Goal: Information Seeking & Learning: Learn about a topic

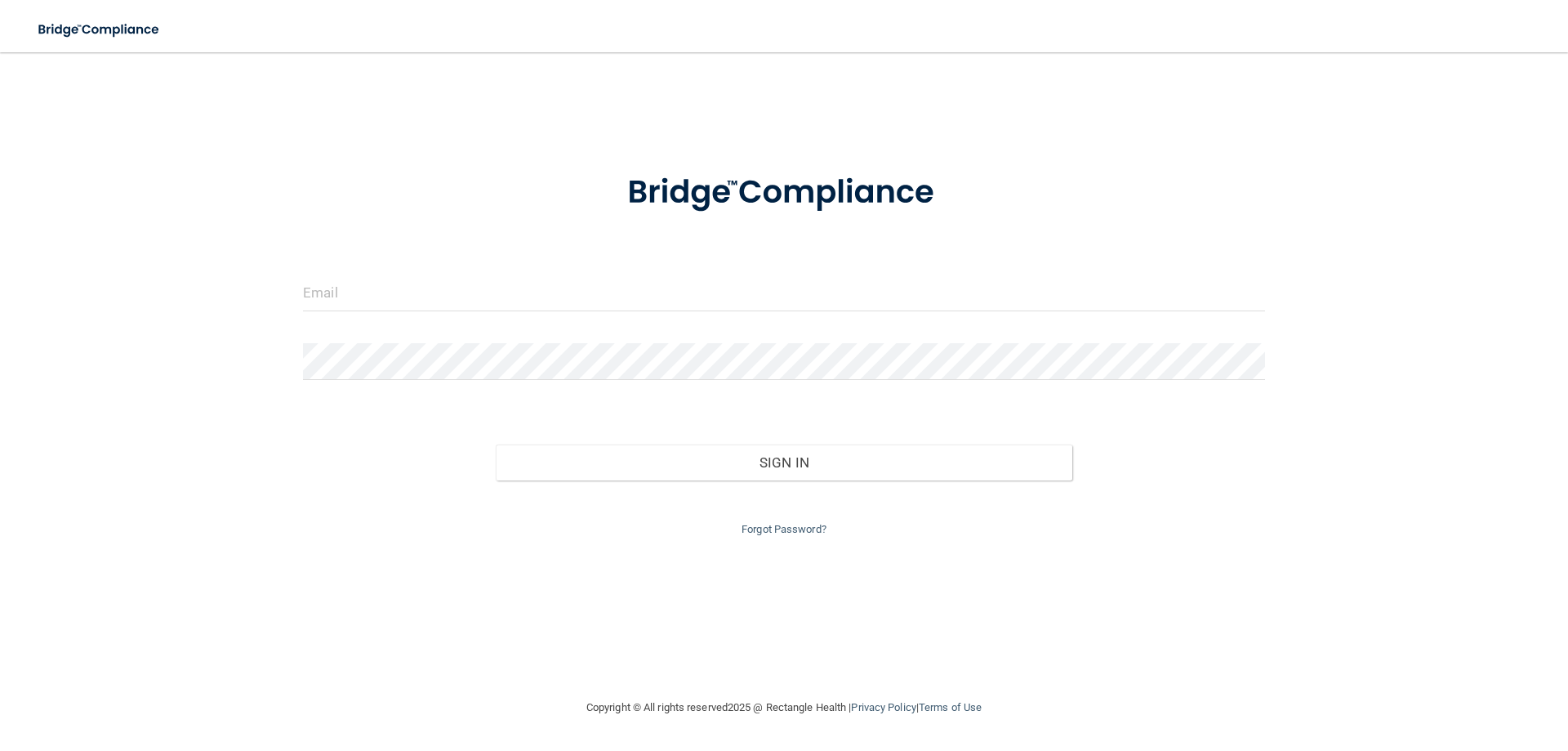
drag, startPoint x: 392, startPoint y: 311, endPoint x: 373, endPoint y: 299, distance: 22.5
click at [392, 311] on div at bounding box center [783, 298] width 986 height 49
click at [371, 295] on input "email" at bounding box center [783, 292] width 962 height 36
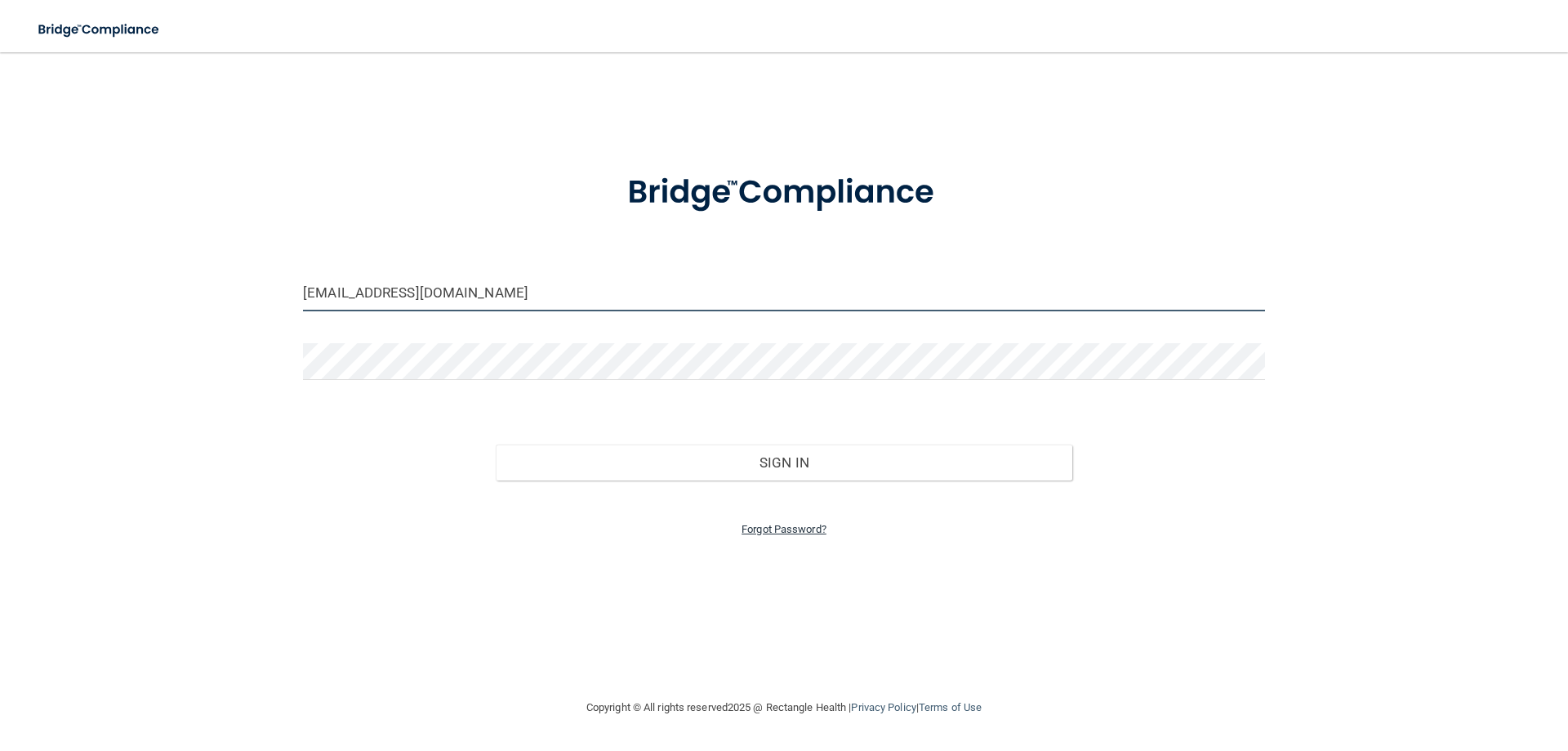
type input "[EMAIL_ADDRESS][DOMAIN_NAME]"
click at [780, 531] on link "Forgot Password?" at bounding box center [783, 528] width 85 height 12
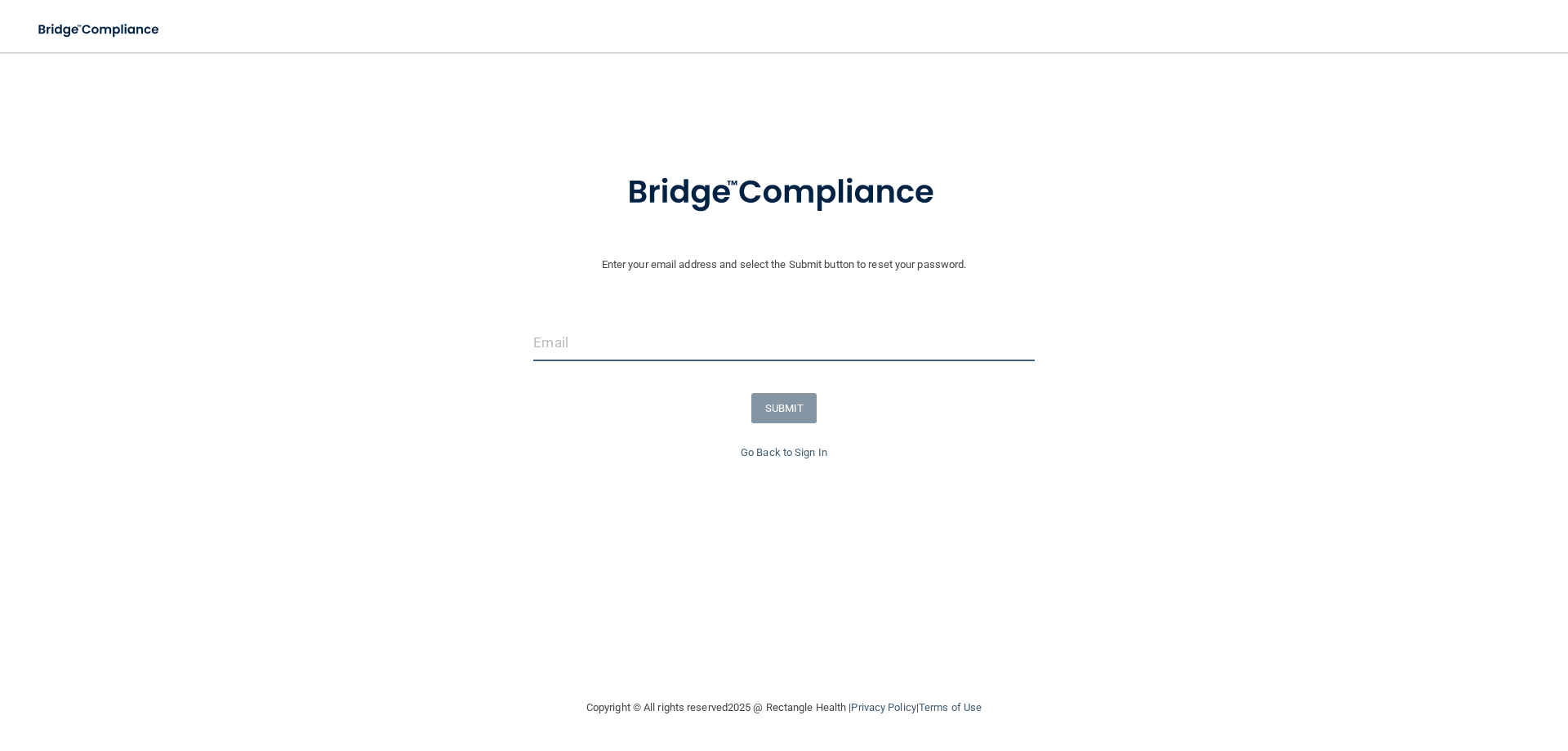
click at [623, 335] on input "email" at bounding box center [783, 342] width 500 height 36
type input "[EMAIL_ADDRESS][DOMAIN_NAME]"
click at [778, 408] on button "SUBMIT" at bounding box center [784, 408] width 66 height 31
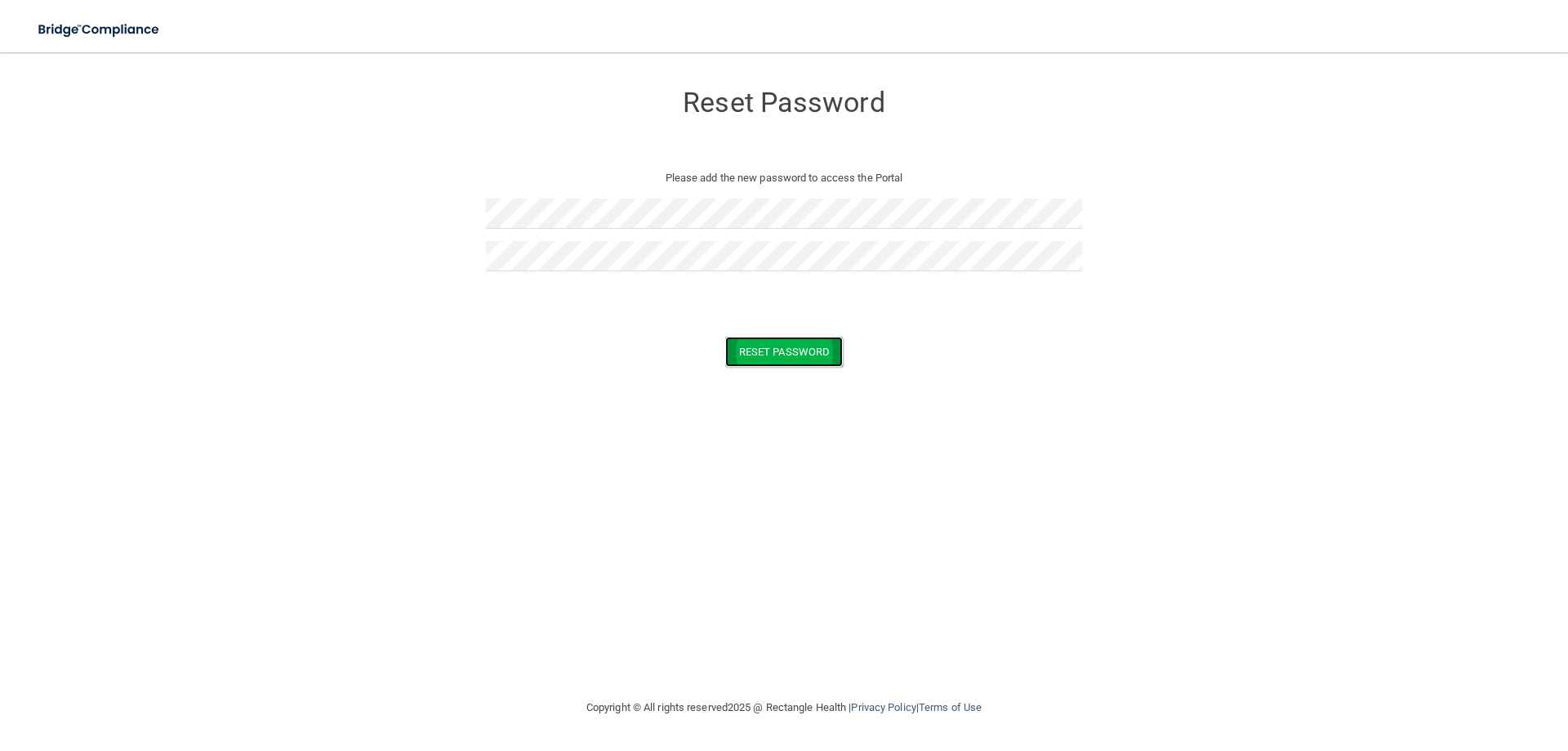
click at [800, 357] on button "Reset Password" at bounding box center [783, 352] width 117 height 31
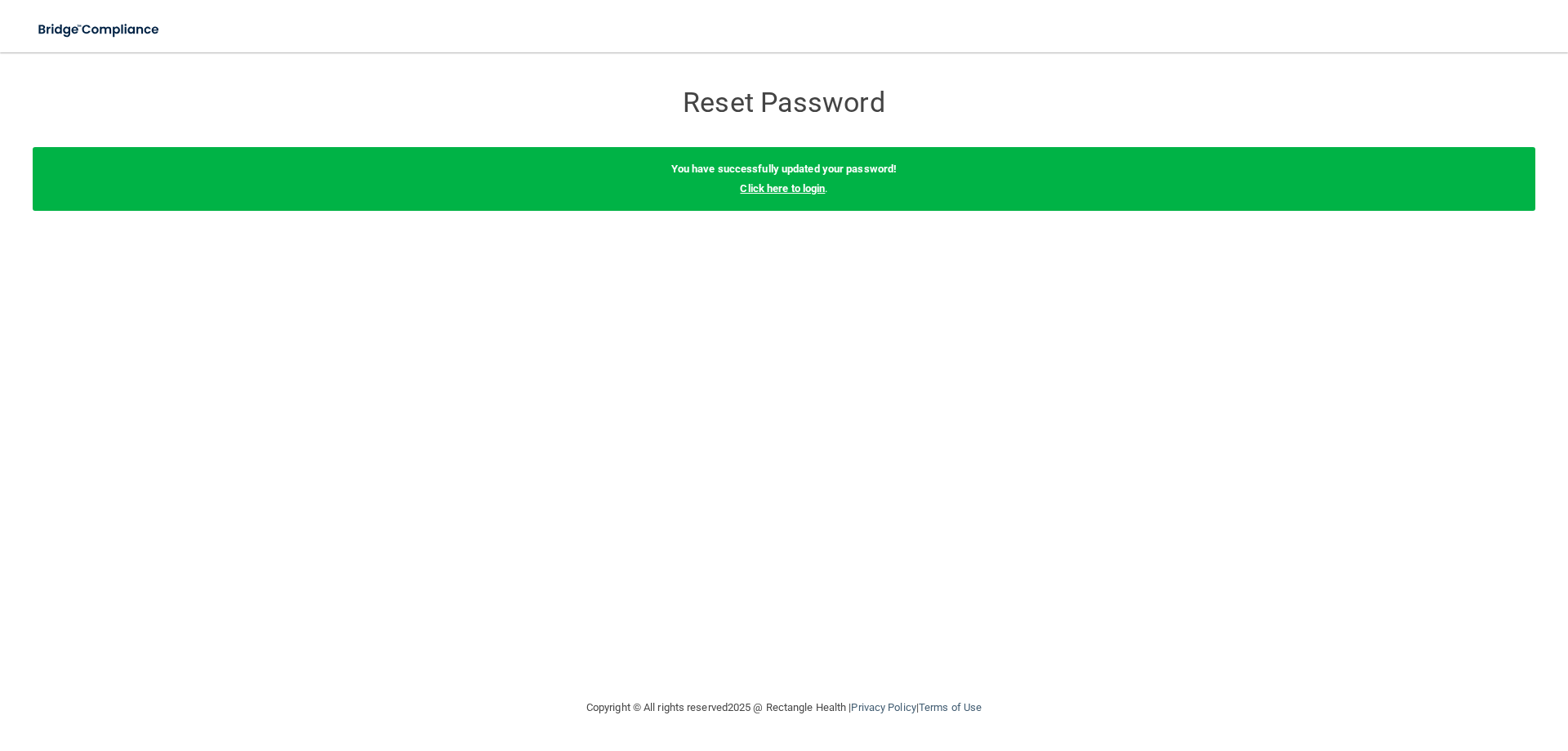
click at [764, 187] on link "Click here to login" at bounding box center [782, 188] width 85 height 12
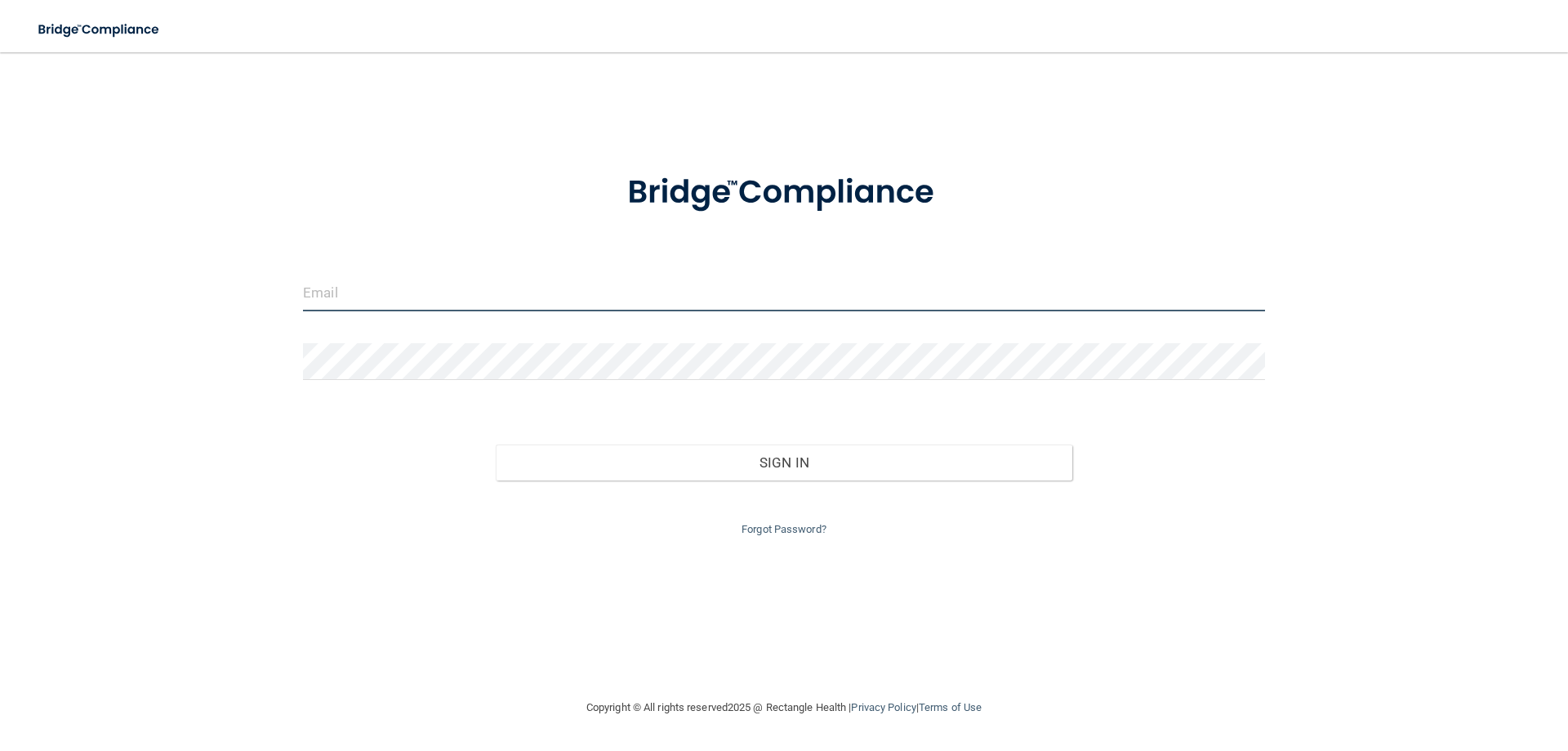
click at [897, 294] on input "email" at bounding box center [783, 292] width 962 height 36
click at [442, 296] on input "email" at bounding box center [783, 292] width 962 height 36
drag, startPoint x: 507, startPoint y: 308, endPoint x: 477, endPoint y: 291, distance: 34.5
click at [477, 291] on input "email" at bounding box center [783, 292] width 962 height 36
type input "[EMAIL_ADDRESS][DOMAIN_NAME]"
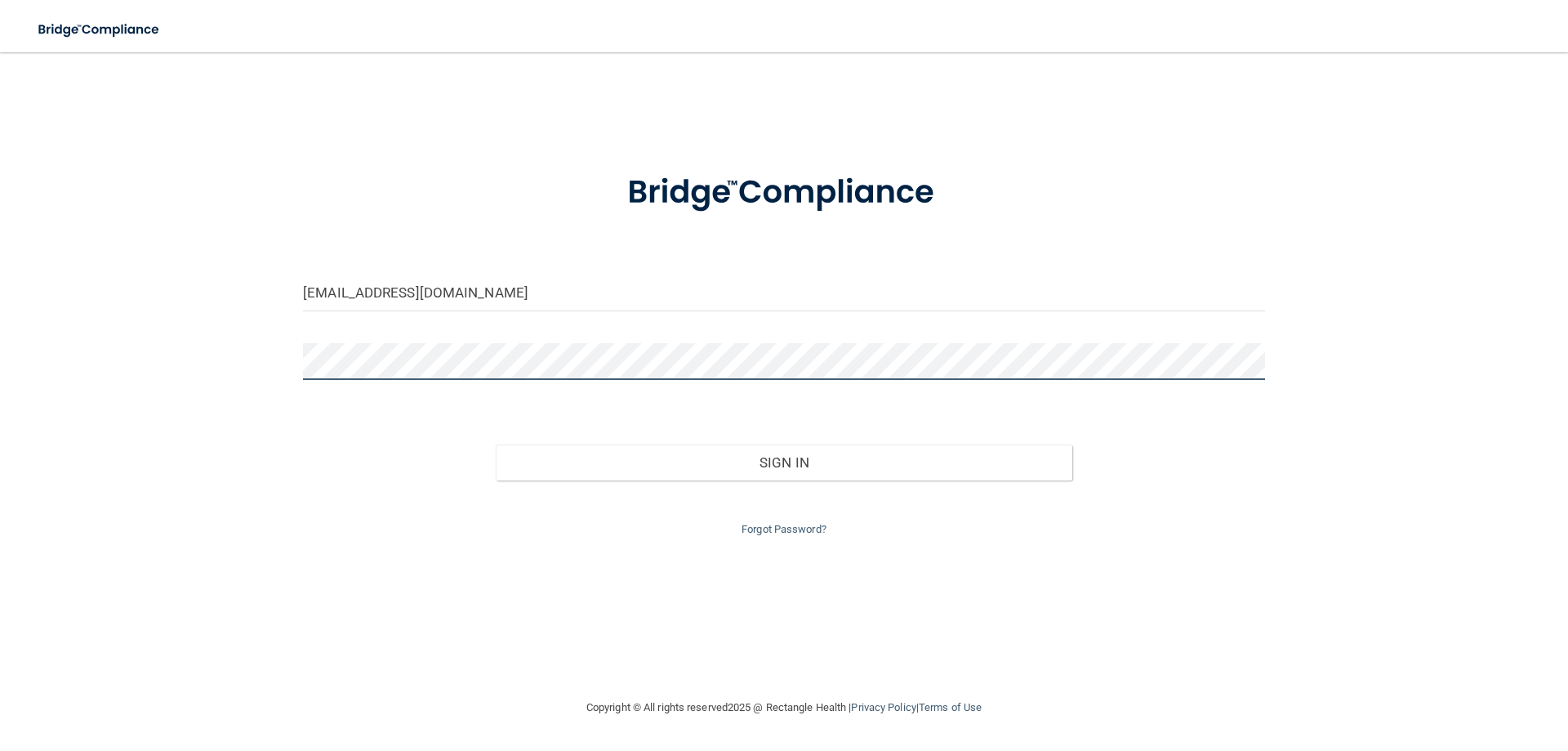
click at [496, 444] on button "Sign In" at bounding box center [784, 462] width 578 height 36
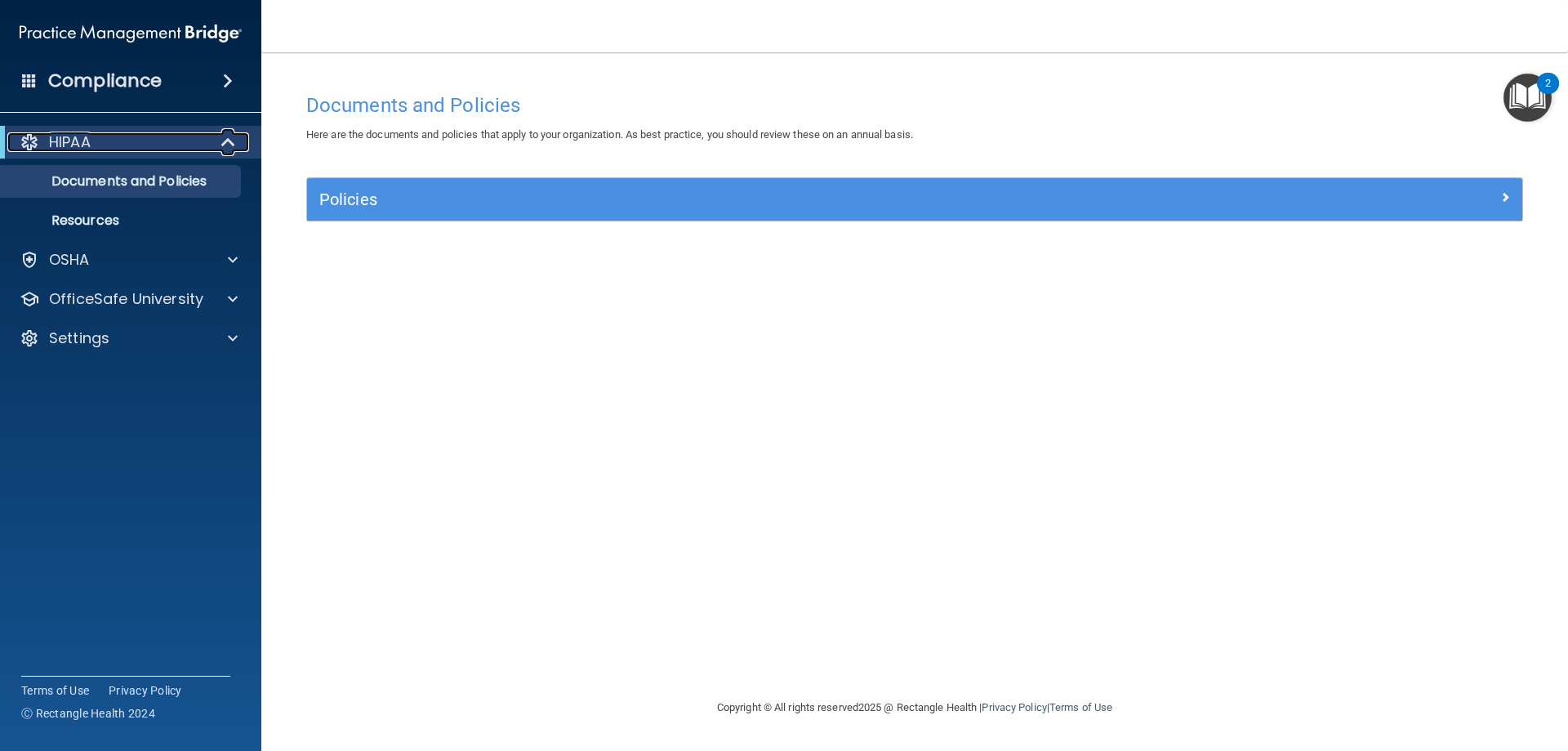
click at [217, 143] on div at bounding box center [229, 142] width 40 height 20
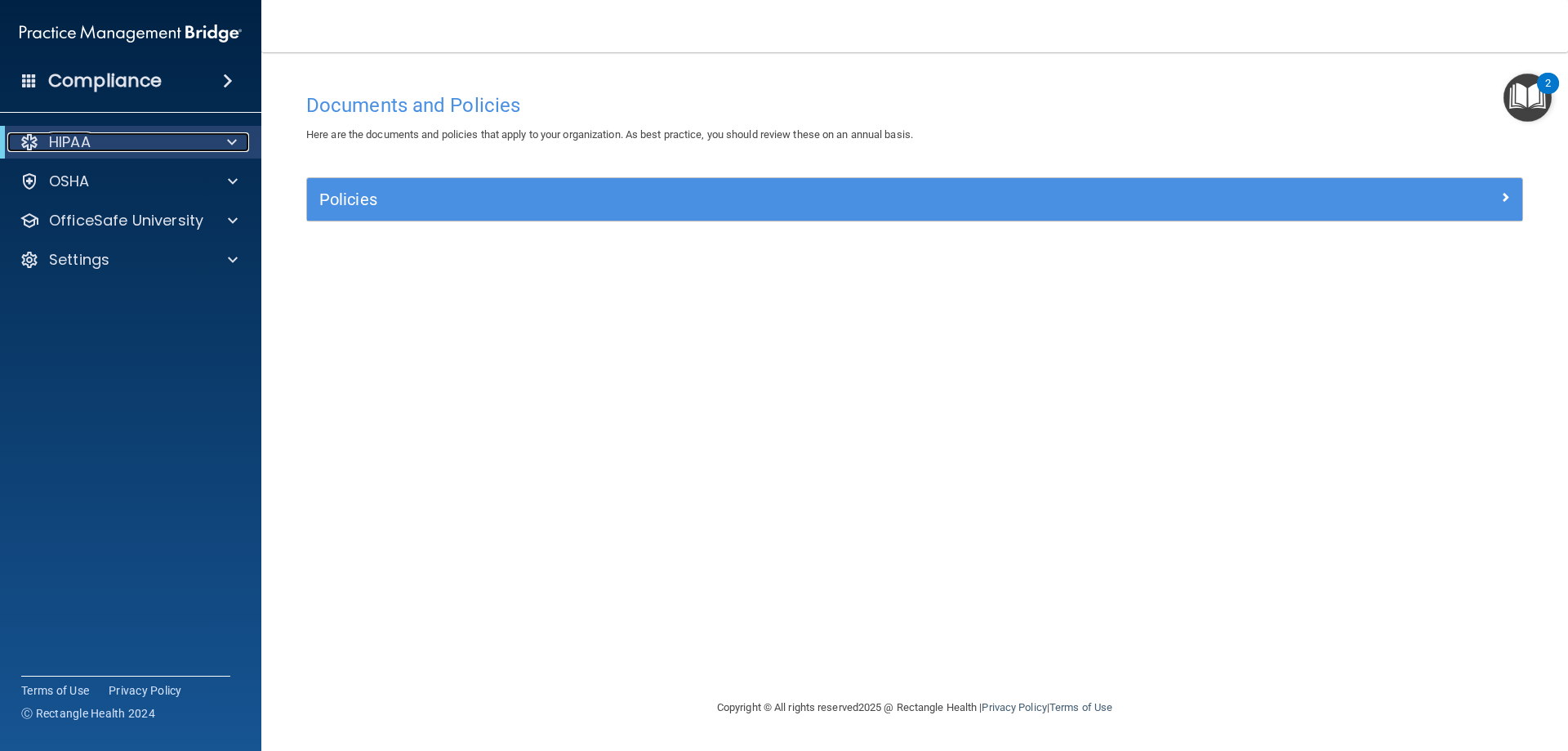
click at [217, 143] on div at bounding box center [229, 142] width 40 height 20
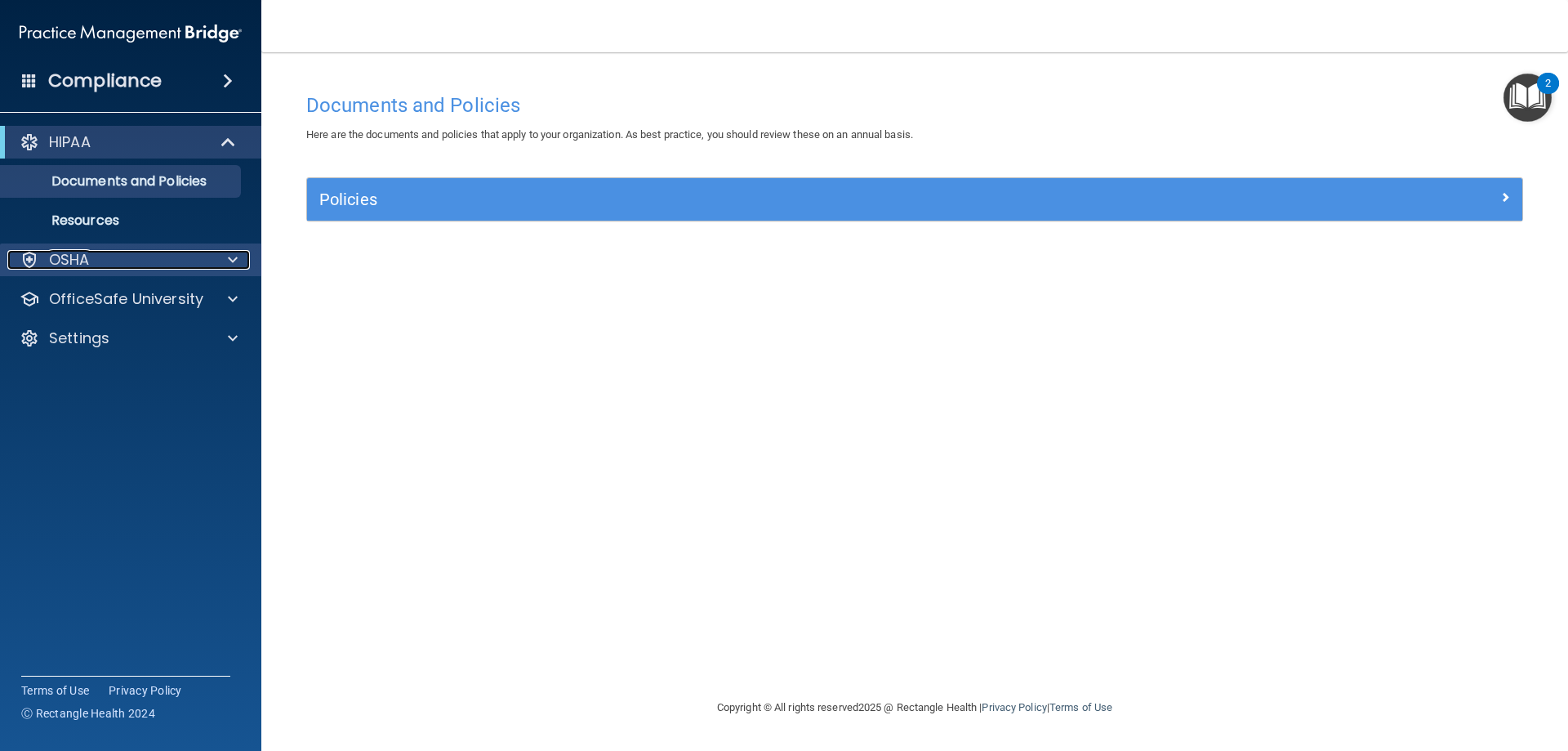
click at [230, 253] on span at bounding box center [233, 260] width 10 height 20
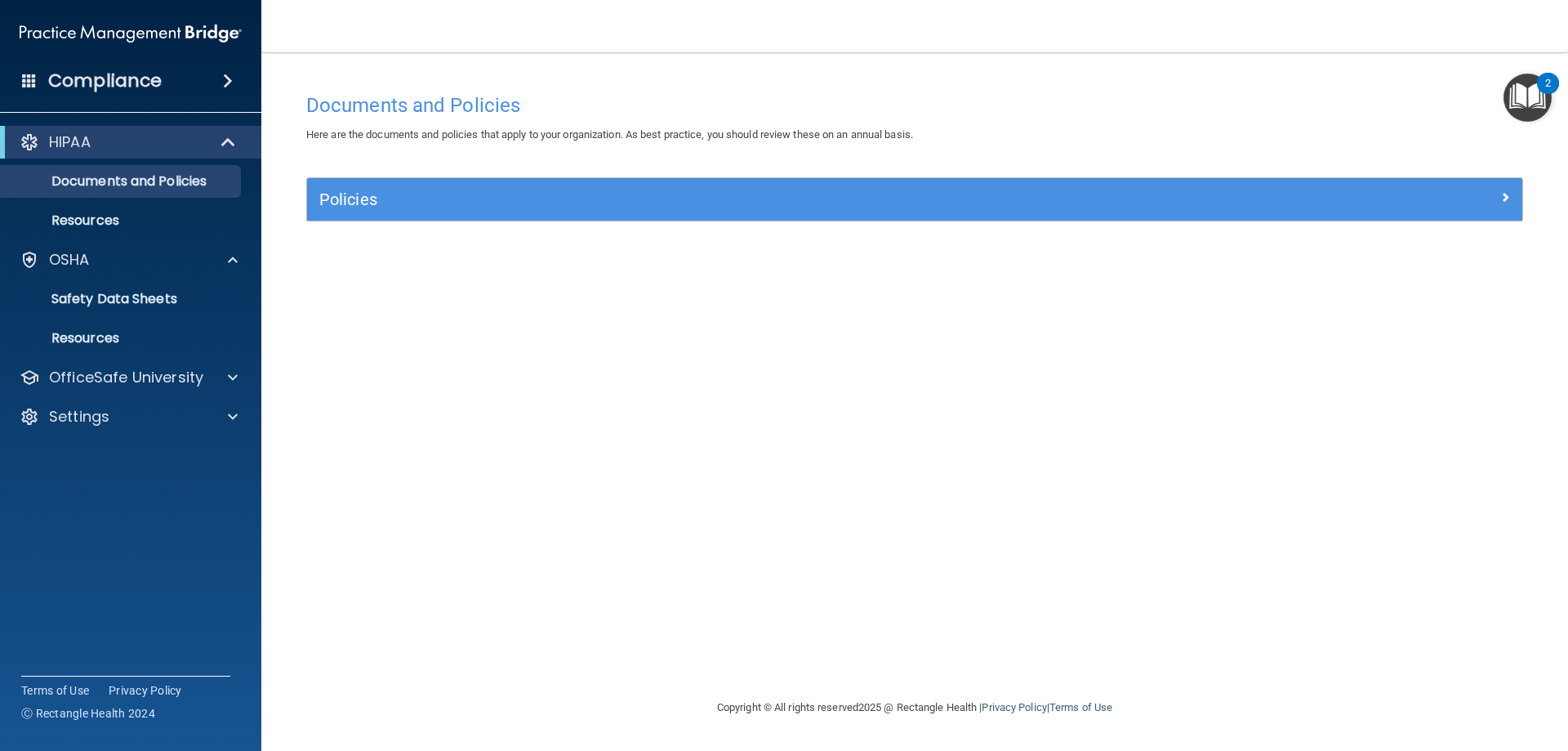
click at [1068, 218] on div "Policies" at bounding box center [915, 199] width 1215 height 42
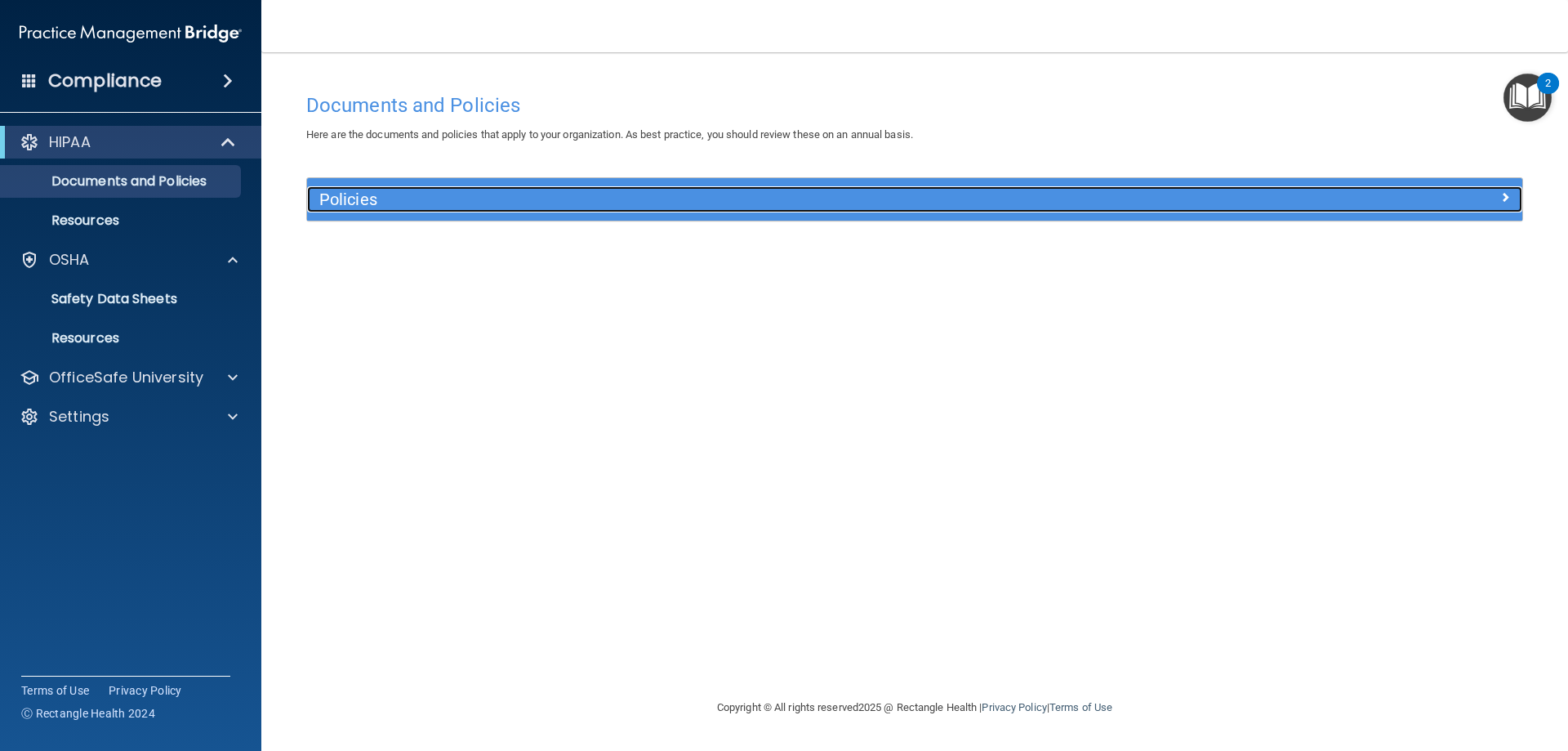
click at [1076, 192] on h5 "Policies" at bounding box center [762, 199] width 887 height 18
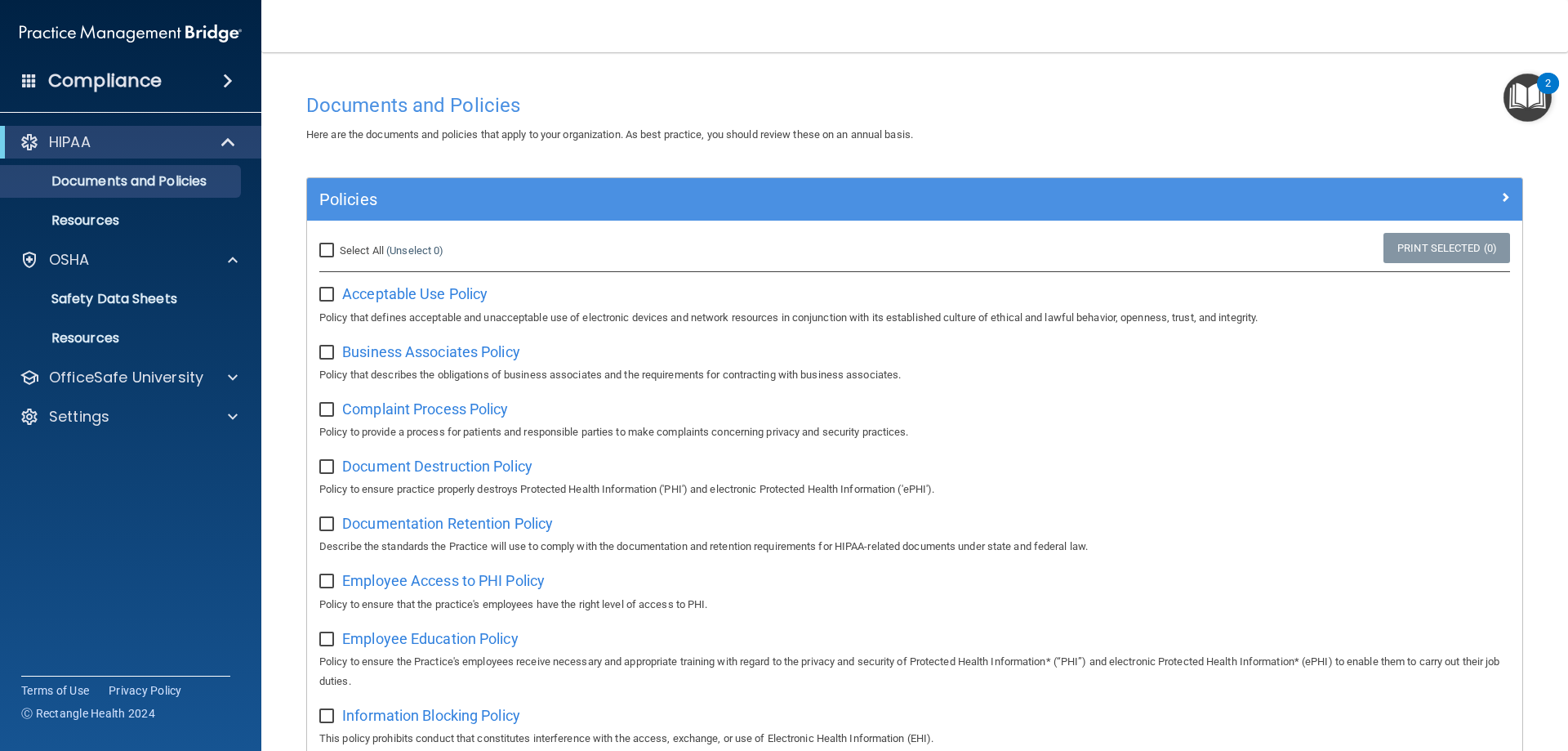
click at [215, 93] on div "Compliance" at bounding box center [131, 81] width 262 height 36
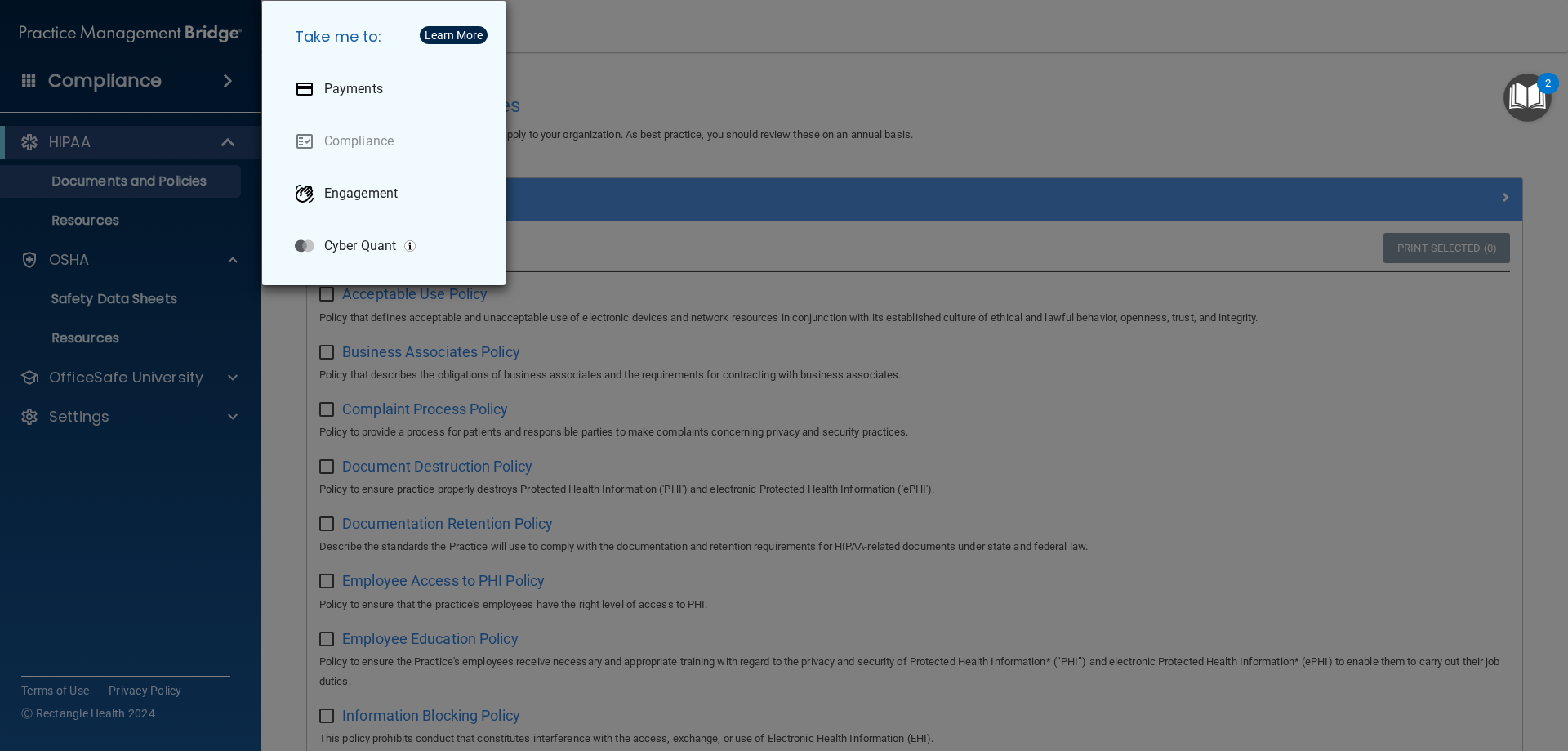
click at [689, 98] on div "Take me to: Payments Compliance Engagement Cyber Quant" at bounding box center [784, 376] width 1568 height 751
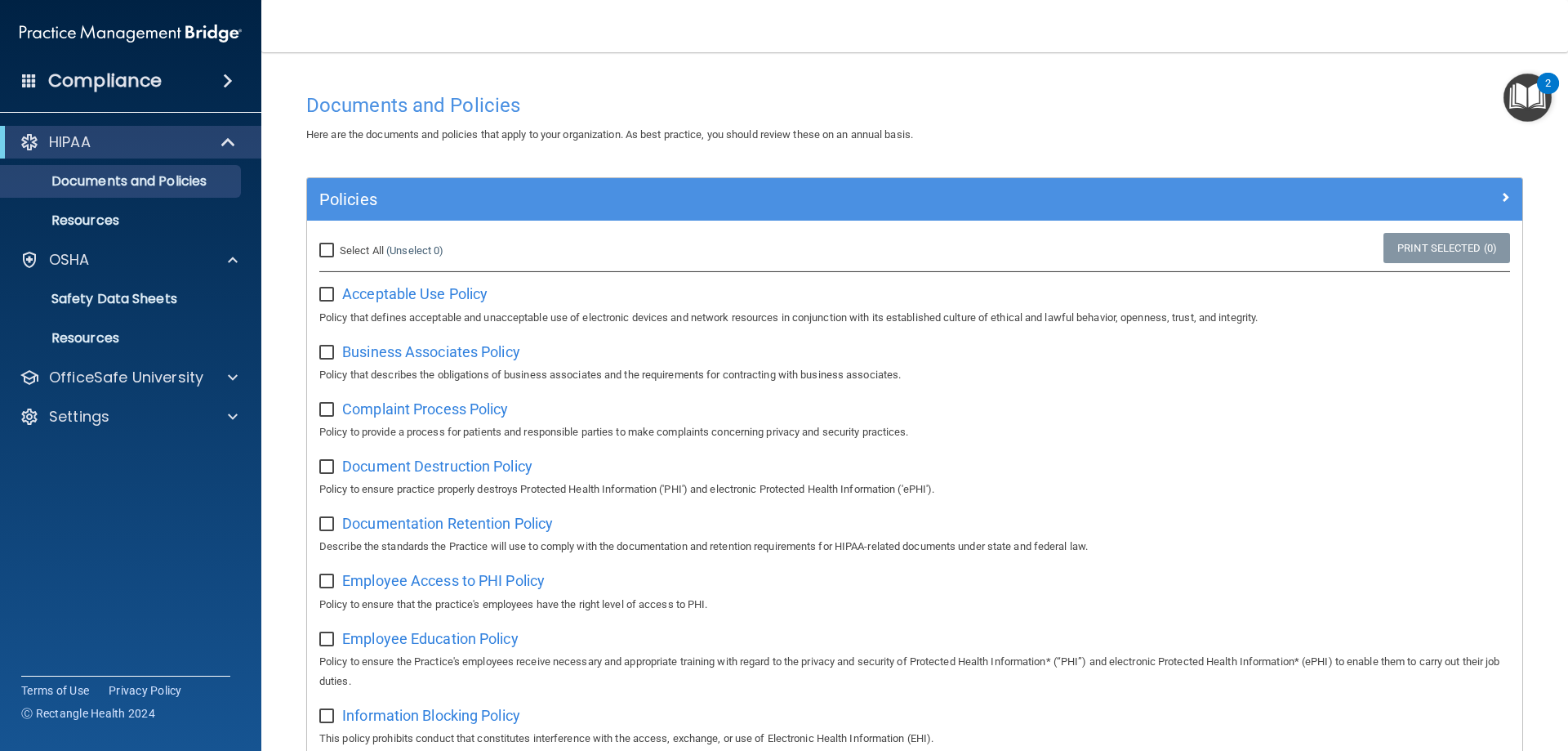
click at [114, 79] on h4 "Compliance" at bounding box center [104, 81] width 114 height 23
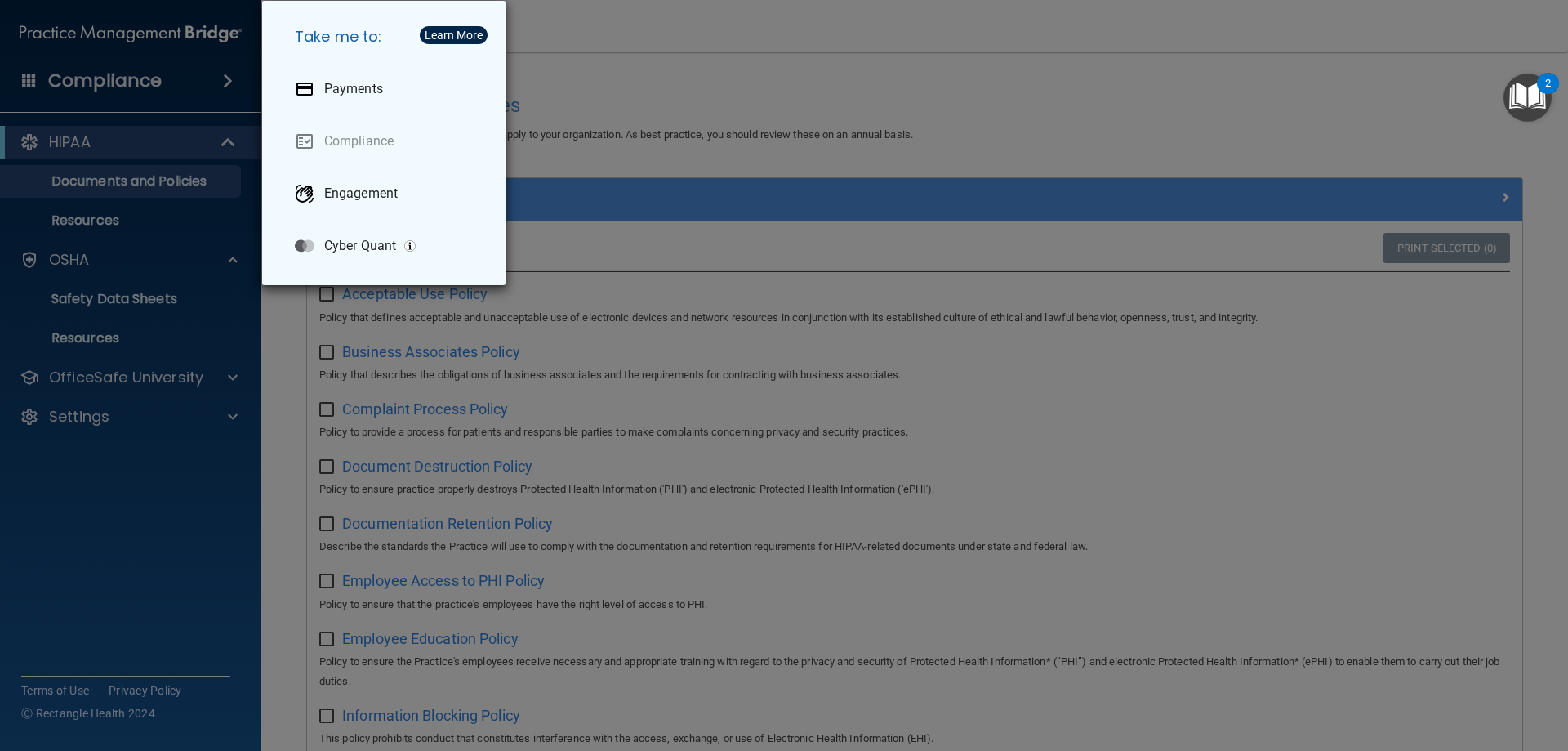
click at [671, 86] on div "Take me to: Payments Compliance Engagement Cyber Quant" at bounding box center [784, 376] width 1568 height 751
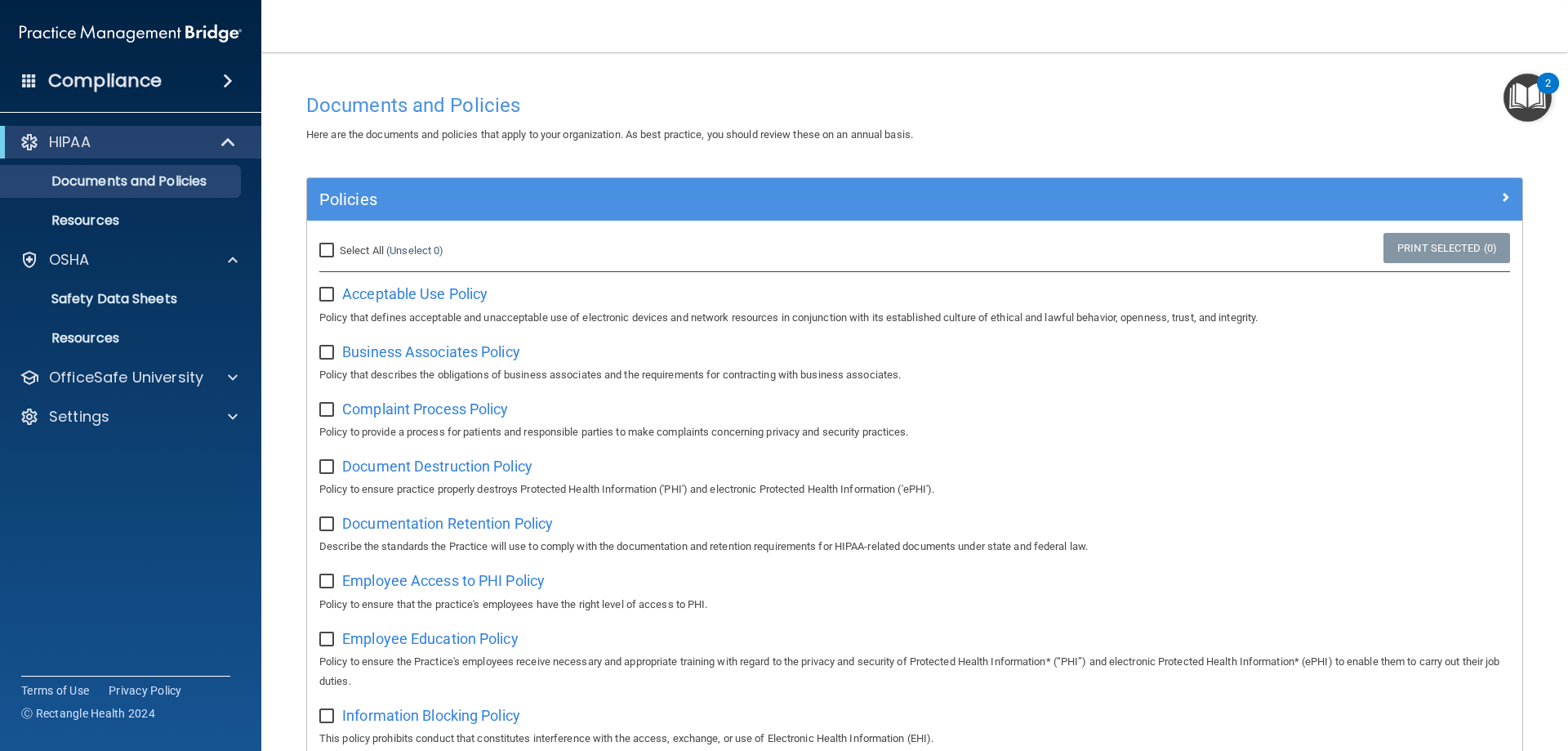
click at [207, 75] on div "Compliance" at bounding box center [131, 81] width 262 height 36
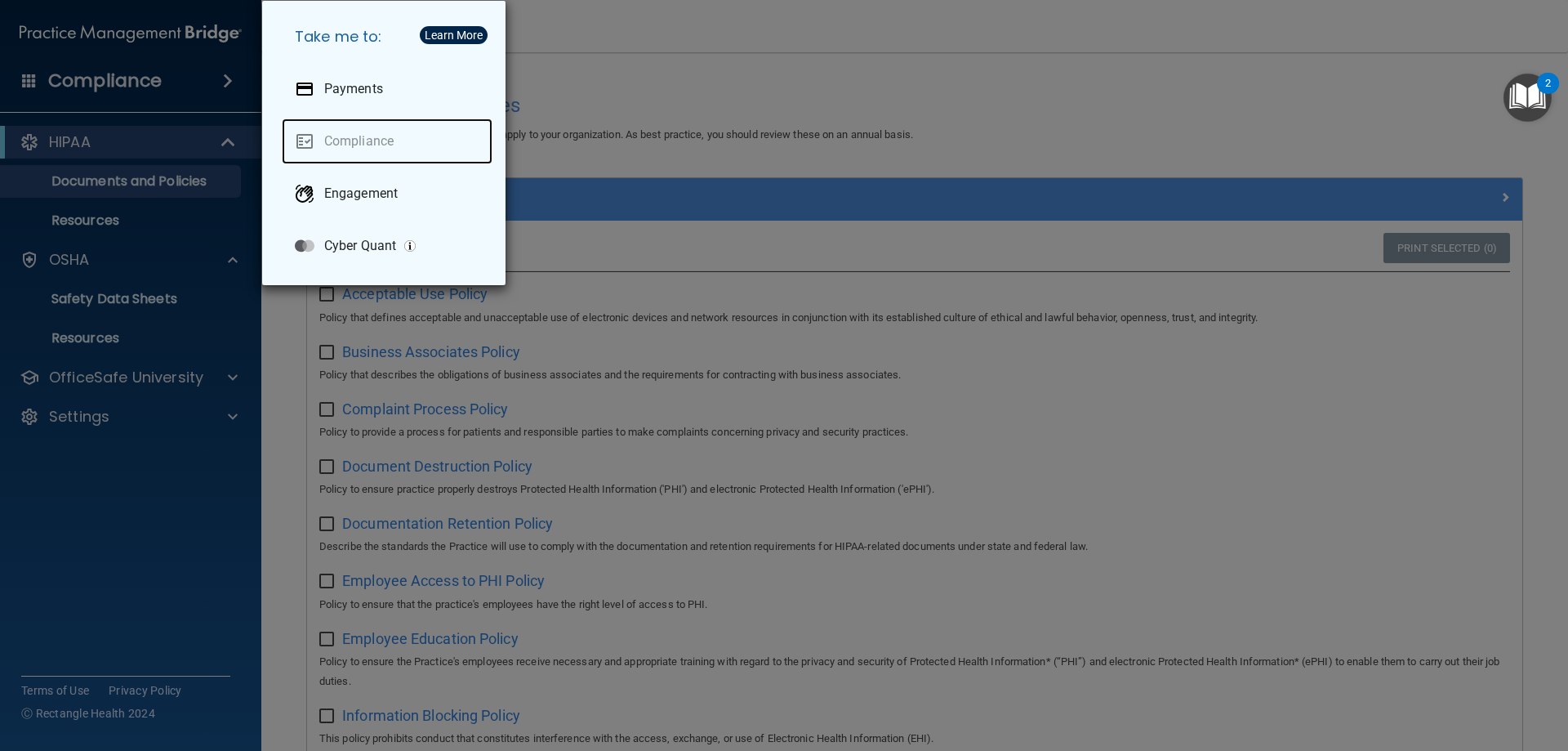
click at [352, 140] on link "Compliance" at bounding box center [387, 141] width 211 height 46
drag, startPoint x: 731, startPoint y: 77, endPoint x: 677, endPoint y: 94, distance: 56.6
click at [731, 78] on div "Take me to: Payments Compliance Engagement Cyber Quant" at bounding box center [784, 376] width 1568 height 751
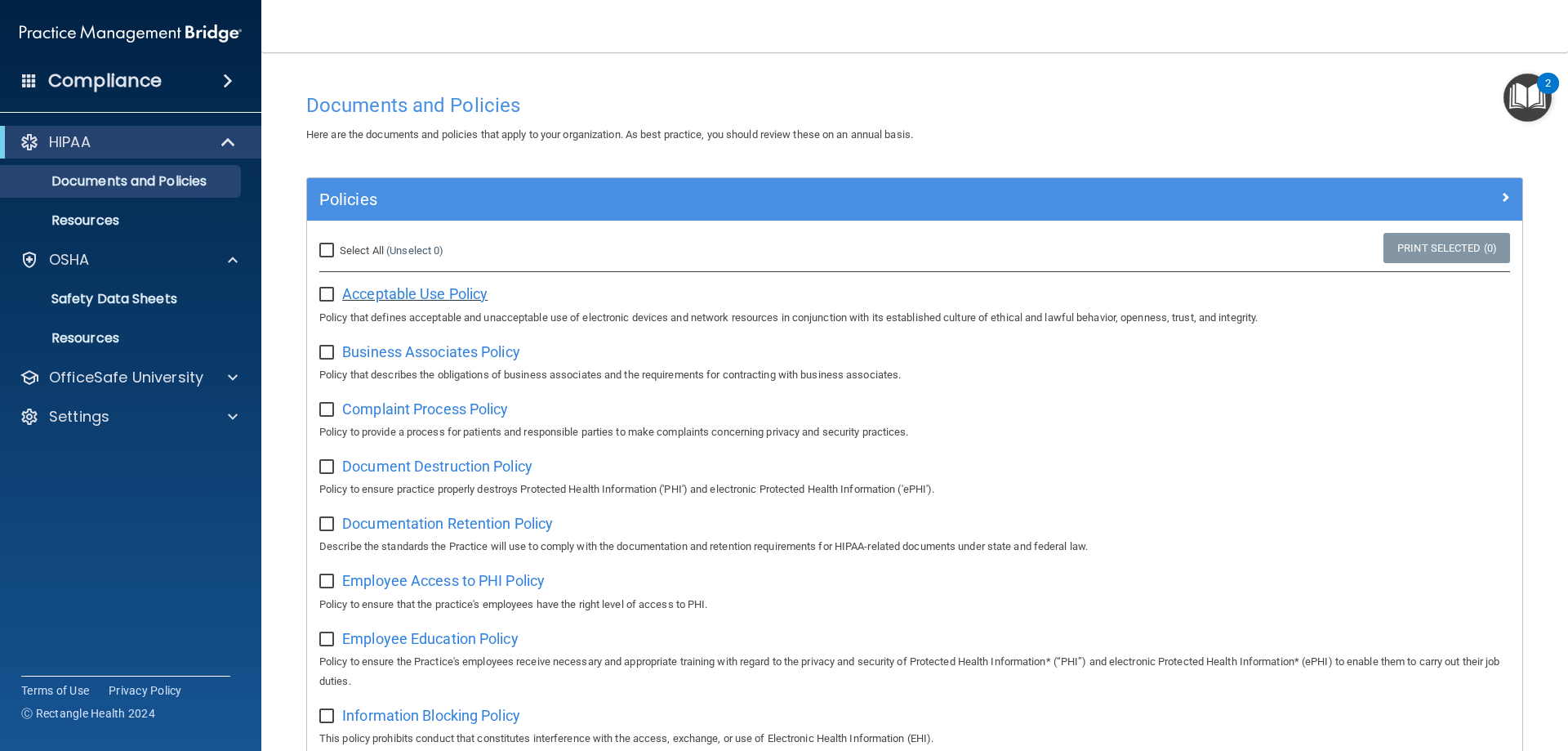
click at [408, 298] on span "Acceptable Use Policy" at bounding box center [414, 293] width 145 height 17
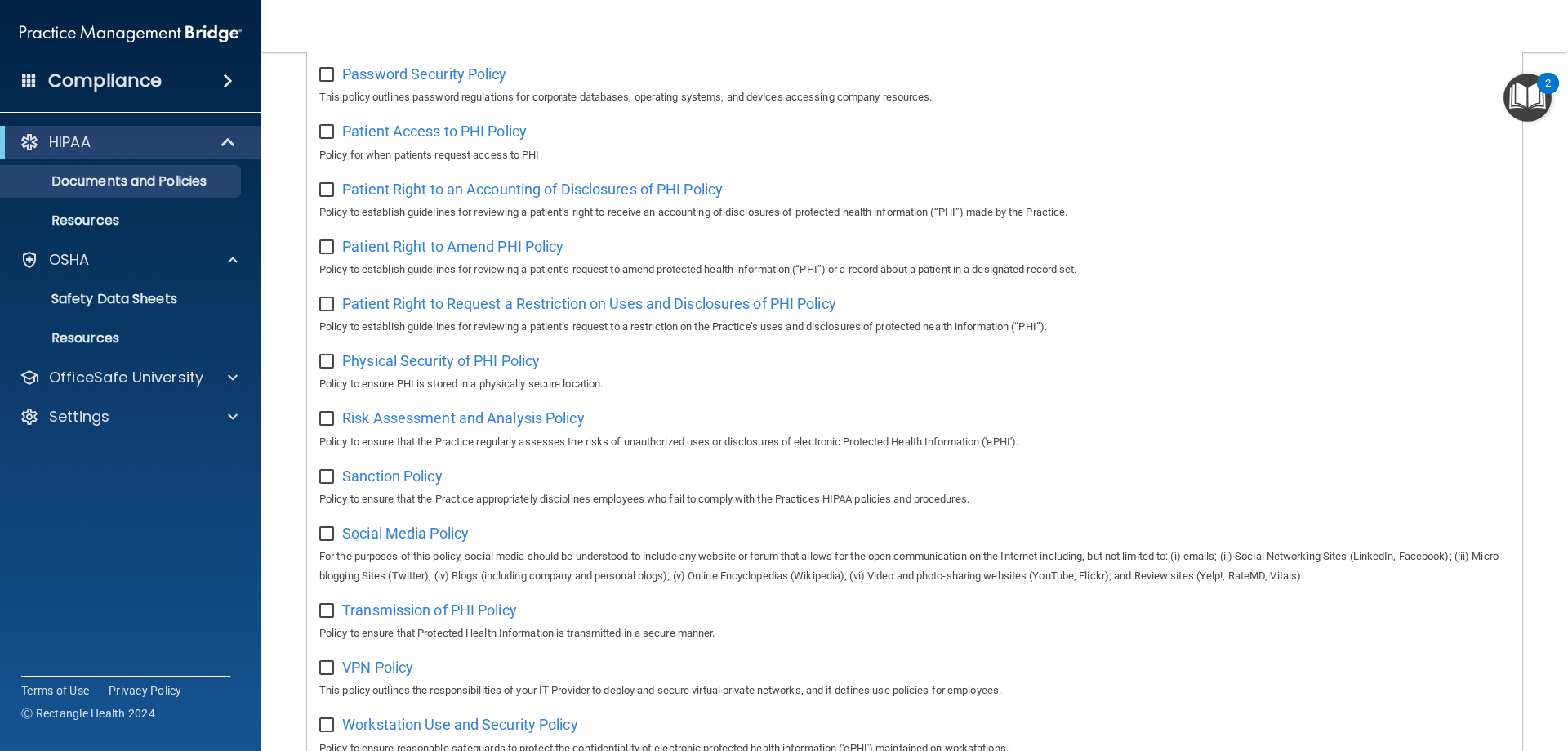
scroll to position [888, 0]
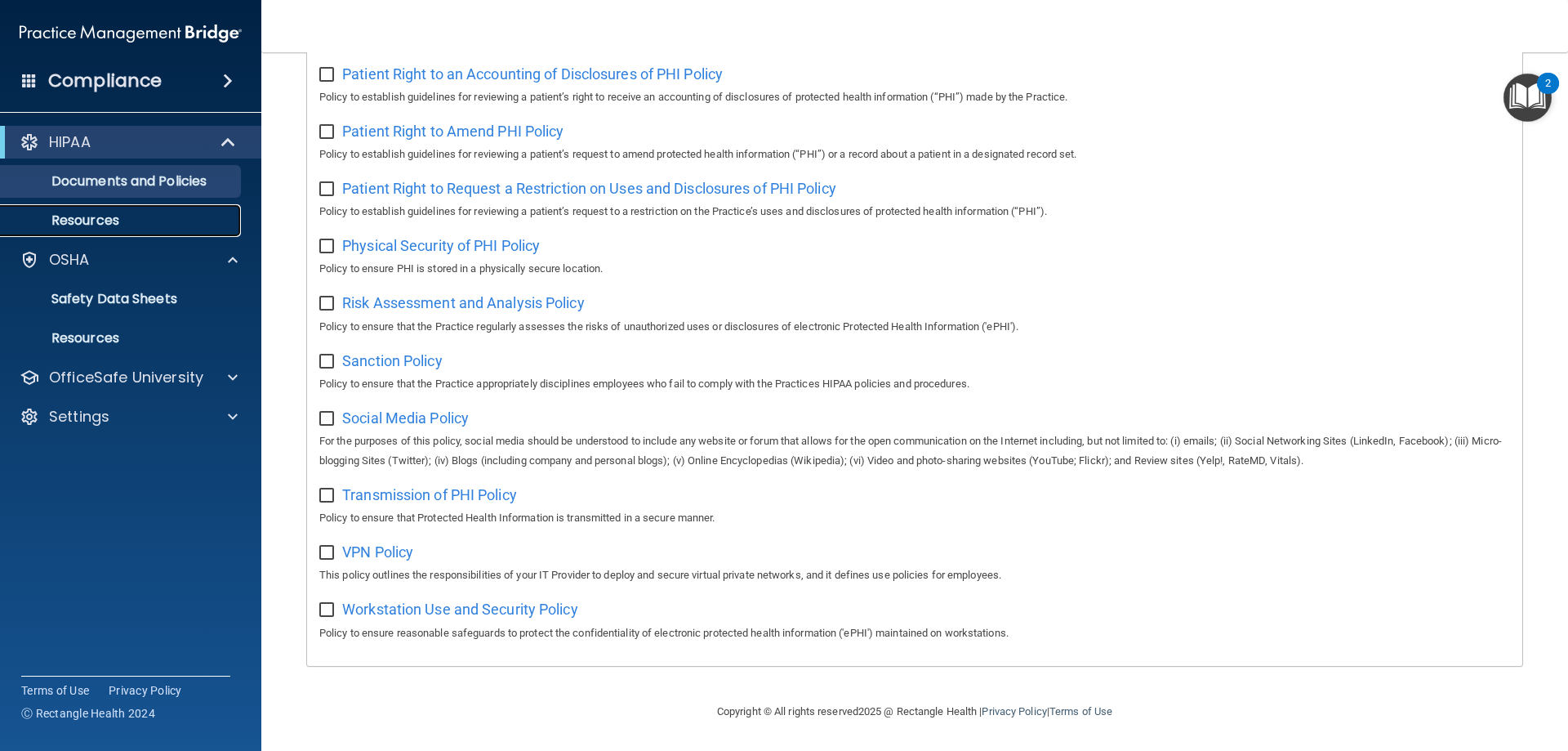
click at [94, 220] on p "Resources" at bounding box center [121, 220] width 222 height 16
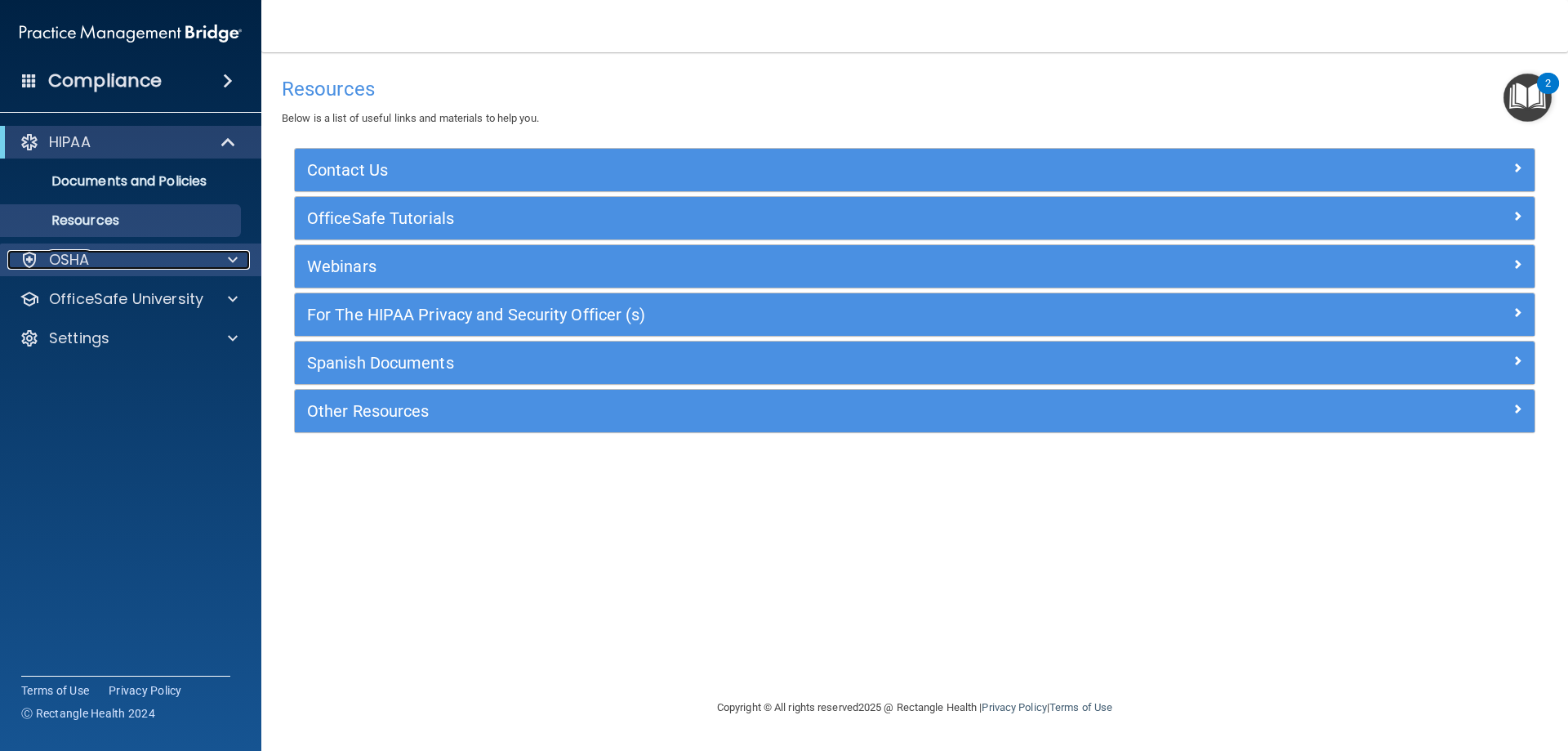
click at [117, 251] on div "OSHA" at bounding box center [109, 260] width 202 height 20
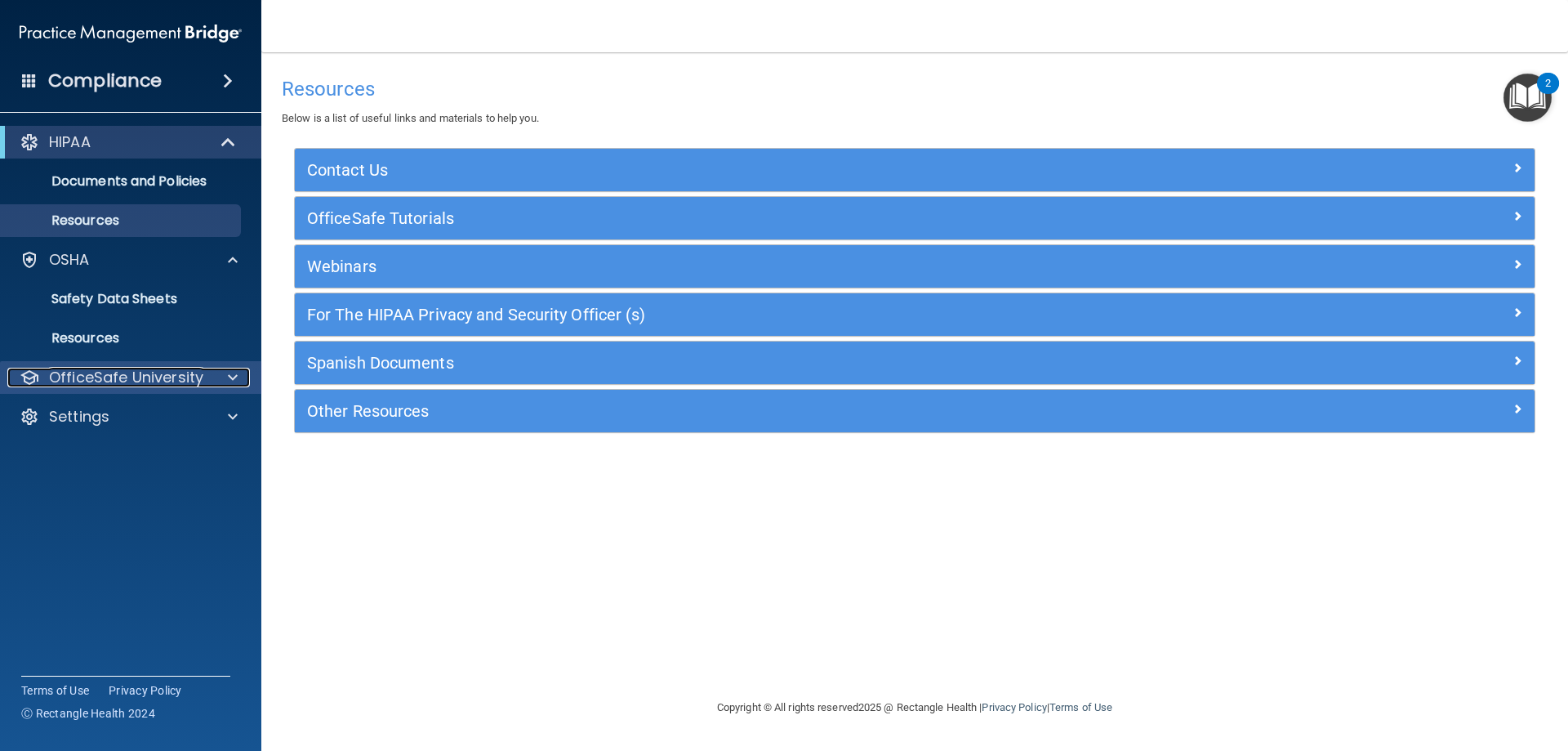
click at [152, 377] on p "OfficeSafe University" at bounding box center [126, 377] width 155 height 20
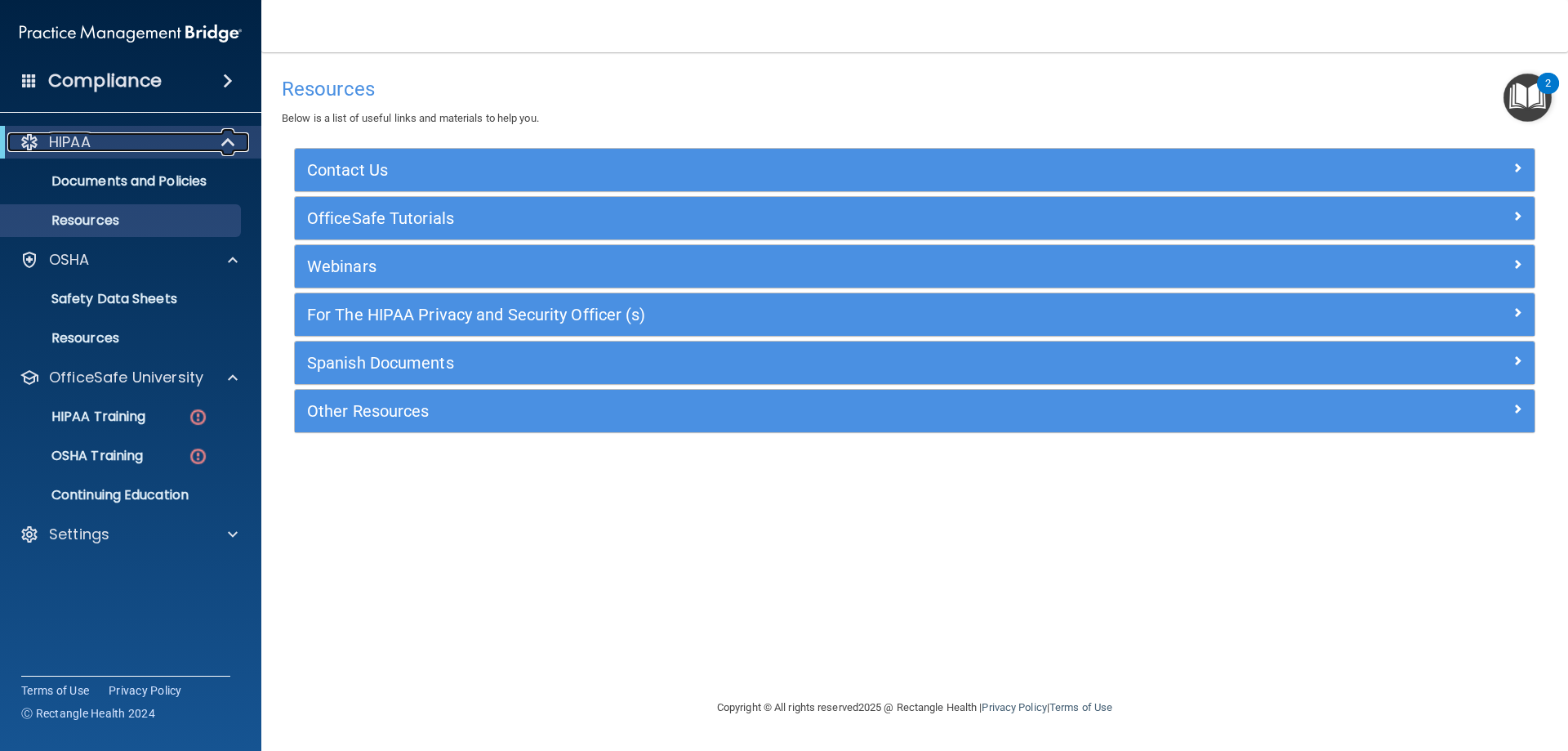
click at [237, 139] on div at bounding box center [229, 142] width 40 height 20
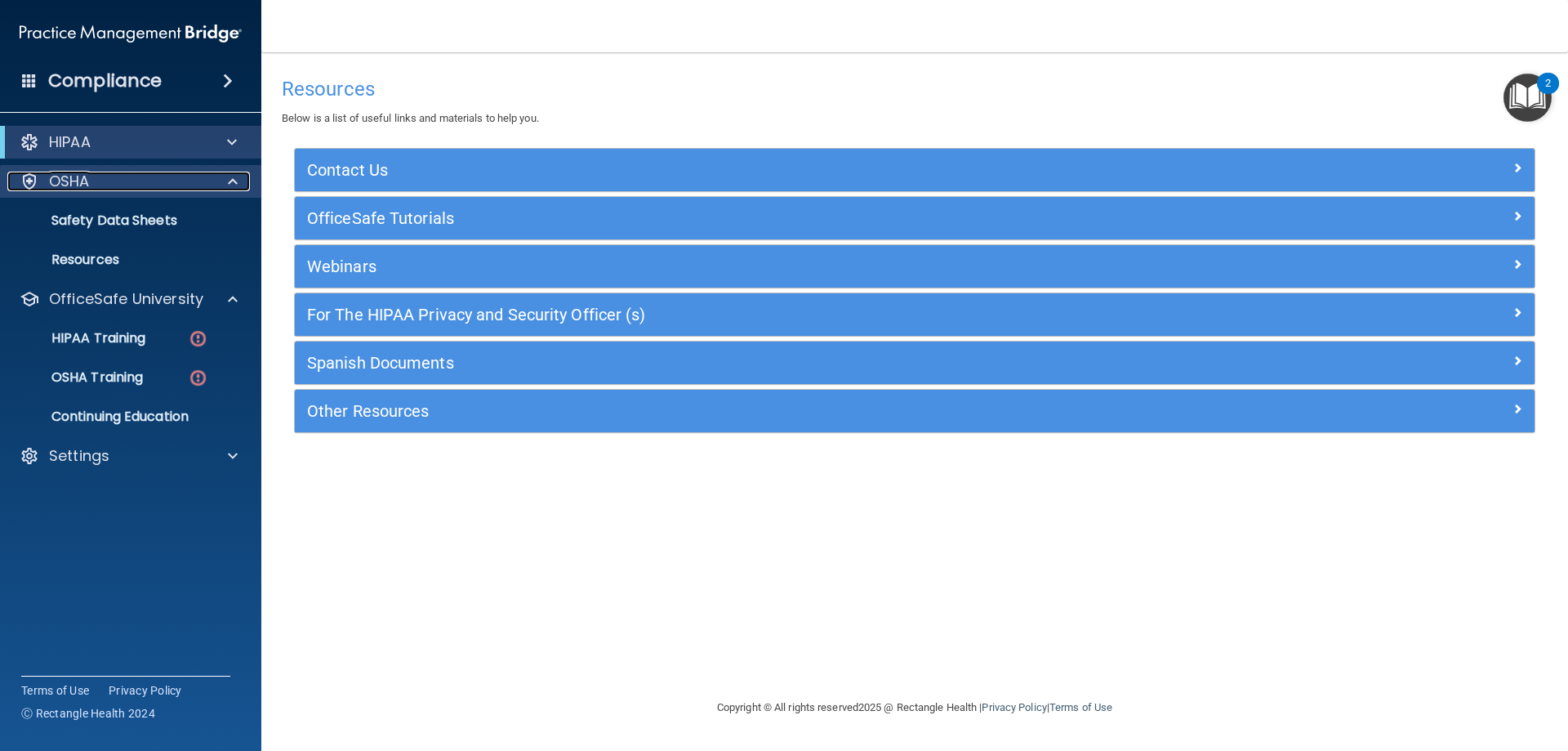
click at [227, 175] on div at bounding box center [230, 182] width 41 height 20
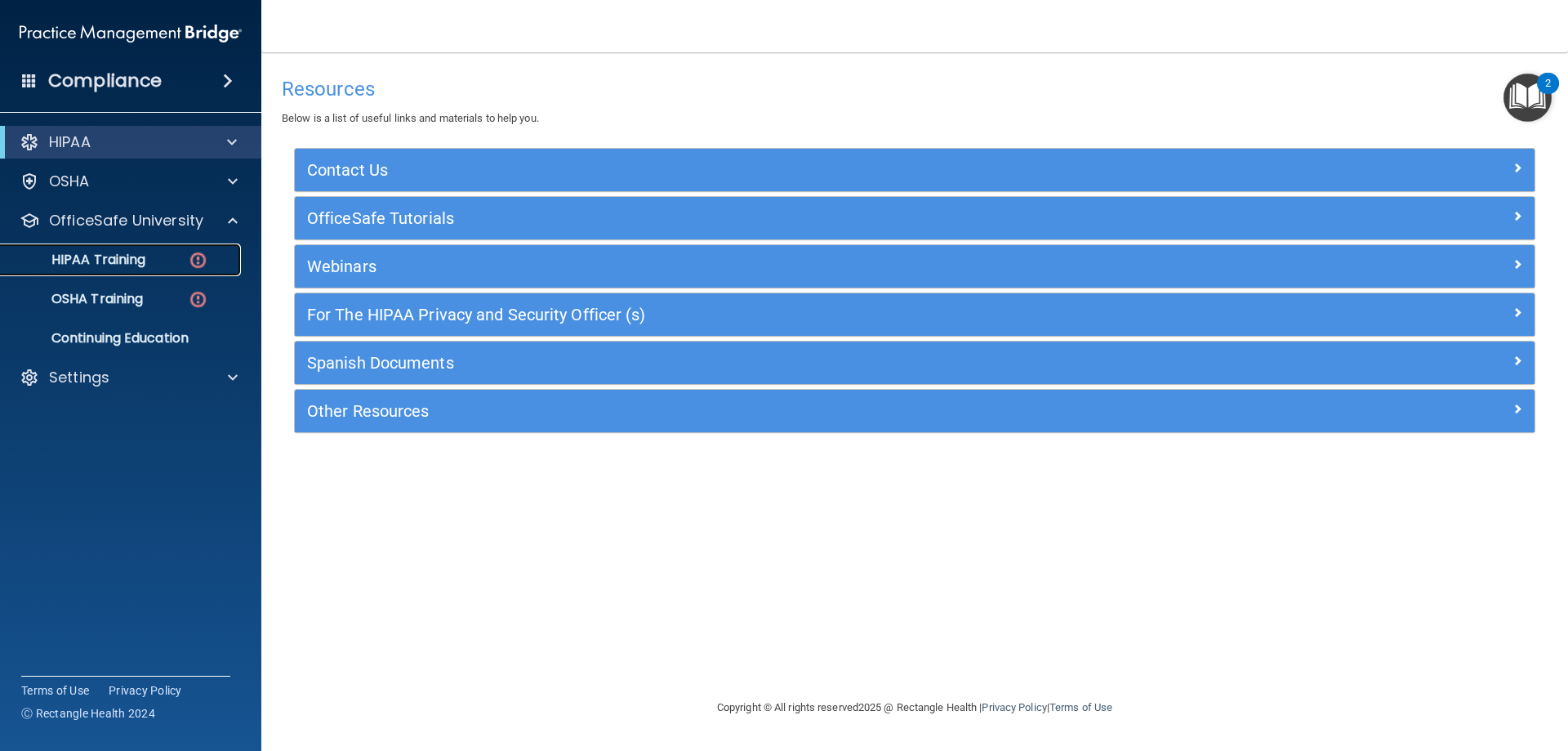
click at [222, 259] on div "HIPAA Training" at bounding box center [121, 259] width 222 height 16
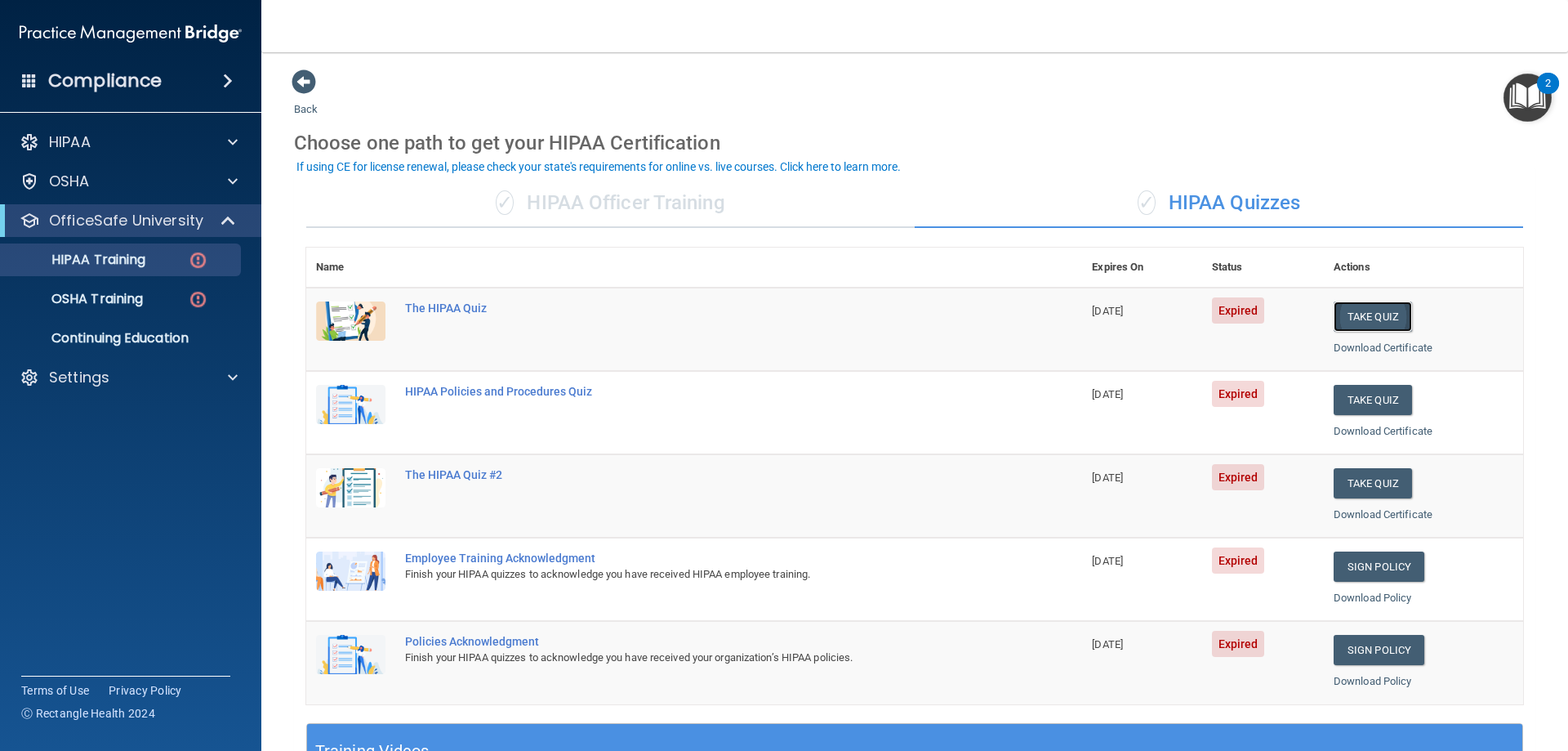
click at [1377, 318] on button "Take Quiz" at bounding box center [1372, 317] width 78 height 31
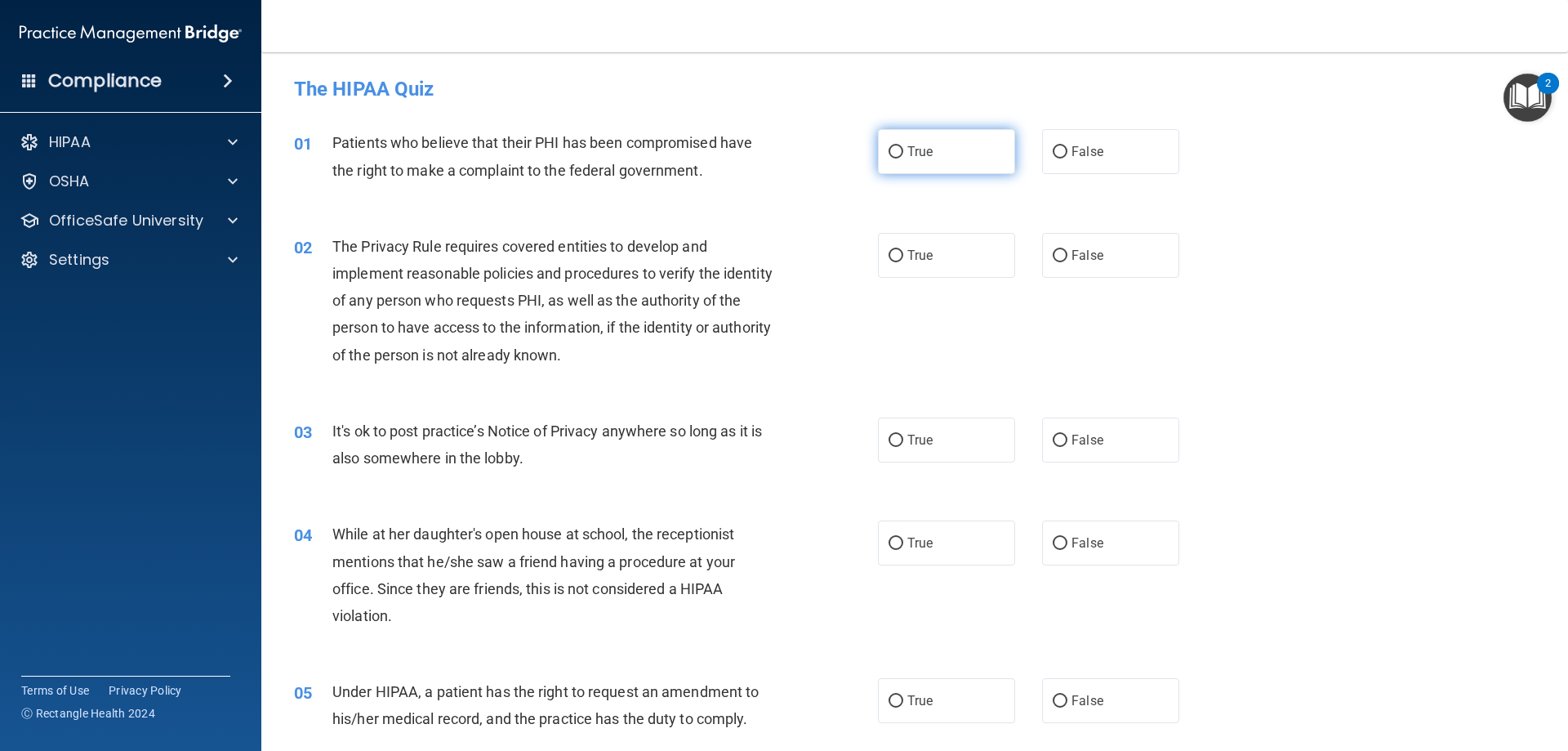
click at [893, 157] on input "True" at bounding box center [895, 152] width 14 height 12
radio input "true"
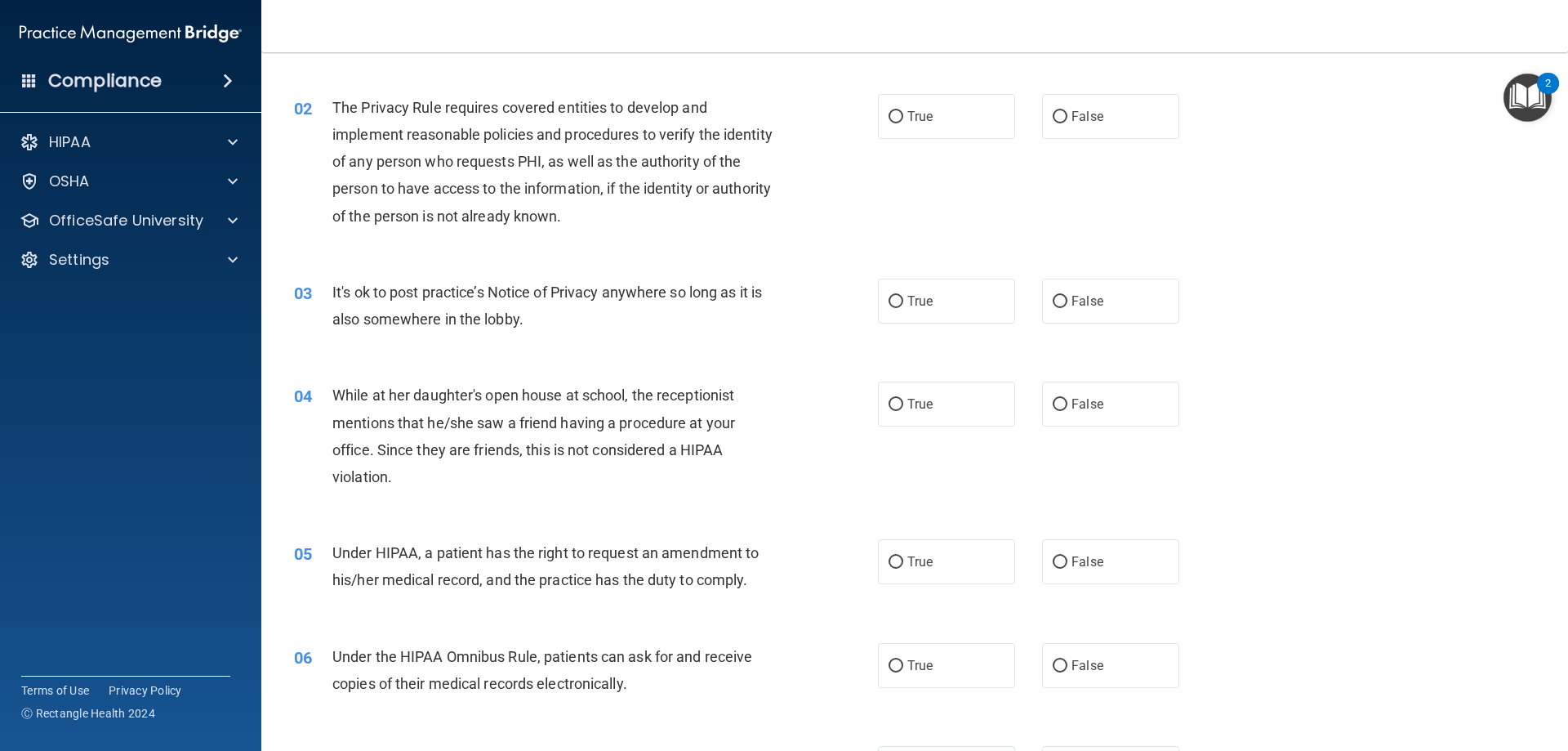
scroll to position [163, 0]
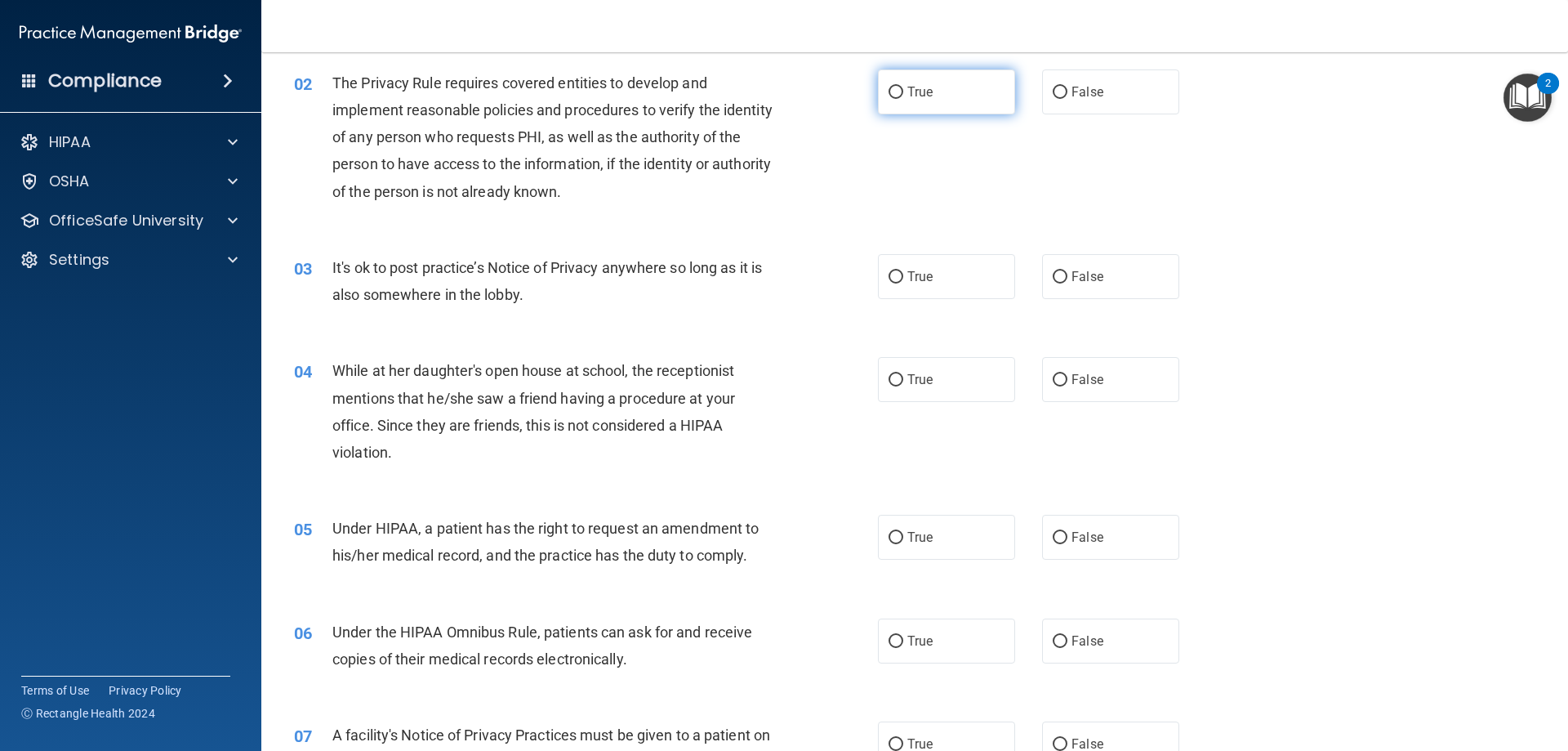
click at [898, 93] on label "True" at bounding box center [946, 92] width 138 height 45
click at [898, 93] on input "True" at bounding box center [895, 93] width 14 height 12
radio input "true"
click at [888, 281] on input "True" at bounding box center [895, 277] width 14 height 12
radio input "true"
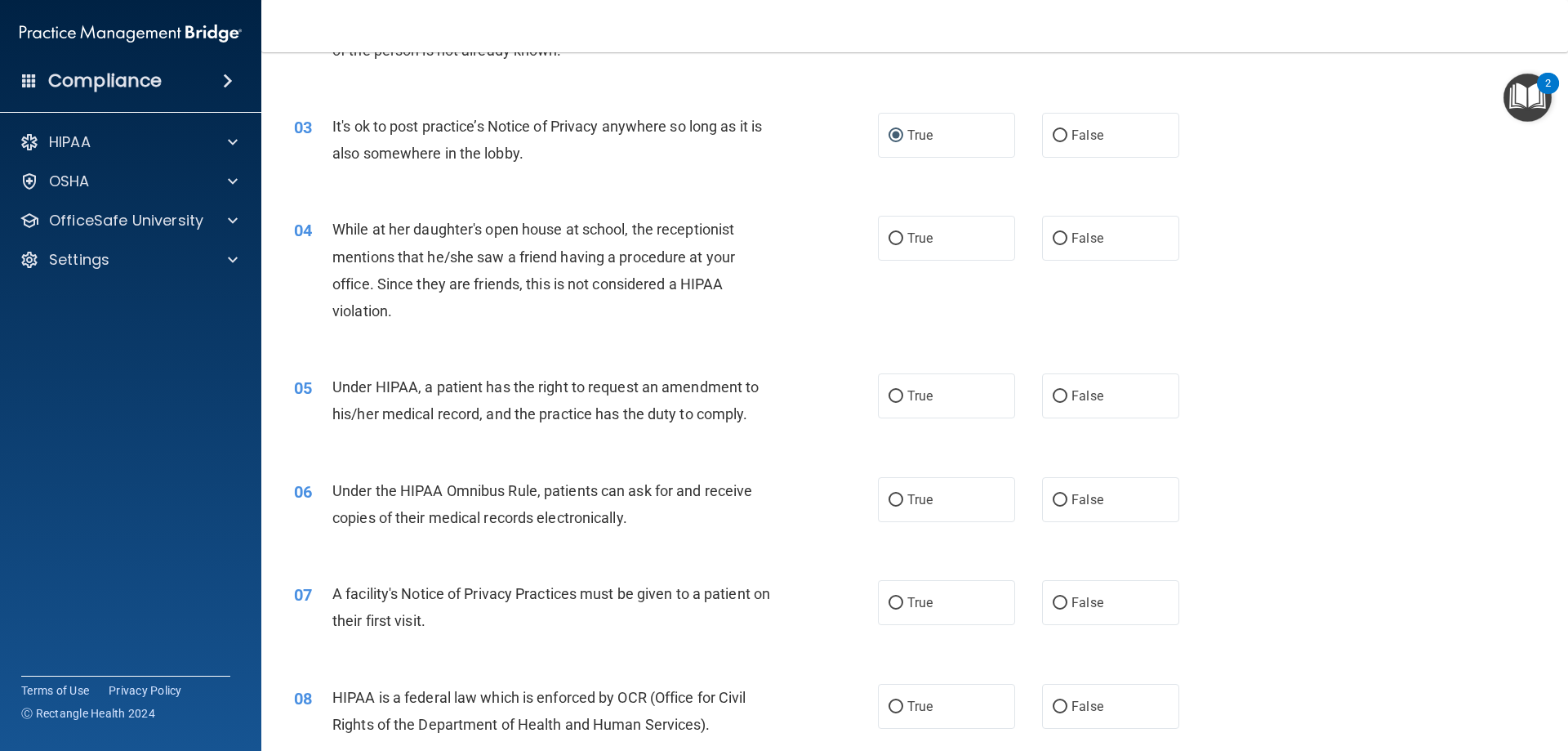
scroll to position [327, 0]
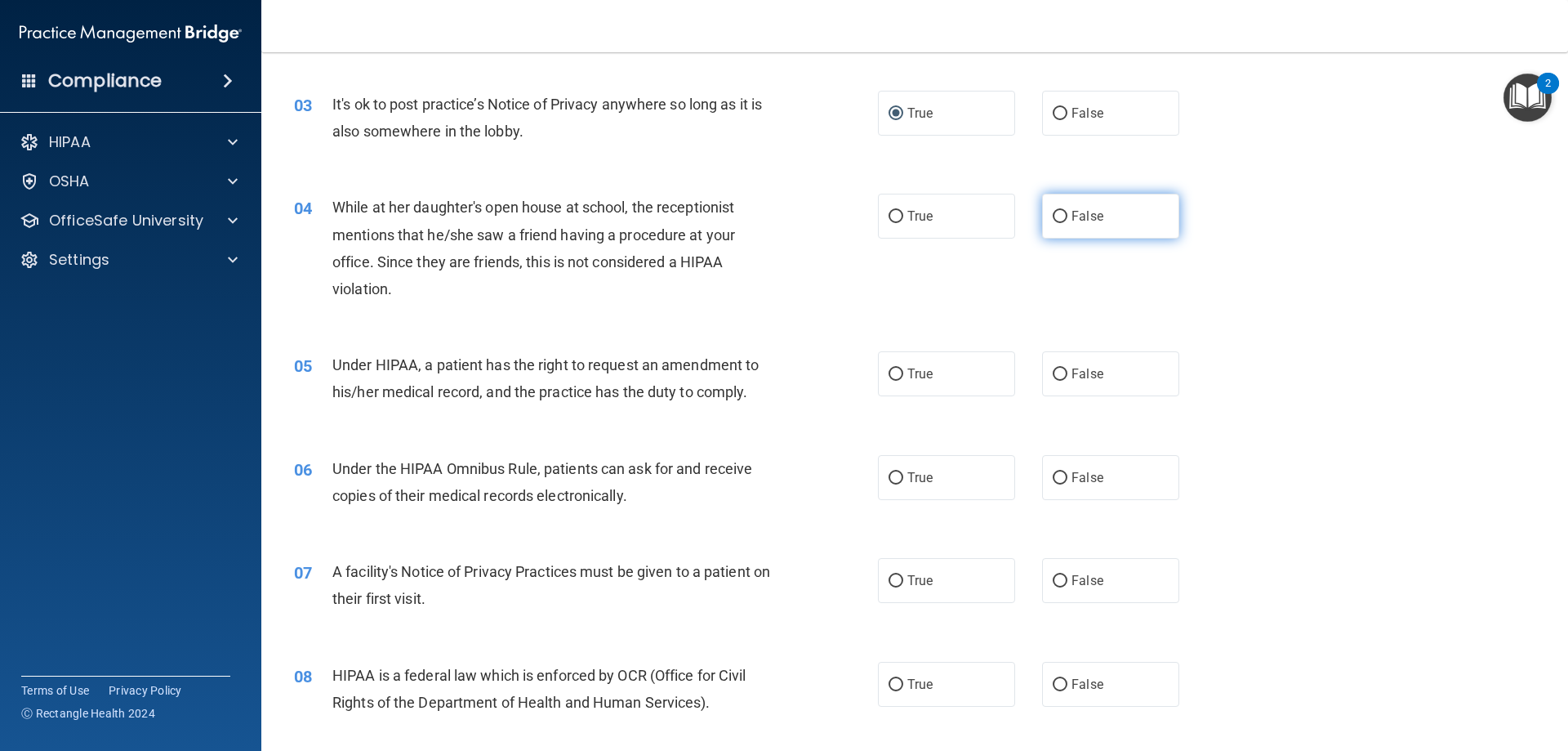
click at [1054, 219] on input "False" at bounding box center [1059, 217] width 14 height 12
radio input "true"
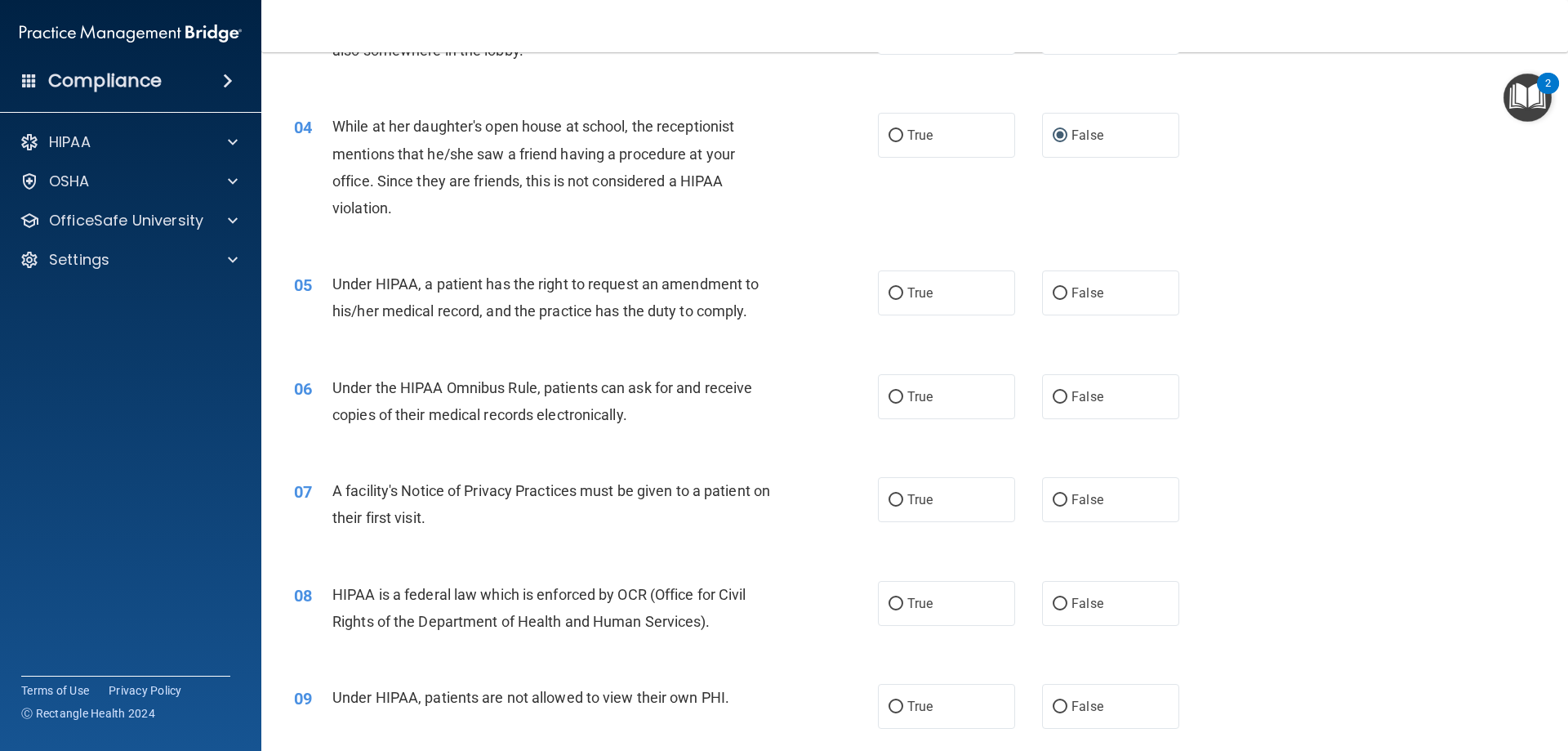
scroll to position [409, 0]
click at [922, 295] on span "True" at bounding box center [920, 292] width 26 height 15
click at [903, 295] on input "True" at bounding box center [895, 292] width 14 height 12
radio input "true"
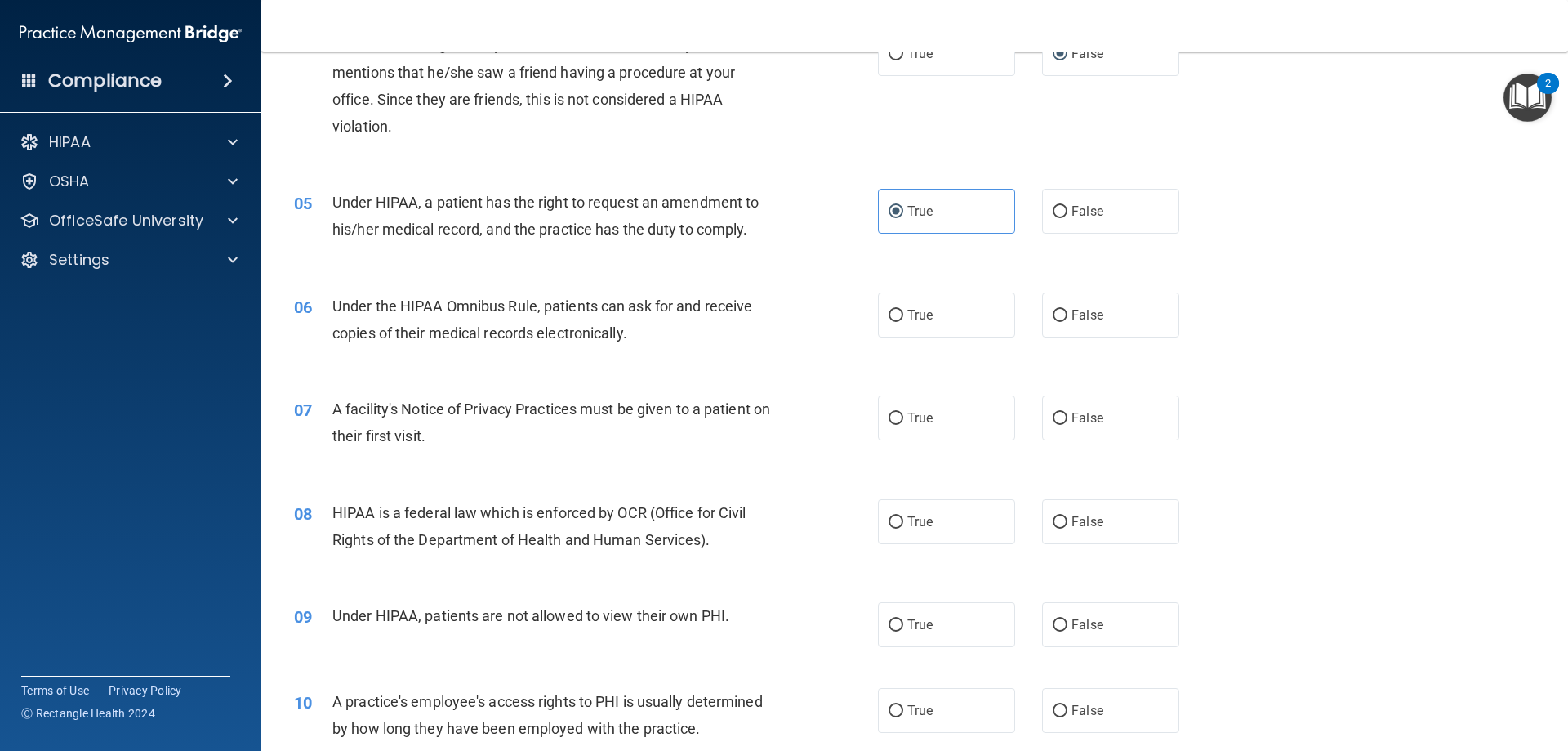
scroll to position [490, 0]
click at [1044, 203] on label "False" at bounding box center [1111, 210] width 138 height 45
click at [1052, 205] on input "False" at bounding box center [1059, 211] width 14 height 12
radio input "true"
radio input "false"
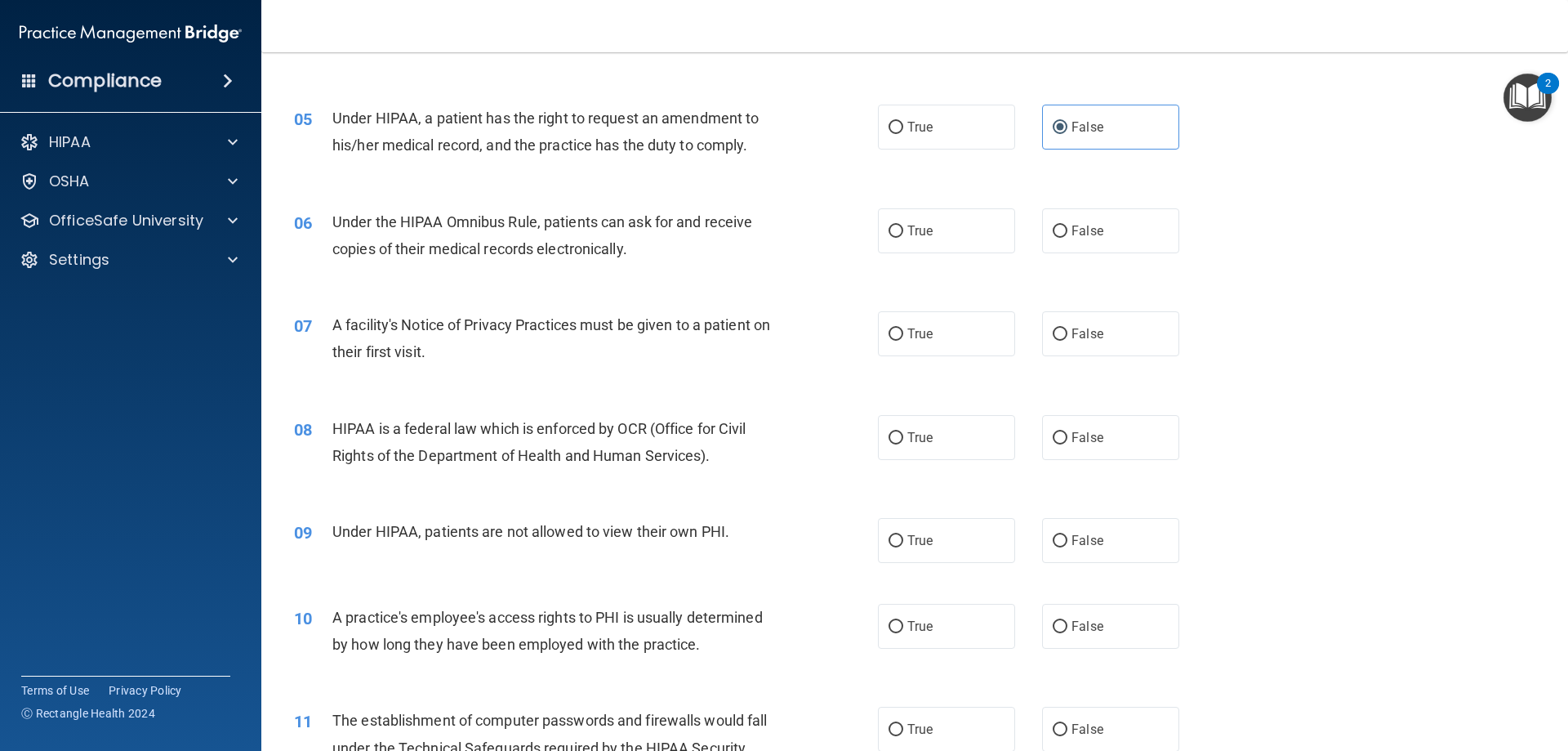
scroll to position [572, 0]
click at [881, 228] on label "True" at bounding box center [946, 232] width 138 height 45
click at [888, 228] on input "True" at bounding box center [895, 233] width 14 height 12
radio input "true"
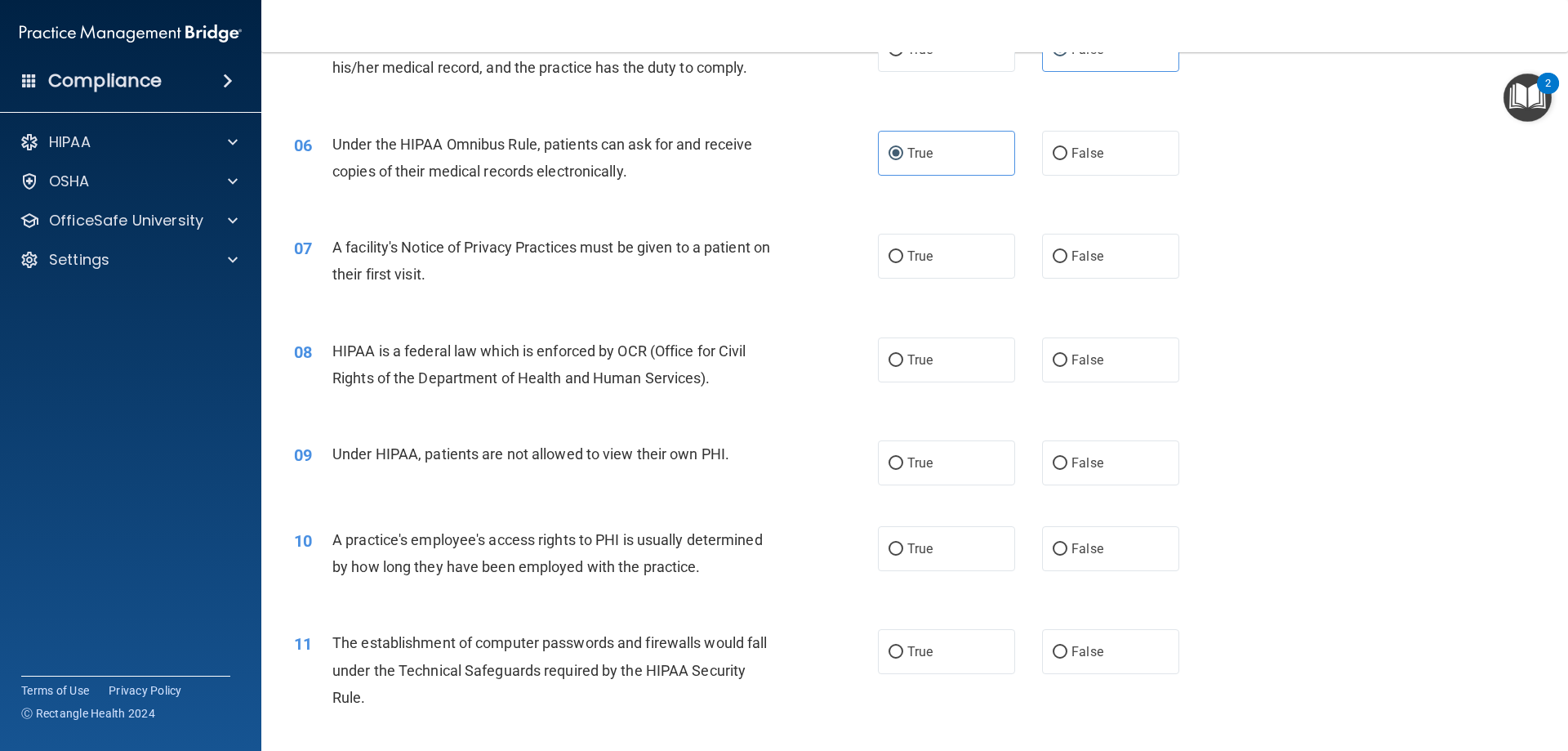
scroll to position [654, 0]
click at [952, 245] on label "True" at bounding box center [946, 253] width 138 height 45
click at [903, 248] on input "True" at bounding box center [895, 254] width 14 height 12
radio input "true"
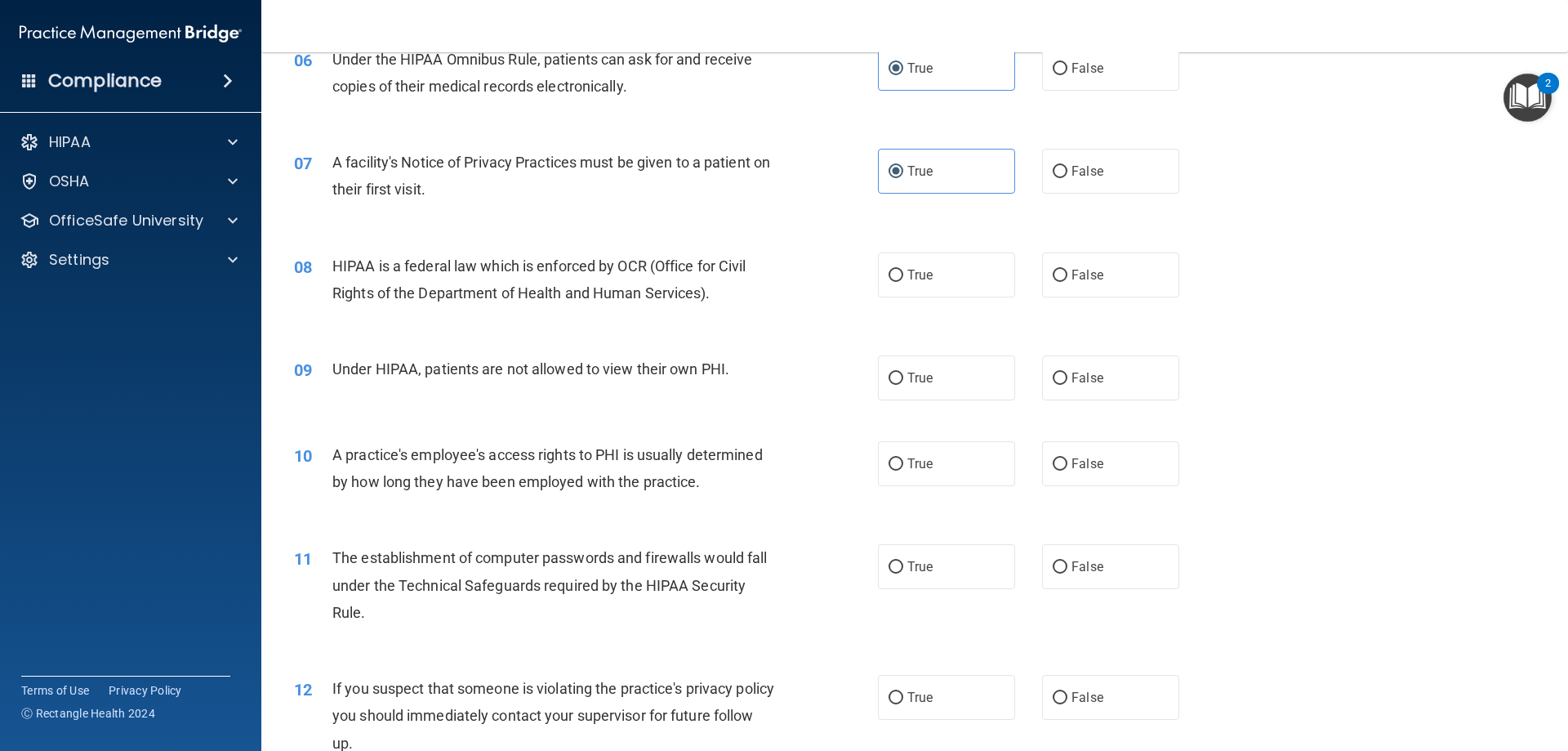
scroll to position [736, 0]
click at [900, 279] on label "True" at bounding box center [946, 275] width 138 height 45
click at [900, 279] on input "True" at bounding box center [895, 276] width 14 height 12
radio input "true"
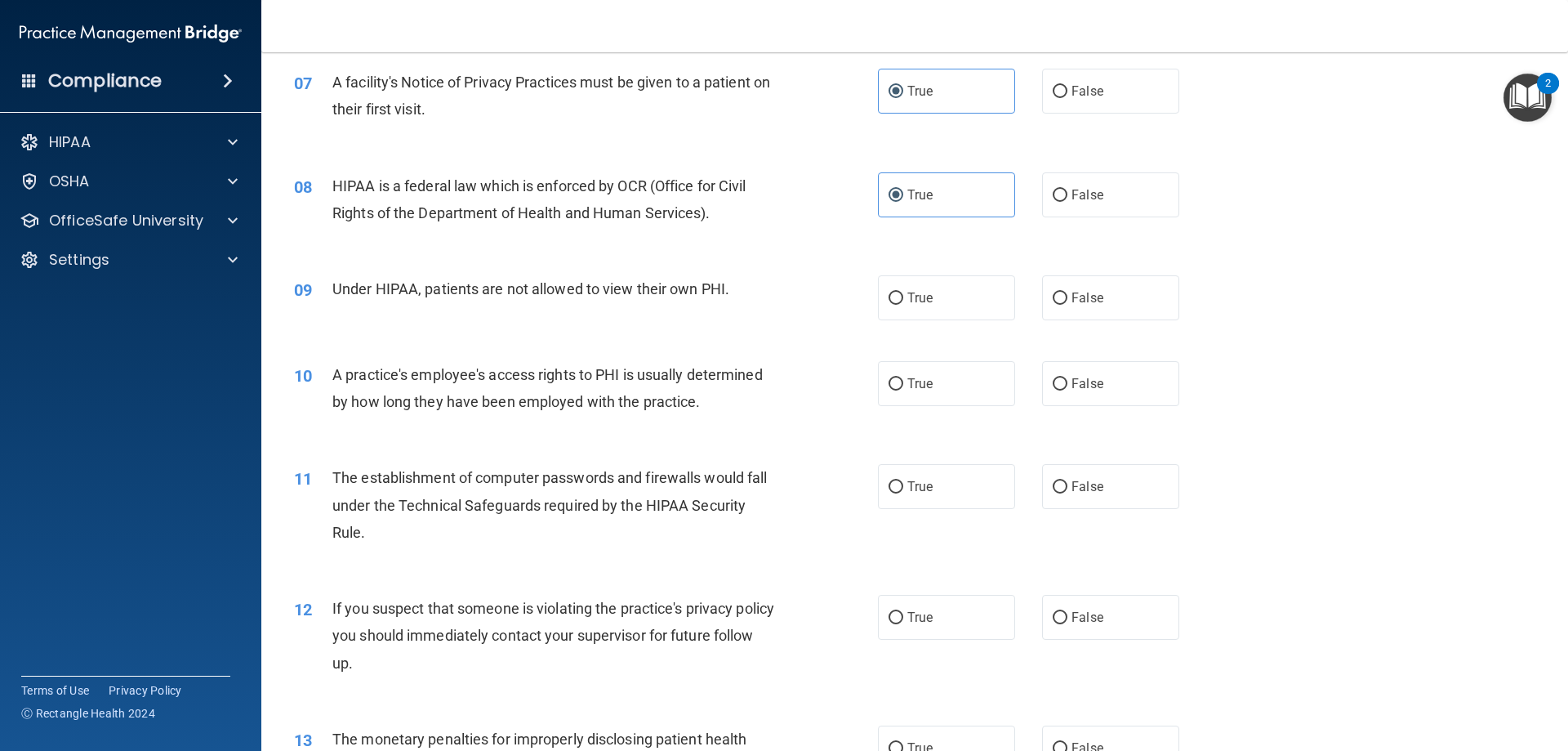
scroll to position [817, 0]
click at [1091, 290] on span "False" at bounding box center [1087, 297] width 32 height 15
click at [1068, 291] on input "False" at bounding box center [1059, 297] width 14 height 12
radio input "true"
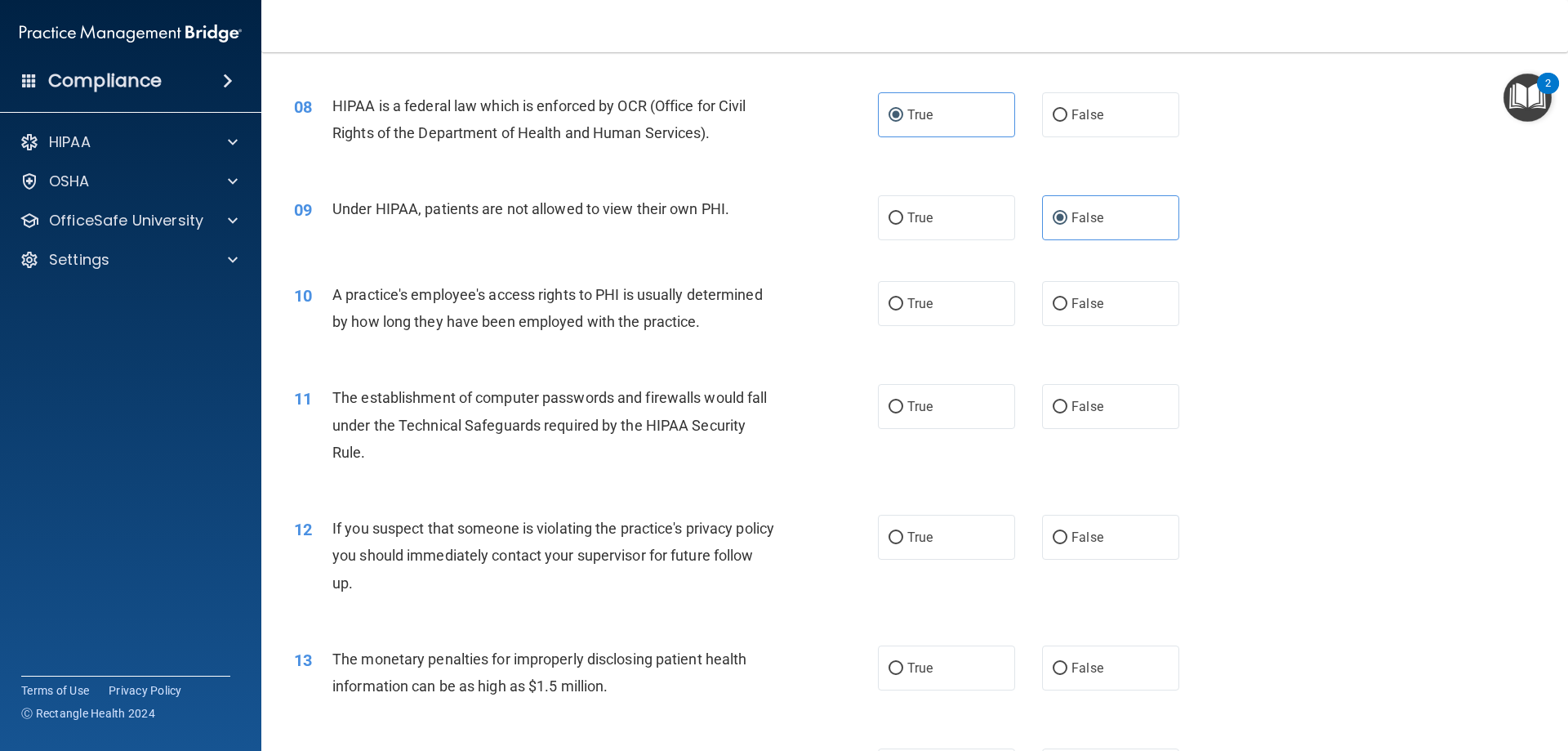
scroll to position [899, 0]
click at [1077, 293] on span "False" at bounding box center [1087, 301] width 32 height 15
click at [1068, 296] on input "False" at bounding box center [1059, 302] width 14 height 12
radio input "true"
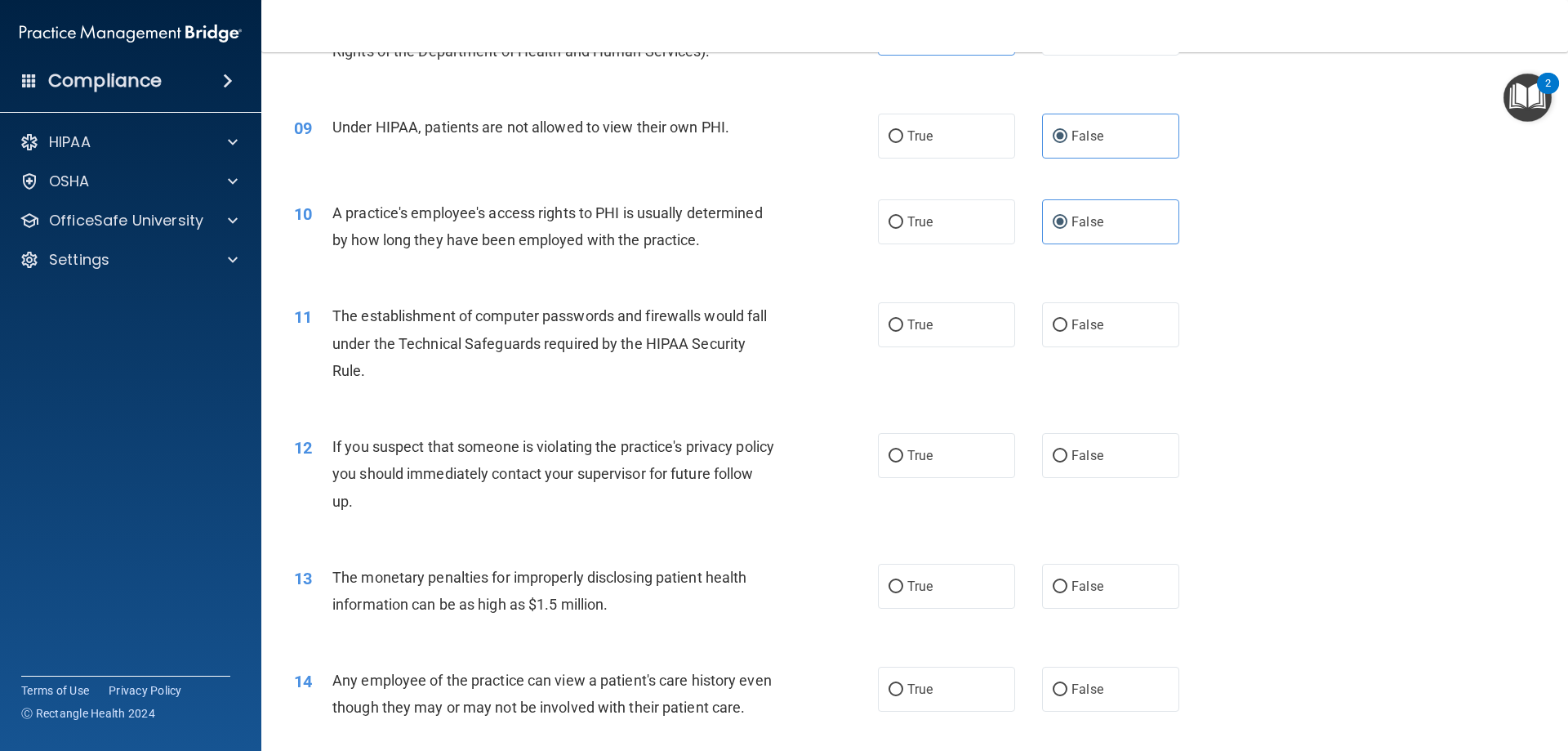
scroll to position [980, 0]
click at [968, 324] on label "True" at bounding box center [946, 322] width 138 height 45
click at [903, 324] on input "True" at bounding box center [895, 323] width 14 height 12
radio input "true"
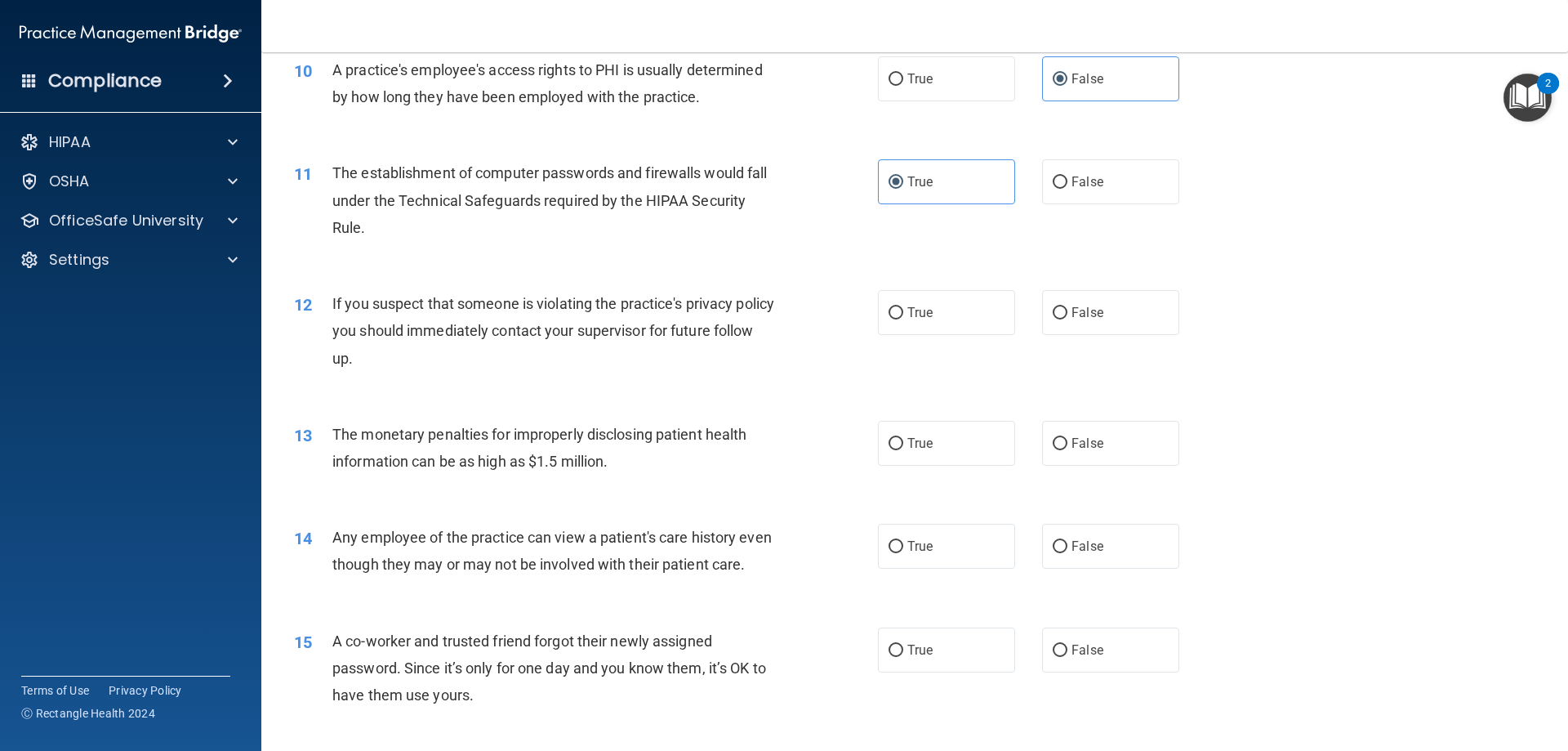
scroll to position [1144, 0]
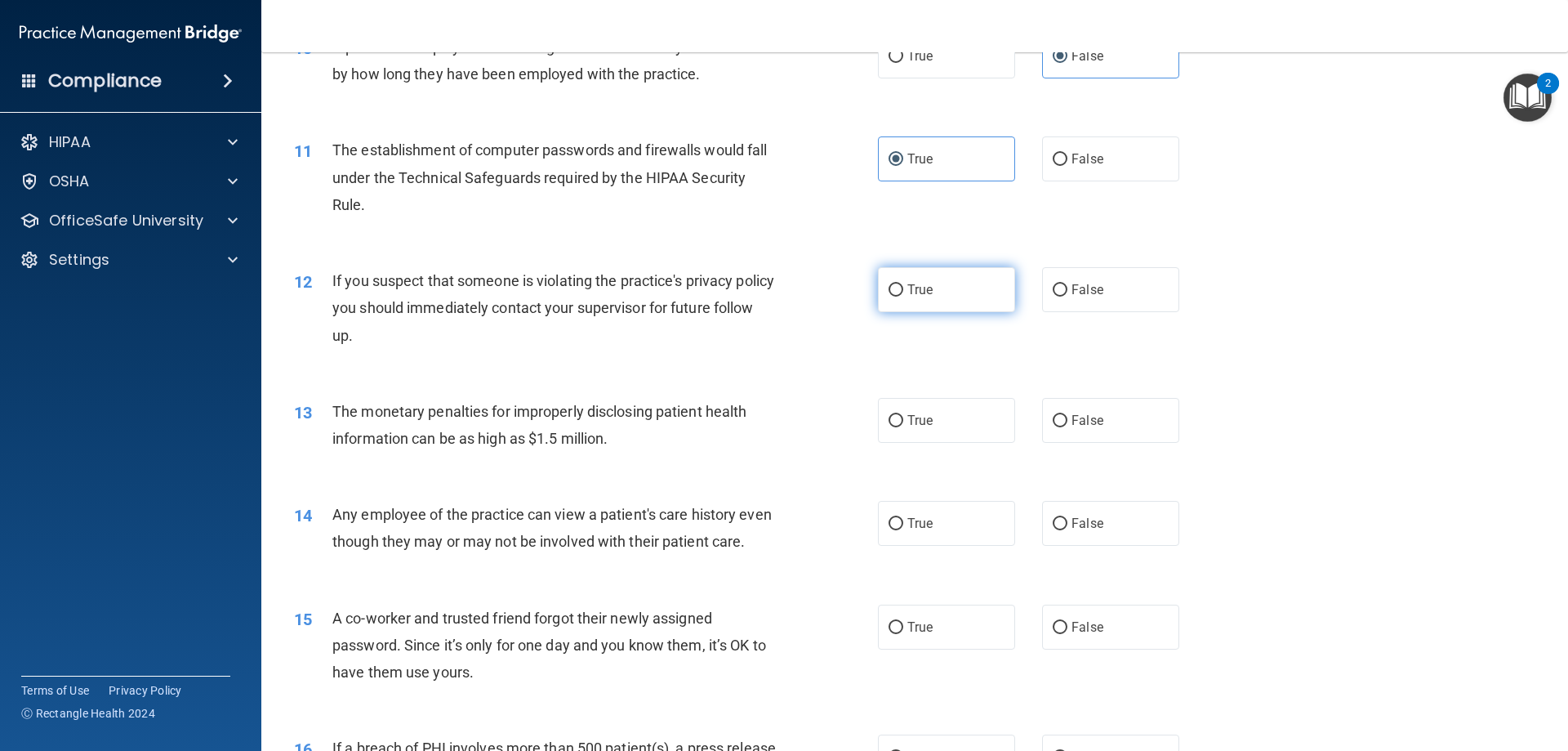
click at [963, 300] on label "True" at bounding box center [946, 290] width 138 height 45
click at [903, 296] on input "True" at bounding box center [895, 290] width 14 height 12
radio input "true"
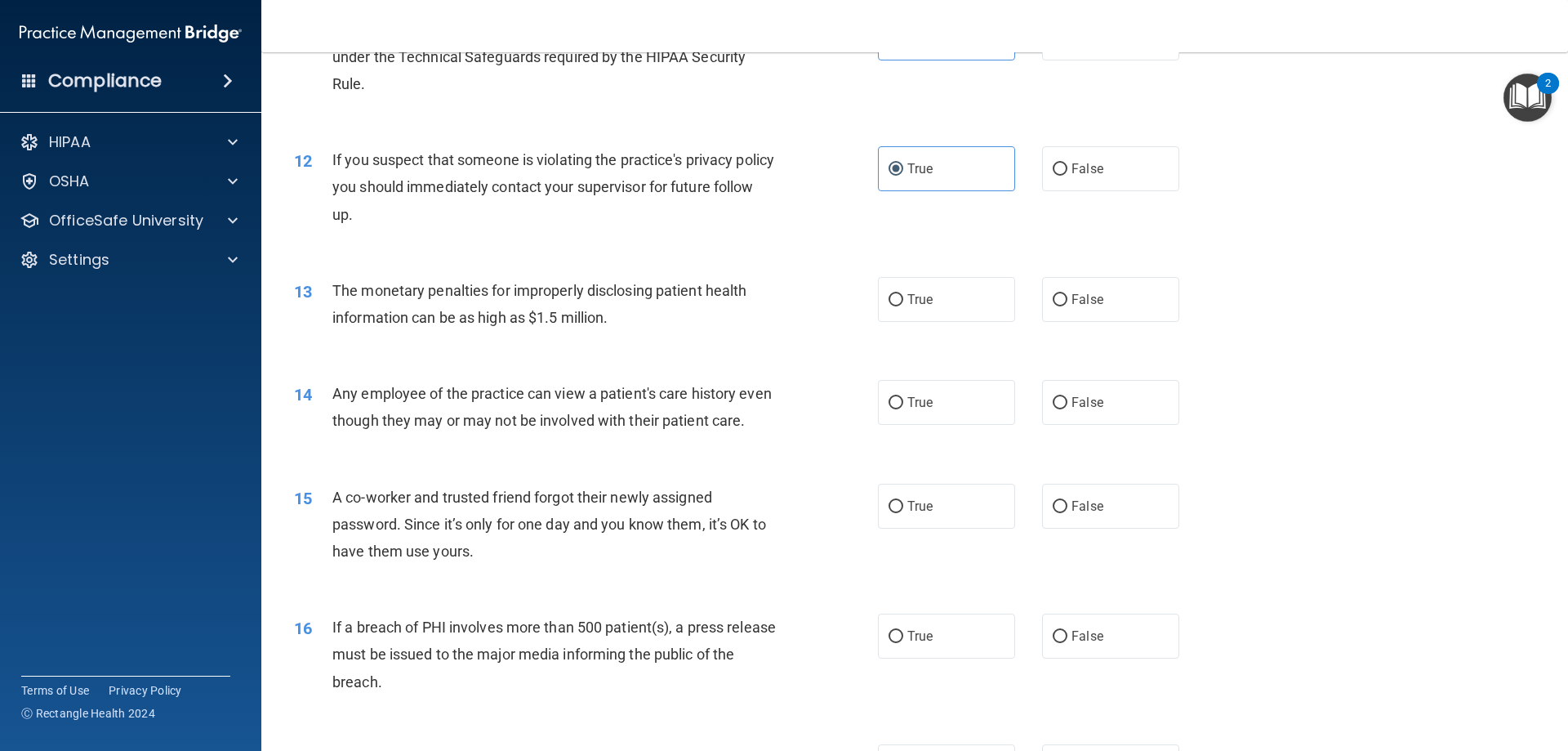
scroll to position [1307, 0]
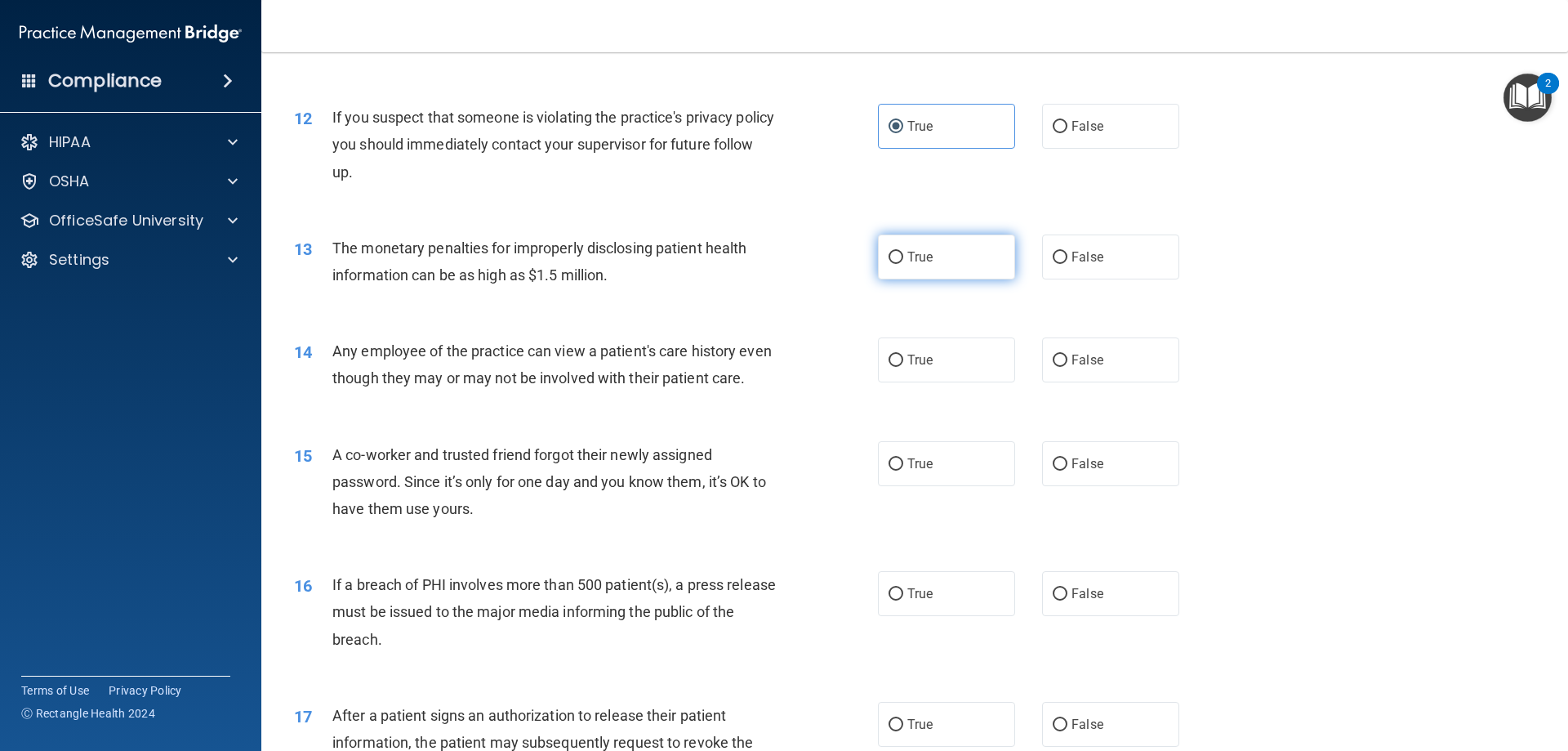
drag, startPoint x: 918, startPoint y: 251, endPoint x: 891, endPoint y: 259, distance: 28.2
click at [917, 250] on span "True" at bounding box center [920, 257] width 26 height 15
click at [903, 251] on input "True" at bounding box center [895, 257] width 14 height 12
radio input "true"
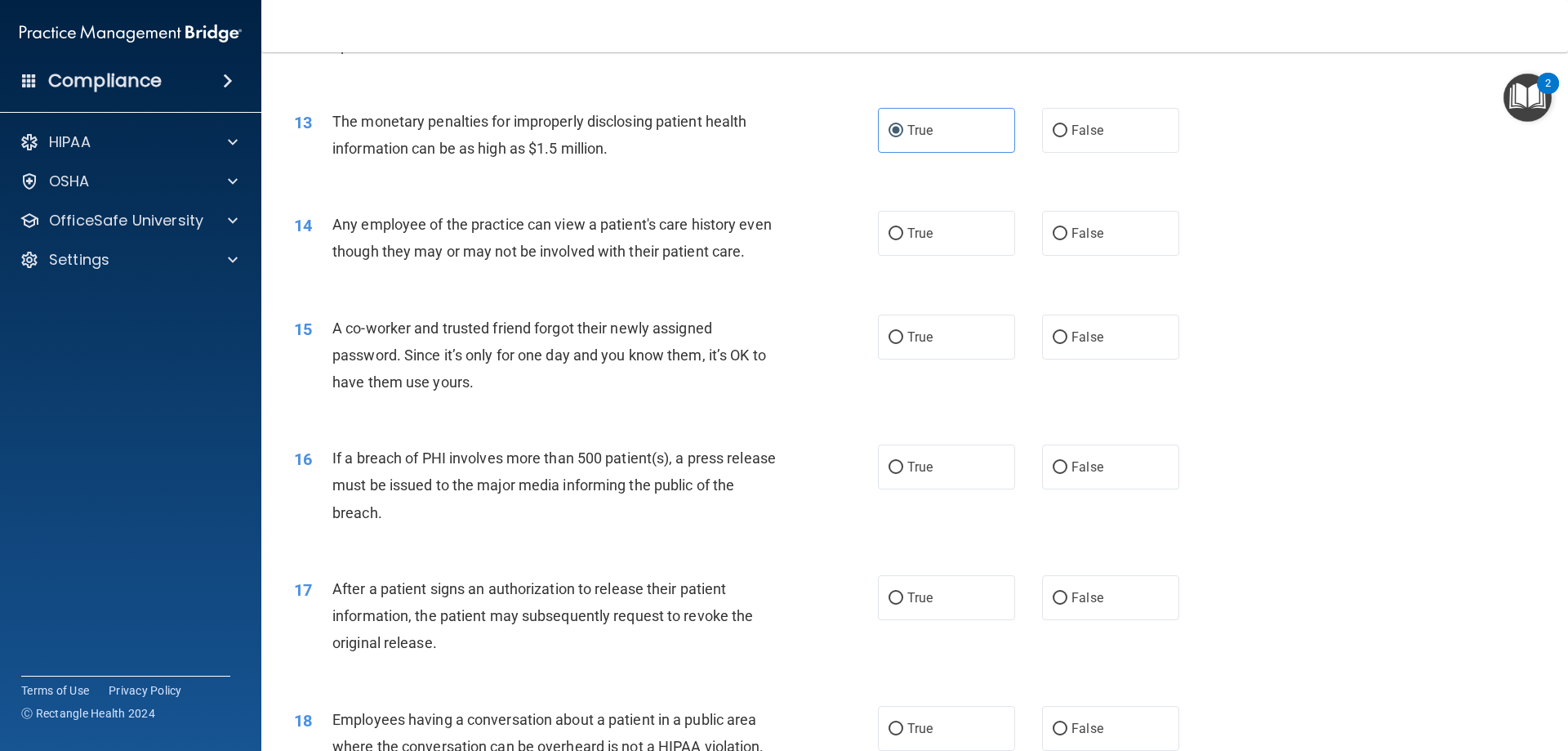
scroll to position [1470, 0]
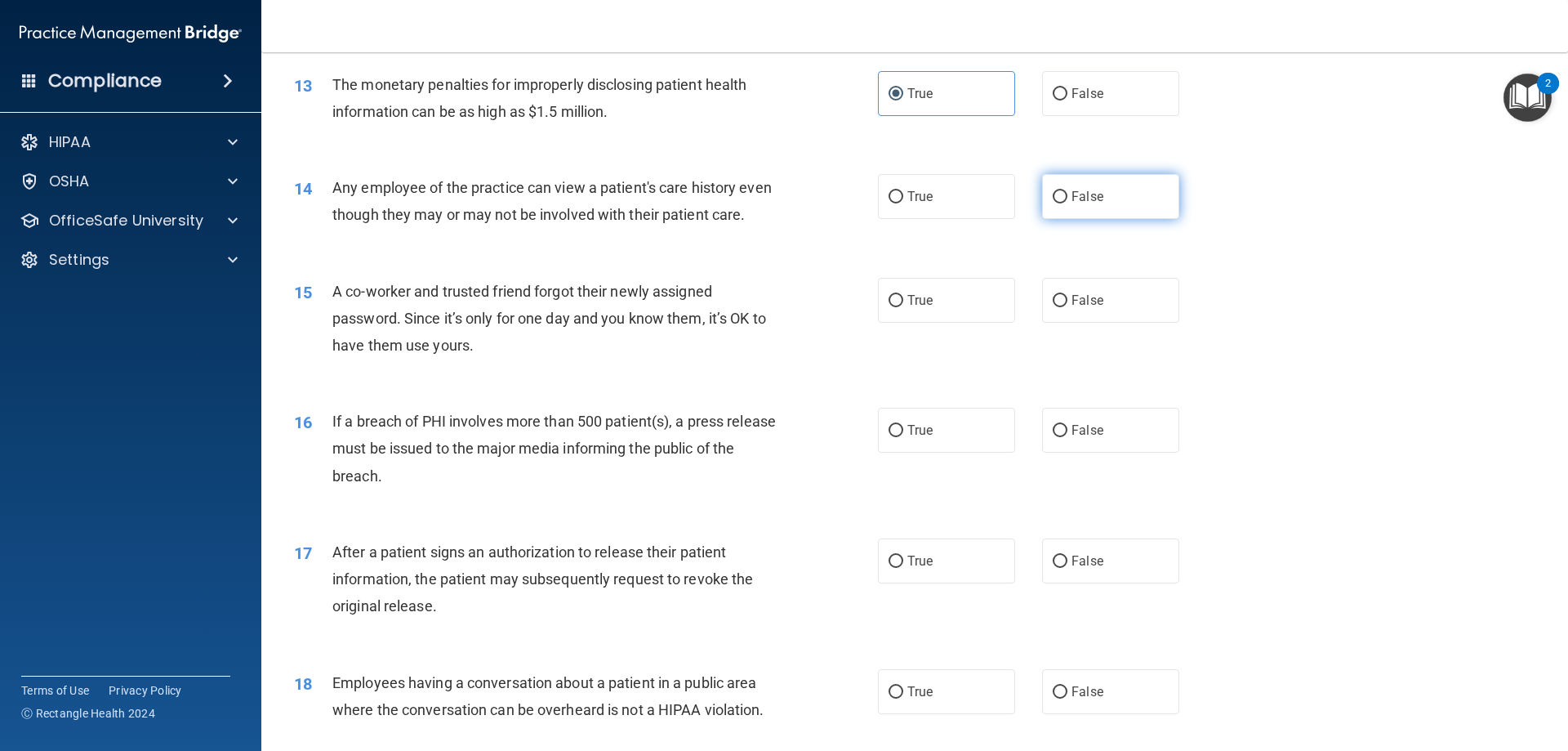
click at [1081, 193] on span "False" at bounding box center [1087, 197] width 32 height 15
click at [1068, 193] on input "False" at bounding box center [1059, 197] width 14 height 12
radio input "true"
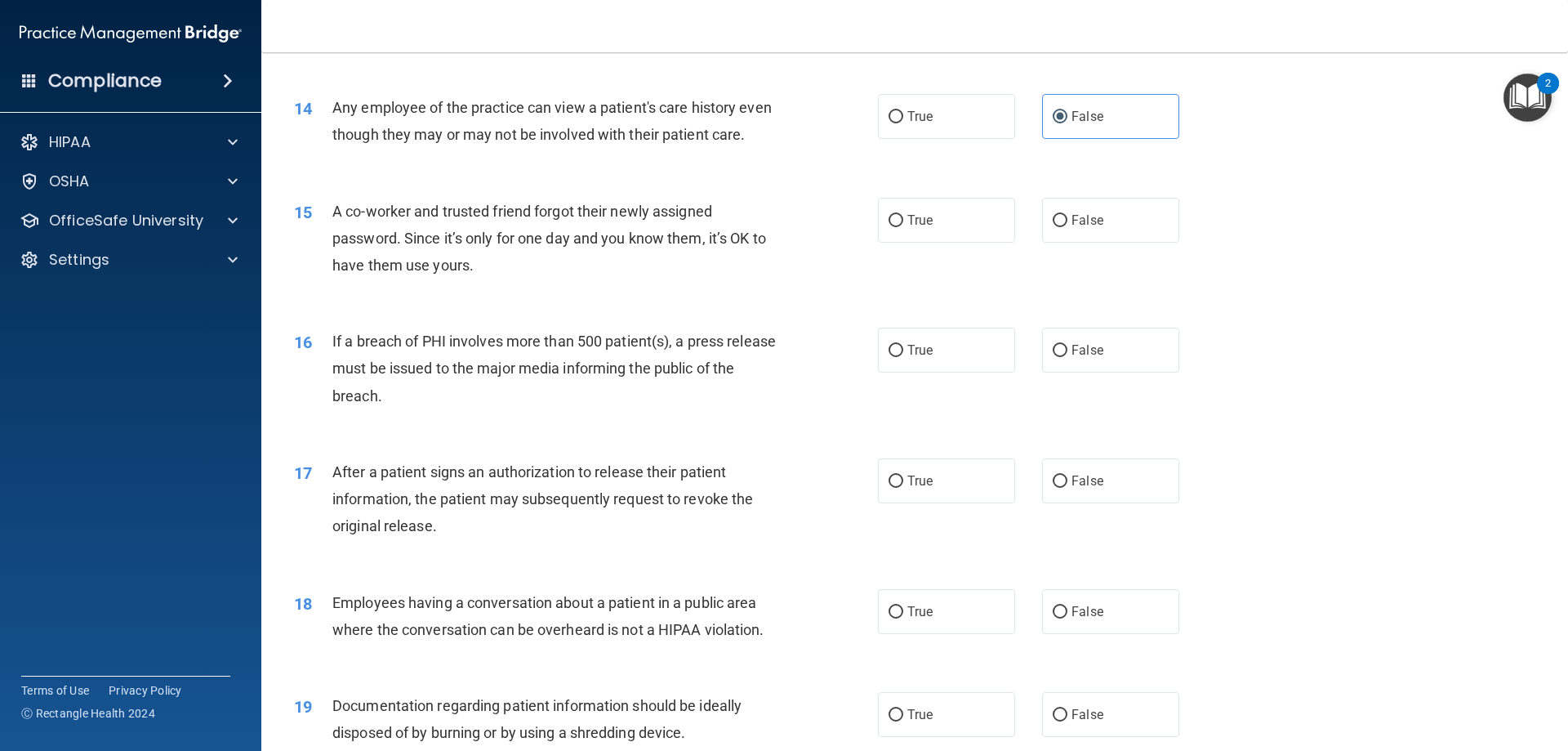
scroll to position [1553, 0]
click at [1129, 241] on label "False" at bounding box center [1111, 218] width 138 height 45
click at [1068, 225] on input "False" at bounding box center [1059, 219] width 14 height 12
radio input "true"
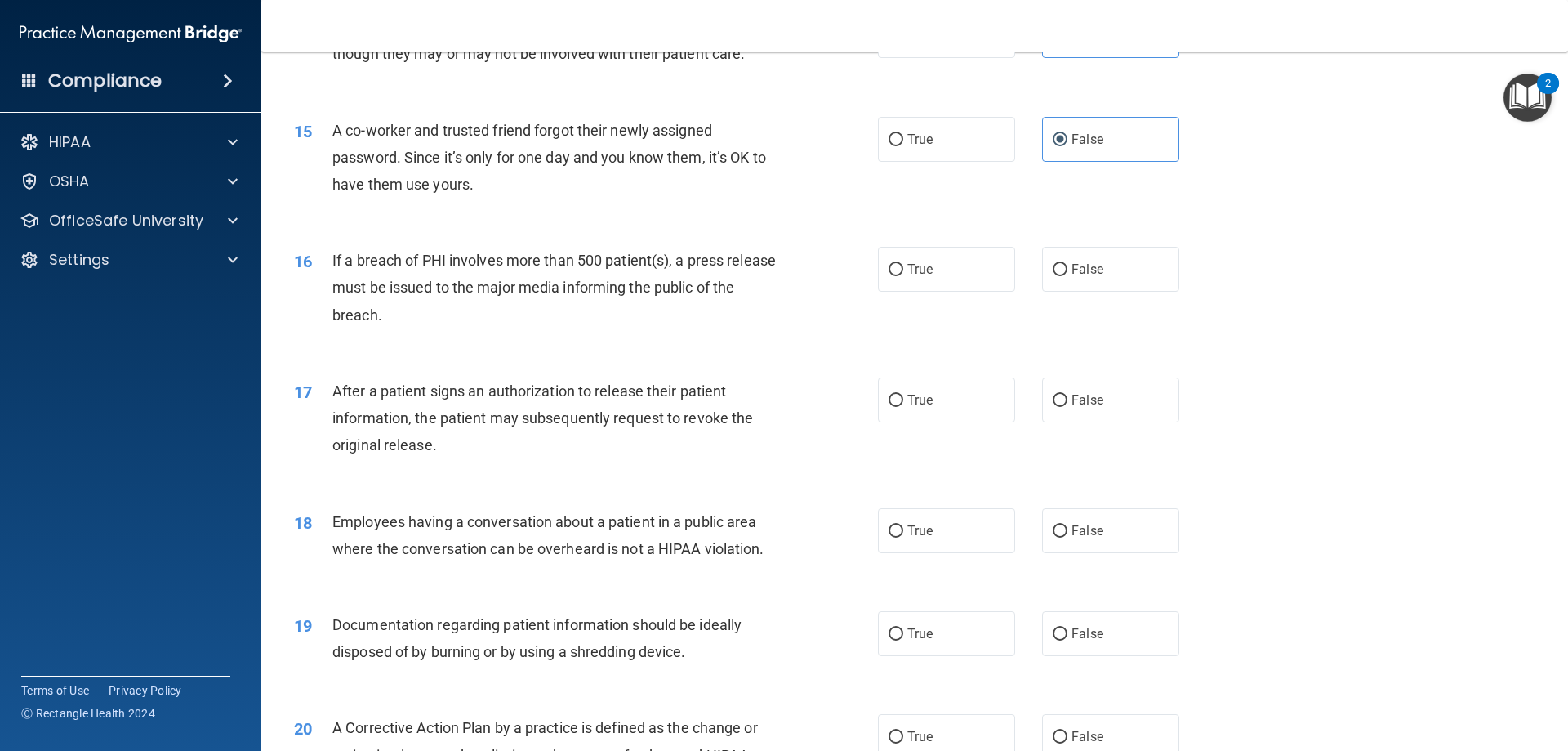
scroll to position [1634, 0]
click at [937, 290] on label "True" at bounding box center [946, 267] width 138 height 45
click at [903, 273] on input "True" at bounding box center [895, 268] width 14 height 12
radio input "true"
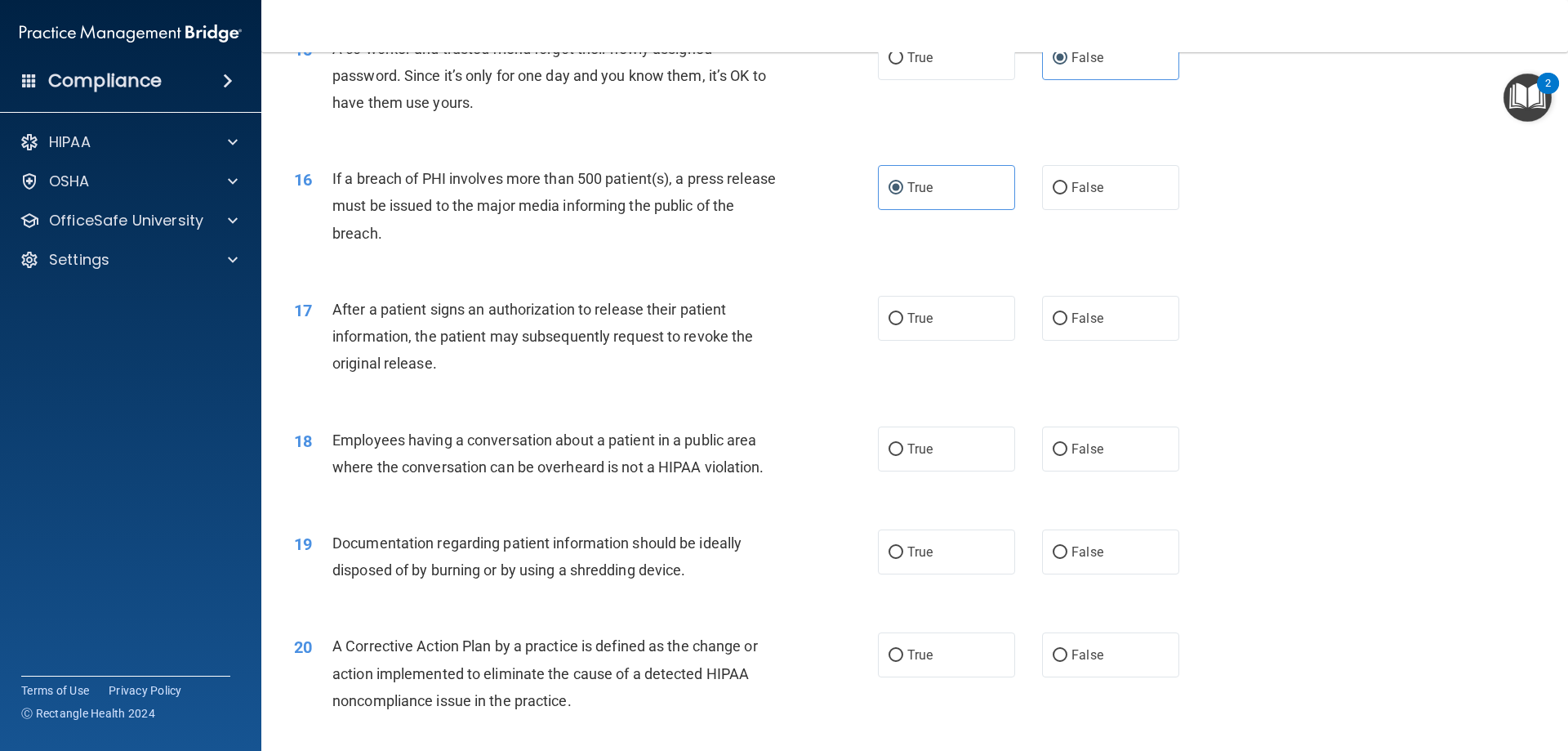
scroll to position [1716, 0]
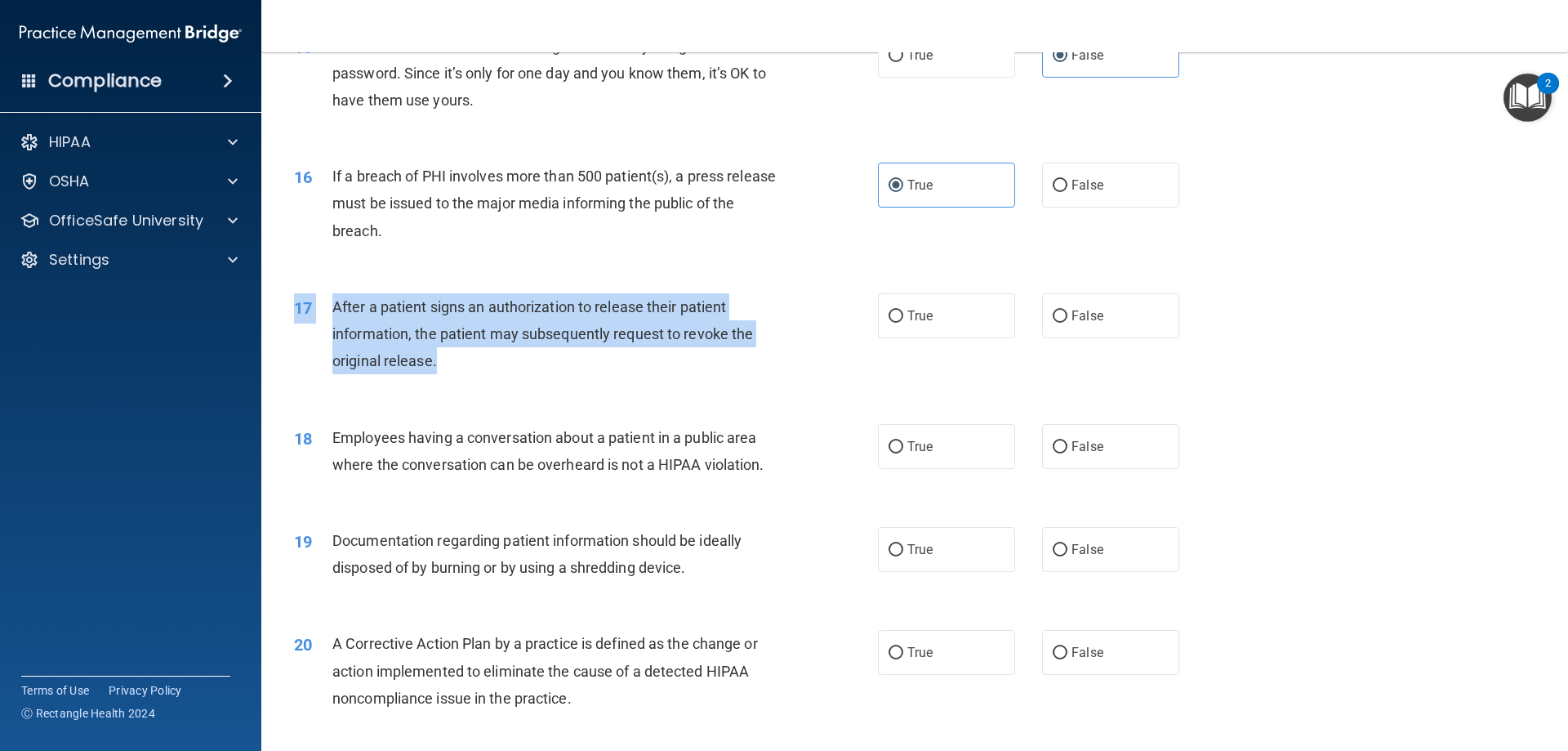
drag, startPoint x: 444, startPoint y: 397, endPoint x: 394, endPoint y: 334, distance: 80.4
click at [296, 339] on div "17 After a patient signs an authorization to release their patient information,…" at bounding box center [585, 338] width 633 height 90
click at [572, 383] on div "17 After a patient signs an authorization to release their patient information,…" at bounding box center [585, 338] width 633 height 90
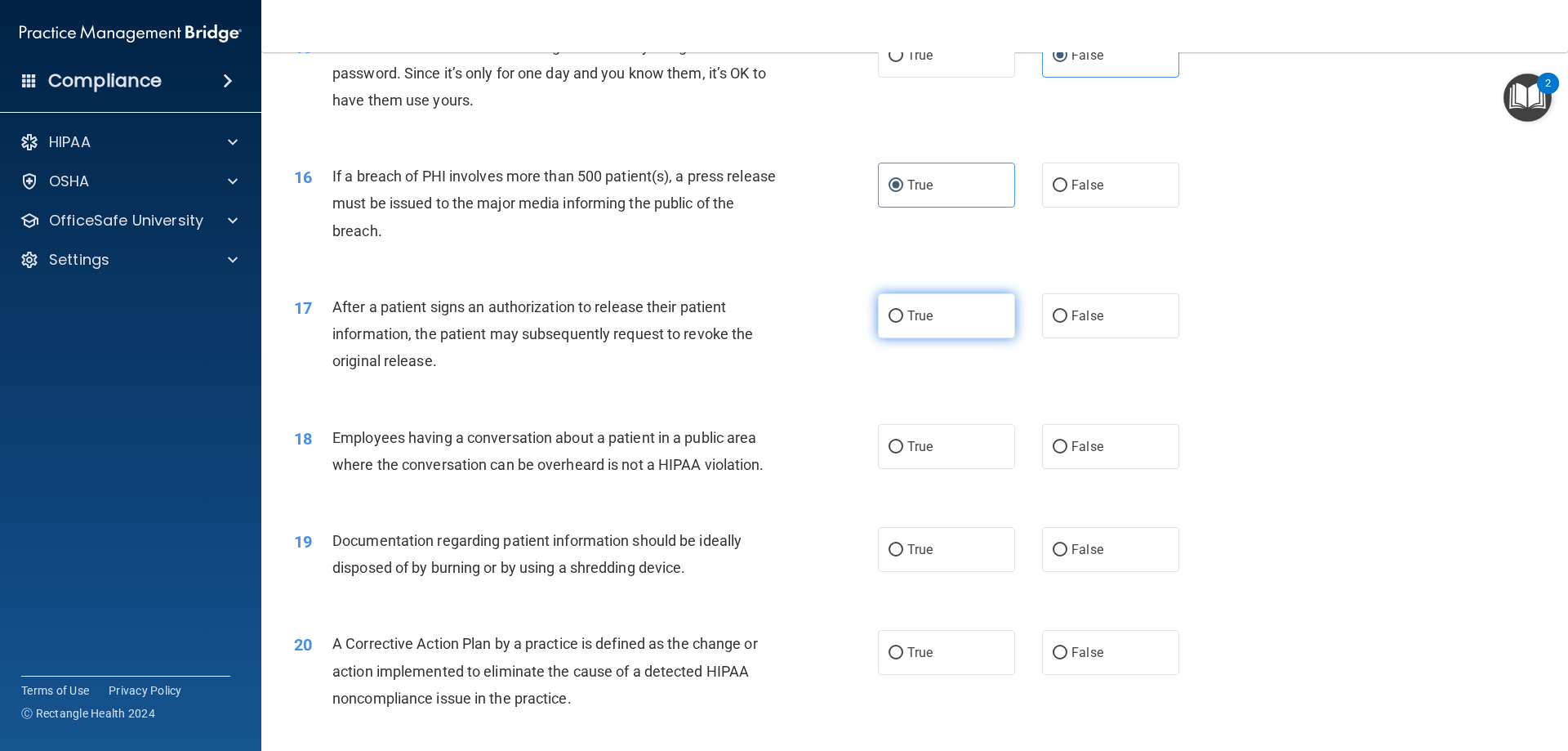
click at [942, 338] on label "True" at bounding box center [946, 315] width 138 height 45
click at [903, 323] on input "True" at bounding box center [895, 316] width 14 height 12
radio input "true"
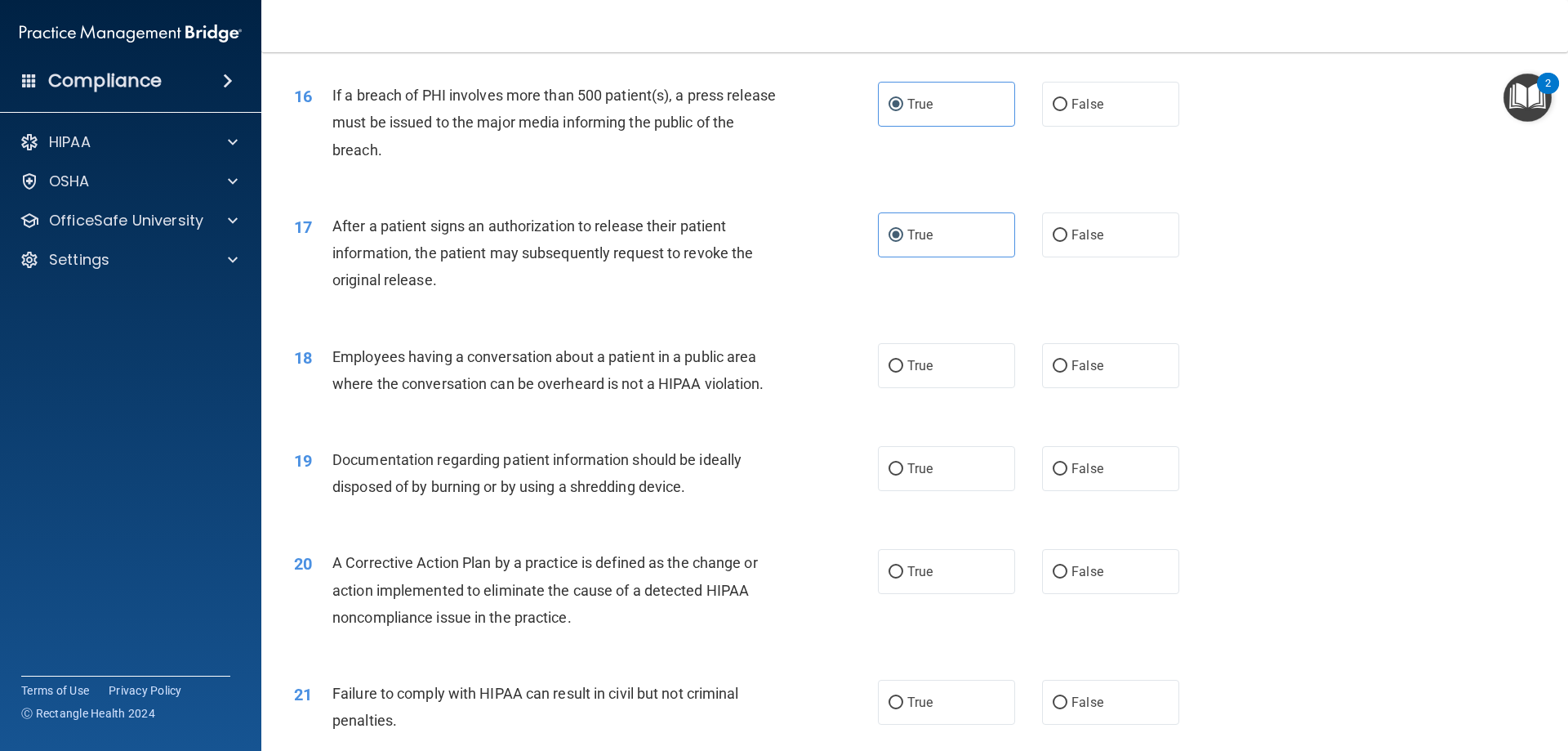
scroll to position [1797, 0]
drag, startPoint x: 1073, startPoint y: 399, endPoint x: 1046, endPoint y: 403, distance: 27.3
click at [1075, 387] on label "False" at bounding box center [1111, 364] width 138 height 45
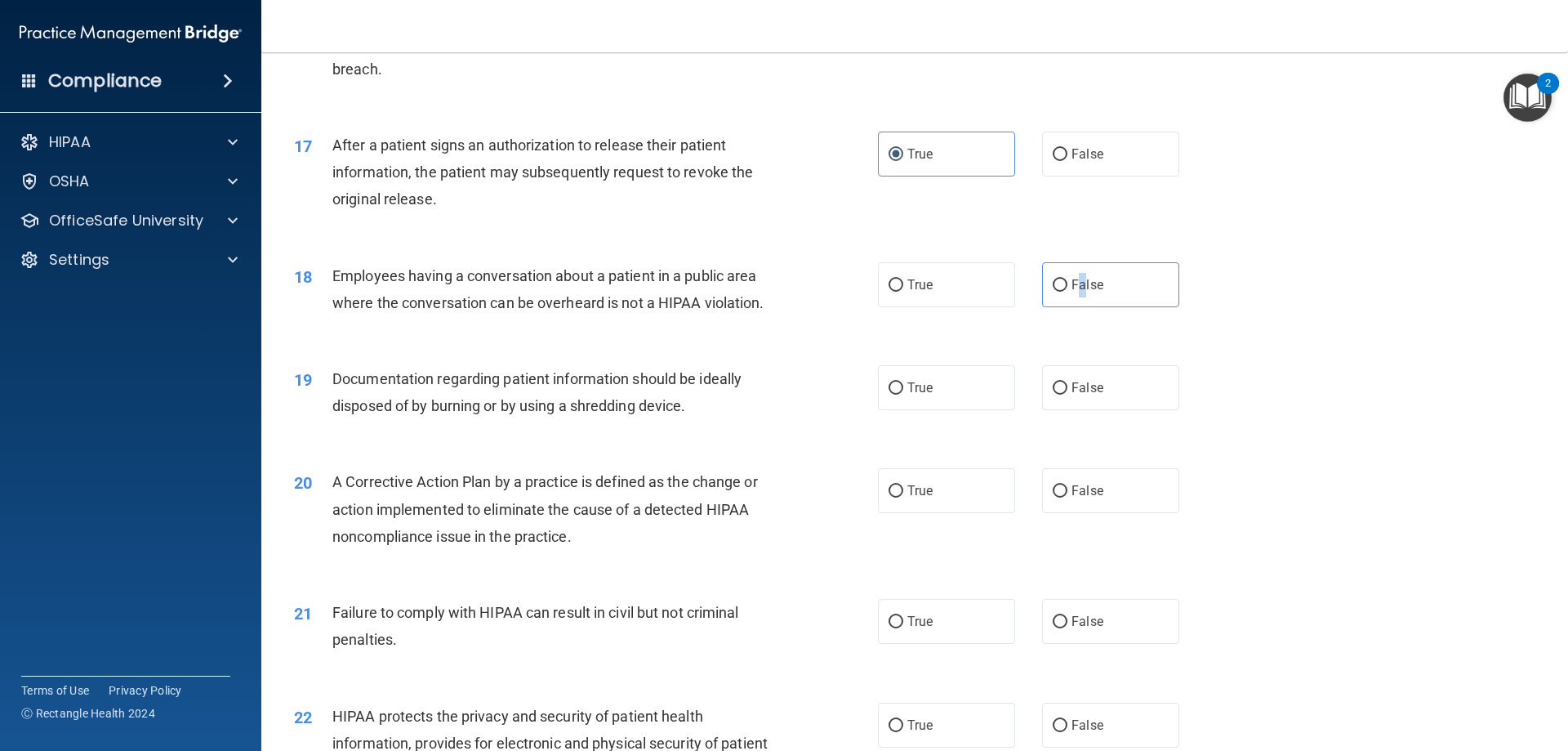
scroll to position [1879, 0]
drag, startPoint x: 1044, startPoint y: 312, endPoint x: 1075, endPoint y: 313, distance: 31.0
click at [1056, 306] on label "False" at bounding box center [1111, 283] width 138 height 45
click at [1071, 290] on span "False" at bounding box center [1087, 283] width 32 height 15
click at [1068, 290] on input "False" at bounding box center [1059, 284] width 14 height 12
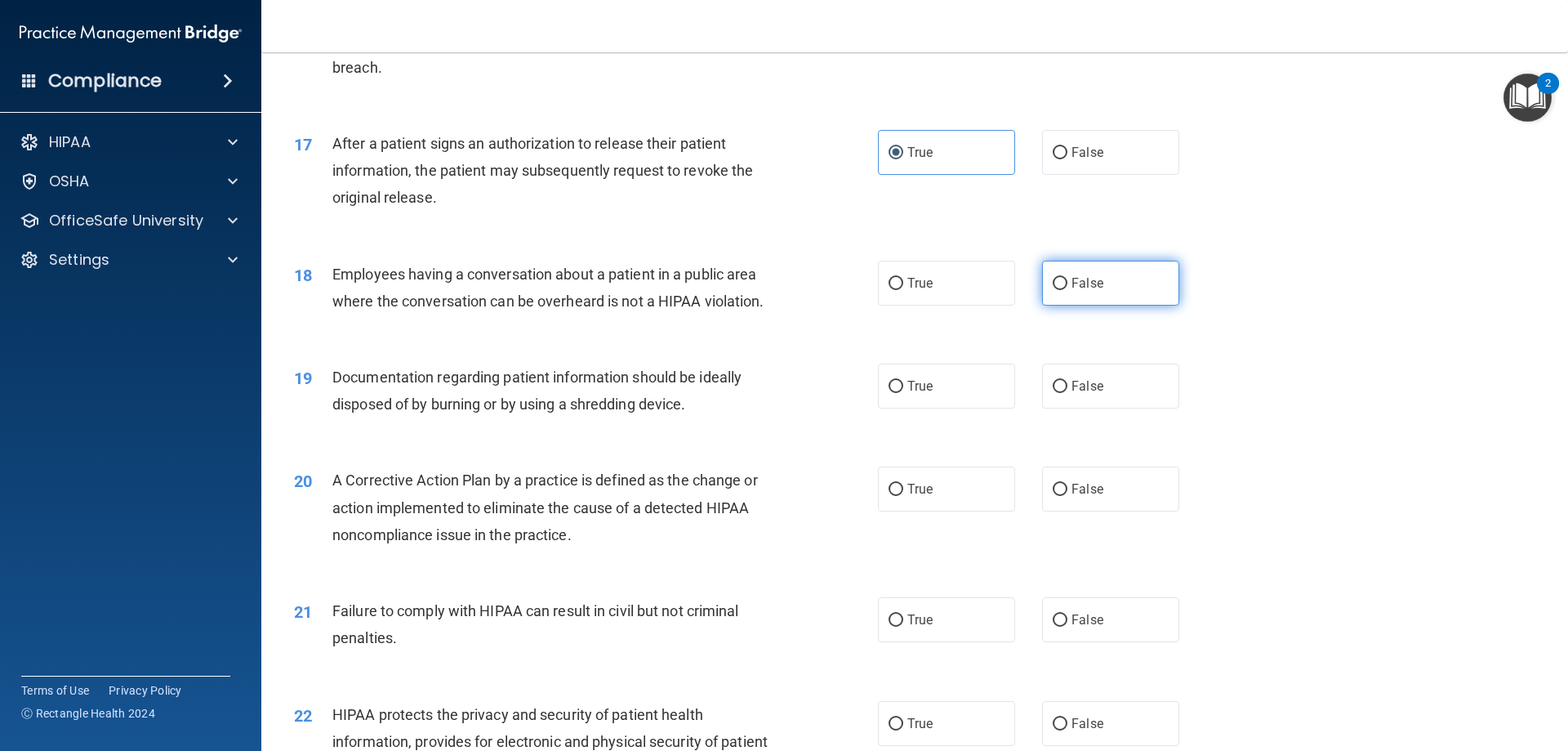
radio input "true"
drag, startPoint x: 660, startPoint y: 292, endPoint x: 568, endPoint y: 315, distance: 94.8
click at [571, 314] on div "Employees having a conversation about a patient in a public area where the conv…" at bounding box center [561, 288] width 456 height 54
click at [566, 388] on div "19 Documentation regarding patient information should be ideally disposed of by…" at bounding box center [914, 395] width 1265 height 103
click at [880, 409] on label "True" at bounding box center [946, 386] width 138 height 45
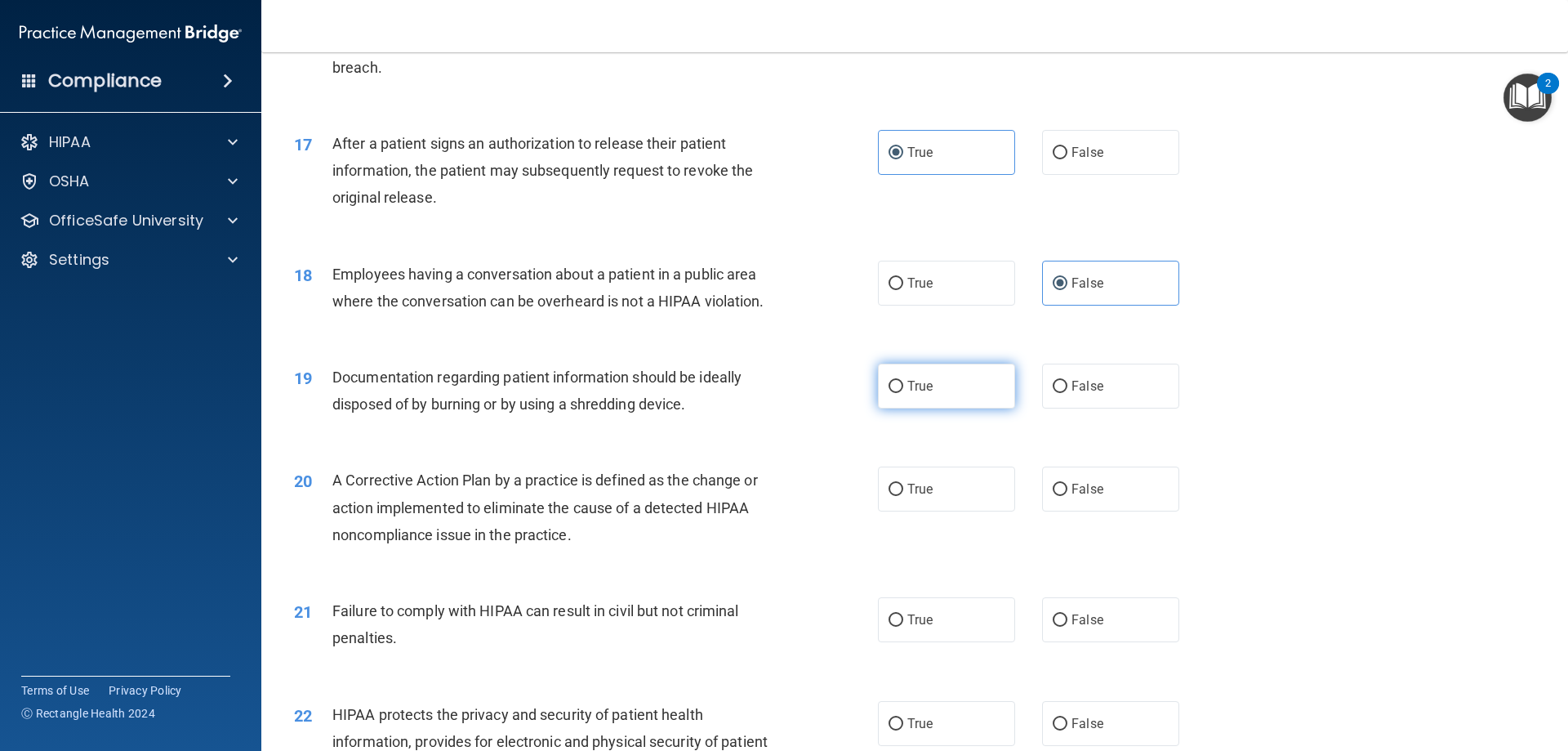
click at [888, 393] on input "True" at bounding box center [895, 386] width 14 height 12
radio input "true"
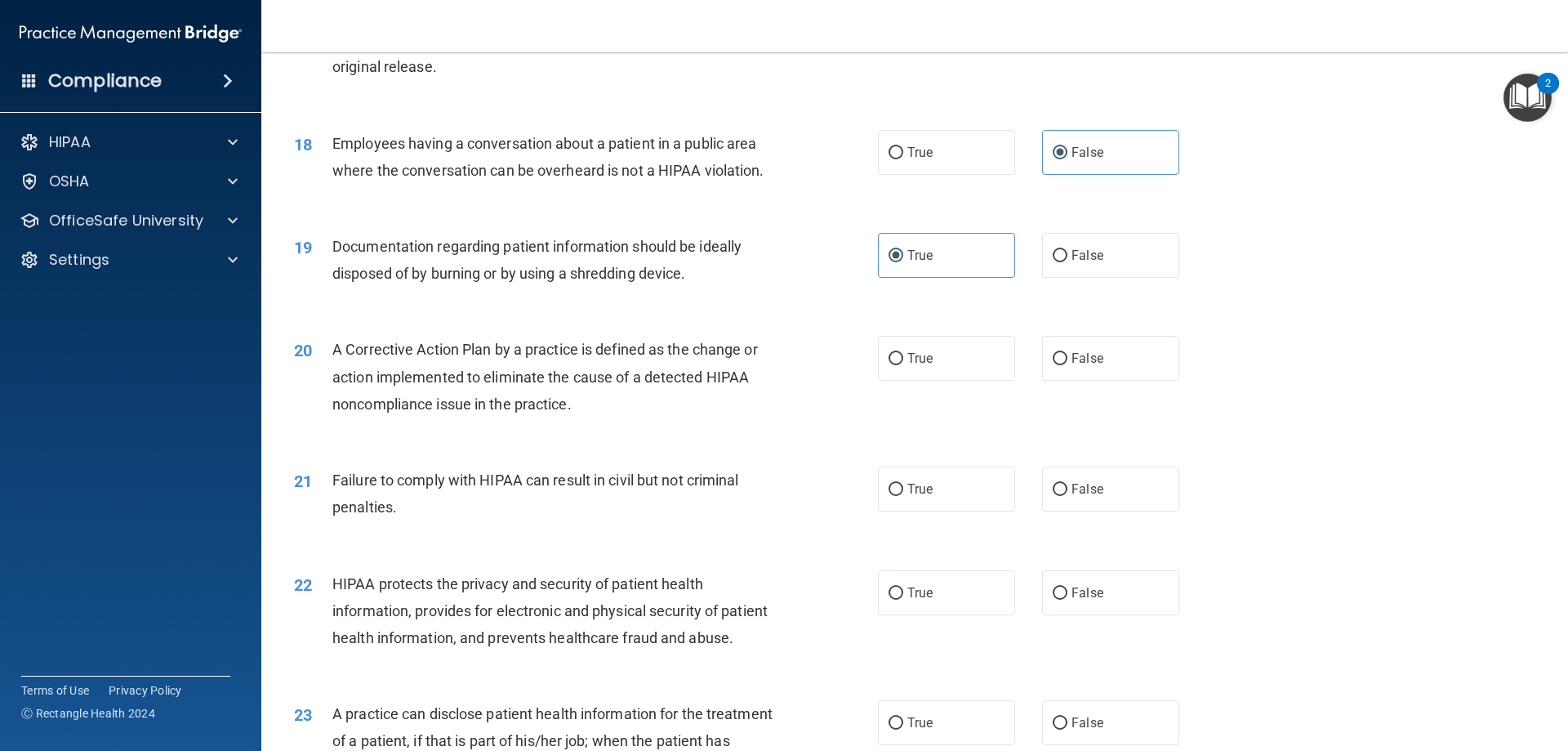
scroll to position [2043, 0]
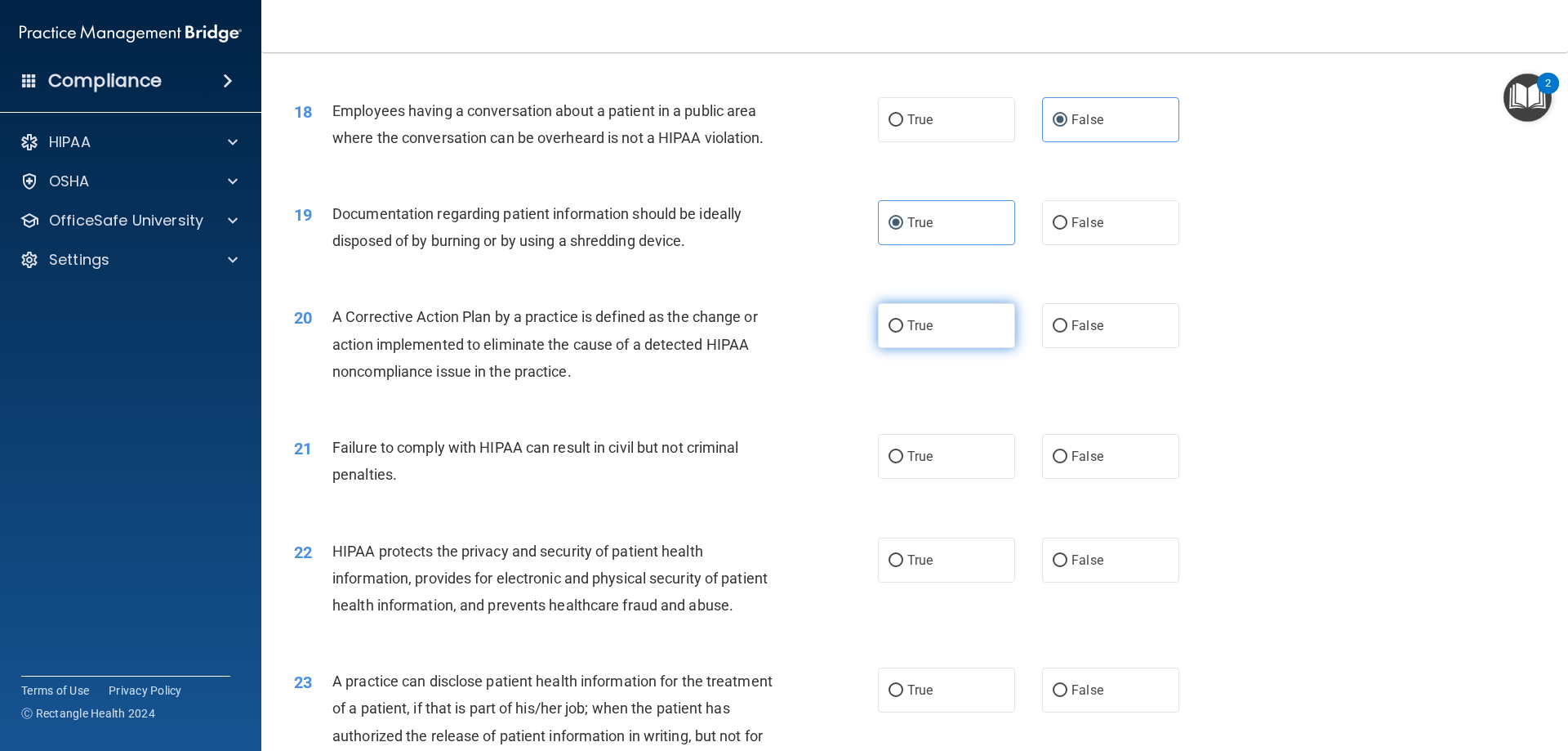
click at [907, 333] on span "True" at bounding box center [920, 326] width 26 height 15
click at [903, 333] on input "True" at bounding box center [895, 326] width 14 height 12
radio input "true"
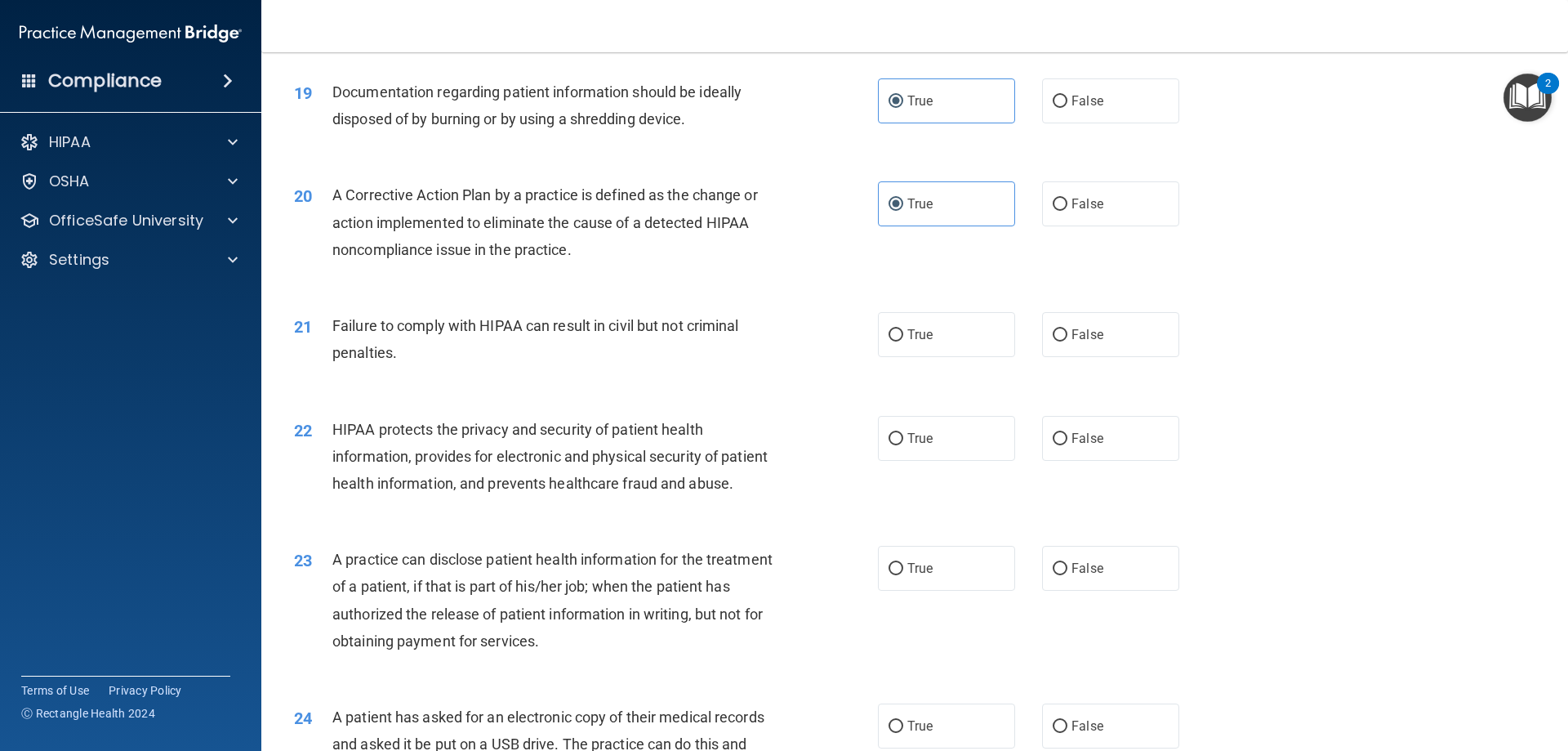
scroll to position [2206, 0]
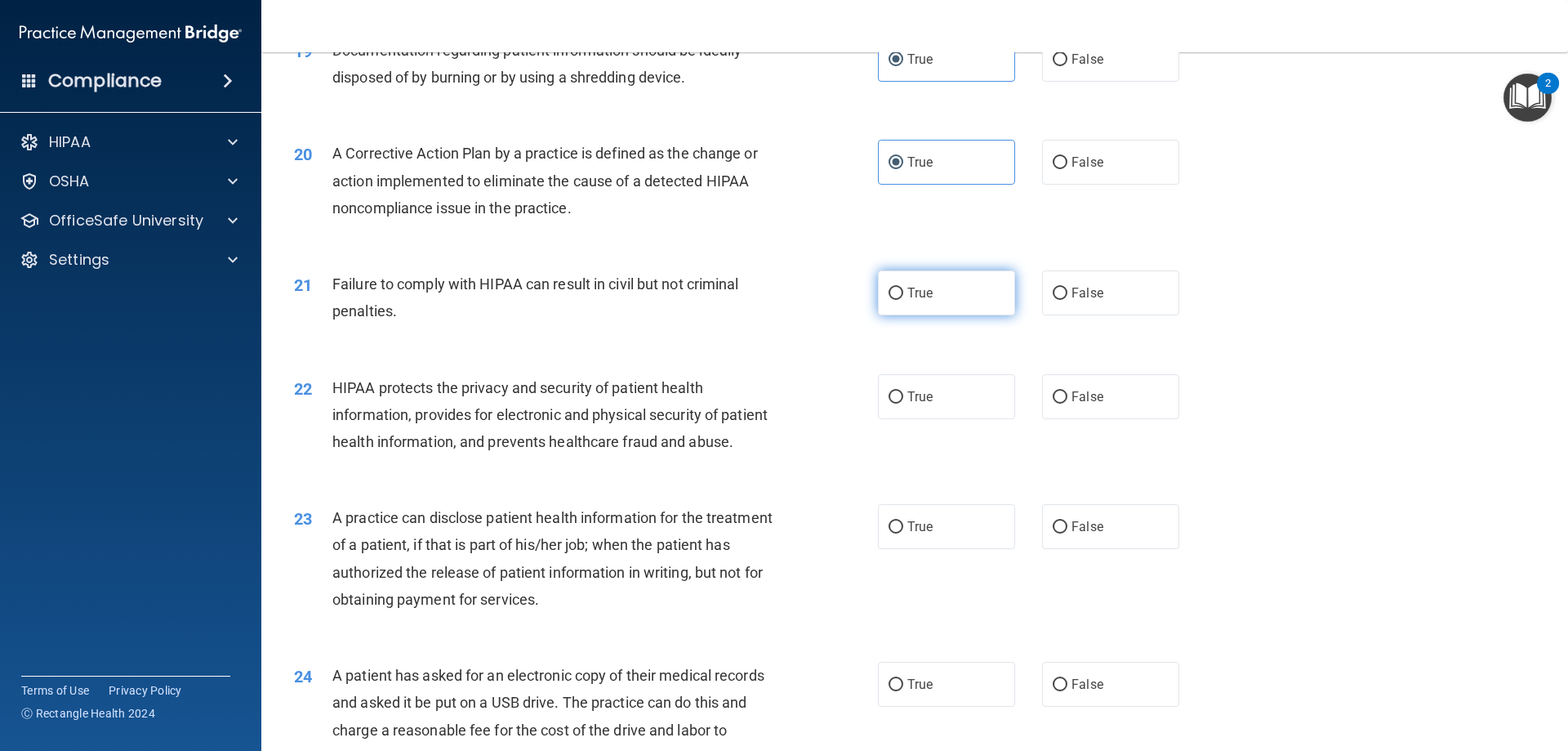
click at [922, 315] on label "True" at bounding box center [946, 292] width 138 height 45
click at [903, 300] on input "True" at bounding box center [895, 293] width 14 height 12
radio input "true"
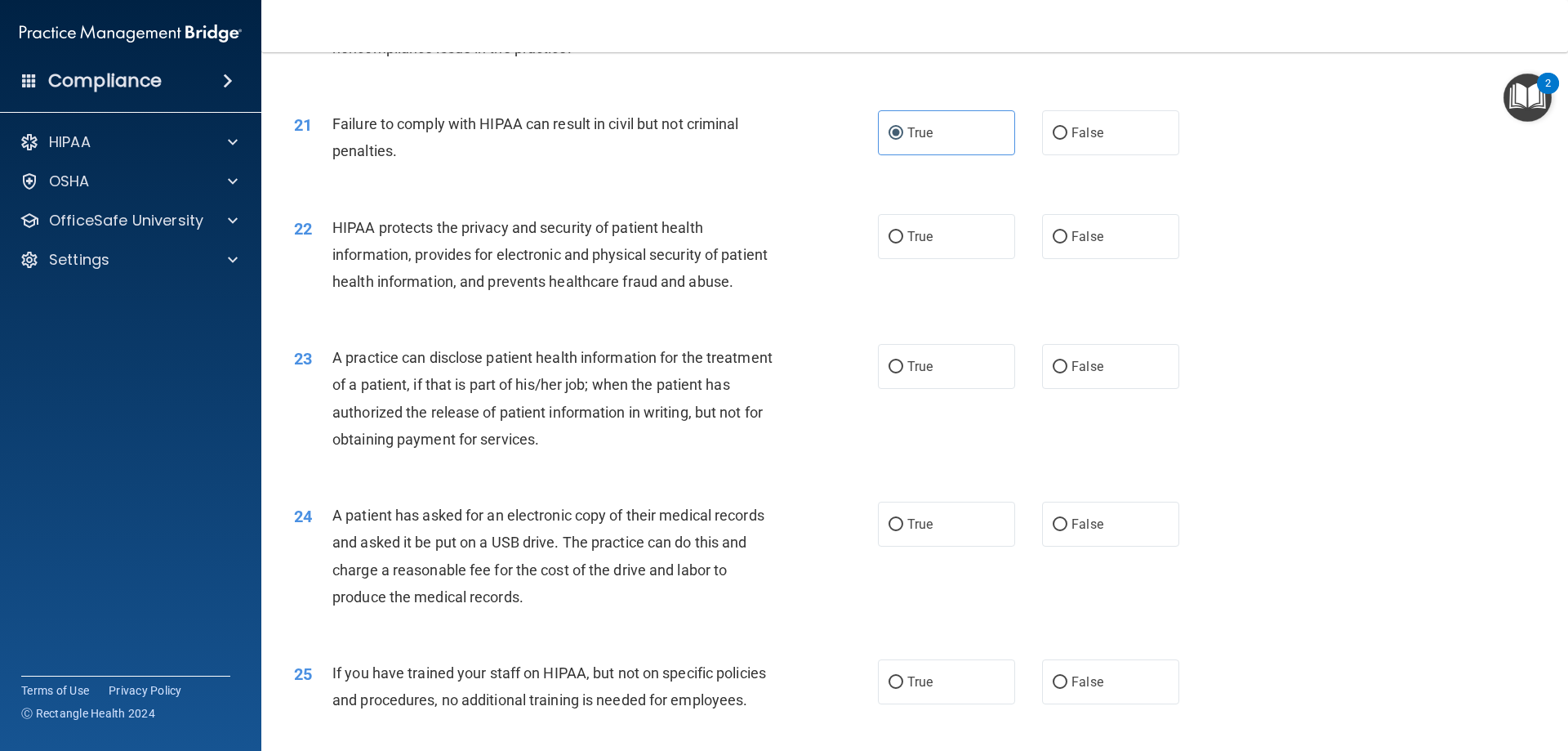
scroll to position [2370, 0]
click at [897, 256] on label "True" at bounding box center [946, 233] width 138 height 45
click at [897, 240] on input "True" at bounding box center [895, 234] width 14 height 12
radio input "true"
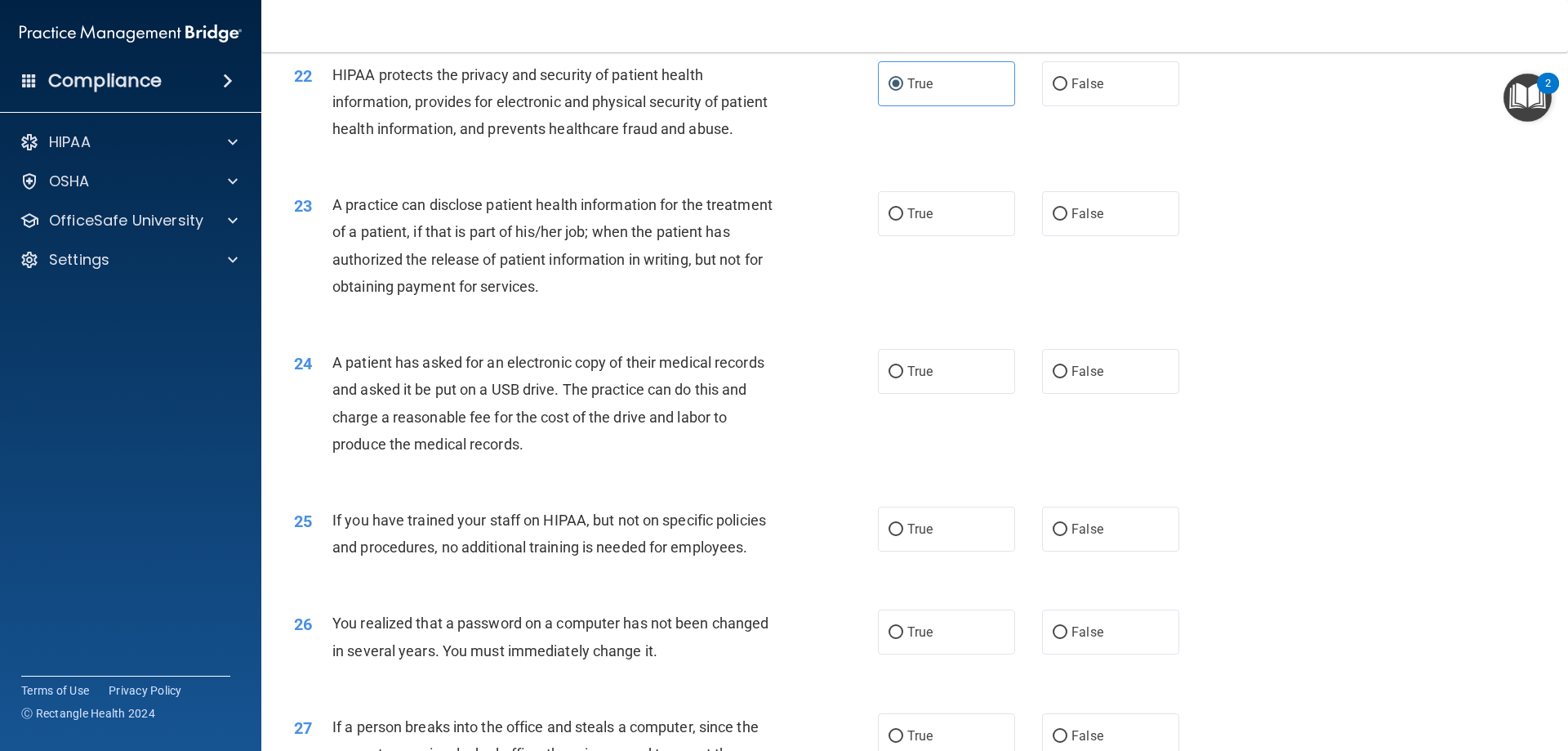
scroll to position [2533, 0]
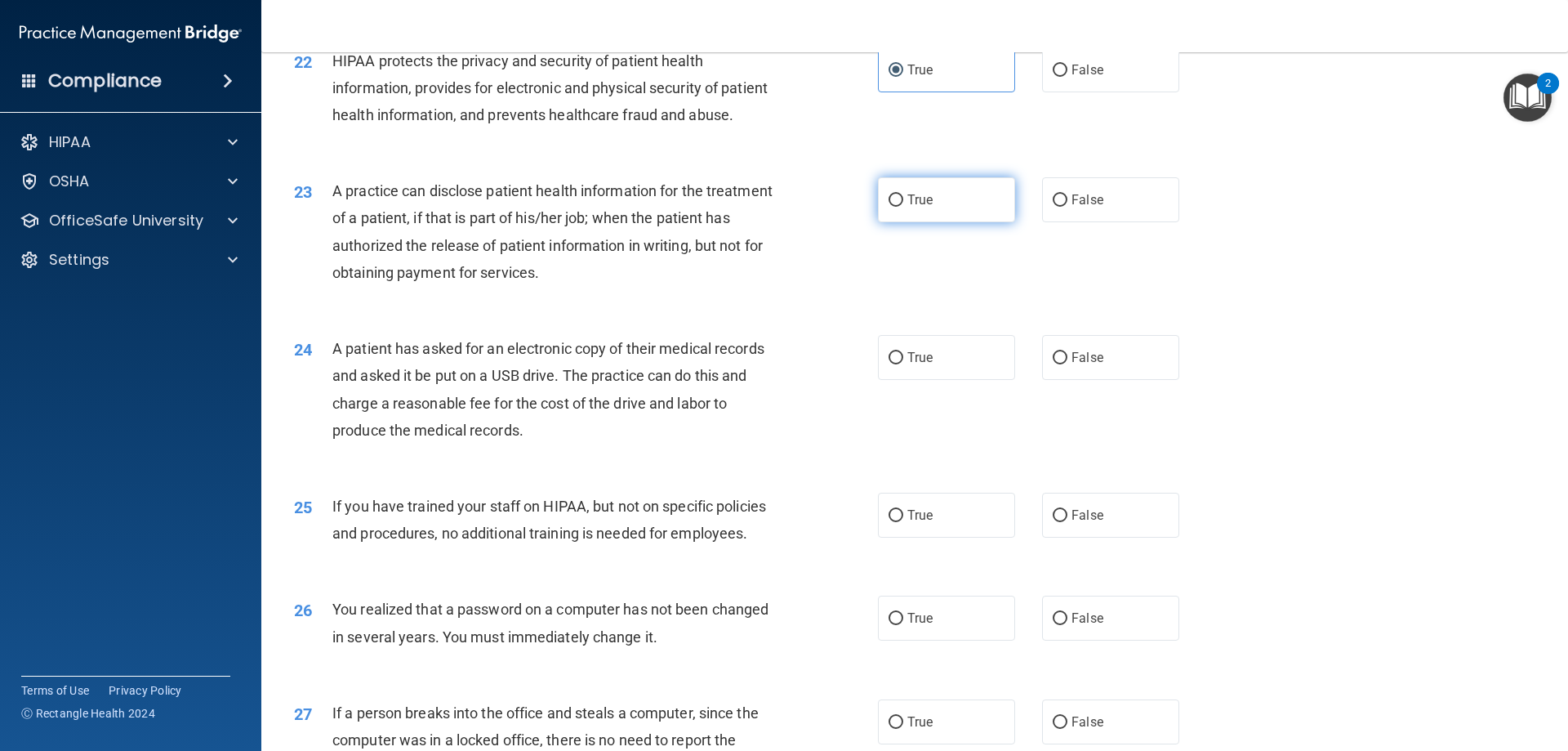
click at [888, 206] on input "True" at bounding box center [895, 201] width 14 height 12
radio input "true"
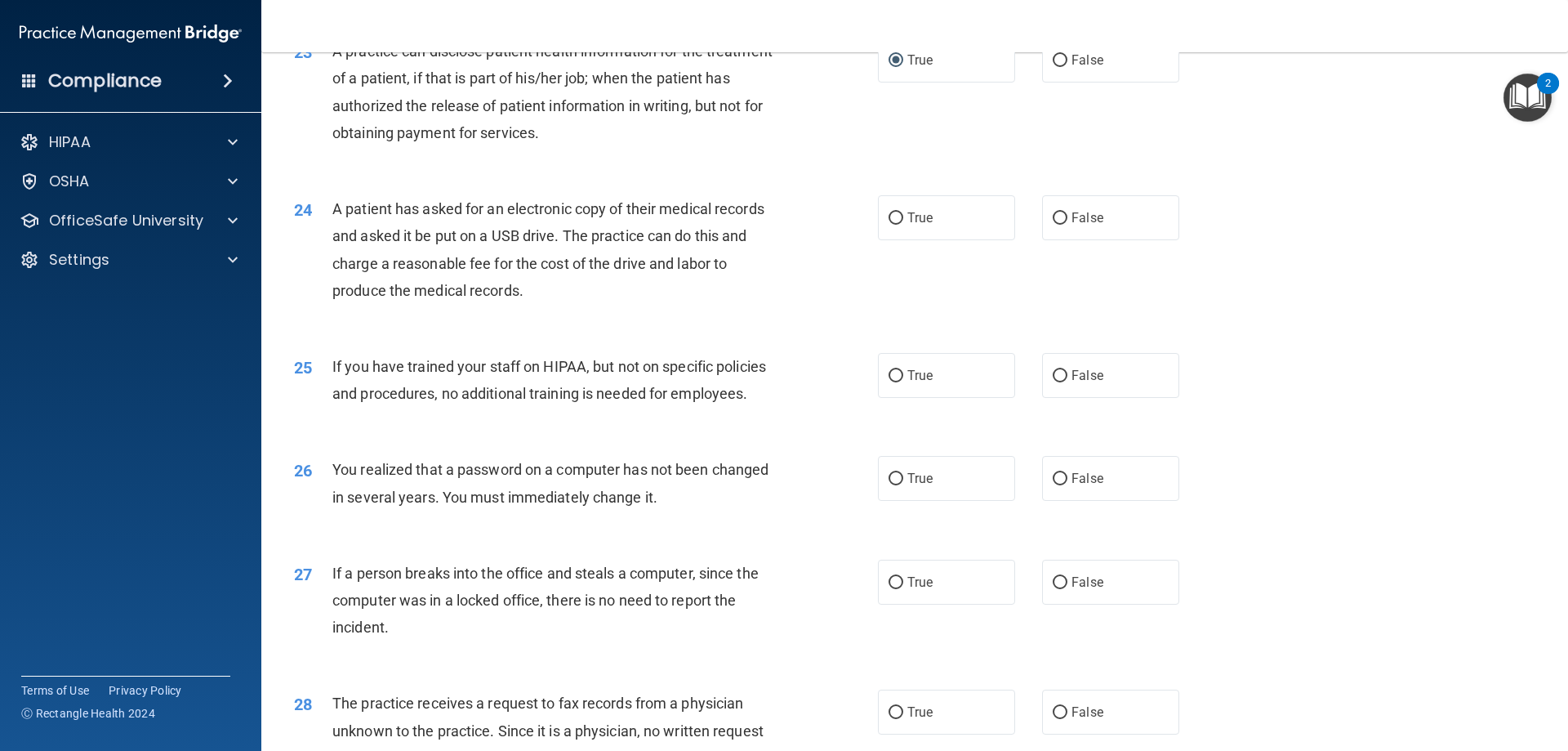
scroll to position [2696, 0]
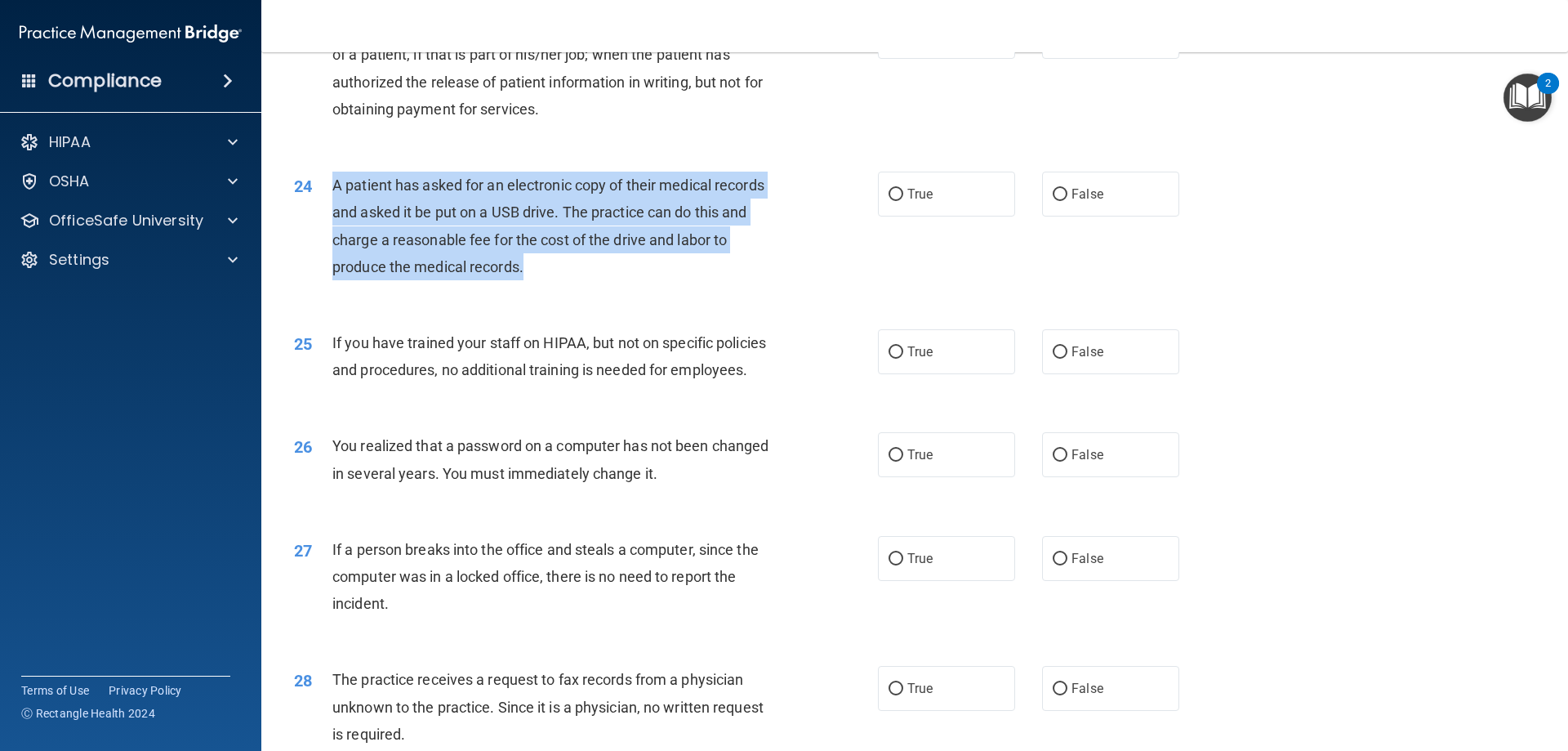
drag, startPoint x: 544, startPoint y: 328, endPoint x: 328, endPoint y: 248, distance: 230.3
click at [328, 248] on div "24 A patient has asked for an electronic copy of their medical records and aske…" at bounding box center [585, 230] width 633 height 117
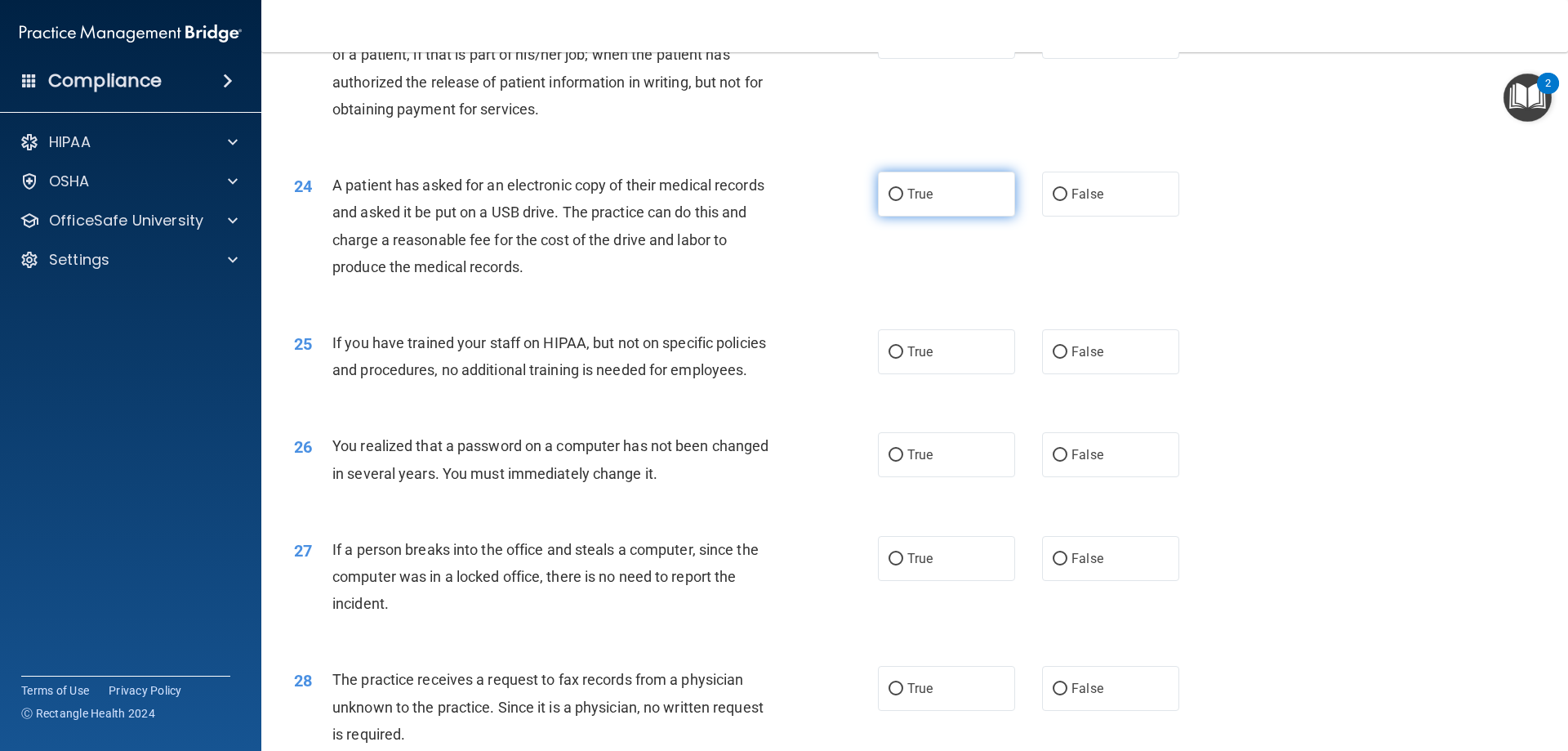
click at [933, 217] on label "True" at bounding box center [946, 194] width 138 height 45
click at [903, 201] on input "True" at bounding box center [895, 195] width 14 height 12
radio input "true"
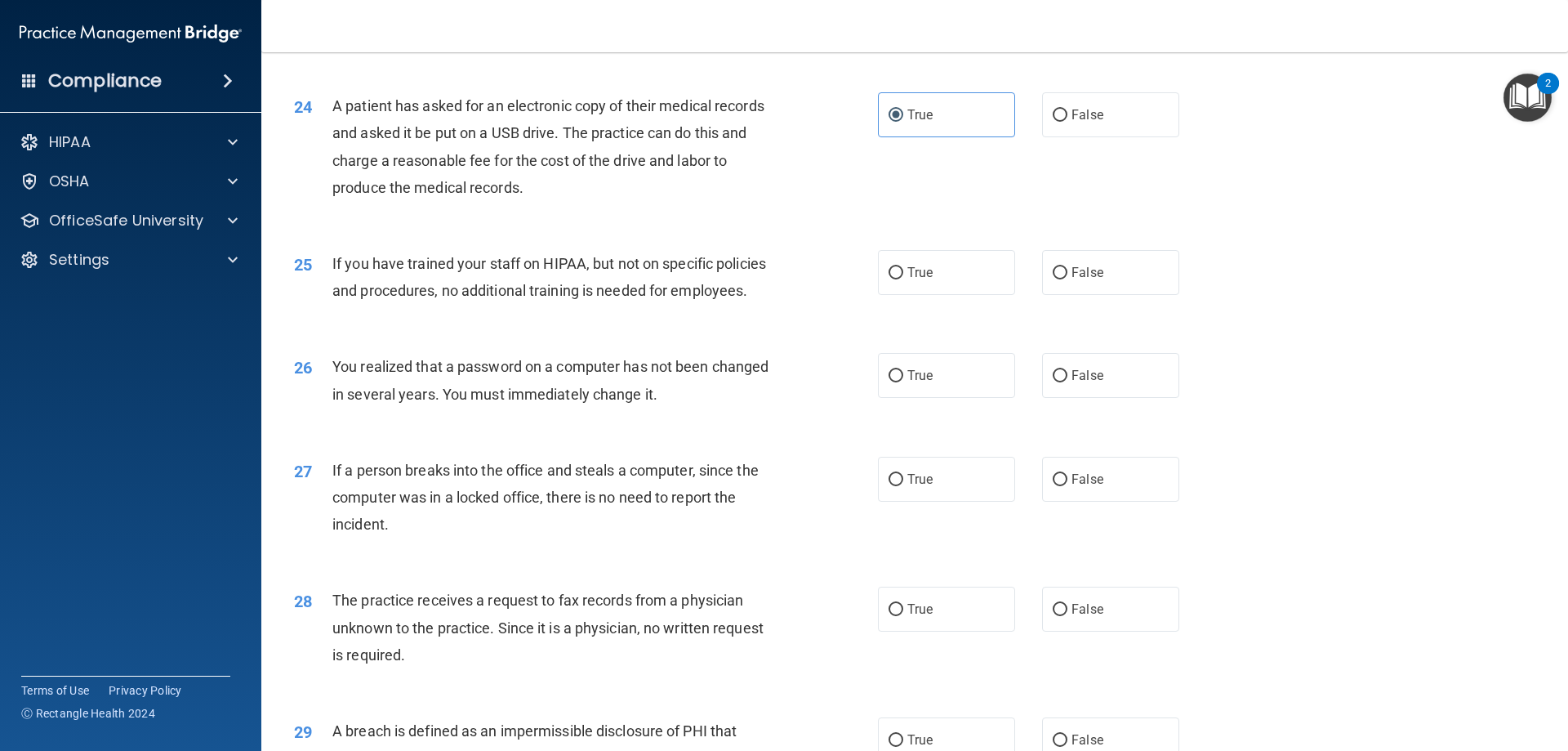
scroll to position [2778, 0]
click at [1071, 278] on span "False" at bounding box center [1087, 269] width 32 height 15
click at [1066, 277] on input "False" at bounding box center [1059, 270] width 14 height 12
radio input "true"
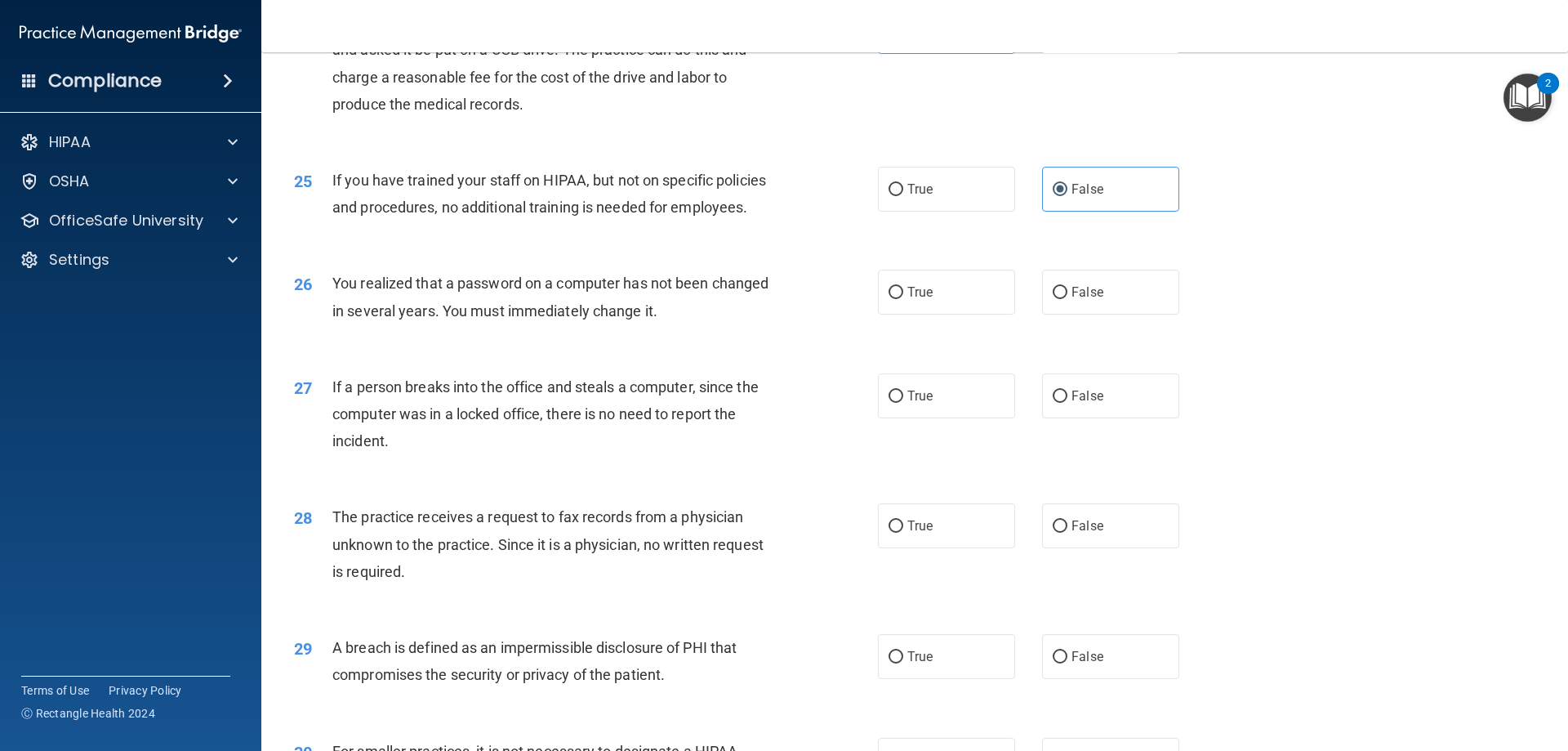
scroll to position [2860, 0]
click at [1085, 38] on span "False" at bounding box center [1087, 31] width 32 height 15
click at [1068, 37] on input "False" at bounding box center [1059, 32] width 14 height 12
radio input "true"
radio input "false"
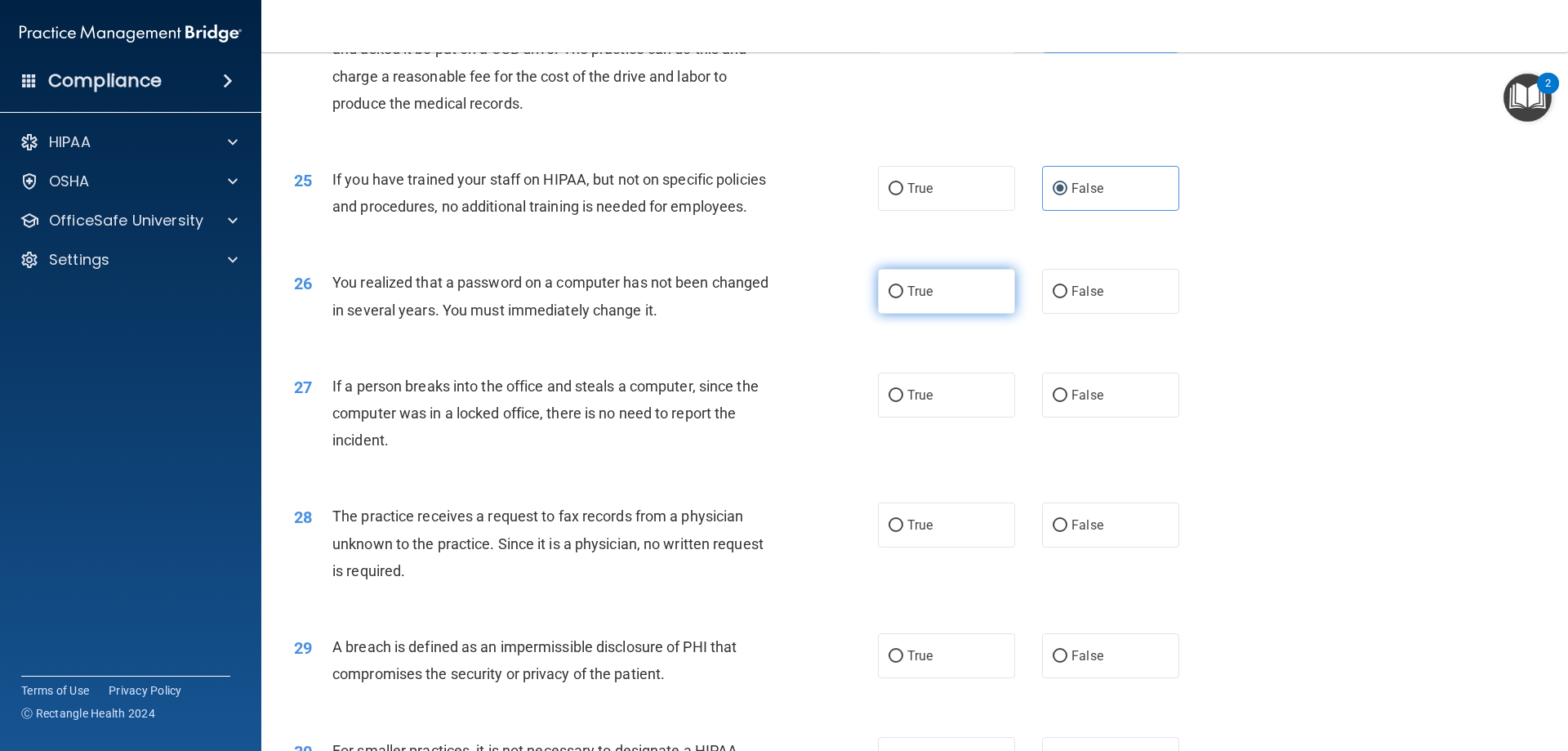
click at [907, 299] on span "True" at bounding box center [920, 291] width 26 height 15
click at [903, 298] on input "True" at bounding box center [895, 291] width 14 height 12
radio input "true"
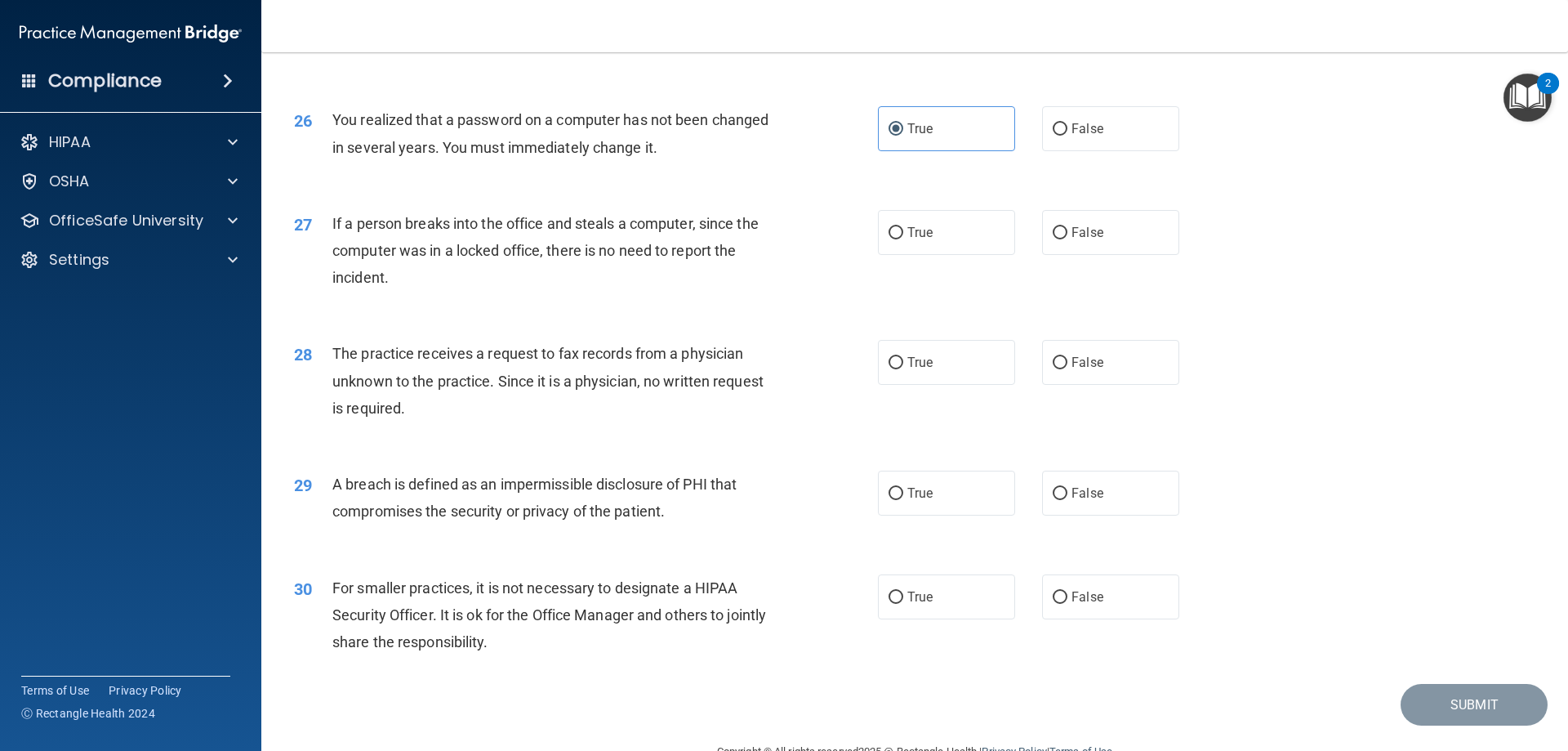
scroll to position [3023, 0]
click at [1123, 254] on label "False" at bounding box center [1111, 231] width 138 height 45
click at [1068, 239] on input "False" at bounding box center [1059, 232] width 14 height 12
radio input "true"
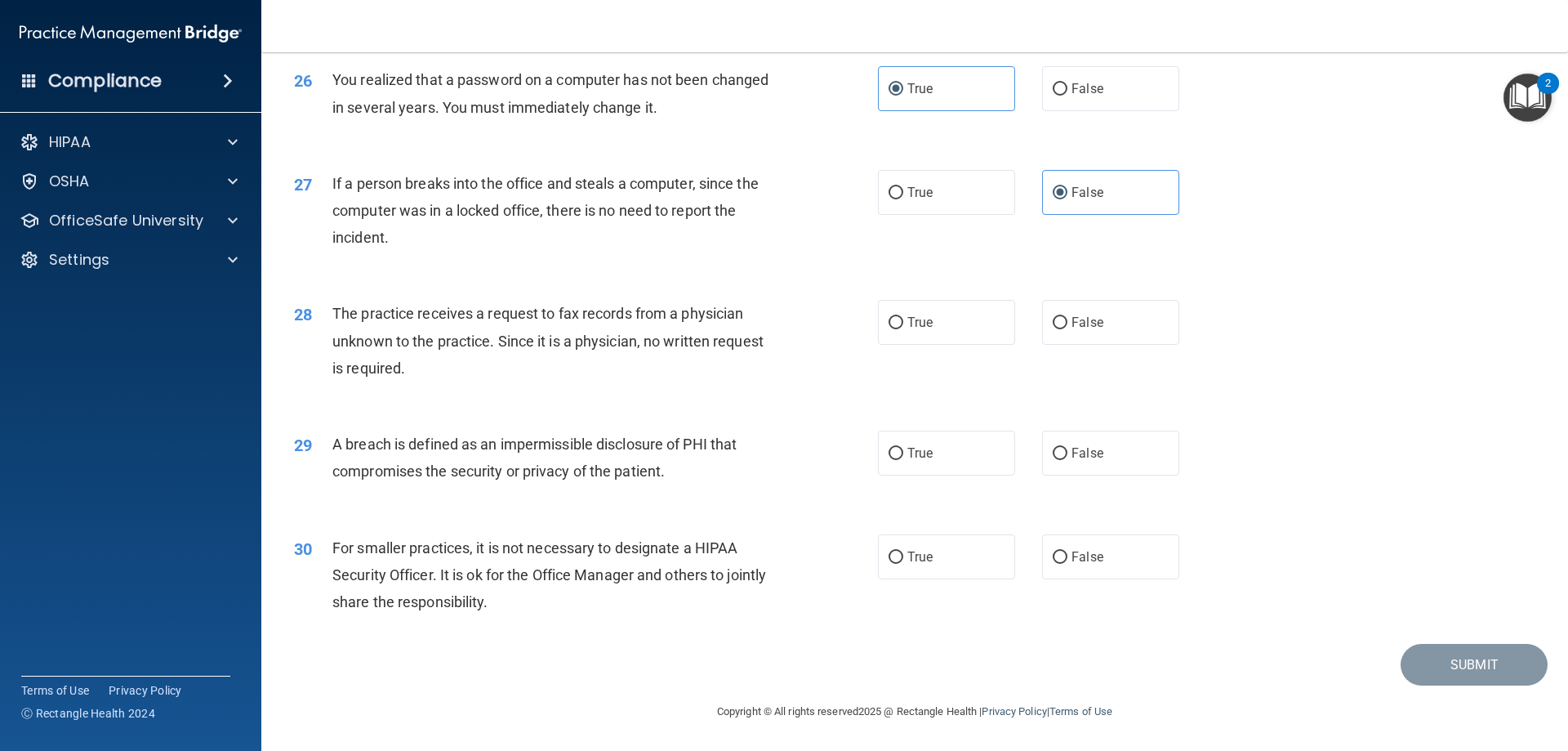
scroll to position [3116, 0]
click at [1113, 323] on label "False" at bounding box center [1111, 322] width 138 height 45
click at [1068, 323] on input "False" at bounding box center [1059, 323] width 14 height 12
radio input "true"
click at [922, 464] on label "True" at bounding box center [946, 453] width 138 height 45
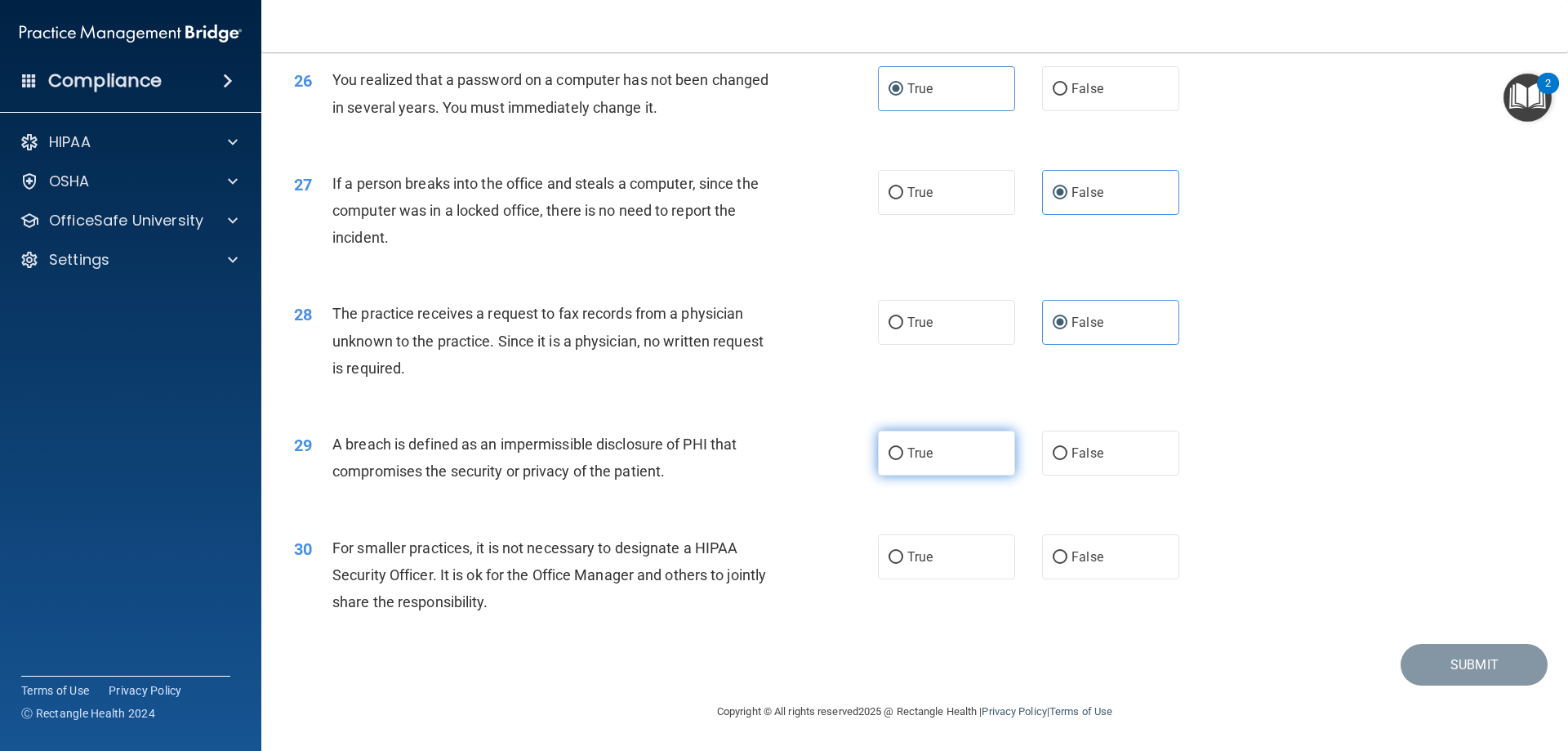
click at [903, 460] on input "True" at bounding box center [895, 454] width 14 height 12
radio input "true"
drag, startPoint x: 1079, startPoint y: 562, endPoint x: 1141, endPoint y: 559, distance: 62.1
click at [1082, 562] on span "False" at bounding box center [1087, 557] width 32 height 15
click at [1078, 556] on span "False" at bounding box center [1087, 557] width 32 height 15
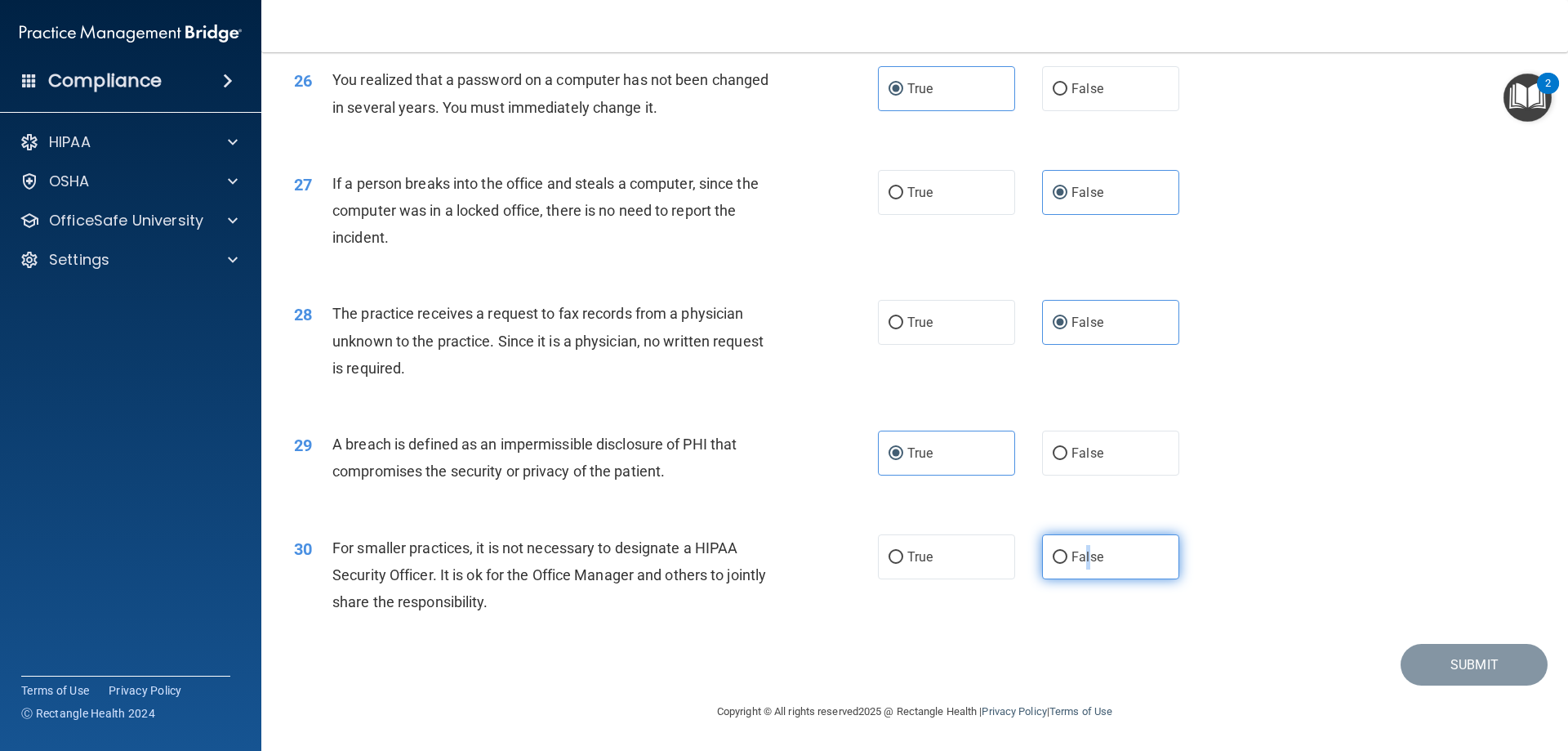
click at [1068, 556] on input "False" at bounding box center [1059, 557] width 14 height 12
radio input "true"
click at [1446, 674] on button "Submit" at bounding box center [1473, 665] width 147 height 42
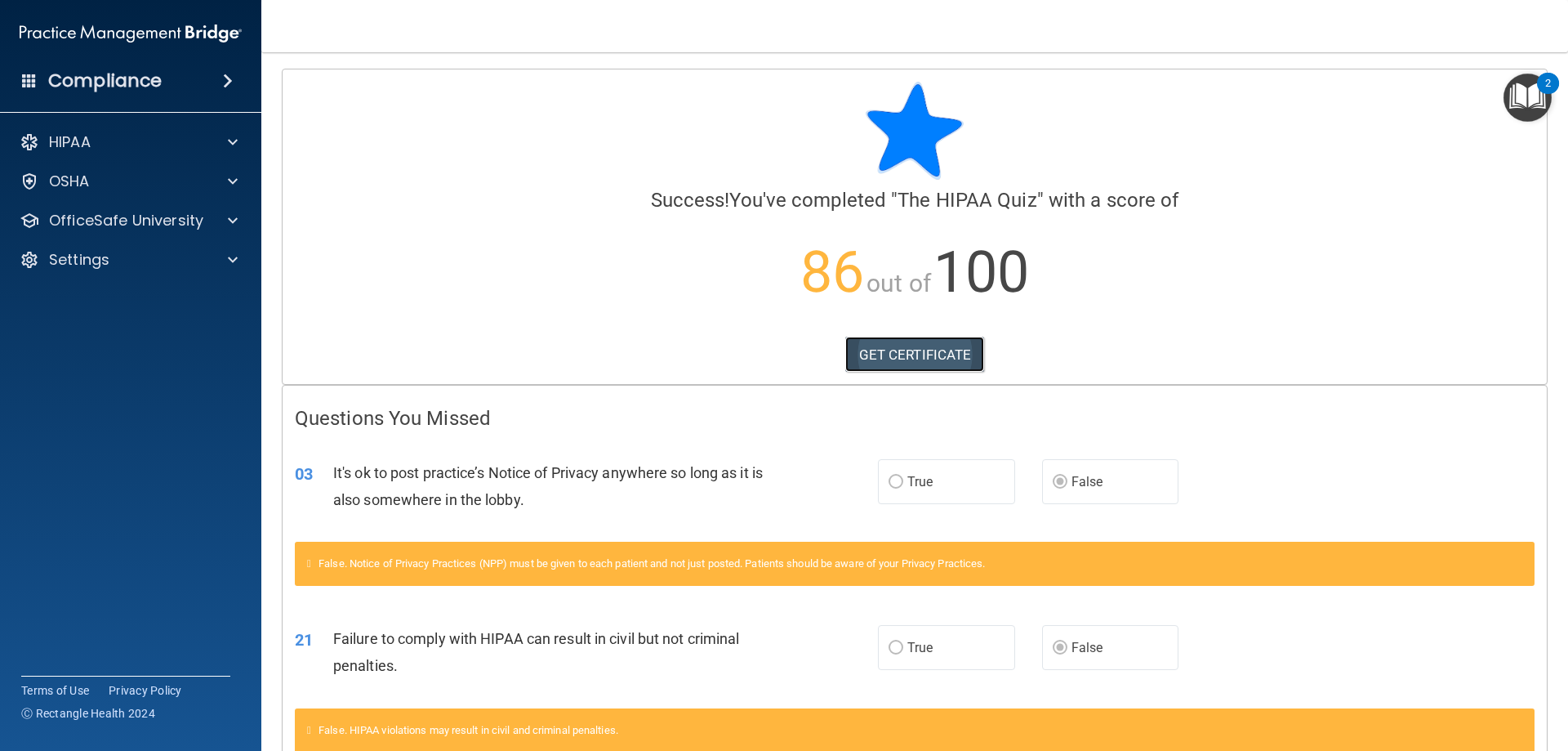
click at [910, 350] on link "GET CERTIFICATE" at bounding box center [915, 354] width 139 height 36
click at [236, 221] on span at bounding box center [233, 221] width 10 height 20
click at [172, 258] on div "HIPAA Training" at bounding box center [121, 259] width 222 height 16
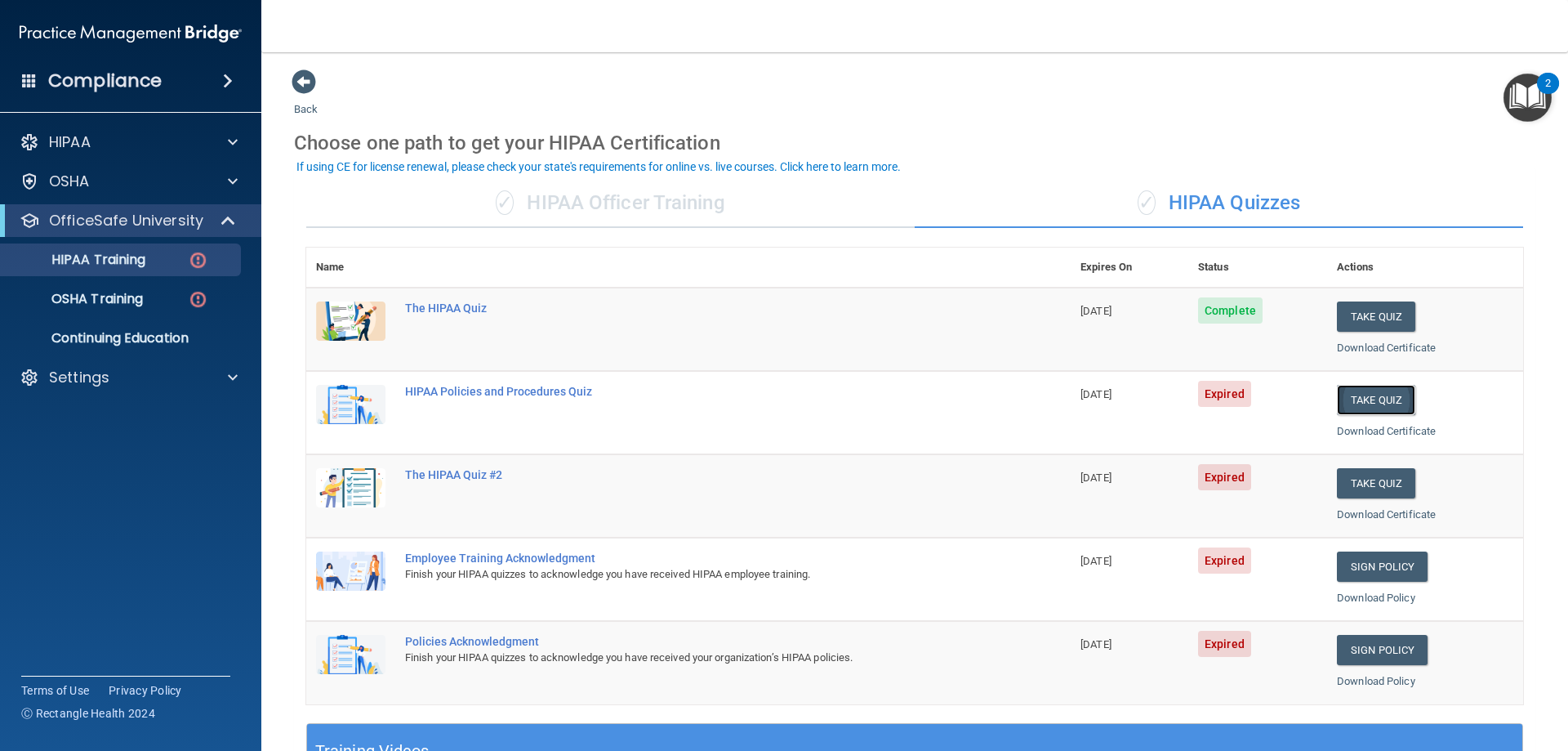
click at [1372, 398] on button "Take Quiz" at bounding box center [1376, 400] width 78 height 31
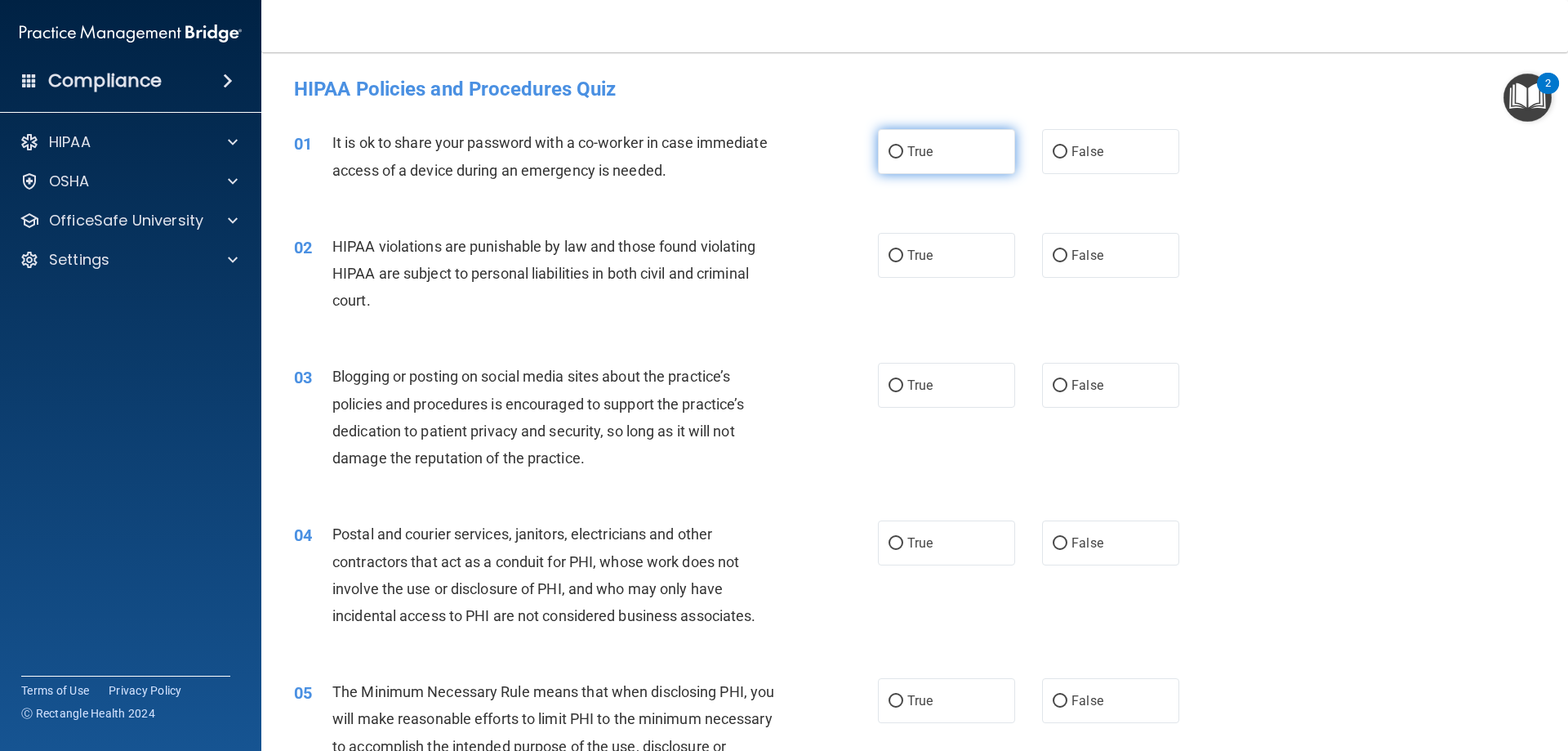
click at [889, 142] on label "True" at bounding box center [946, 151] width 138 height 45
click at [889, 146] on input "True" at bounding box center [895, 152] width 14 height 12
radio input "true"
click at [943, 263] on label "True" at bounding box center [946, 255] width 138 height 45
click at [903, 262] on input "True" at bounding box center [895, 256] width 14 height 12
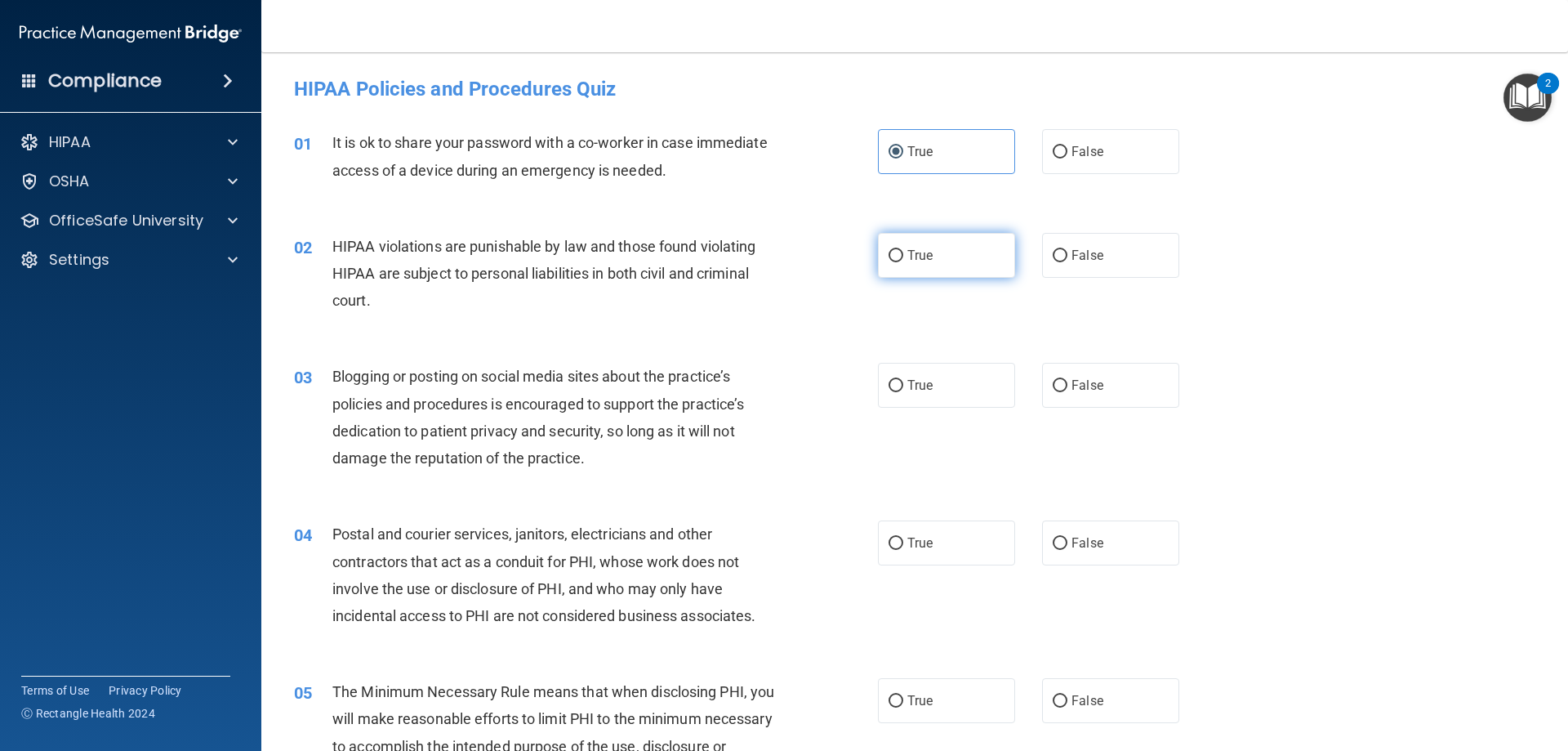
radio input "true"
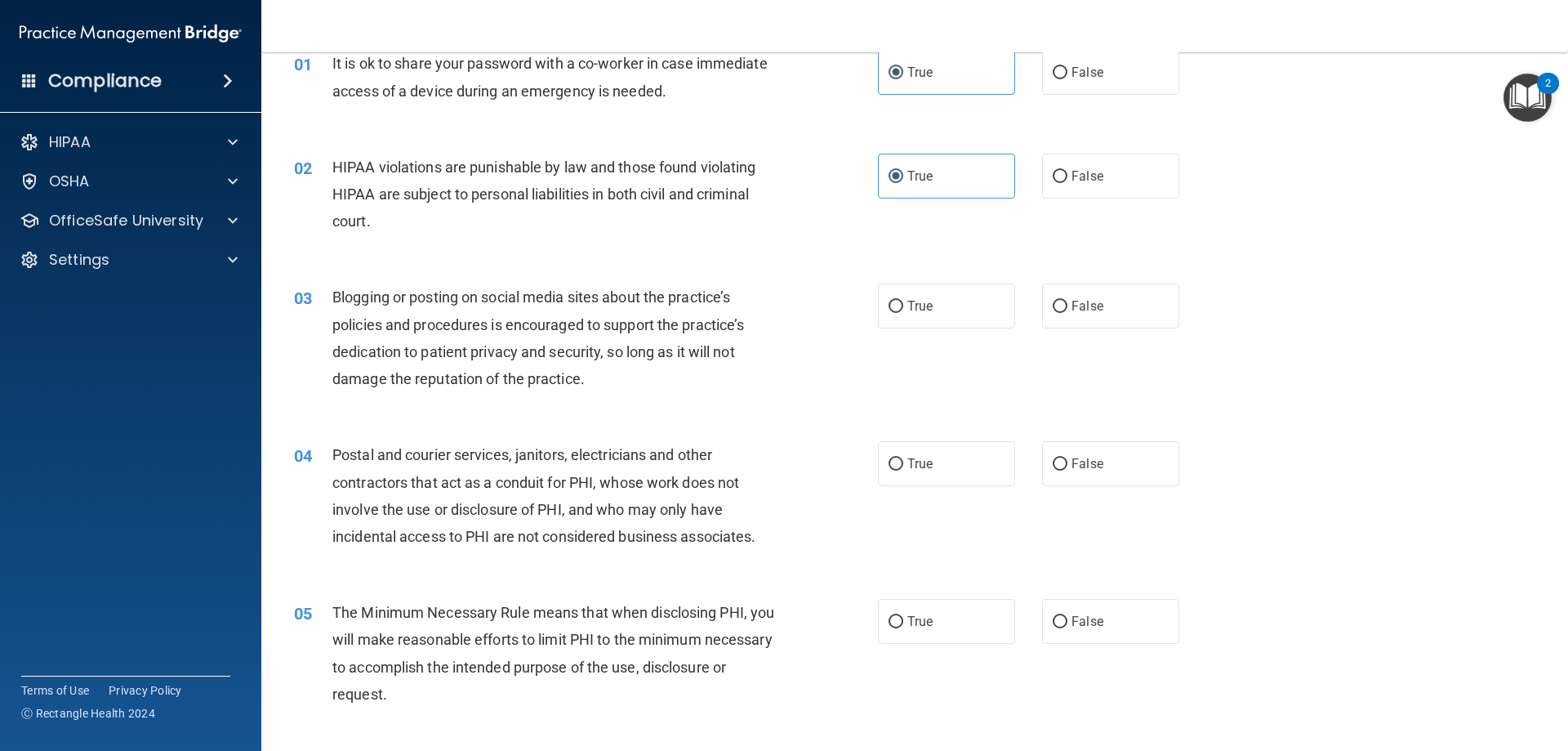
scroll to position [82, 0]
drag, startPoint x: 967, startPoint y: 320, endPoint x: 914, endPoint y: 302, distance: 56.0
click at [914, 302] on span "True" at bounding box center [920, 304] width 26 height 15
click at [903, 302] on input "True" at bounding box center [895, 304] width 14 height 12
radio input "true"
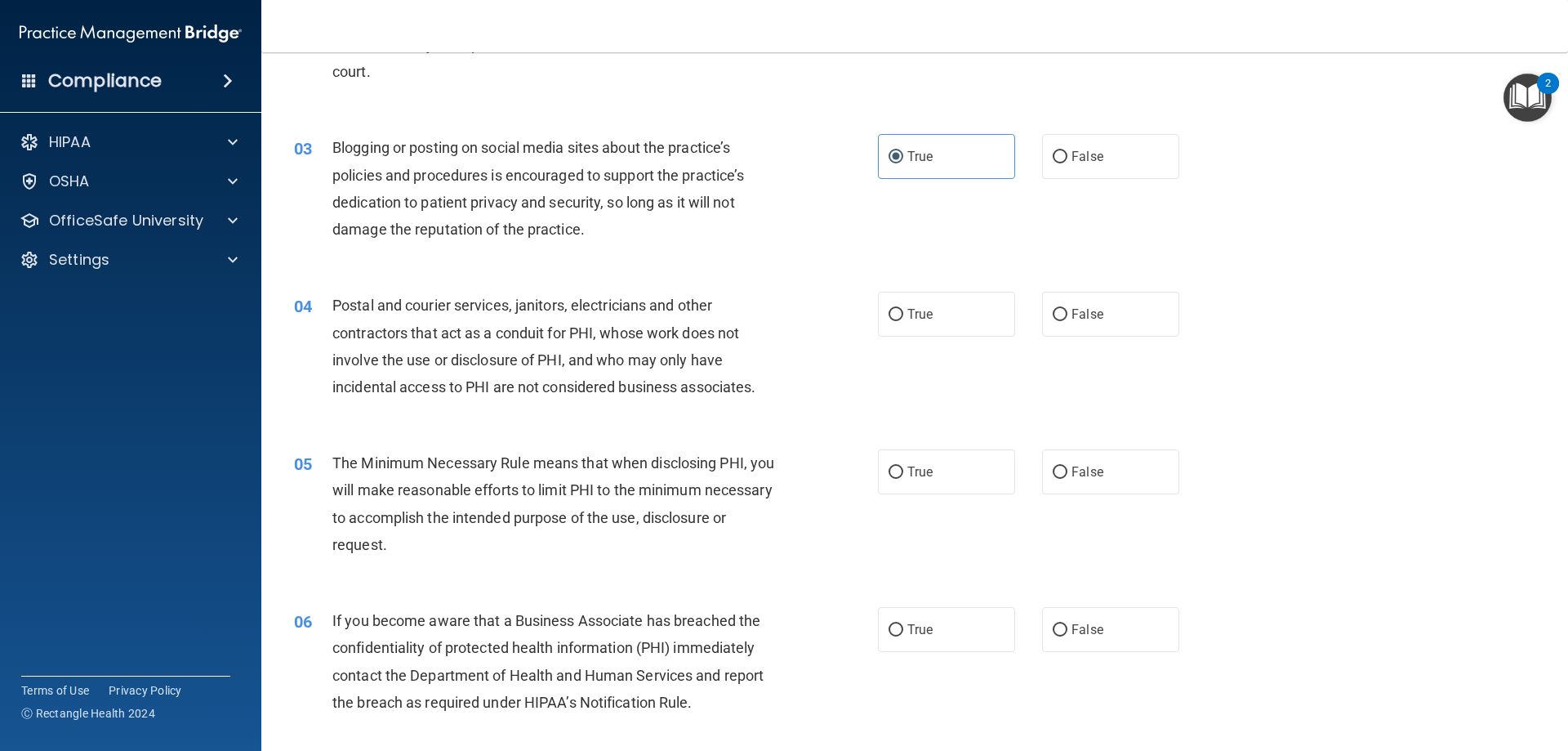
scroll to position [246, 0]
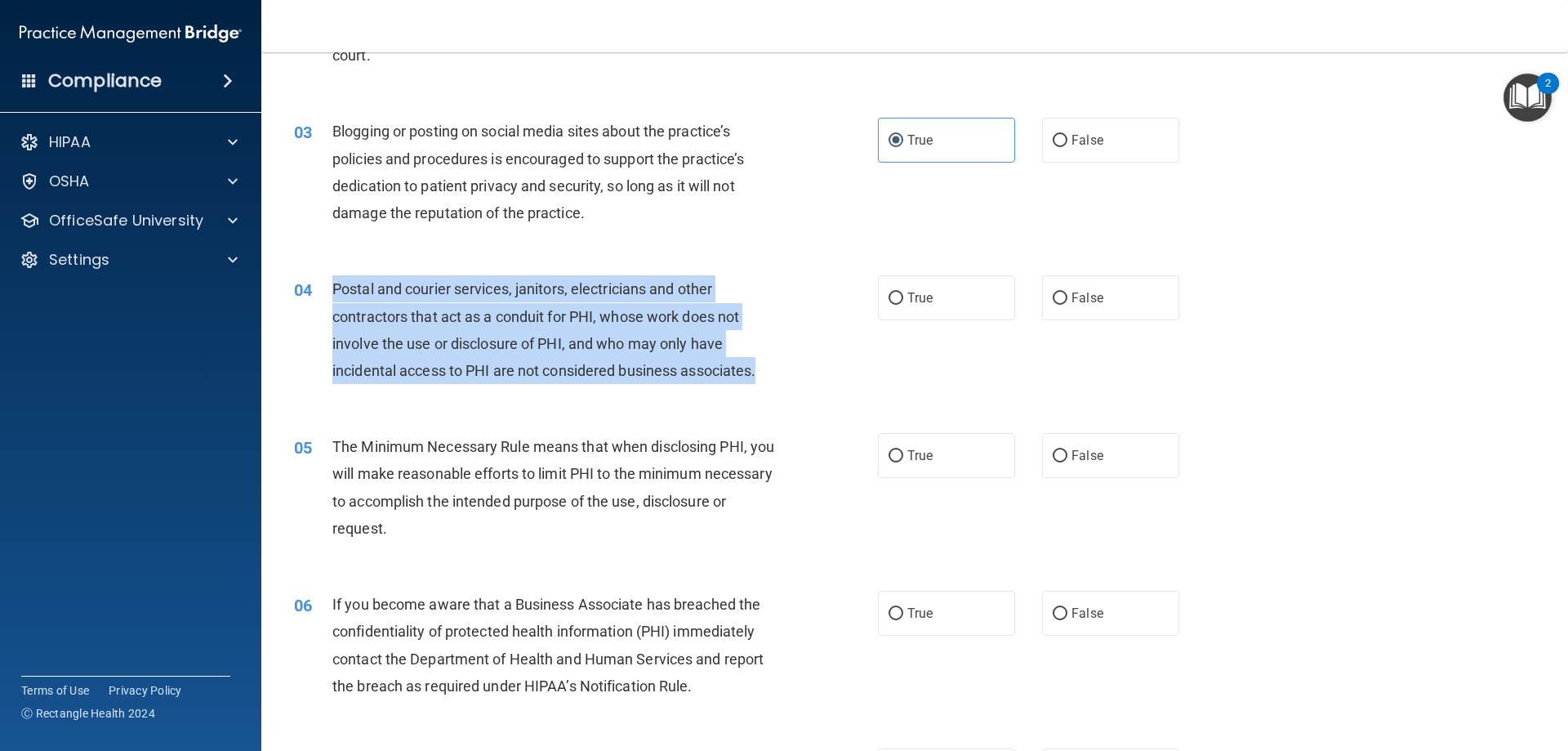
drag, startPoint x: 800, startPoint y: 363, endPoint x: 323, endPoint y: 279, distance: 484.3
click at [323, 279] on div "04 Postal and courier services, janitors, electricians and other contractors th…" at bounding box center [585, 333] width 633 height 117
click at [562, 370] on span "Postal and courier services, janitors, electricians and other contractors that …" at bounding box center [543, 329] width 423 height 98
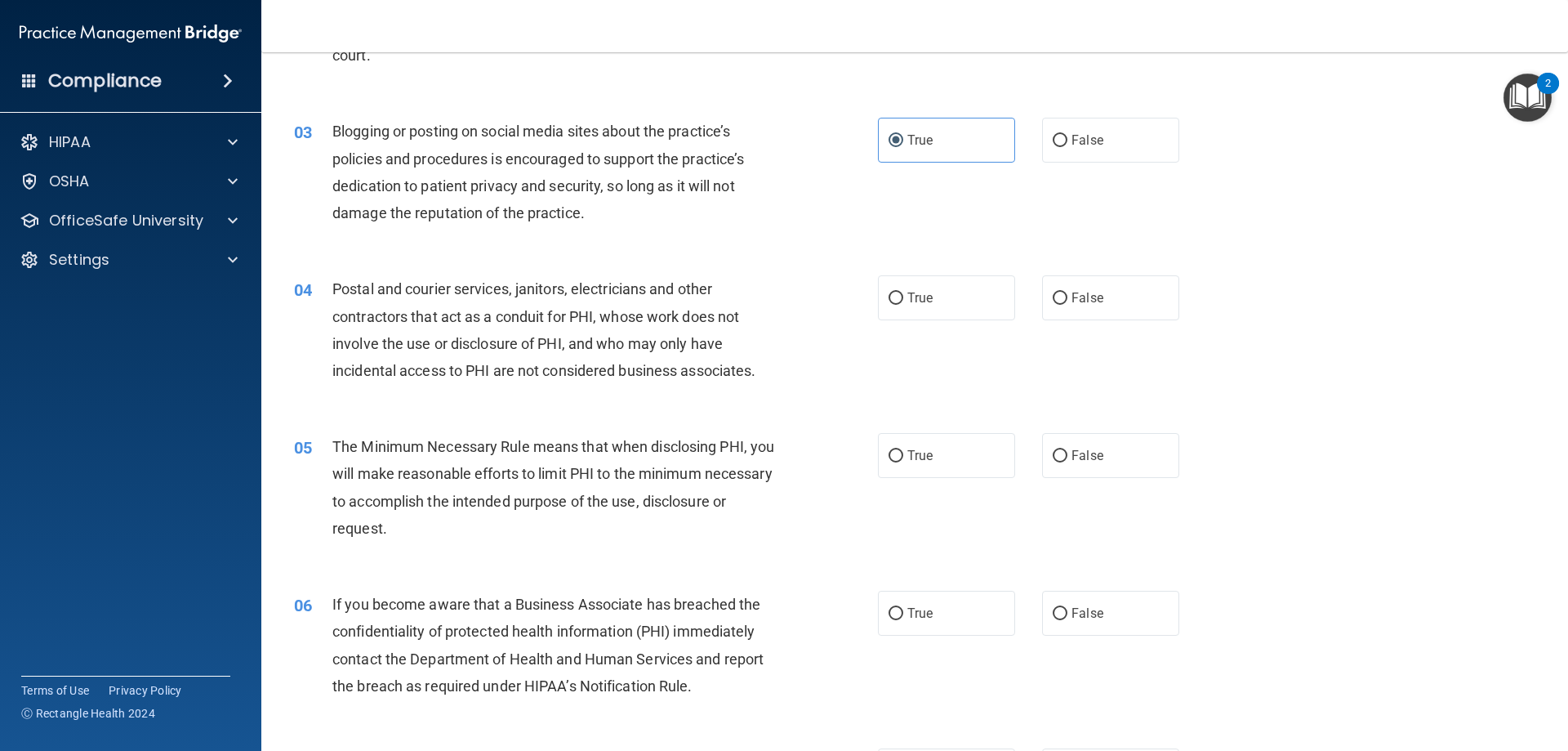
drag, startPoint x: 1064, startPoint y: 295, endPoint x: 1025, endPoint y: 296, distance: 39.0
click at [1063, 296] on label "False" at bounding box center [1111, 297] width 138 height 45
click at [1063, 296] on input "False" at bounding box center [1059, 298] width 14 height 12
radio input "true"
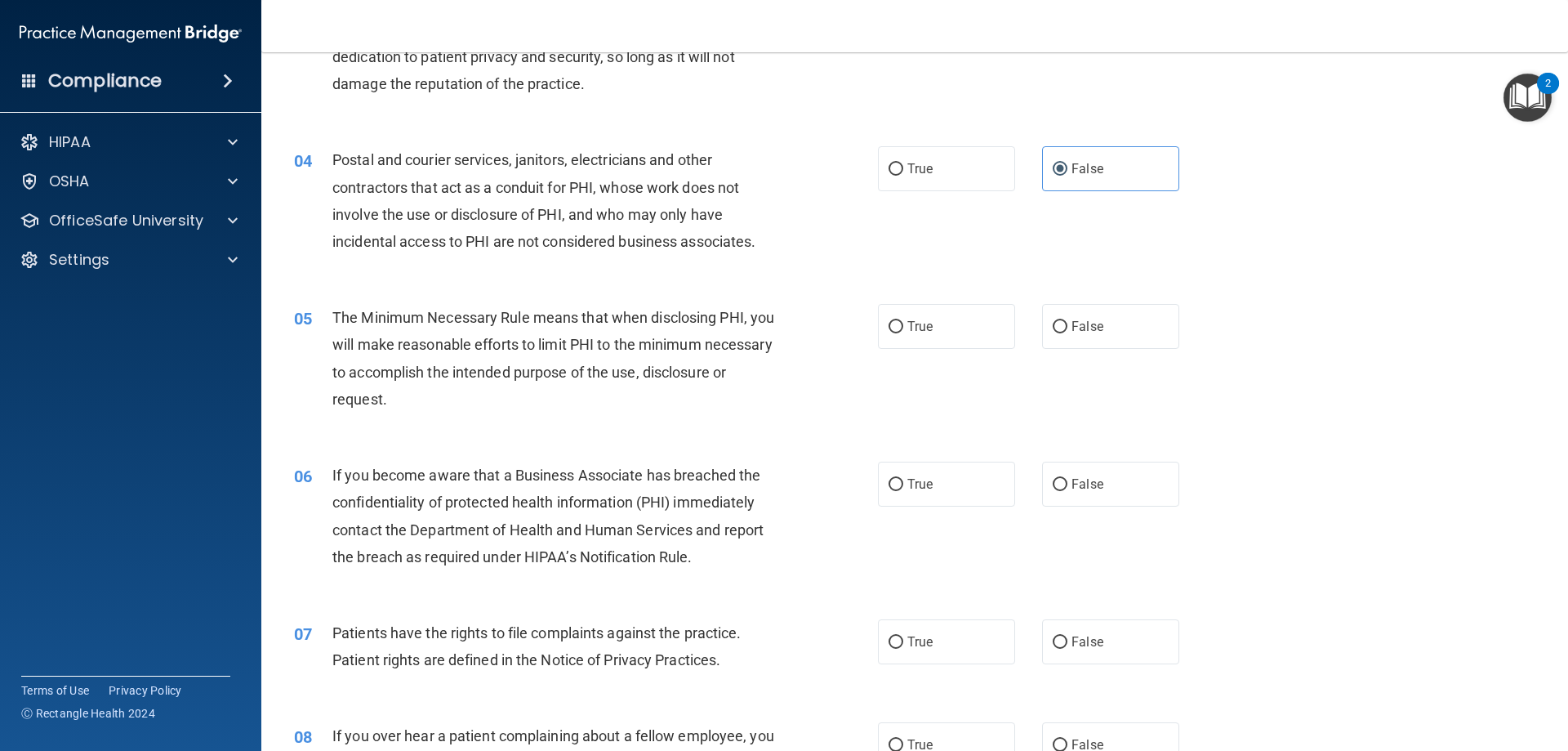
scroll to position [409, 0]
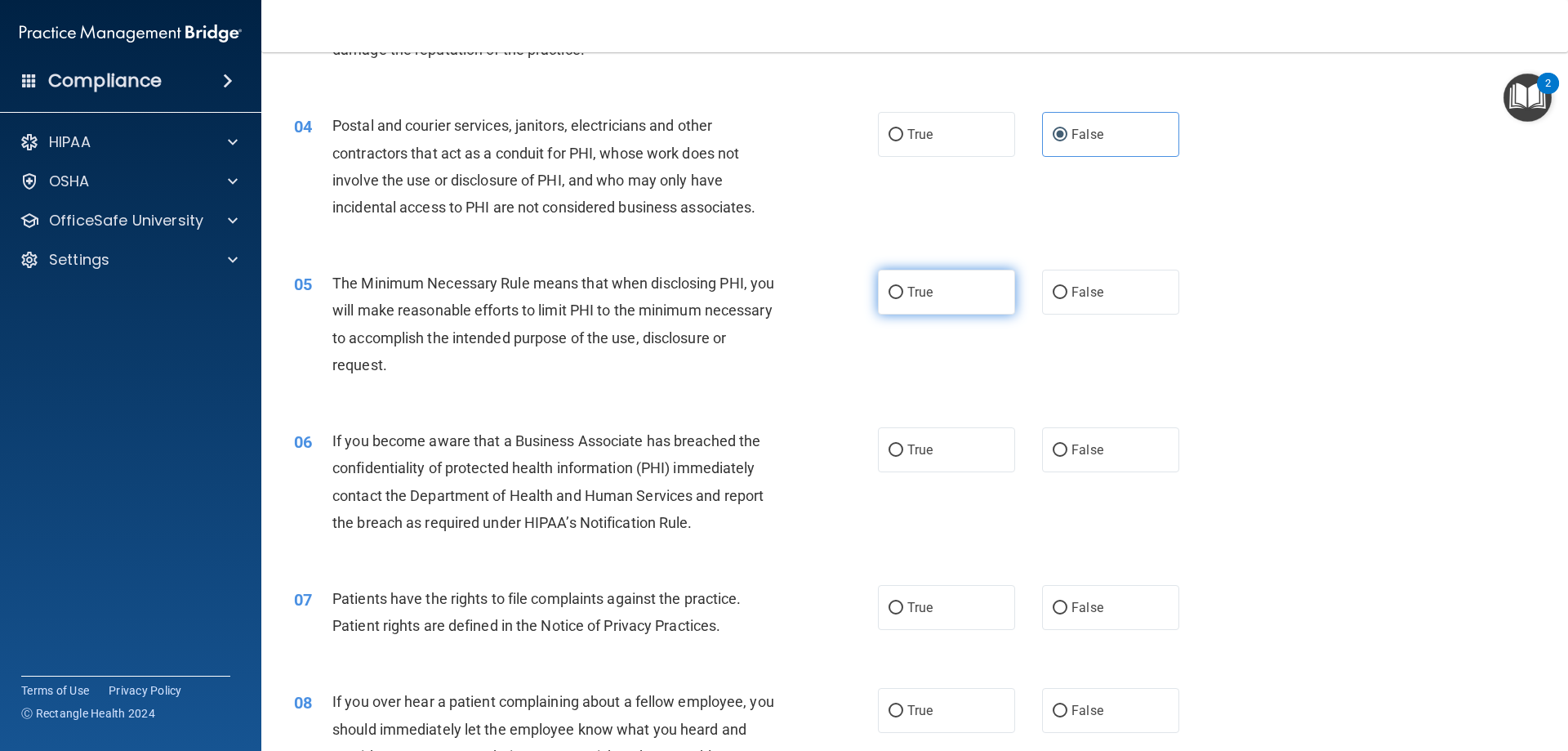
click at [908, 296] on span "True" at bounding box center [920, 292] width 26 height 15
click at [903, 296] on input "True" at bounding box center [895, 292] width 14 height 12
radio input "true"
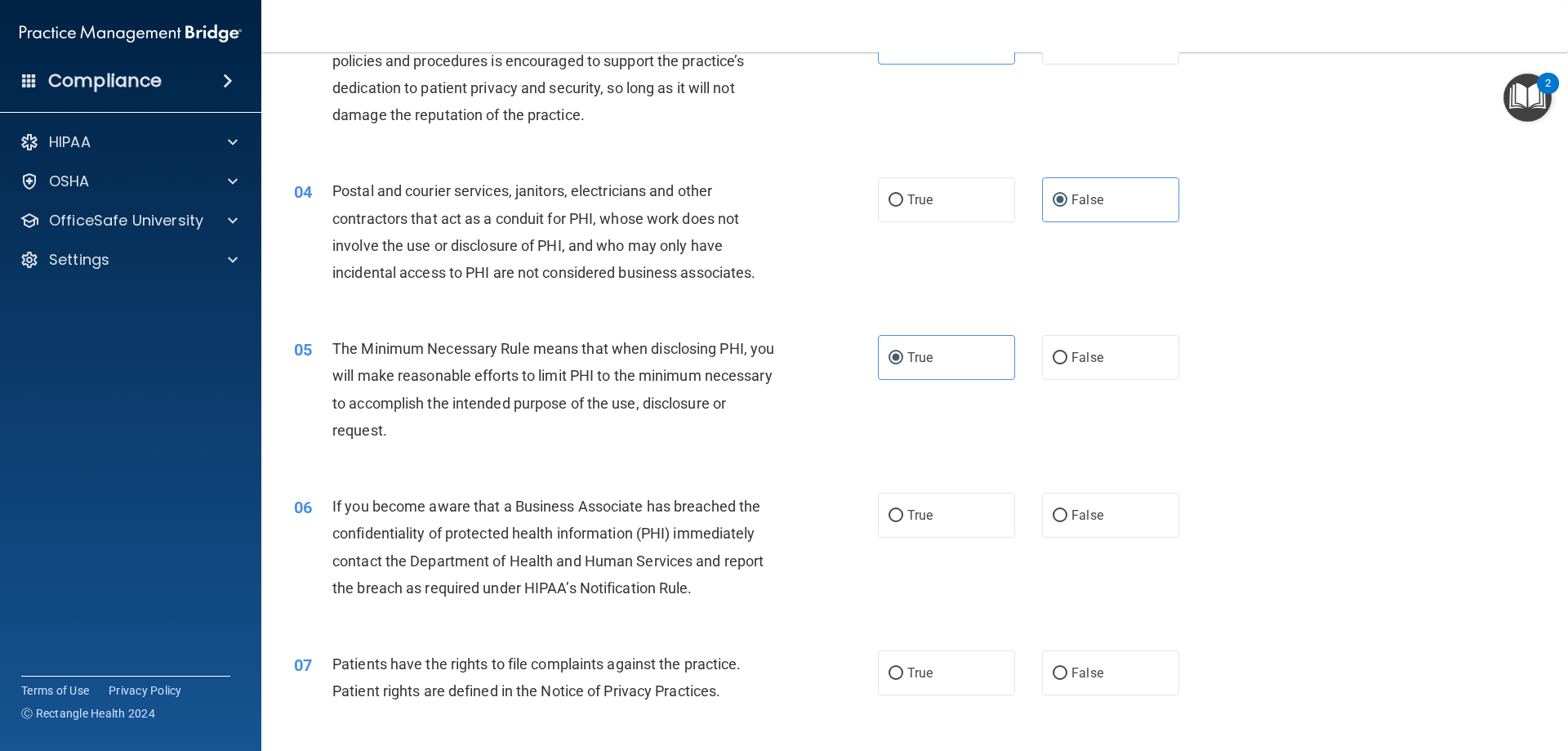
scroll to position [327, 0]
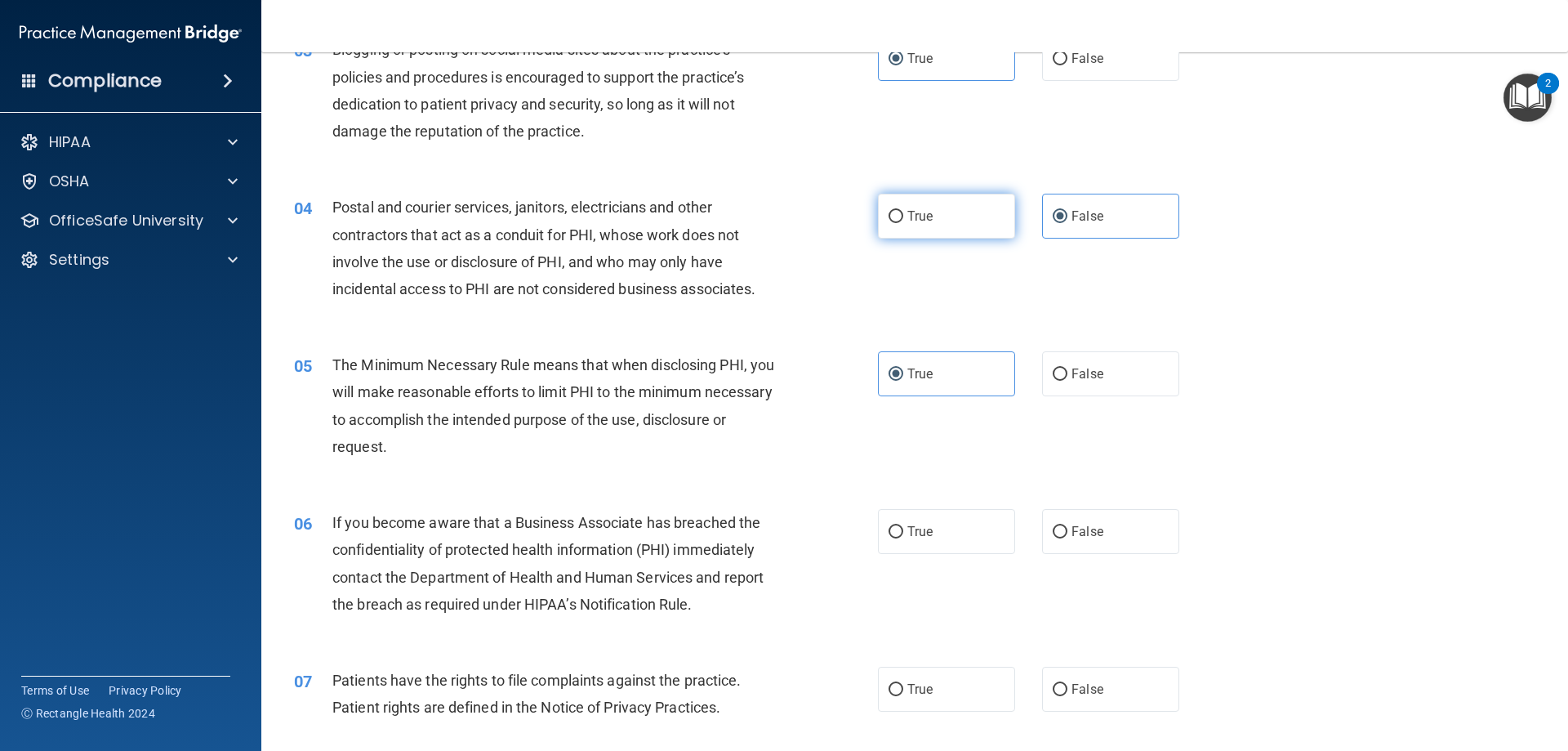
click at [916, 207] on label "True" at bounding box center [946, 216] width 138 height 45
click at [903, 211] on input "True" at bounding box center [895, 217] width 14 height 12
radio input "true"
radio input "false"
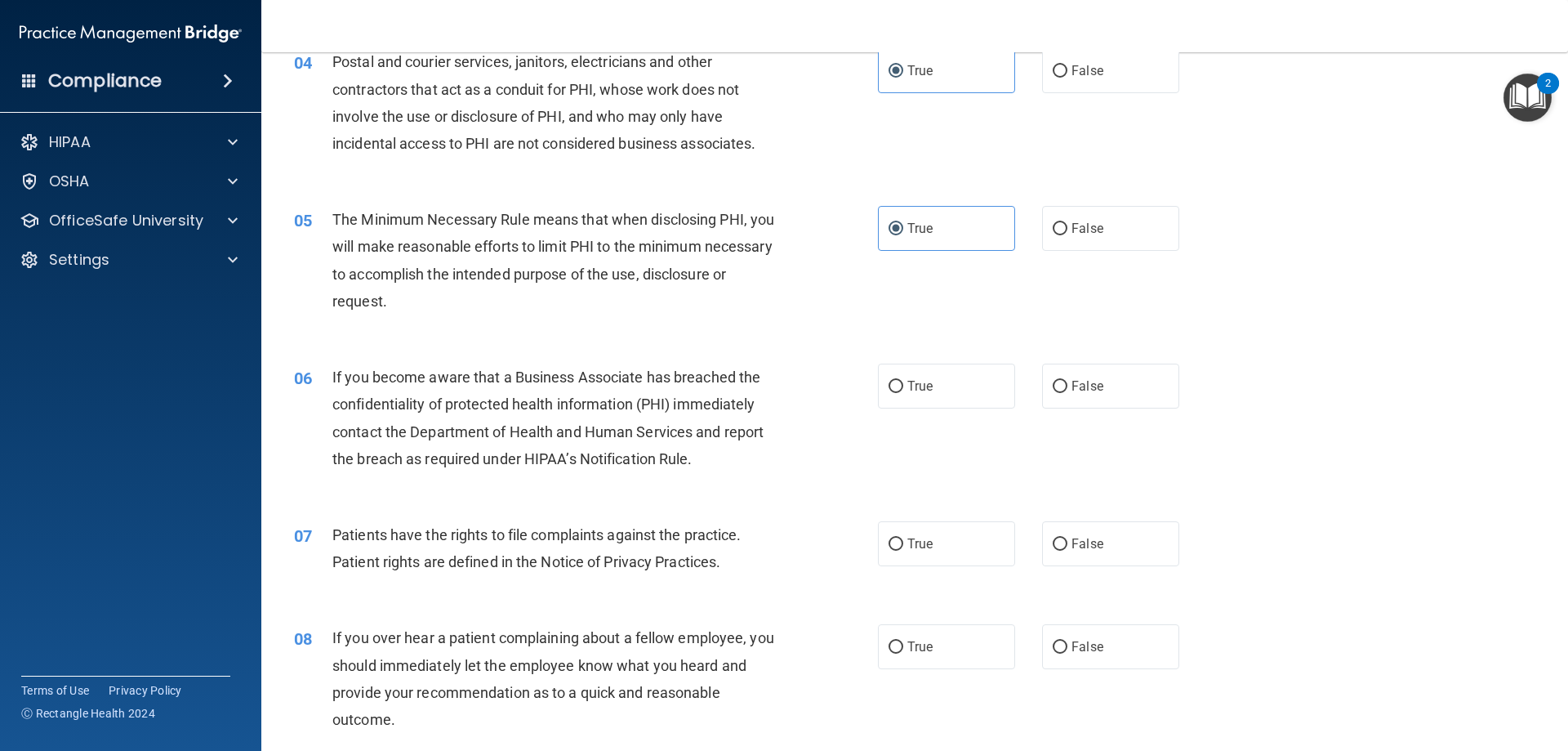
scroll to position [490, 0]
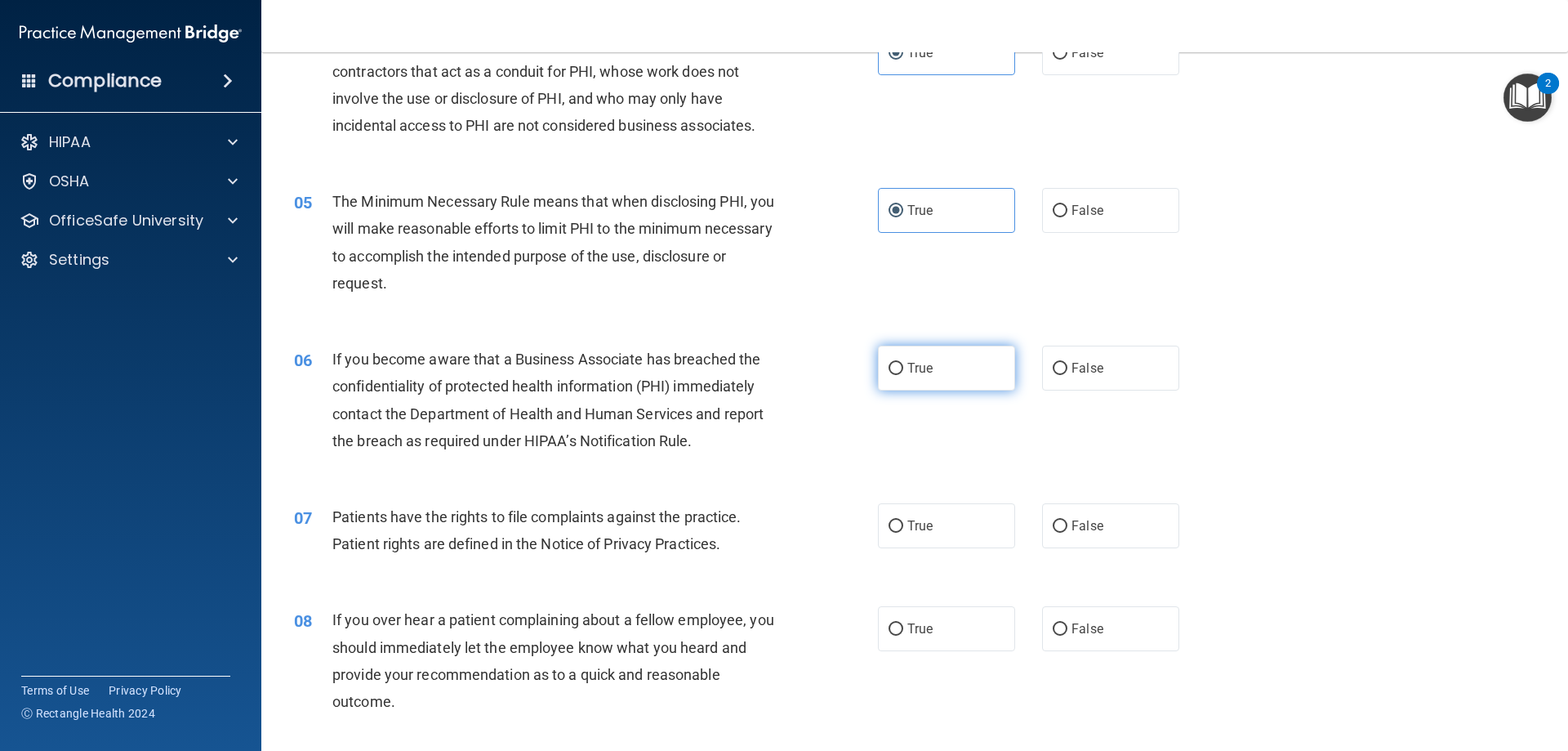
click at [915, 361] on span "True" at bounding box center [920, 368] width 26 height 15
click at [903, 363] on input "True" at bounding box center [895, 369] width 14 height 12
radio input "true"
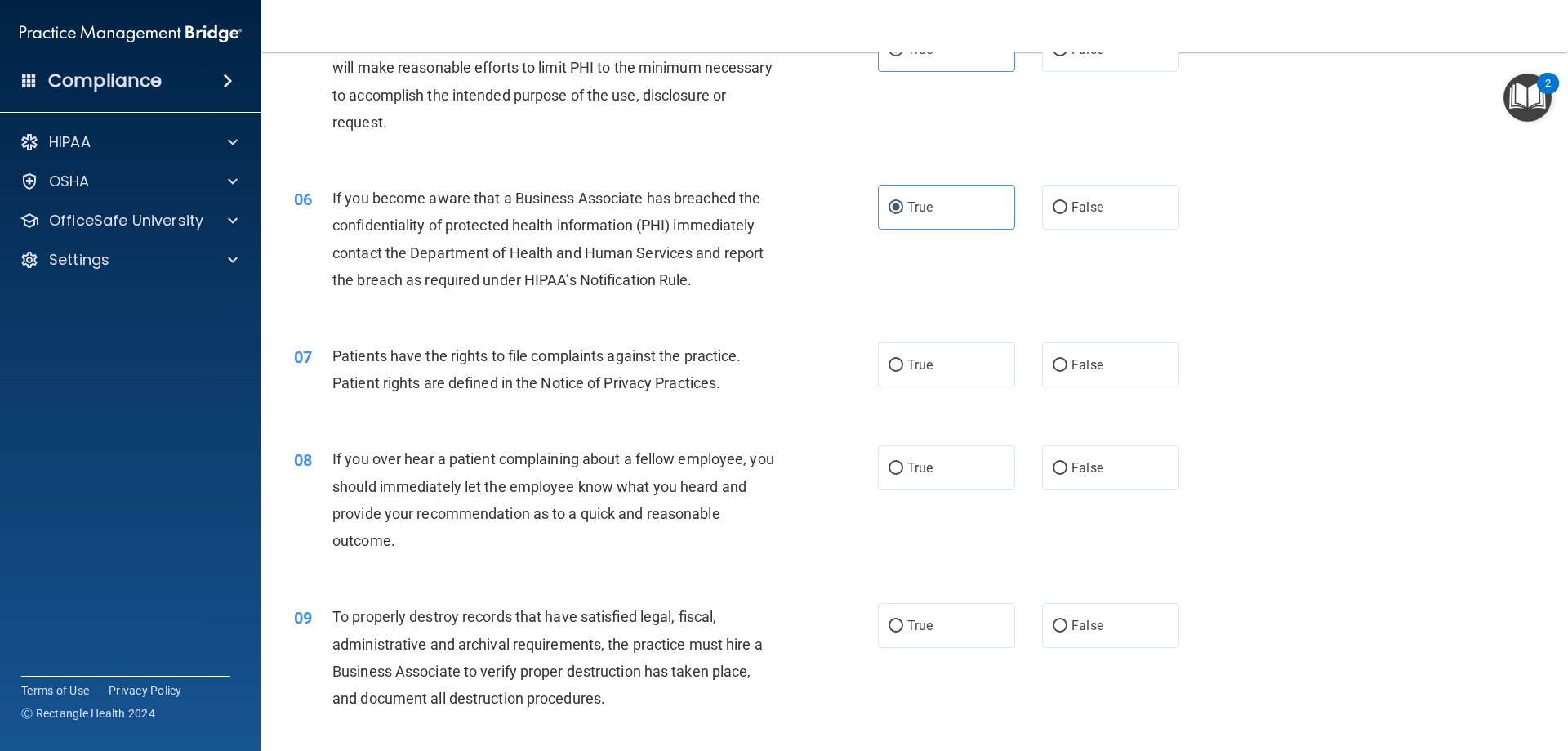
scroll to position [654, 0]
click at [924, 367] on span "True" at bounding box center [920, 362] width 26 height 15
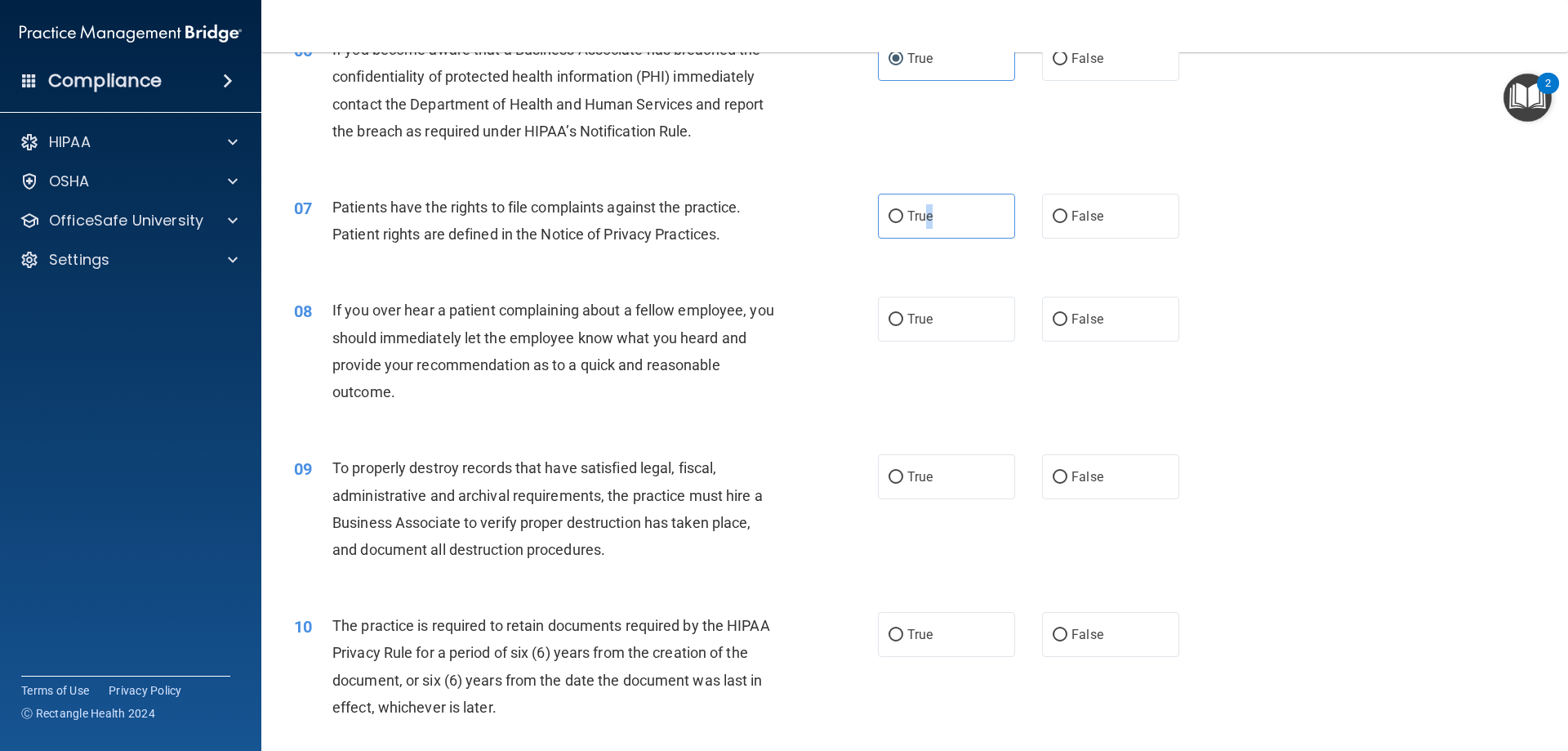
scroll to position [817, 0]
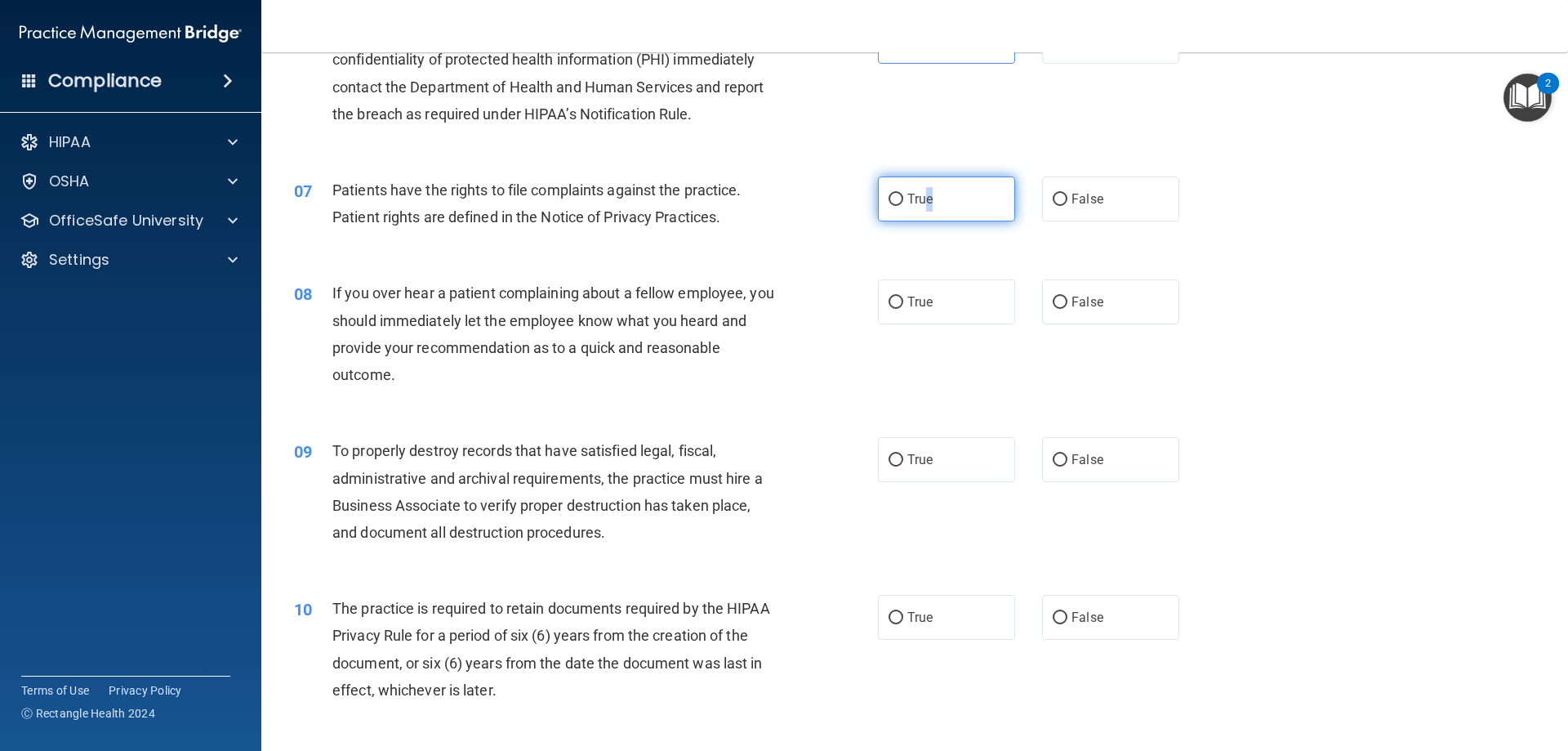
click at [930, 204] on label "True" at bounding box center [946, 199] width 138 height 45
click at [903, 204] on input "True" at bounding box center [895, 200] width 14 height 12
radio input "true"
click at [1116, 315] on label "False" at bounding box center [1111, 301] width 138 height 45
click at [1068, 309] on input "False" at bounding box center [1059, 302] width 14 height 12
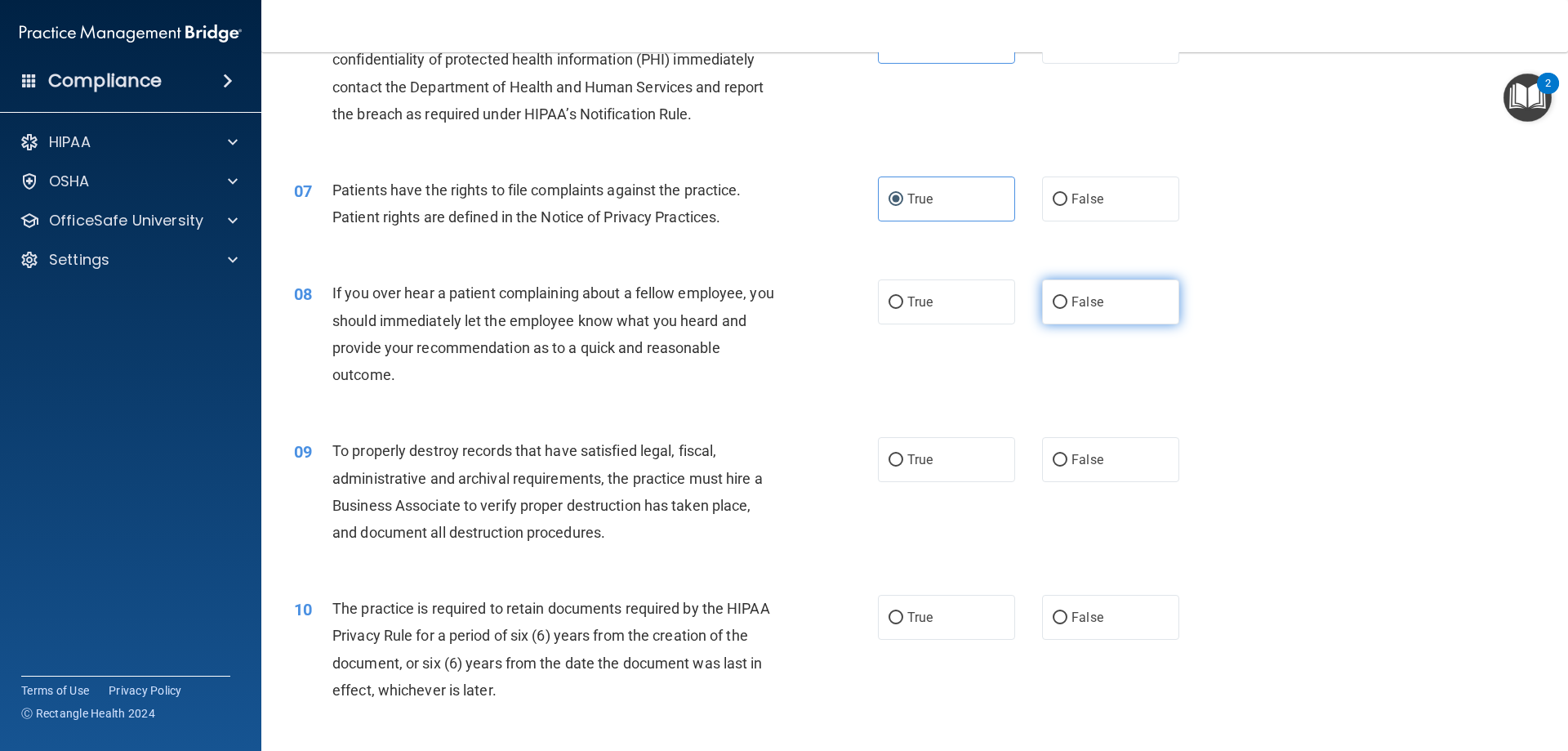
radio input "true"
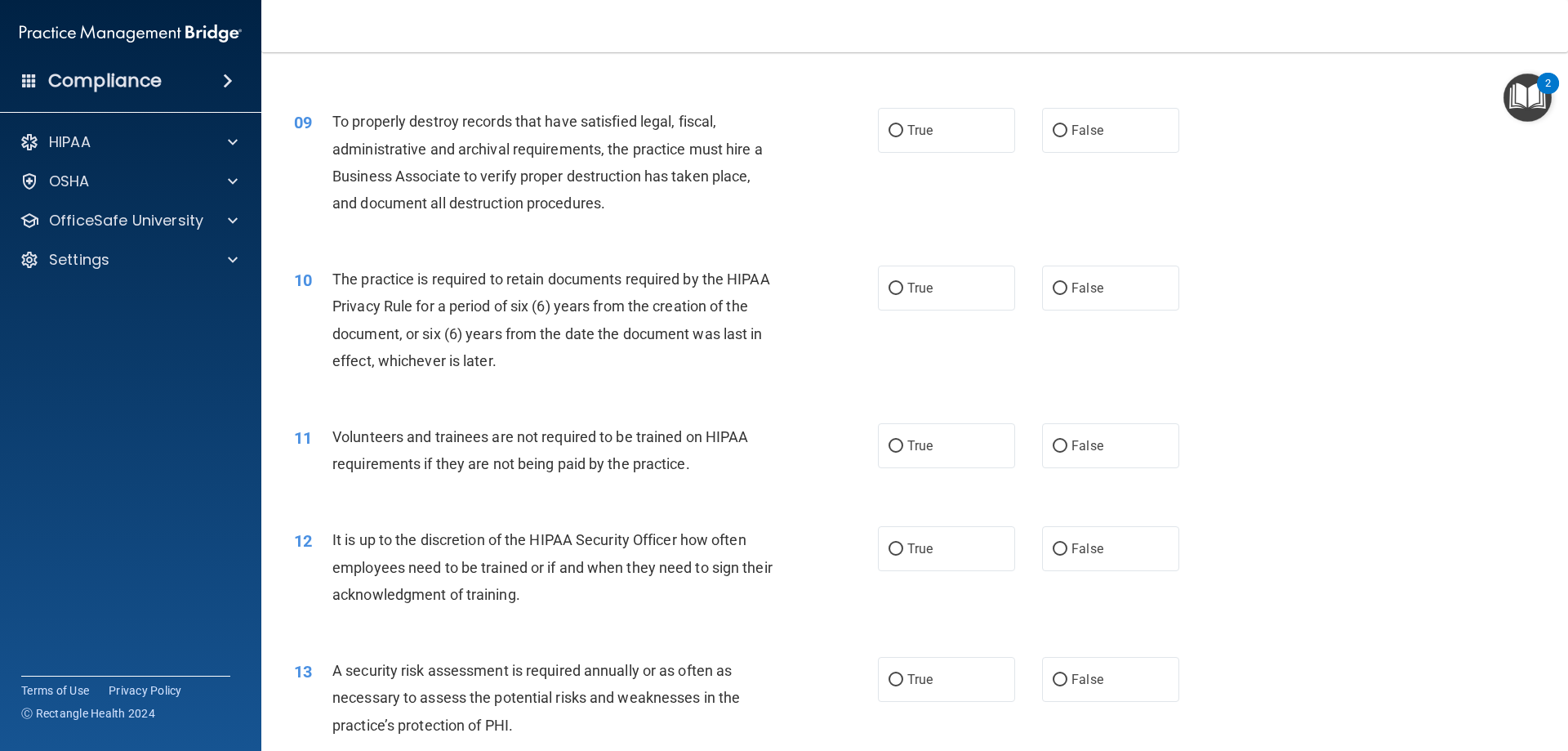
scroll to position [1144, 0]
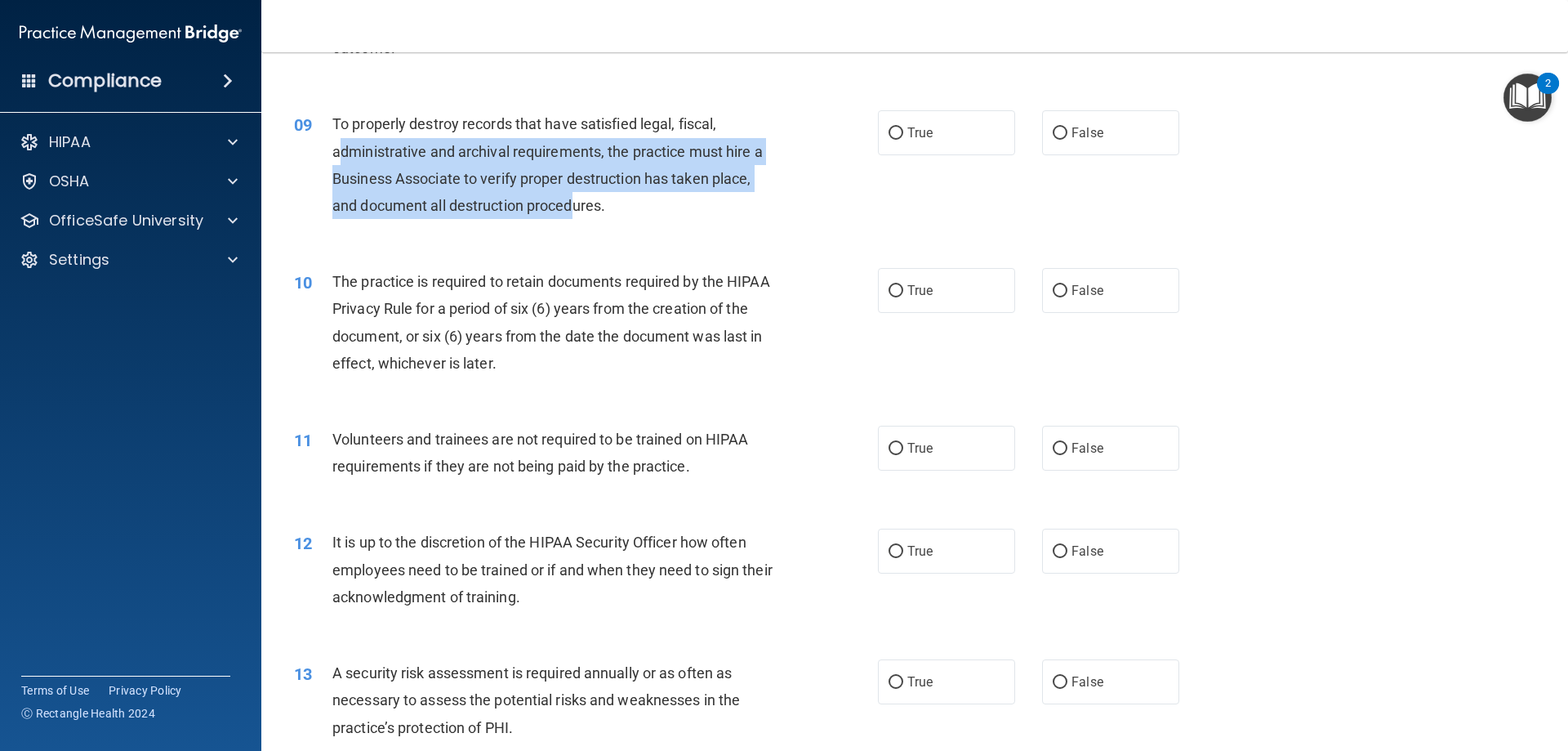
drag, startPoint x: 538, startPoint y: 205, endPoint x: 342, endPoint y: 149, distance: 203.8
click at [342, 149] on span "To properly destroy records that have satisfied legal, fiscal, administrative a…" at bounding box center [547, 164] width 431 height 98
click at [609, 185] on span "To properly destroy records that have satisfied legal, fiscal, administrative a…" at bounding box center [547, 164] width 431 height 98
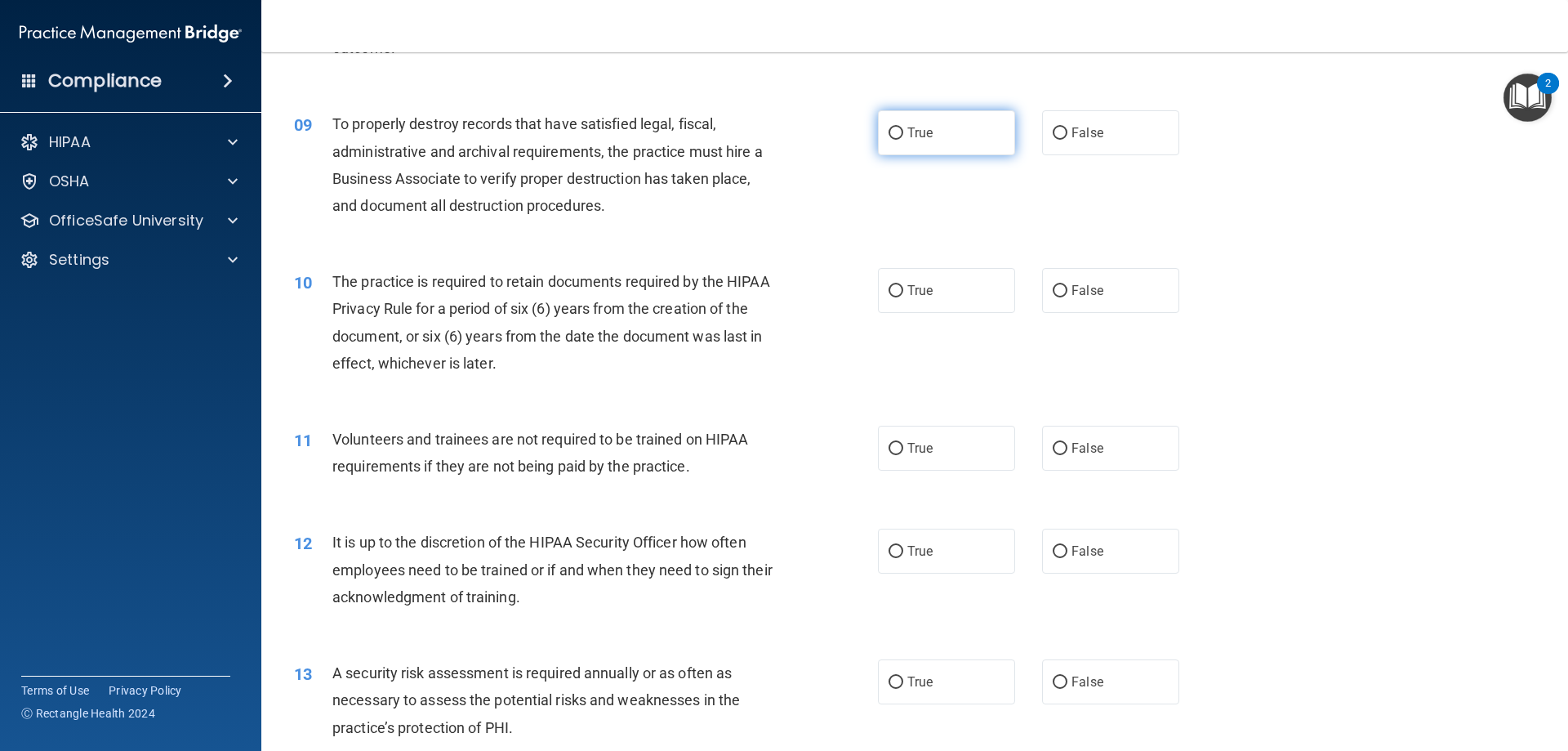
click at [915, 133] on span "True" at bounding box center [920, 133] width 26 height 15
click at [903, 133] on input "True" at bounding box center [895, 133] width 14 height 12
radio input "true"
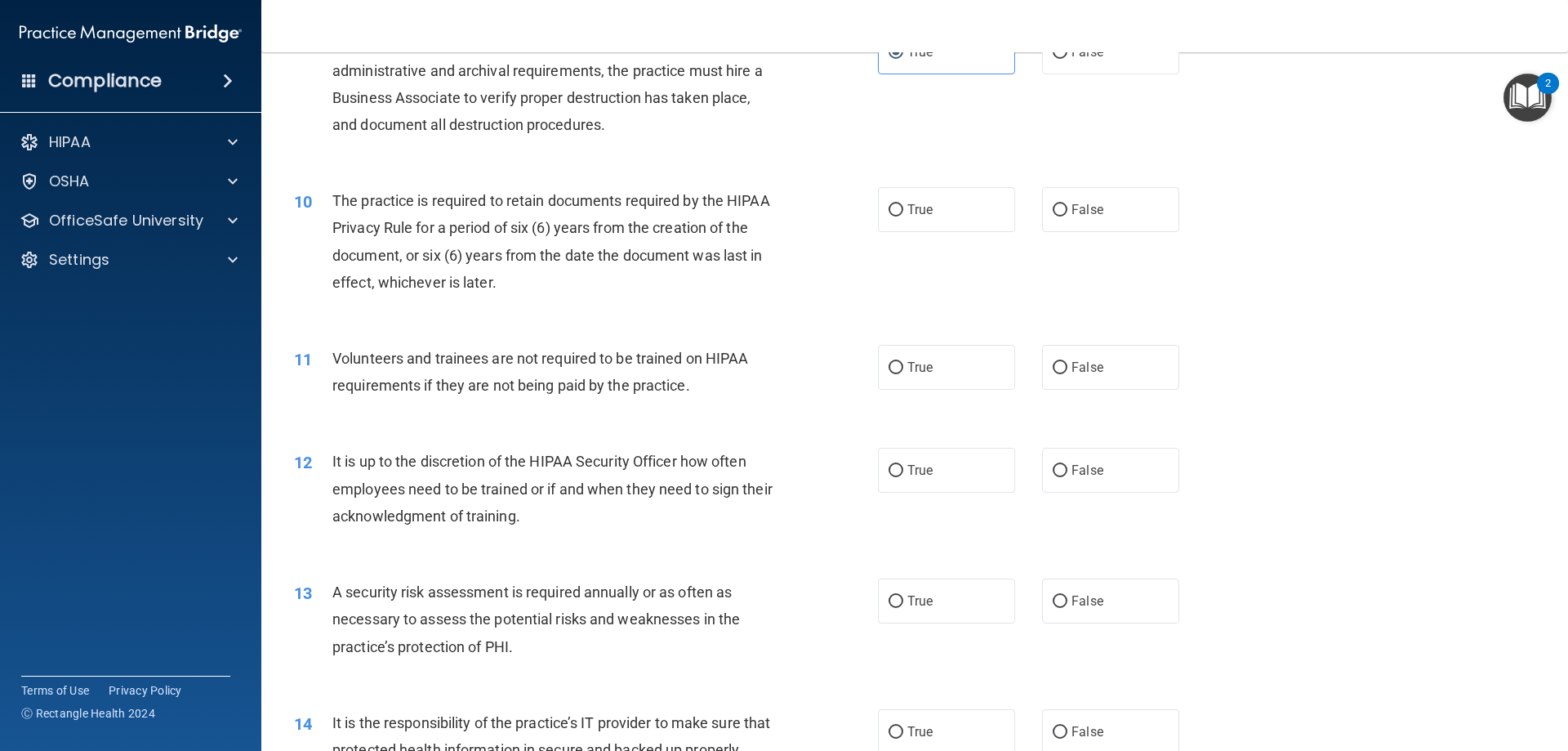
scroll to position [1226, 0]
click at [907, 211] on span "True" at bounding box center [920, 208] width 26 height 15
click at [903, 211] on input "True" at bounding box center [895, 209] width 14 height 12
radio input "true"
click at [1110, 365] on label "False" at bounding box center [1111, 366] width 138 height 45
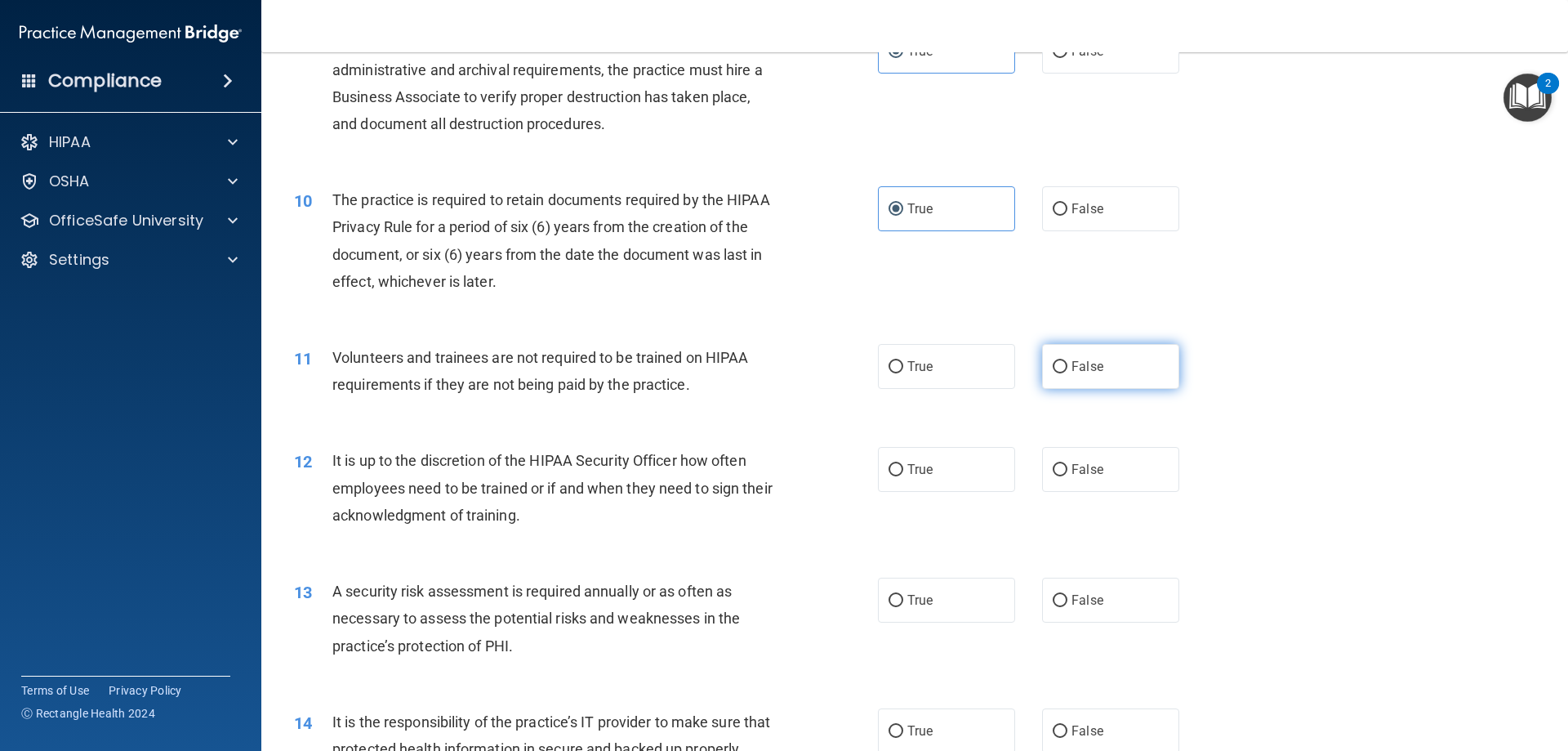
click at [1068, 365] on input "False" at bounding box center [1059, 367] width 14 height 12
radio input "true"
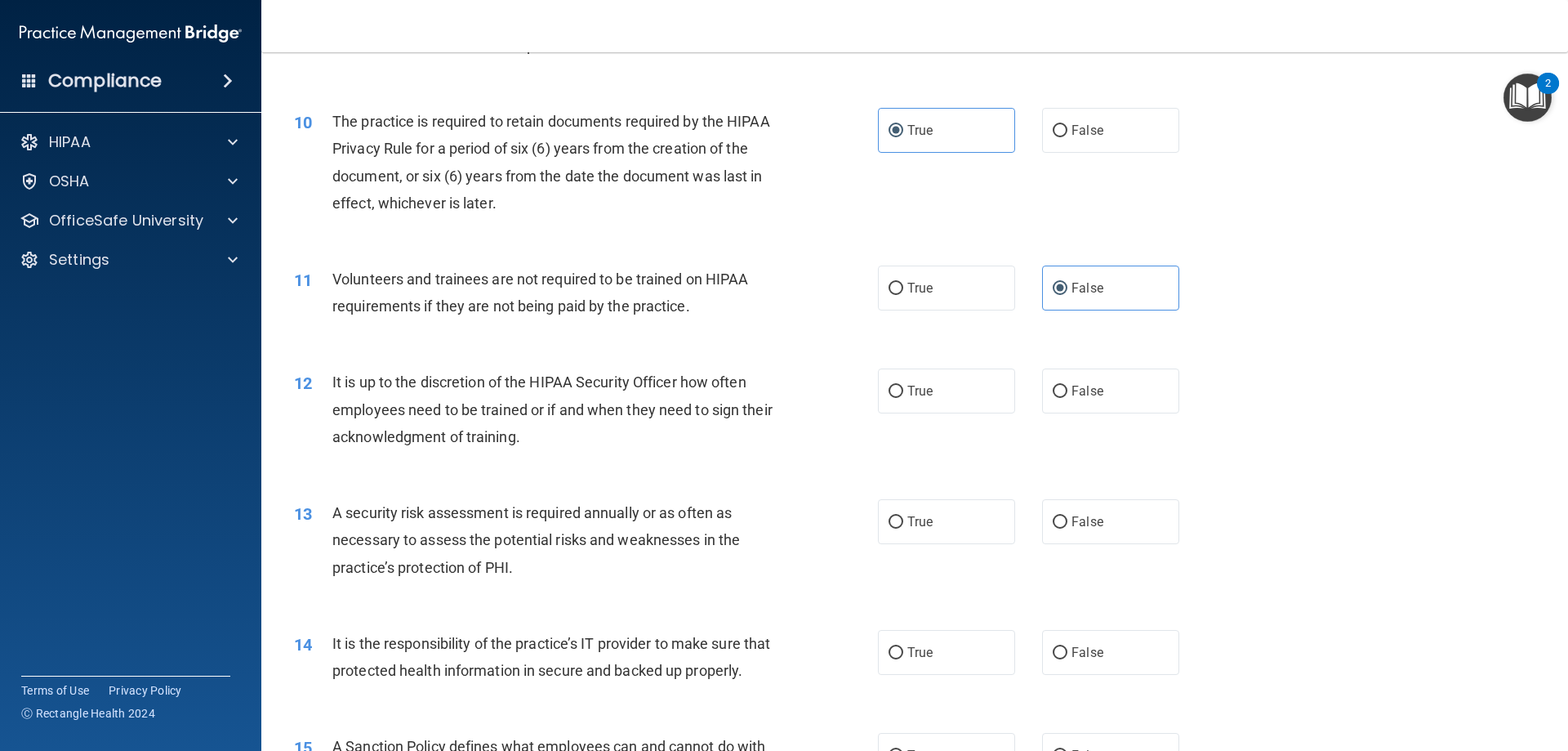
scroll to position [1307, 0]
click at [926, 303] on label "True" at bounding box center [946, 284] width 138 height 45
click at [903, 291] on input "True" at bounding box center [895, 285] width 14 height 12
radio input "true"
radio input "false"
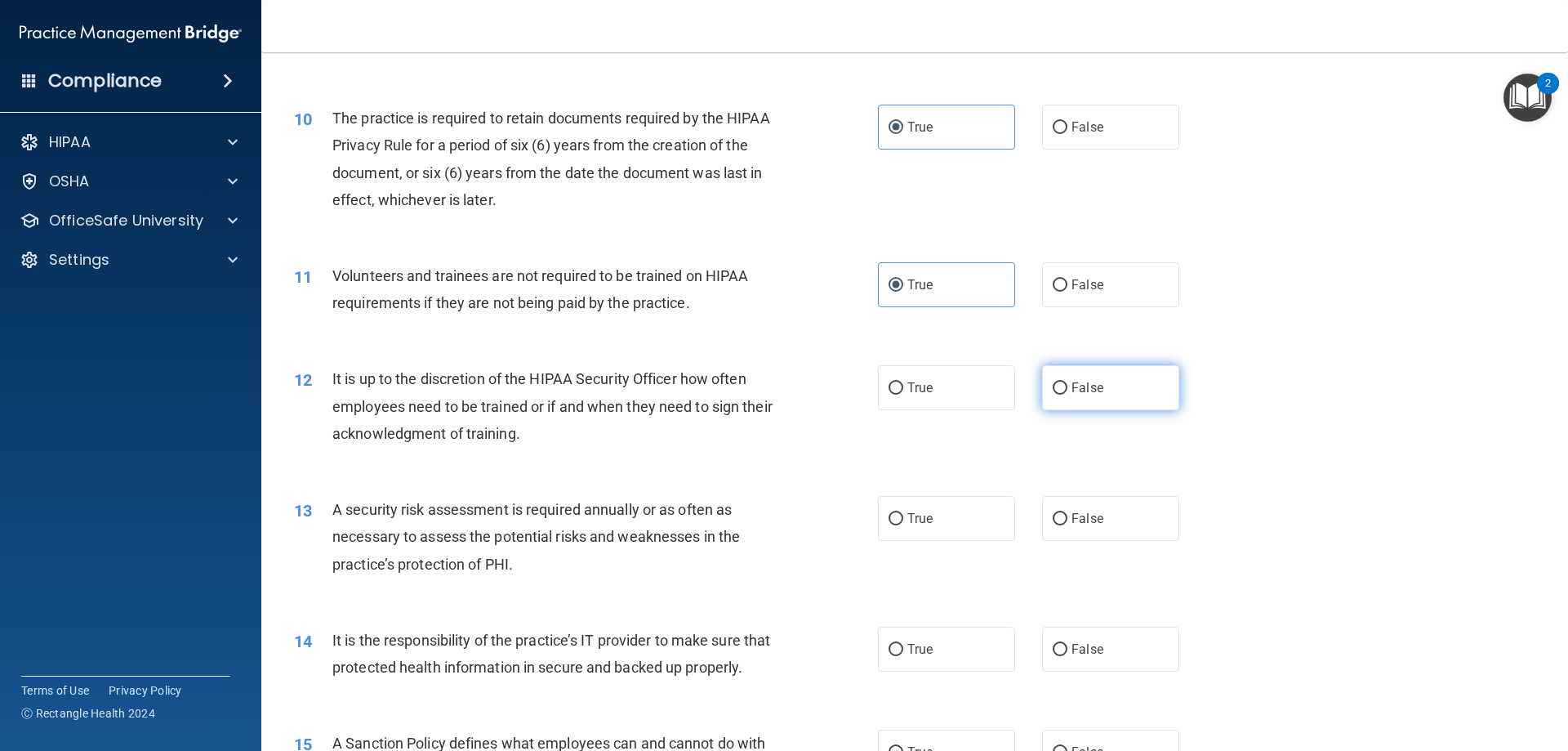
click at [1071, 386] on span "False" at bounding box center [1087, 388] width 32 height 15
click at [1067, 386] on input "False" at bounding box center [1059, 388] width 14 height 12
radio input "true"
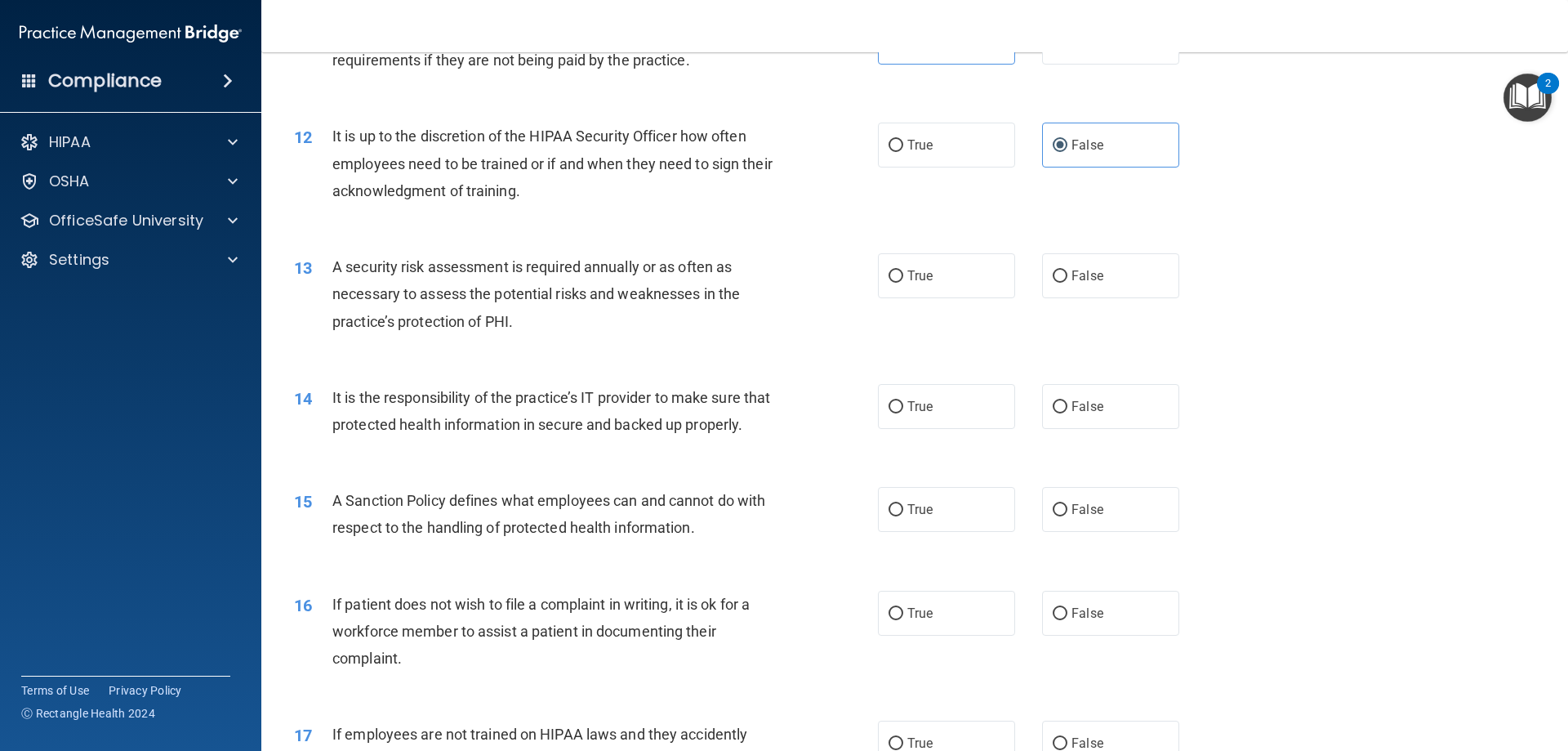
scroll to position [1553, 0]
click at [878, 279] on label "True" at bounding box center [946, 273] width 138 height 45
click at [888, 279] on input "True" at bounding box center [895, 273] width 14 height 12
radio input "true"
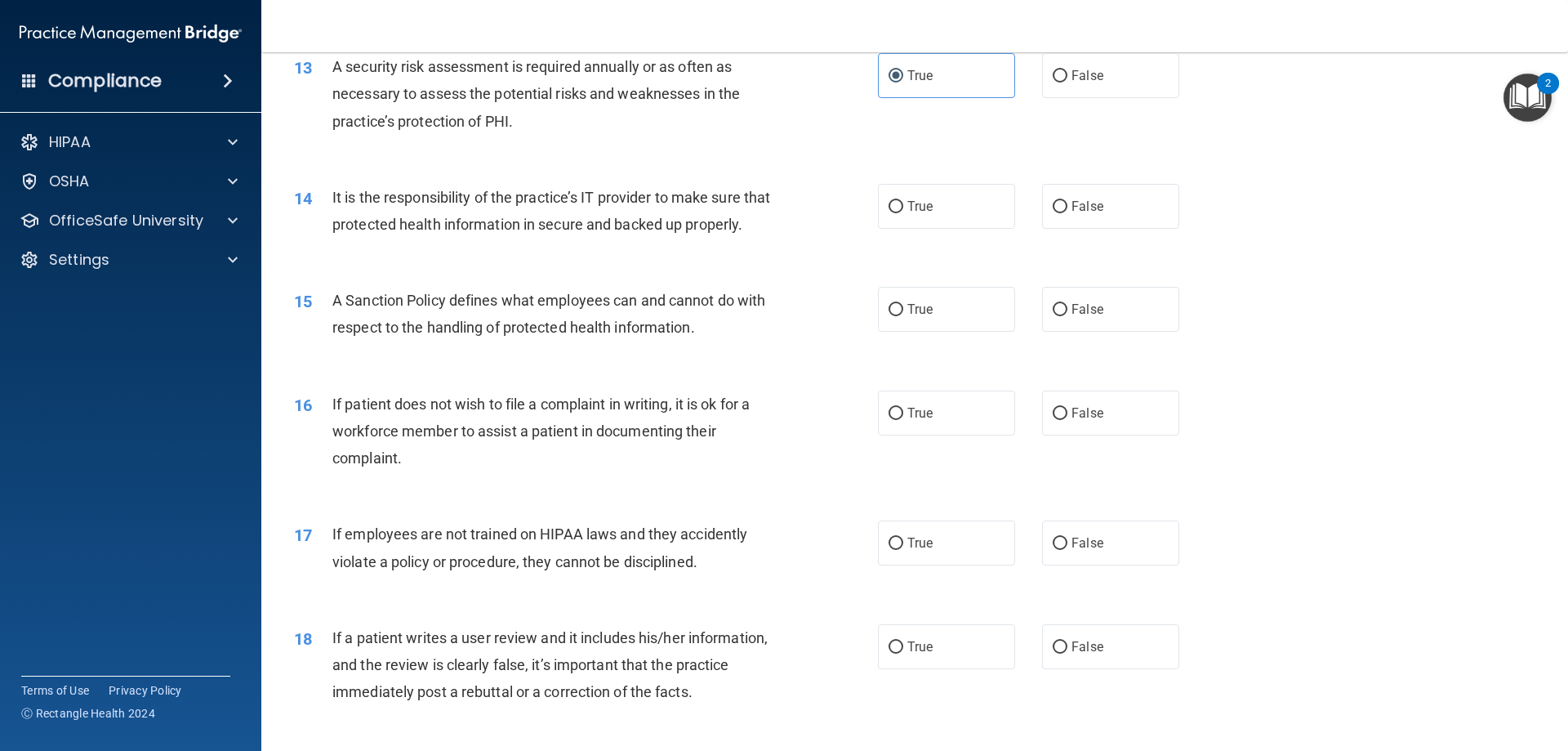
scroll to position [1797, 0]
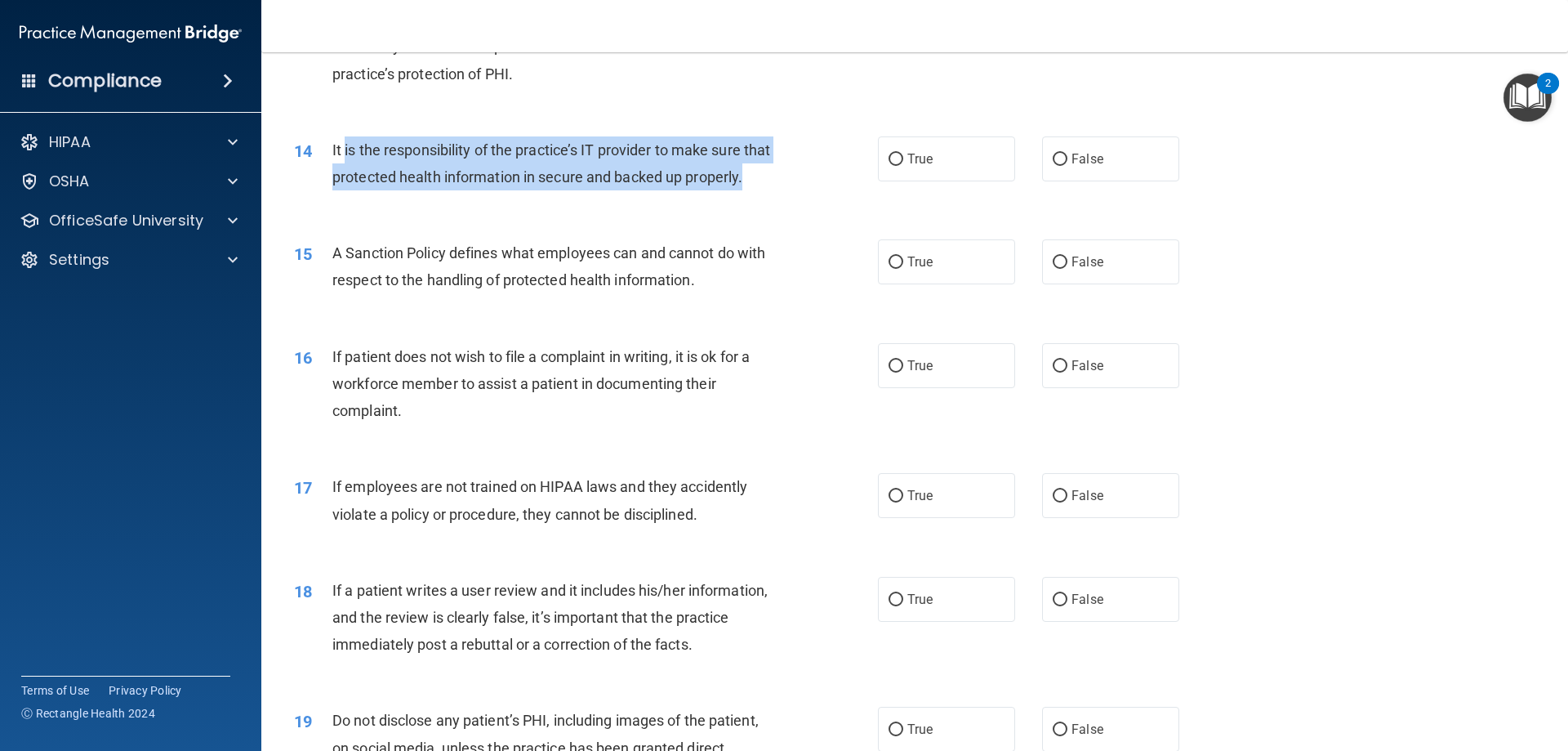
drag, startPoint x: 347, startPoint y: 158, endPoint x: 811, endPoint y: 220, distance: 468.1
click at [811, 199] on div "14 It is the responsibility of the practice’s IT provider to make sure that pro…" at bounding box center [585, 167] width 633 height 62
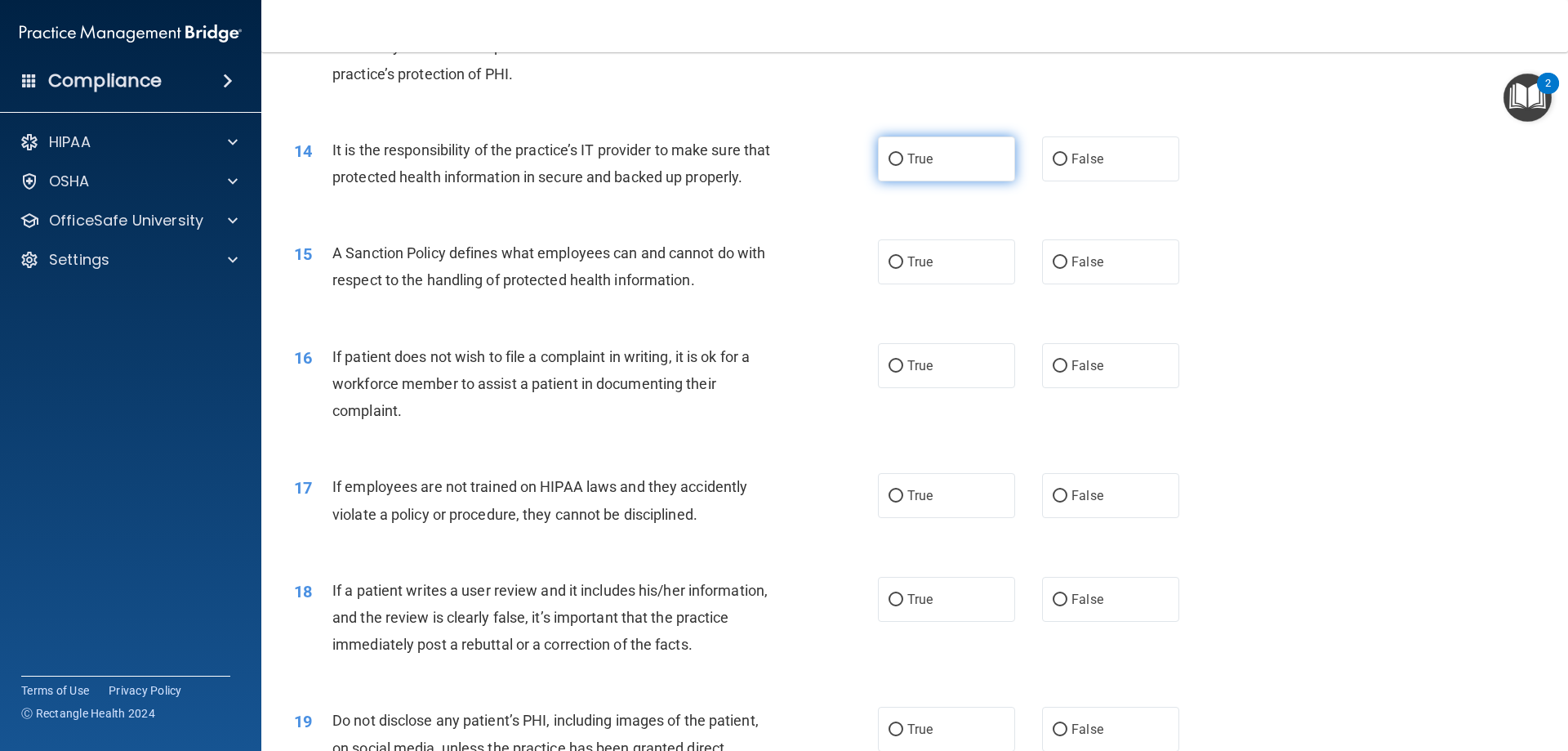
click at [933, 166] on label "True" at bounding box center [946, 159] width 138 height 45
click at [903, 166] on input "True" at bounding box center [895, 160] width 14 height 12
radio input "true"
click at [907, 269] on span "True" at bounding box center [920, 262] width 26 height 15
click at [903, 268] on input "True" at bounding box center [895, 262] width 14 height 12
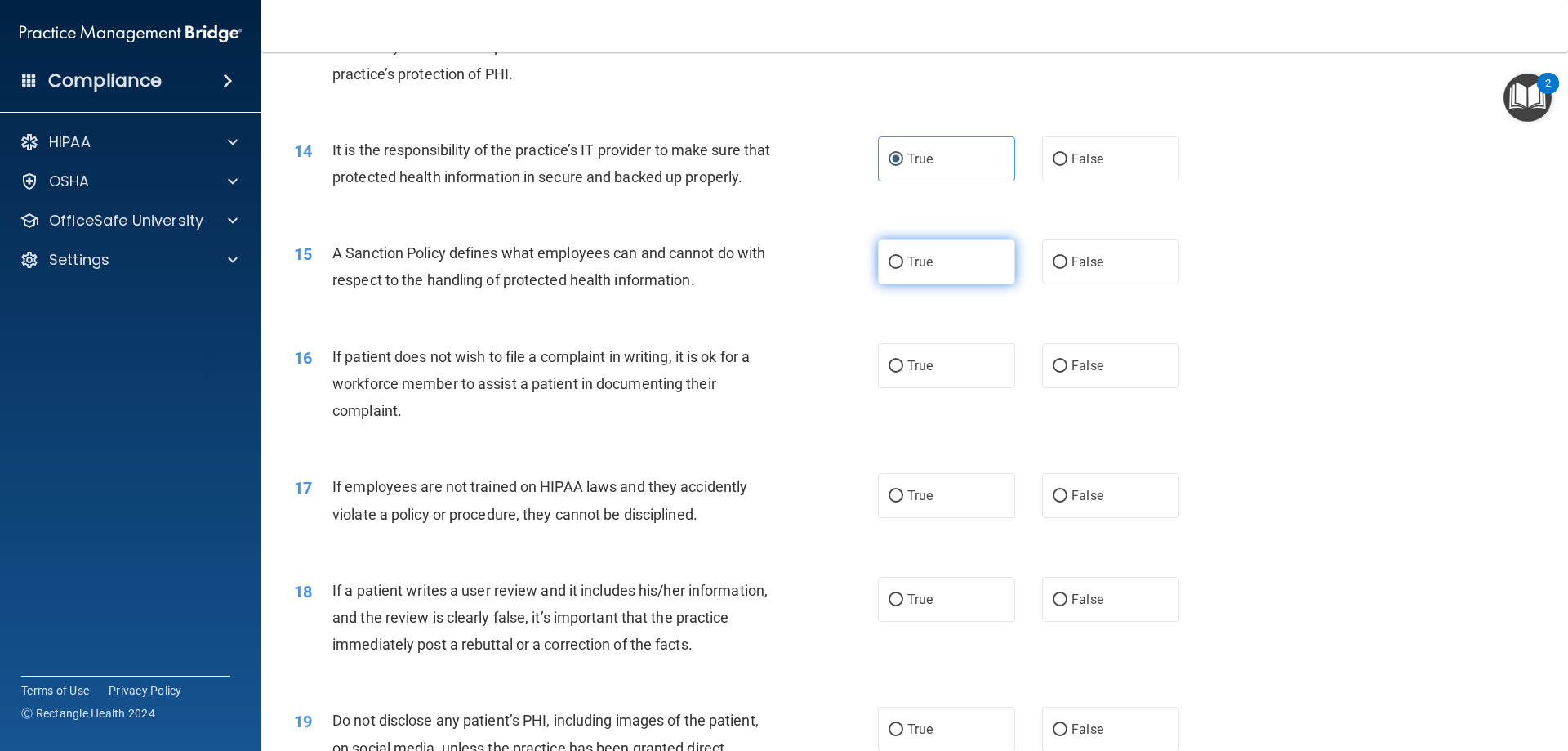
radio input "true"
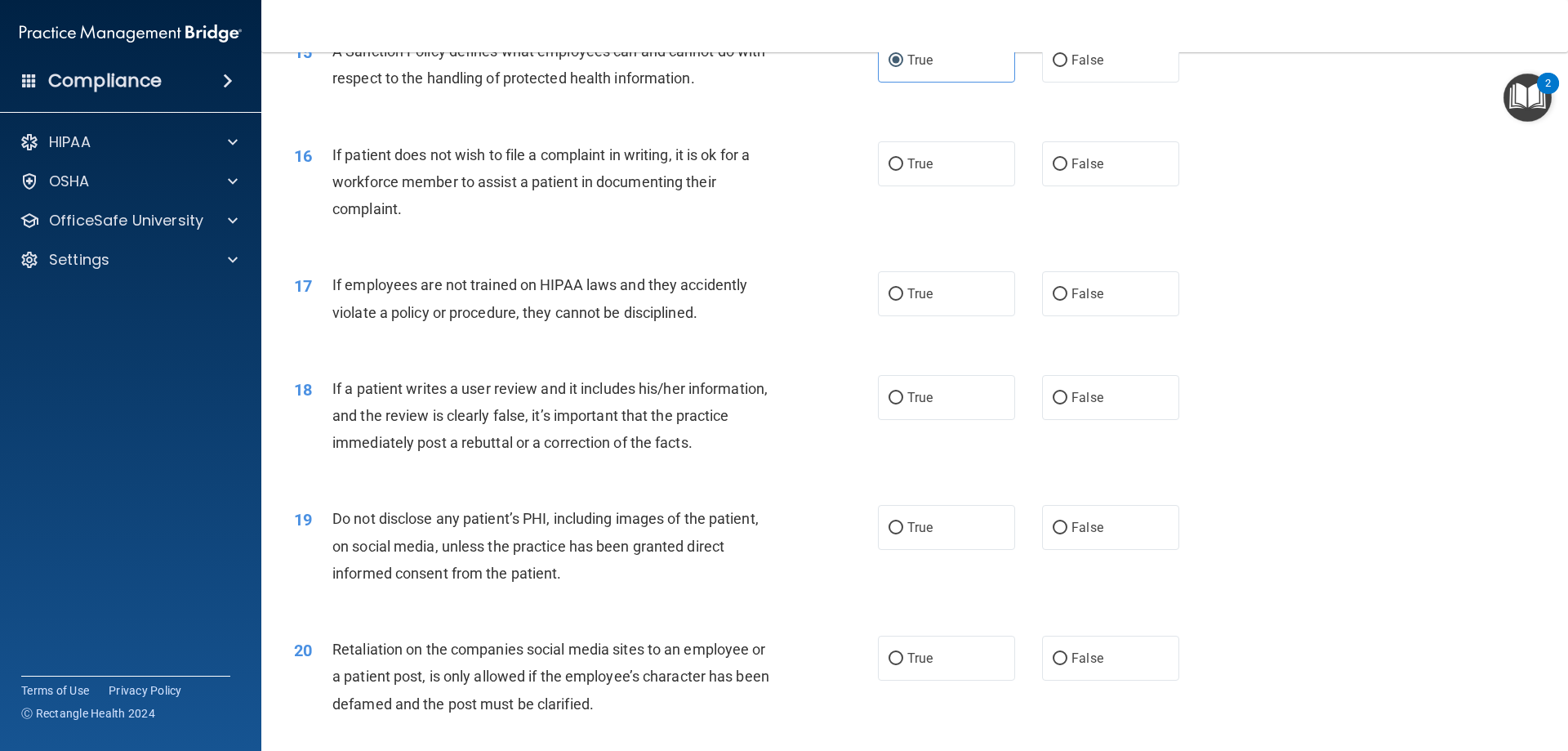
scroll to position [2043, 0]
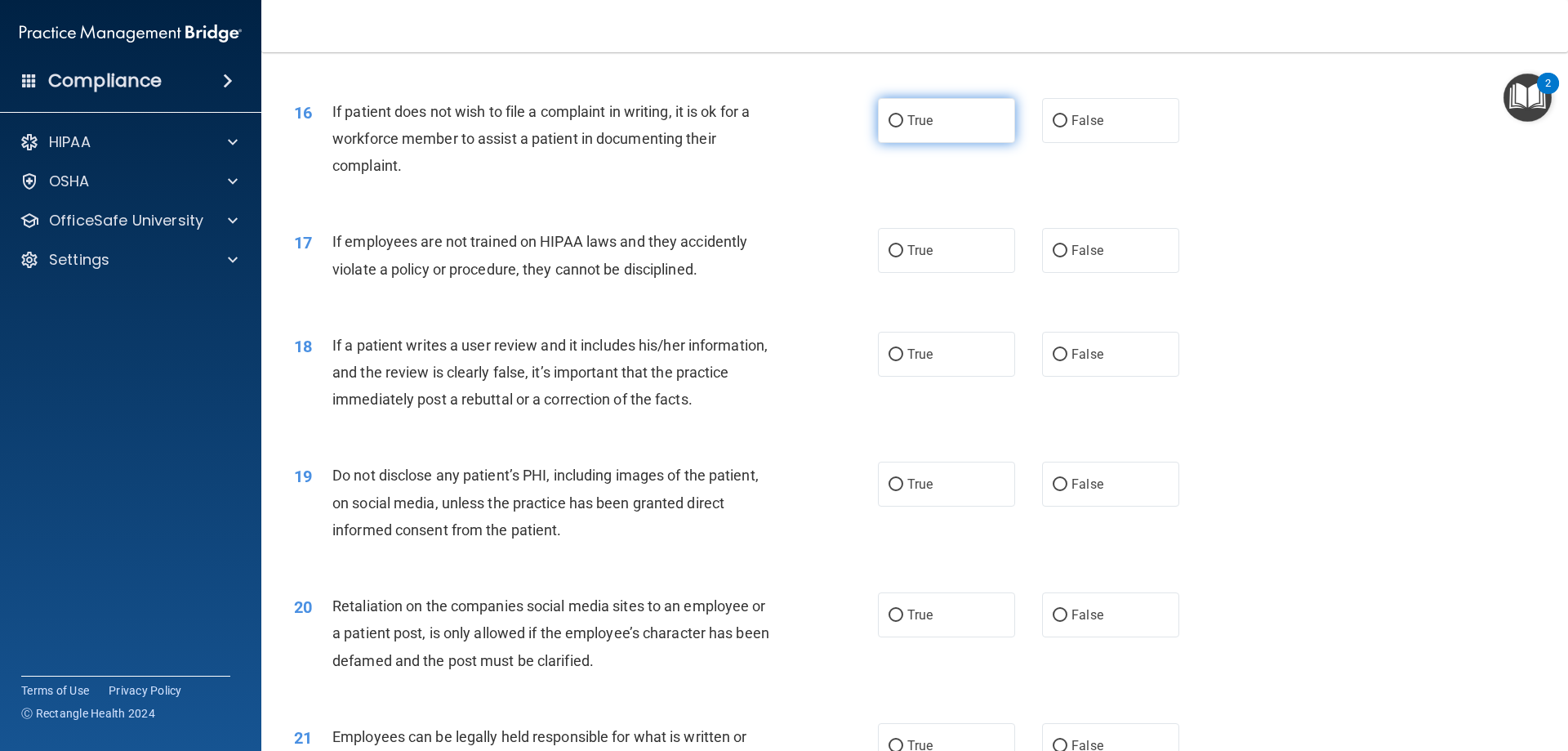
click at [907, 128] on span "True" at bounding box center [920, 120] width 26 height 15
click at [903, 127] on input "True" at bounding box center [895, 121] width 14 height 12
radio input "true"
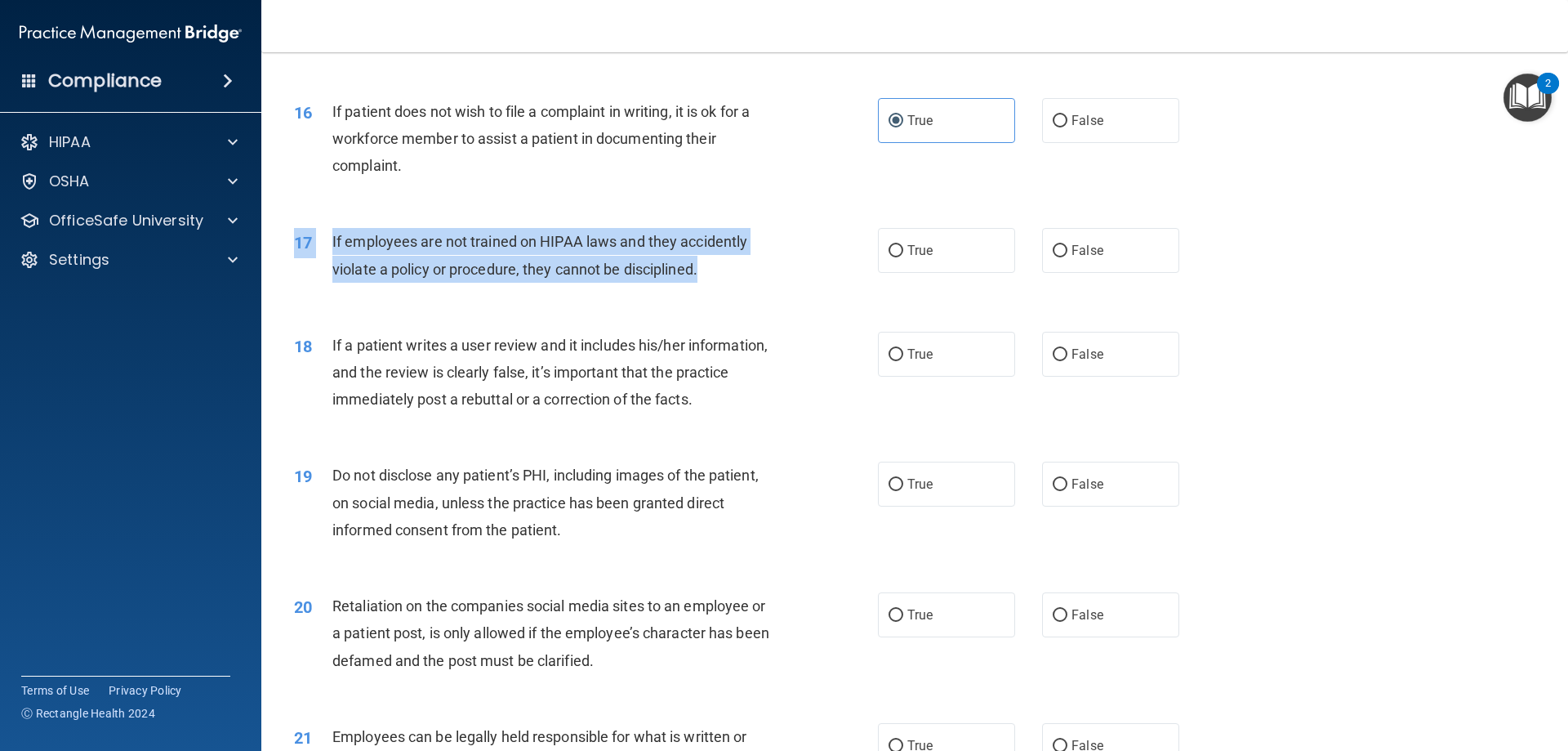
drag, startPoint x: 583, startPoint y: 301, endPoint x: 290, endPoint y: 277, distance: 294.0
click at [290, 277] on div "17 If employees are not trained on HIPAA laws and they accidently violate a pol…" at bounding box center [585, 259] width 633 height 62
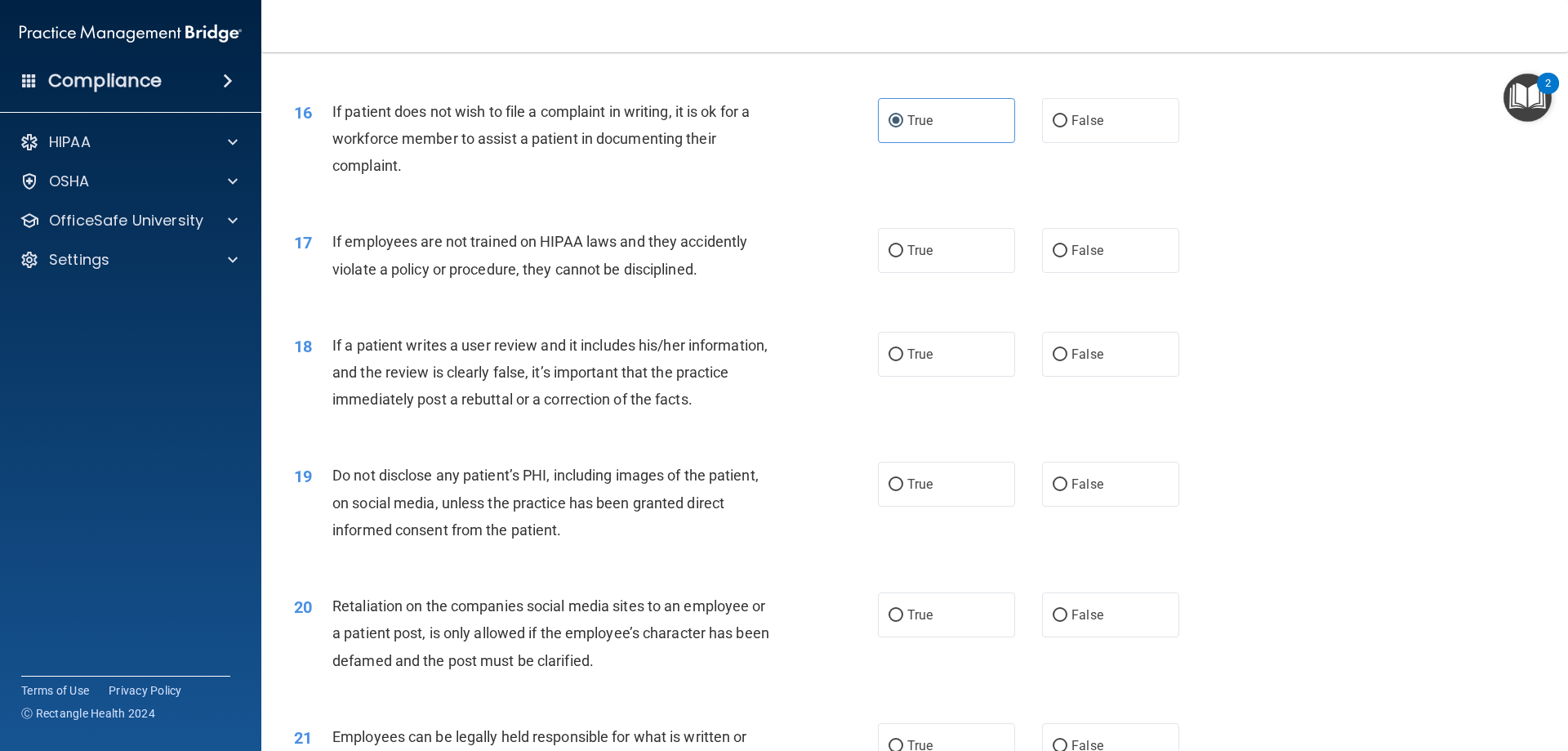
click at [627, 311] on div "17 If employees are not trained on HIPAA laws and they accidently violate a pol…" at bounding box center [914, 259] width 1265 height 103
click at [1104, 273] on label "False" at bounding box center [1111, 250] width 138 height 45
click at [1068, 257] on input "False" at bounding box center [1059, 251] width 14 height 12
radio input "true"
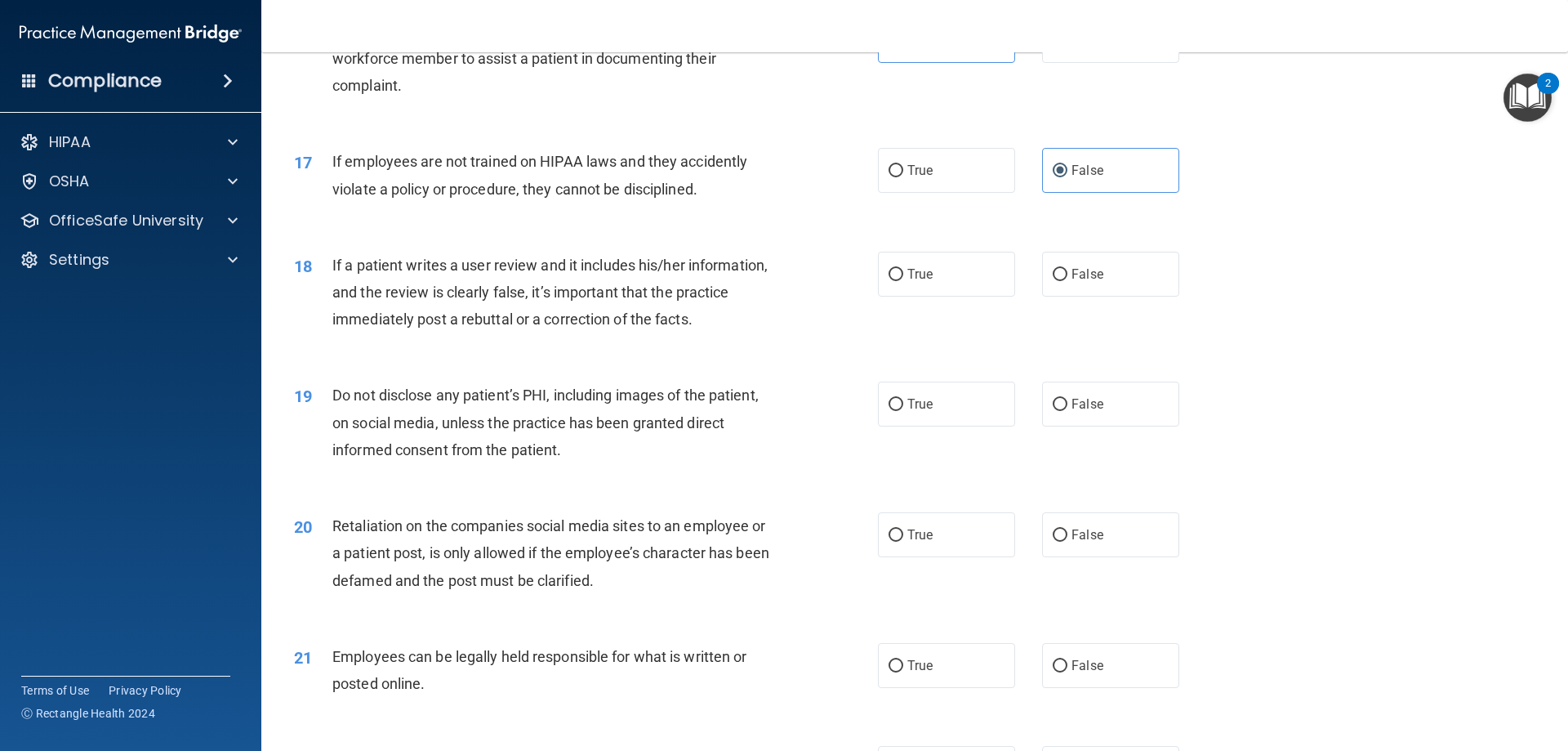
scroll to position [2124, 0]
click at [1054, 279] on input "False" at bounding box center [1059, 273] width 14 height 12
radio input "true"
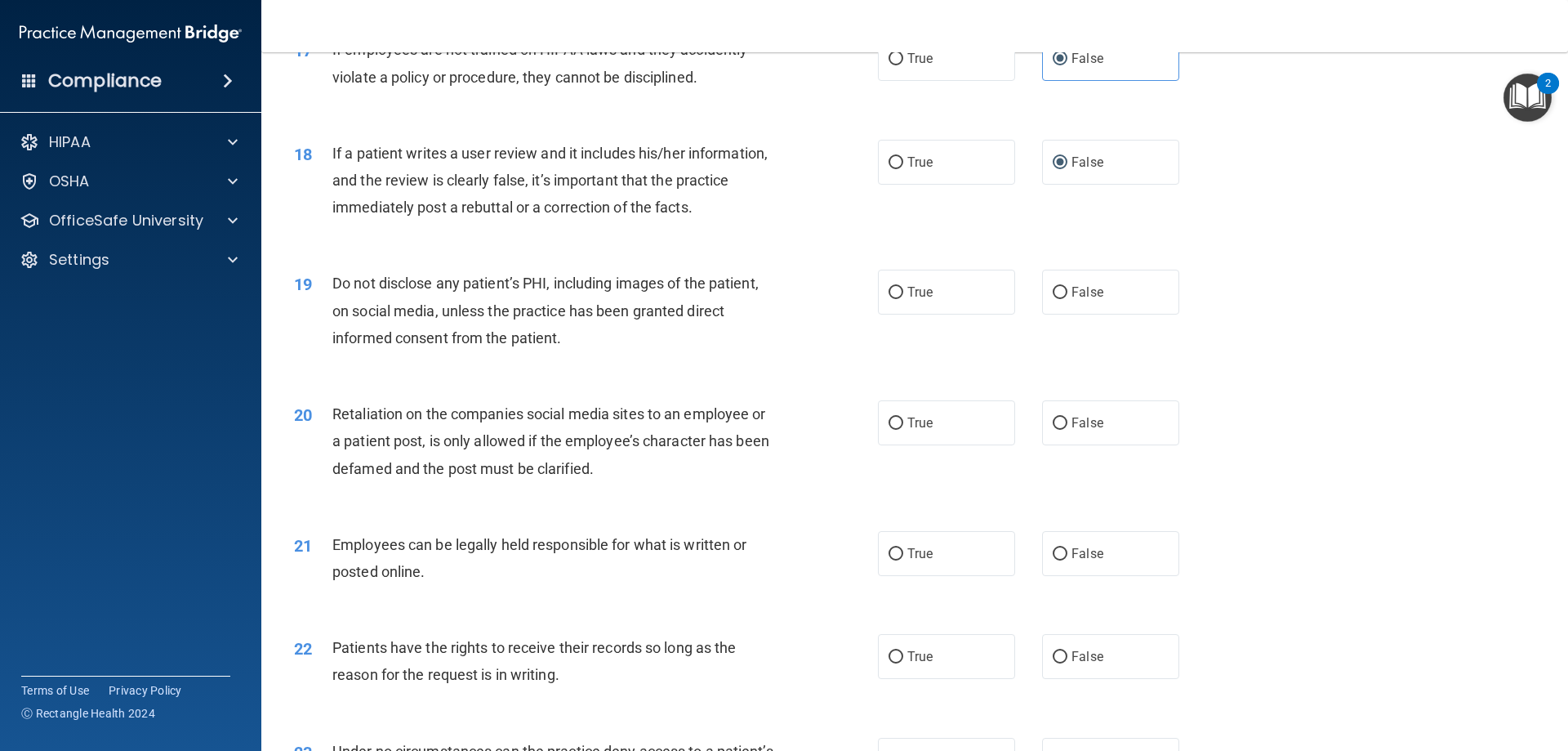
scroll to position [2287, 0]
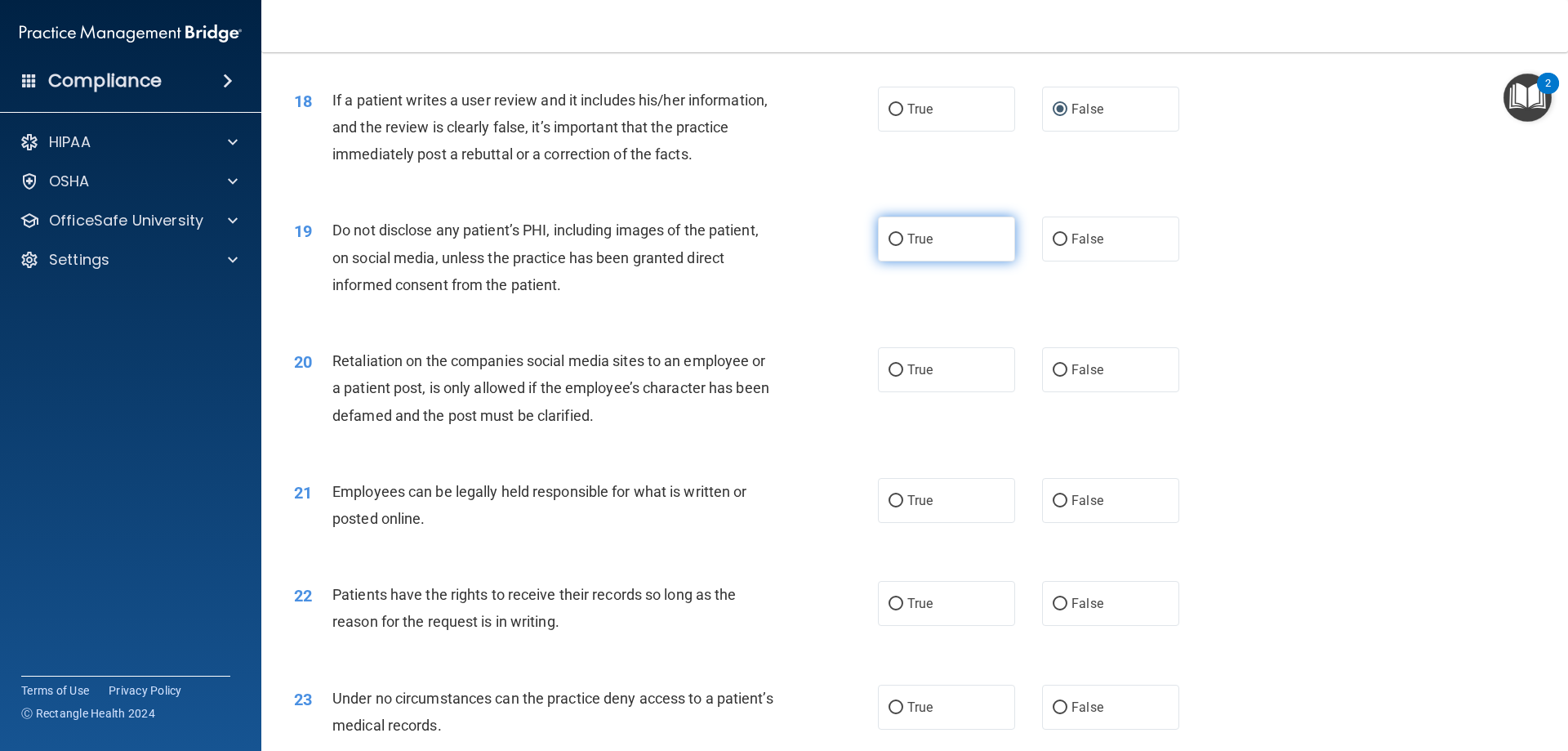
click at [961, 262] on label "True" at bounding box center [946, 239] width 138 height 45
click at [903, 246] on input "True" at bounding box center [895, 240] width 14 height 12
radio input "true"
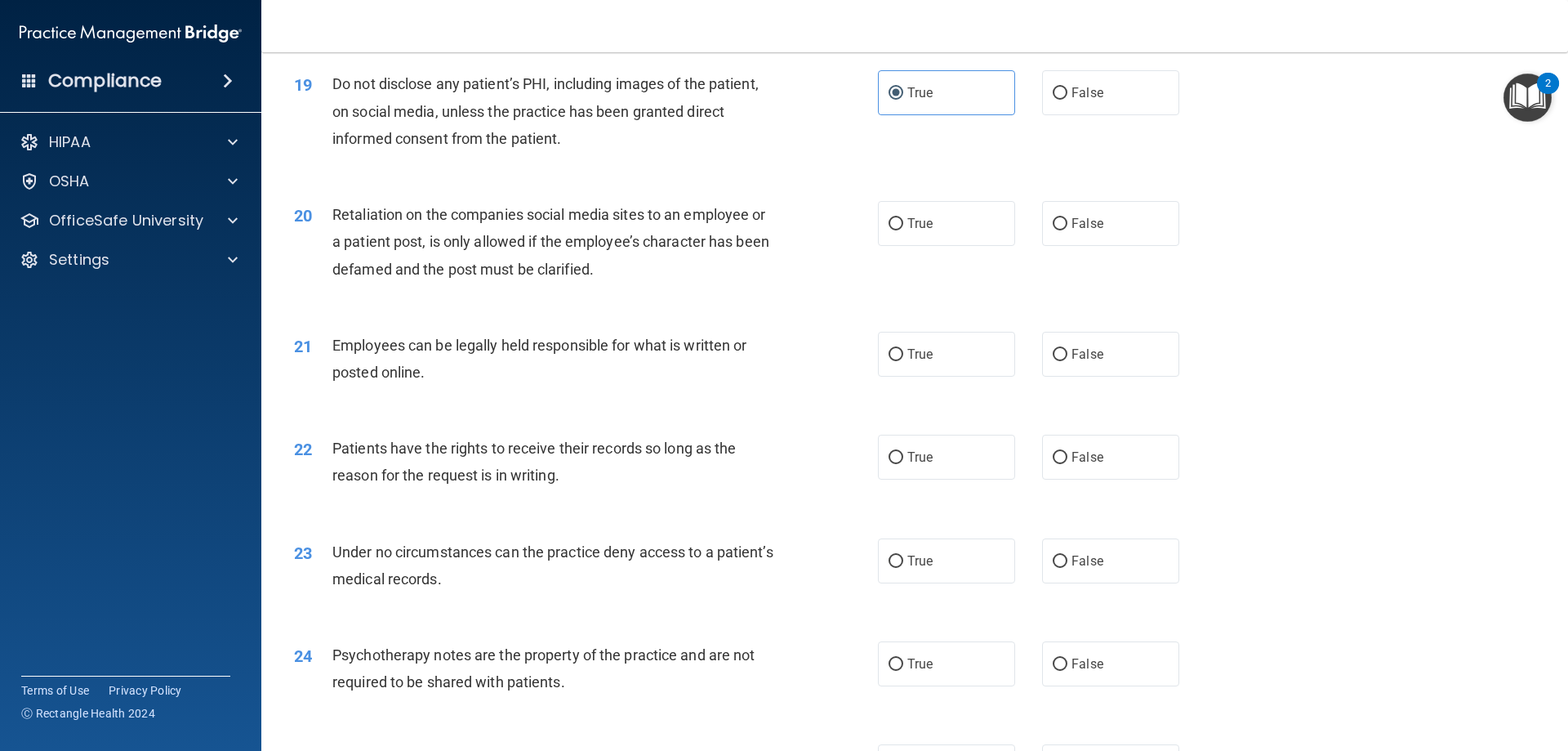
scroll to position [2451, 0]
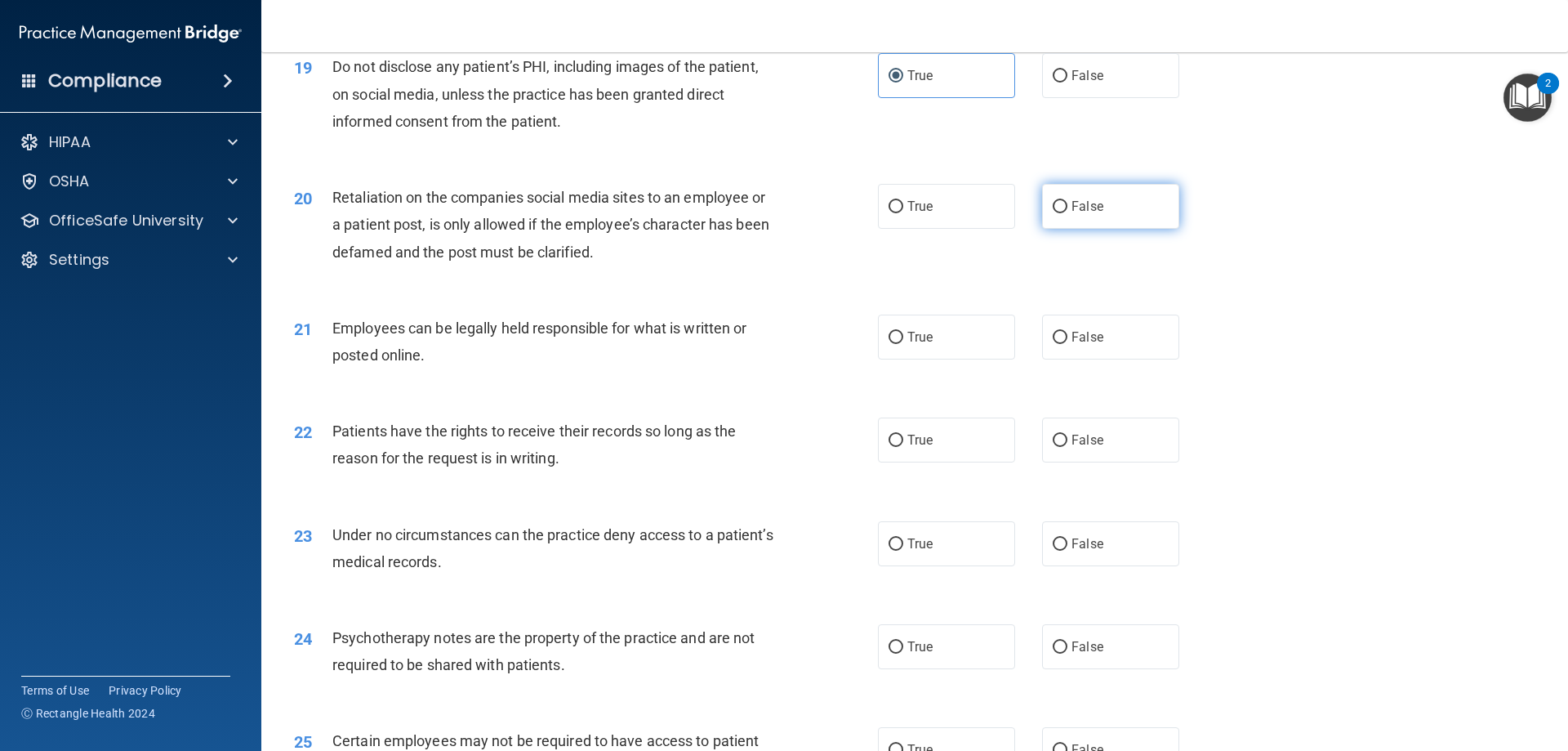
click at [1140, 228] on label "False" at bounding box center [1111, 205] width 138 height 45
click at [1068, 213] on input "False" at bounding box center [1059, 206] width 14 height 12
radio input "true"
click at [923, 359] on label "True" at bounding box center [946, 336] width 138 height 45
click at [903, 344] on input "True" at bounding box center [895, 337] width 14 height 12
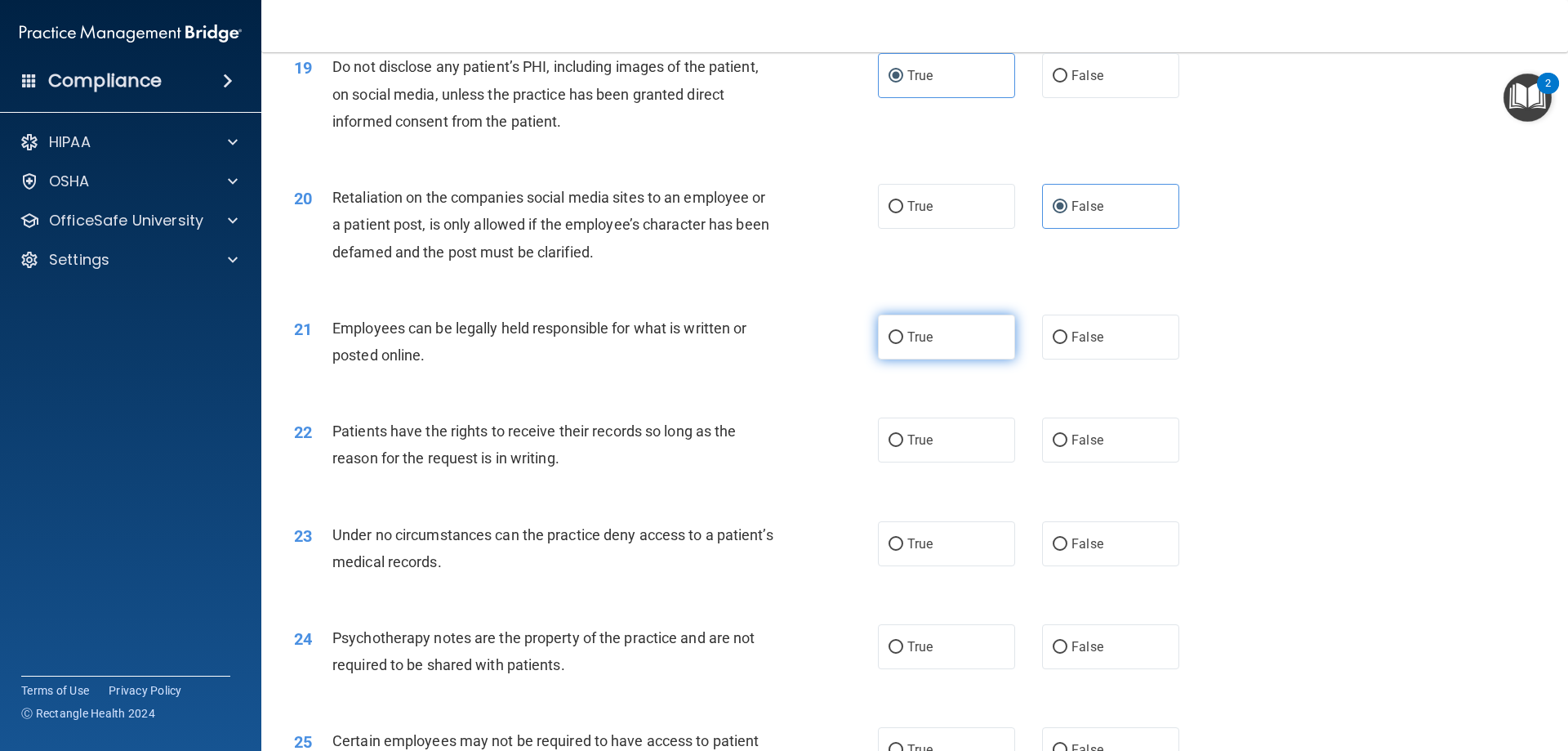
radio input "true"
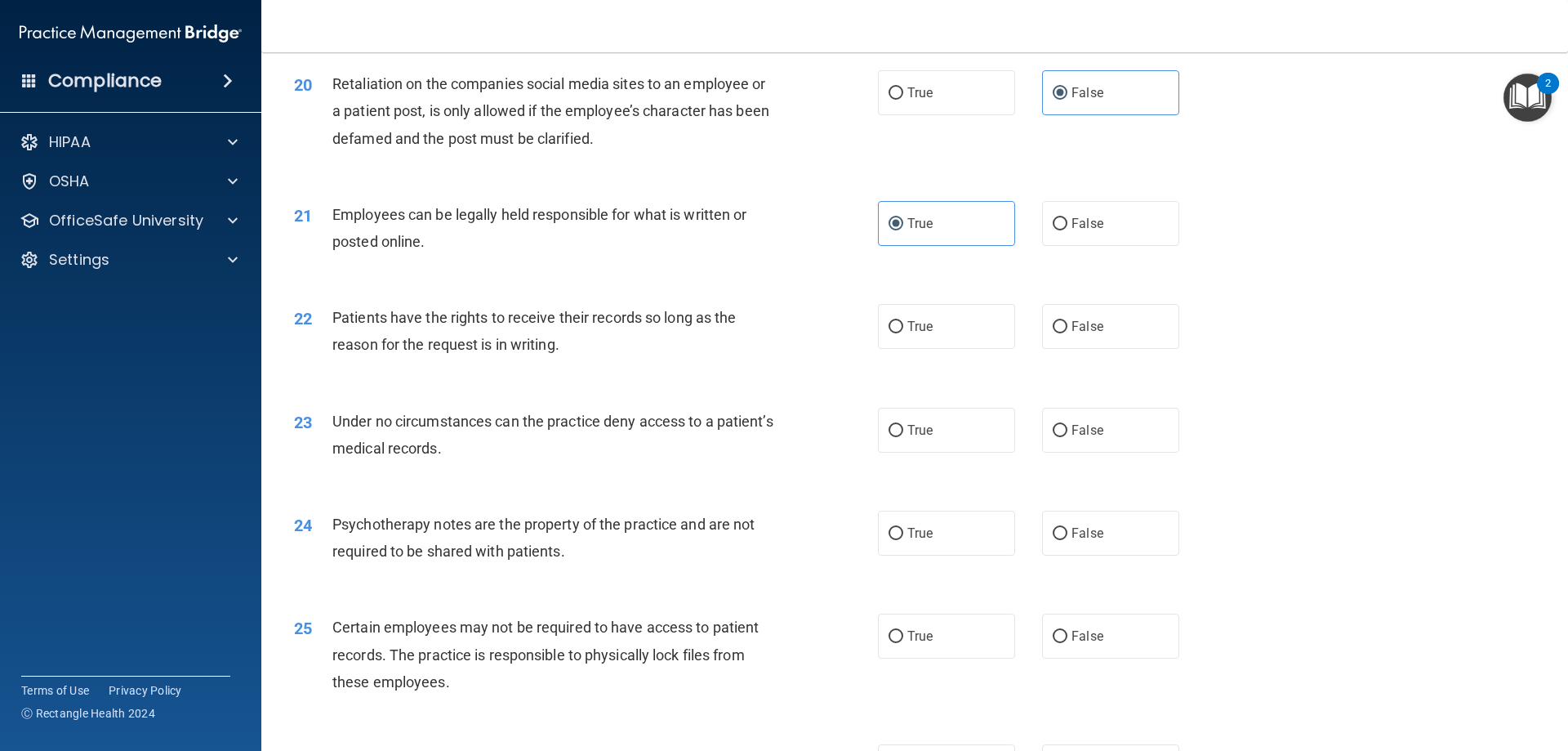
scroll to position [2614, 0]
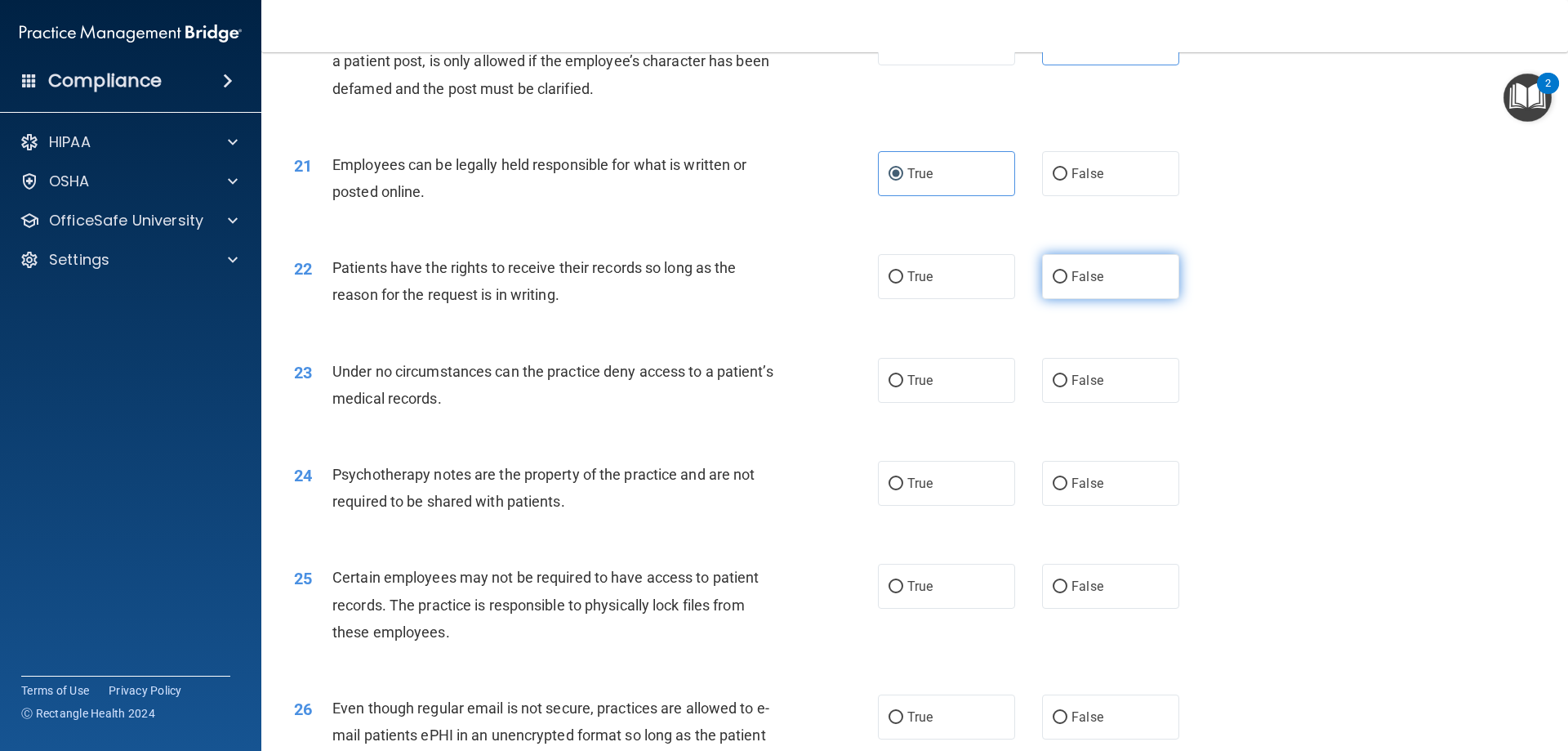
click at [1071, 285] on span "False" at bounding box center [1087, 276] width 32 height 15
click at [1068, 284] on input "False" at bounding box center [1059, 277] width 14 height 12
radio input "true"
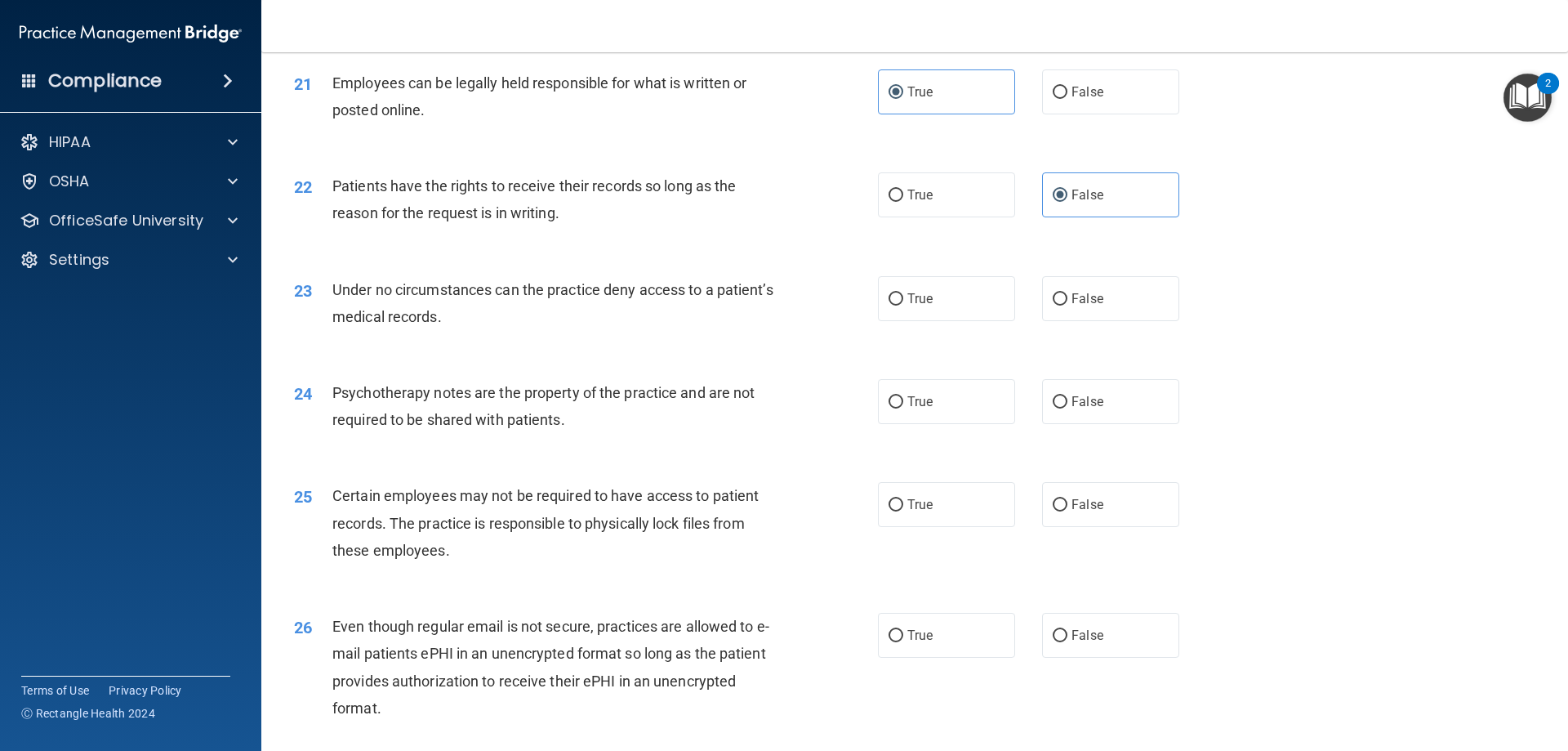
scroll to position [2778, 0]
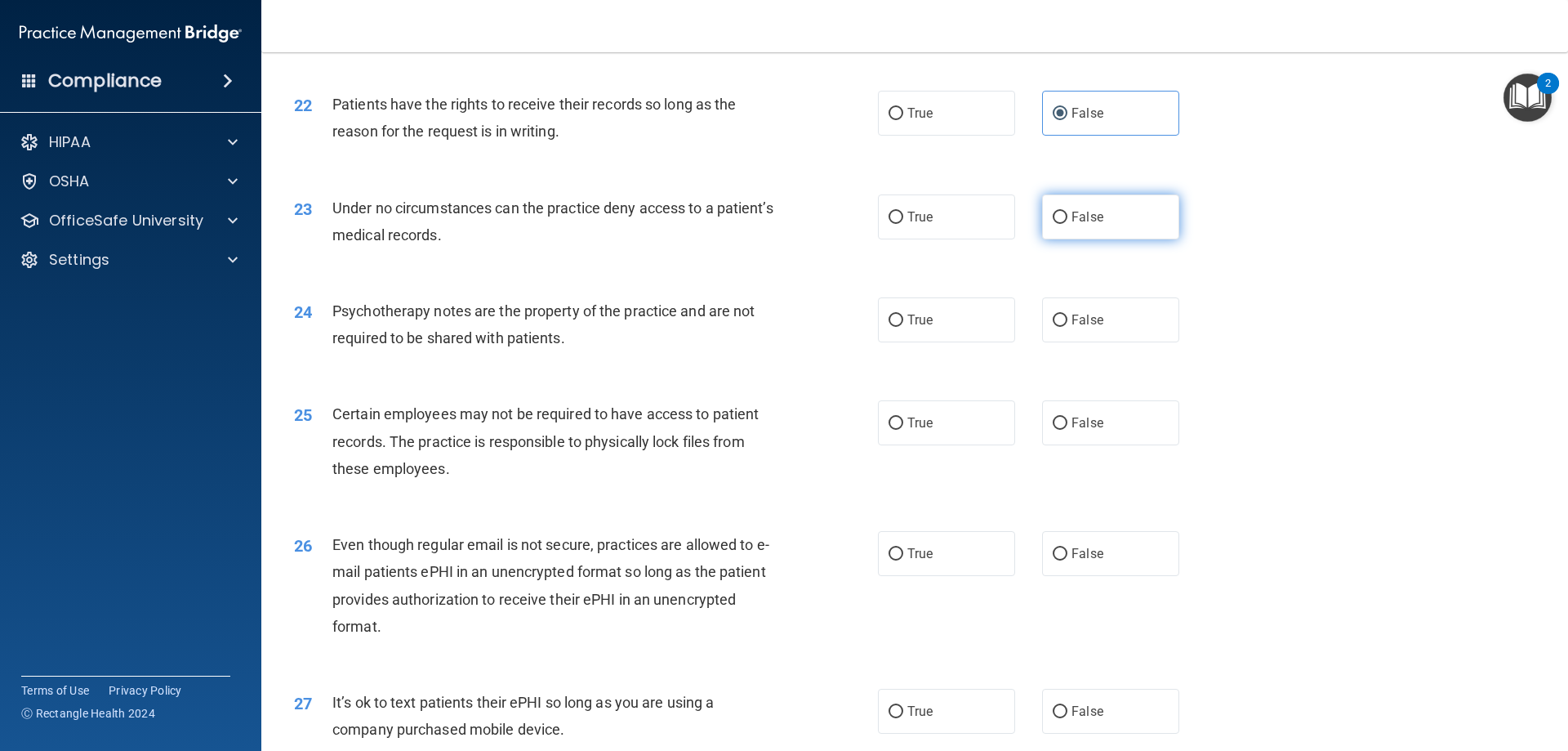
click at [1080, 225] on span "False" at bounding box center [1087, 217] width 32 height 15
click at [1068, 224] on input "False" at bounding box center [1059, 217] width 14 height 12
radio input "true"
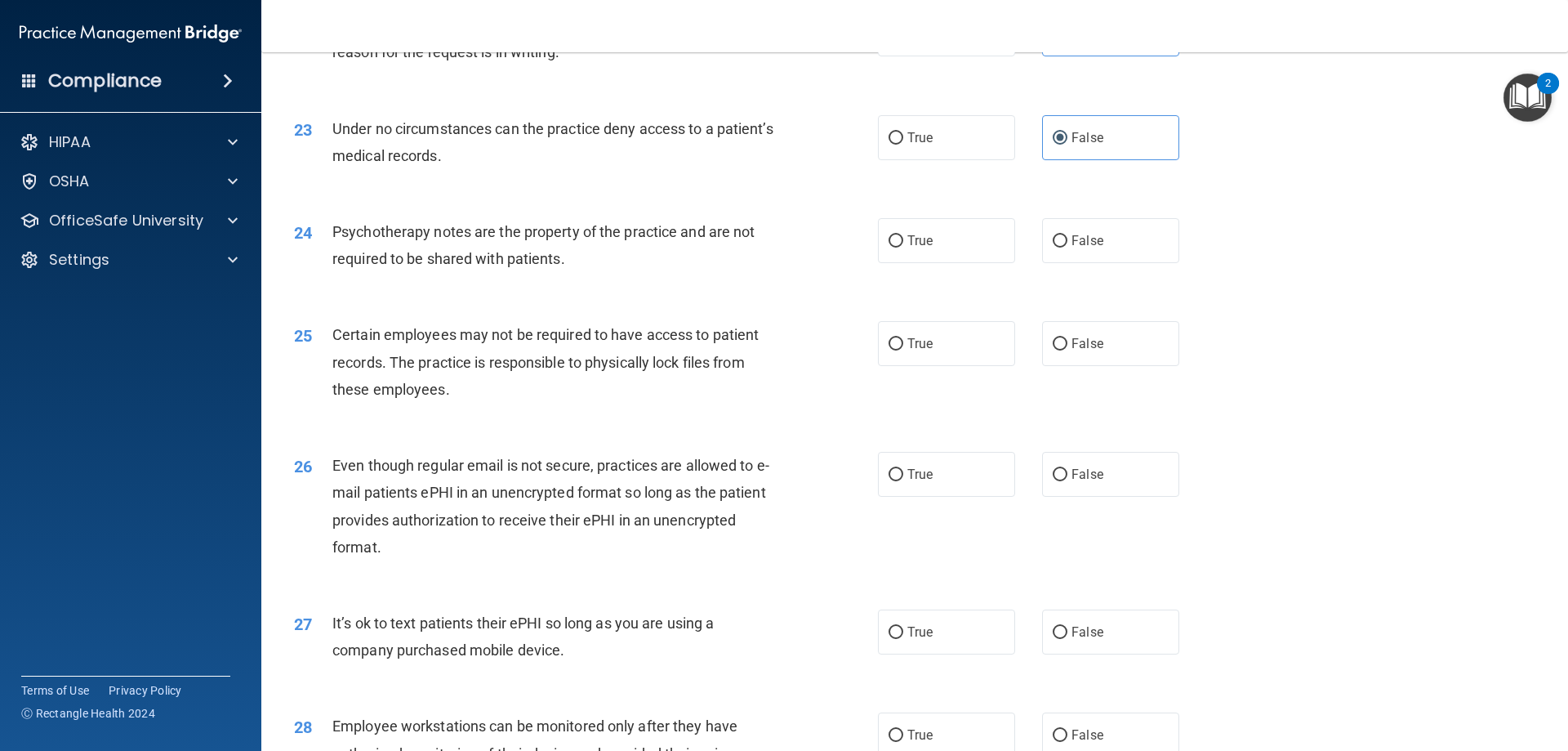
scroll to position [2860, 0]
click at [1113, 261] on label "False" at bounding box center [1111, 238] width 138 height 45
click at [1068, 246] on input "False" at bounding box center [1059, 239] width 14 height 12
radio input "true"
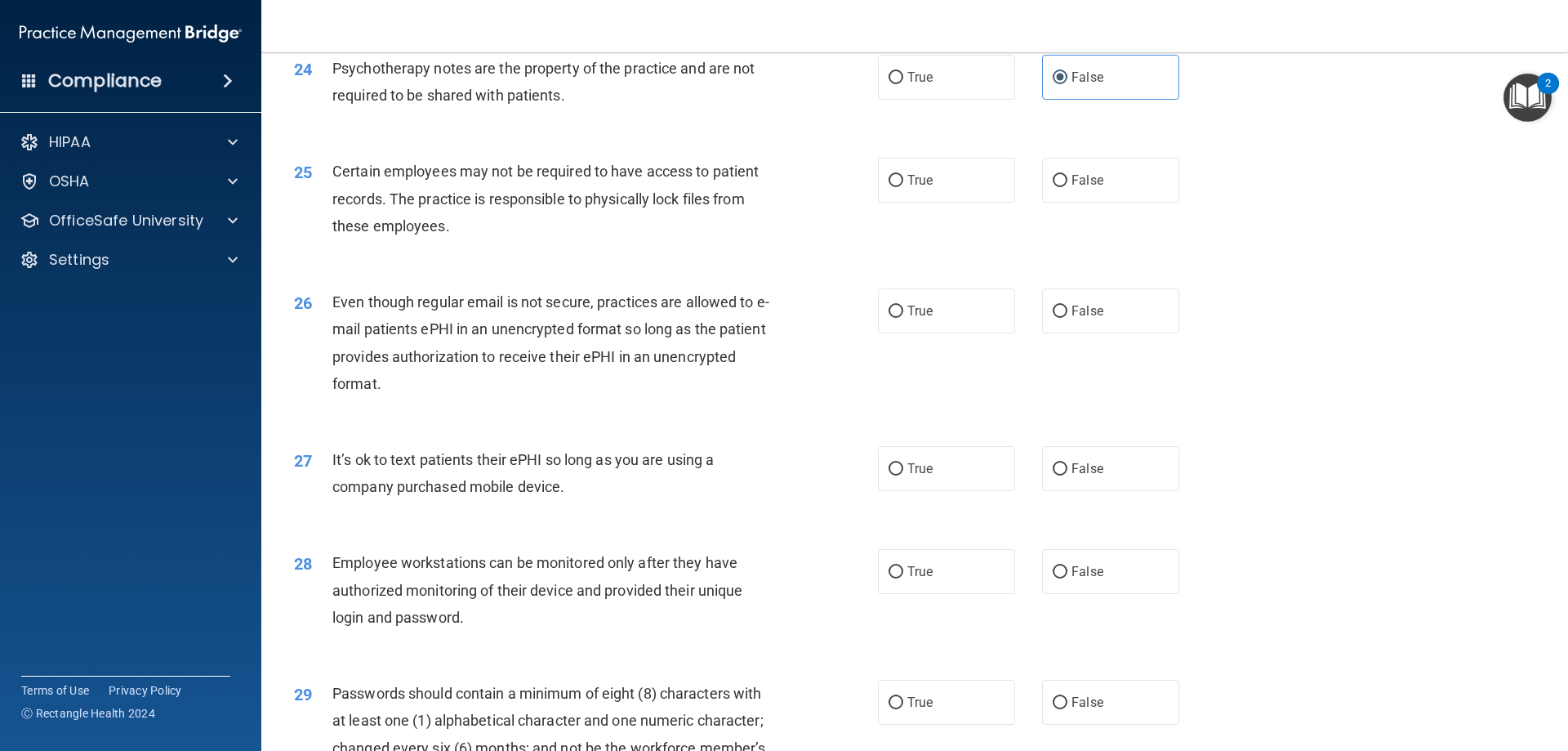
scroll to position [3023, 0]
click at [945, 200] on label "True" at bounding box center [946, 177] width 138 height 45
click at [903, 184] on input "True" at bounding box center [895, 178] width 14 height 12
radio input "true"
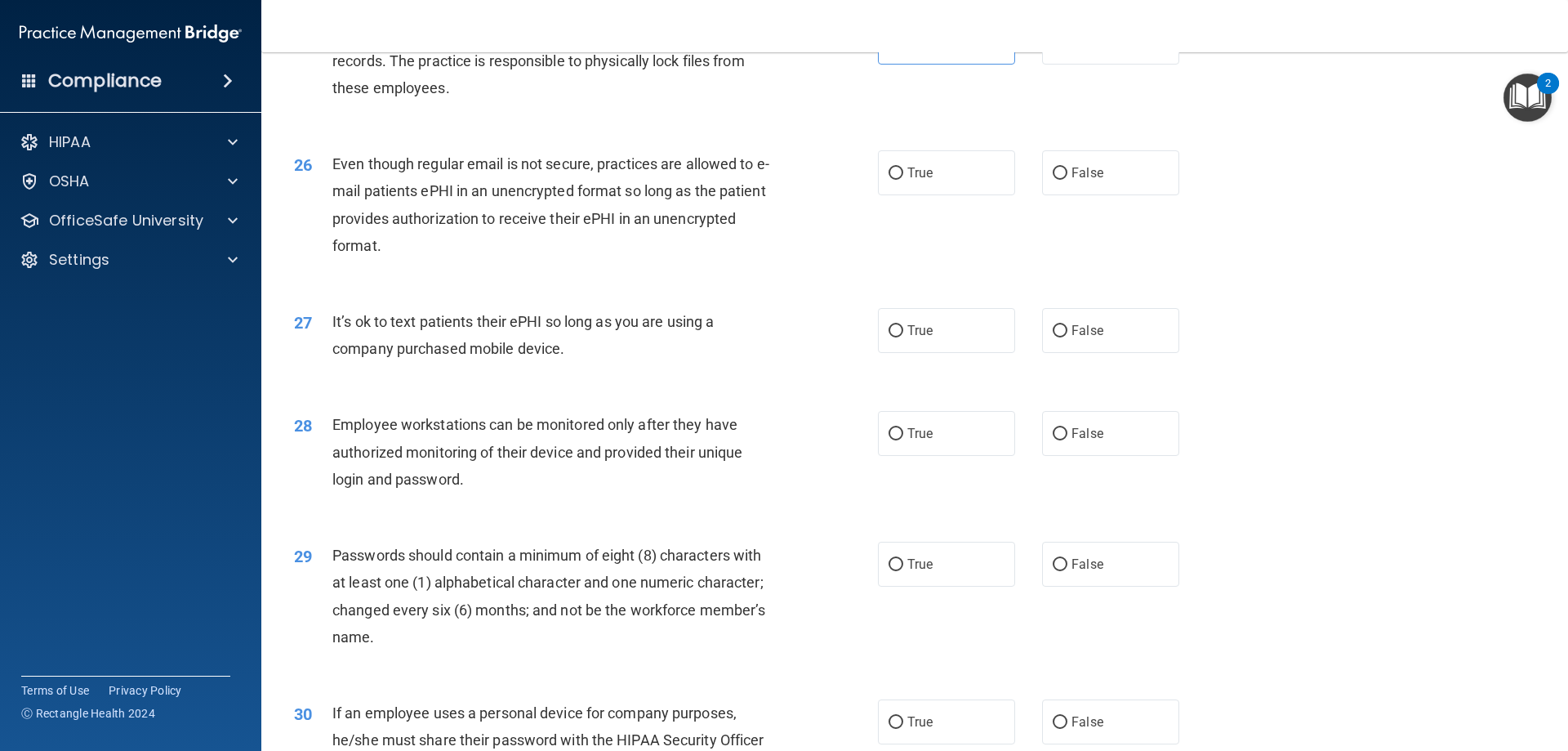
scroll to position [3186, 0]
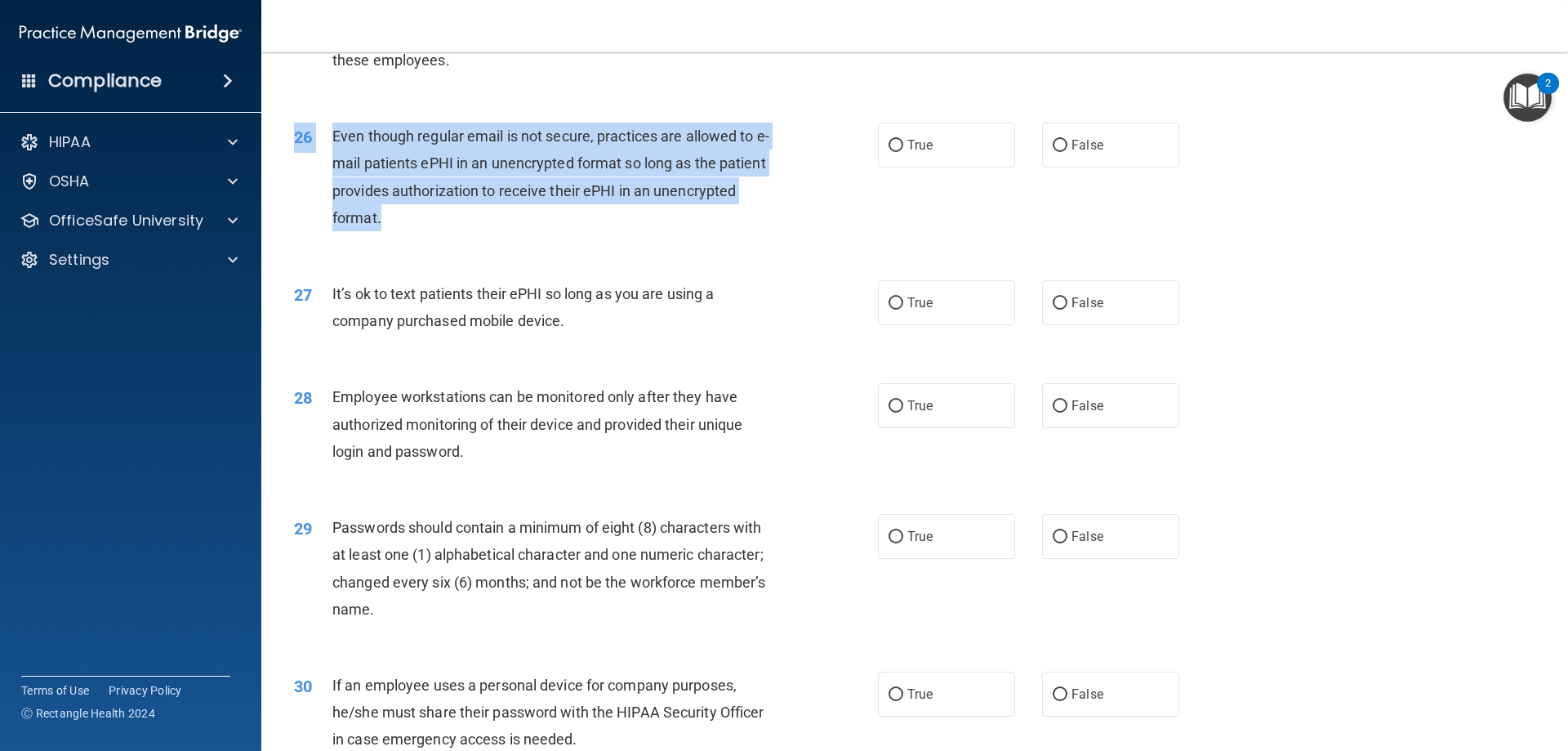
drag, startPoint x: 397, startPoint y: 251, endPoint x: 267, endPoint y: 189, distance: 144.0
click at [267, 189] on main "- HIPAA Policies and Procedures Quiz This quiz doesn’t expire until [DATE]. Are…" at bounding box center [915, 401] width 1306 height 698
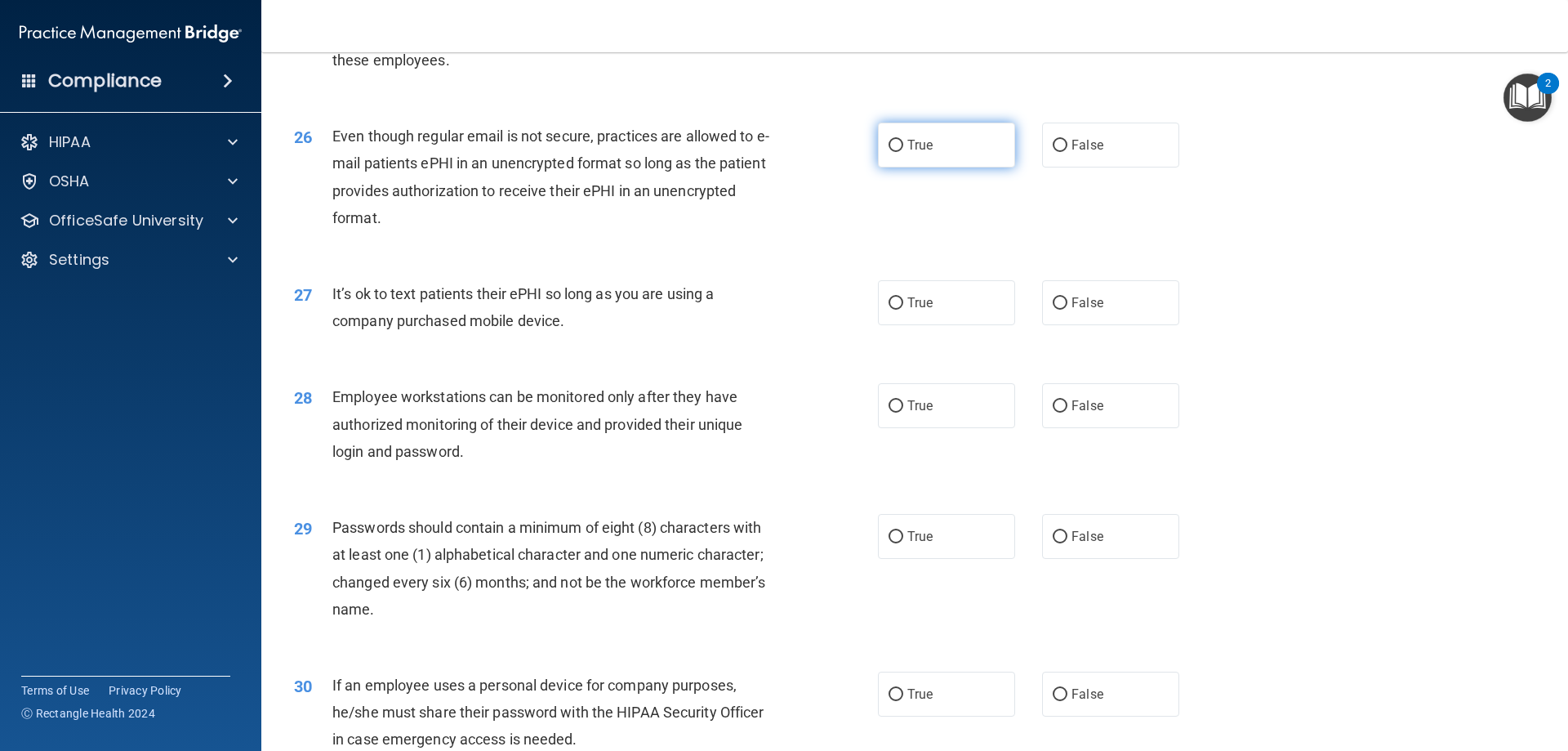
click at [907, 153] on span "True" at bounding box center [920, 145] width 26 height 15
click at [903, 152] on input "True" at bounding box center [895, 145] width 14 height 12
radio input "true"
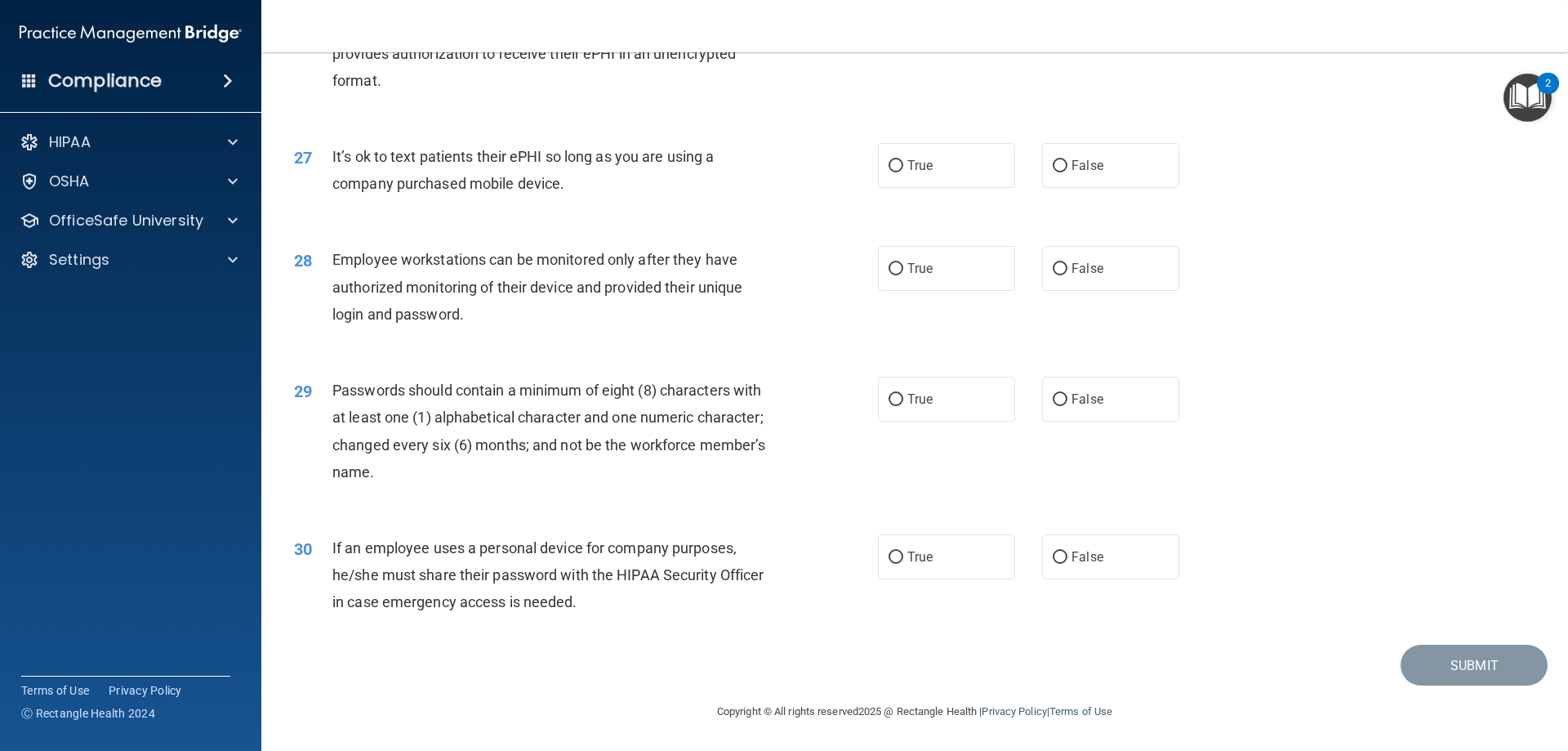
scroll to position [3350, 0]
click at [1096, 170] on label "False" at bounding box center [1111, 165] width 138 height 45
click at [1068, 170] on input "False" at bounding box center [1059, 166] width 14 height 12
radio input "true"
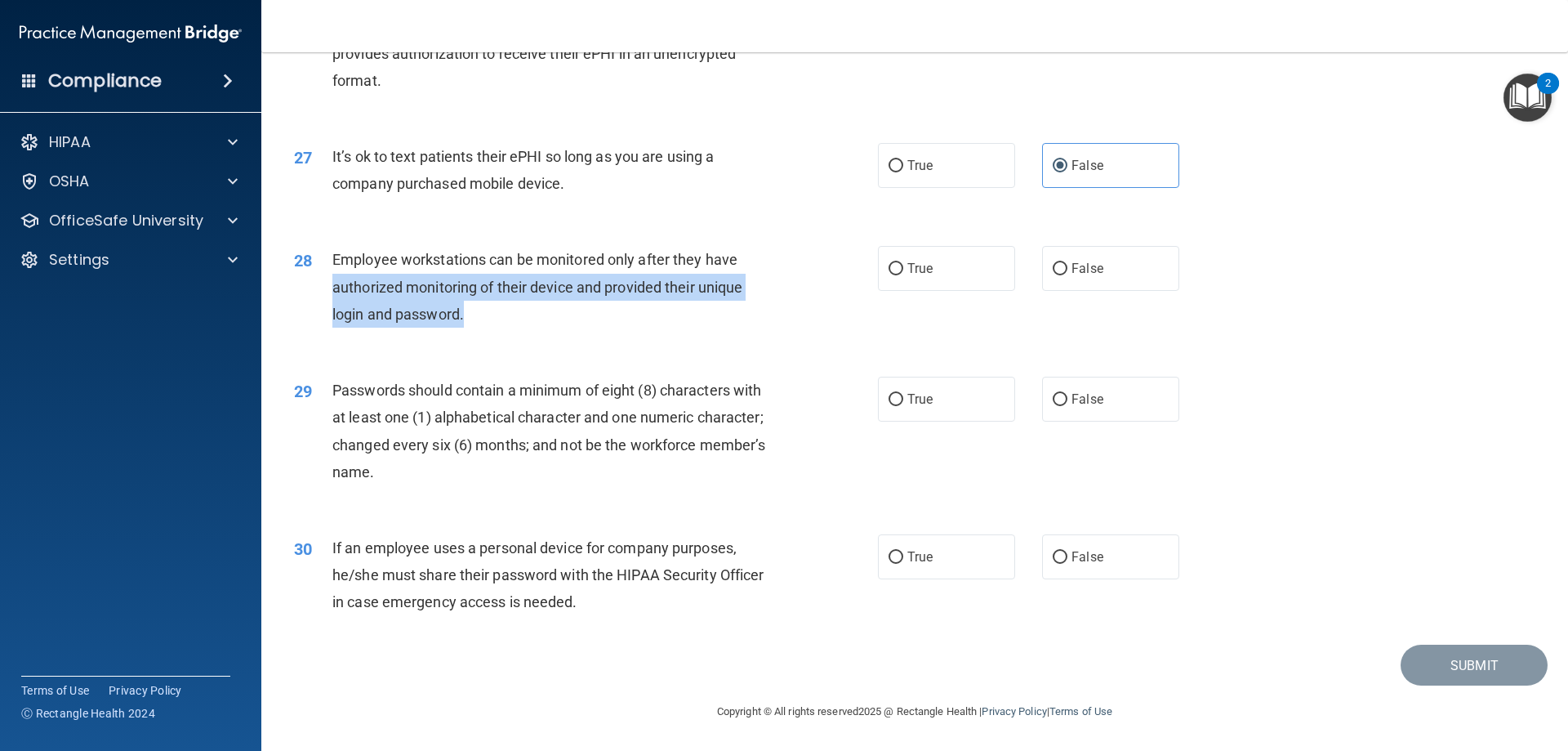
drag, startPoint x: 491, startPoint y: 316, endPoint x: 320, endPoint y: 296, distance: 172.2
click at [320, 296] on div "28 Employee workstations can be monitored only after they have authorized monit…" at bounding box center [585, 290] width 633 height 90
click at [571, 312] on div "Employee workstations can be monitored only after they have authorized monitori…" at bounding box center [561, 287] width 456 height 82
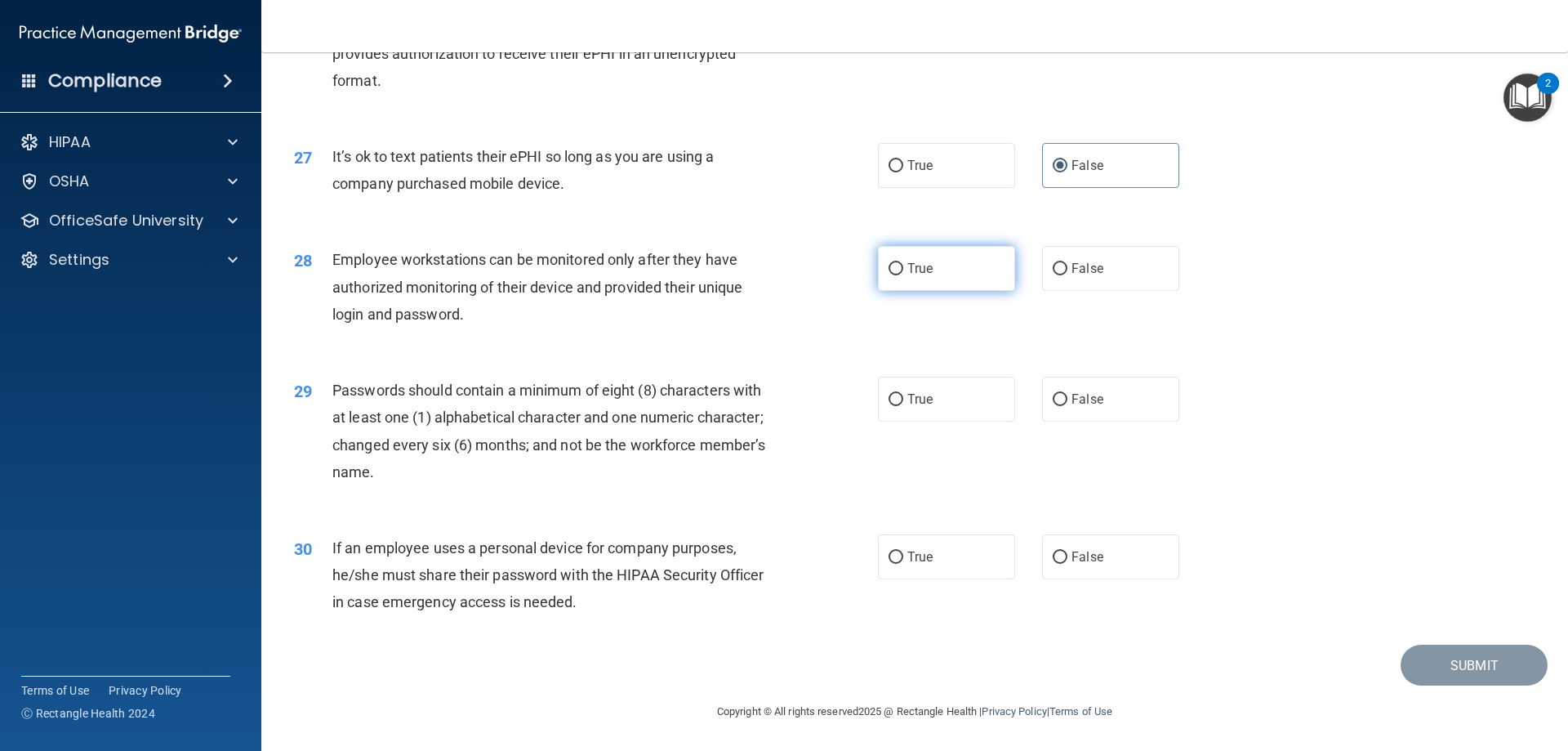
click at [922, 282] on label "True" at bounding box center [946, 268] width 138 height 45
click at [903, 275] on input "True" at bounding box center [895, 268] width 14 height 12
radio input "true"
click at [949, 407] on label "True" at bounding box center [946, 398] width 138 height 45
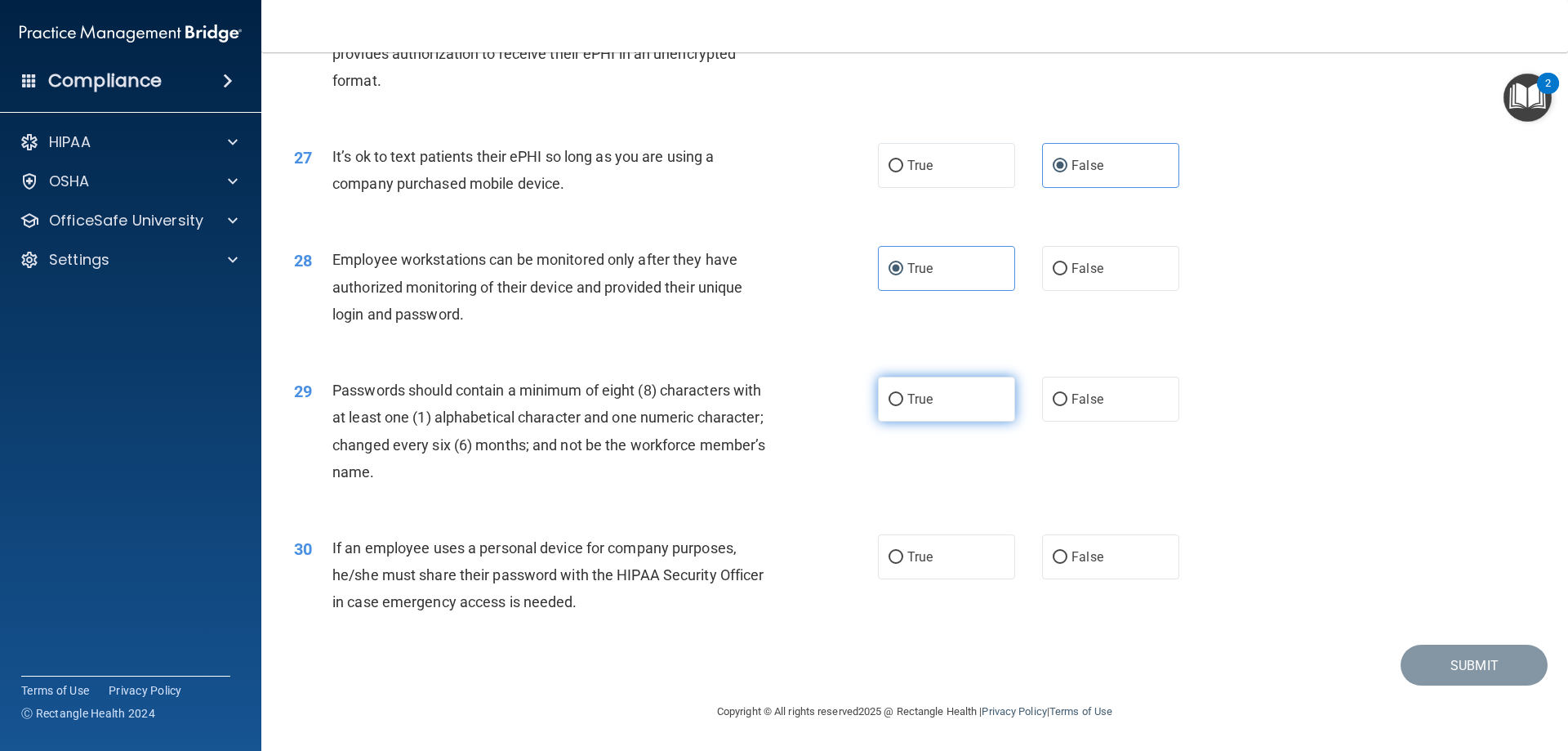
click at [903, 406] on input "True" at bounding box center [895, 399] width 14 height 12
radio input "true"
click at [985, 558] on label "True" at bounding box center [946, 556] width 138 height 45
click at [903, 558] on input "True" at bounding box center [895, 557] width 14 height 12
radio input "true"
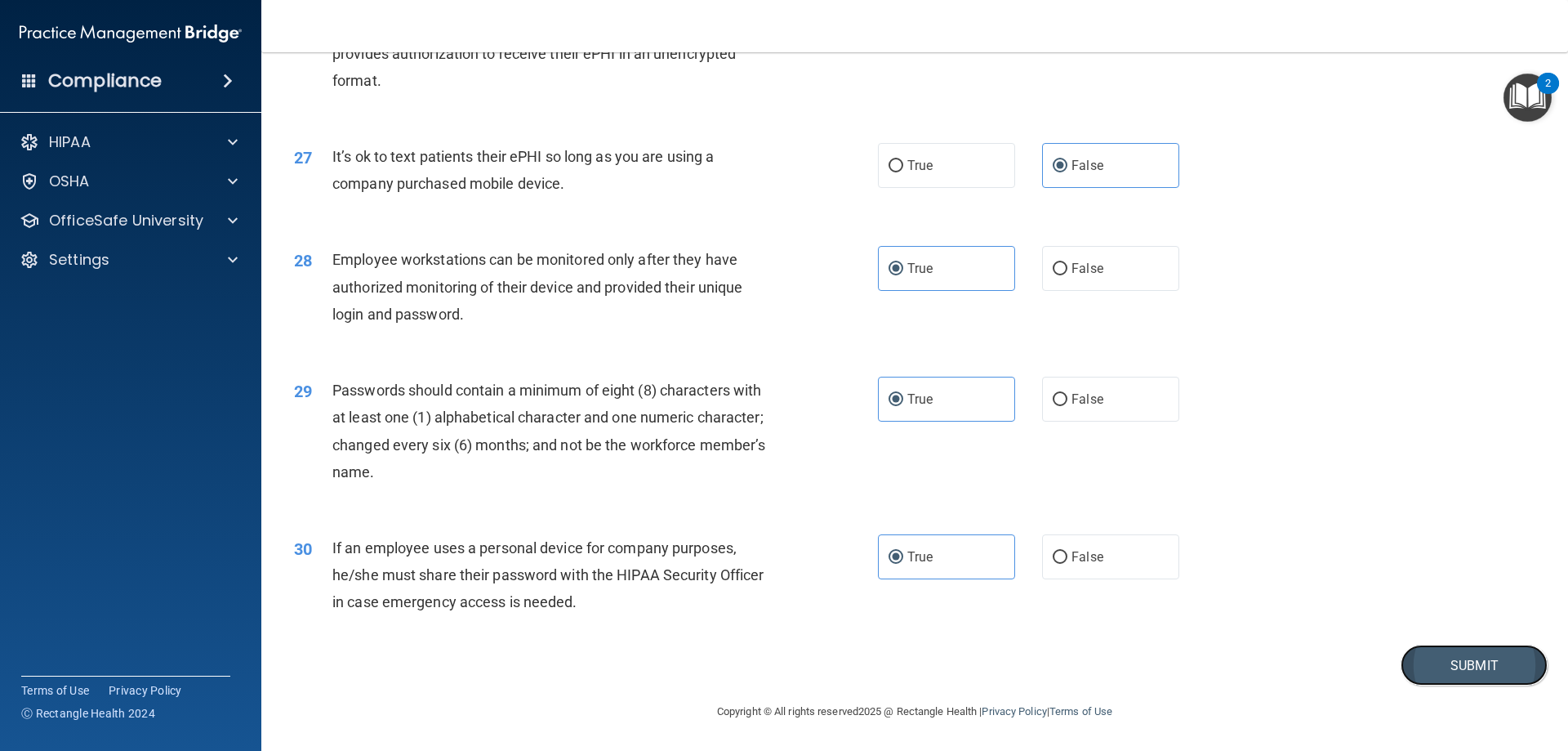
click at [1468, 670] on button "Submit" at bounding box center [1473, 666] width 147 height 42
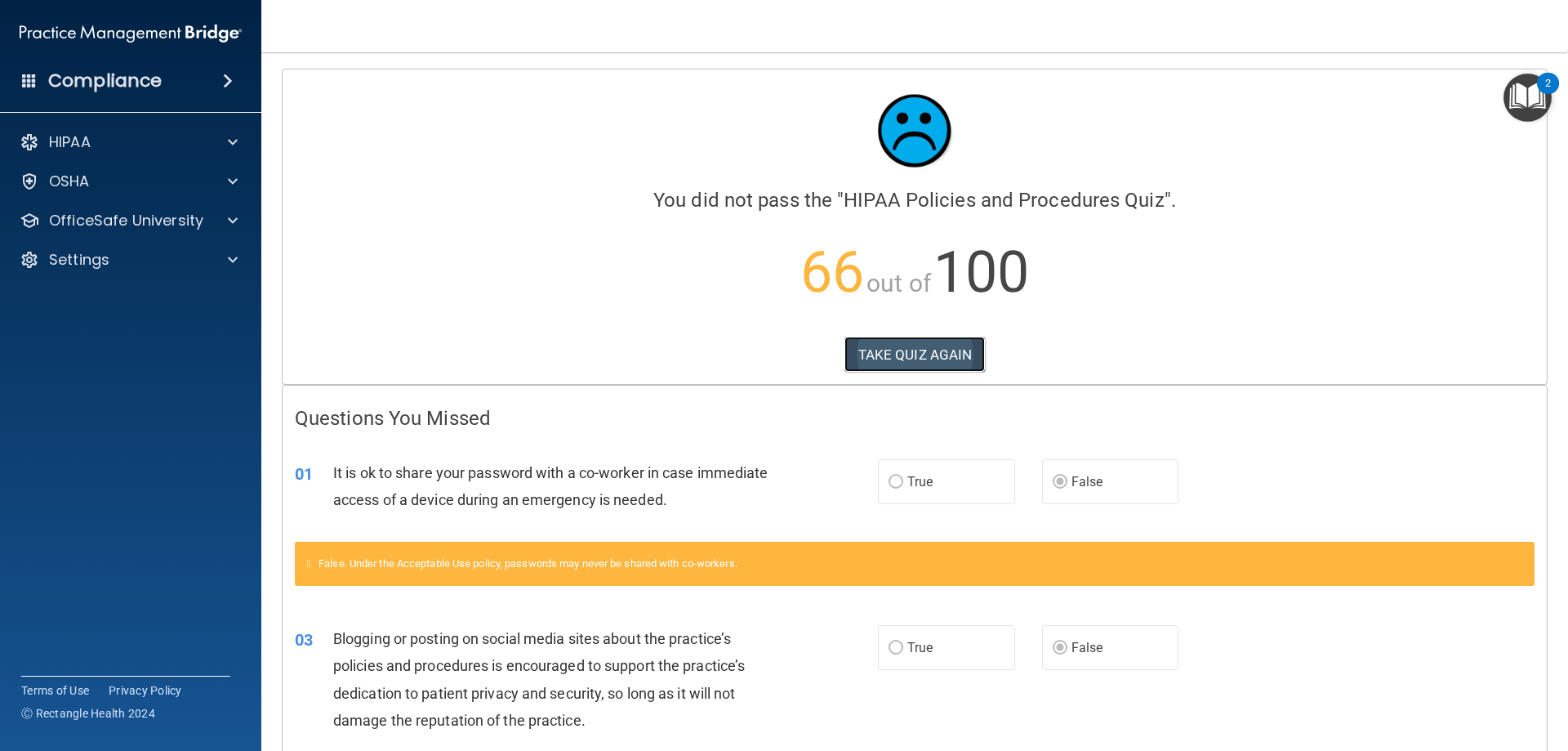
click at [931, 358] on button "TAKE QUIZ AGAIN" at bounding box center [915, 354] width 141 height 36
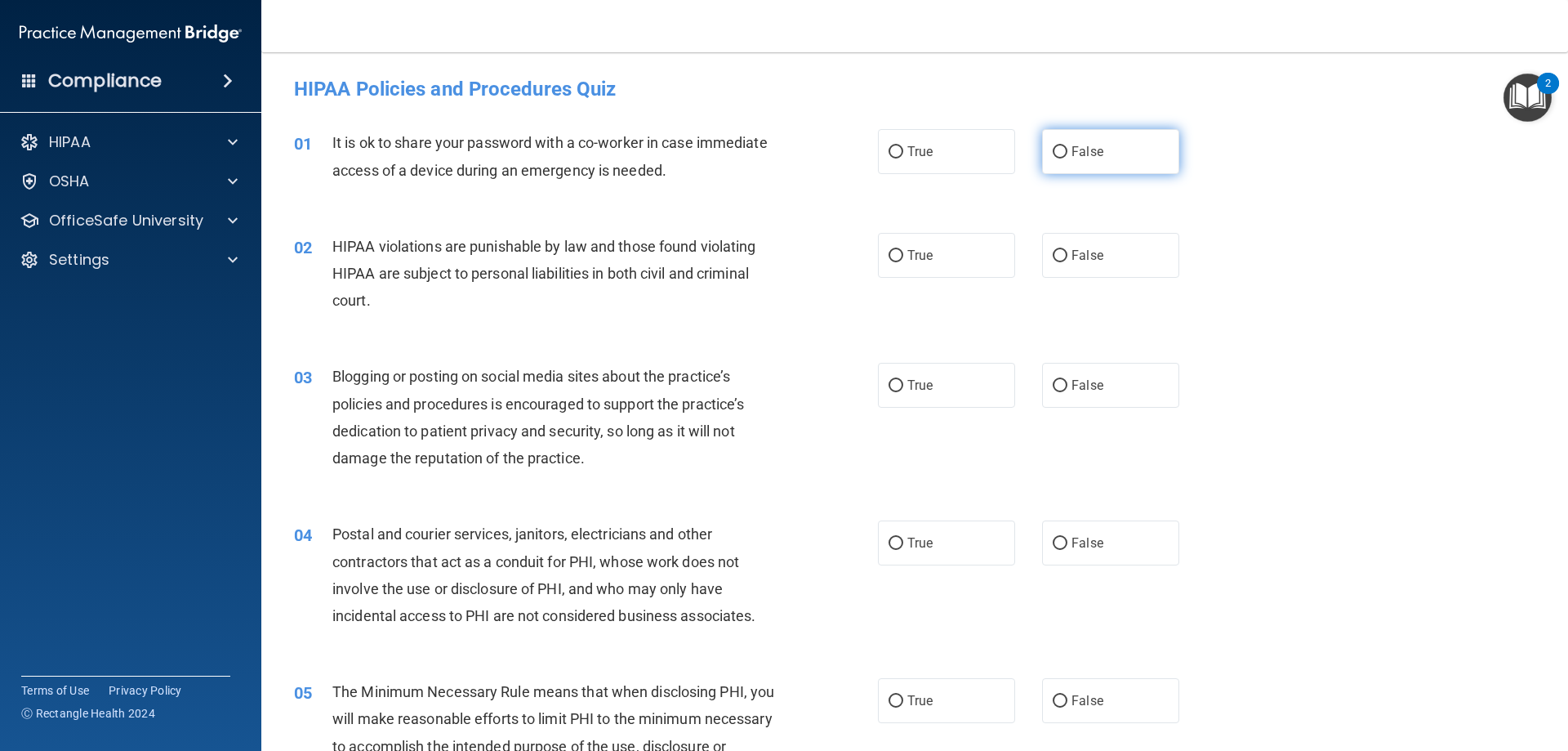
click at [1073, 154] on span "False" at bounding box center [1087, 151] width 32 height 15
click at [1068, 154] on input "False" at bounding box center [1059, 152] width 14 height 12
radio input "true"
click at [918, 258] on span "True" at bounding box center [920, 255] width 26 height 15
click at [903, 258] on input "True" at bounding box center [895, 256] width 14 height 12
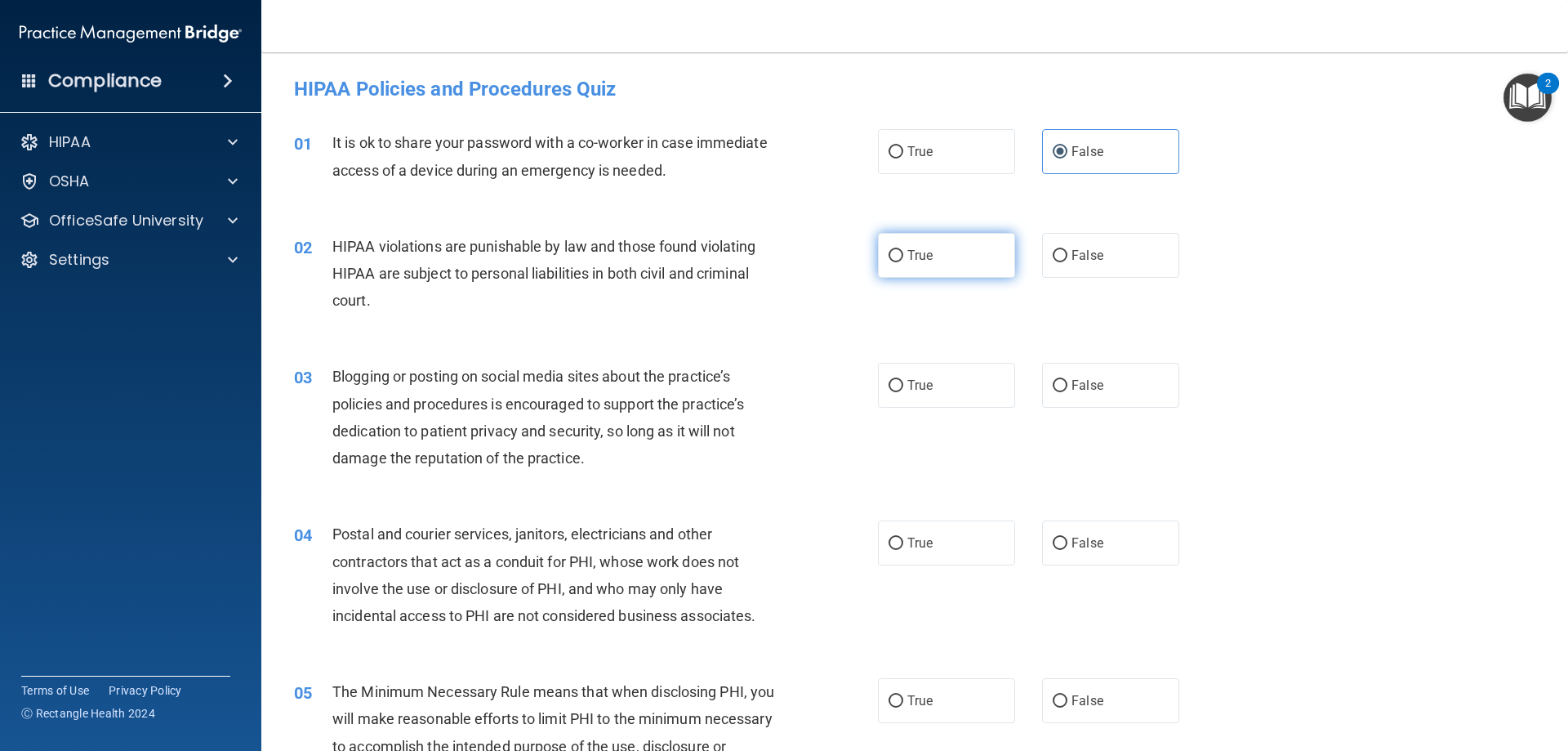
radio input "true"
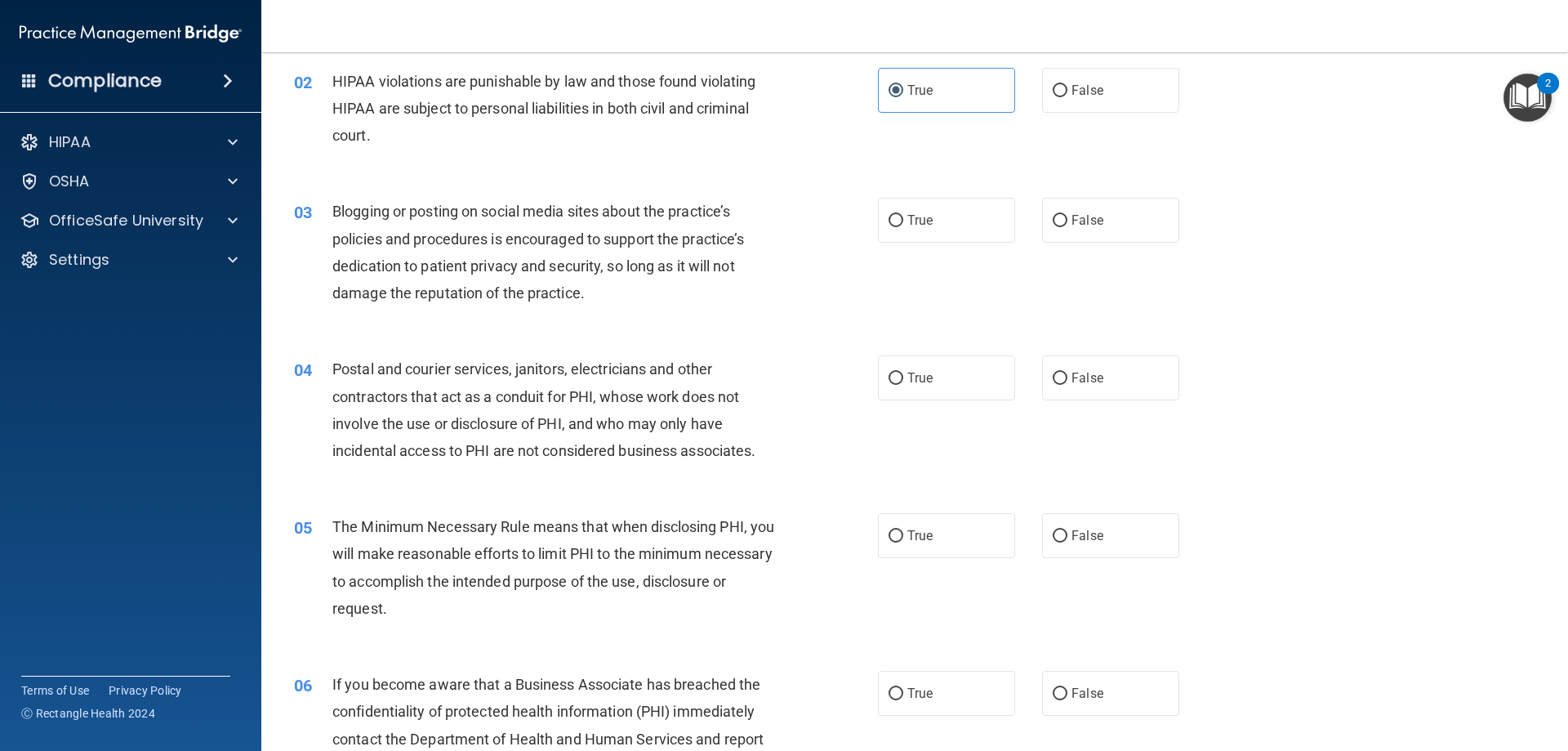
scroll to position [163, 0]
click at [1091, 222] on span "False" at bounding box center [1087, 222] width 32 height 15
click at [1068, 222] on input "False" at bounding box center [1059, 223] width 14 height 12
radio input "true"
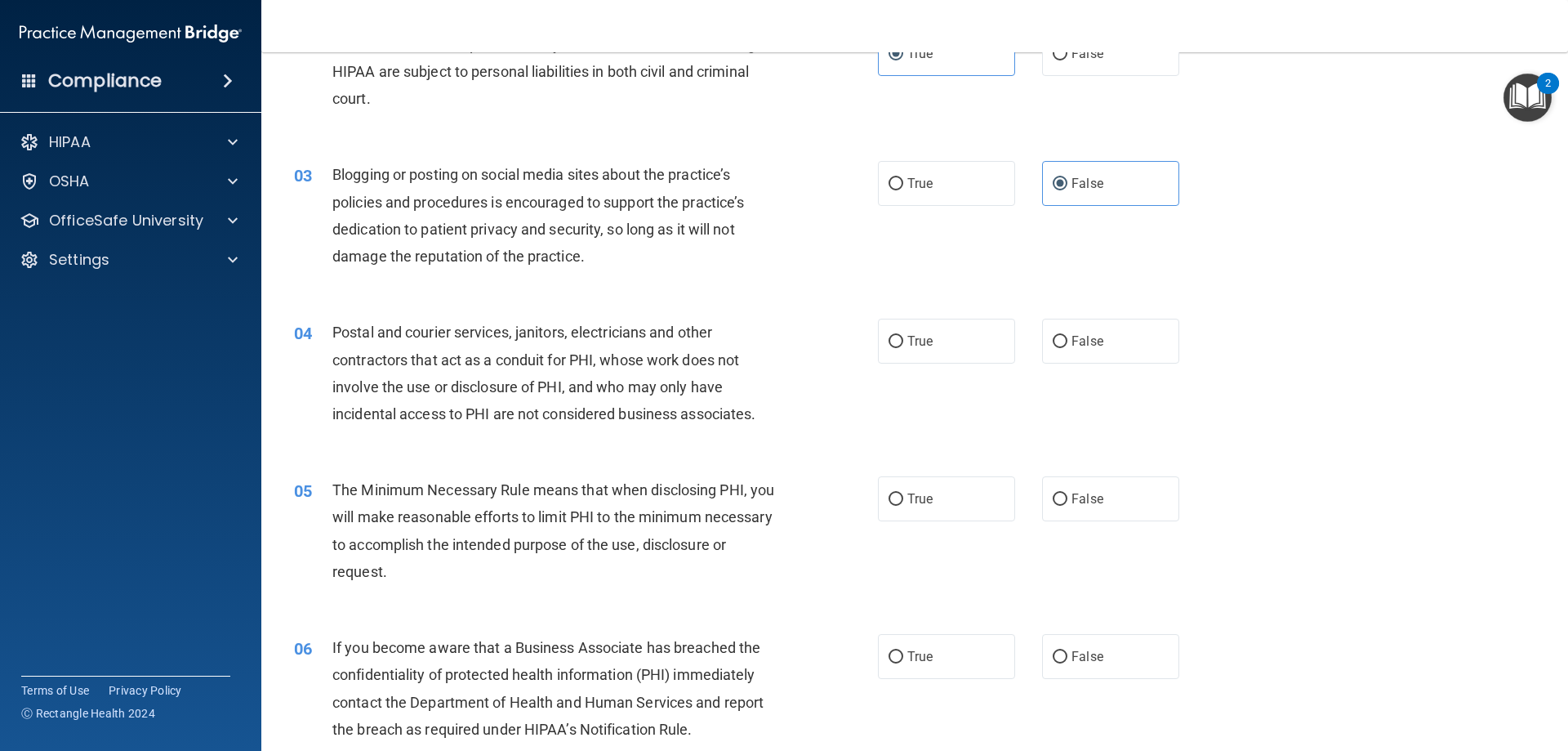
scroll to position [246, 0]
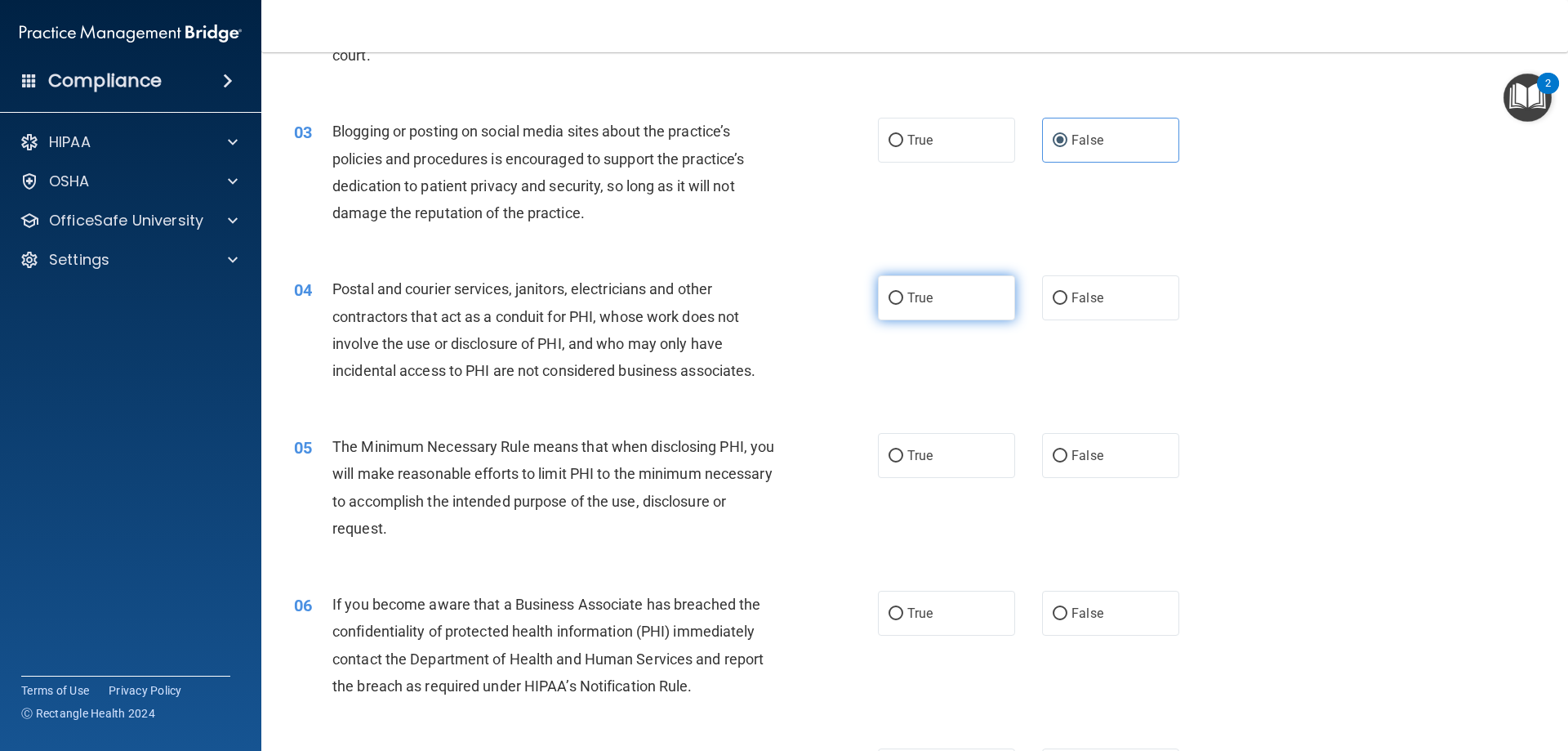
click at [939, 305] on label "True" at bounding box center [946, 297] width 138 height 45
click at [903, 305] on input "True" at bounding box center [895, 298] width 14 height 12
radio input "true"
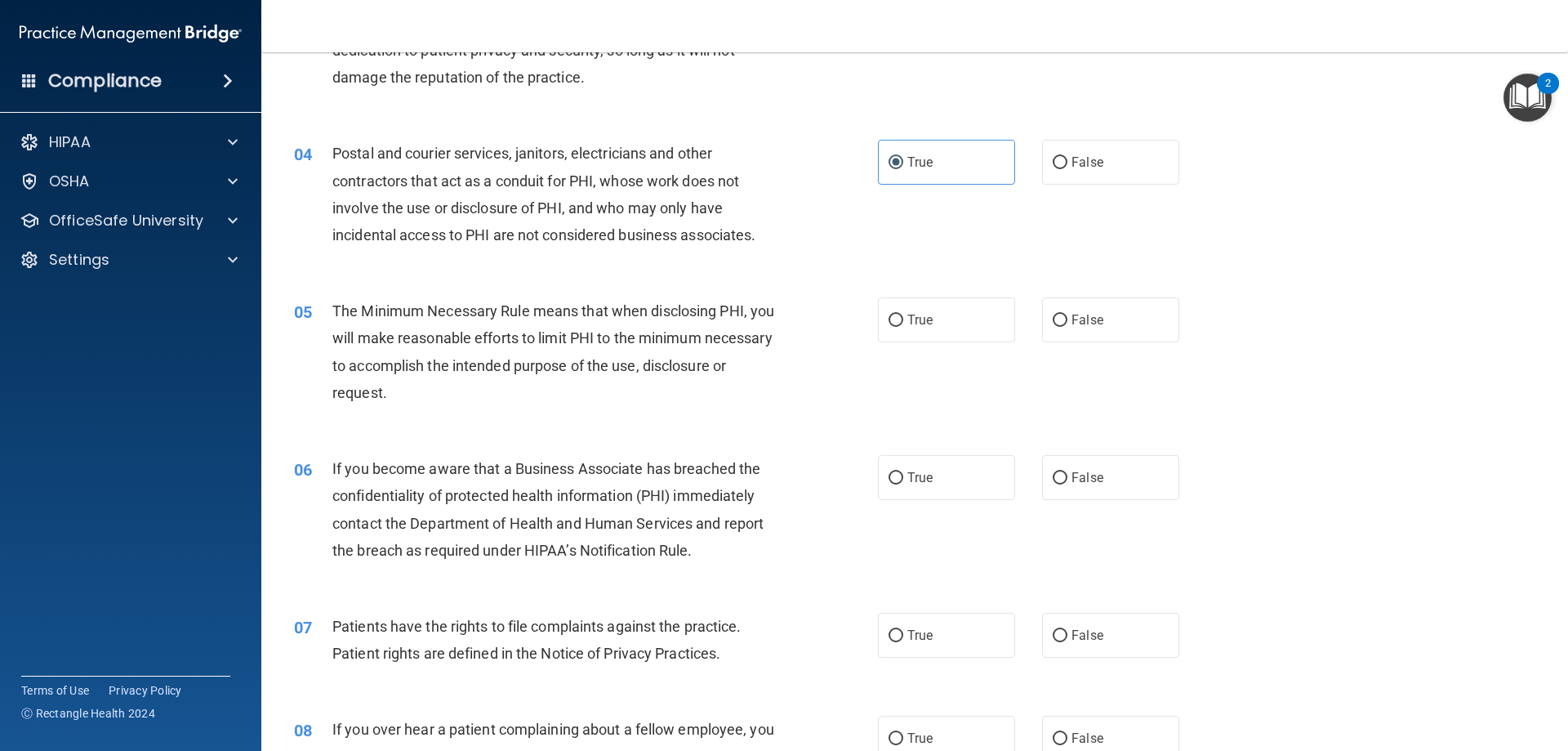
scroll to position [409, 0]
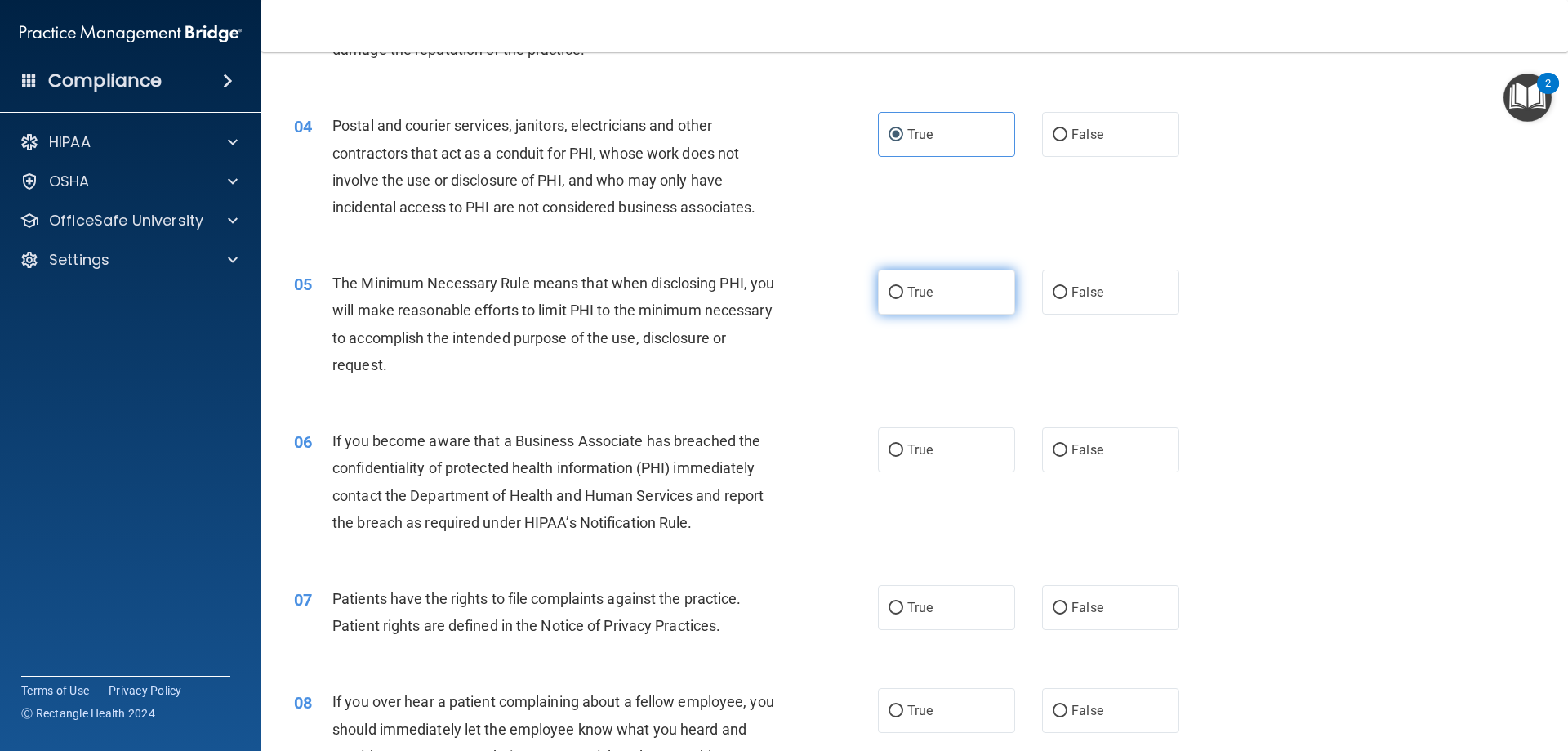
click at [933, 294] on label "True" at bounding box center [946, 291] width 138 height 45
click at [903, 294] on input "True" at bounding box center [895, 292] width 14 height 12
radio input "true"
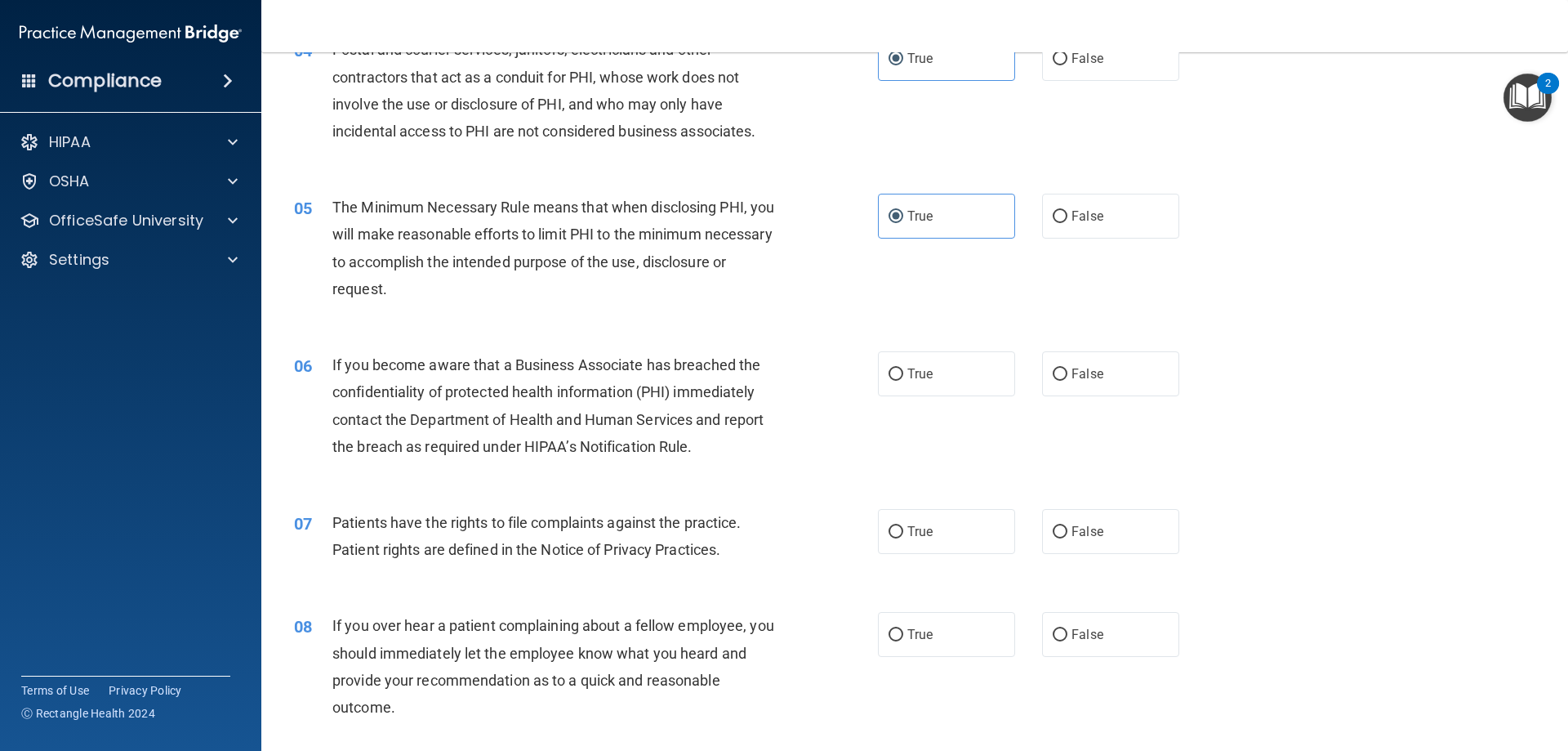
scroll to position [490, 0]
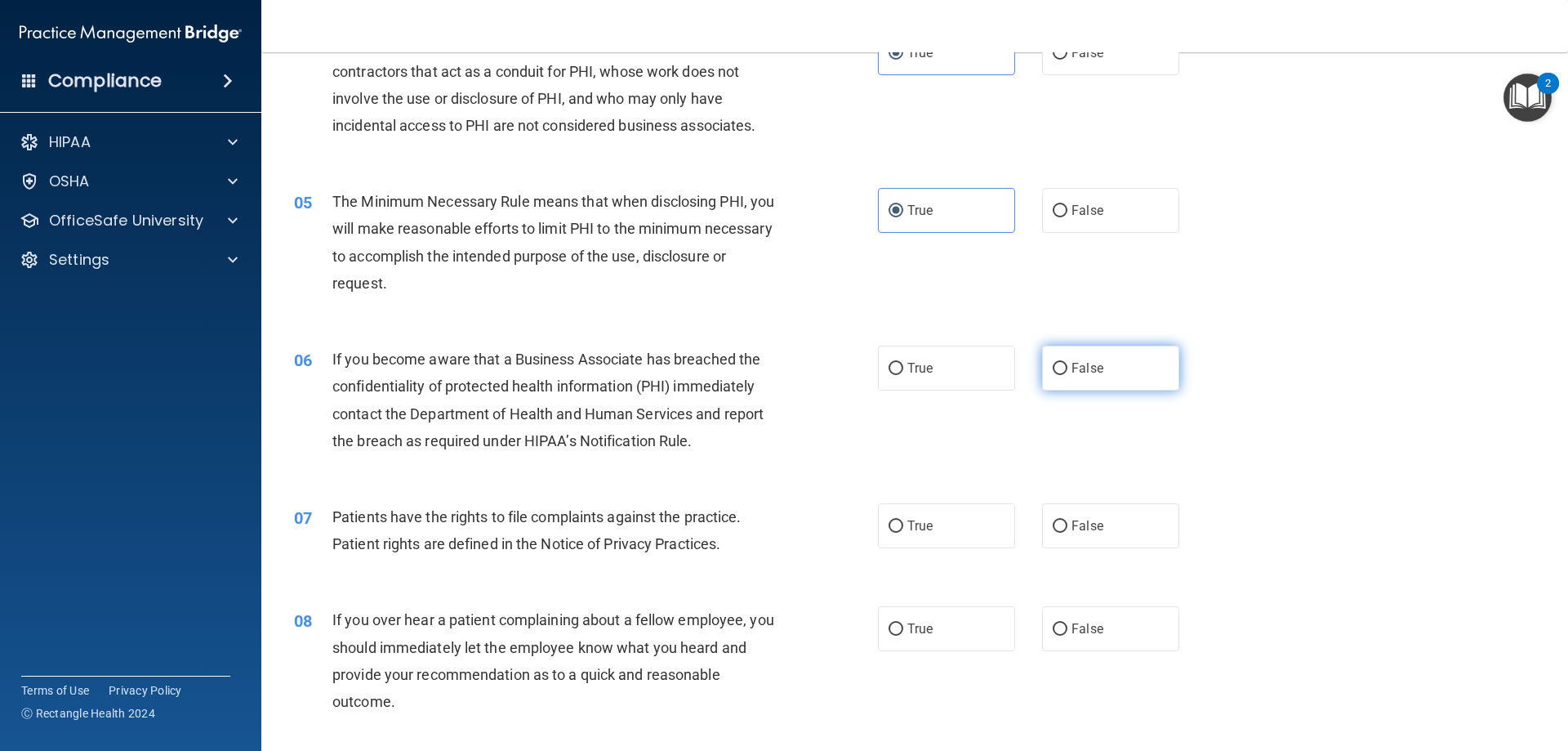
click at [1042, 380] on label "False" at bounding box center [1111, 368] width 138 height 45
click at [1052, 375] on input "False" at bounding box center [1059, 369] width 14 height 12
radio input "true"
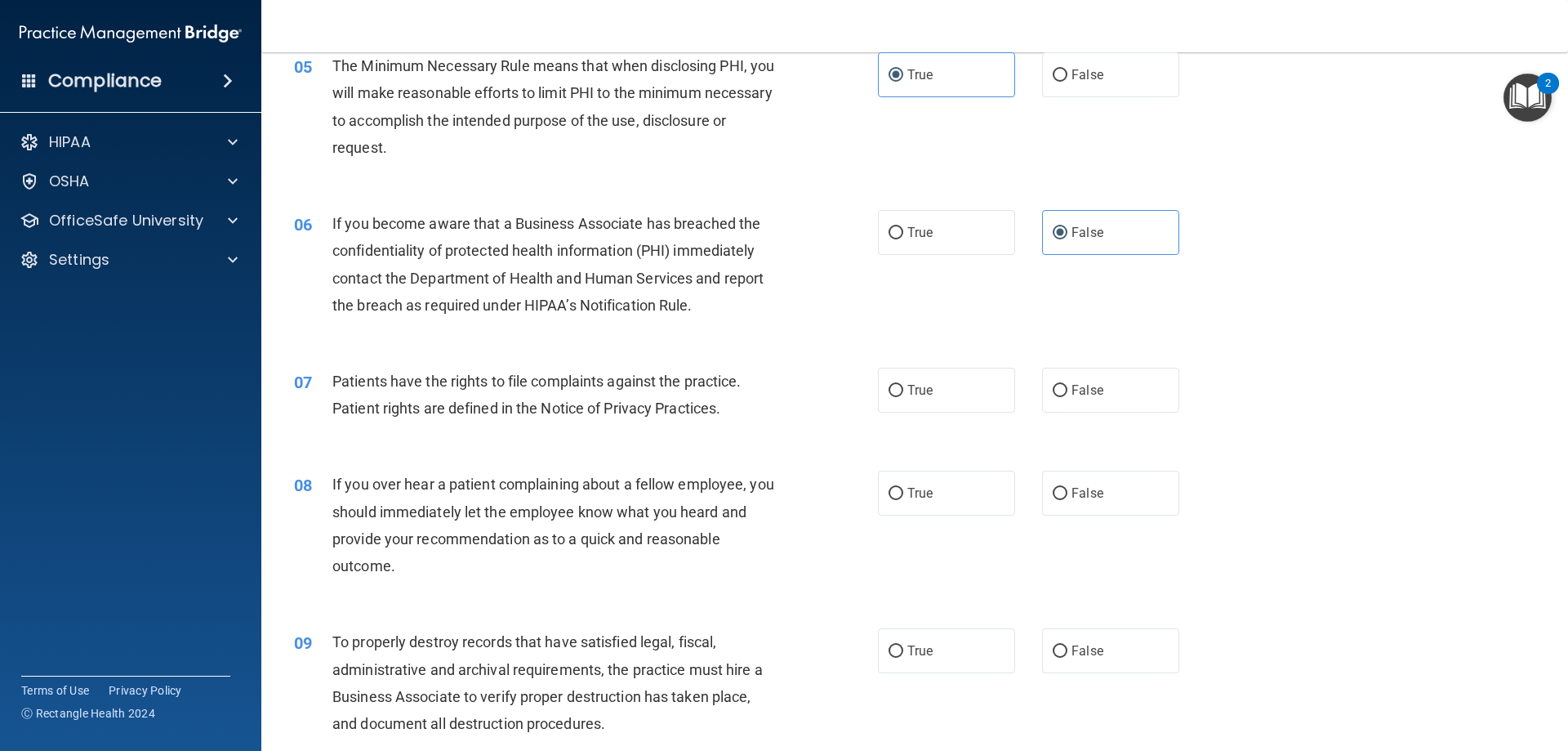
scroll to position [654, 0]
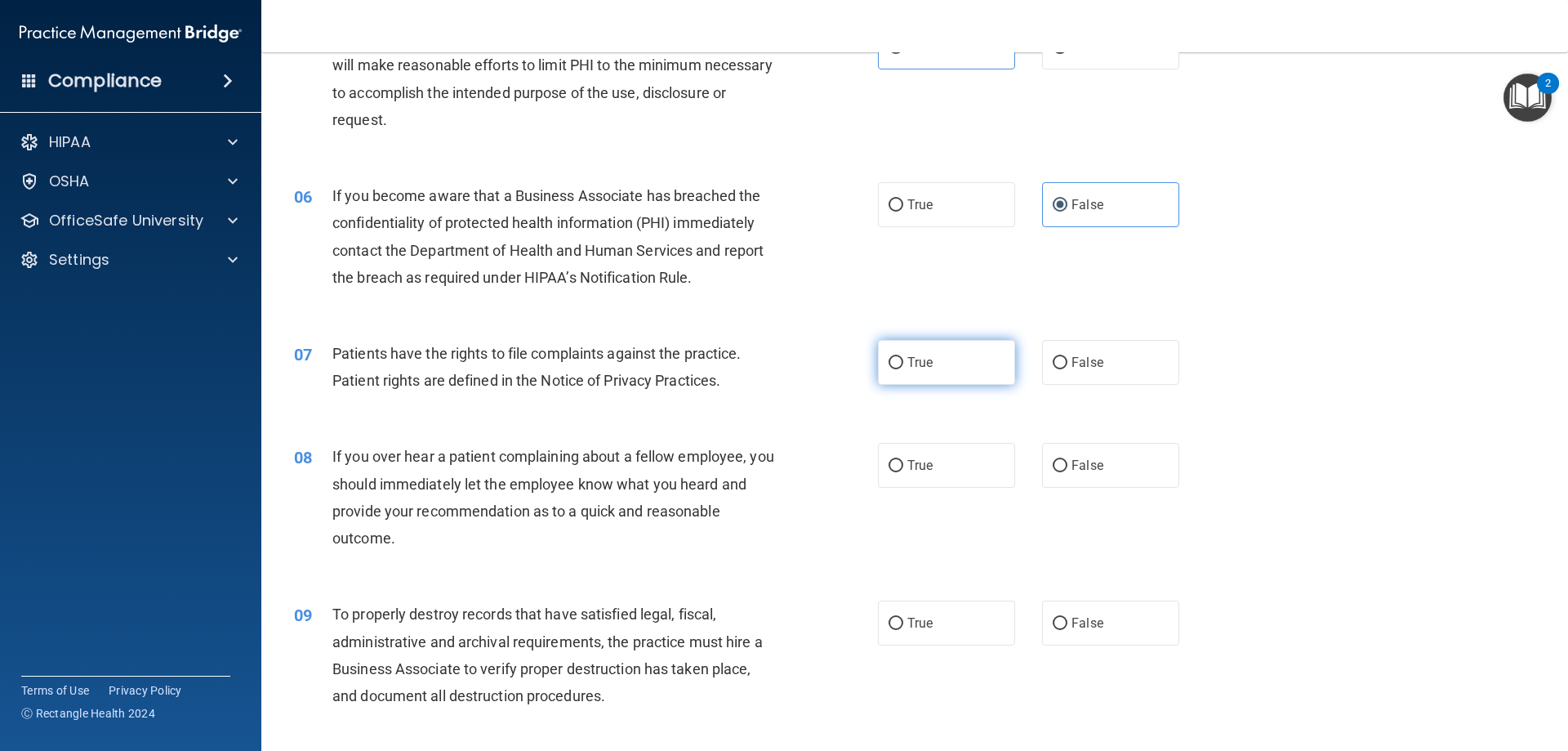
click at [932, 358] on label "True" at bounding box center [946, 362] width 138 height 45
click at [903, 358] on input "True" at bounding box center [895, 363] width 14 height 12
radio input "true"
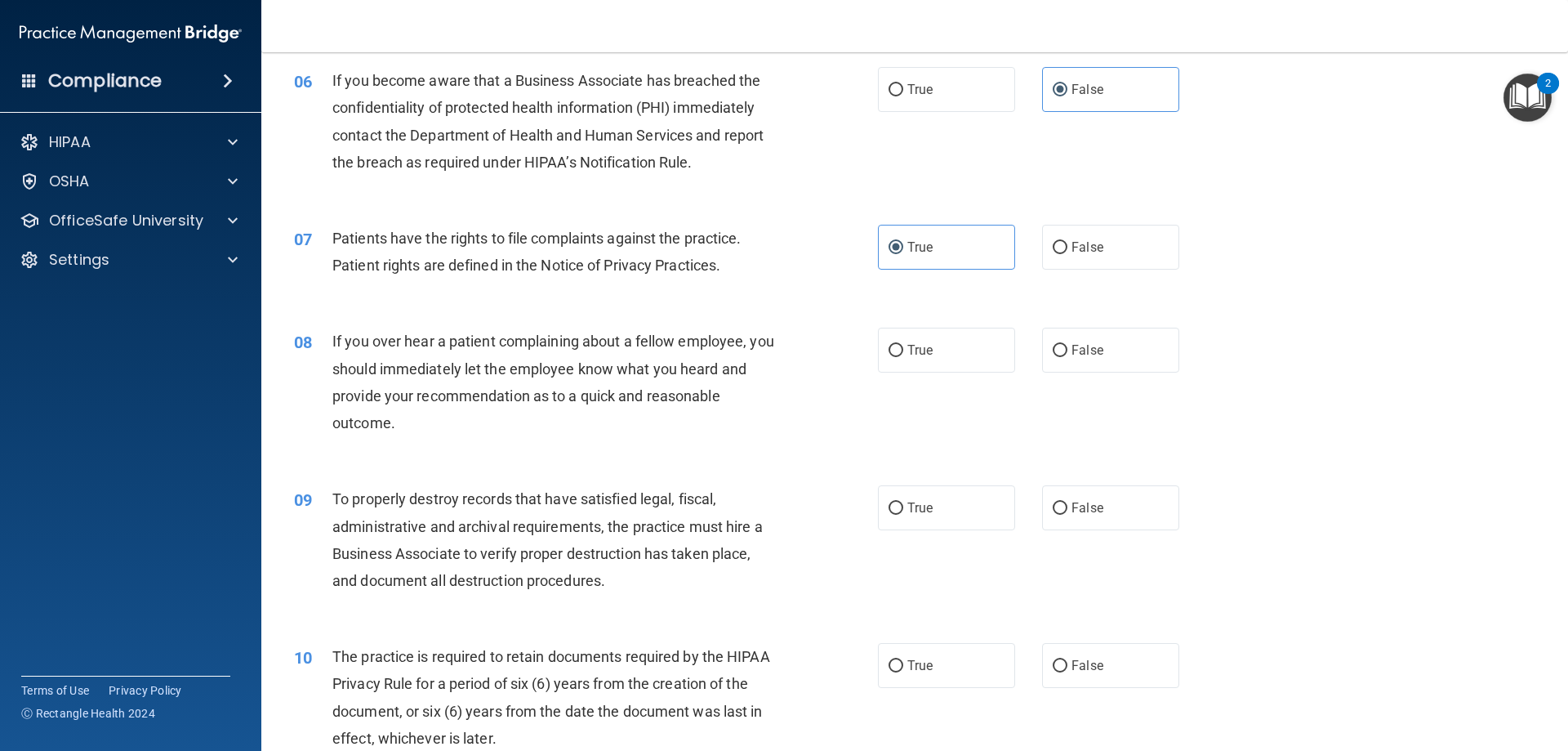
scroll to position [817, 0]
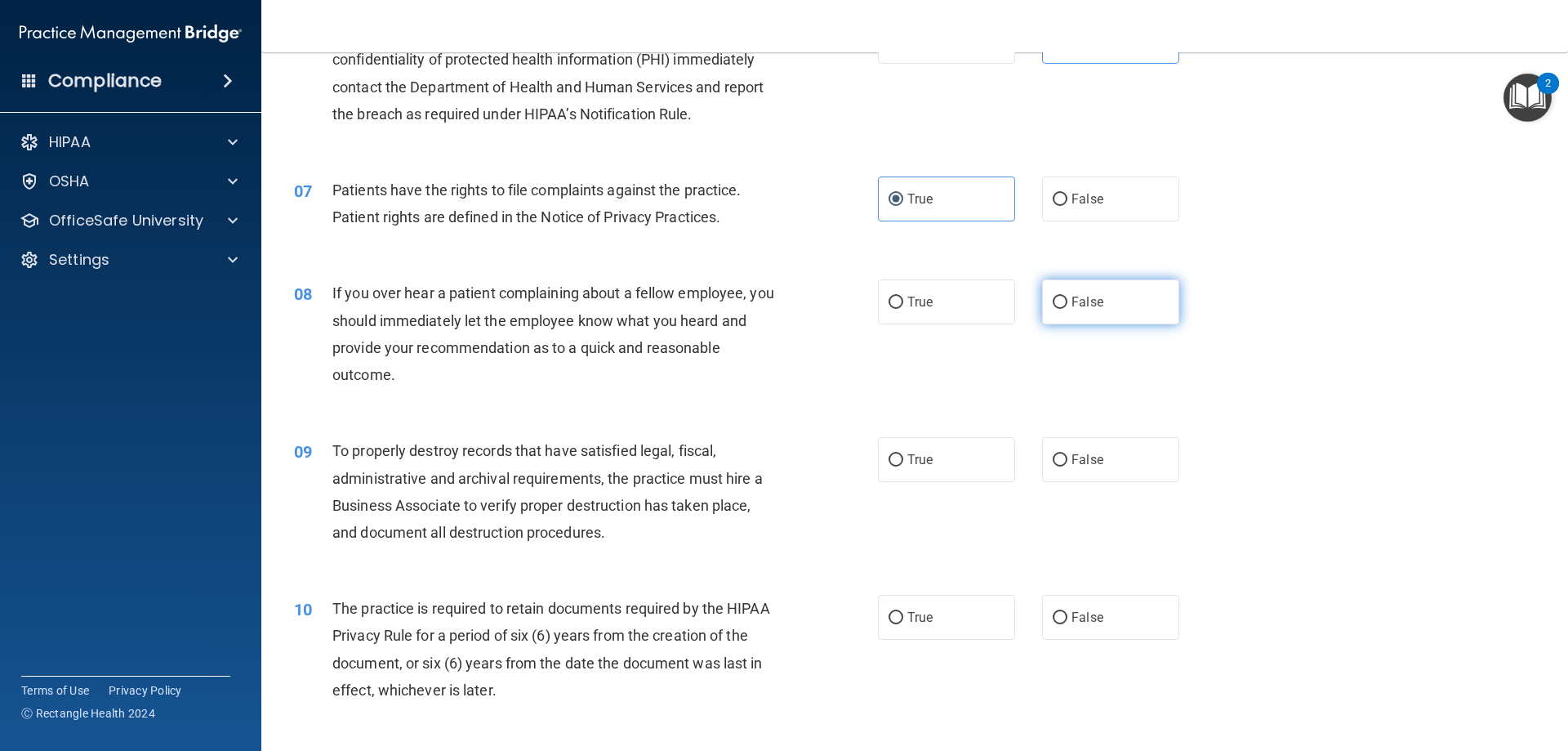
click at [1084, 307] on span "False" at bounding box center [1087, 302] width 32 height 15
click at [1068, 307] on input "False" at bounding box center [1059, 302] width 14 height 12
radio input "true"
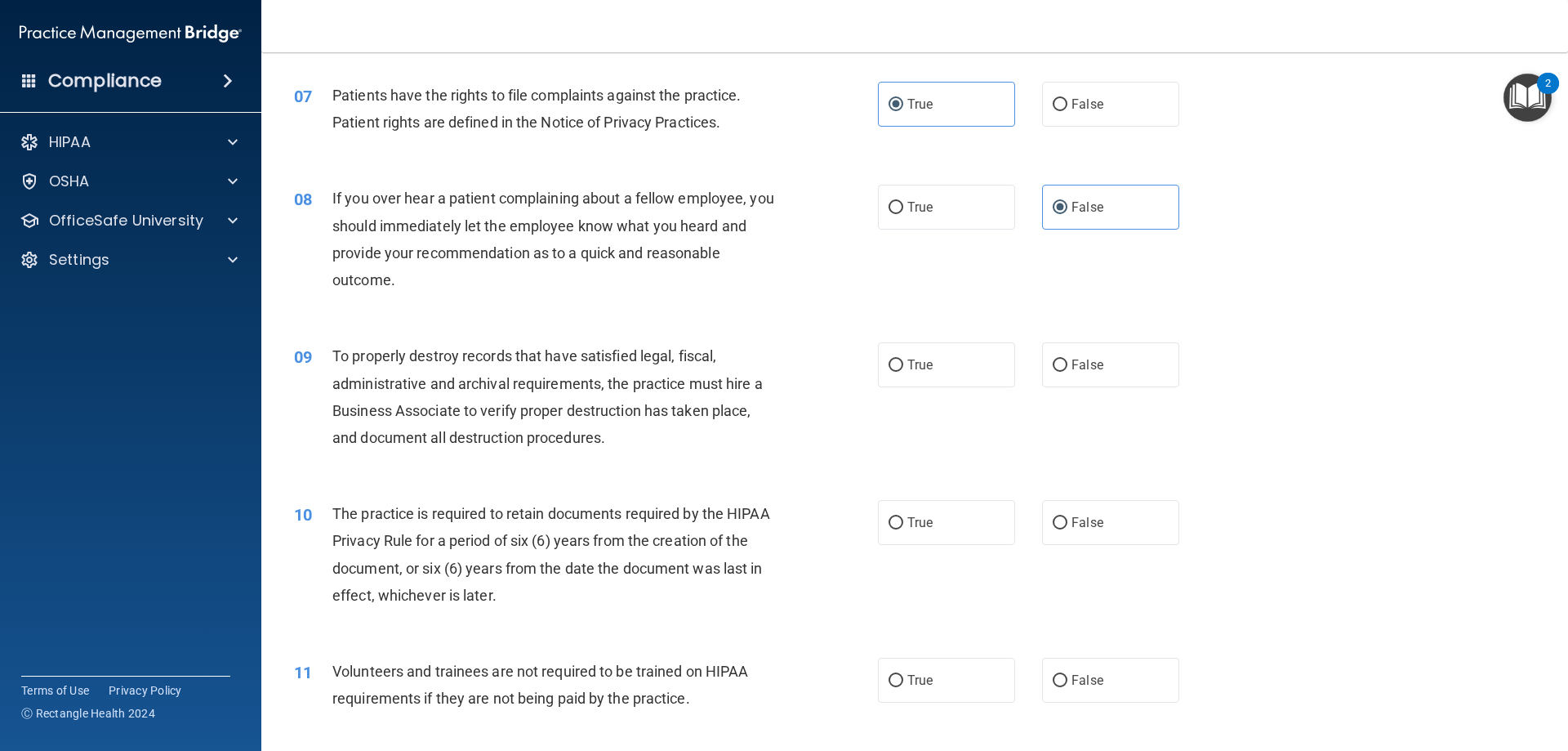
scroll to position [980, 0]
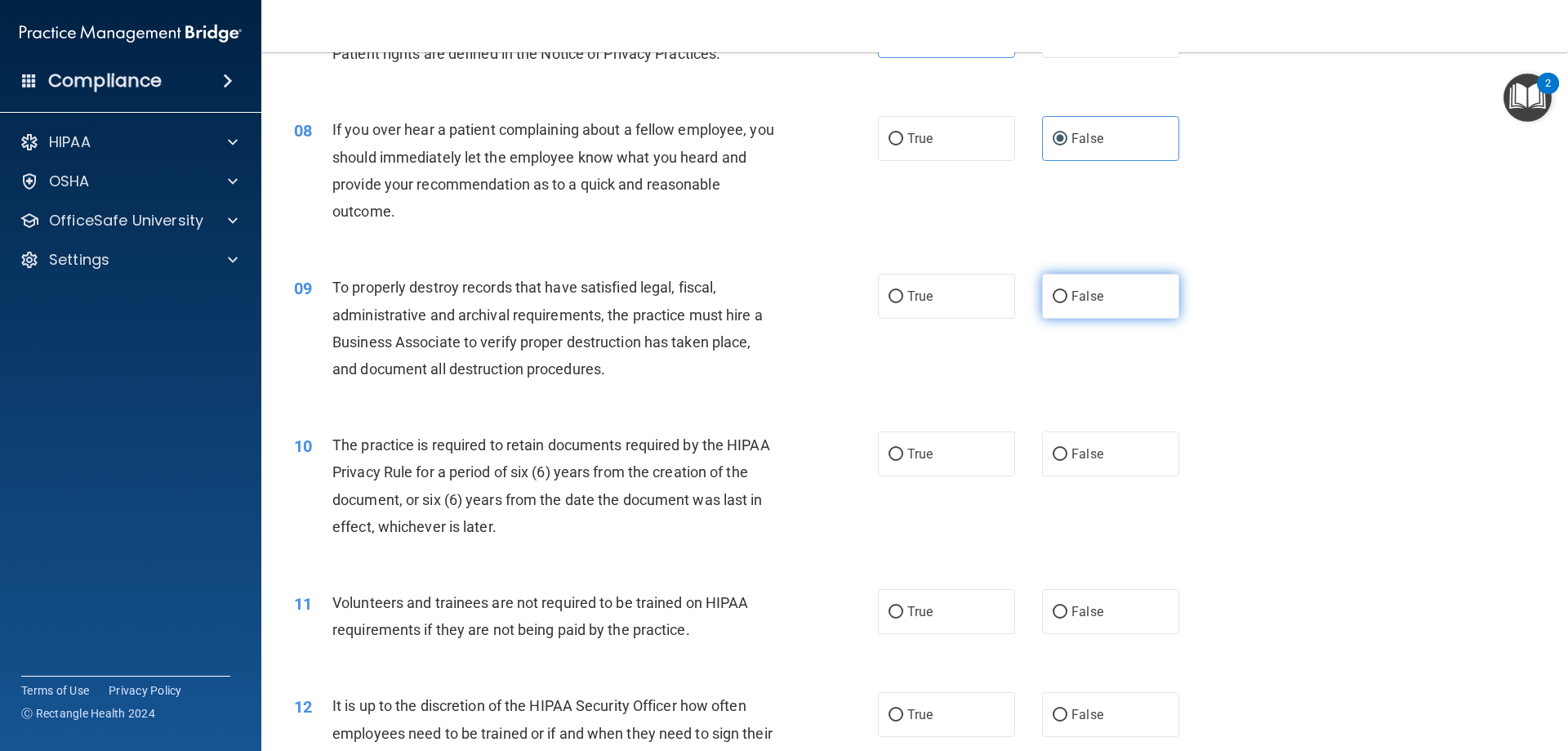
click at [1124, 293] on label "False" at bounding box center [1111, 295] width 138 height 45
click at [1068, 293] on input "False" at bounding box center [1059, 296] width 14 height 12
radio input "true"
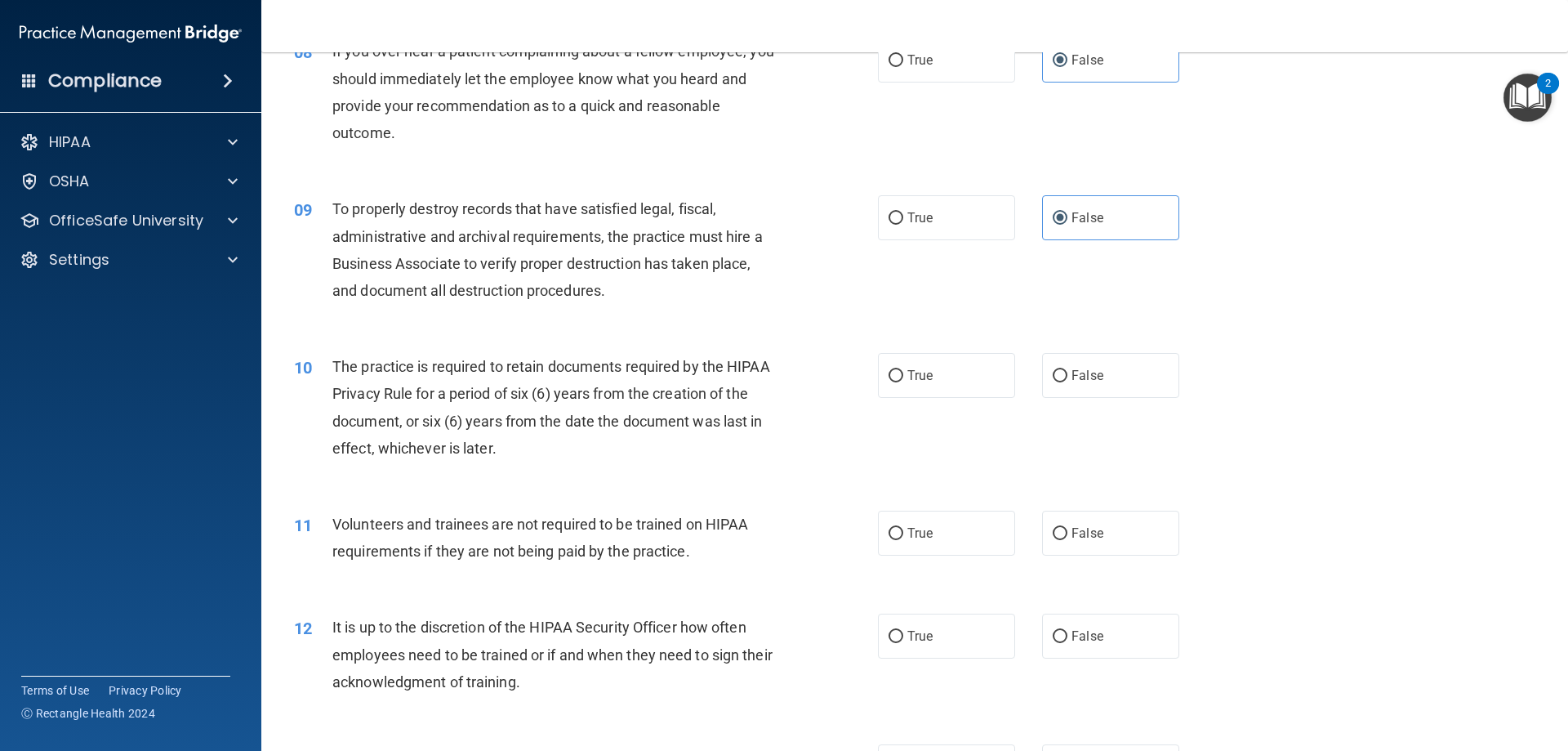
scroll to position [1062, 0]
click at [897, 365] on label "True" at bounding box center [946, 372] width 138 height 45
click at [897, 367] on input "True" at bounding box center [895, 373] width 14 height 12
radio input "true"
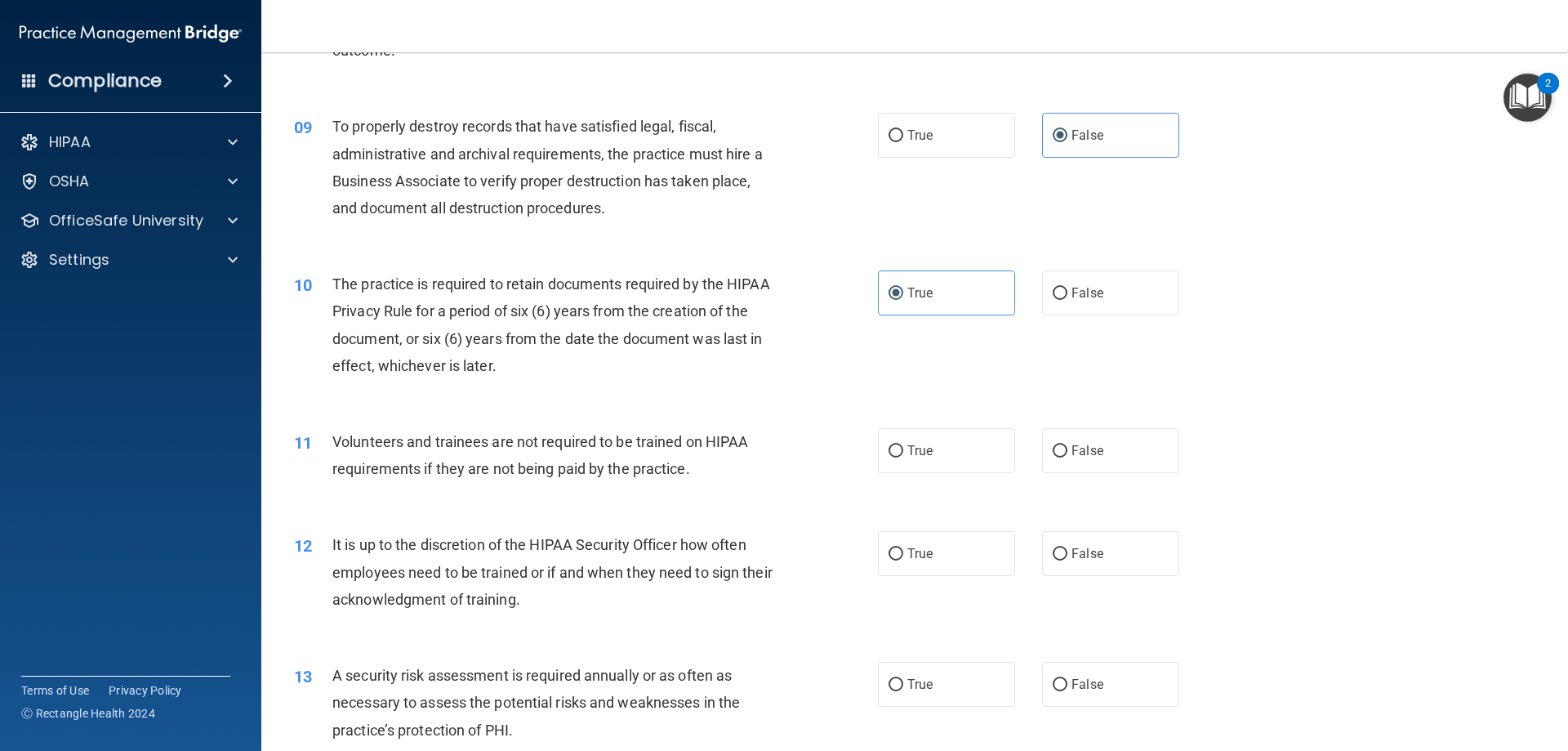
scroll to position [1144, 0]
click at [1103, 455] on label "False" at bounding box center [1111, 448] width 138 height 45
click at [1068, 455] on input "False" at bounding box center [1059, 448] width 14 height 12
radio input "true"
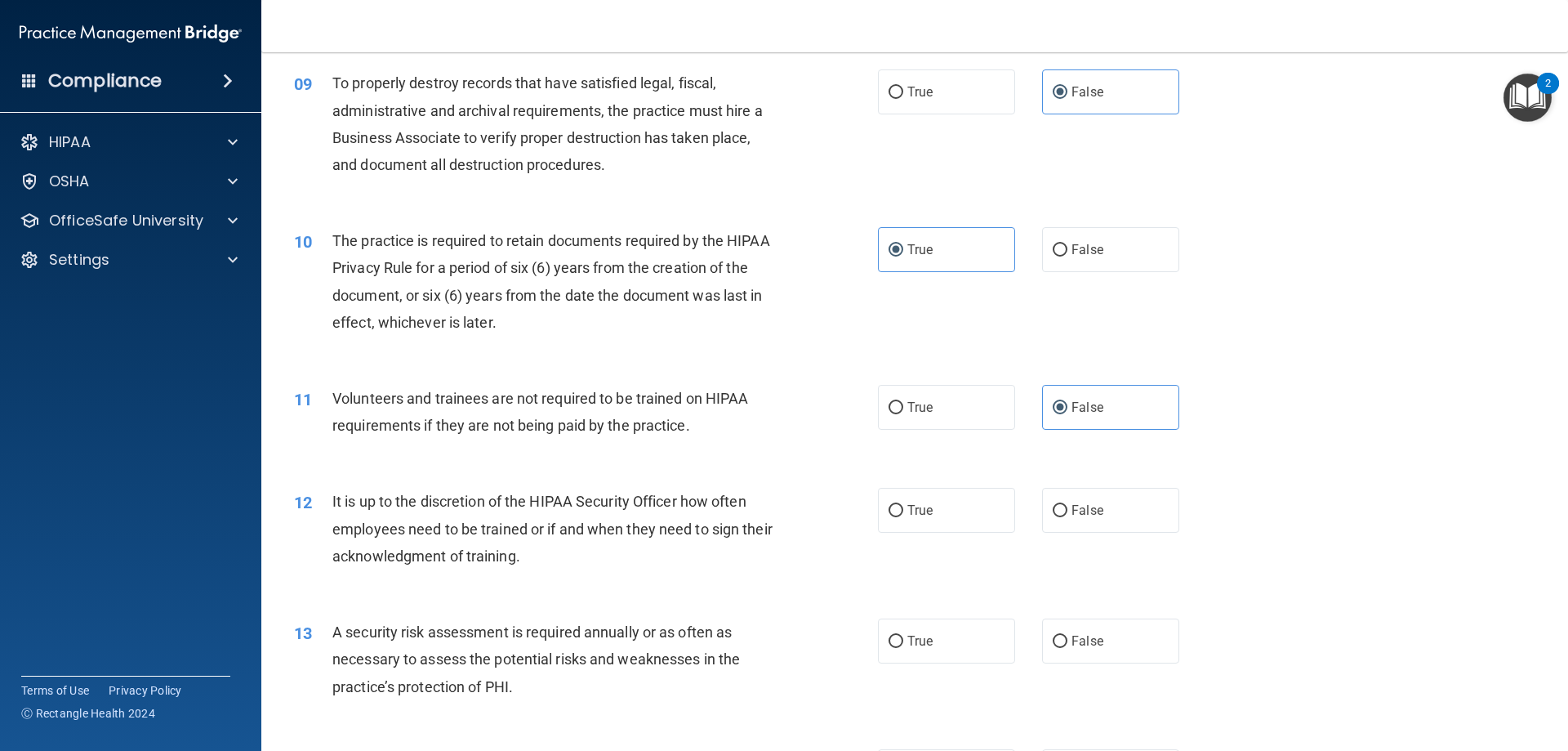
scroll to position [1307, 0]
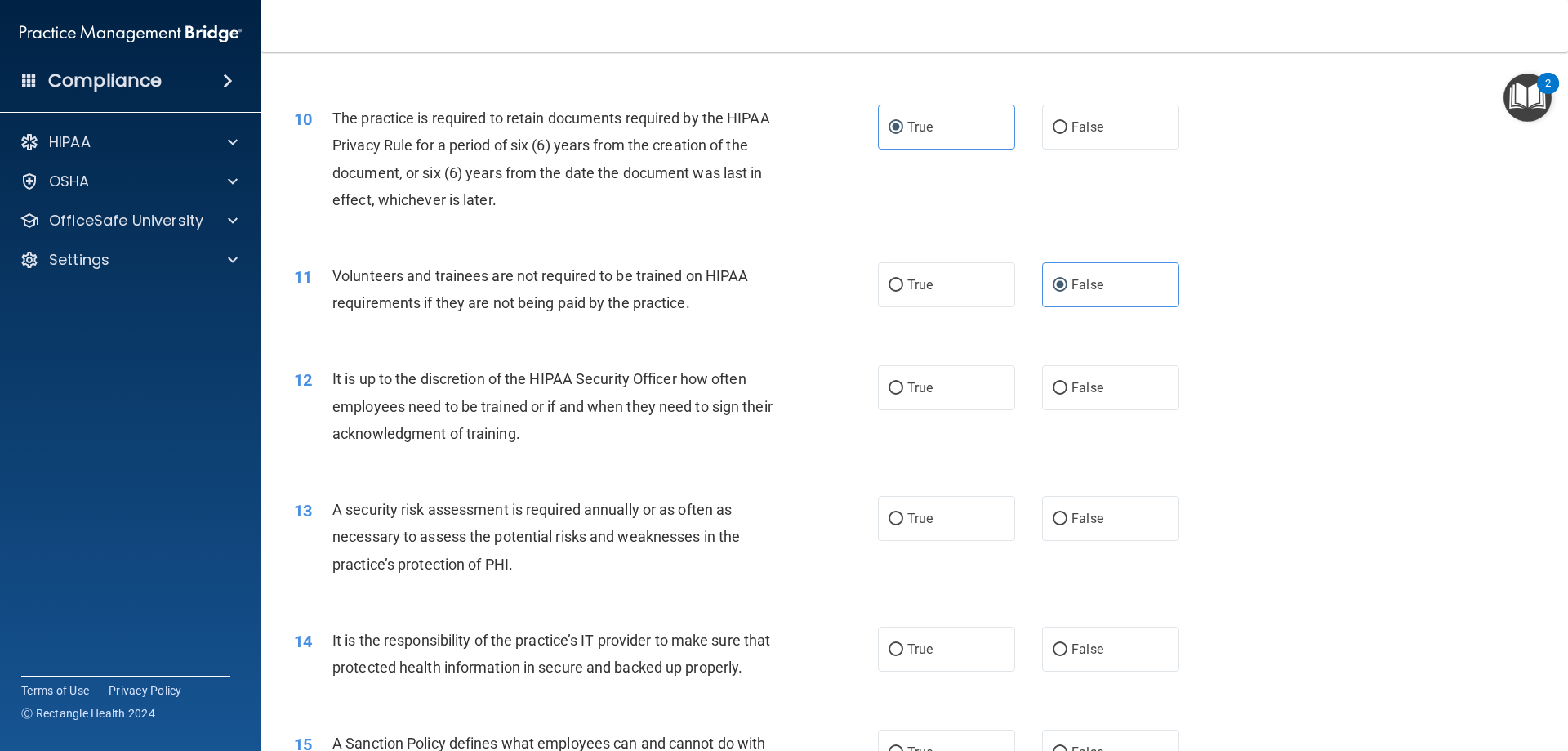
click at [1086, 411] on div "12 It is up to the discretion of the HIPAA Security Officer how often employees…" at bounding box center [914, 410] width 1265 height 131
click at [1080, 396] on label "False" at bounding box center [1111, 387] width 138 height 45
click at [1068, 395] on input "False" at bounding box center [1059, 388] width 14 height 12
radio input "true"
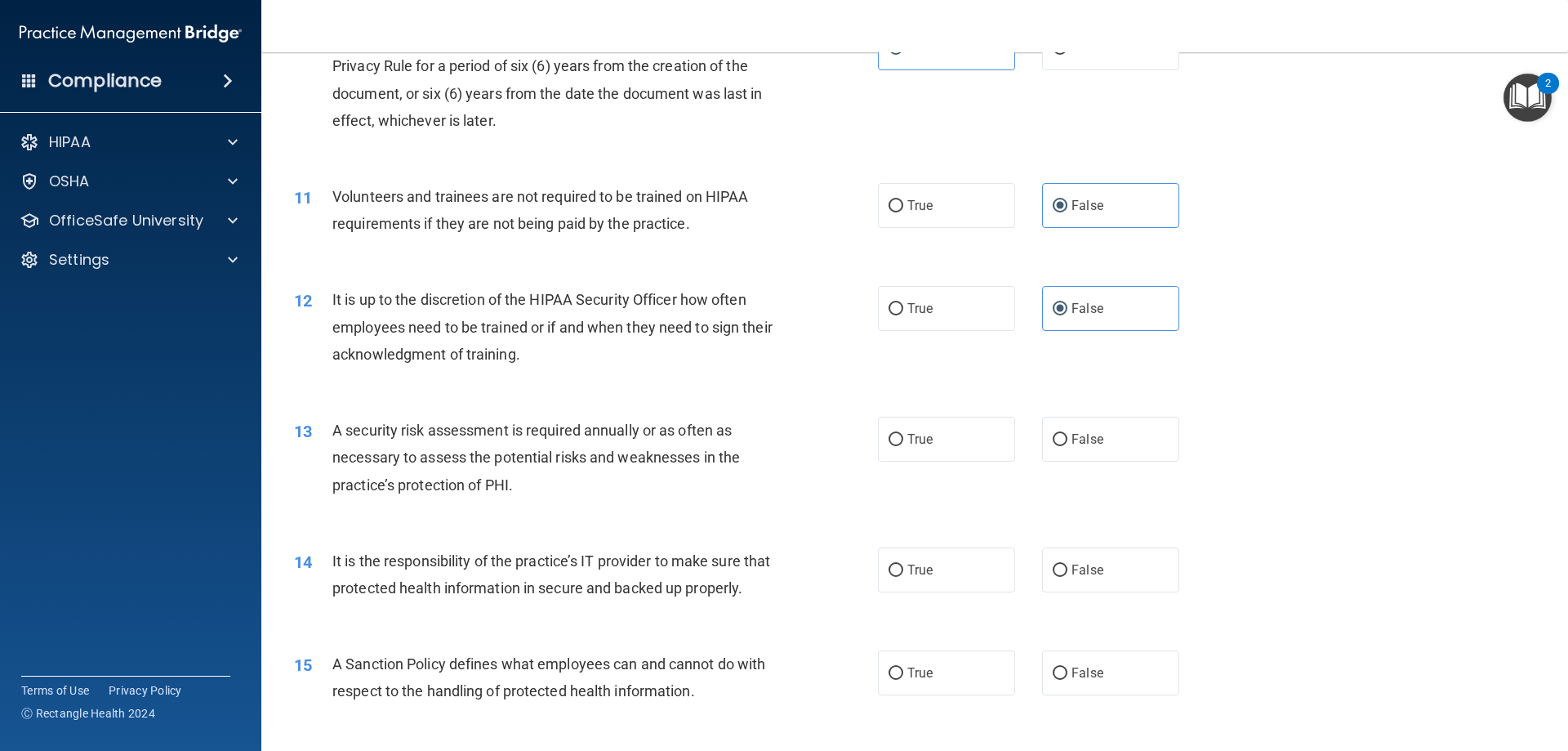
scroll to position [1389, 0]
click at [914, 439] on span "True" at bounding box center [920, 437] width 26 height 15
click at [903, 439] on input "True" at bounding box center [895, 437] width 14 height 12
radio input "true"
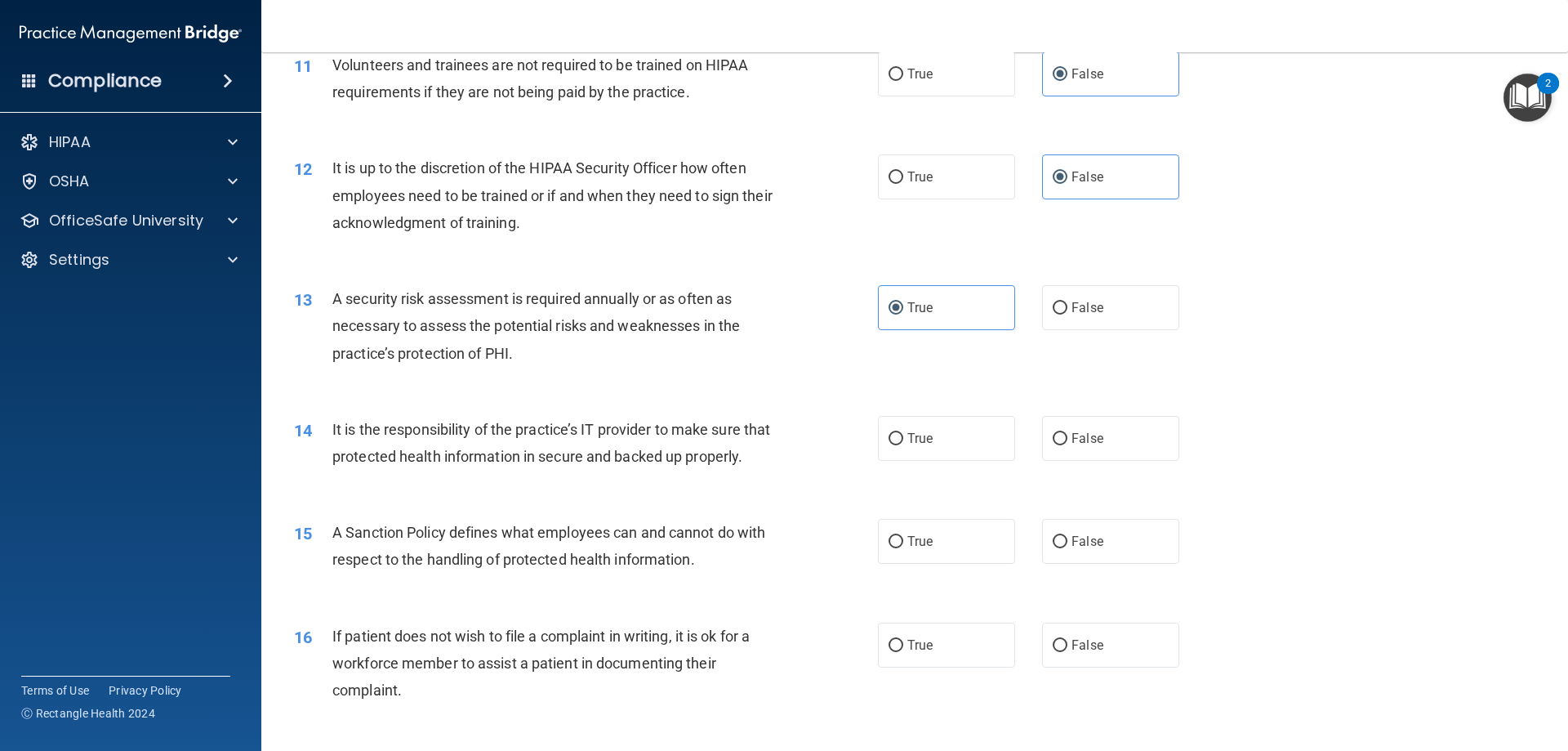
scroll to position [1553, 0]
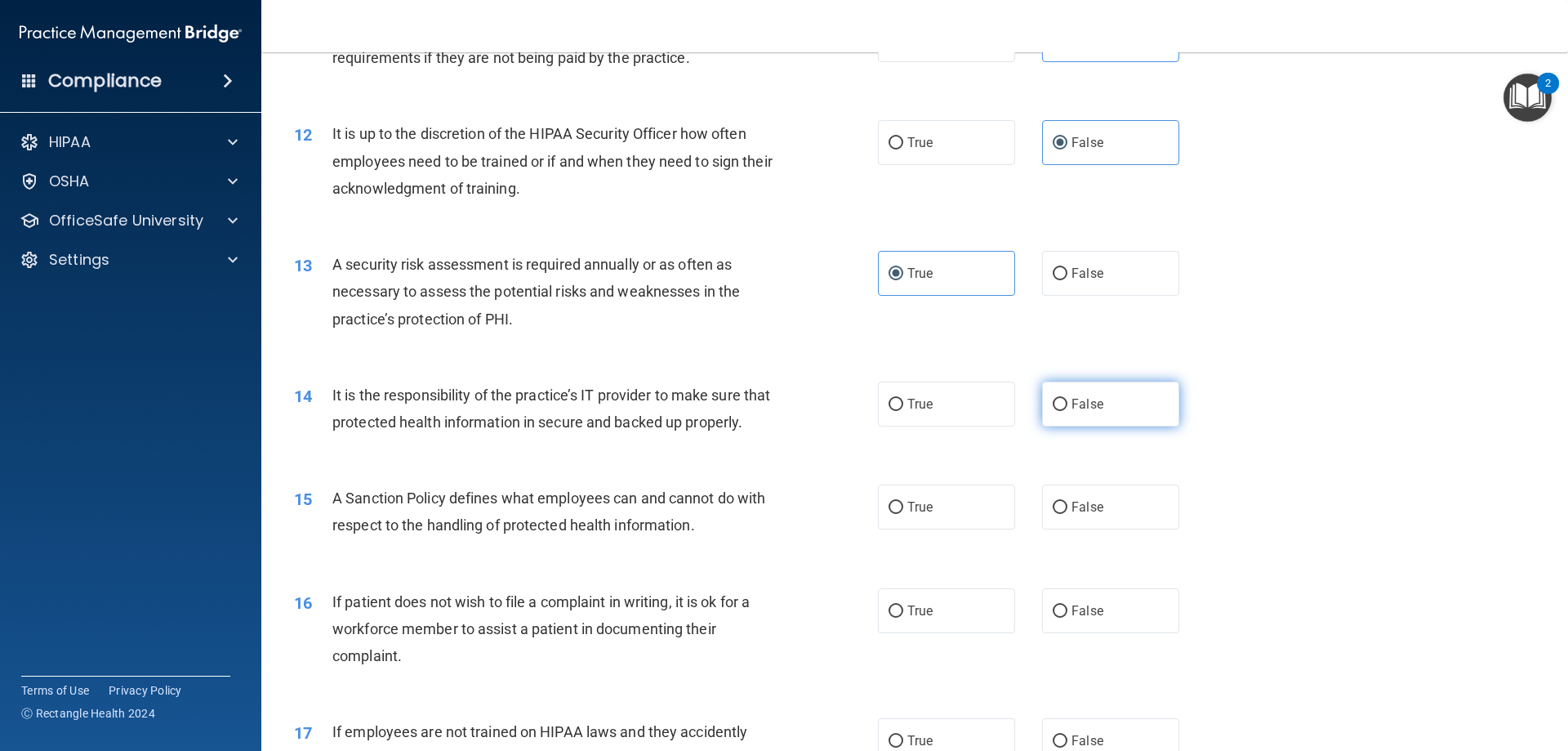
drag, startPoint x: 1108, startPoint y: 415, endPoint x: 1073, endPoint y: 415, distance: 35.0
click at [1106, 415] on label "False" at bounding box center [1111, 403] width 138 height 45
click at [1068, 411] on input "False" at bounding box center [1059, 404] width 14 height 12
radio input "true"
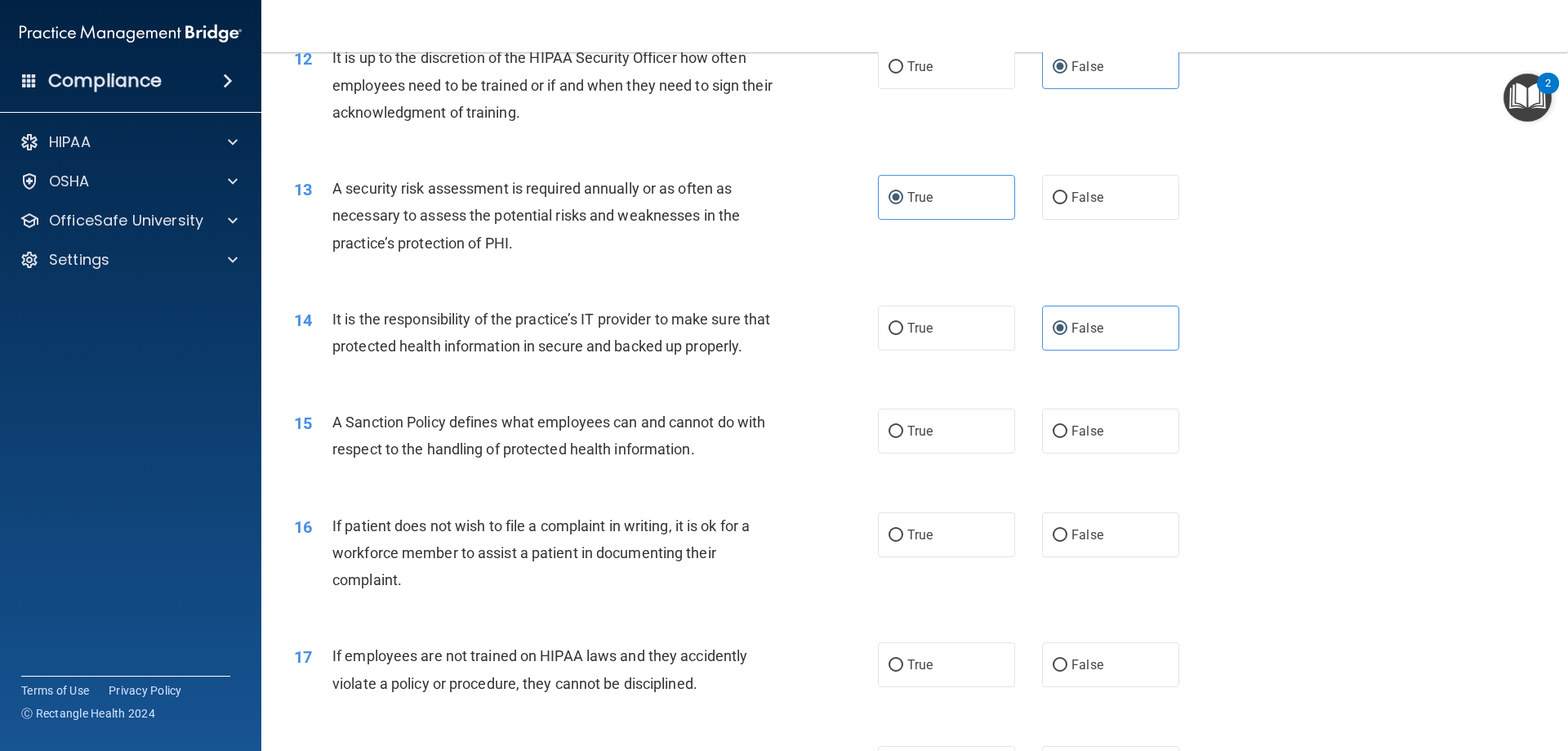
scroll to position [1634, 0]
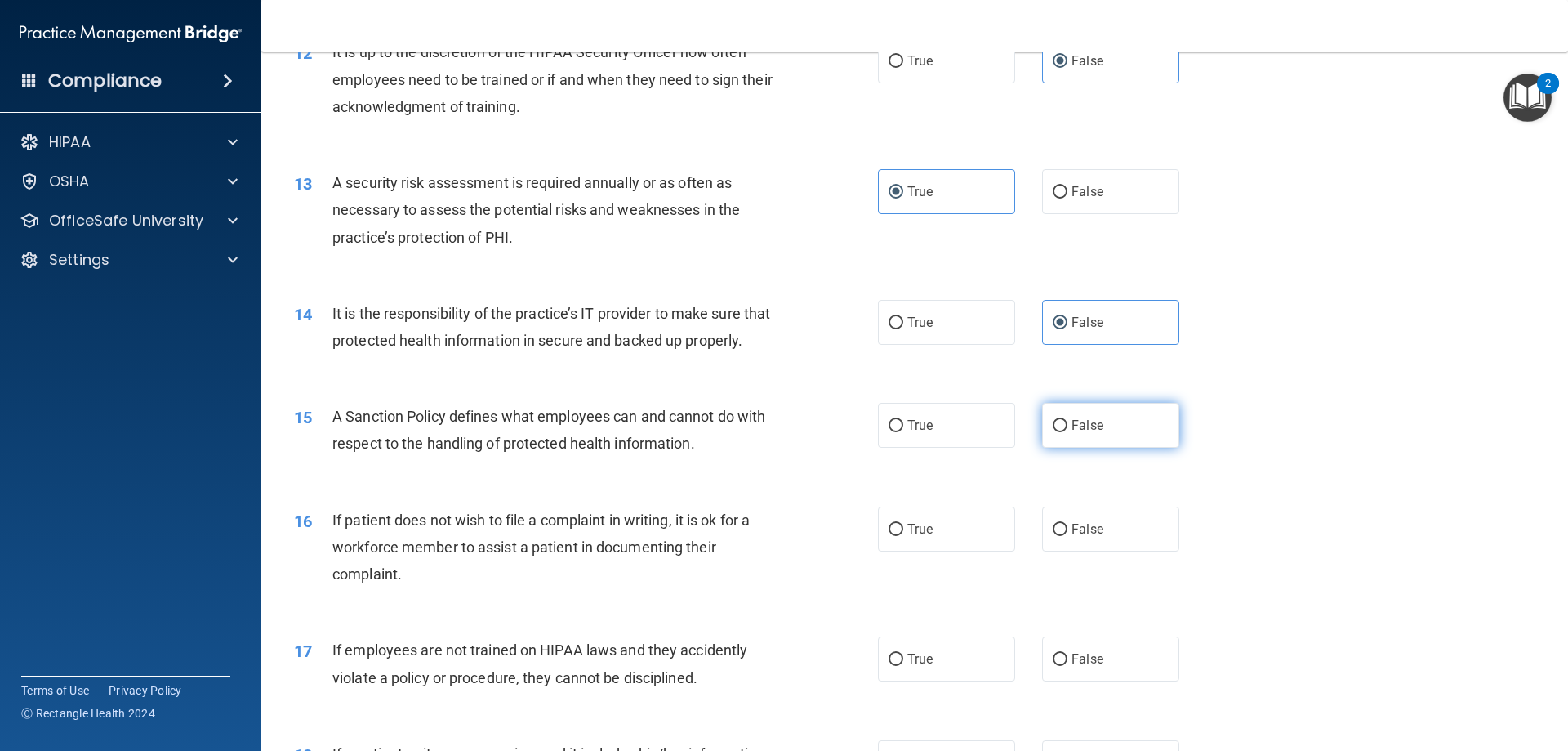
click at [1071, 433] on span "False" at bounding box center [1087, 425] width 32 height 15
click at [1068, 432] on input "False" at bounding box center [1059, 426] width 14 height 12
radio input "true"
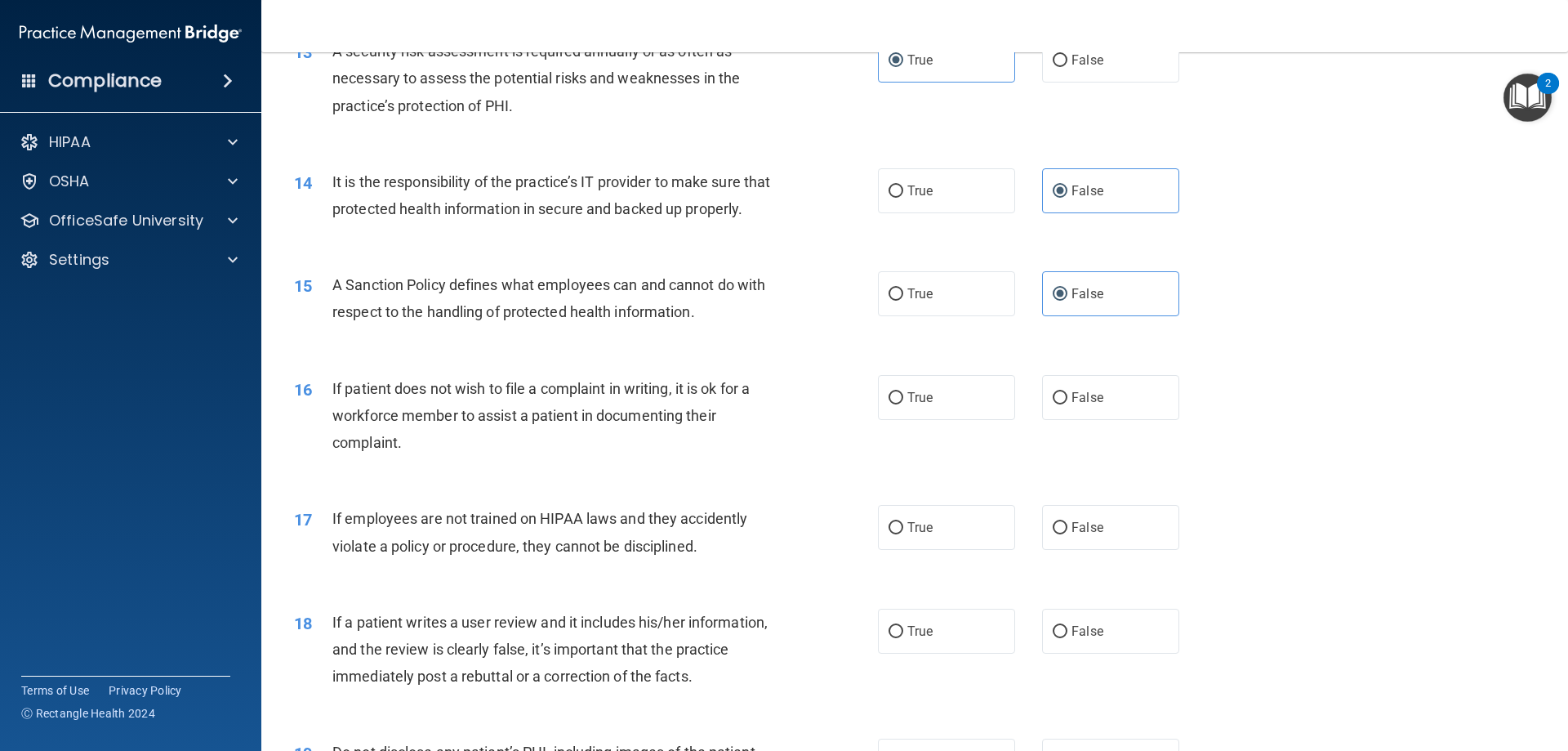
scroll to position [1797, 0]
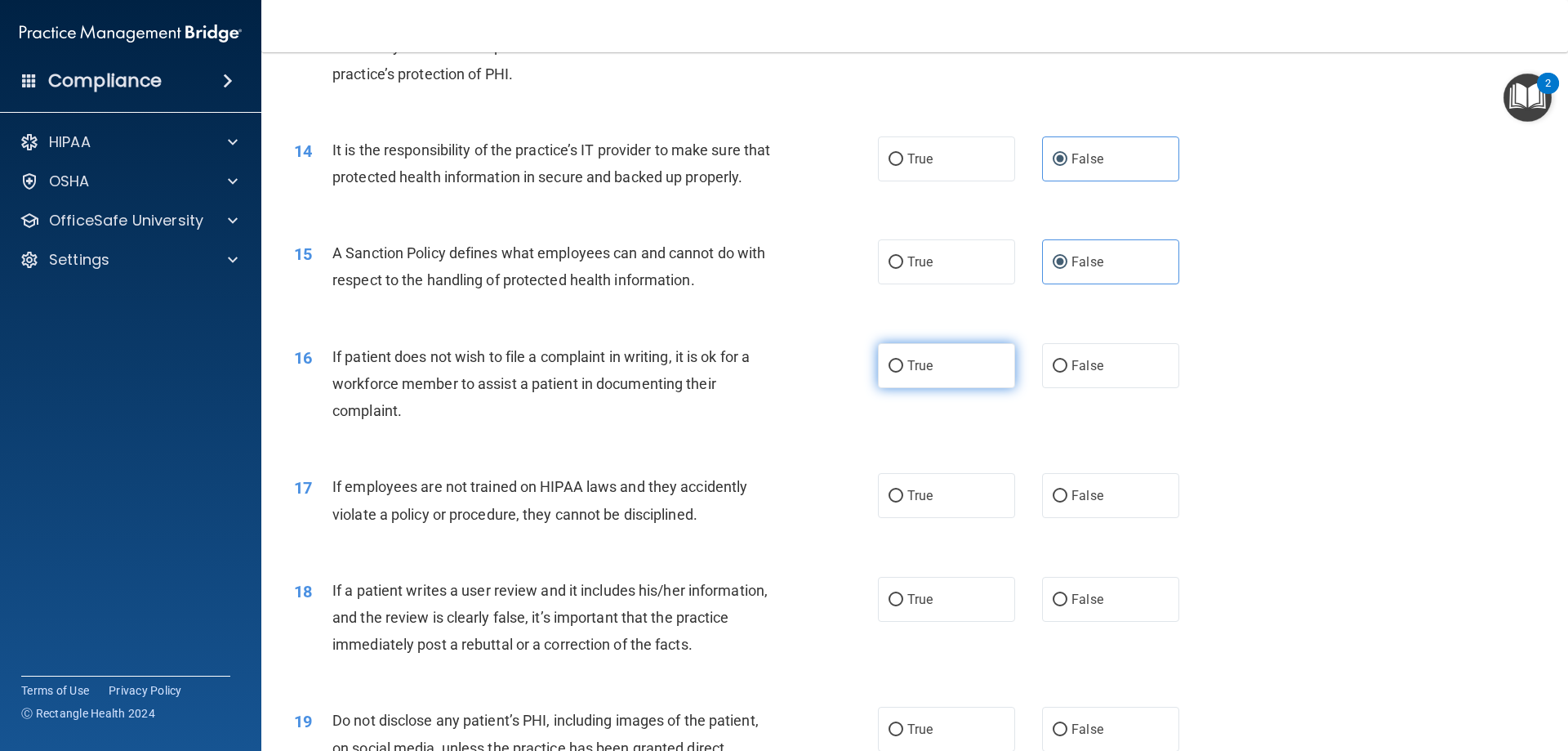
click at [915, 371] on label "True" at bounding box center [946, 365] width 138 height 45
click at [903, 371] on input "True" at bounding box center [895, 366] width 14 height 12
radio input "true"
click at [1112, 518] on label "False" at bounding box center [1111, 495] width 138 height 45
click at [1068, 503] on input "False" at bounding box center [1059, 496] width 14 height 12
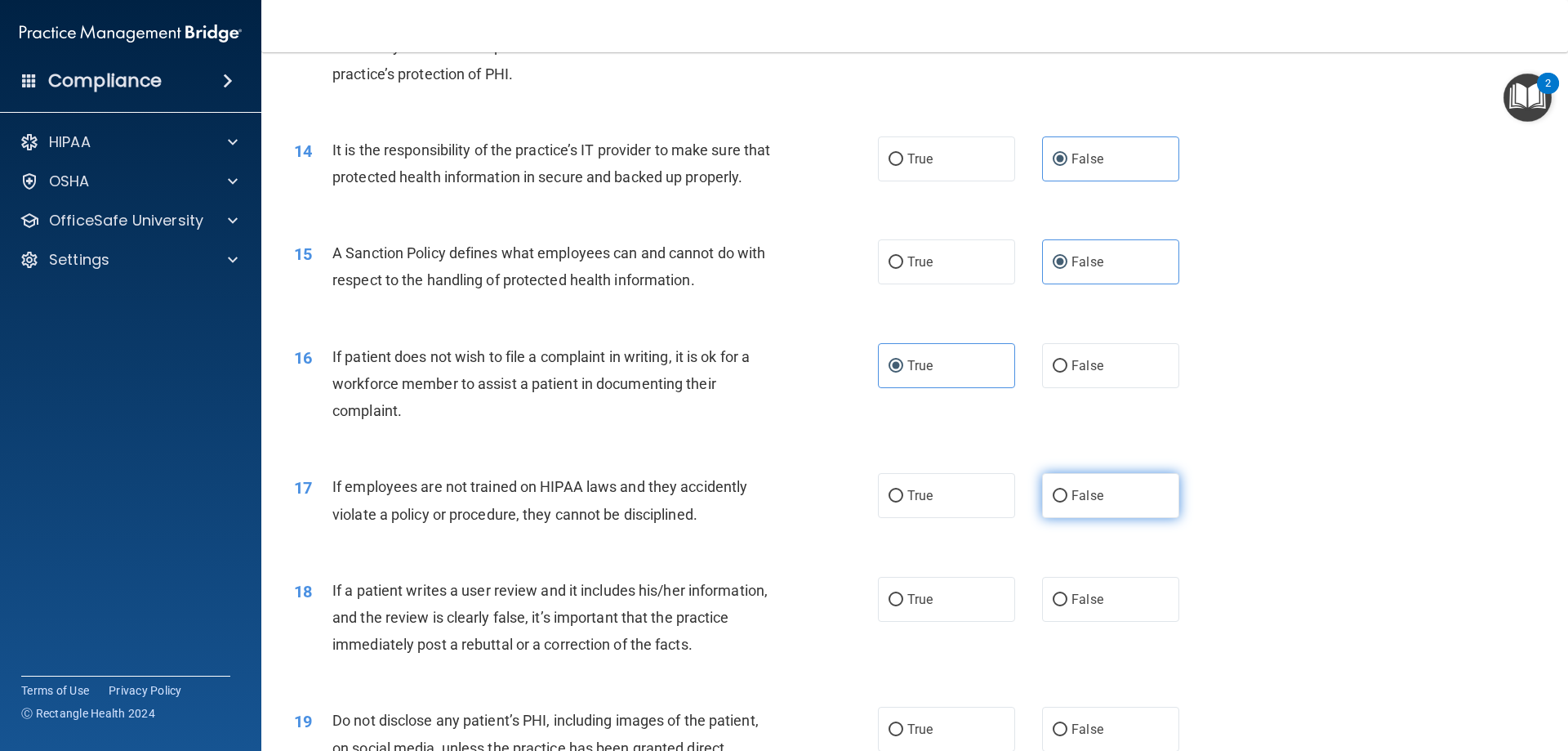
radio input "true"
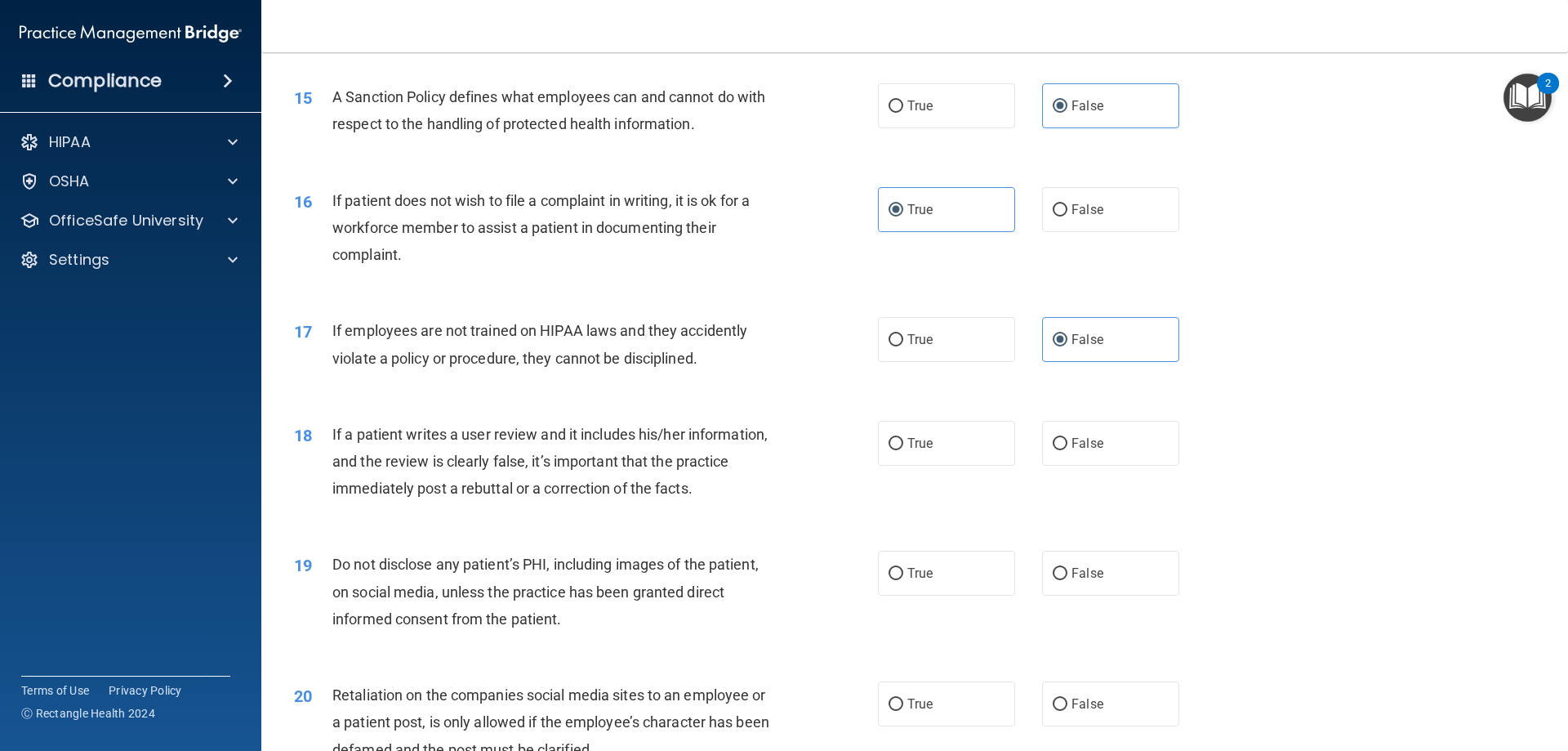
scroll to position [2043, 0]
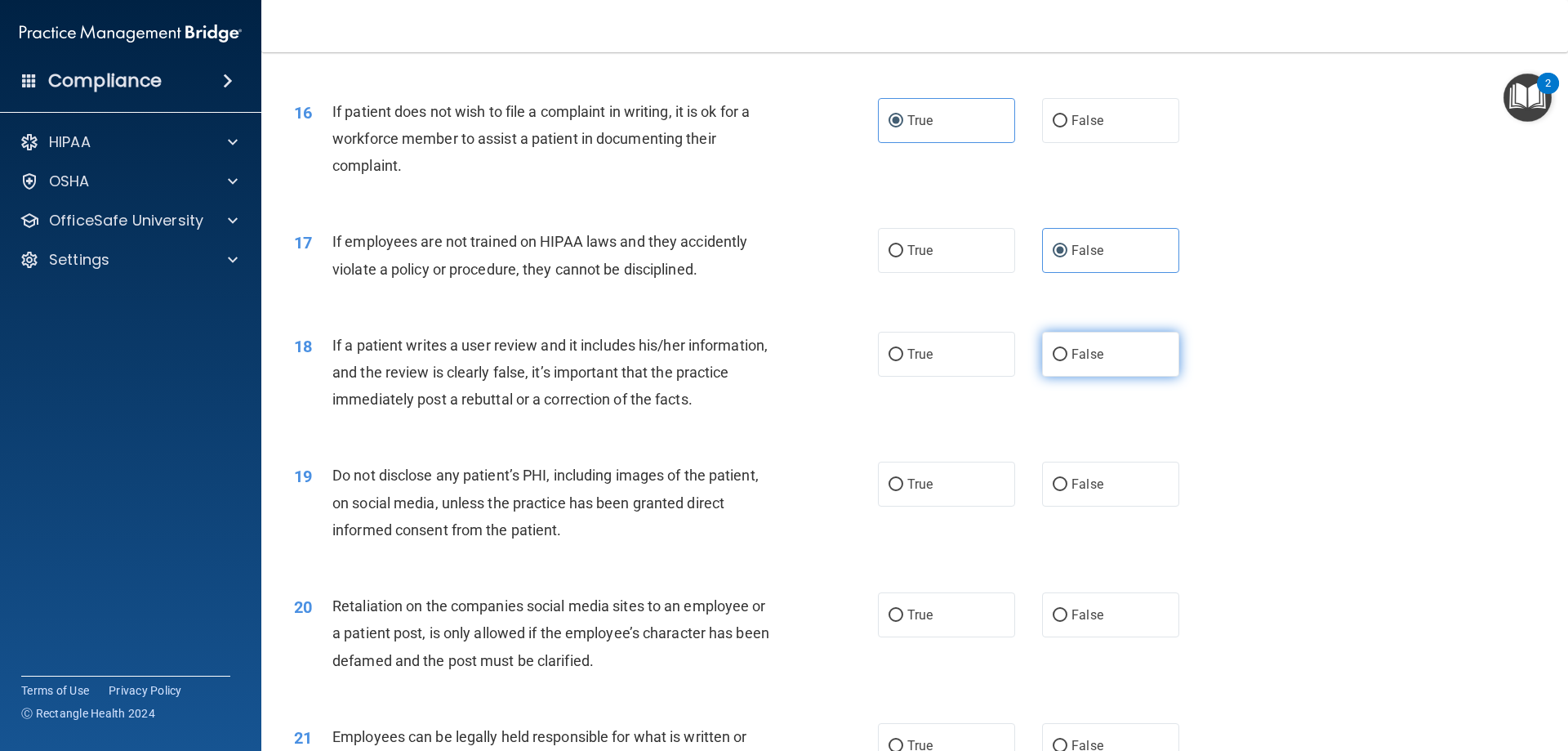
click at [1101, 376] on label "False" at bounding box center [1111, 354] width 138 height 45
click at [1068, 361] on input "False" at bounding box center [1059, 354] width 14 height 12
radio input "true"
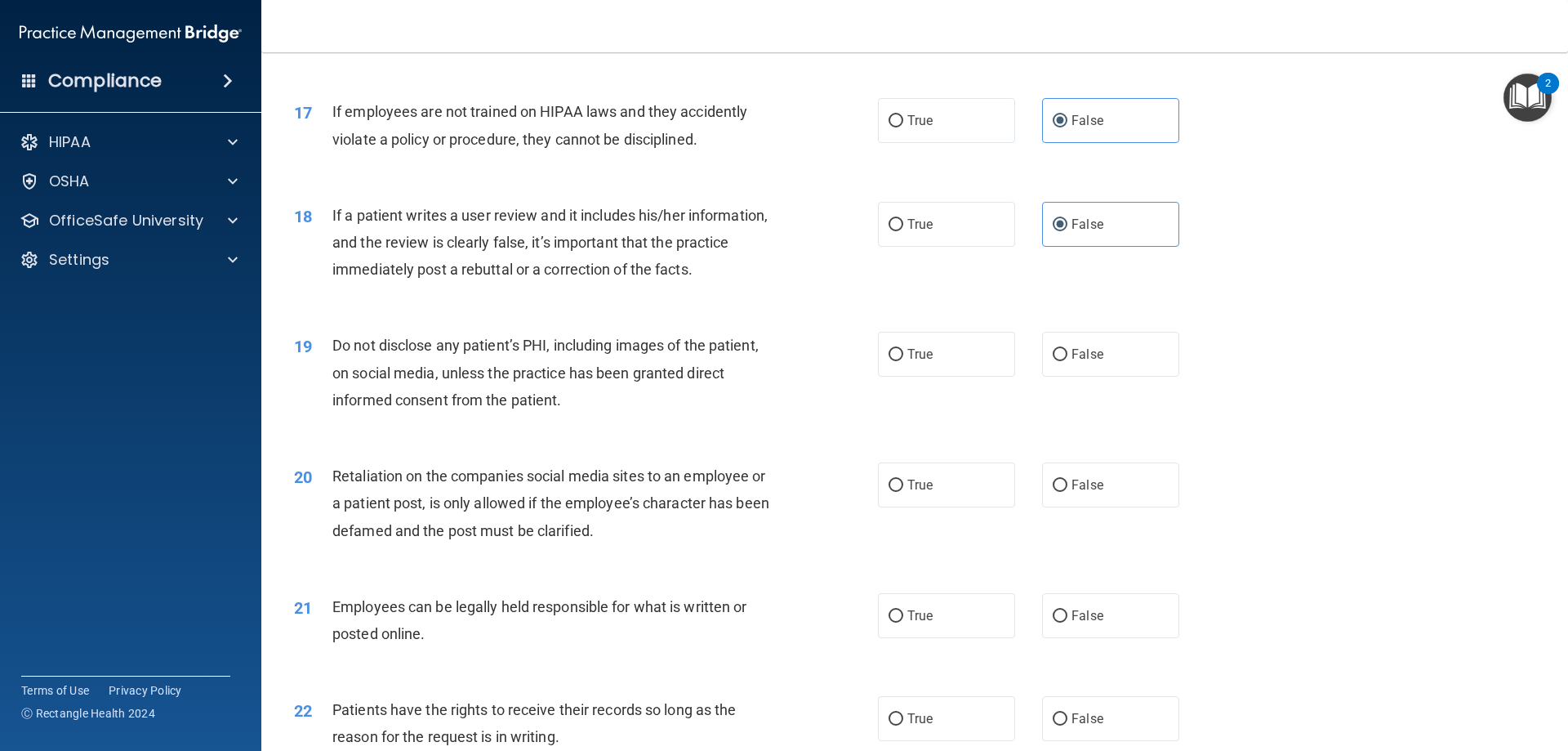
scroll to position [2206, 0]
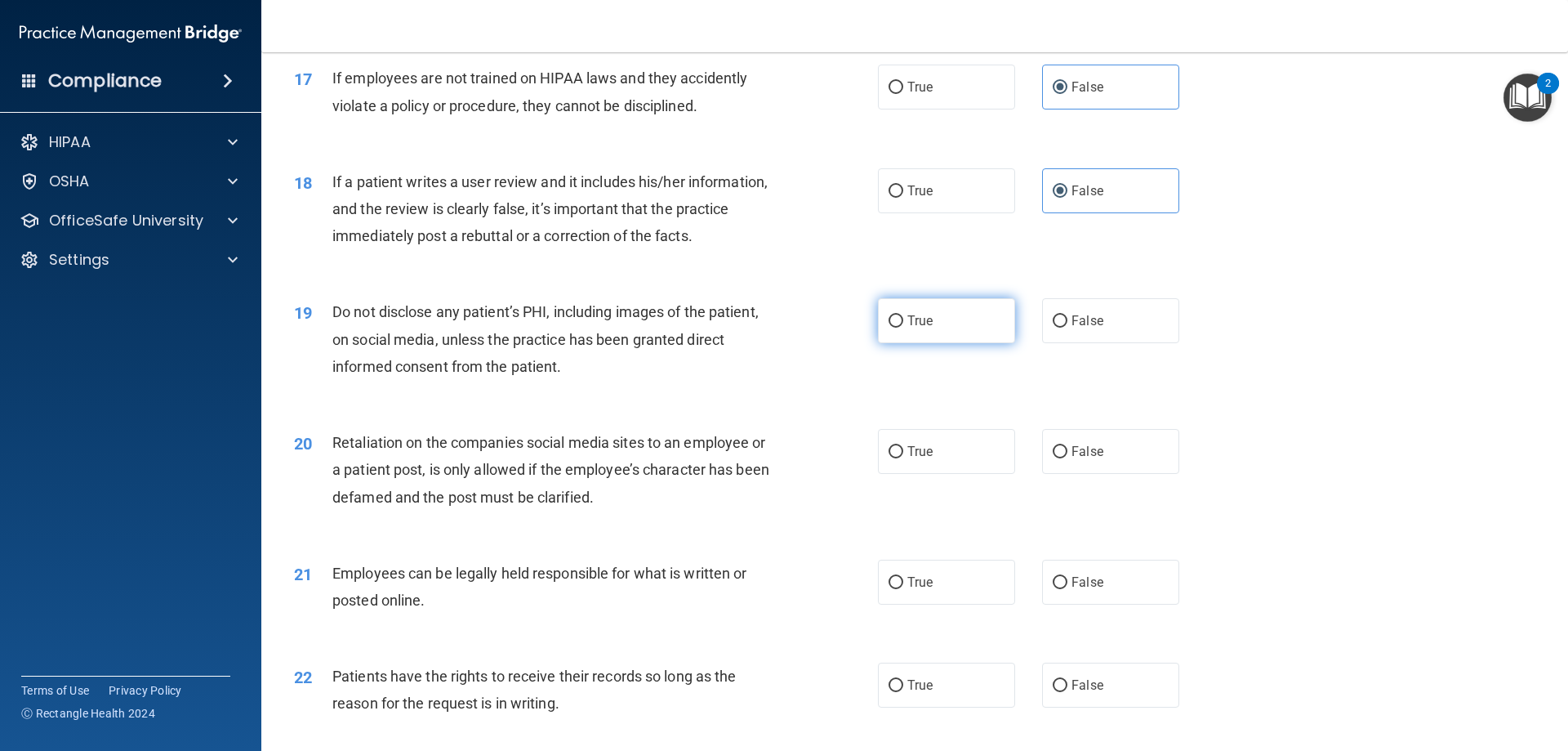
click at [922, 329] on span "True" at bounding box center [920, 321] width 26 height 15
click at [903, 328] on input "True" at bounding box center [895, 321] width 14 height 12
radio input "true"
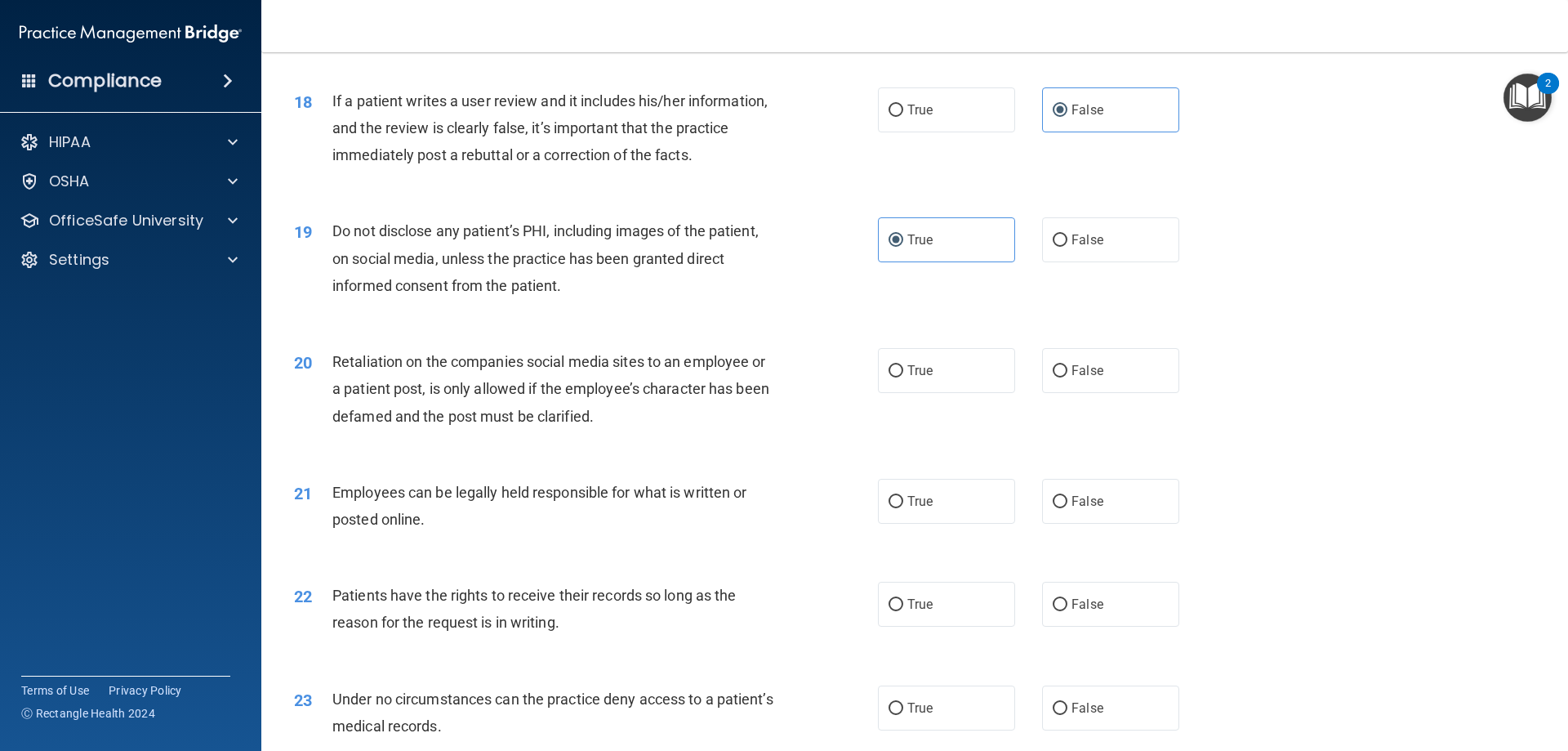
scroll to position [2287, 0]
click at [1091, 377] on span "False" at bounding box center [1087, 370] width 32 height 15
click at [1068, 376] on input "False" at bounding box center [1059, 370] width 14 height 12
radio input "true"
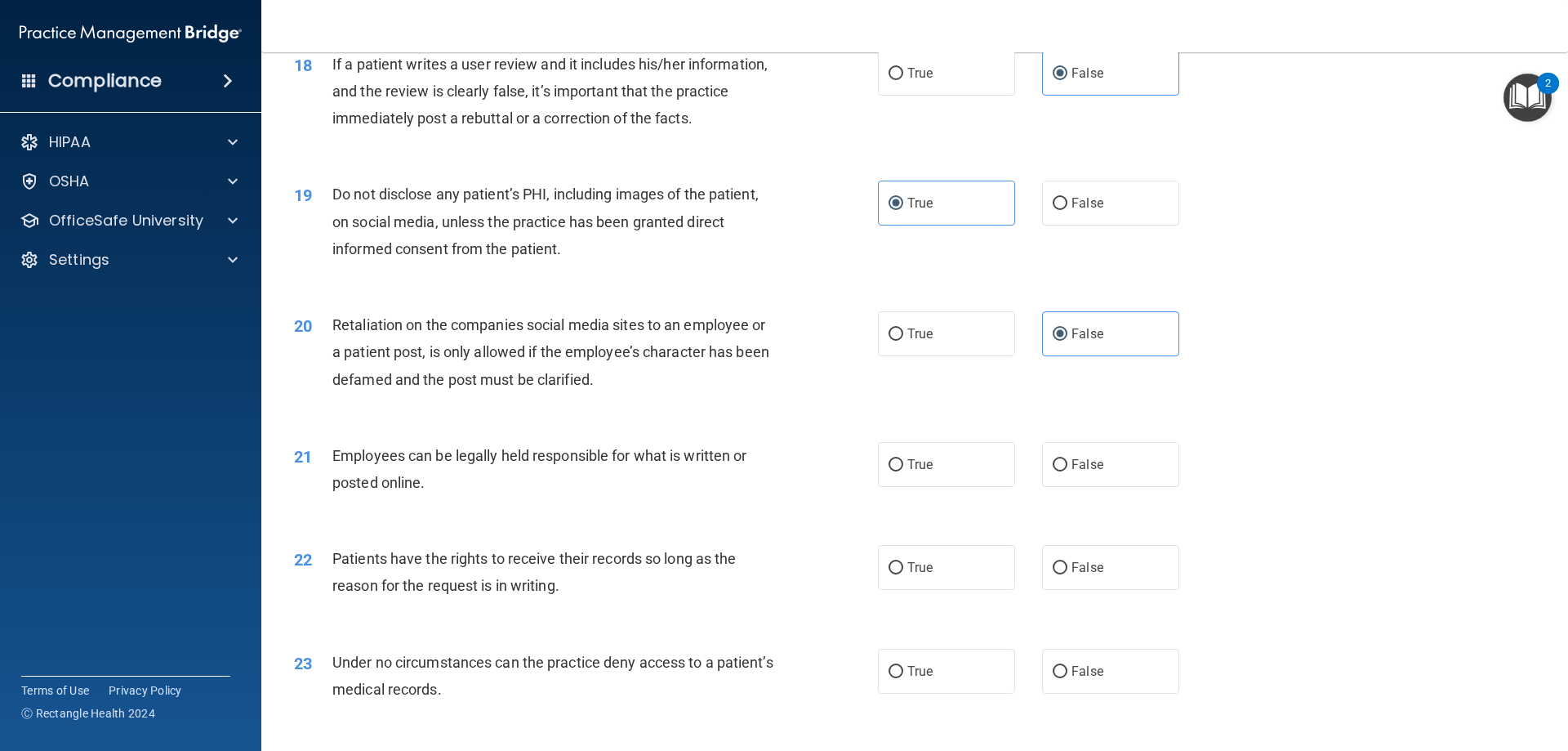
scroll to position [2370, 0]
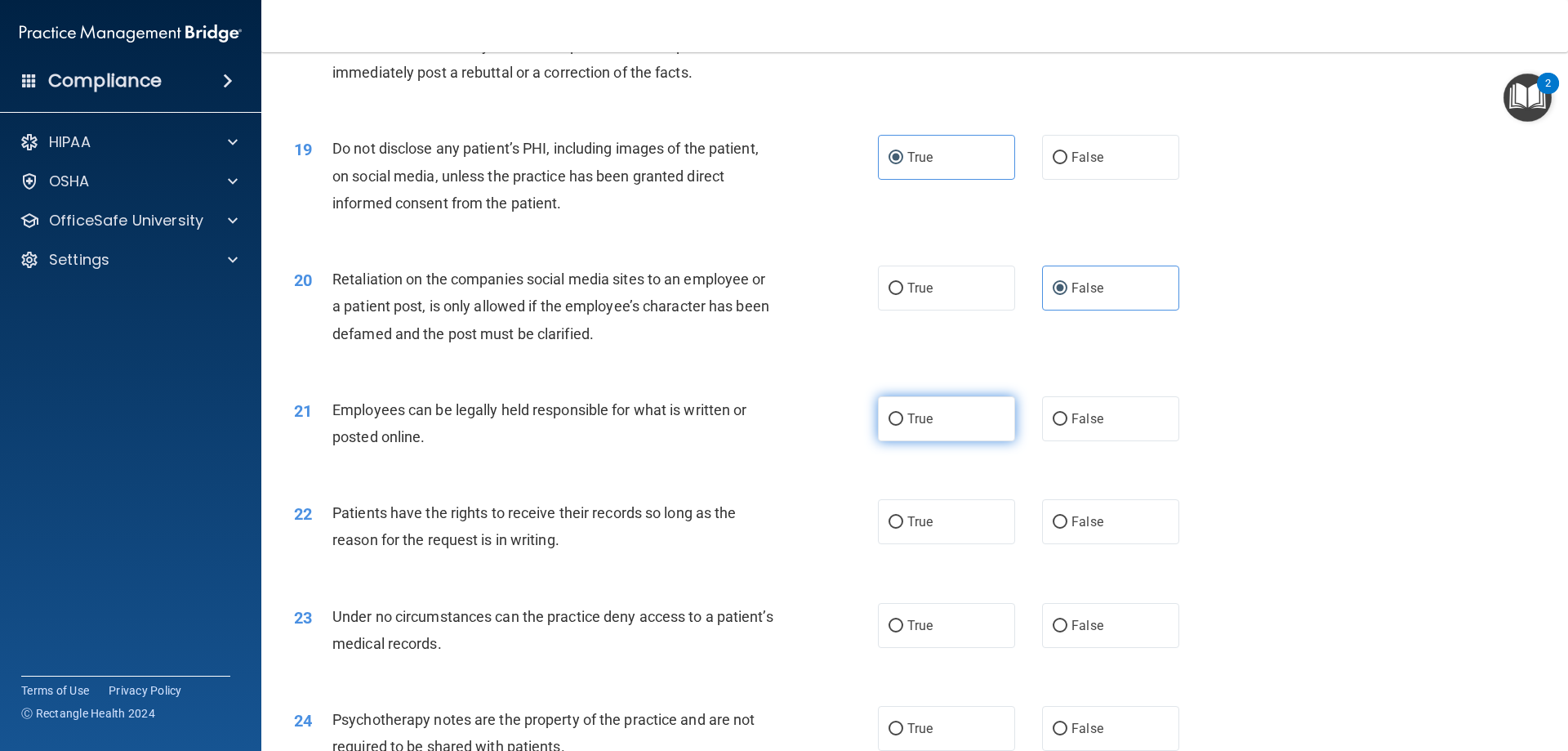
click at [923, 426] on span "True" at bounding box center [920, 418] width 26 height 15
click at [903, 426] on input "True" at bounding box center [895, 419] width 14 height 12
radio input "true"
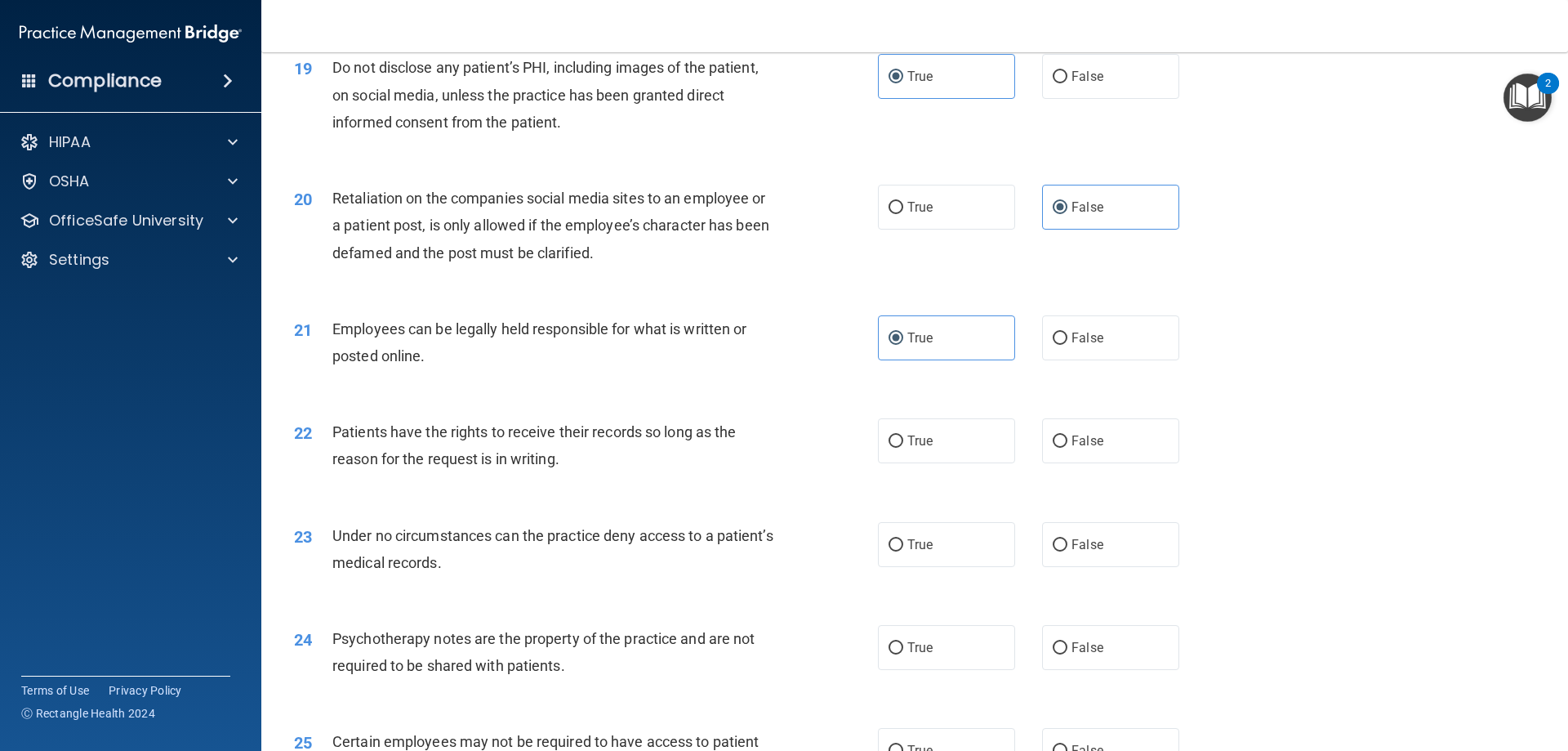
scroll to position [2451, 0]
click at [1068, 462] on label "False" at bounding box center [1111, 440] width 138 height 45
click at [1068, 447] on input "False" at bounding box center [1059, 440] width 14 height 12
radio input "true"
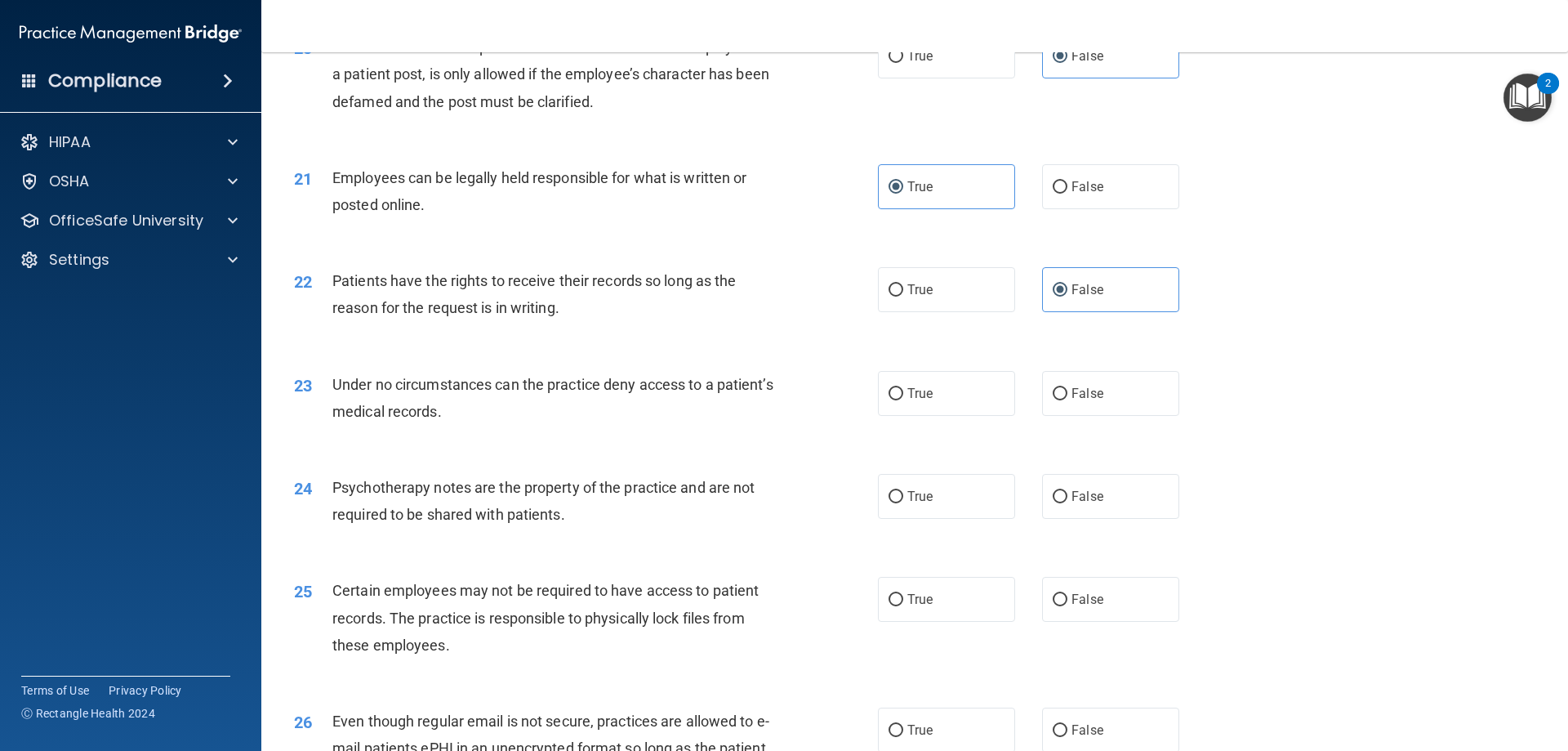
scroll to position [2614, 0]
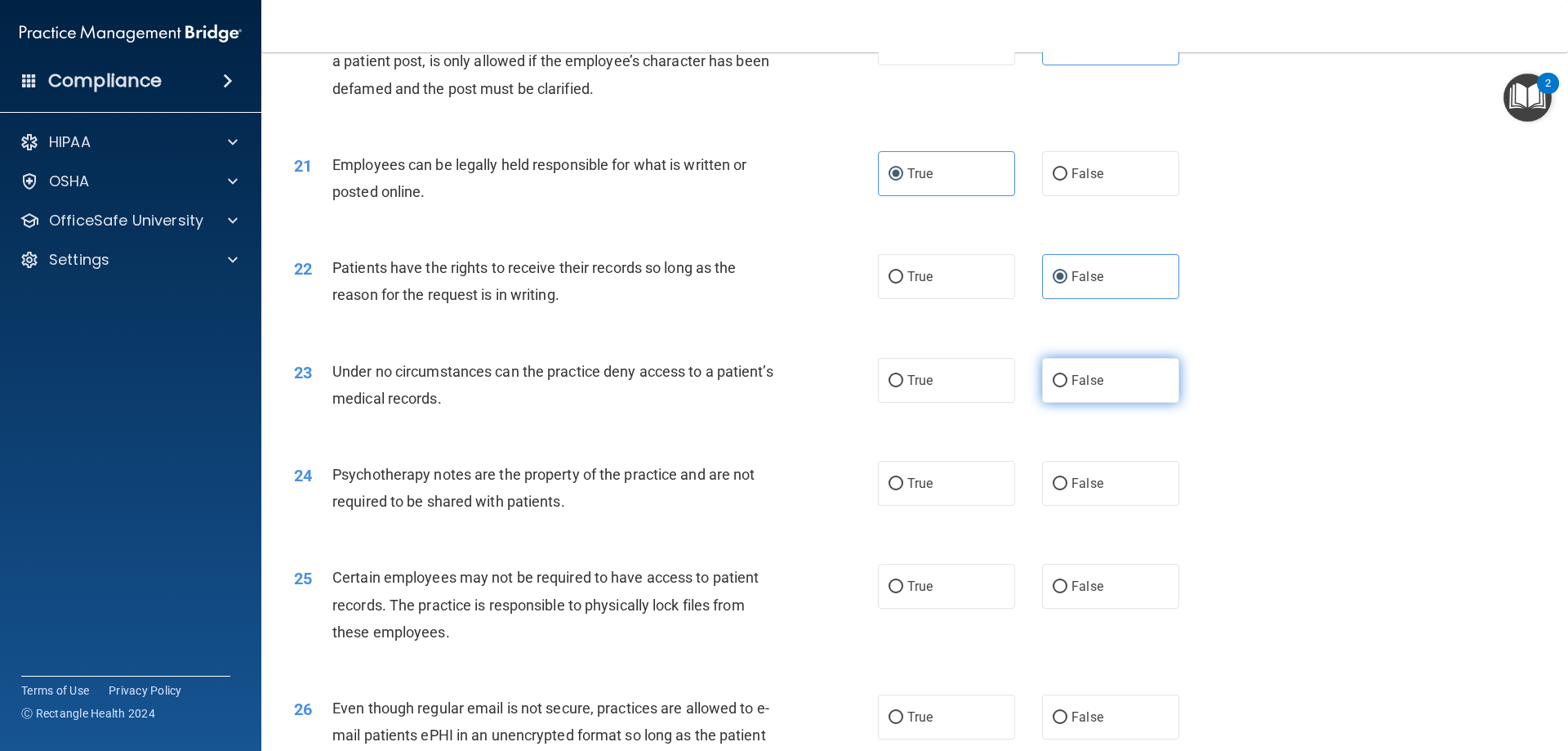
drag, startPoint x: 1127, startPoint y: 402, endPoint x: 1085, endPoint y: 409, distance: 42.6
click at [1128, 403] on label "False" at bounding box center [1111, 380] width 138 height 45
click at [1068, 387] on input "False" at bounding box center [1059, 380] width 14 height 12
radio input "true"
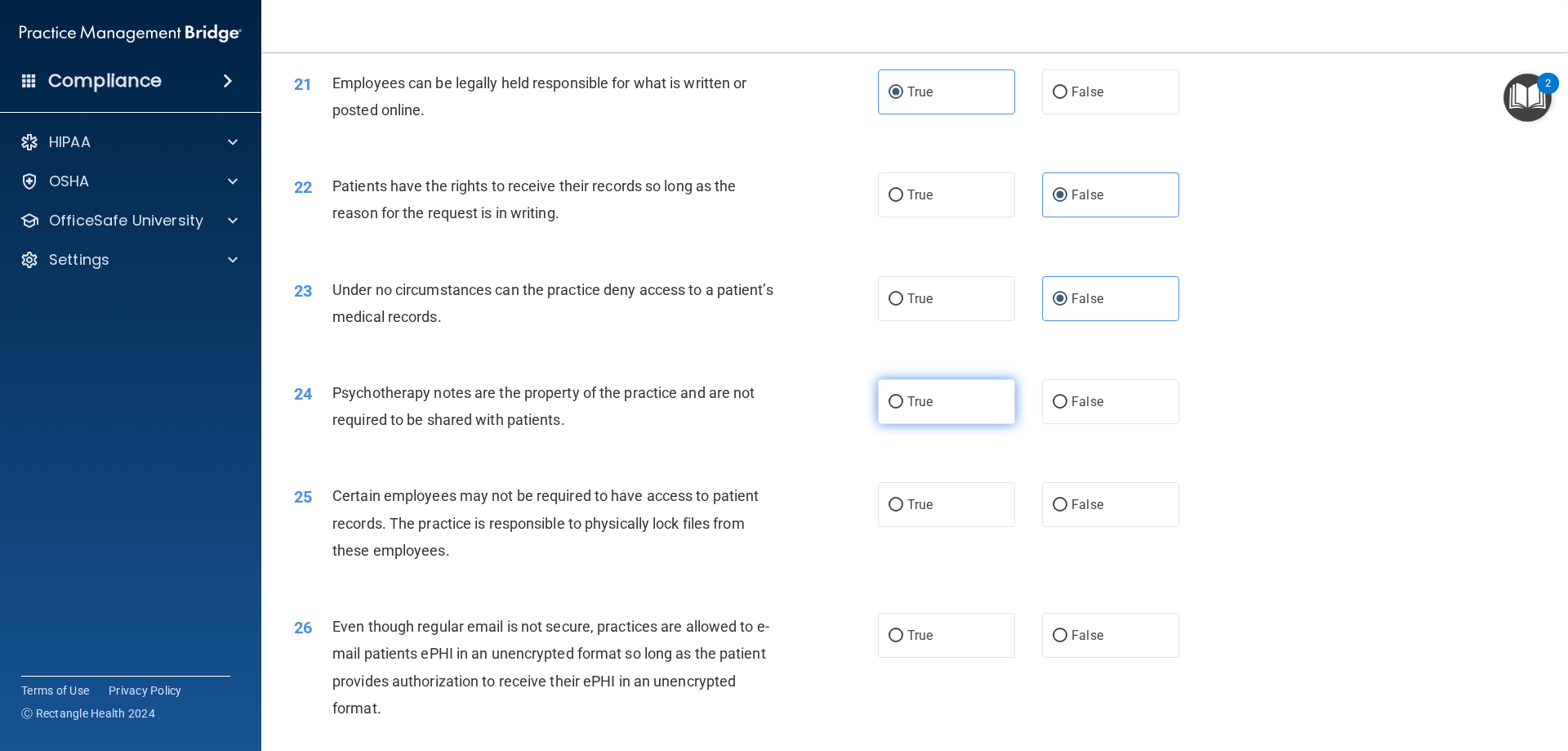
click at [892, 418] on label "True" at bounding box center [946, 401] width 138 height 45
click at [892, 409] on input "True" at bounding box center [895, 402] width 14 height 12
radio input "true"
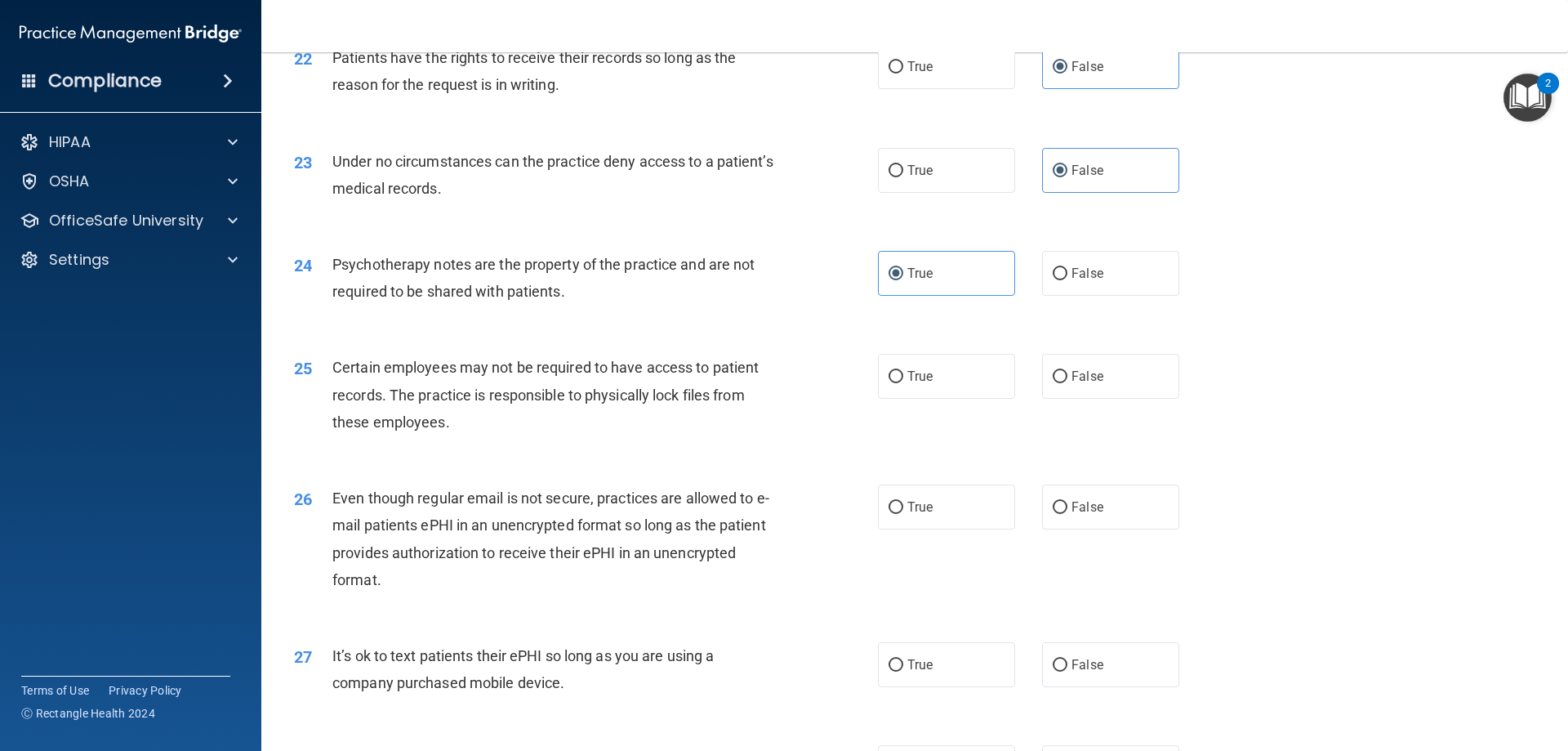
scroll to position [2860, 0]
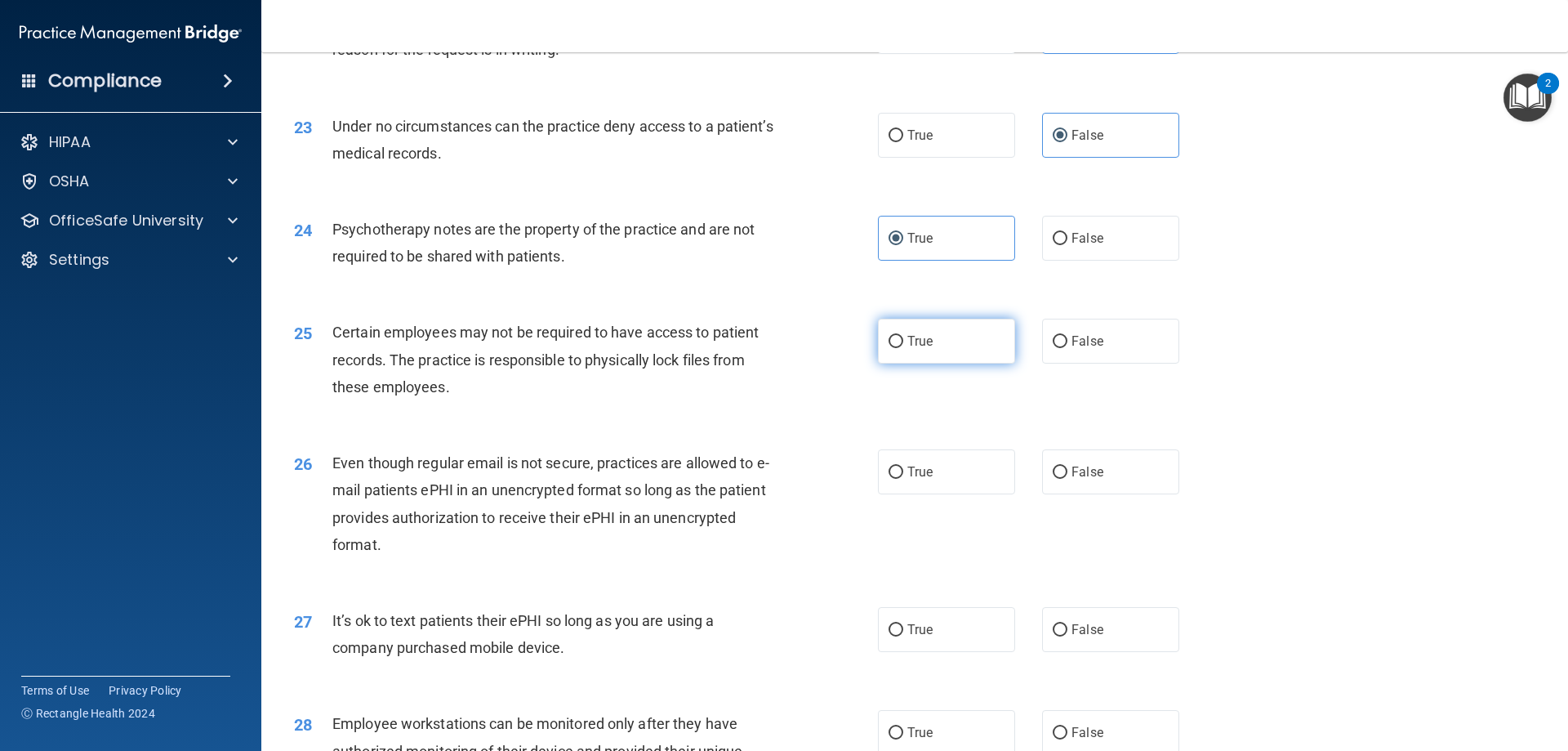
click at [942, 364] on label "True" at bounding box center [946, 340] width 138 height 45
click at [903, 348] on input "True" at bounding box center [895, 341] width 14 height 12
radio input "true"
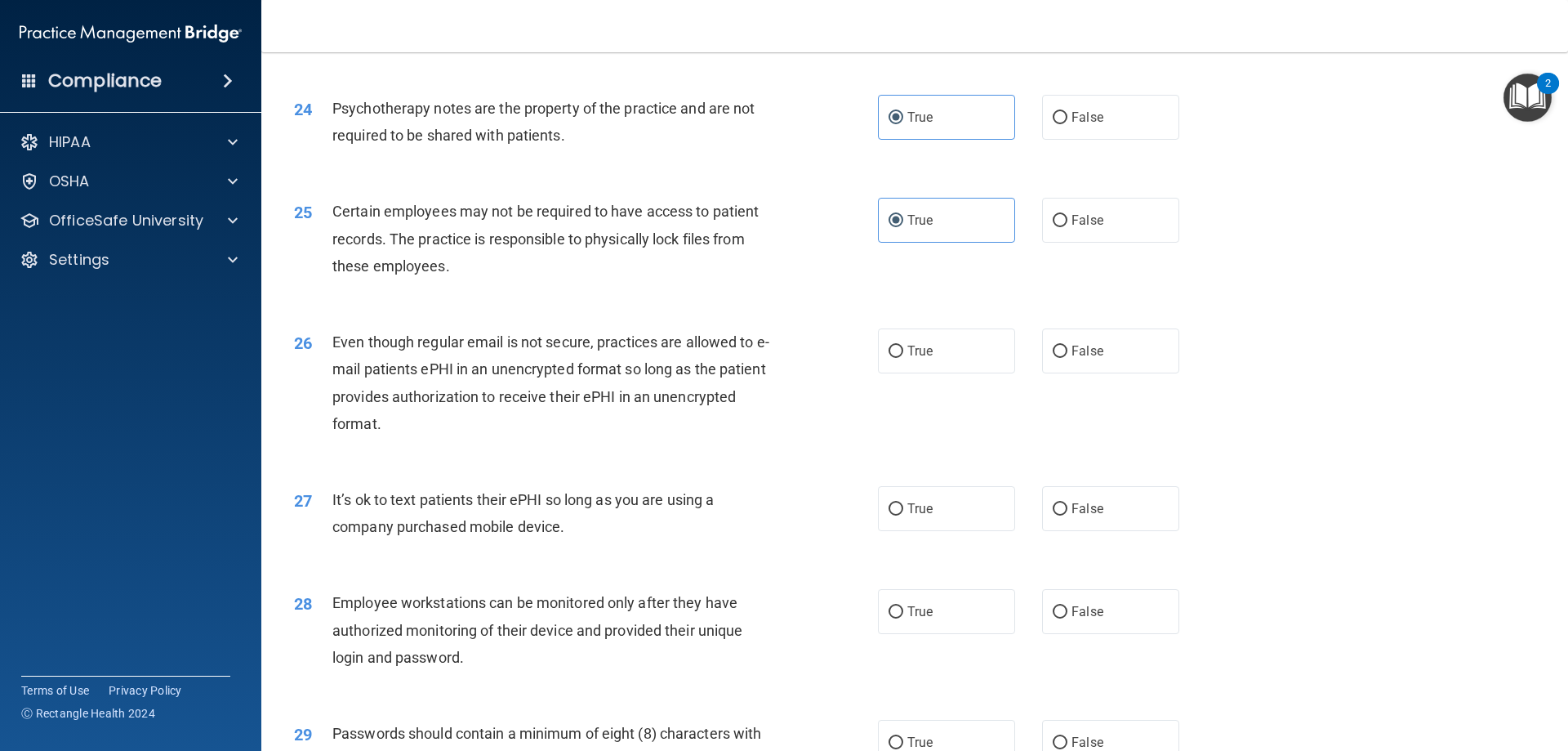
scroll to position [3023, 0]
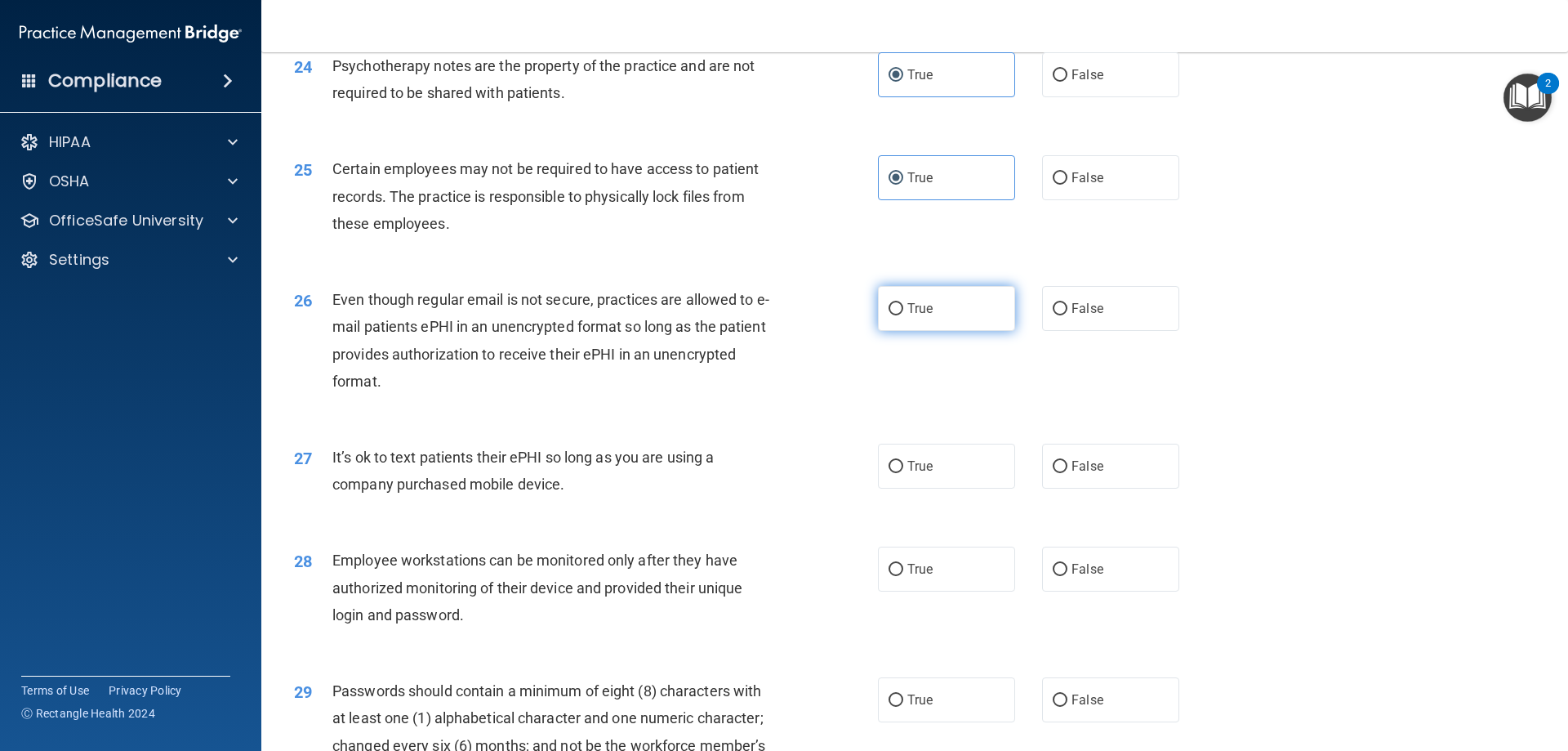
click at [914, 316] on span "True" at bounding box center [920, 309] width 26 height 15
click at [903, 315] on input "True" at bounding box center [895, 309] width 14 height 12
radio input "true"
drag, startPoint x: 1067, startPoint y: 496, endPoint x: 1033, endPoint y: 493, distance: 34.1
click at [1071, 474] on span "False" at bounding box center [1087, 466] width 32 height 15
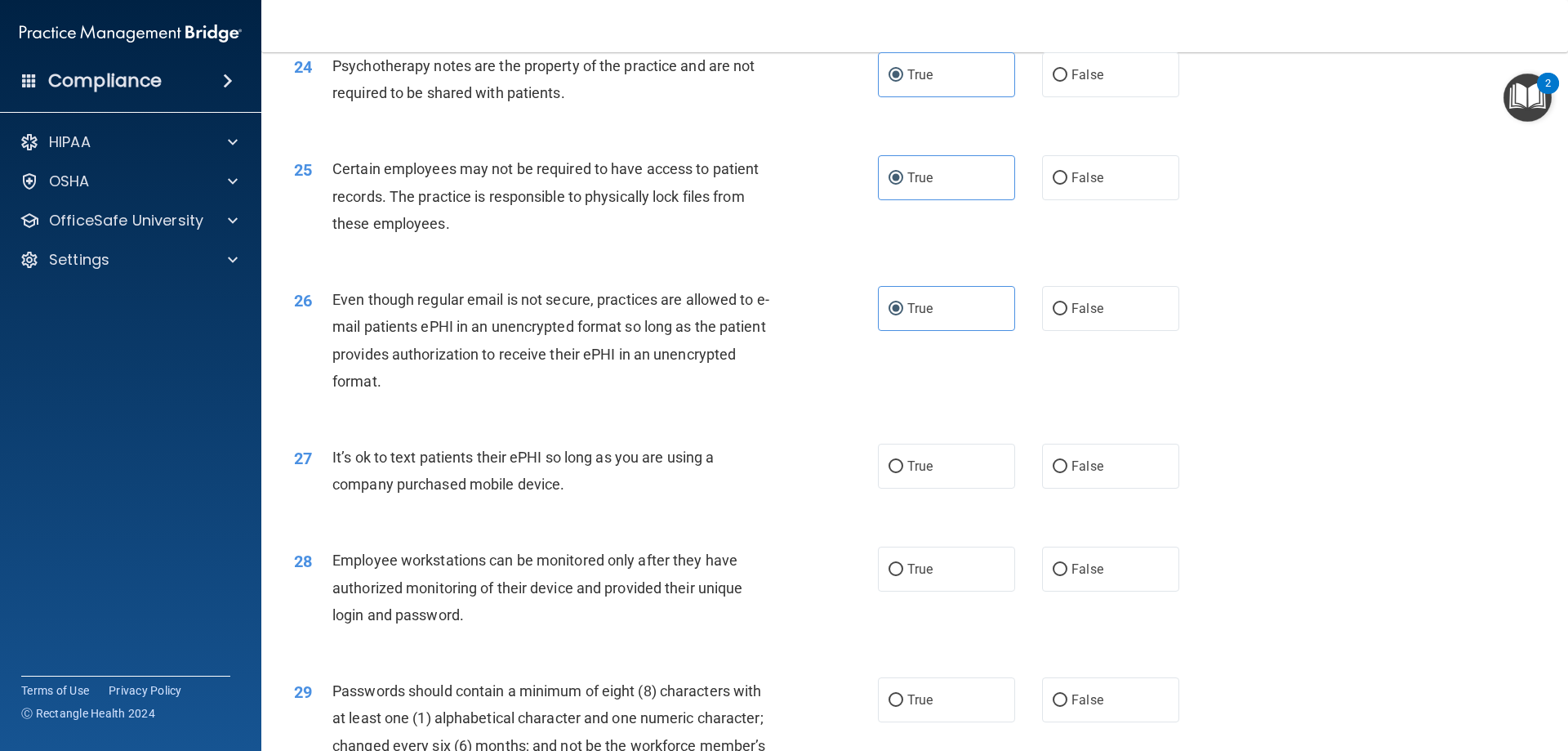
click at [1068, 473] on input "False" at bounding box center [1059, 466] width 14 height 12
radio input "true"
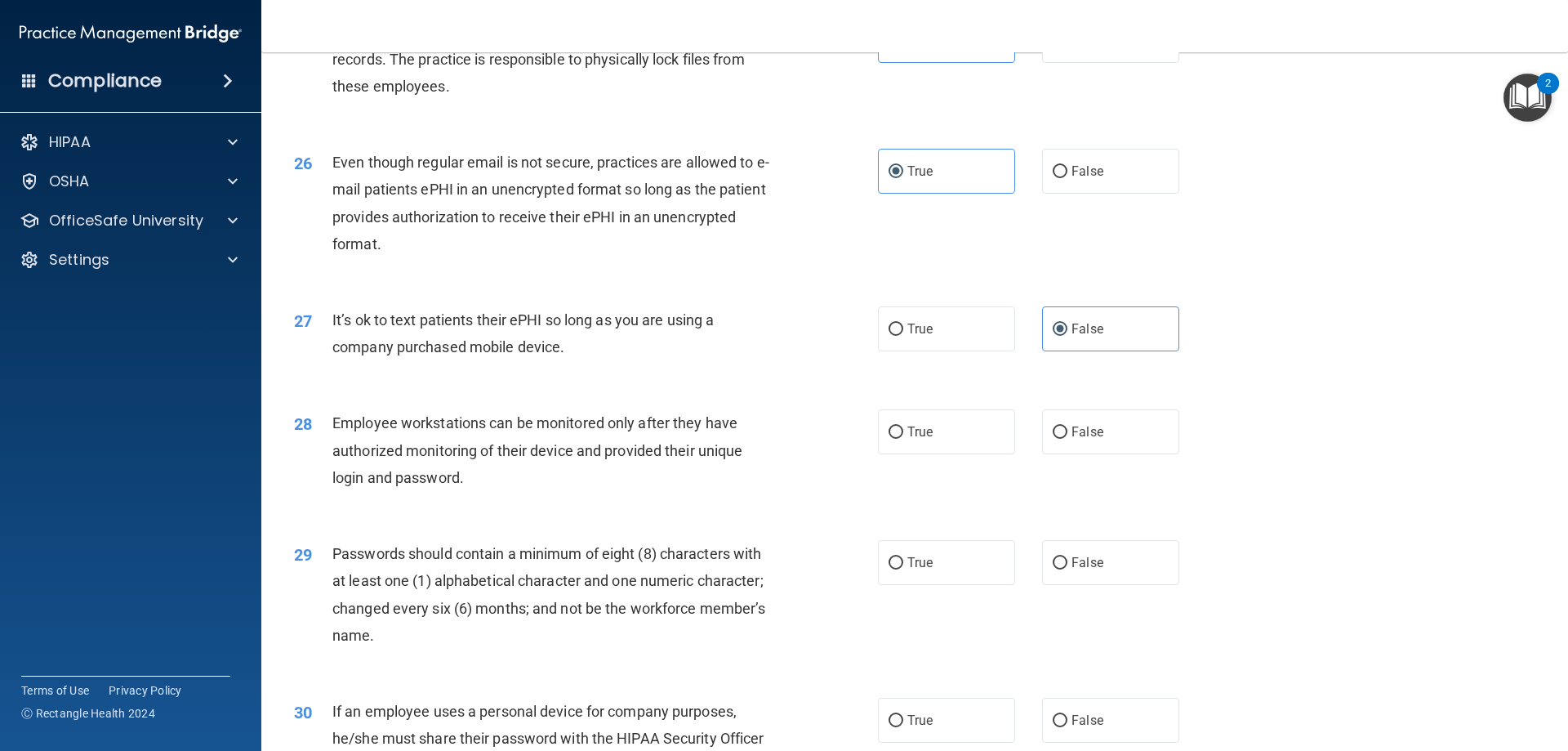
scroll to position [3268, 0]
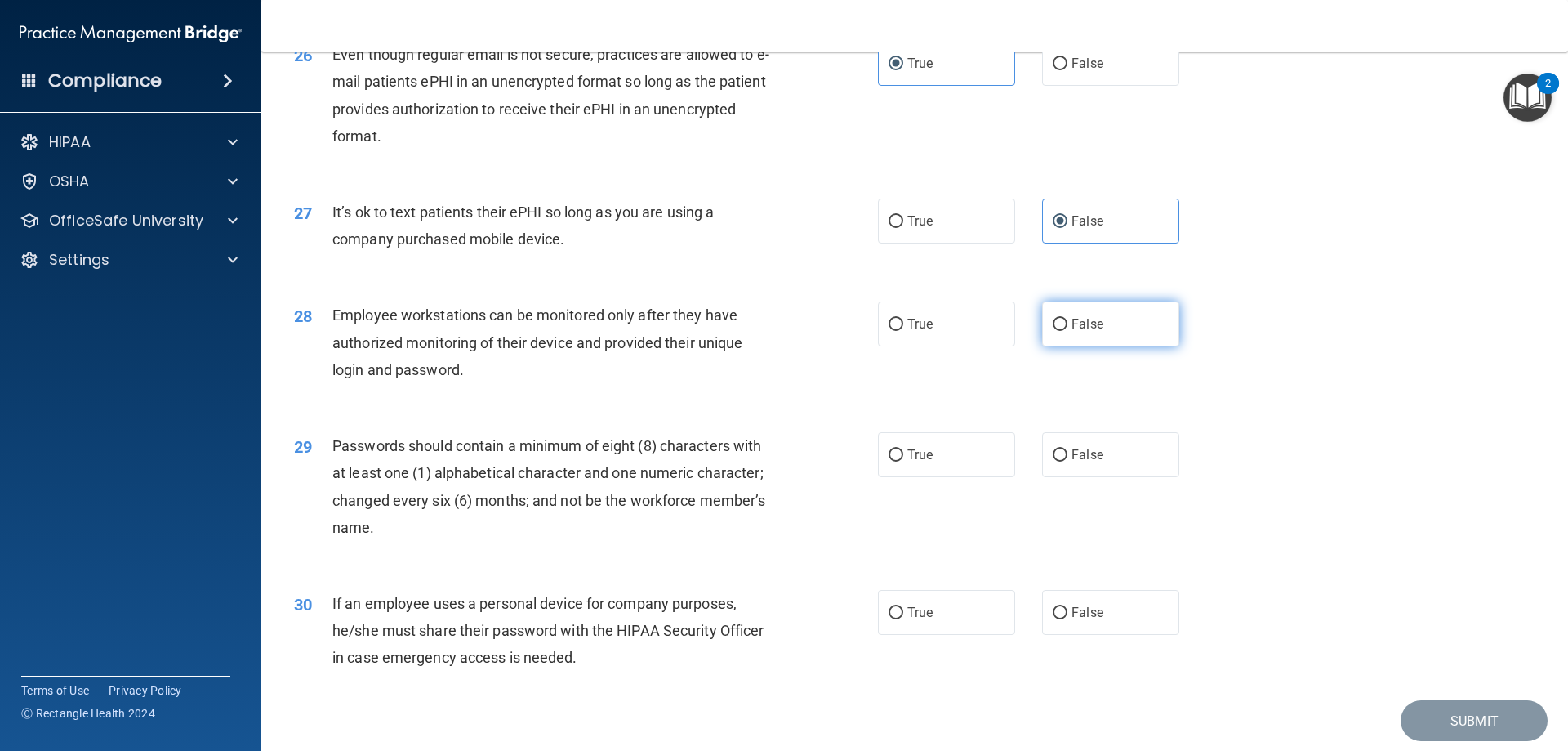
click at [1060, 347] on label "False" at bounding box center [1111, 324] width 138 height 45
click at [1060, 331] on input "False" at bounding box center [1059, 324] width 14 height 12
radio input "true"
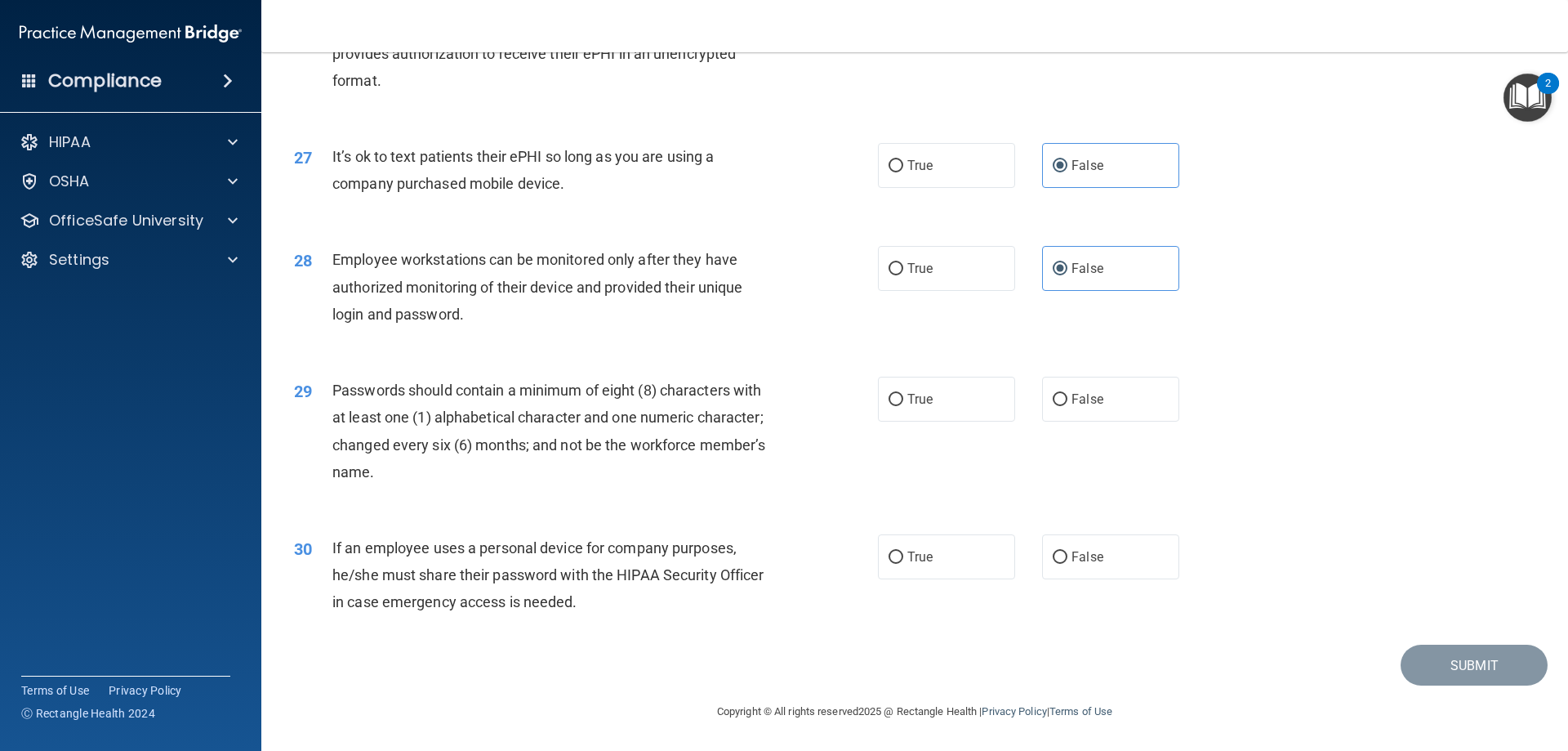
scroll to position [3350, 0]
click at [926, 397] on span "True" at bounding box center [920, 399] width 26 height 15
click at [903, 397] on input "True" at bounding box center [895, 399] width 14 height 12
radio input "true"
click at [1091, 567] on label "False" at bounding box center [1111, 556] width 138 height 45
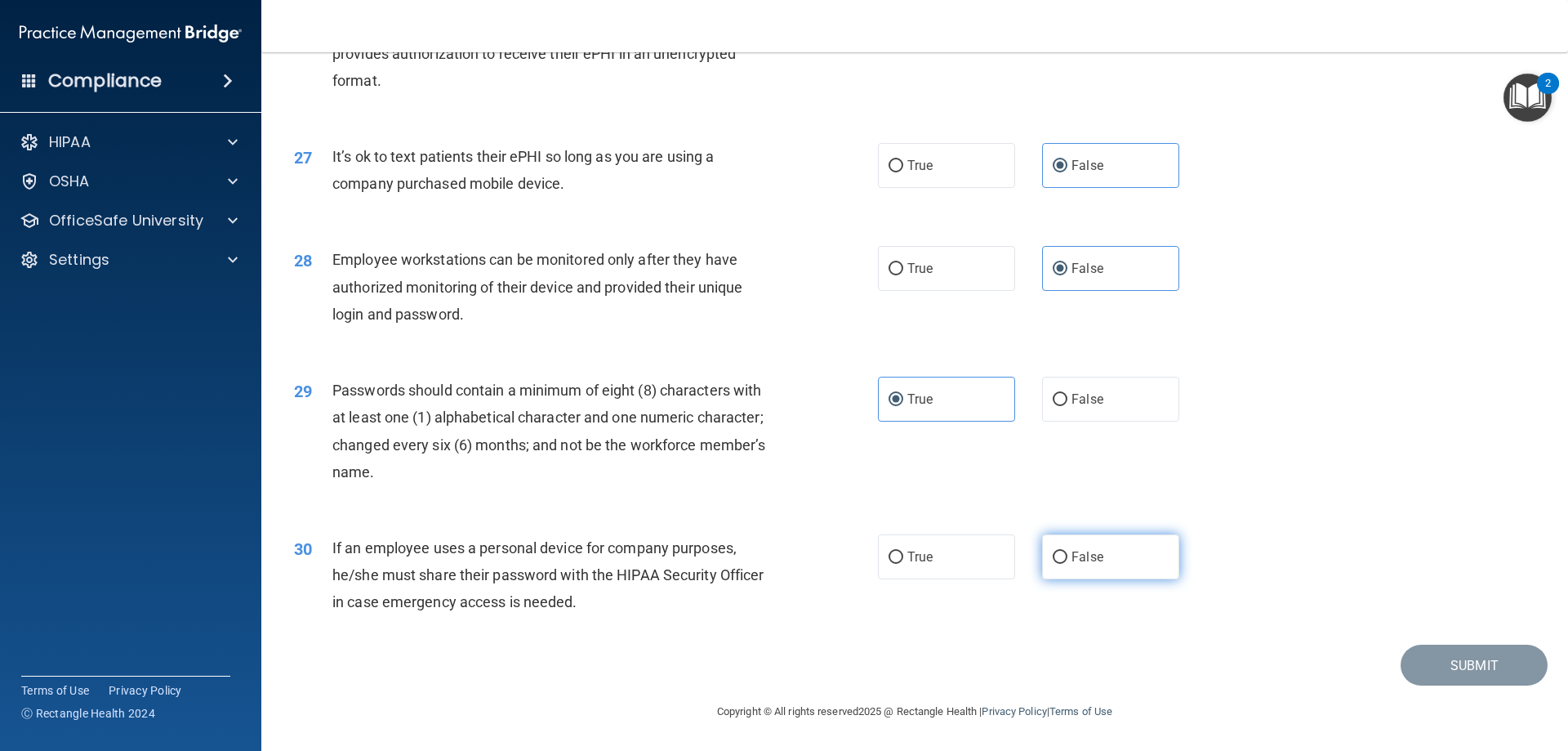
click at [1068, 564] on input "False" at bounding box center [1059, 557] width 14 height 12
radio input "true"
click at [1430, 667] on button "Submit" at bounding box center [1473, 666] width 147 height 42
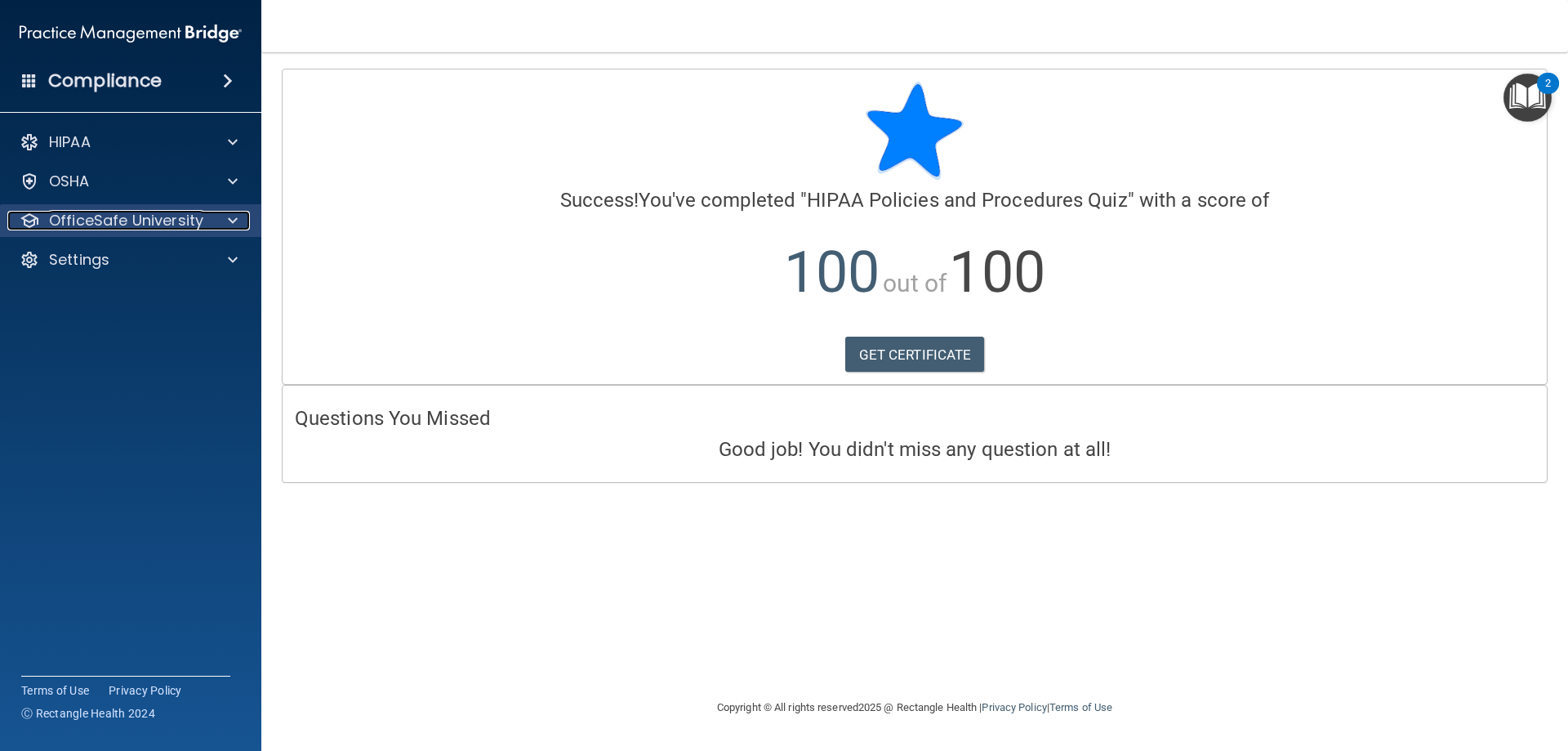
click at [217, 212] on div at bounding box center [230, 221] width 41 height 20
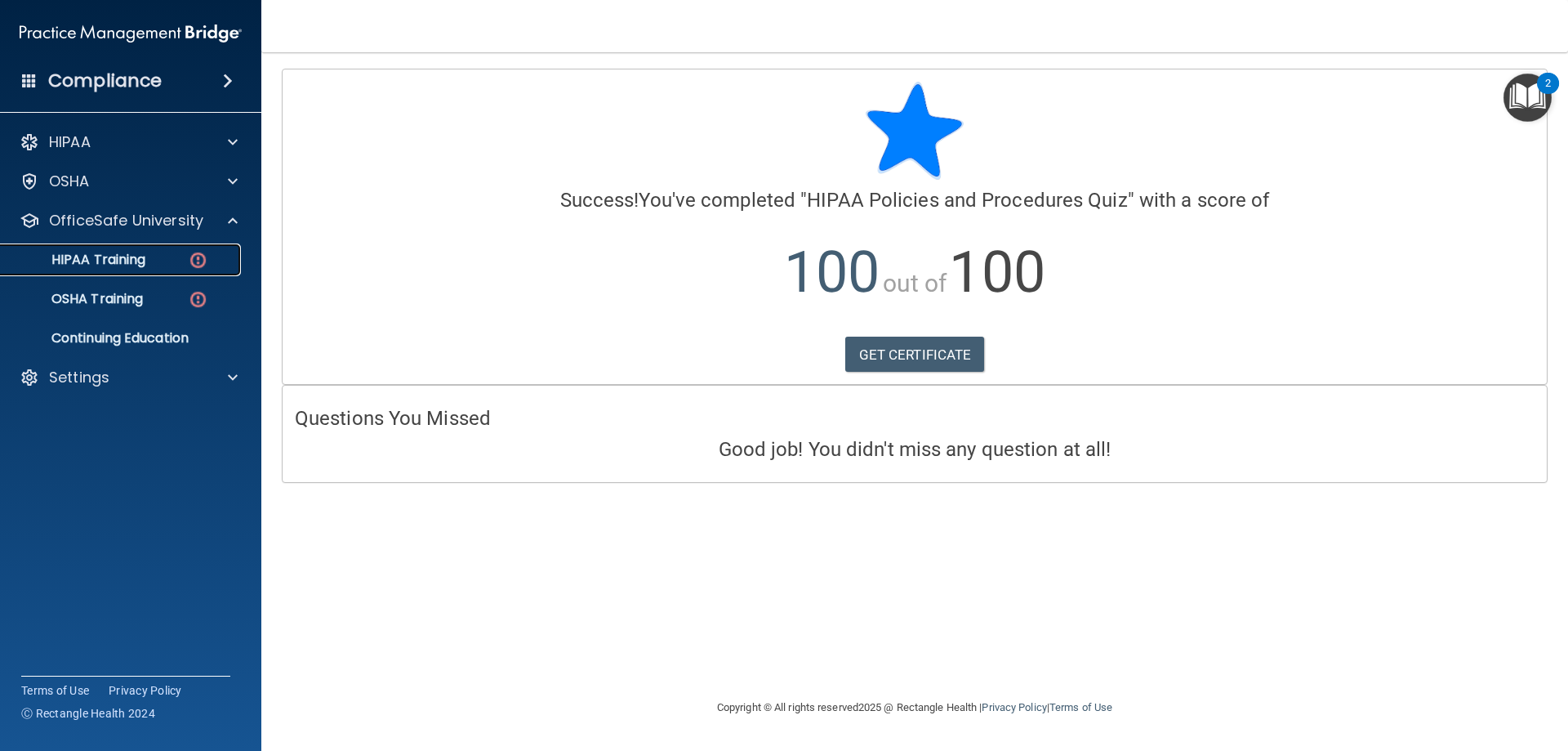
click at [155, 264] on div "HIPAA Training" at bounding box center [121, 259] width 222 height 16
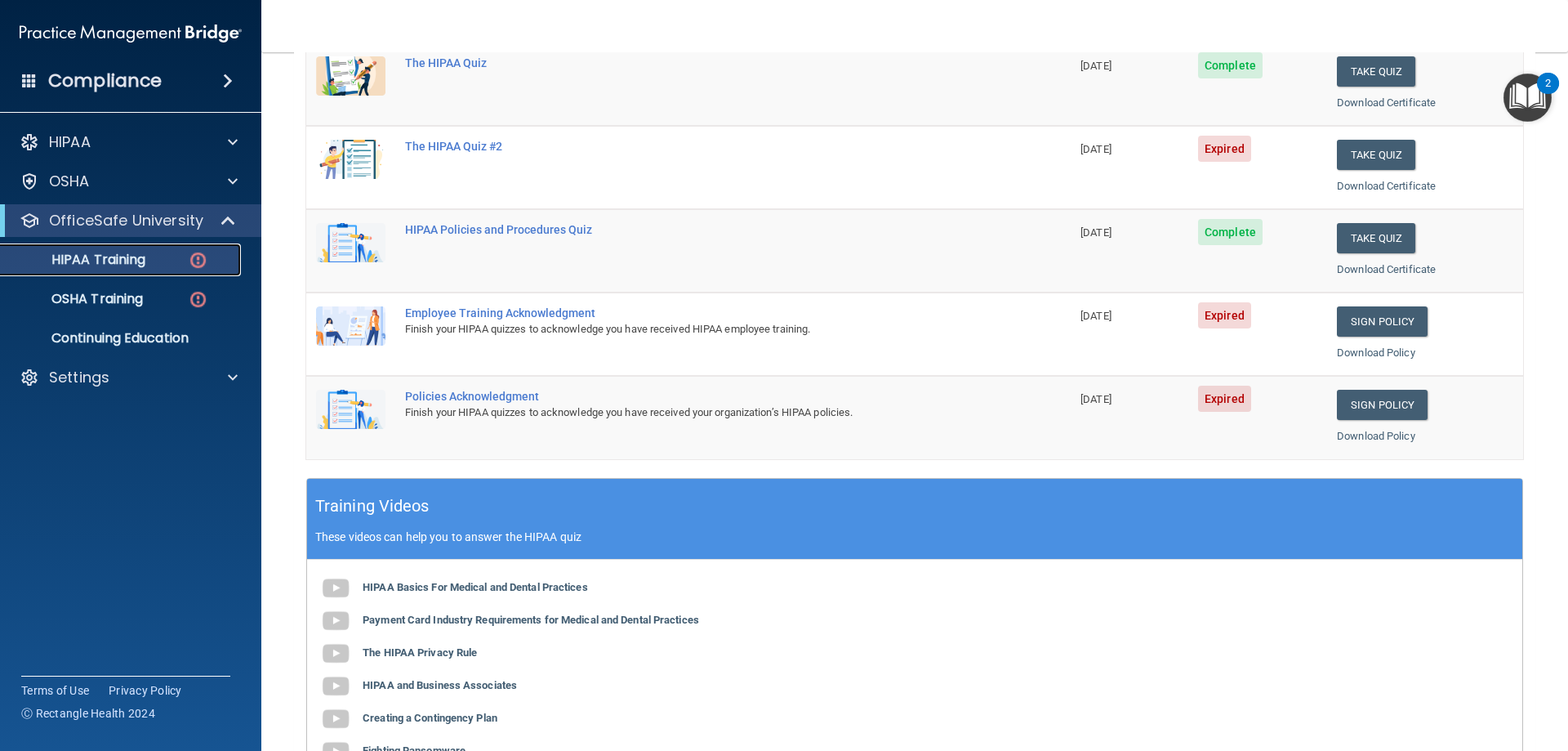
scroll to position [163, 0]
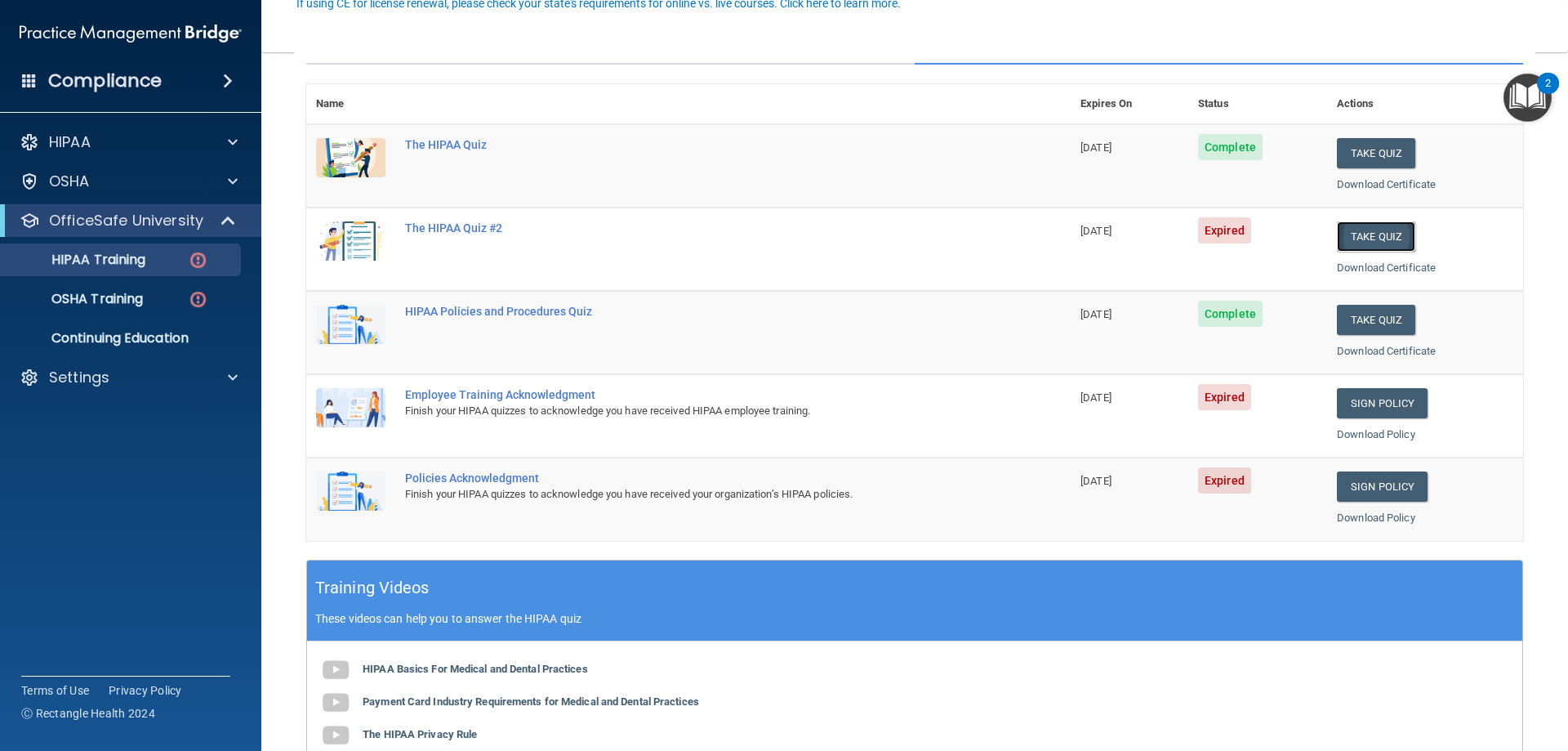
click at [1357, 234] on button "Take Quiz" at bounding box center [1376, 237] width 78 height 31
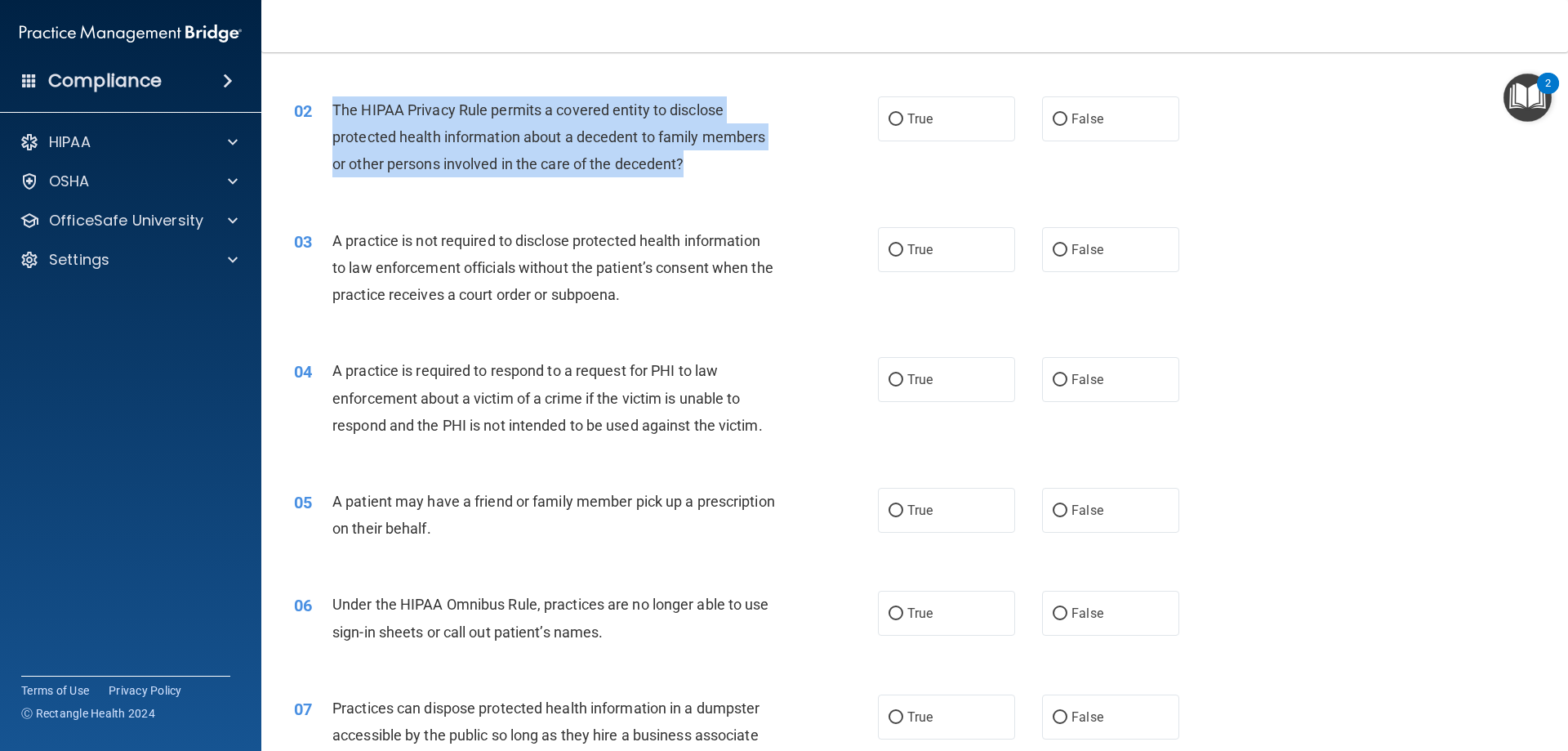
drag, startPoint x: 622, startPoint y: 173, endPoint x: 308, endPoint y: 111, distance: 320.1
click at [308, 109] on div "02 The HIPAA Privacy Rule permits a covered entity to disclose protected health…" at bounding box center [585, 141] width 633 height 90
click at [646, 146] on div "The HIPAA Privacy Rule permits a covered entity to disclose protected health in…" at bounding box center [561, 138] width 456 height 82
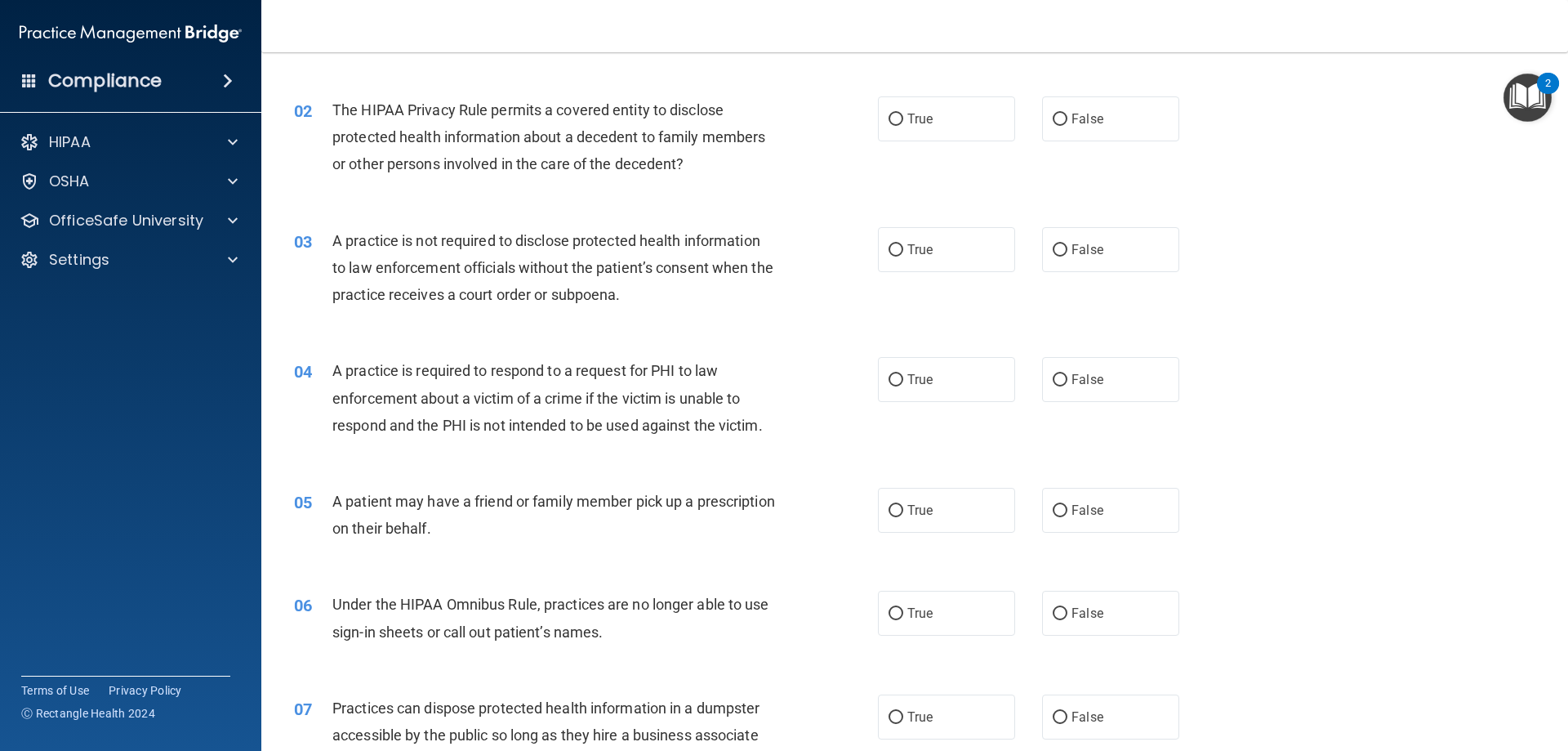
click at [736, 186] on div "02 The HIPAA Privacy Rule permits a covered entity to disclose protected health…" at bounding box center [914, 141] width 1265 height 131
click at [605, 133] on span "The HIPAA Privacy Rule permits a covered entity to disclose protected health in…" at bounding box center [548, 137] width 433 height 71
copy span "decedent"
click at [946, 109] on label "True" at bounding box center [946, 118] width 138 height 45
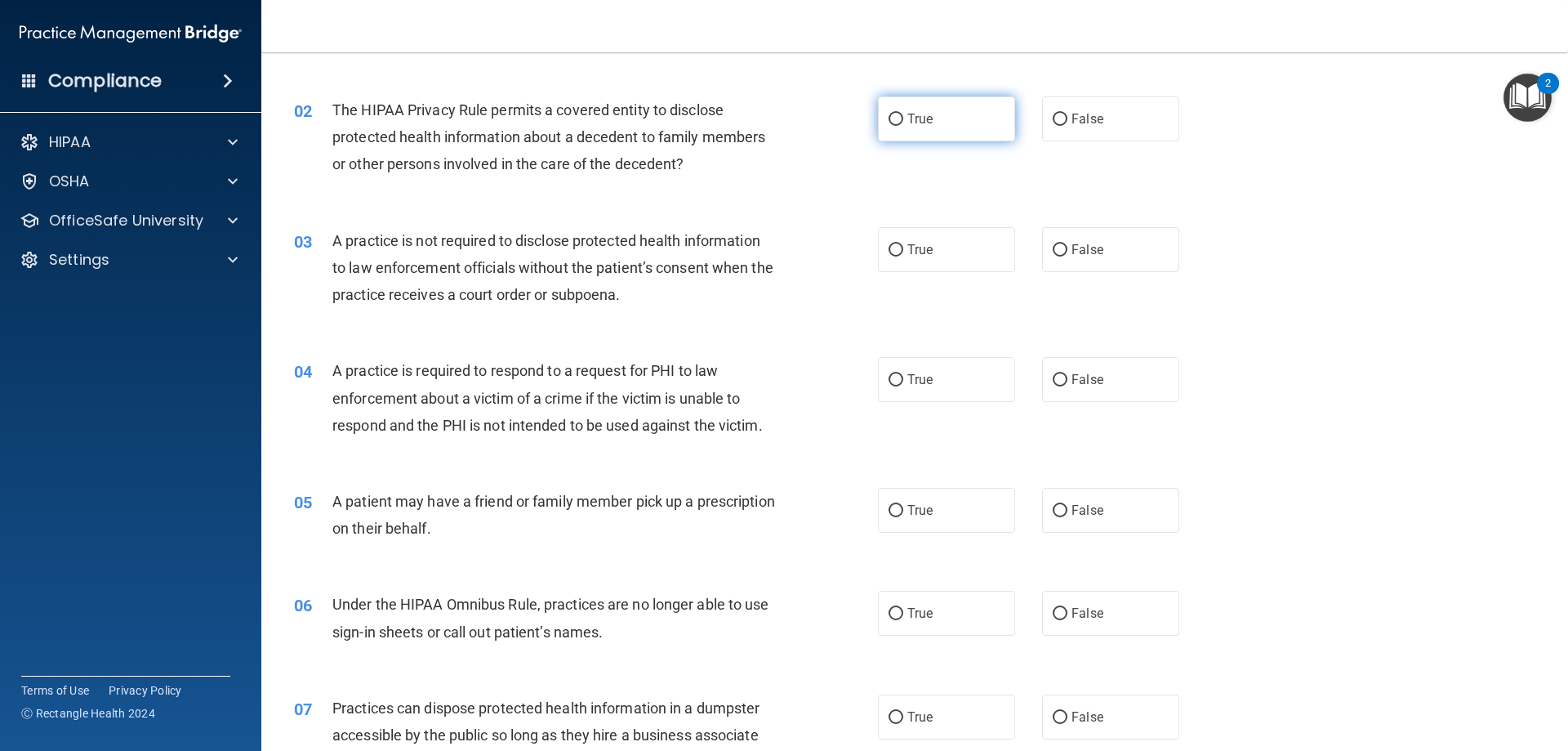
click at [903, 114] on input "True" at bounding box center [895, 119] width 14 height 12
radio input "true"
click at [947, 250] on label "True" at bounding box center [946, 249] width 138 height 45
click at [903, 250] on input "True" at bounding box center [895, 250] width 14 height 12
radio input "true"
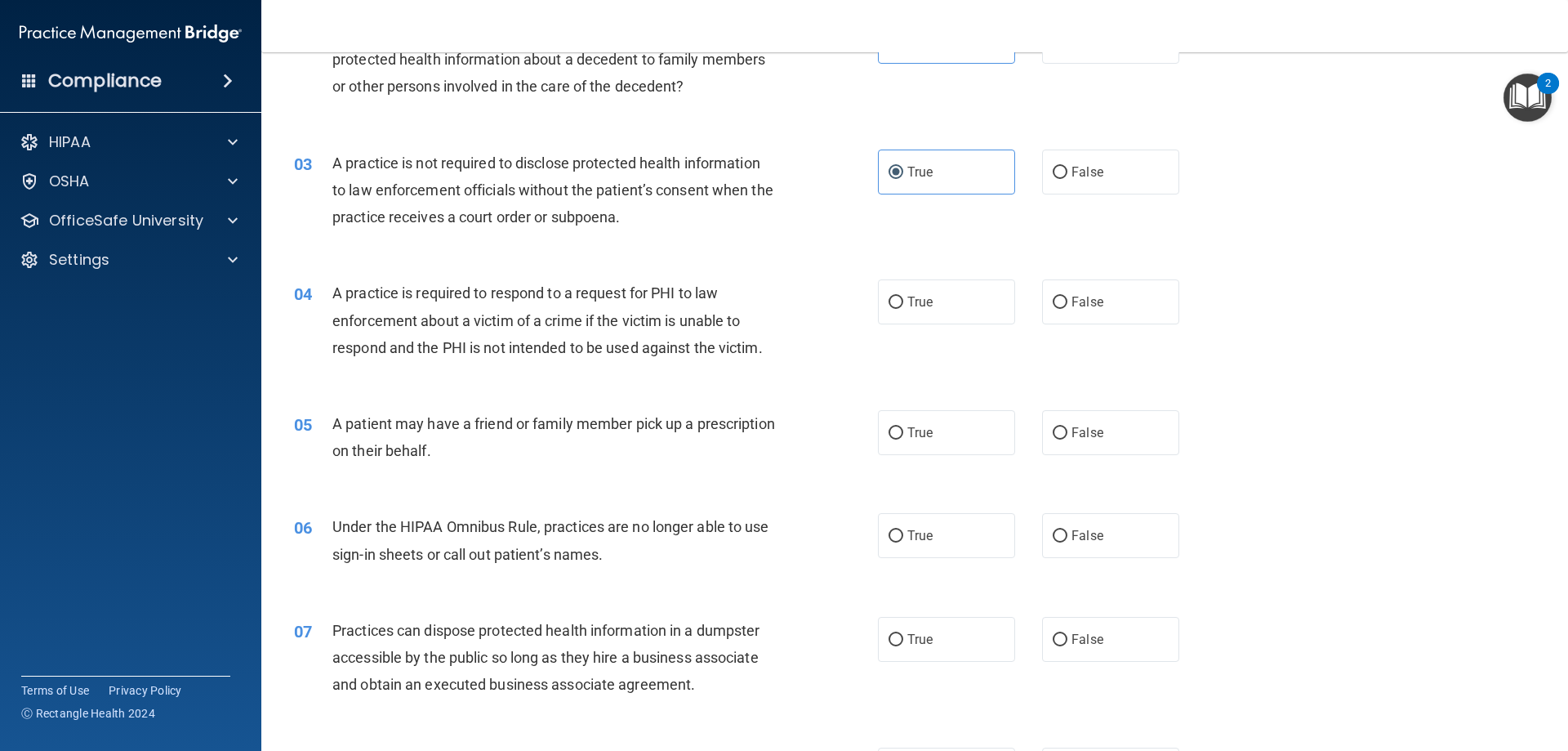
scroll to position [246, 0]
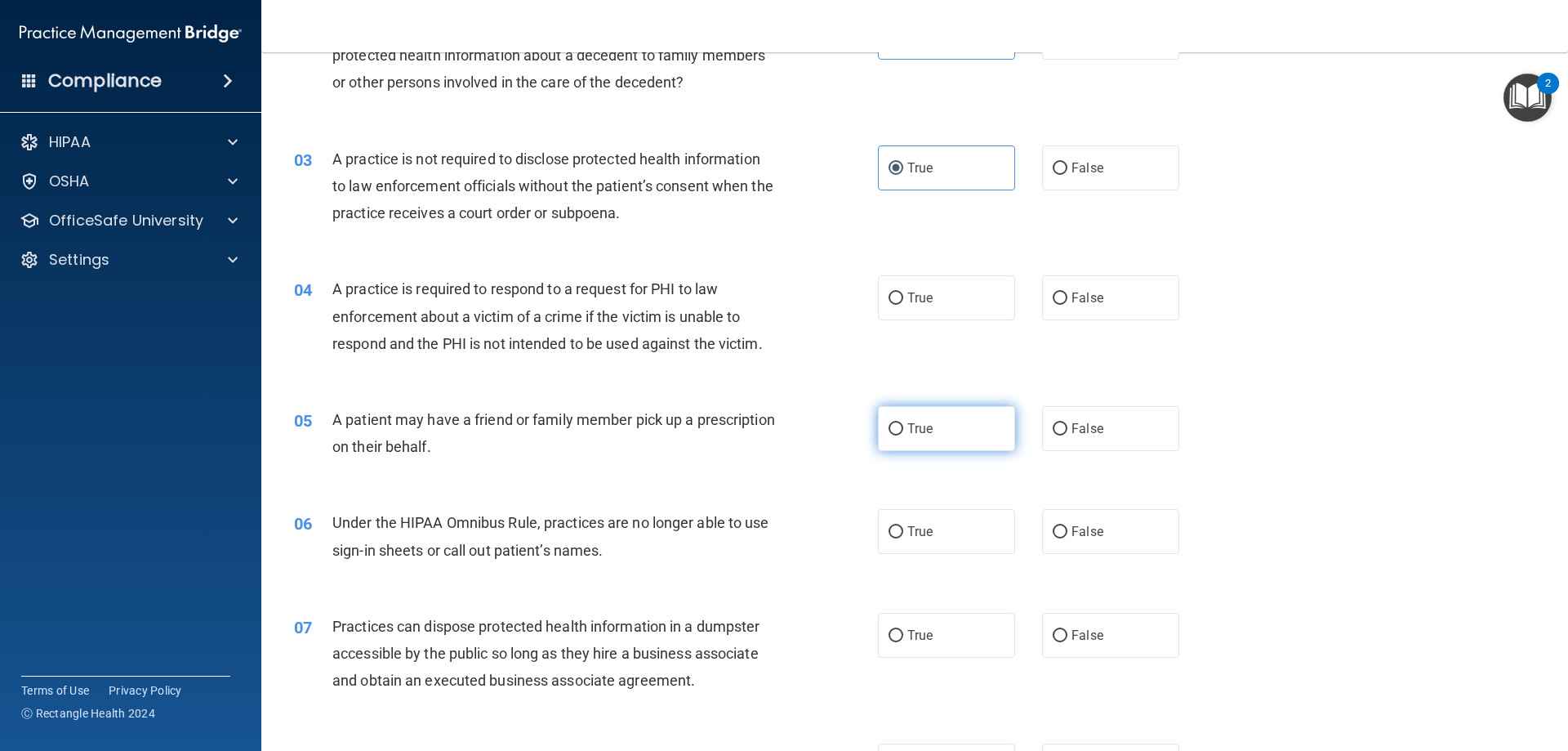
click at [922, 415] on label "True" at bounding box center [946, 428] width 138 height 45
click at [903, 423] on input "True" at bounding box center [895, 429] width 14 height 12
radio input "true"
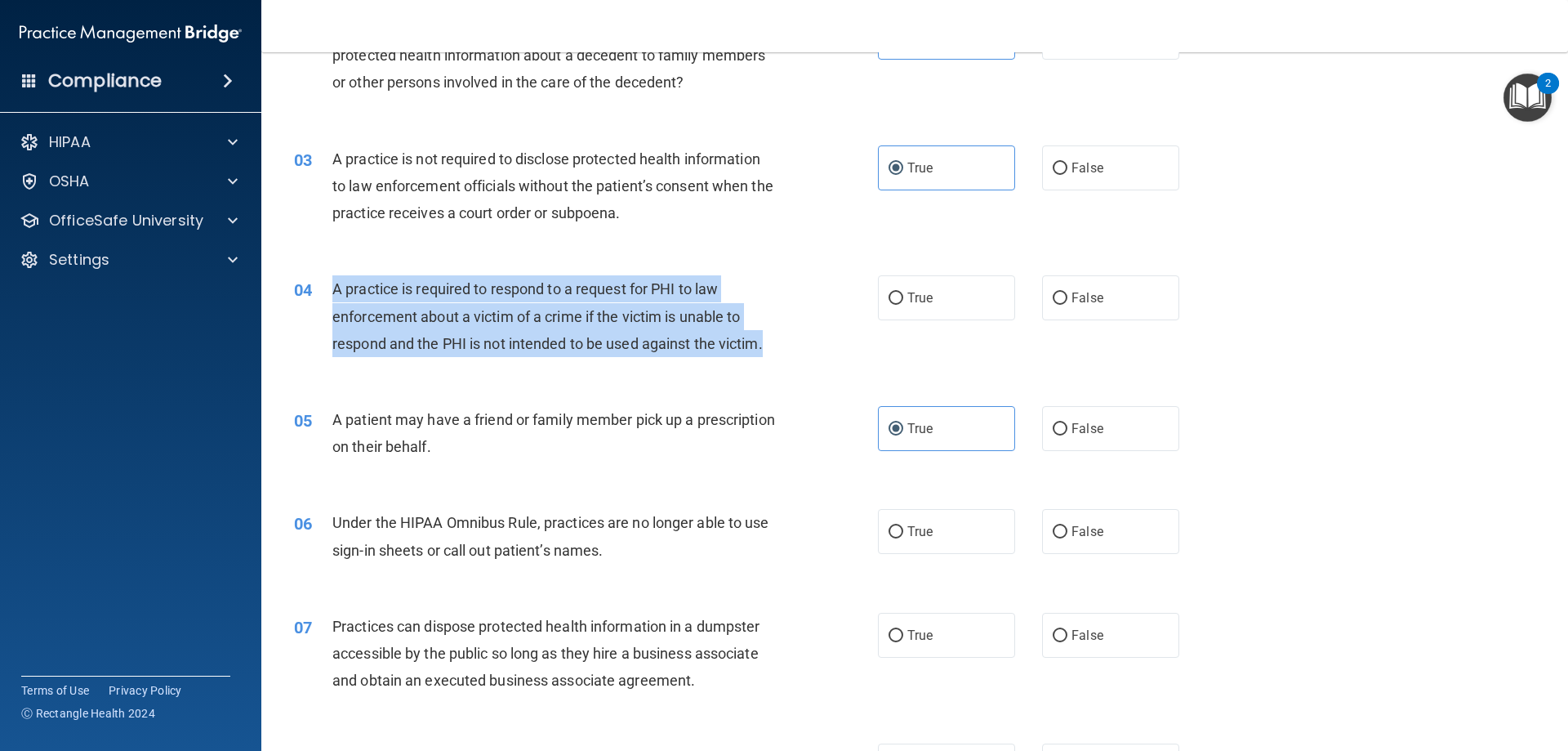
drag, startPoint x: 794, startPoint y: 348, endPoint x: 332, endPoint y: 288, distance: 465.9
click at [332, 288] on div "04 A practice is required to respond to a request for PHI to law enforcement ab…" at bounding box center [585, 320] width 633 height 90
copy span "A practice is required to respond to a request for PHI to law enforcement about…"
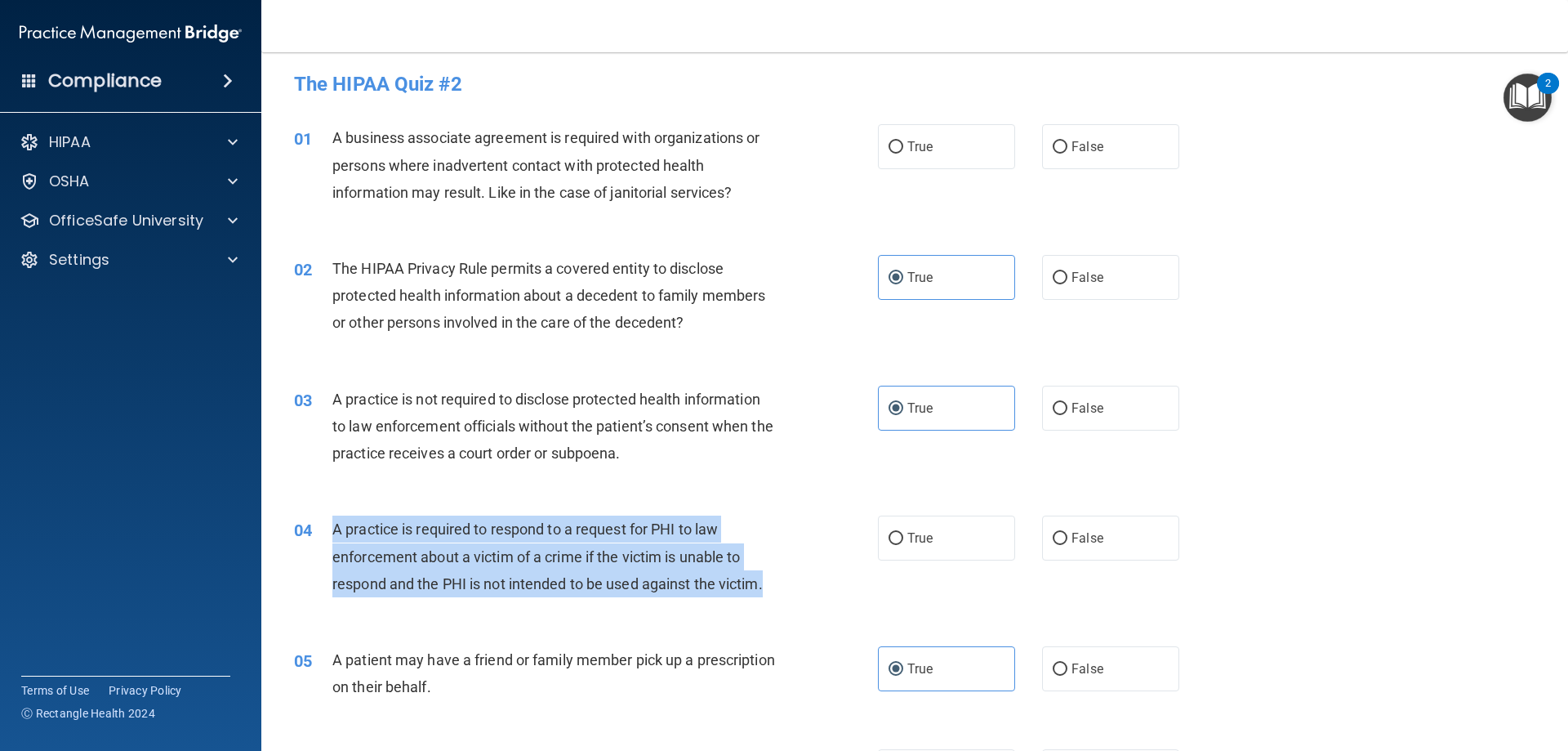
scroll to position [0, 0]
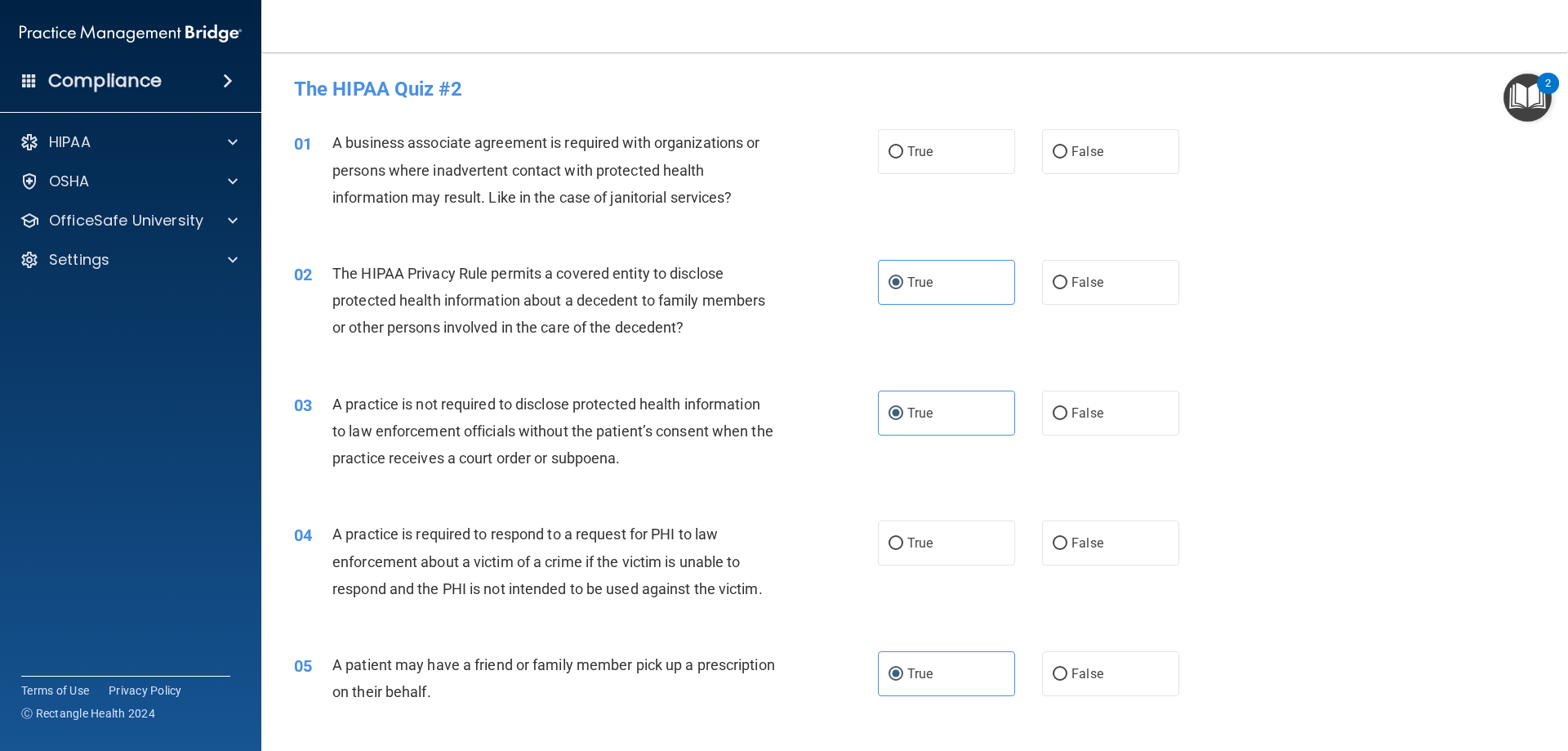
click at [702, 419] on div "A practice is not required to disclose protected health information to law enfo…" at bounding box center [561, 432] width 456 height 82
click at [1110, 403] on label "False" at bounding box center [1111, 413] width 138 height 45
click at [1068, 408] on input "False" at bounding box center [1059, 414] width 14 height 12
radio input "true"
radio input "false"
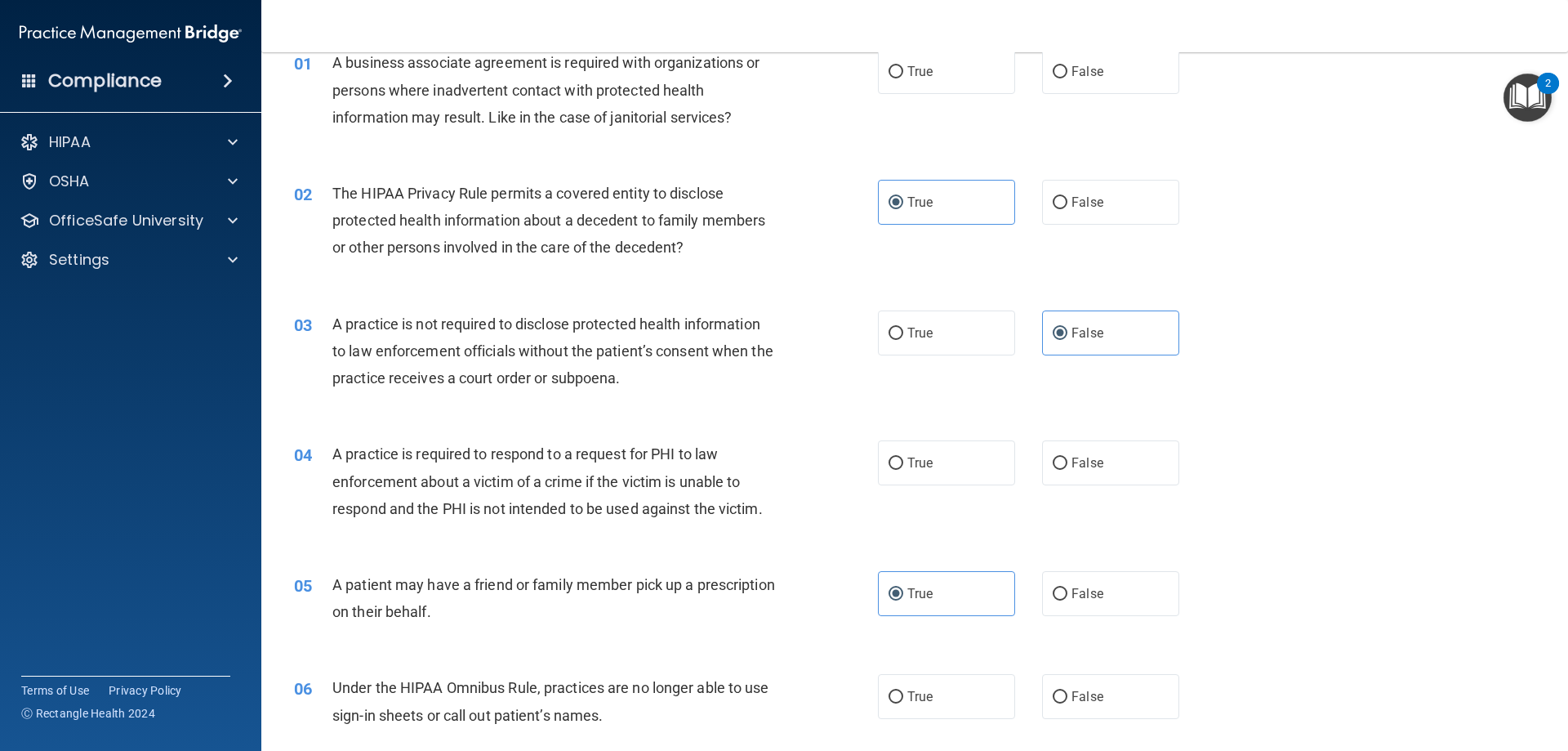
scroll to position [82, 0]
click at [907, 465] on span "True" at bounding box center [920, 461] width 26 height 15
click at [903, 465] on input "True" at bounding box center [895, 461] width 14 height 12
radio input "true"
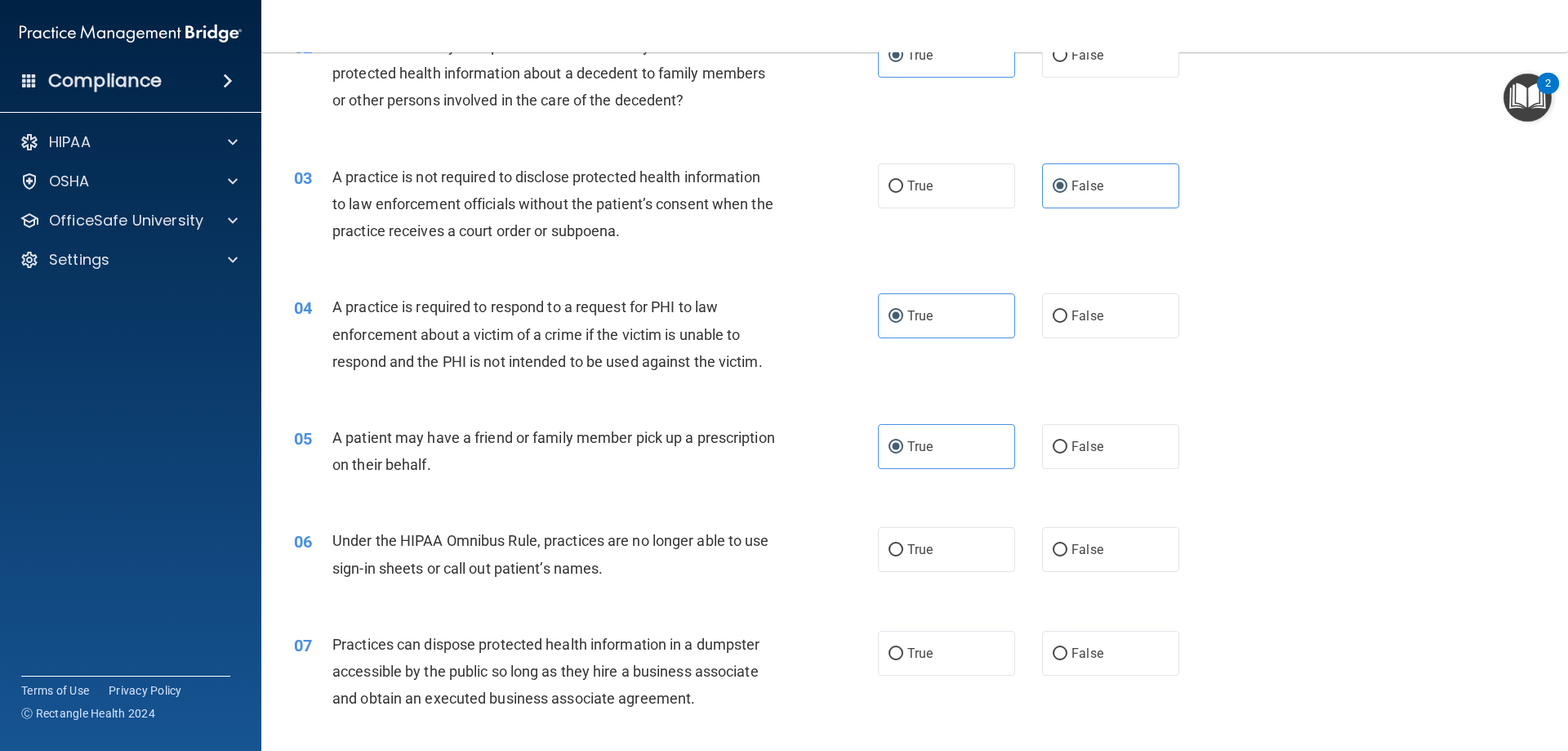
scroll to position [327, 0]
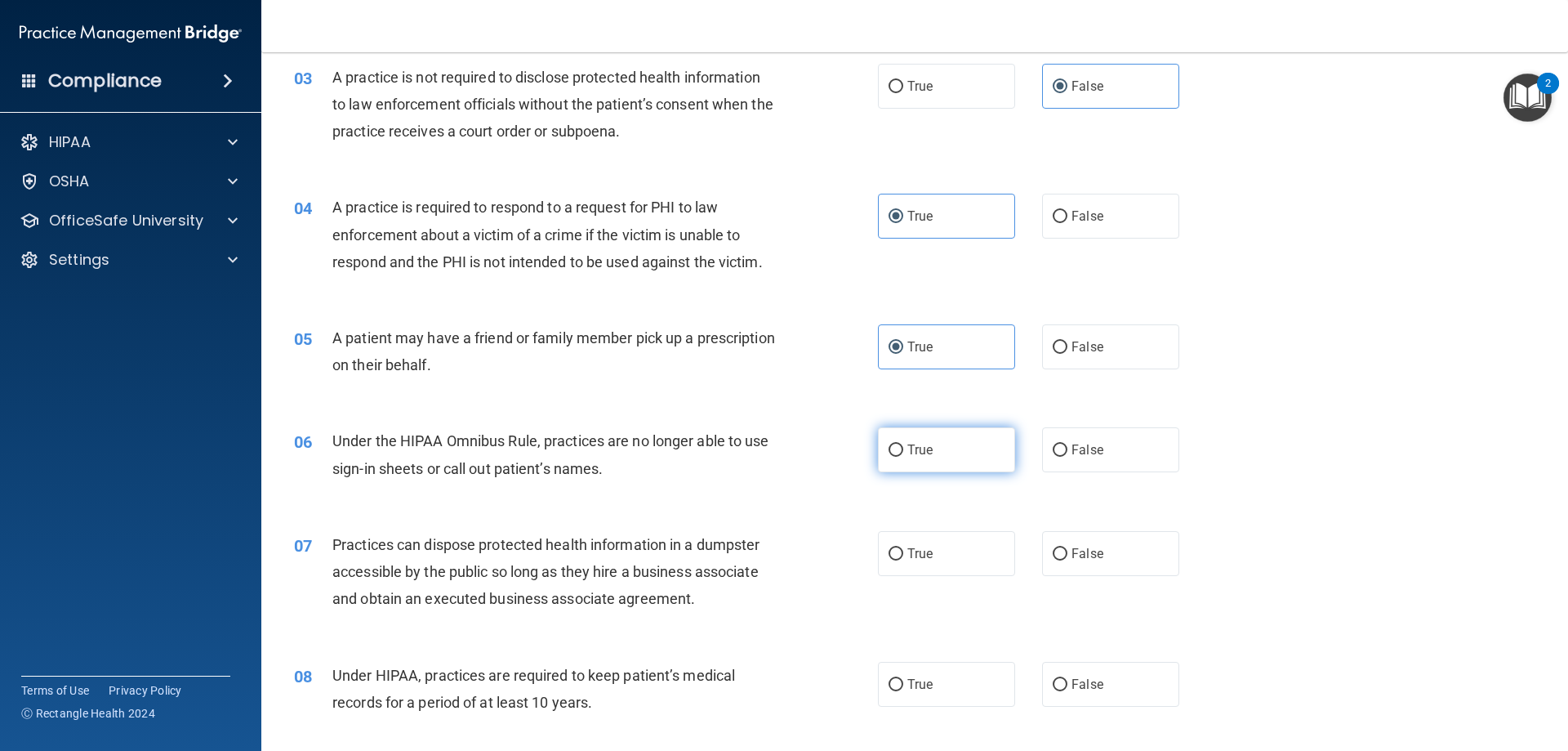
click at [916, 446] on span "True" at bounding box center [920, 450] width 26 height 15
click at [903, 446] on input "True" at bounding box center [895, 450] width 14 height 12
radio input "true"
click at [1102, 535] on label "False" at bounding box center [1111, 553] width 138 height 45
click at [1068, 548] on input "False" at bounding box center [1059, 554] width 14 height 12
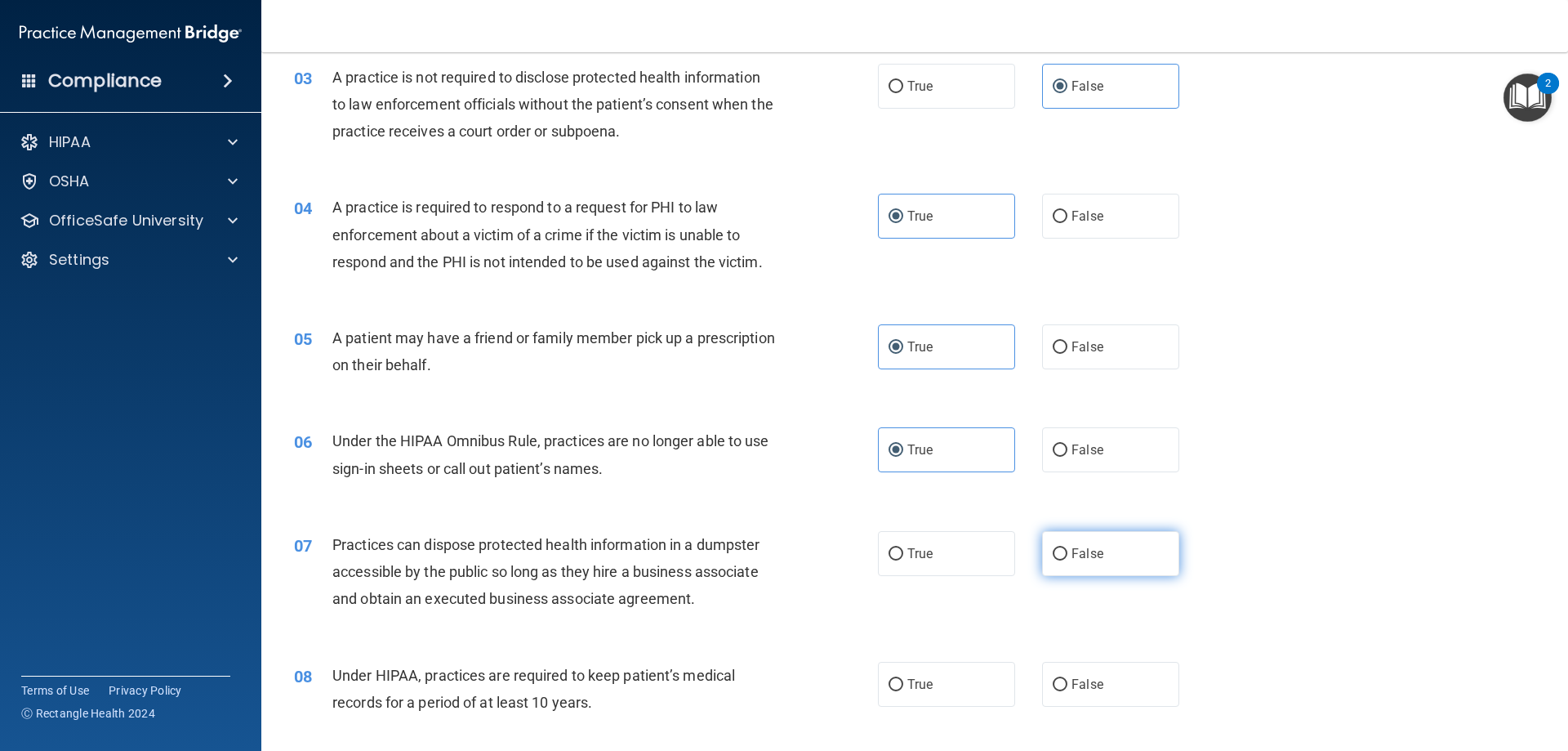
radio input "true"
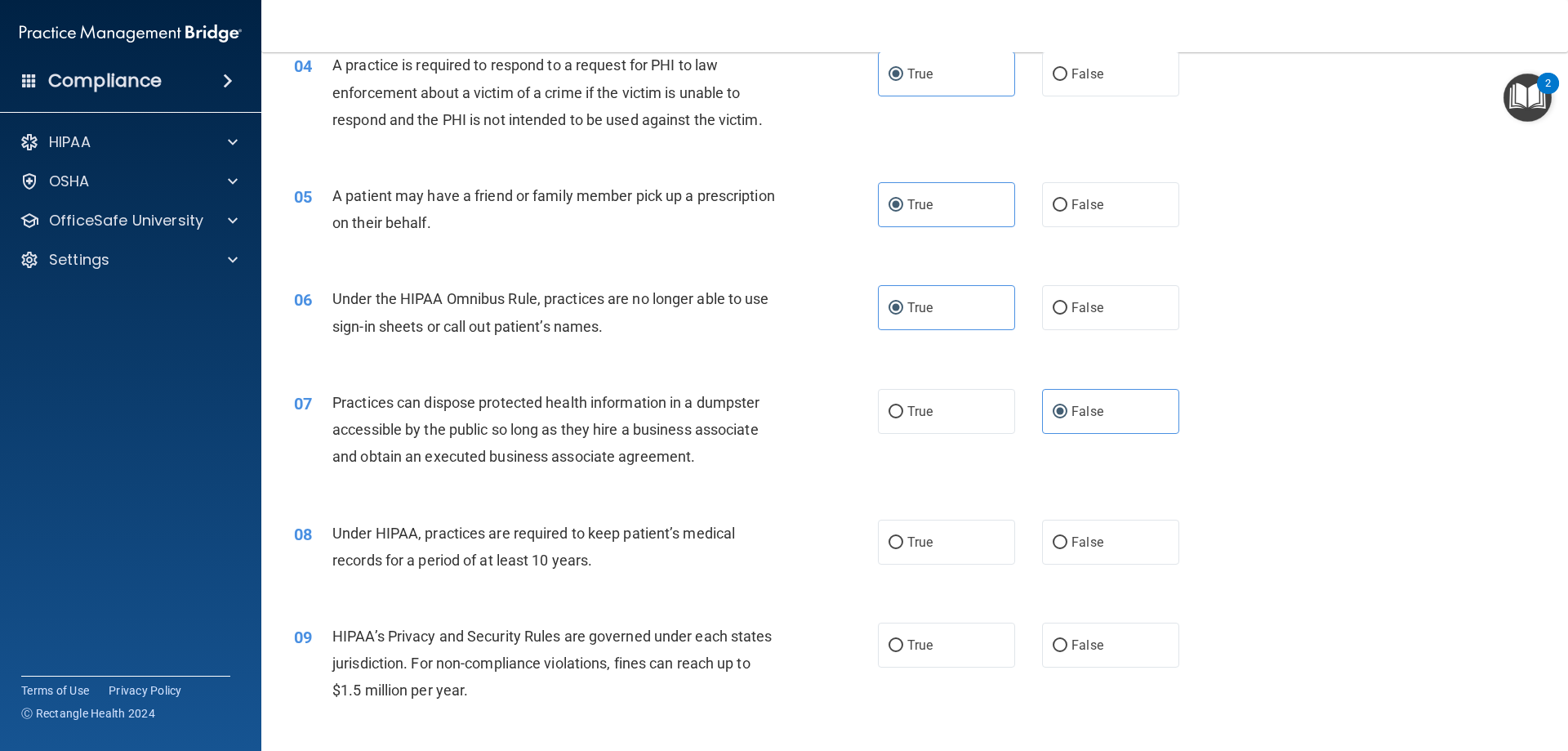
scroll to position [490, 0]
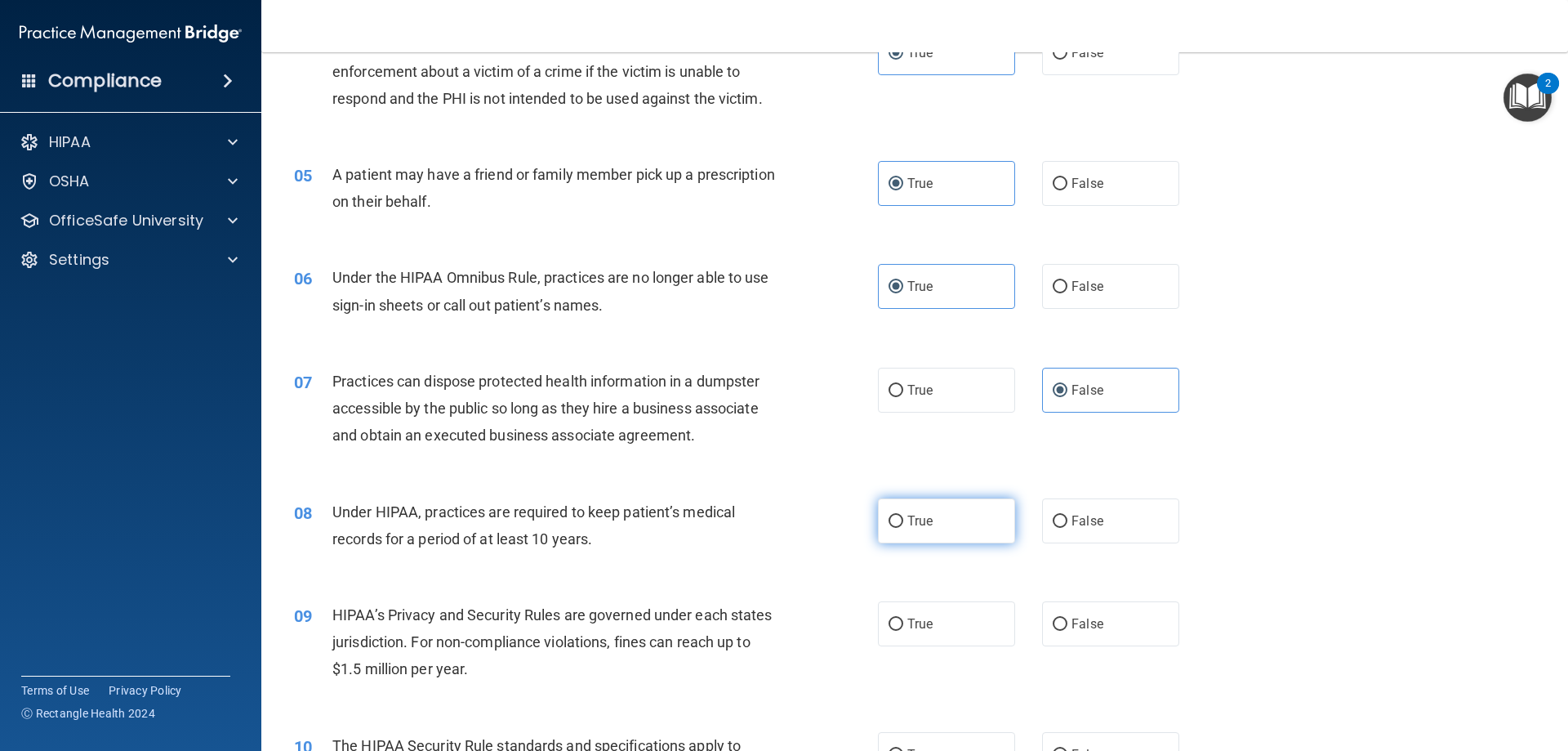
click at [949, 522] on label "True" at bounding box center [946, 521] width 138 height 45
click at [903, 522] on input "True" at bounding box center [895, 522] width 14 height 12
radio input "true"
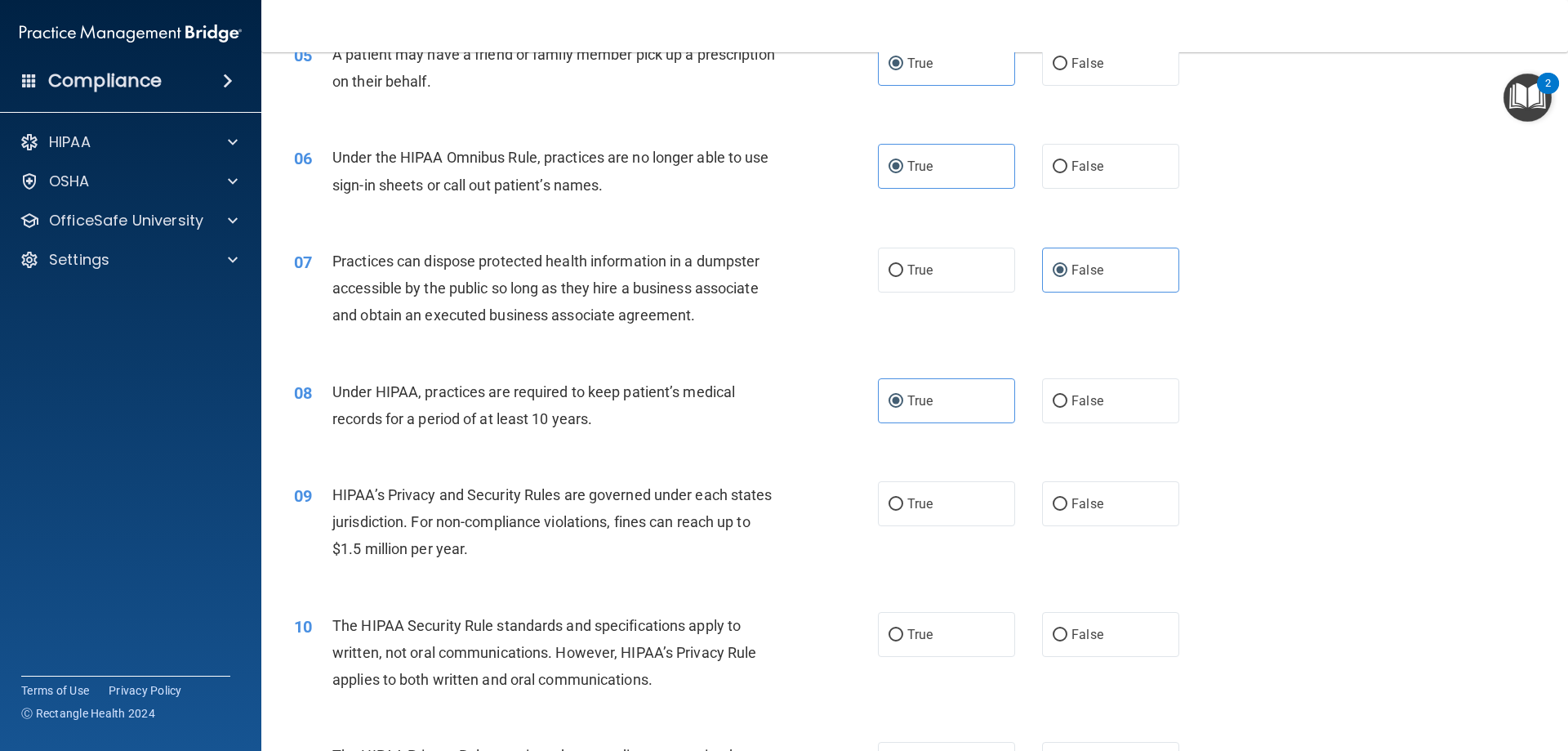
scroll to position [654, 0]
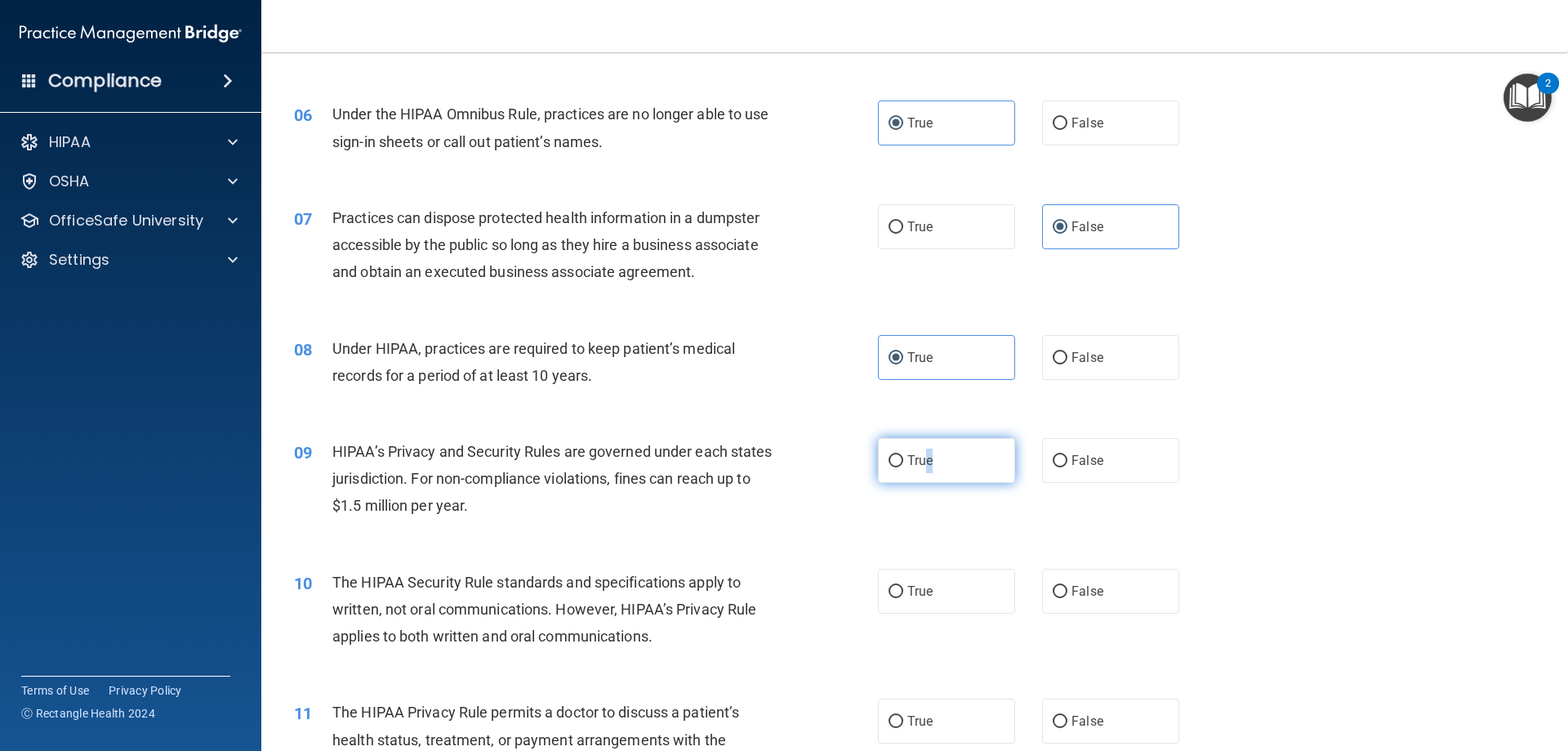
click at [924, 454] on span "True" at bounding box center [920, 461] width 26 height 15
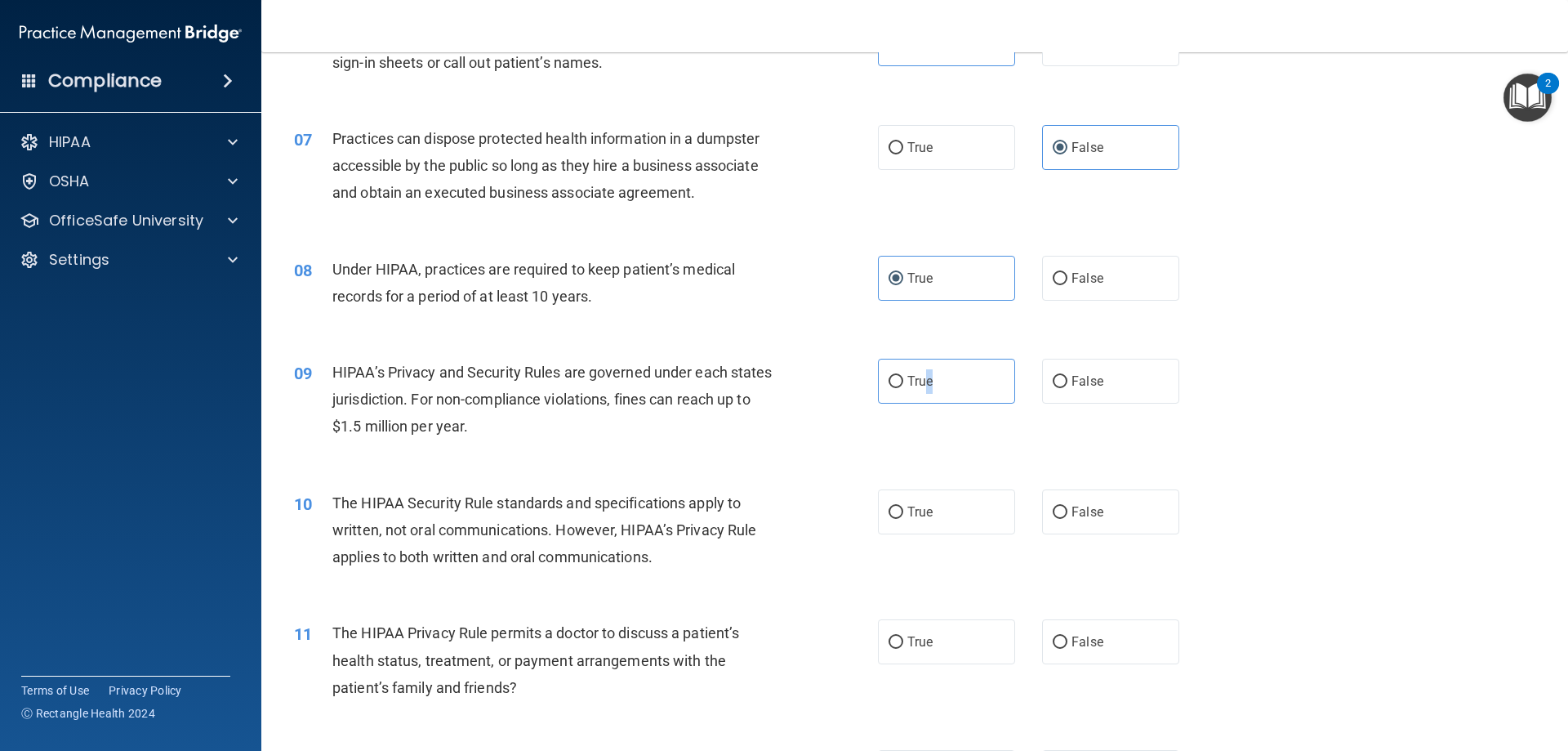
scroll to position [736, 0]
click at [904, 522] on label "True" at bounding box center [946, 509] width 138 height 45
click at [903, 516] on input "True" at bounding box center [895, 510] width 14 height 12
radio input "true"
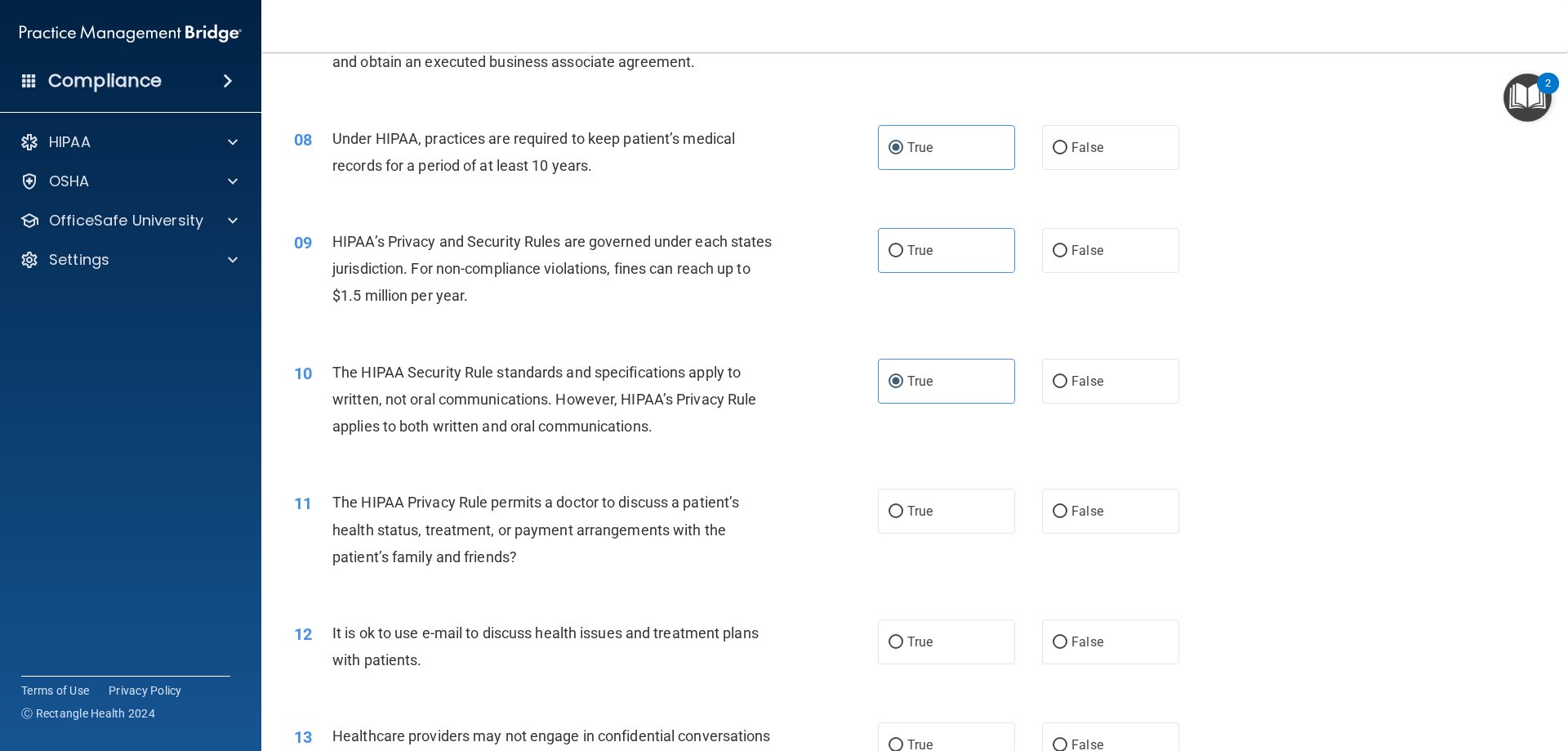
scroll to position [980, 0]
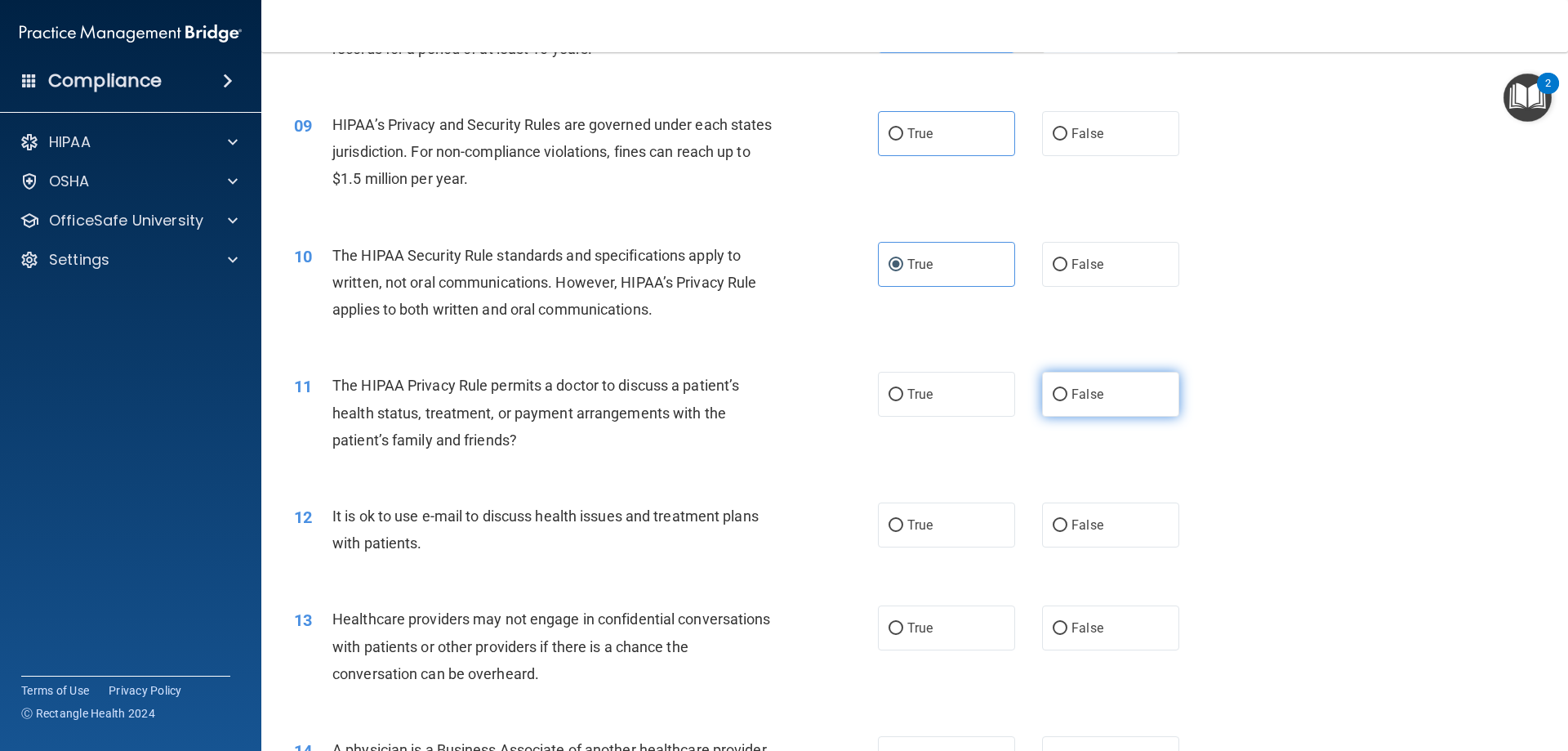
click at [1137, 392] on label "False" at bounding box center [1111, 394] width 138 height 45
click at [1068, 392] on input "False" at bounding box center [1059, 395] width 14 height 12
radio input "true"
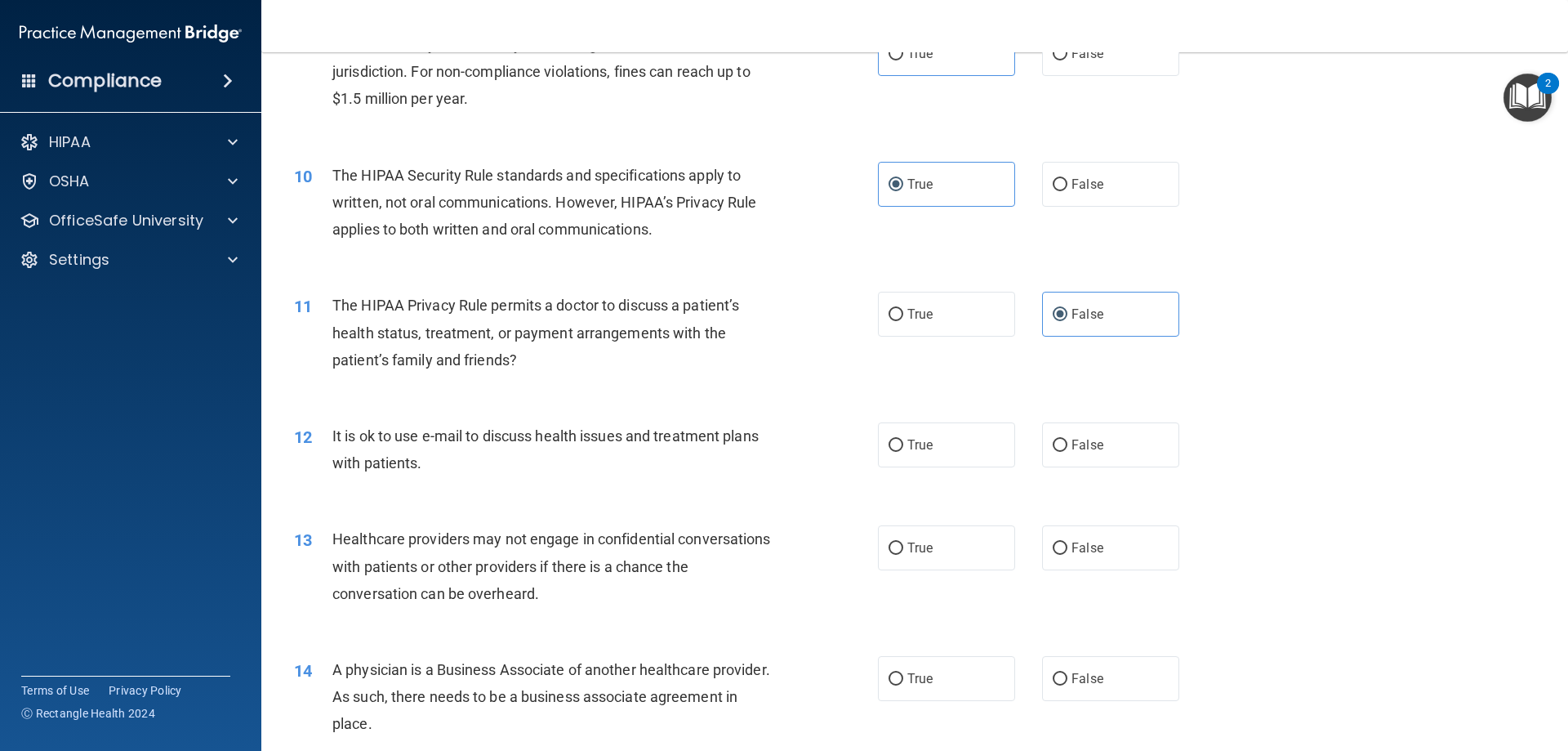
scroll to position [1062, 0]
click at [1105, 437] on label "False" at bounding box center [1111, 442] width 138 height 45
click at [1068, 438] on input "False" at bounding box center [1059, 443] width 14 height 12
radio input "true"
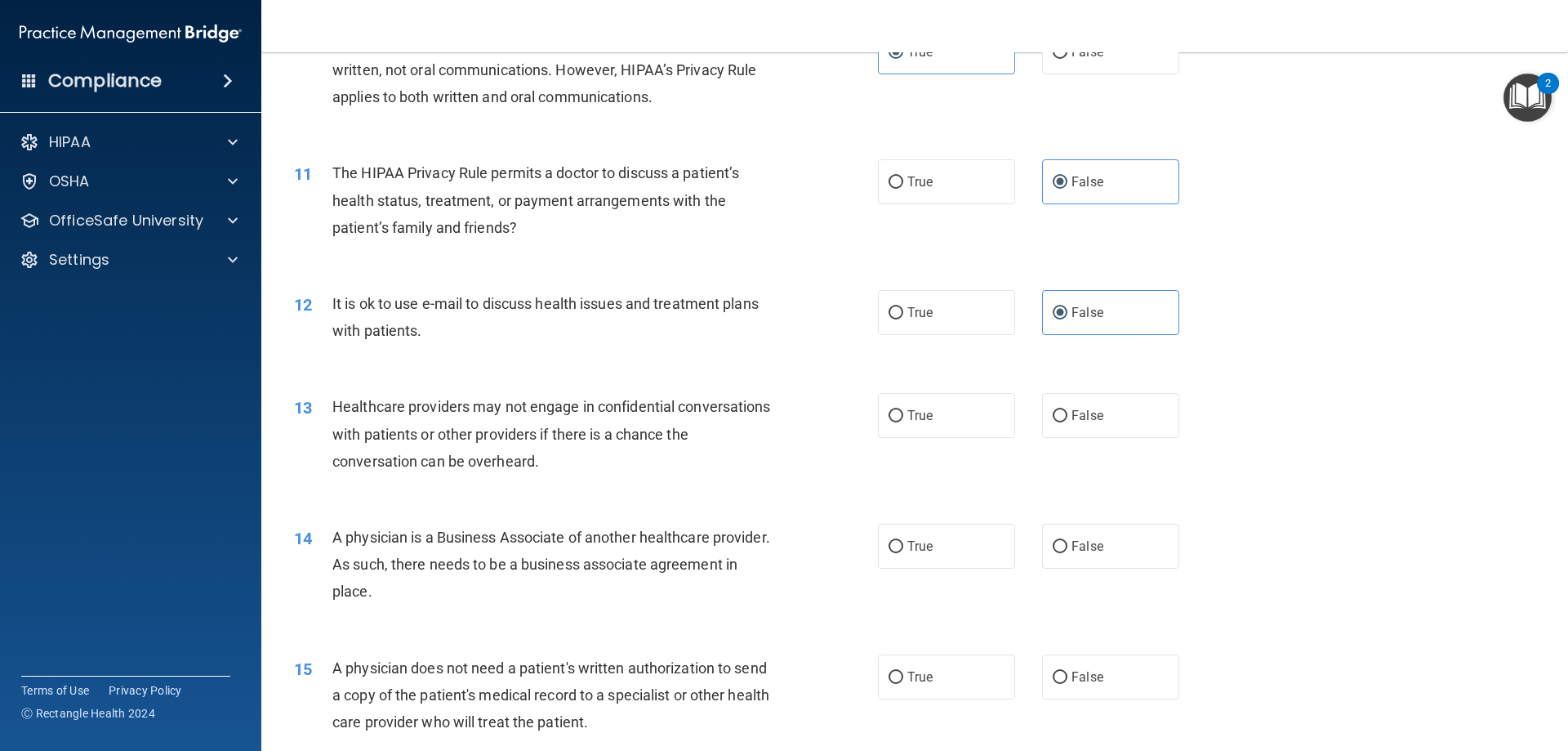
scroll to position [1226, 0]
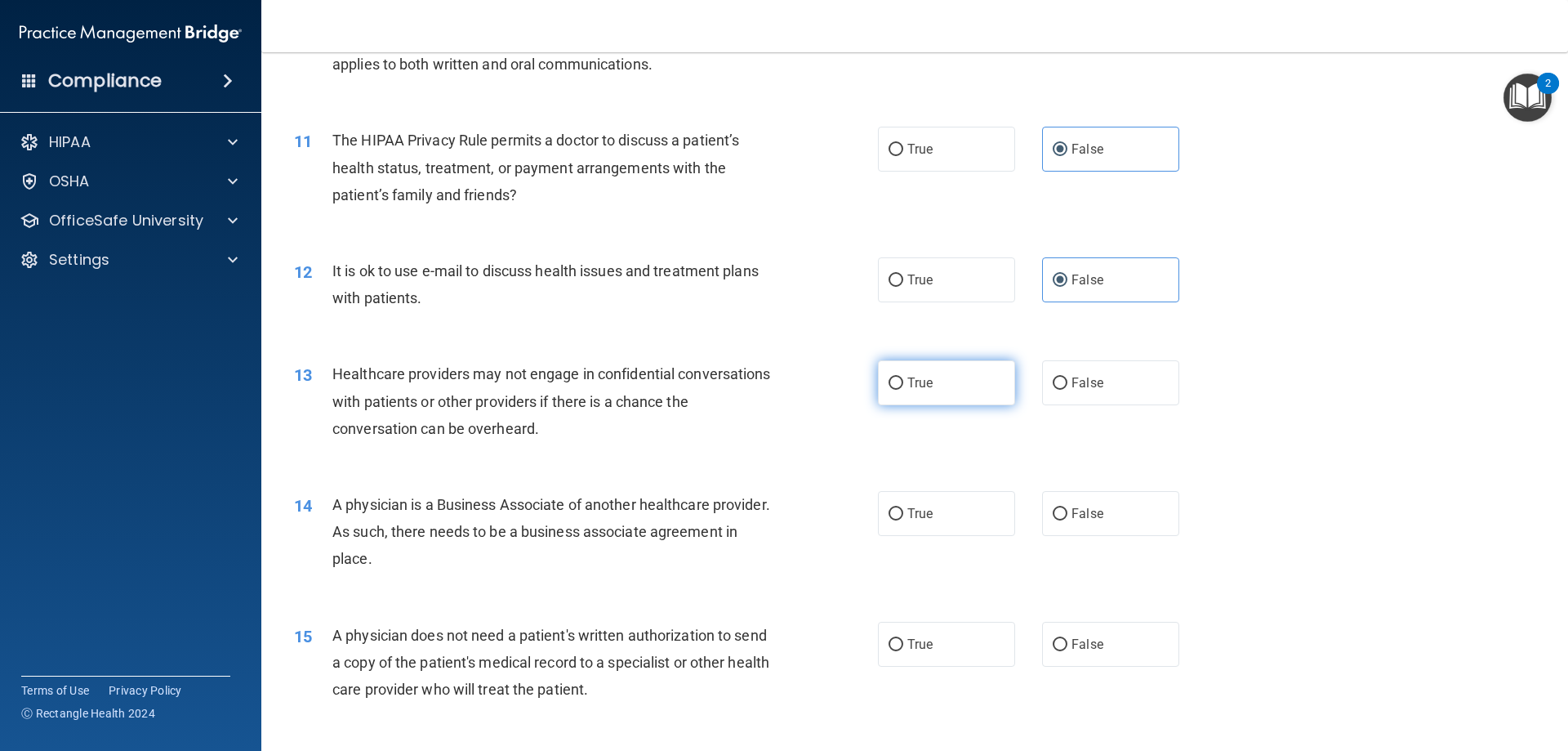
click at [908, 387] on span "True" at bounding box center [920, 382] width 26 height 15
click at [903, 387] on input "True" at bounding box center [895, 383] width 14 height 12
radio input "true"
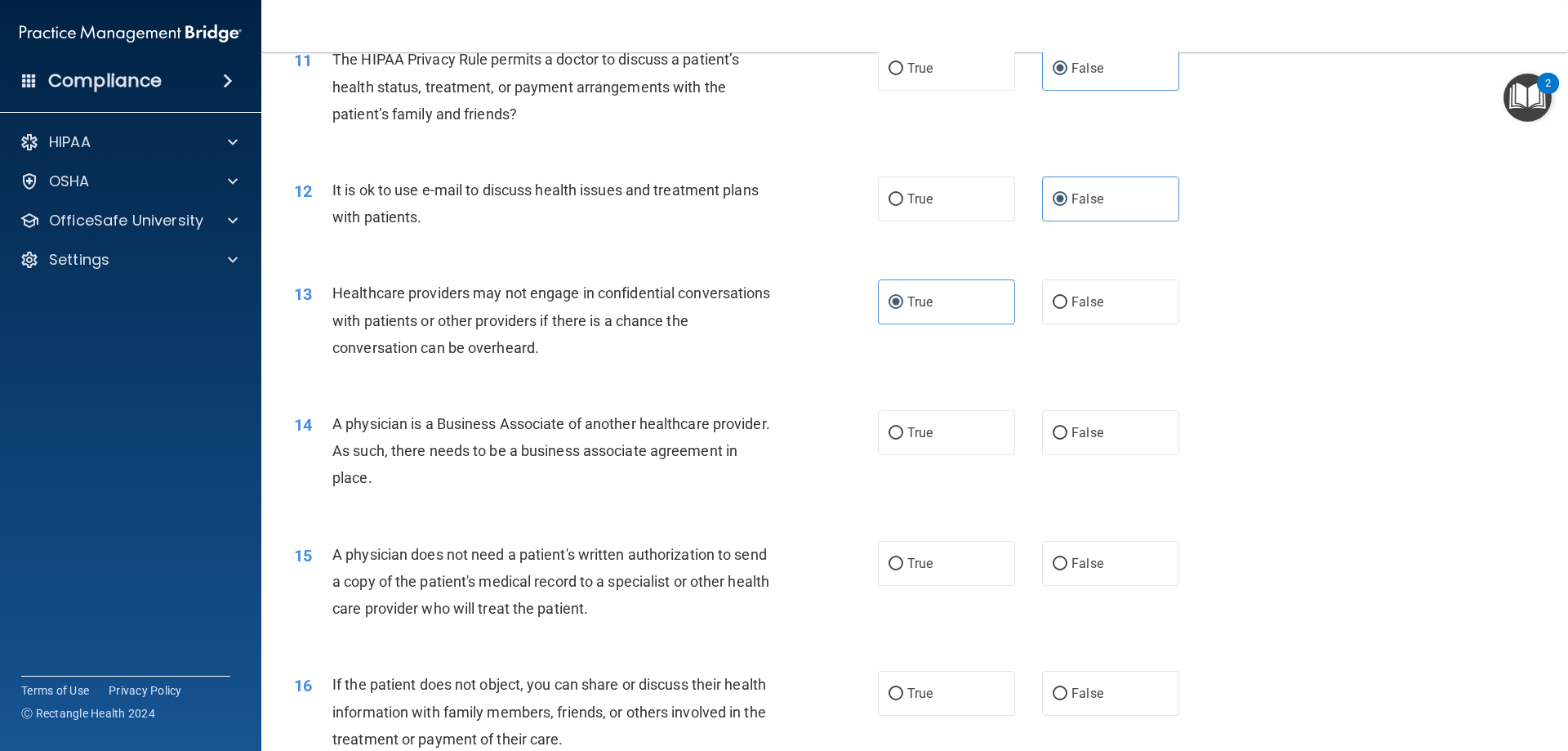
scroll to position [1307, 0]
drag, startPoint x: 716, startPoint y: 376, endPoint x: 614, endPoint y: 359, distance: 103.4
click at [614, 359] on div "Healthcare providers may not engage in confidential conversations with patients…" at bounding box center [561, 320] width 456 height 82
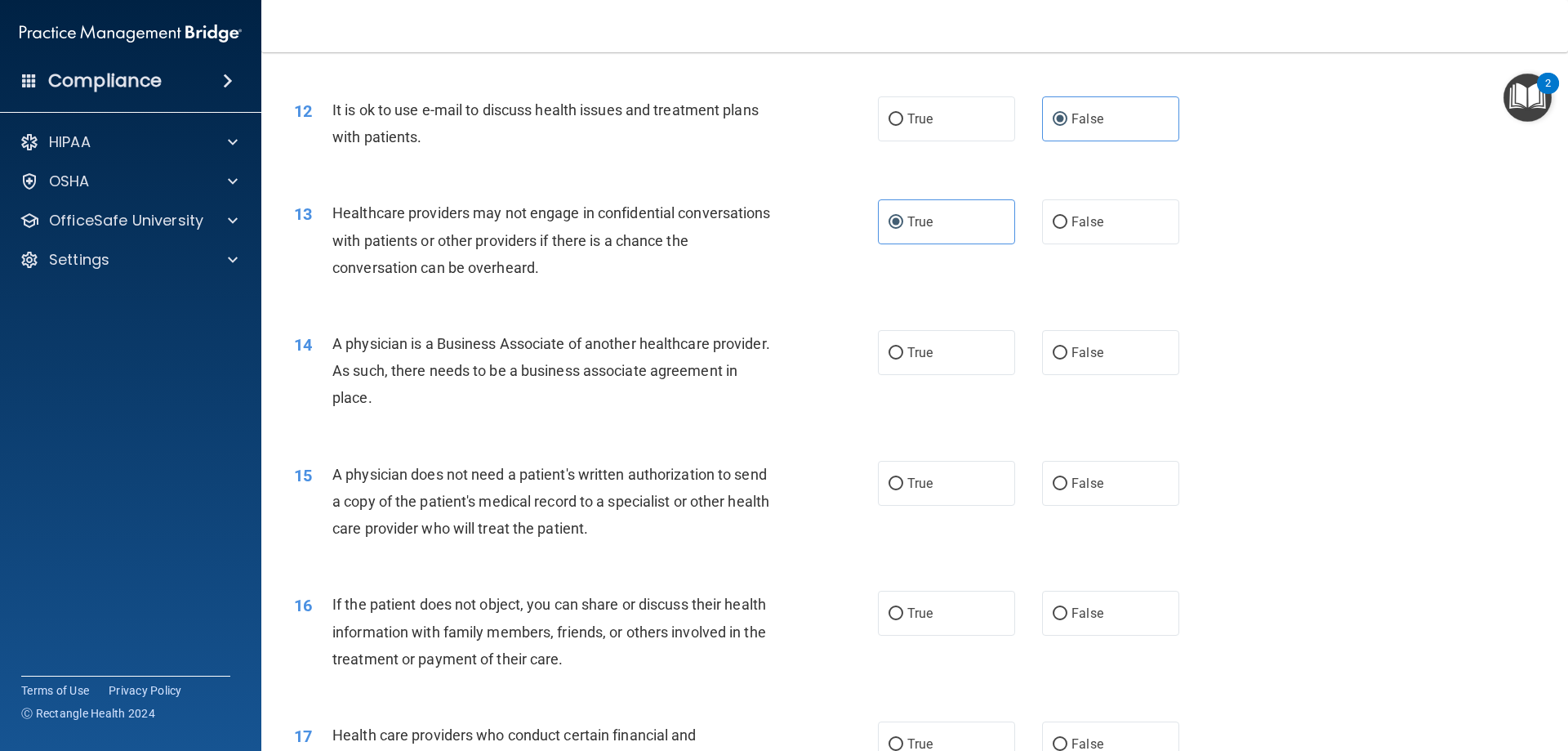
scroll to position [1389, 0]
click at [890, 354] on input "True" at bounding box center [895, 351] width 14 height 12
radio input "true"
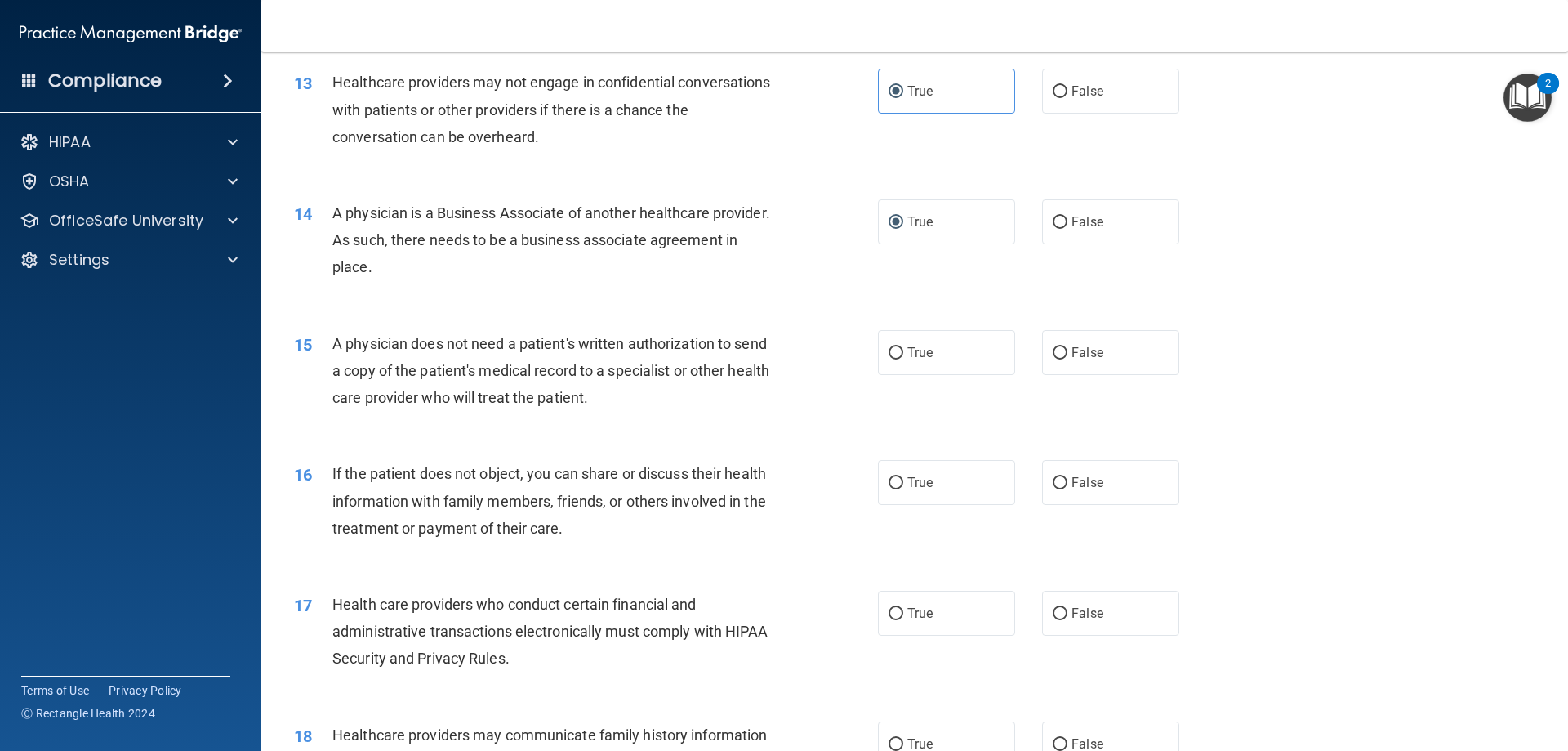
scroll to position [1553, 0]
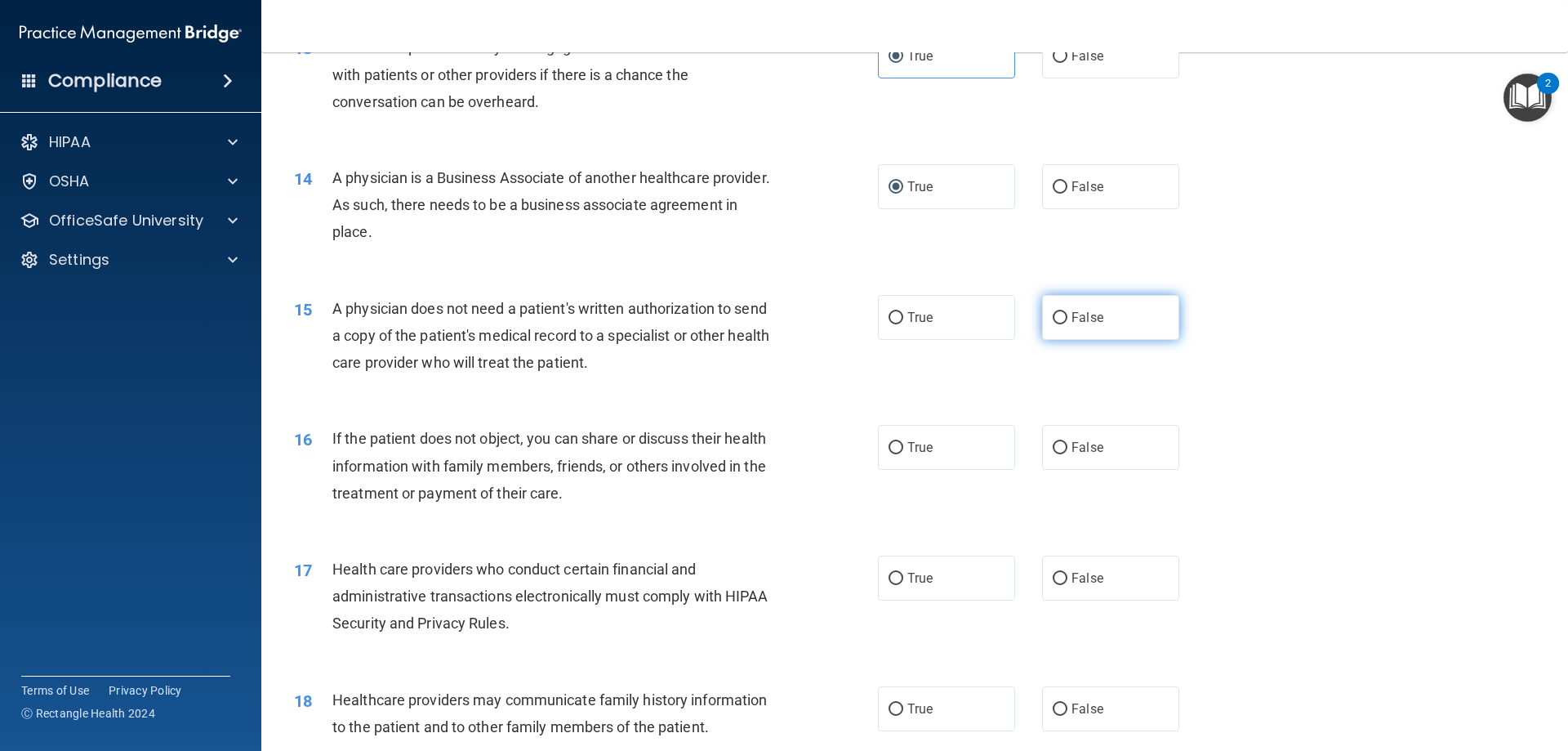
click at [1052, 313] on input "False" at bounding box center [1059, 318] width 14 height 12
radio input "true"
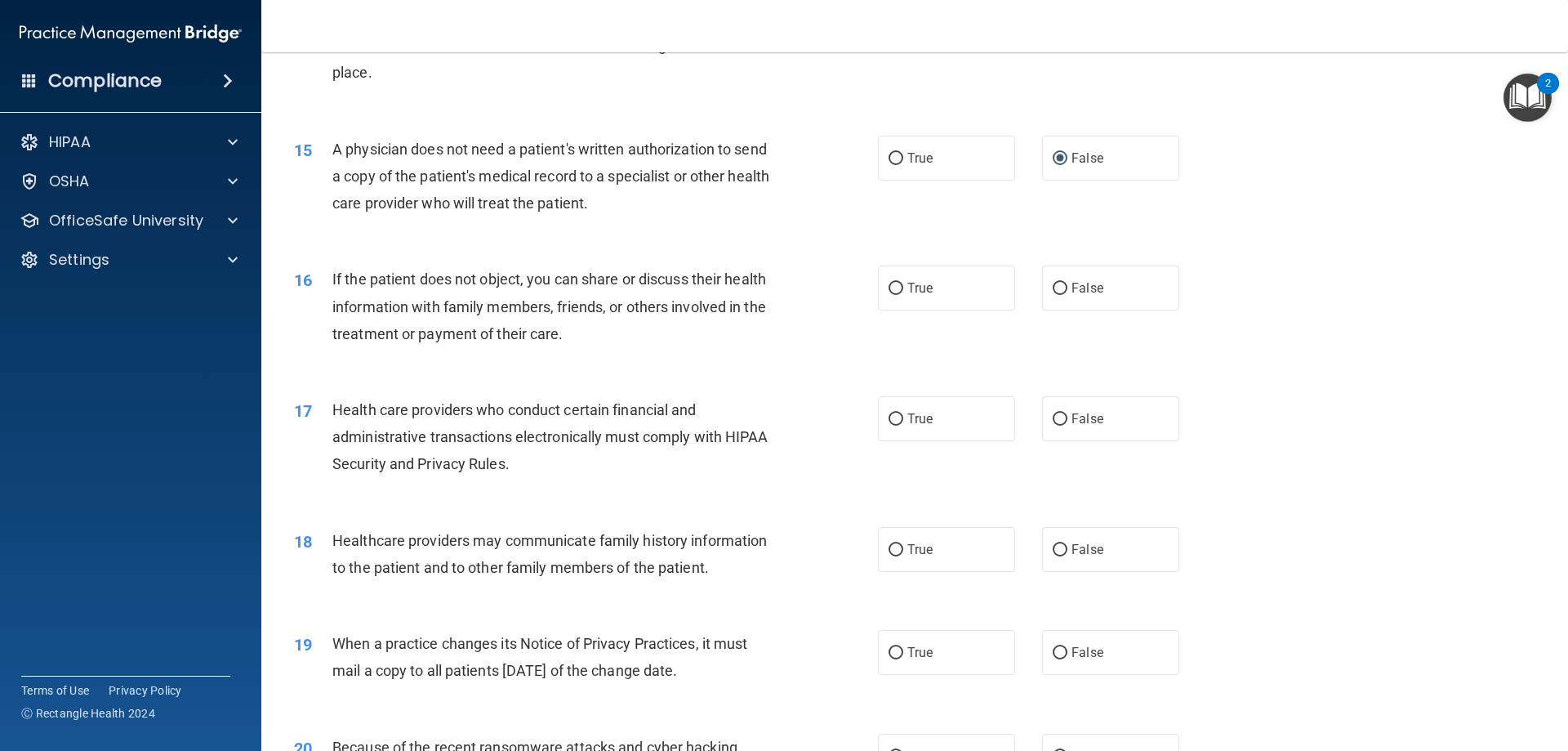
scroll to position [1716, 0]
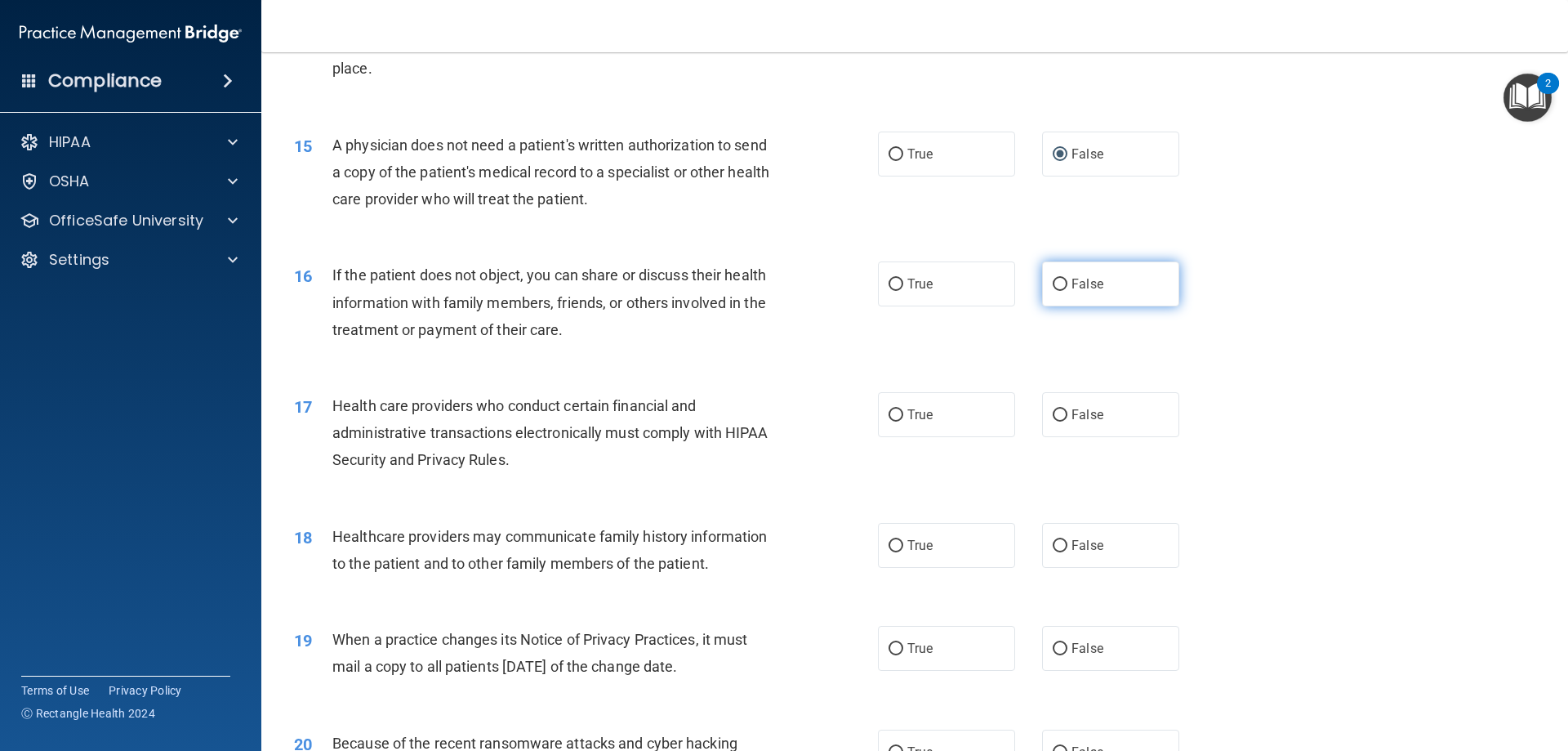
click at [1071, 279] on span "False" at bounding box center [1087, 284] width 32 height 15
click at [1065, 279] on input "False" at bounding box center [1059, 285] width 14 height 12
radio input "true"
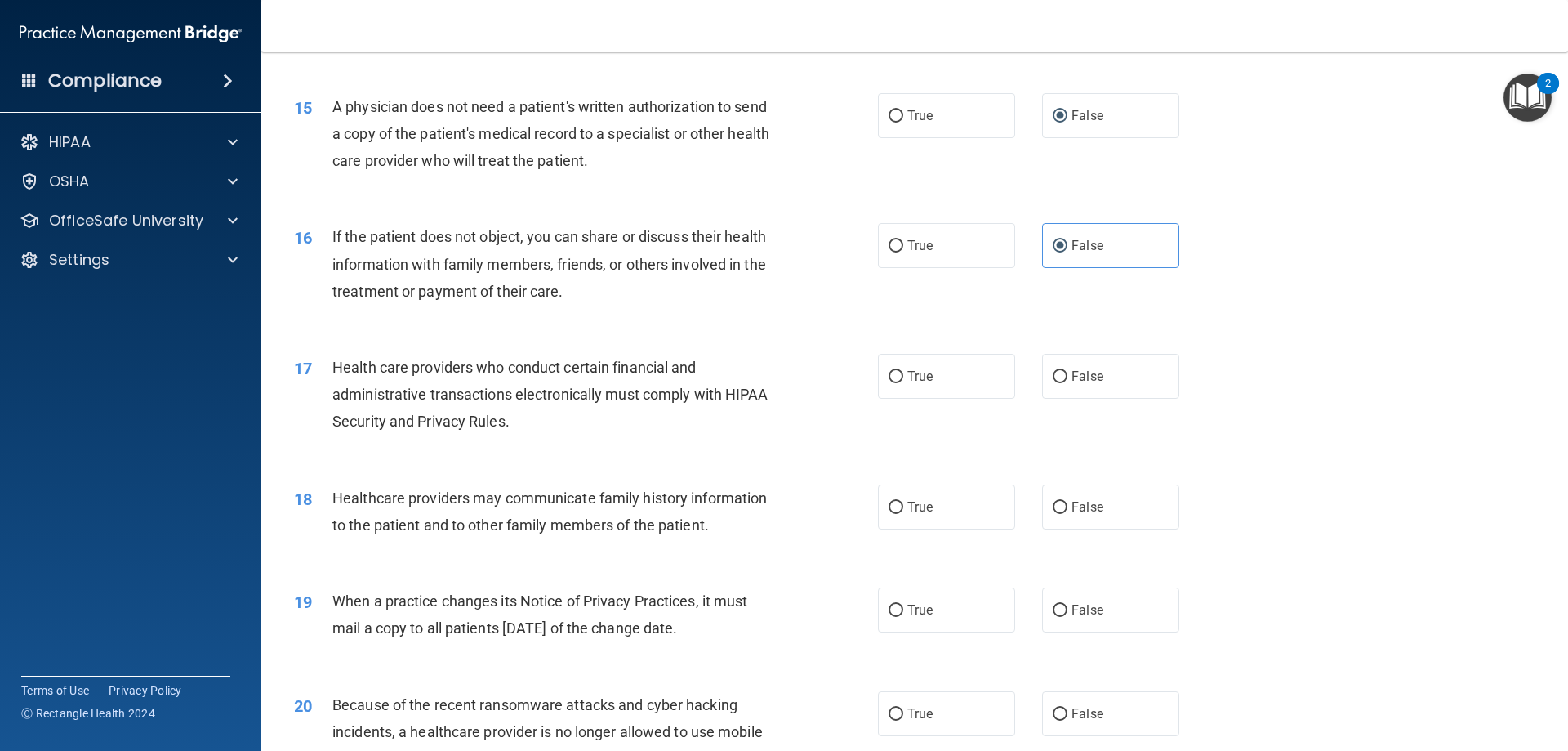
scroll to position [1879, 0]
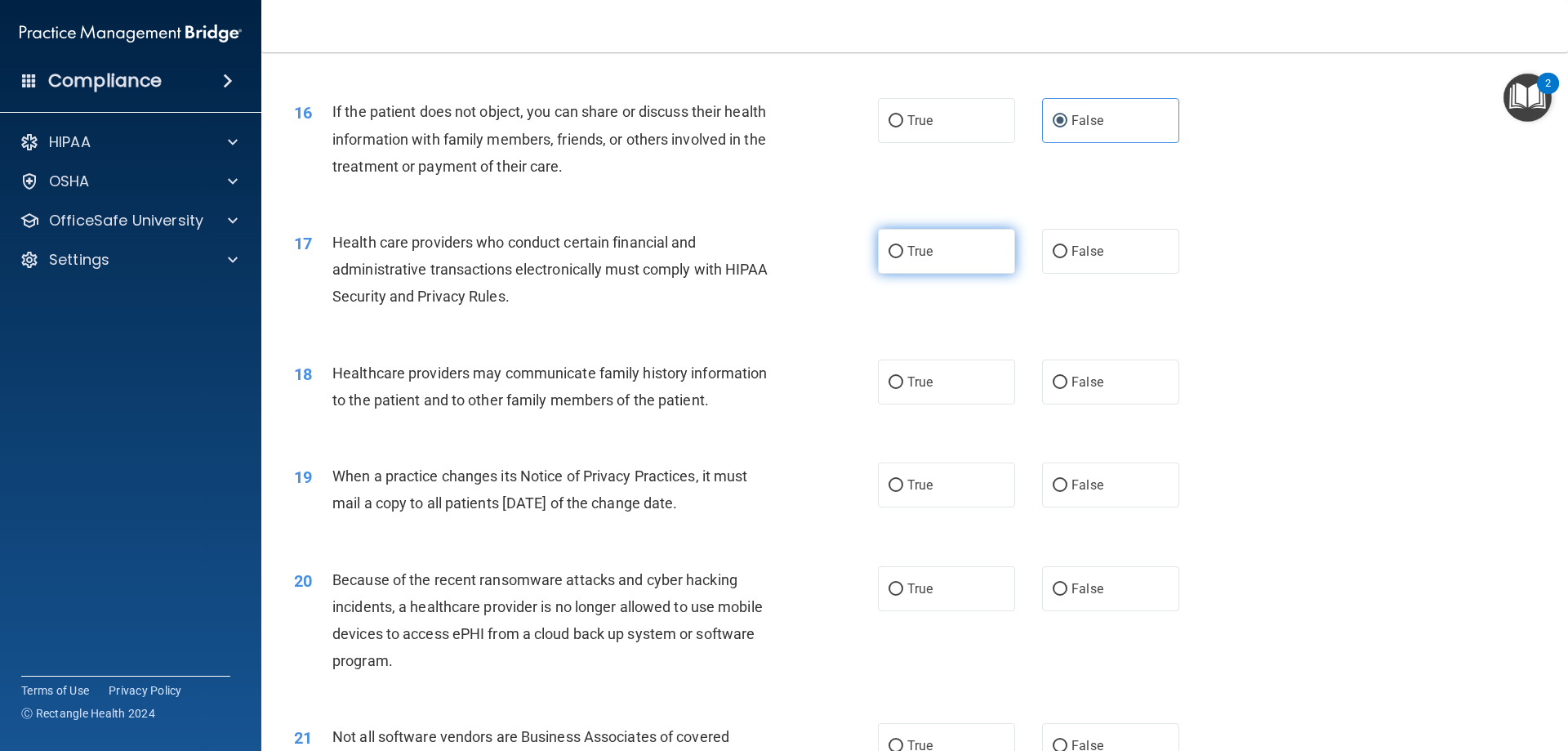
click at [917, 247] on span "True" at bounding box center [920, 251] width 26 height 15
click at [903, 247] on input "True" at bounding box center [895, 251] width 14 height 12
radio input "true"
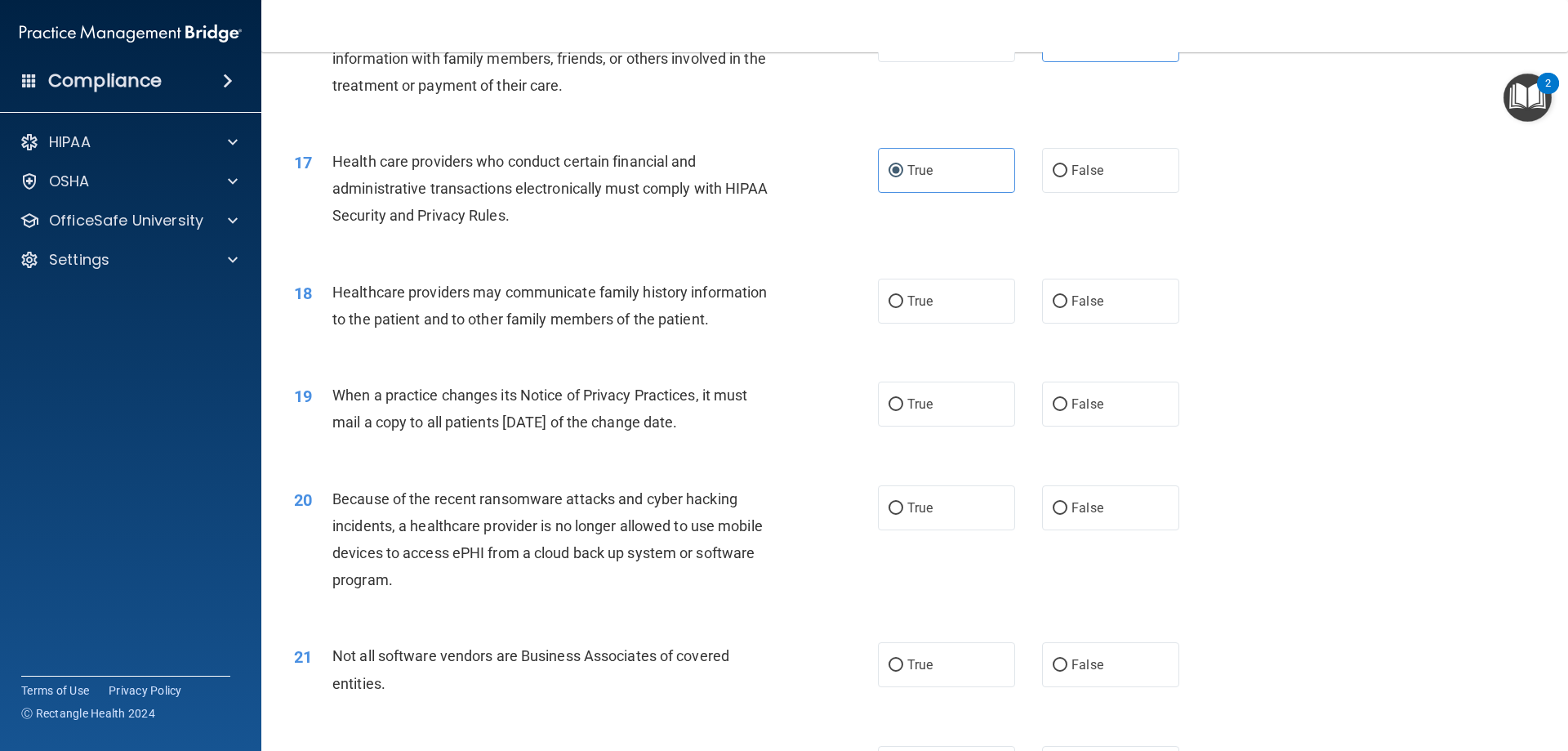
scroll to position [1961, 0]
click at [1124, 301] on label "False" at bounding box center [1111, 300] width 138 height 45
click at [1068, 301] on input "False" at bounding box center [1059, 301] width 14 height 12
radio input "true"
click at [944, 407] on label "True" at bounding box center [946, 402] width 138 height 45
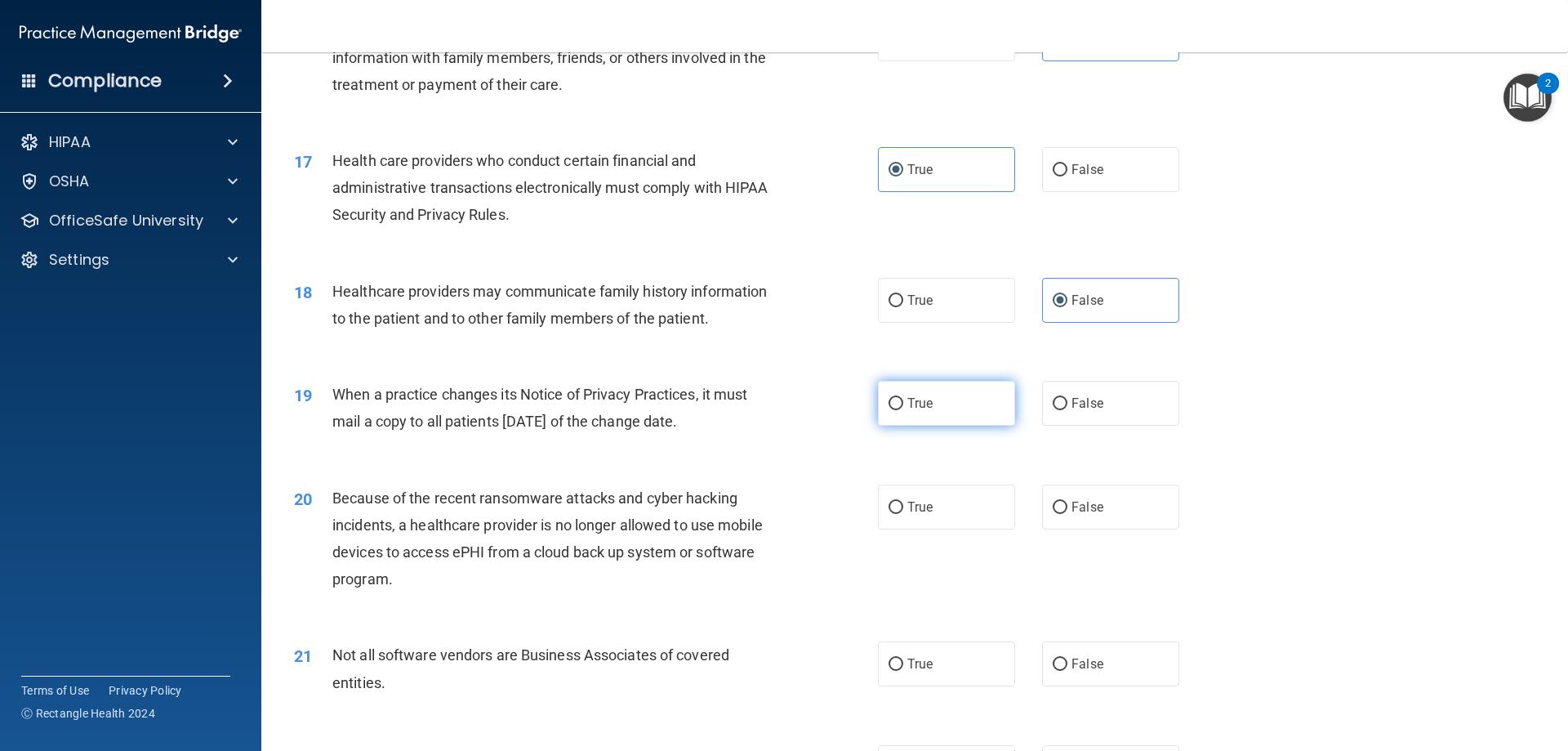
click at [903, 407] on input "True" at bounding box center [895, 403] width 14 height 12
radio input "true"
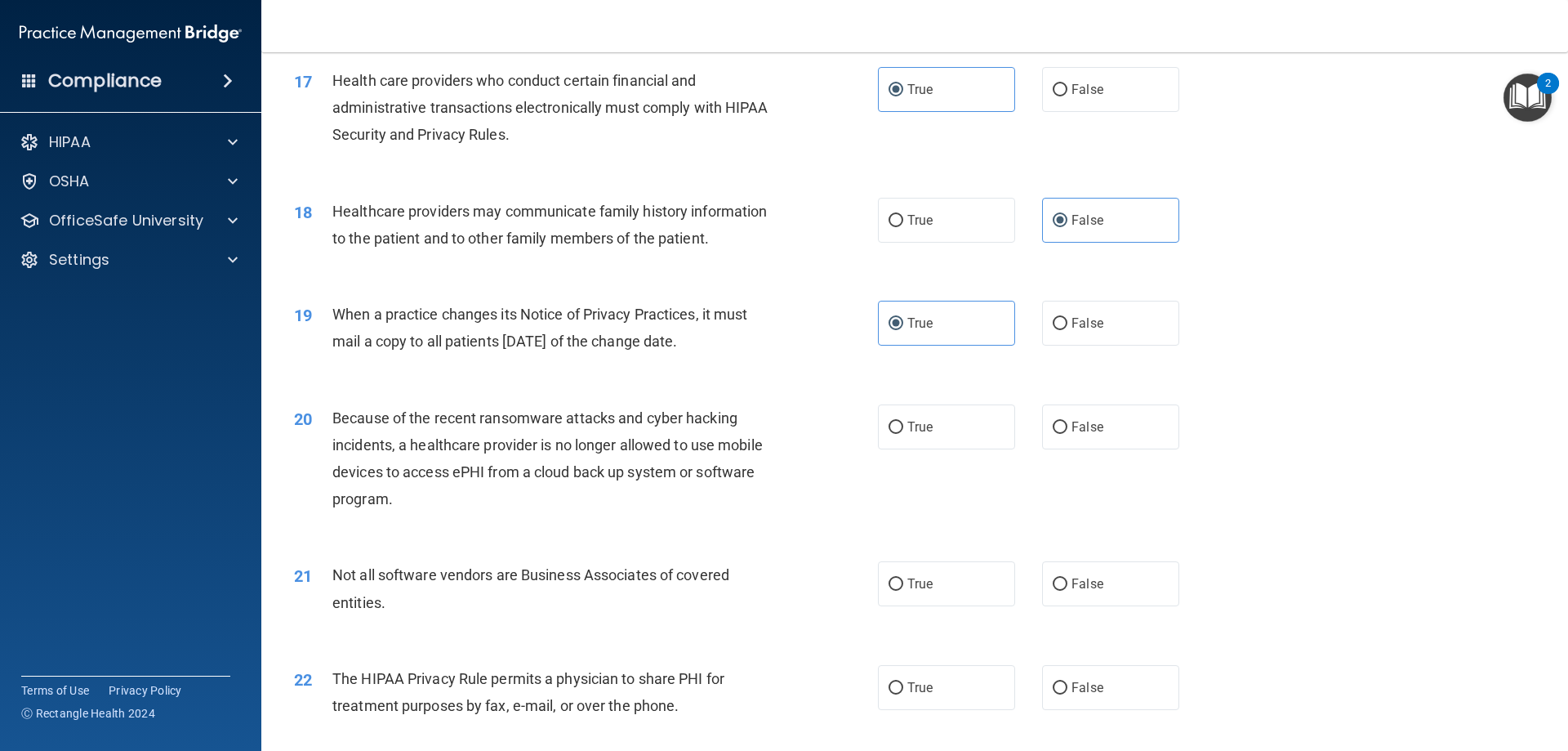
scroll to position [2043, 0]
click at [968, 428] on label "True" at bounding box center [946, 425] width 138 height 45
click at [903, 428] on input "True" at bounding box center [895, 426] width 14 height 12
radio input "true"
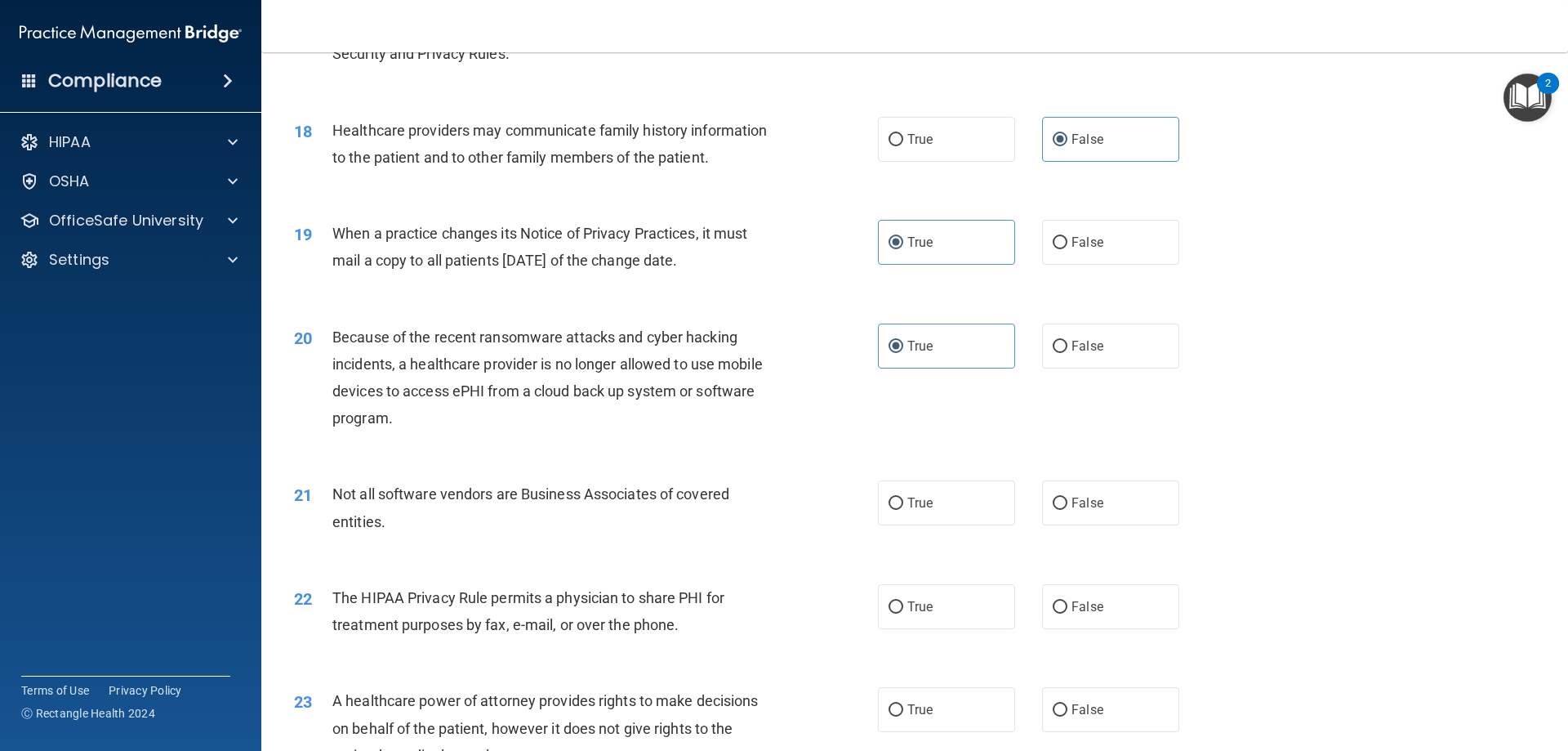
scroll to position [2124, 0]
click at [939, 513] on label "True" at bounding box center [946, 500] width 138 height 45
click at [903, 507] on input "True" at bounding box center [895, 501] width 14 height 12
radio input "true"
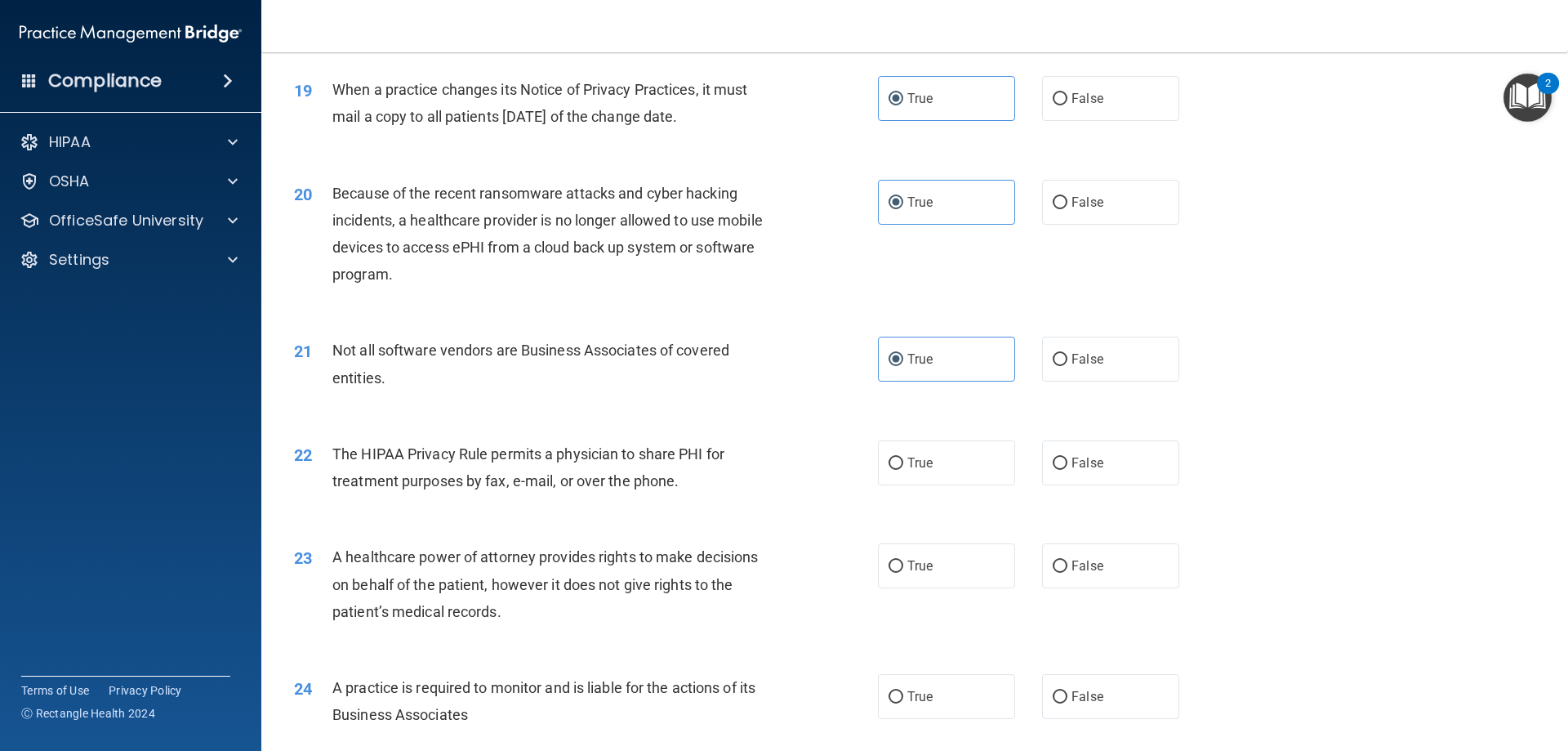
scroll to position [2287, 0]
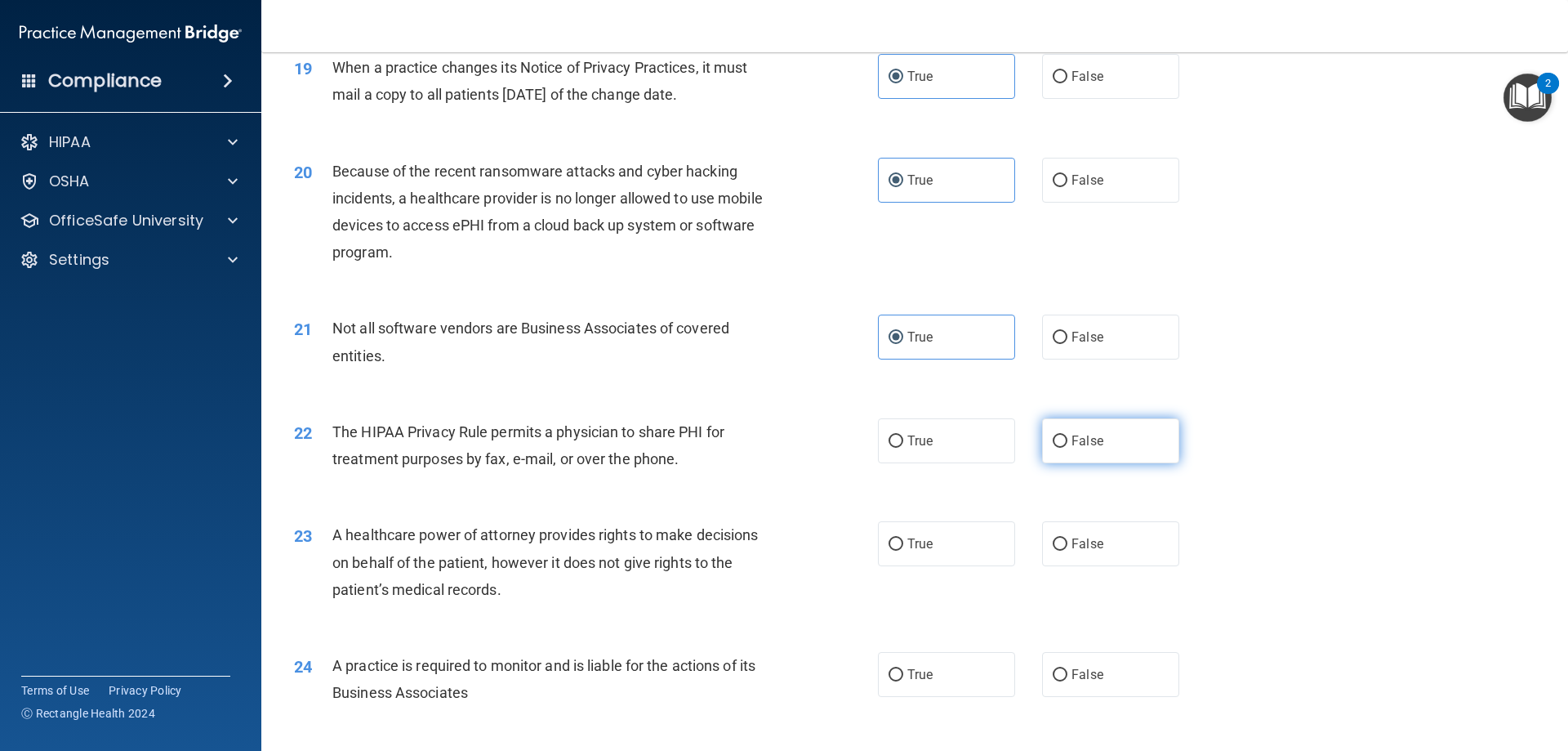
click at [1050, 458] on label "False" at bounding box center [1111, 440] width 138 height 45
click at [1052, 448] on input "False" at bounding box center [1059, 441] width 14 height 12
radio input "true"
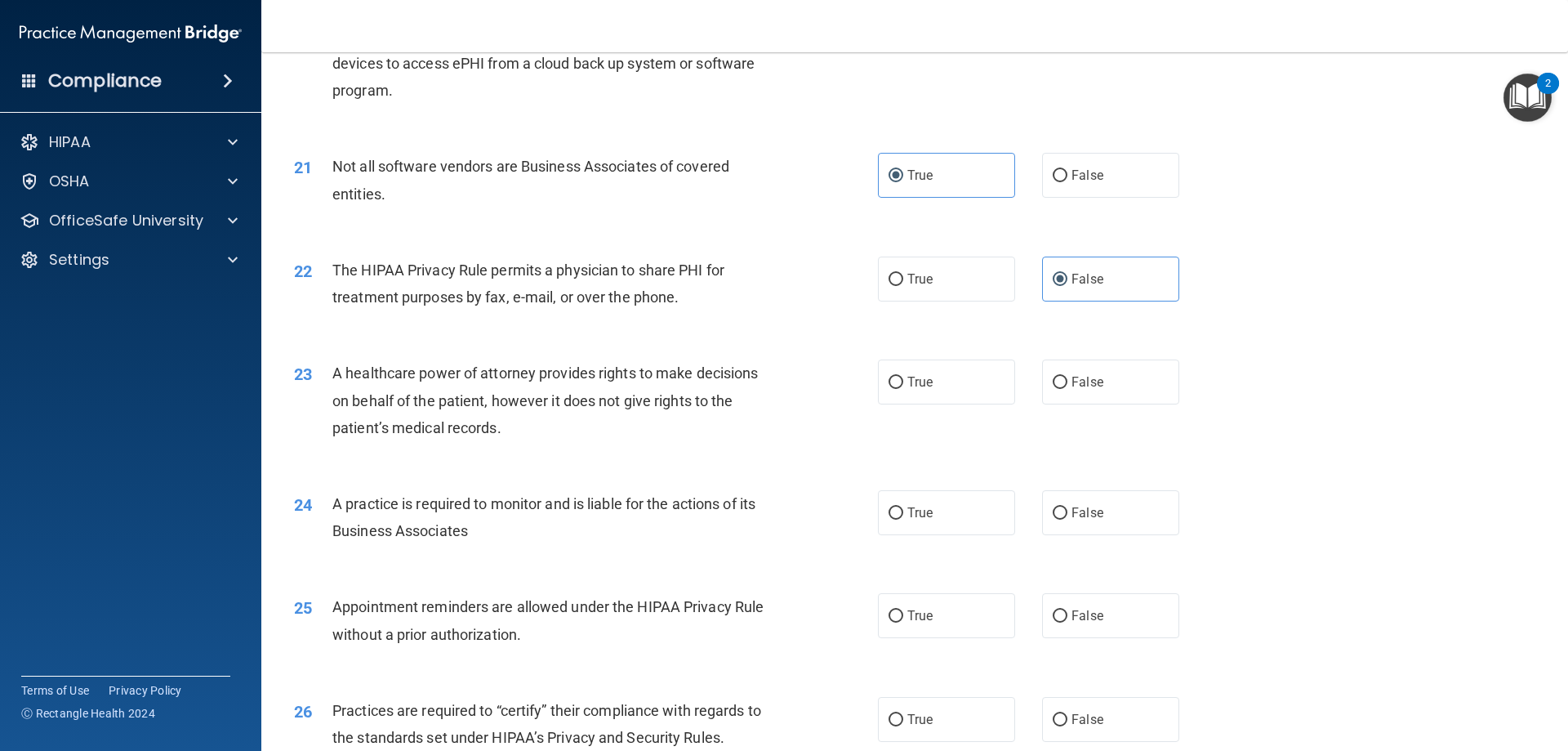
scroll to position [2451, 0]
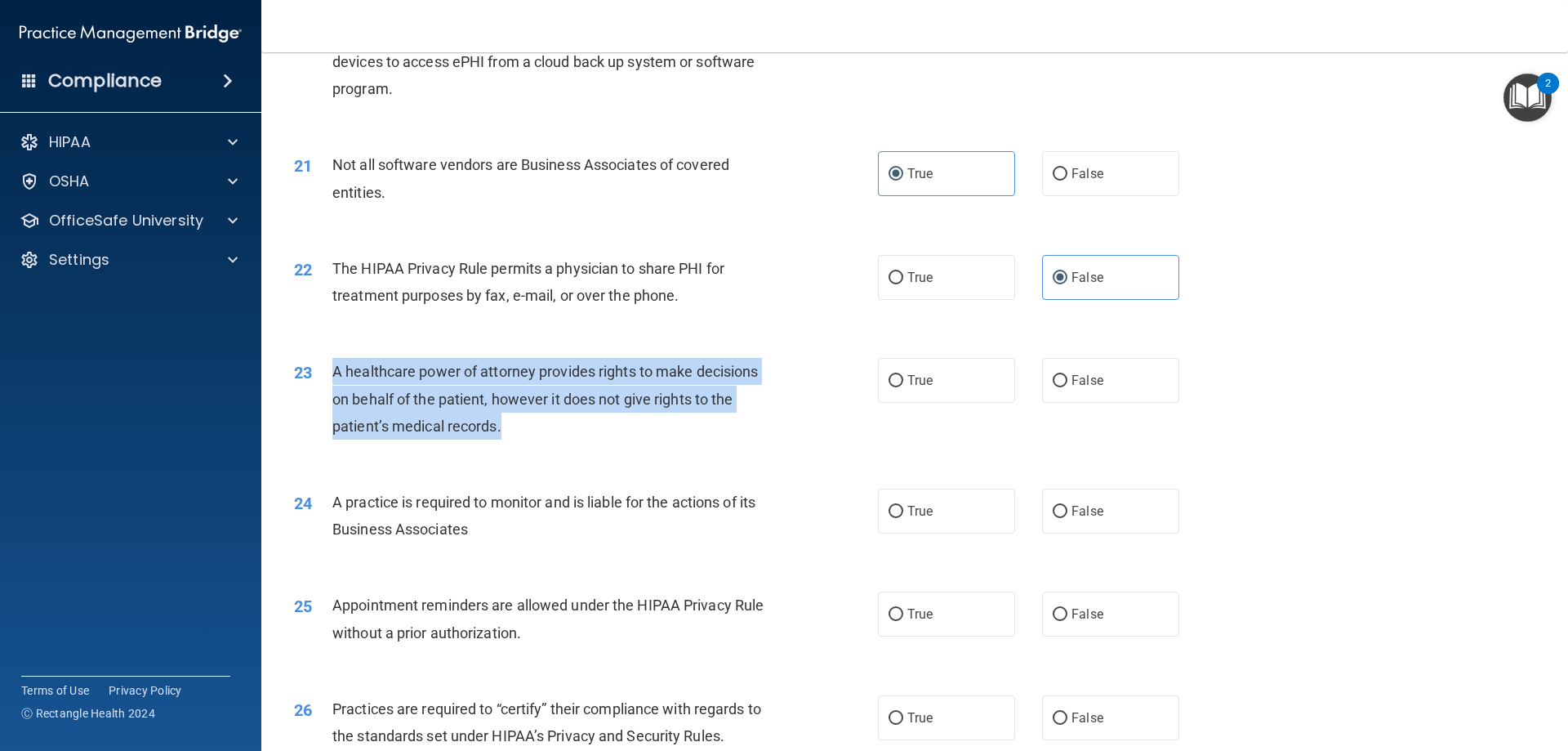
drag, startPoint x: 464, startPoint y: 432, endPoint x: 333, endPoint y: 359, distance: 150.0
click at [333, 359] on div "A healthcare power of attorney provides rights to make decisions on behalf of t…" at bounding box center [561, 399] width 456 height 82
click at [440, 418] on span "A healthcare power of attorney provides rights to make decisions on behalf of t…" at bounding box center [545, 398] width 426 height 71
click at [622, 412] on div "A healthcare power of attorney provides rights to make decisions on behalf of t…" at bounding box center [561, 399] width 456 height 82
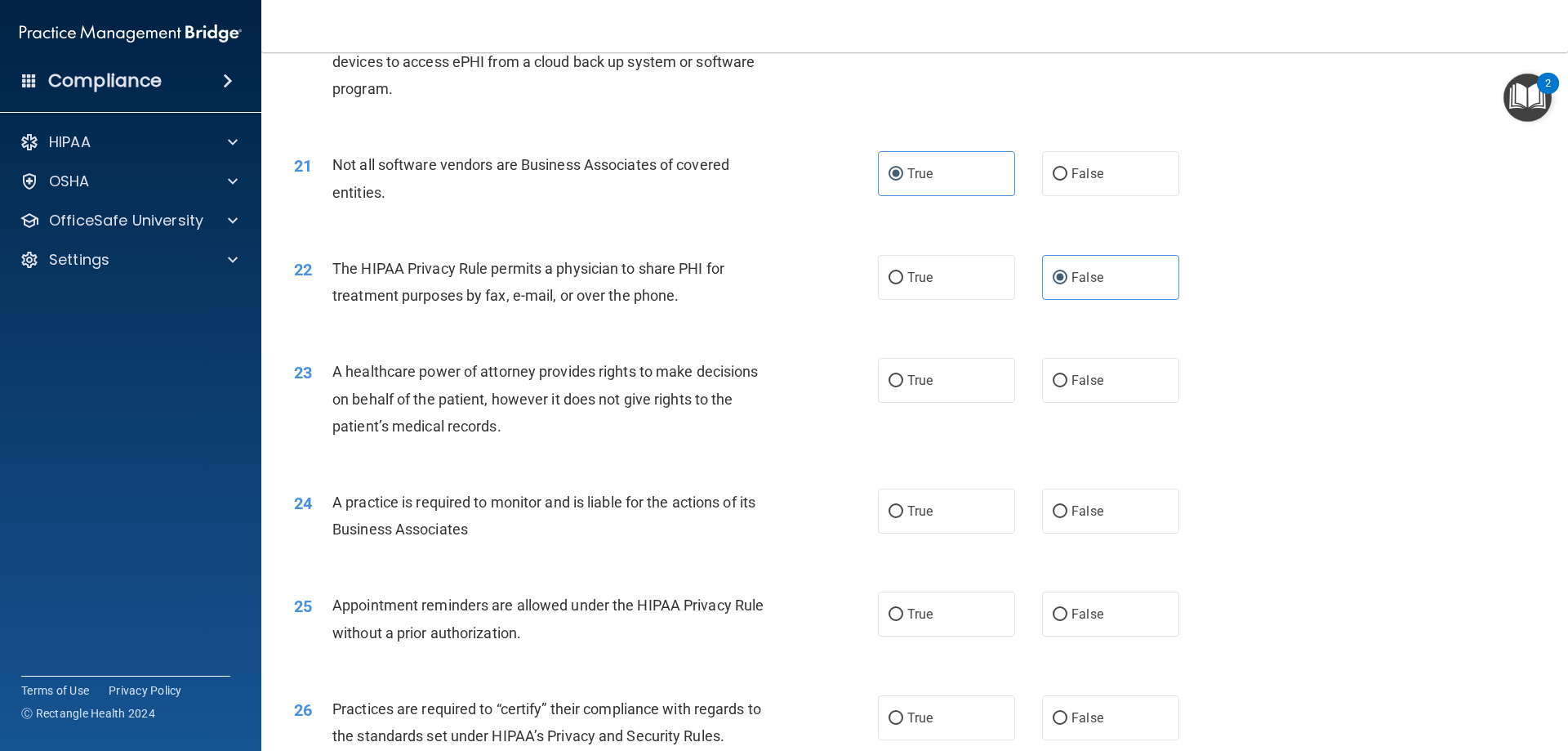
click at [578, 483] on div "24 A practice is required to monitor and is liable for the actions of its Busin…" at bounding box center [914, 520] width 1265 height 103
click at [1058, 381] on input "False" at bounding box center [1059, 380] width 14 height 12
radio input "true"
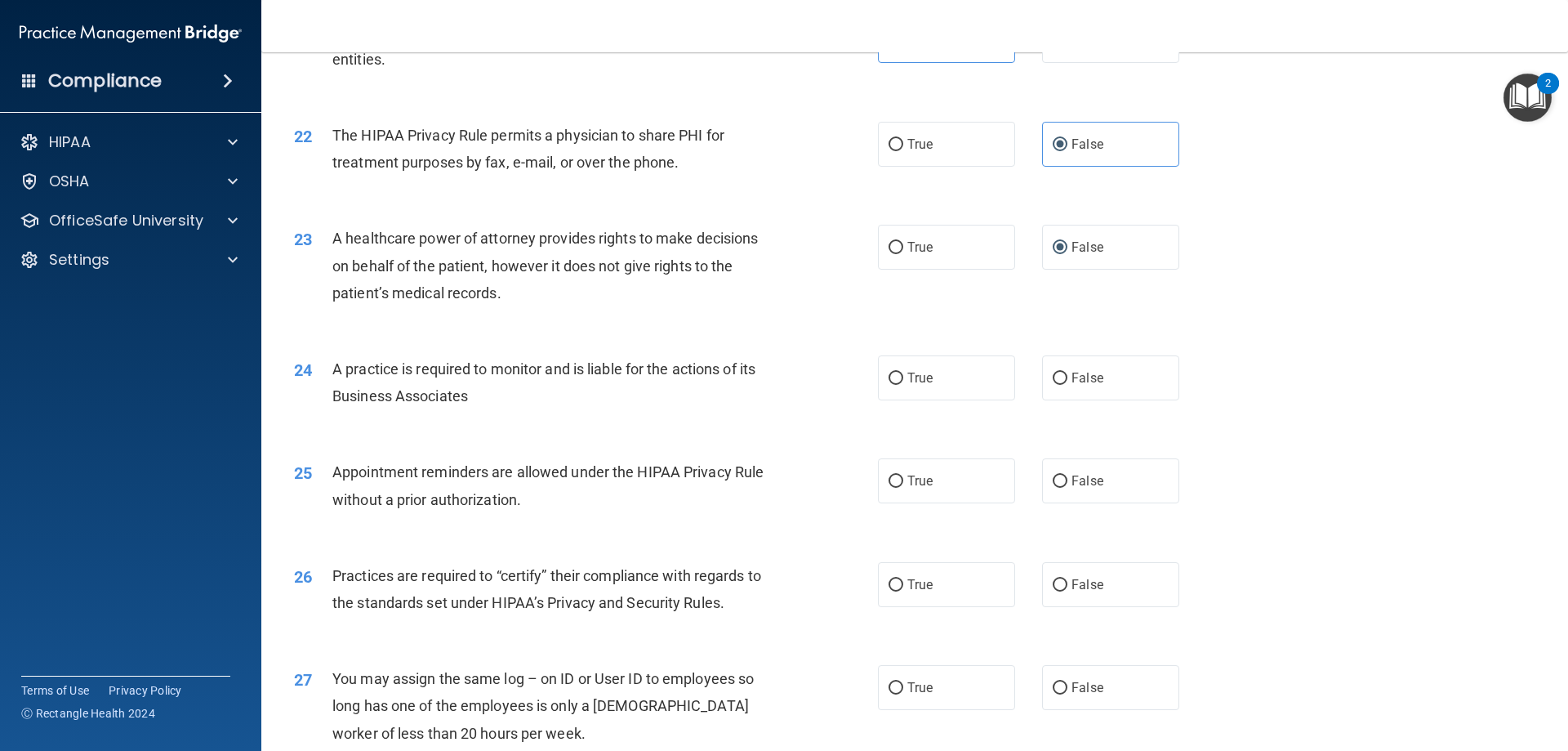
scroll to position [2614, 0]
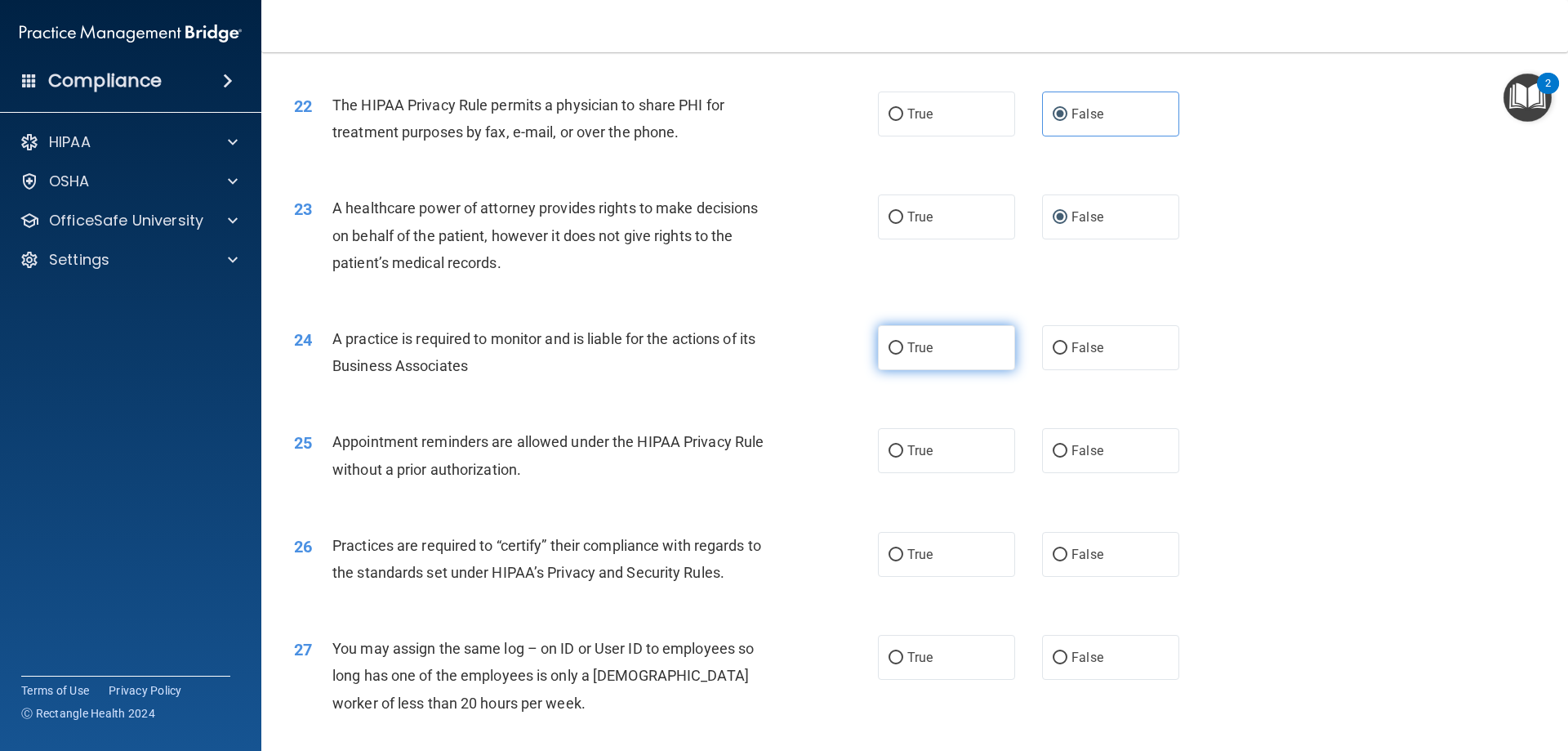
click at [908, 360] on label "True" at bounding box center [946, 347] width 138 height 45
click at [903, 354] on input "True" at bounding box center [895, 348] width 14 height 12
radio input "true"
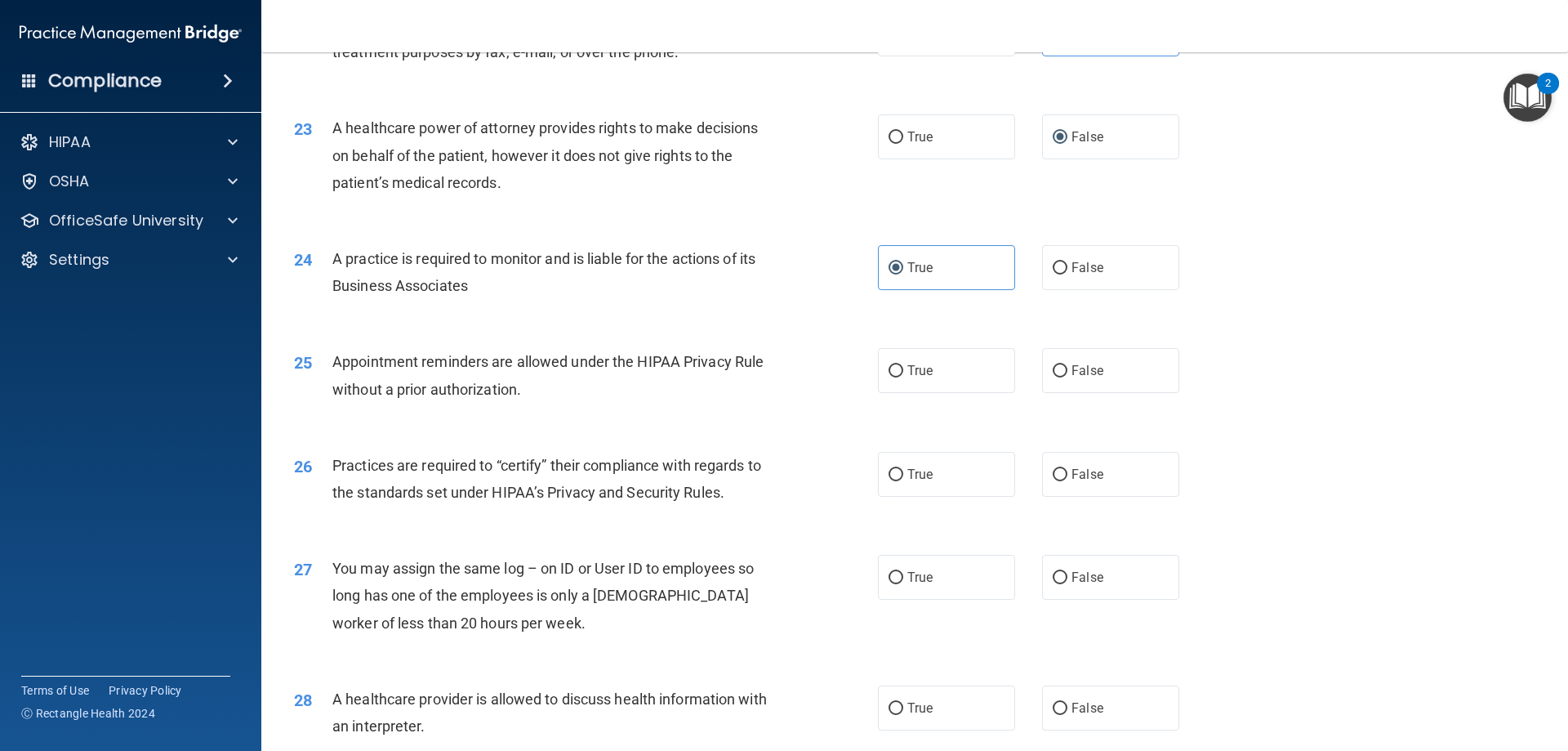
scroll to position [2696, 0]
click at [909, 369] on span "True" at bounding box center [920, 369] width 26 height 15
click at [903, 369] on input "True" at bounding box center [895, 370] width 14 height 12
radio input "true"
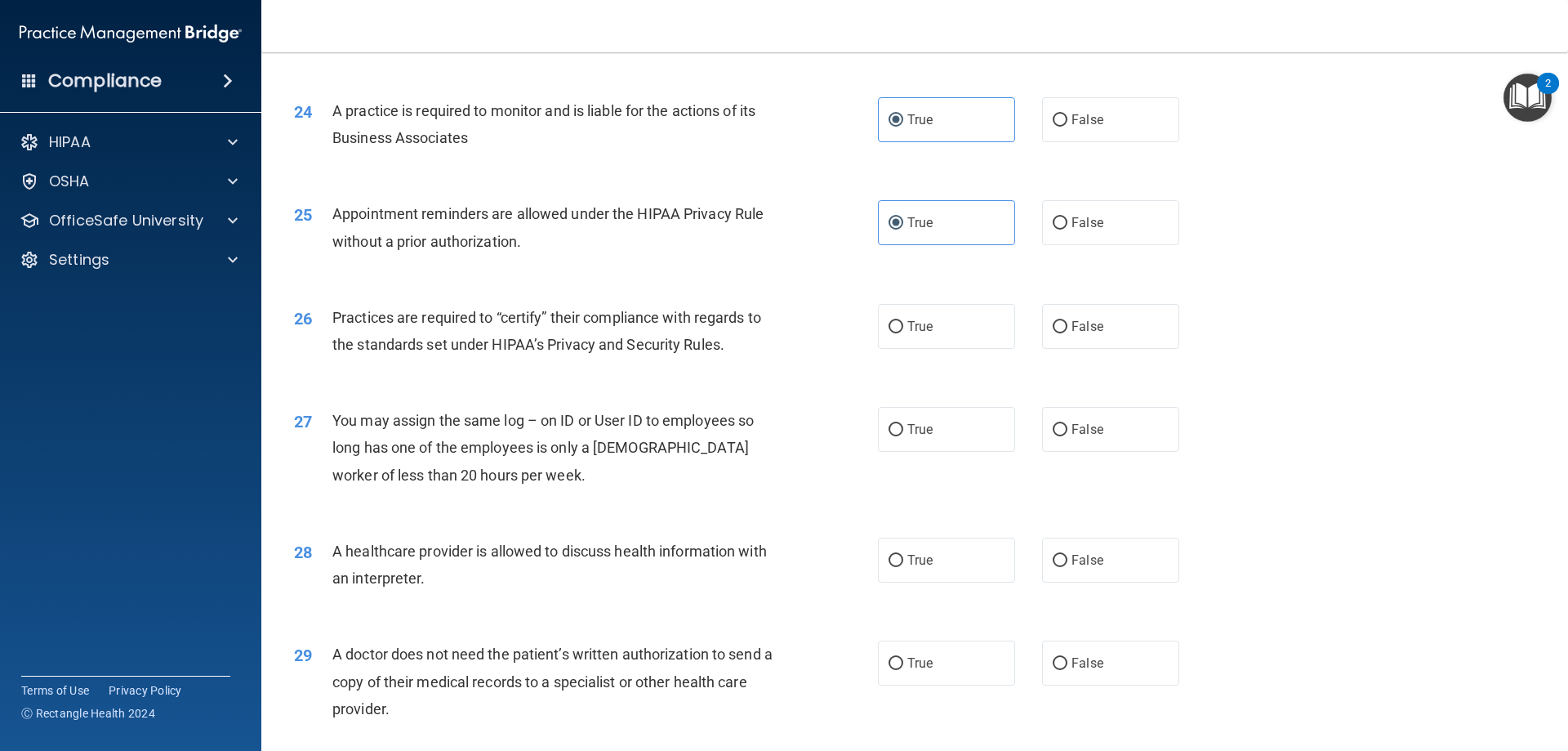
scroll to position [2860, 0]
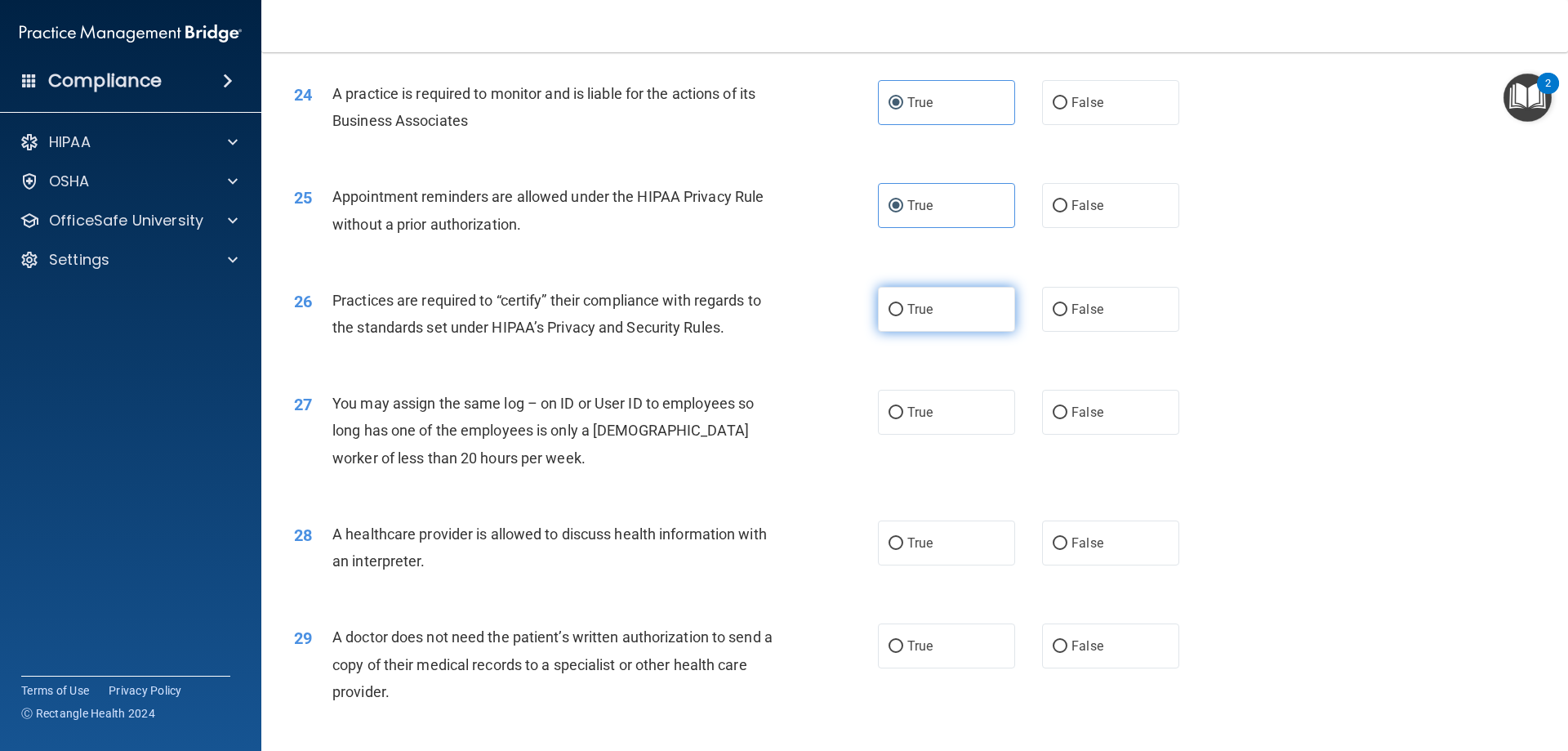
drag, startPoint x: 908, startPoint y: 299, endPoint x: 893, endPoint y: 310, distance: 18.6
click at [907, 298] on label "True" at bounding box center [946, 309] width 138 height 45
click at [903, 304] on input "True" at bounding box center [895, 310] width 14 height 12
radio input "true"
click at [1147, 401] on label "False" at bounding box center [1111, 412] width 138 height 45
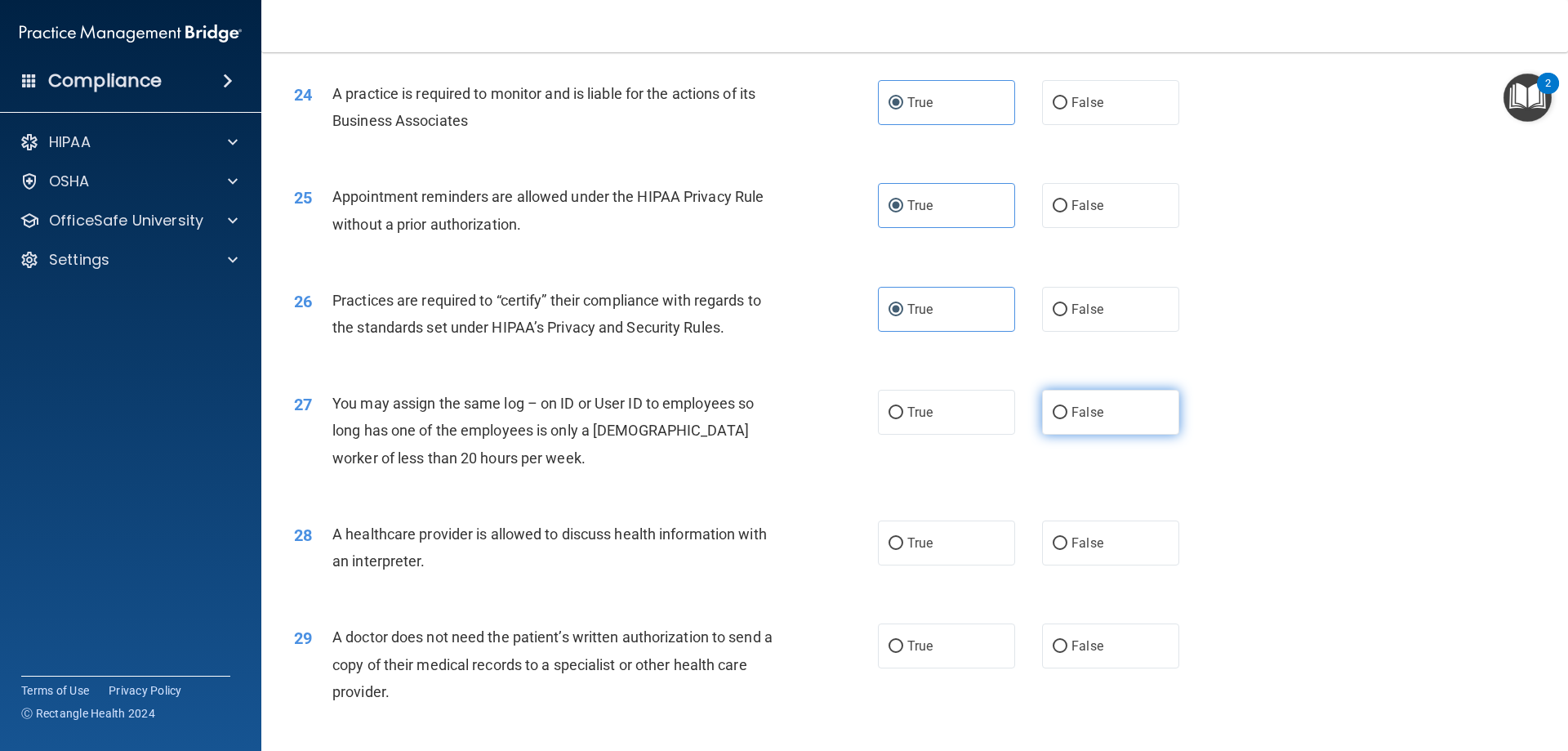
click at [1068, 407] on input "False" at bounding box center [1059, 413] width 14 height 12
radio input "true"
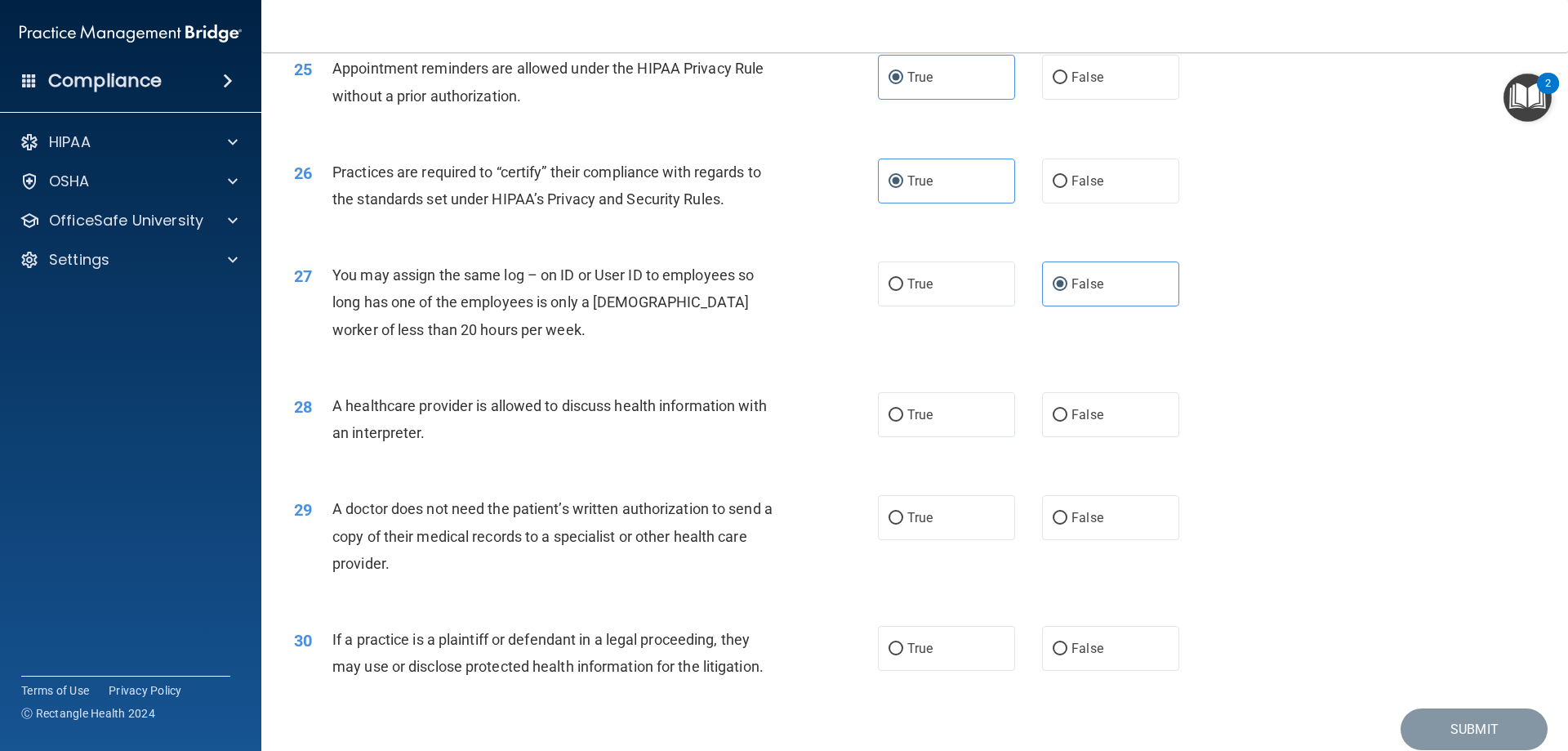
scroll to position [3023, 0]
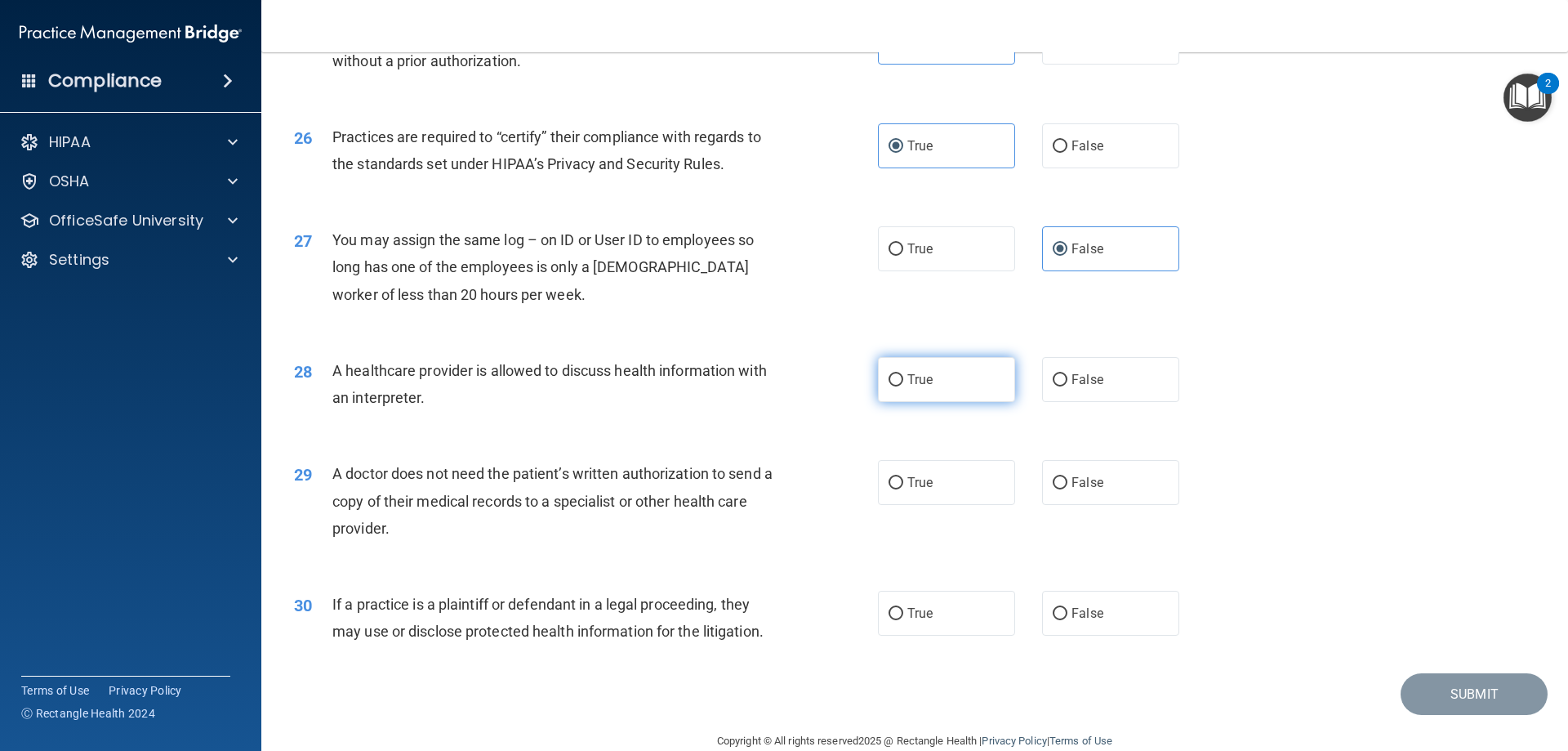
click at [962, 375] on label "True" at bounding box center [946, 379] width 138 height 45
click at [903, 375] on input "True" at bounding box center [895, 380] width 14 height 12
radio input "true"
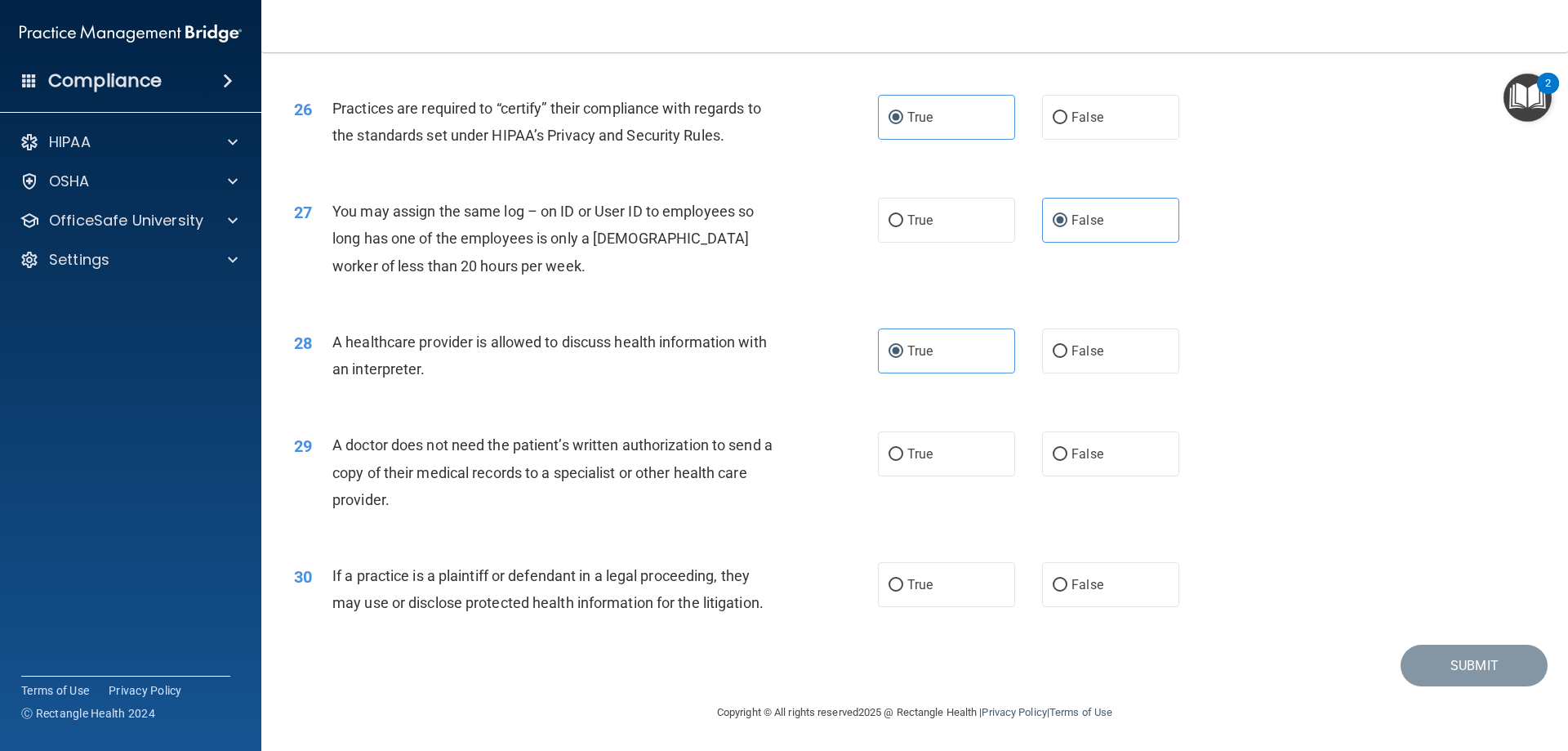
scroll to position [3053, 0]
click at [1068, 440] on label "False" at bounding box center [1111, 453] width 138 height 45
click at [1068, 448] on input "False" at bounding box center [1059, 454] width 14 height 12
radio input "true"
click at [1126, 590] on label "False" at bounding box center [1111, 583] width 138 height 45
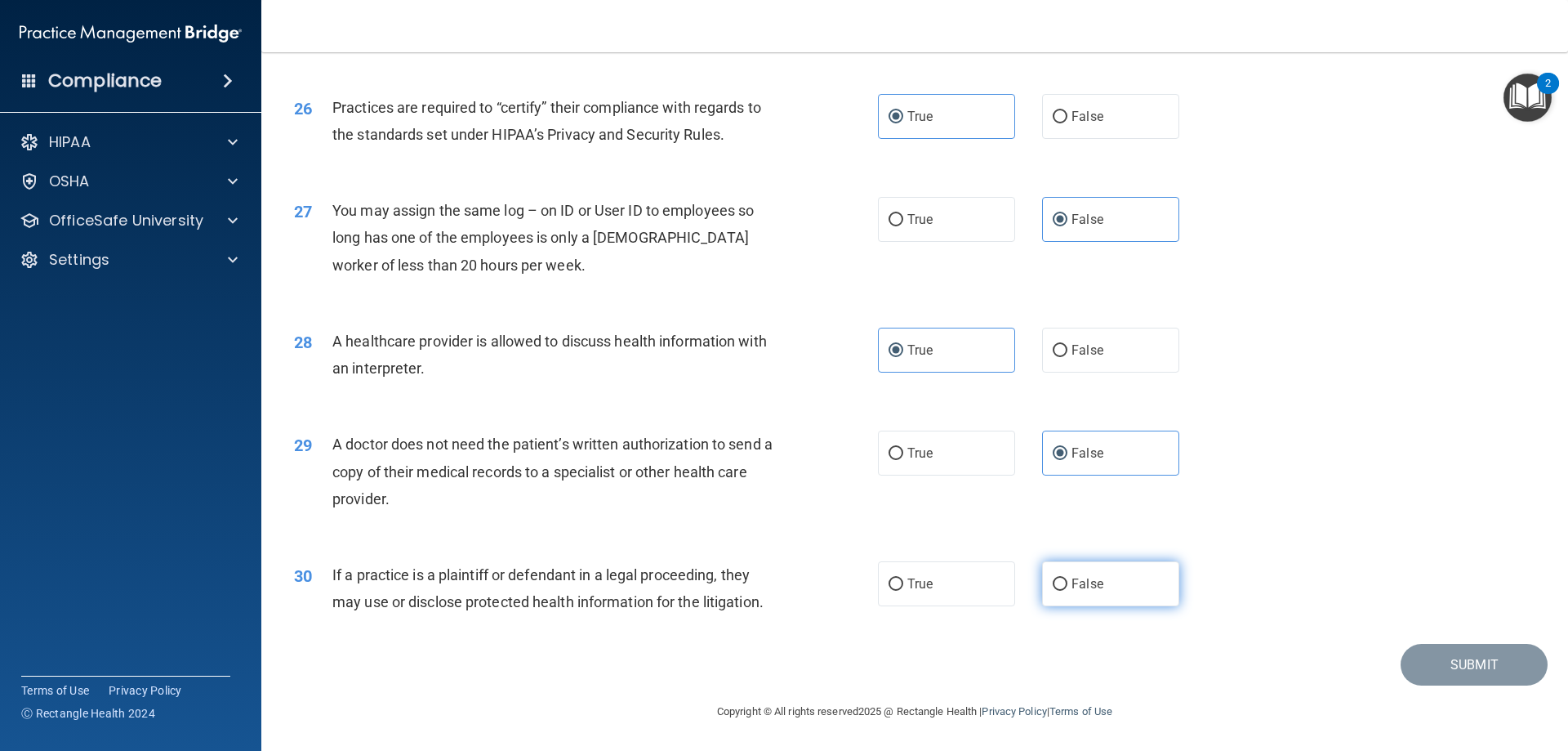
click at [1068, 590] on input "False" at bounding box center [1059, 584] width 14 height 12
radio input "true"
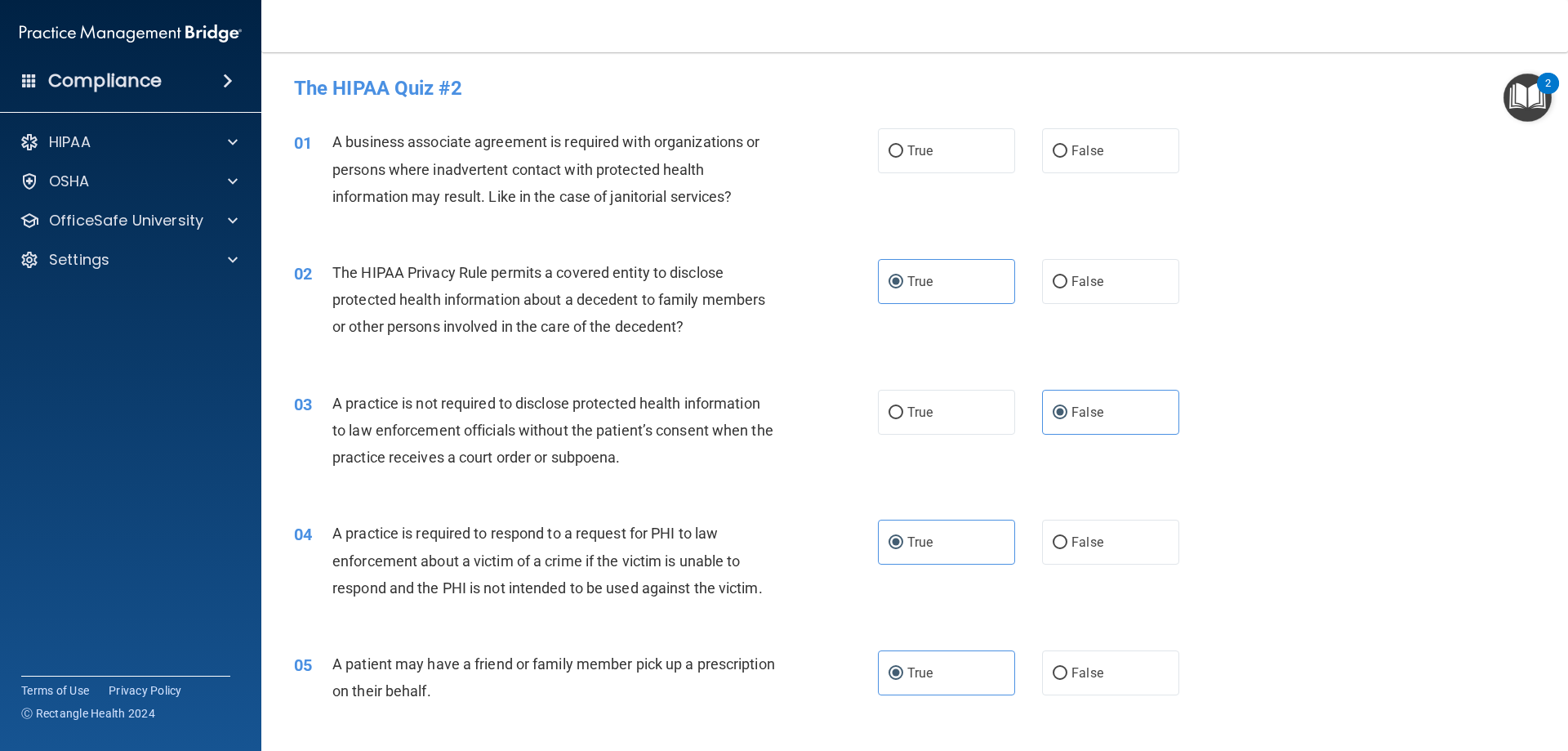
scroll to position [0, 0]
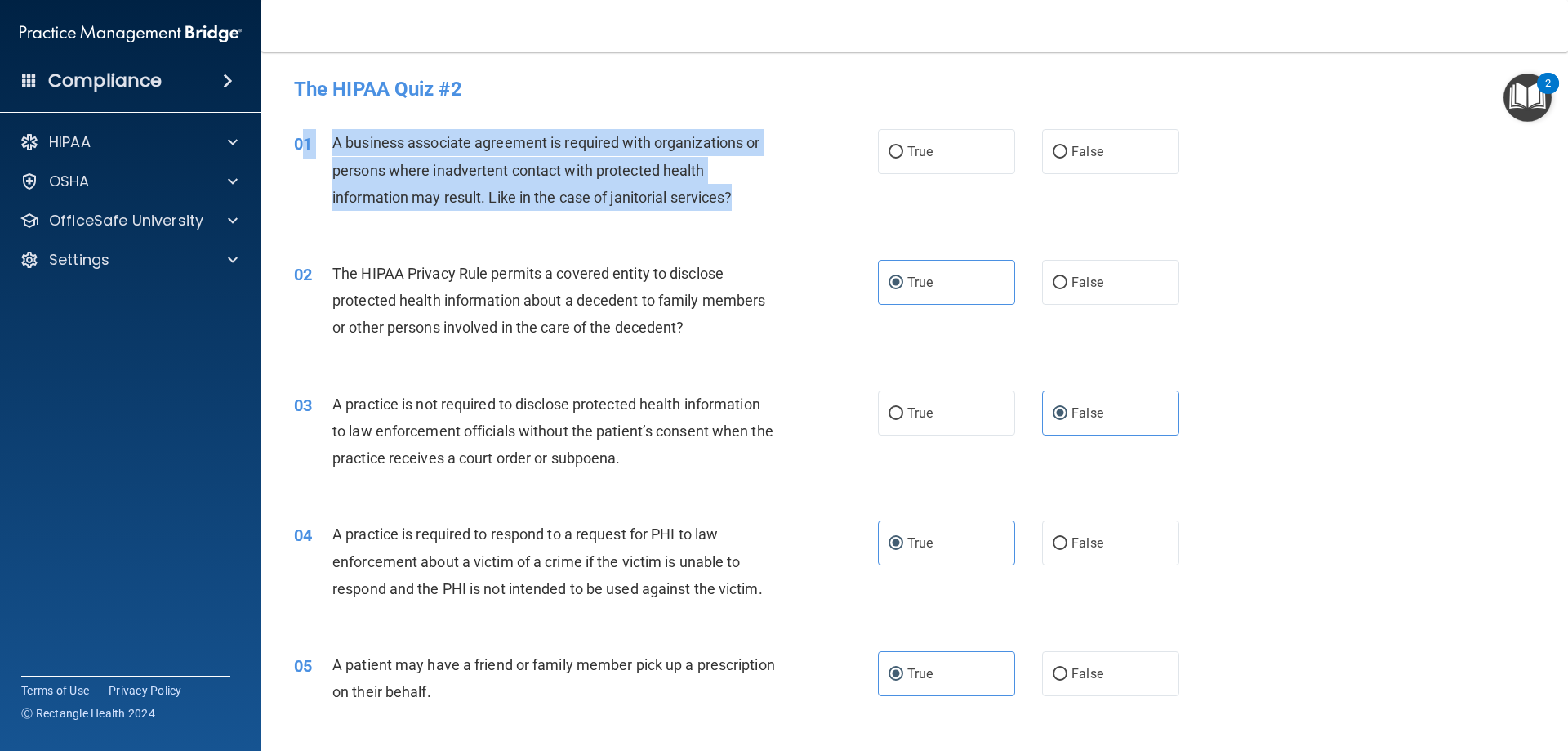
drag, startPoint x: 578, startPoint y: 206, endPoint x: 307, endPoint y: 134, distance: 280.4
click at [307, 134] on div "01 A business associate agreement is required with organizations or persons whe…" at bounding box center [585, 174] width 633 height 90
click at [409, 159] on div "A business associate agreement is required with organizations or persons where …" at bounding box center [561, 170] width 456 height 82
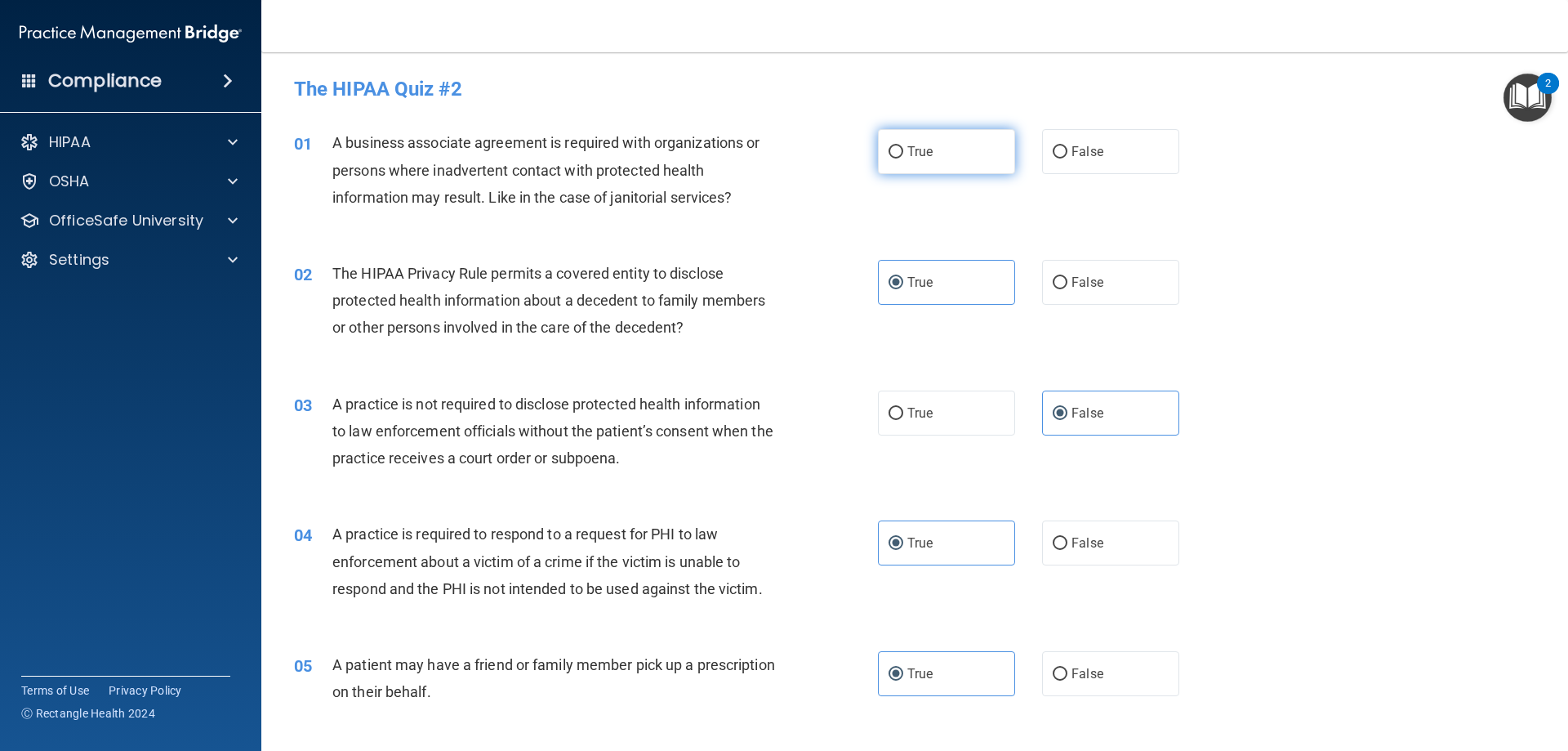
click at [949, 166] on label "True" at bounding box center [946, 151] width 138 height 45
click at [903, 159] on input "True" at bounding box center [895, 152] width 14 height 12
radio input "true"
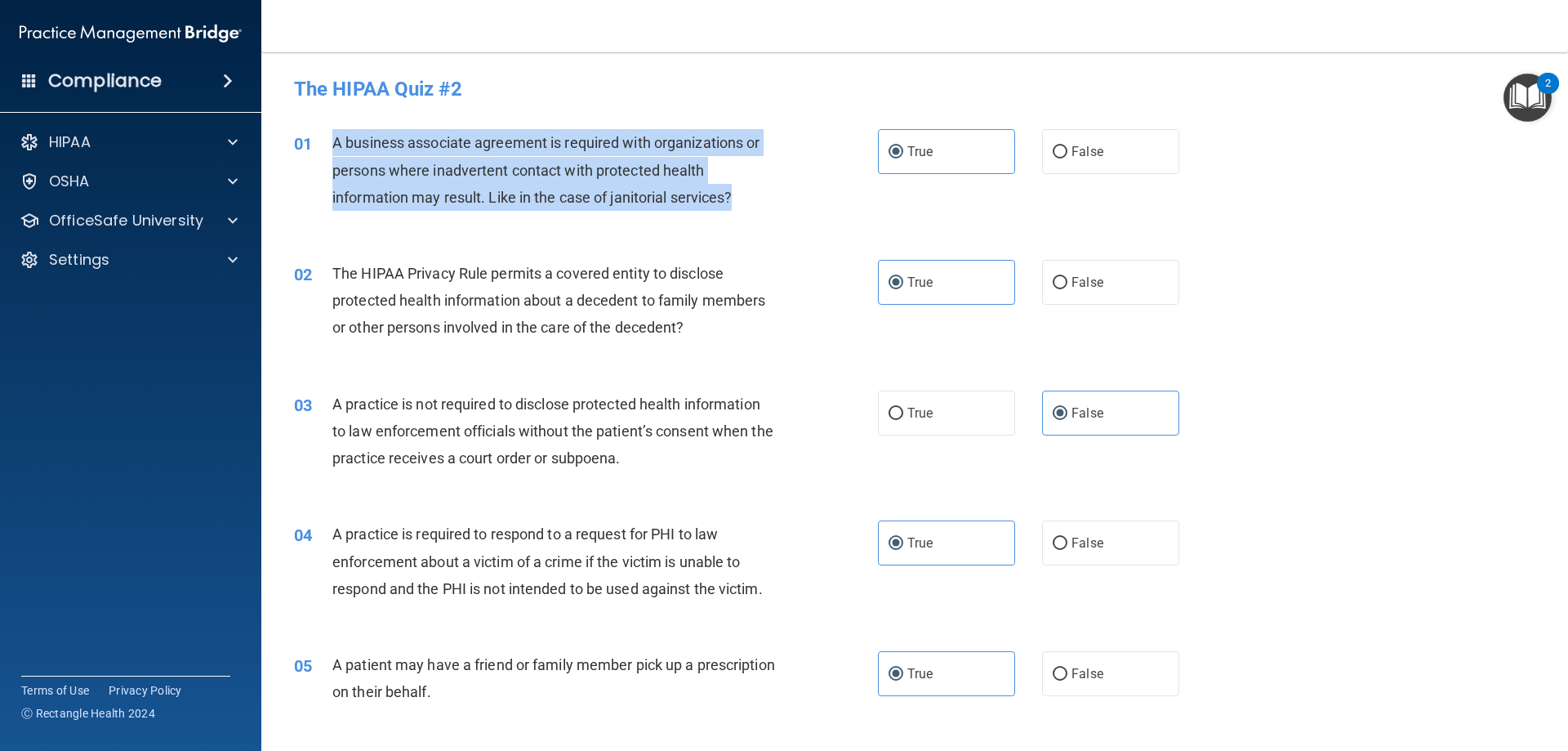
drag, startPoint x: 739, startPoint y: 195, endPoint x: 321, endPoint y: 160, distance: 419.5
click at [321, 160] on div "01 A business associate agreement is required with organizations or persons whe…" at bounding box center [585, 174] width 633 height 90
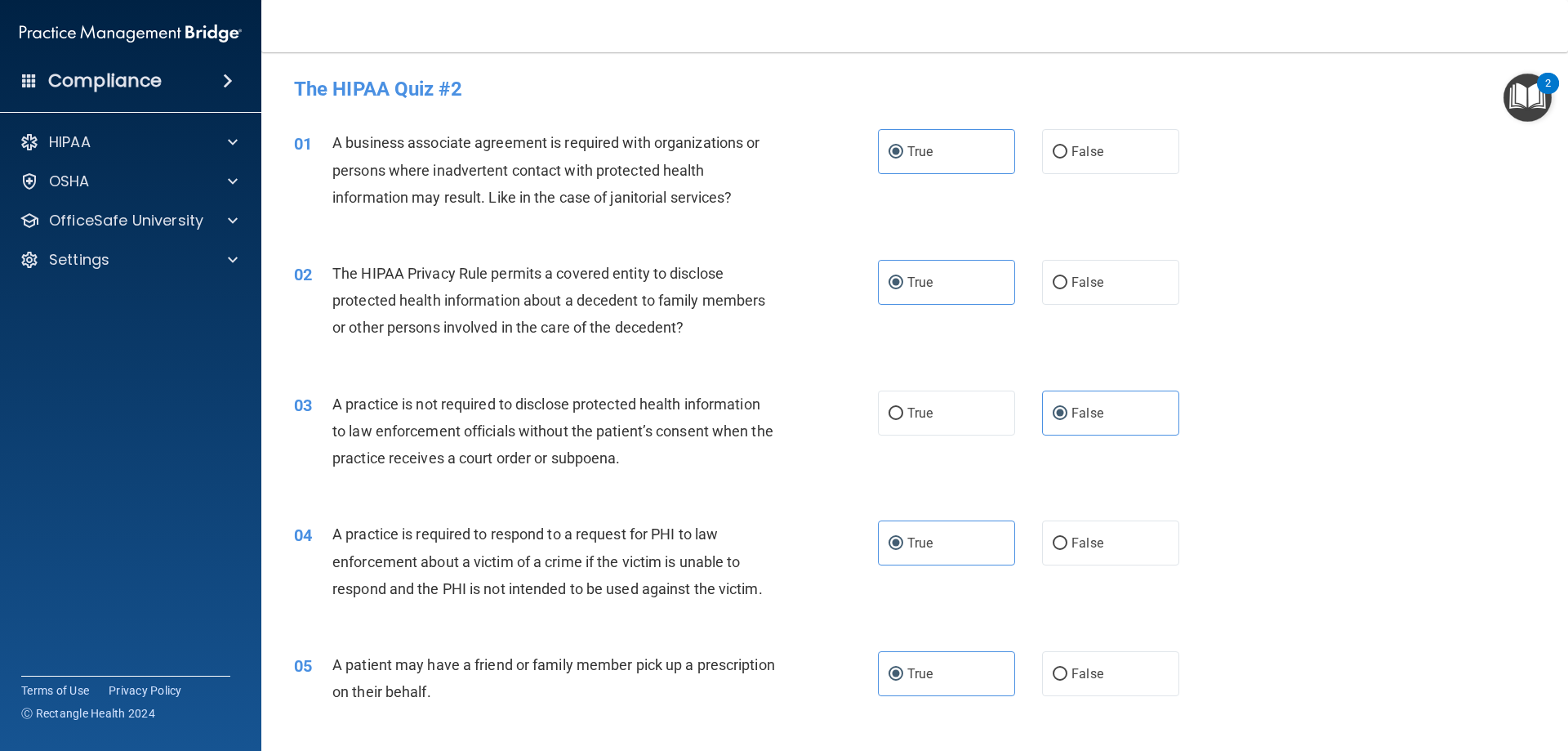
click at [526, 223] on div "01 A business associate agreement is required with organizations or persons whe…" at bounding box center [914, 174] width 1265 height 131
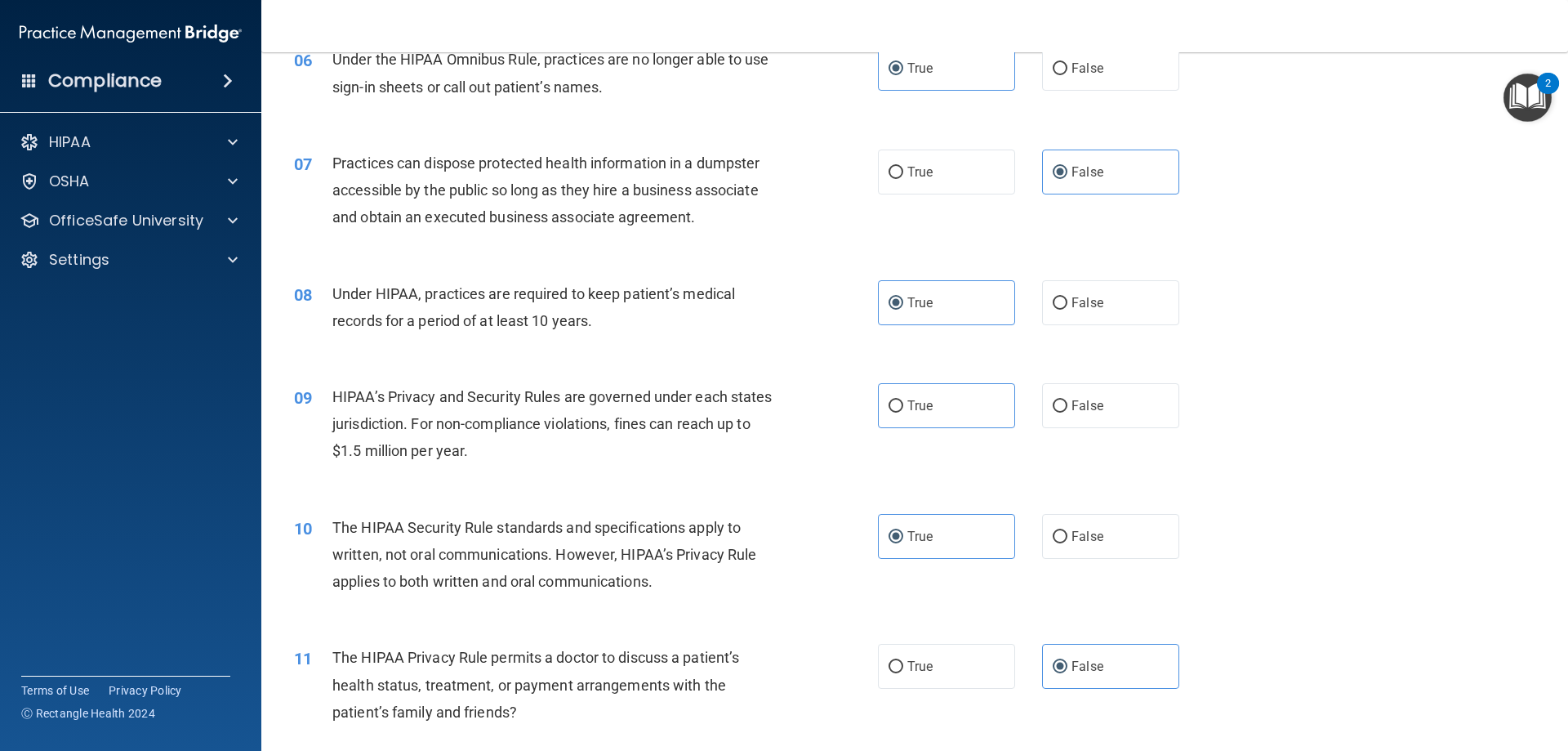
scroll to position [736, 0]
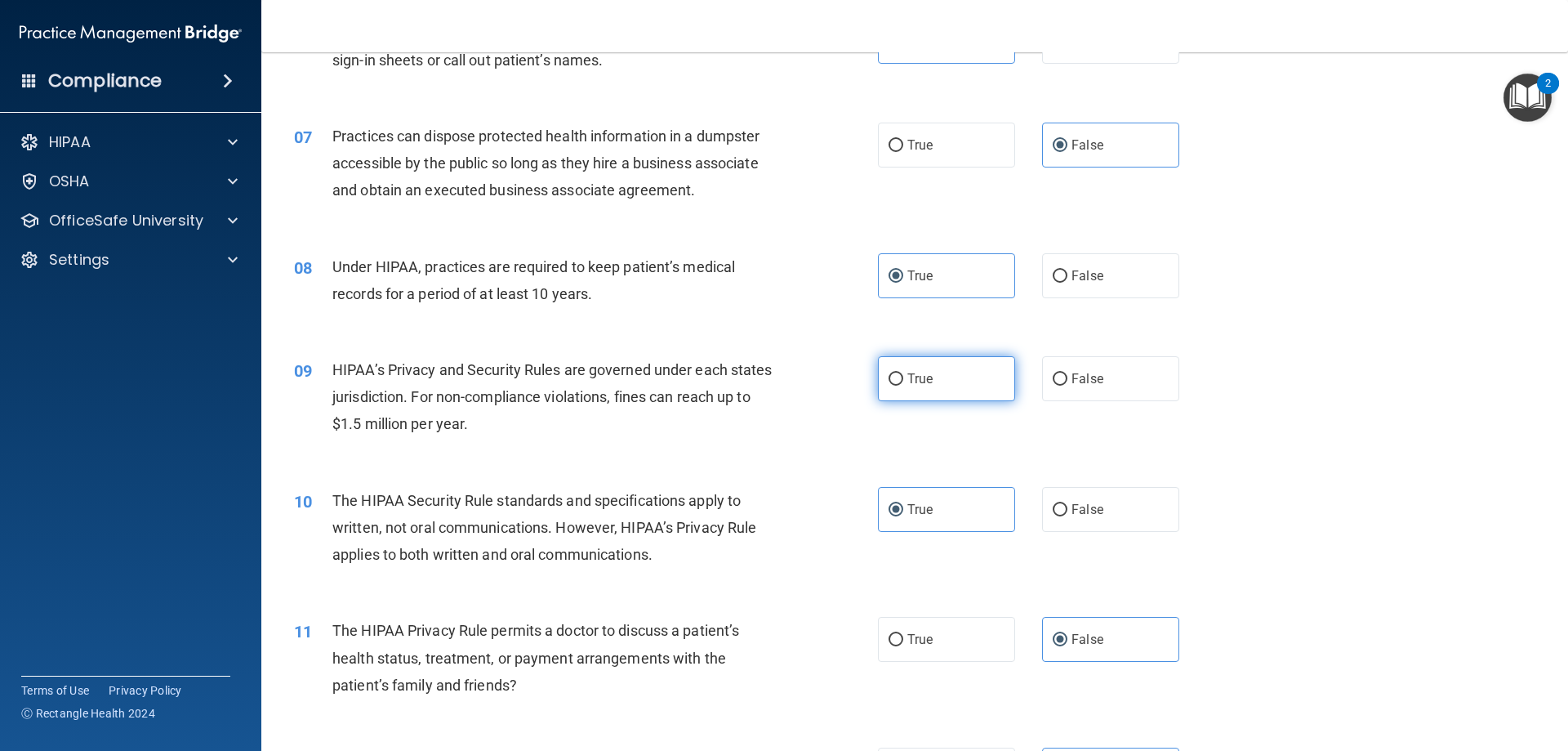
click at [953, 389] on label "True" at bounding box center [946, 378] width 138 height 45
click at [903, 386] on input "True" at bounding box center [895, 379] width 14 height 12
radio input "true"
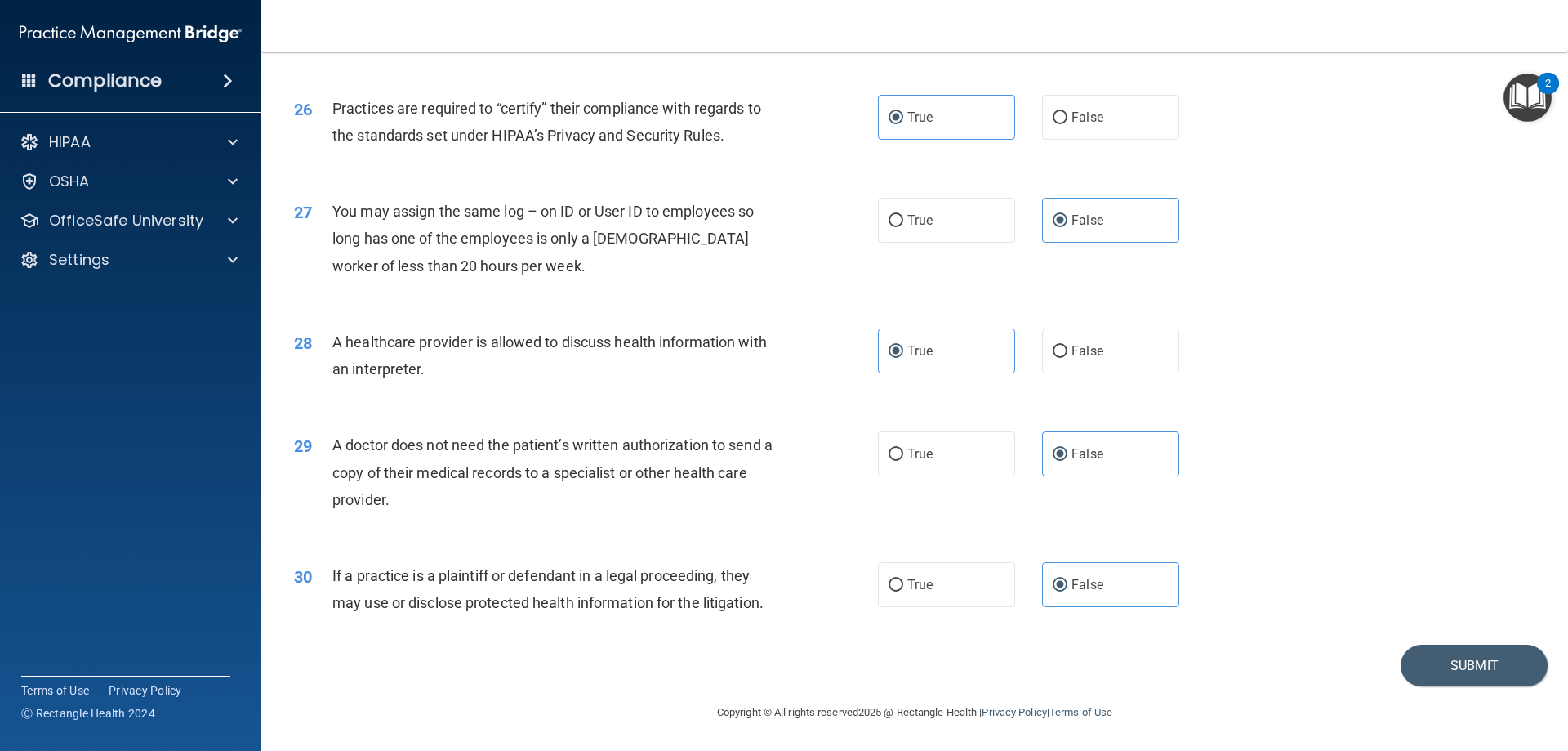
scroll to position [3053, 0]
click at [1438, 676] on button "Submit" at bounding box center [1473, 665] width 147 height 42
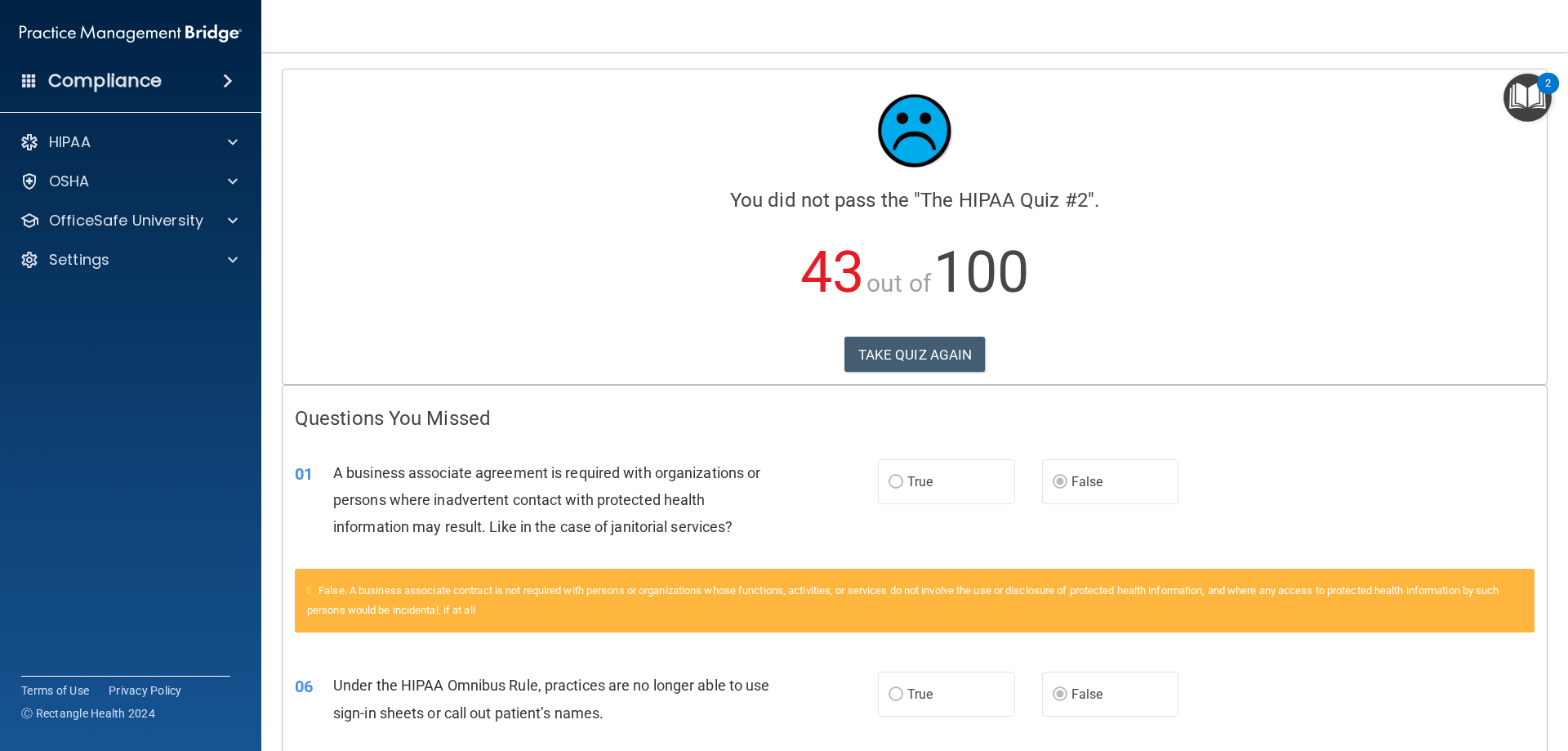
drag, startPoint x: 895, startPoint y: 347, endPoint x: 702, endPoint y: 322, distance: 194.6
click at [702, 322] on p "43 out of 100" at bounding box center [915, 272] width 1240 height 105
